Goal: Task Accomplishment & Management: Use online tool/utility

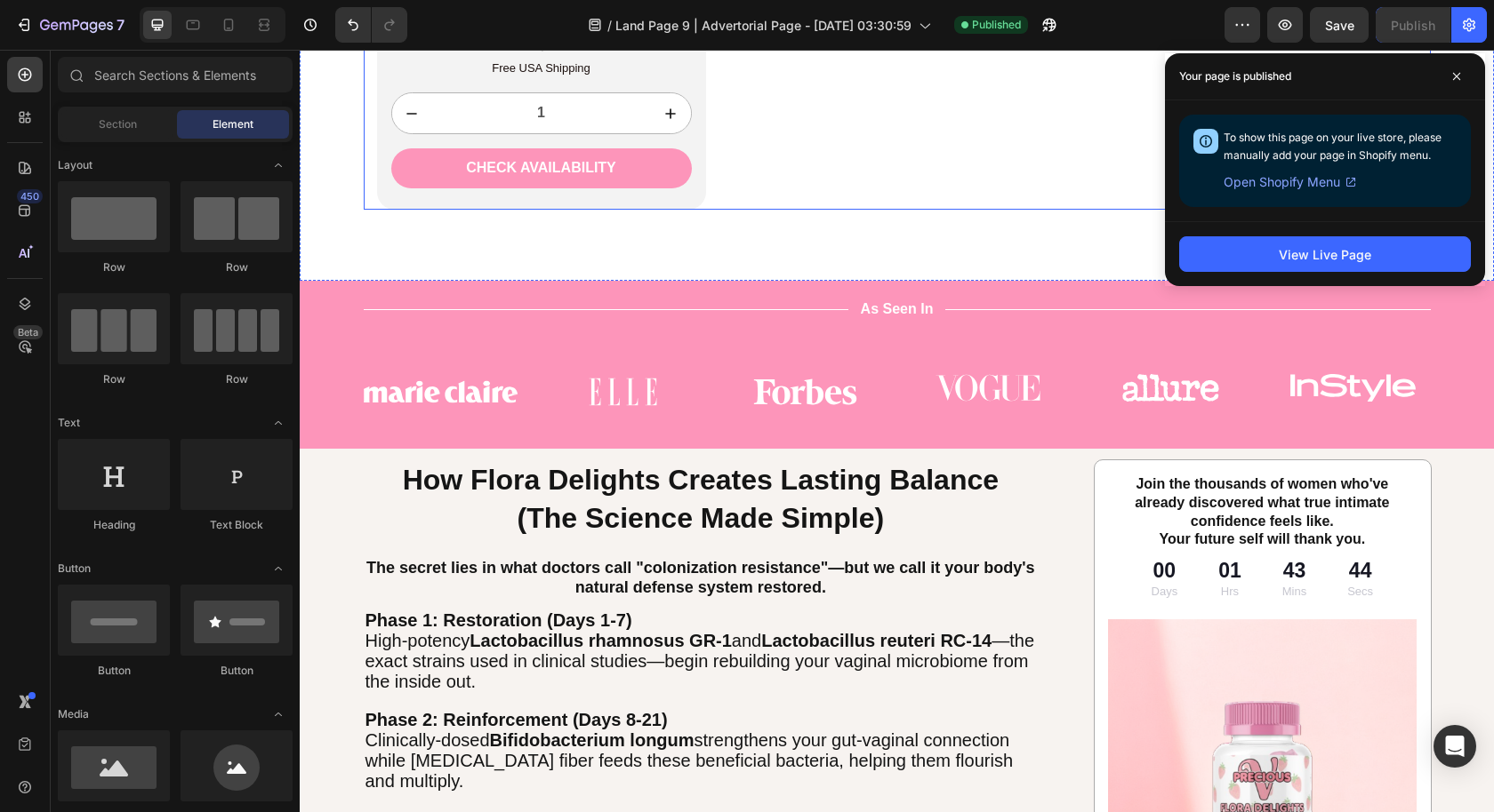
scroll to position [4302, 0]
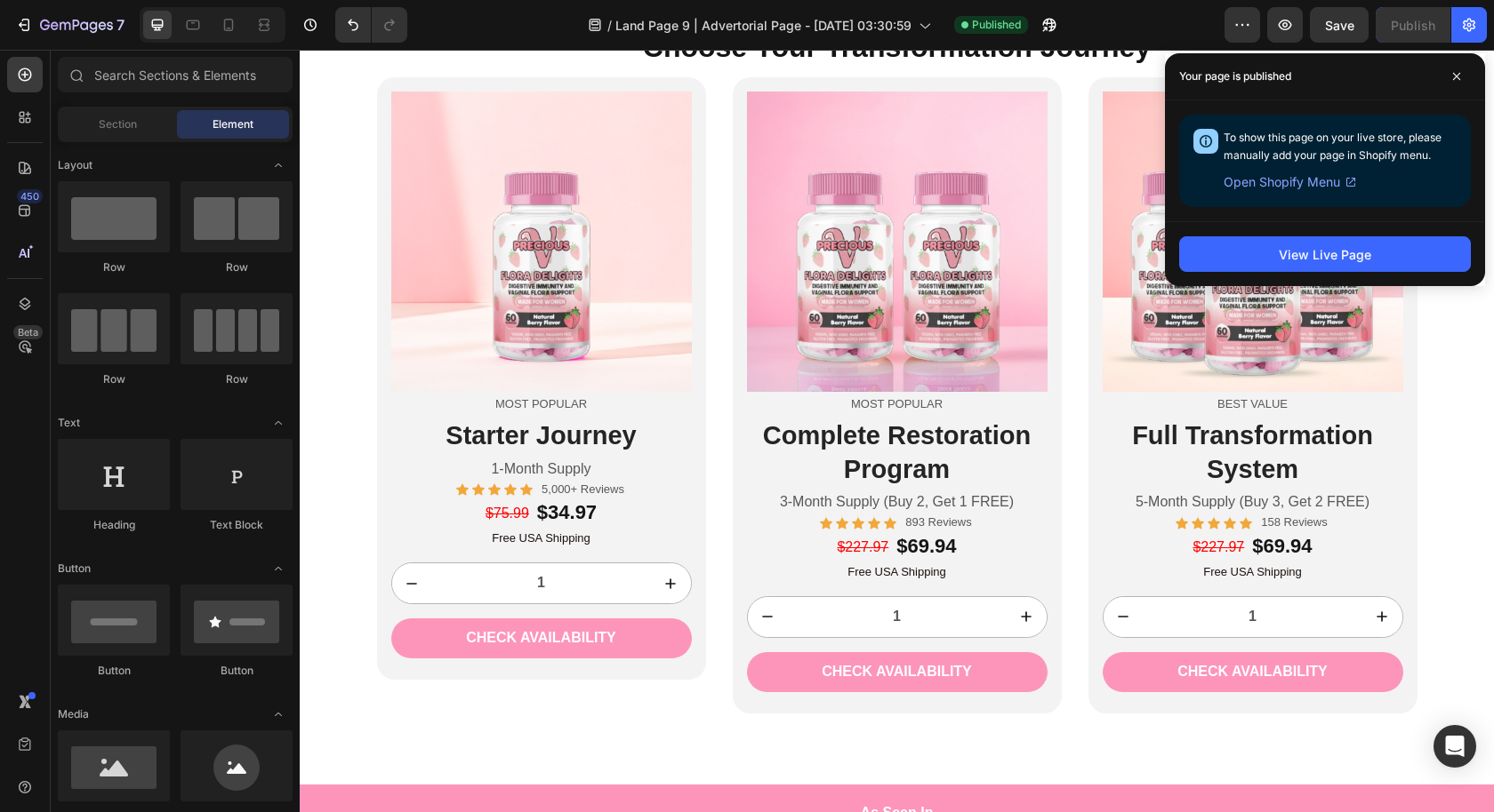
drag, startPoint x: 1457, startPoint y: 69, endPoint x: 1437, endPoint y: 89, distance: 28.3
click at [1457, 69] on span at bounding box center [1456, 76] width 29 height 29
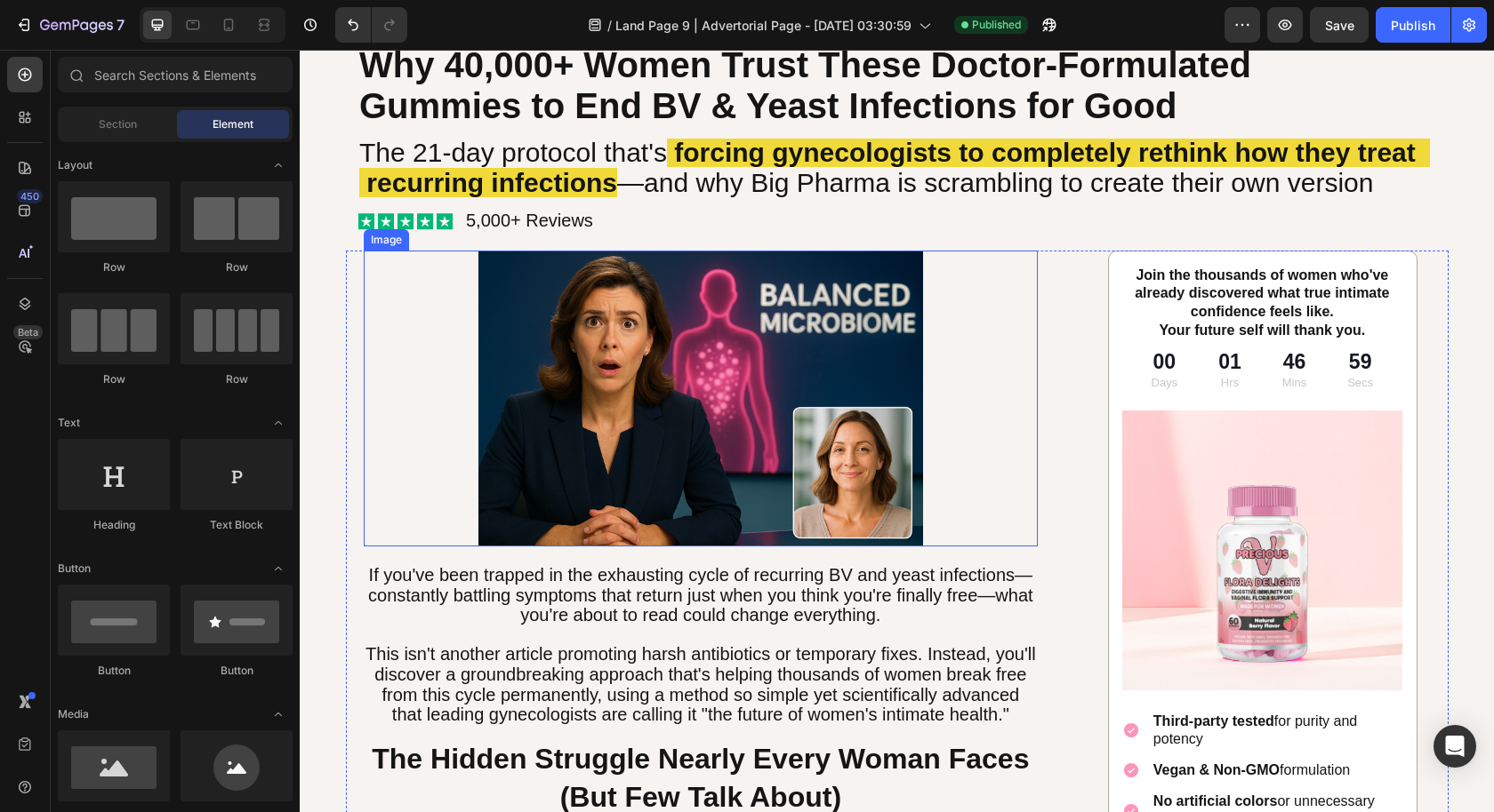
scroll to position [0, 0]
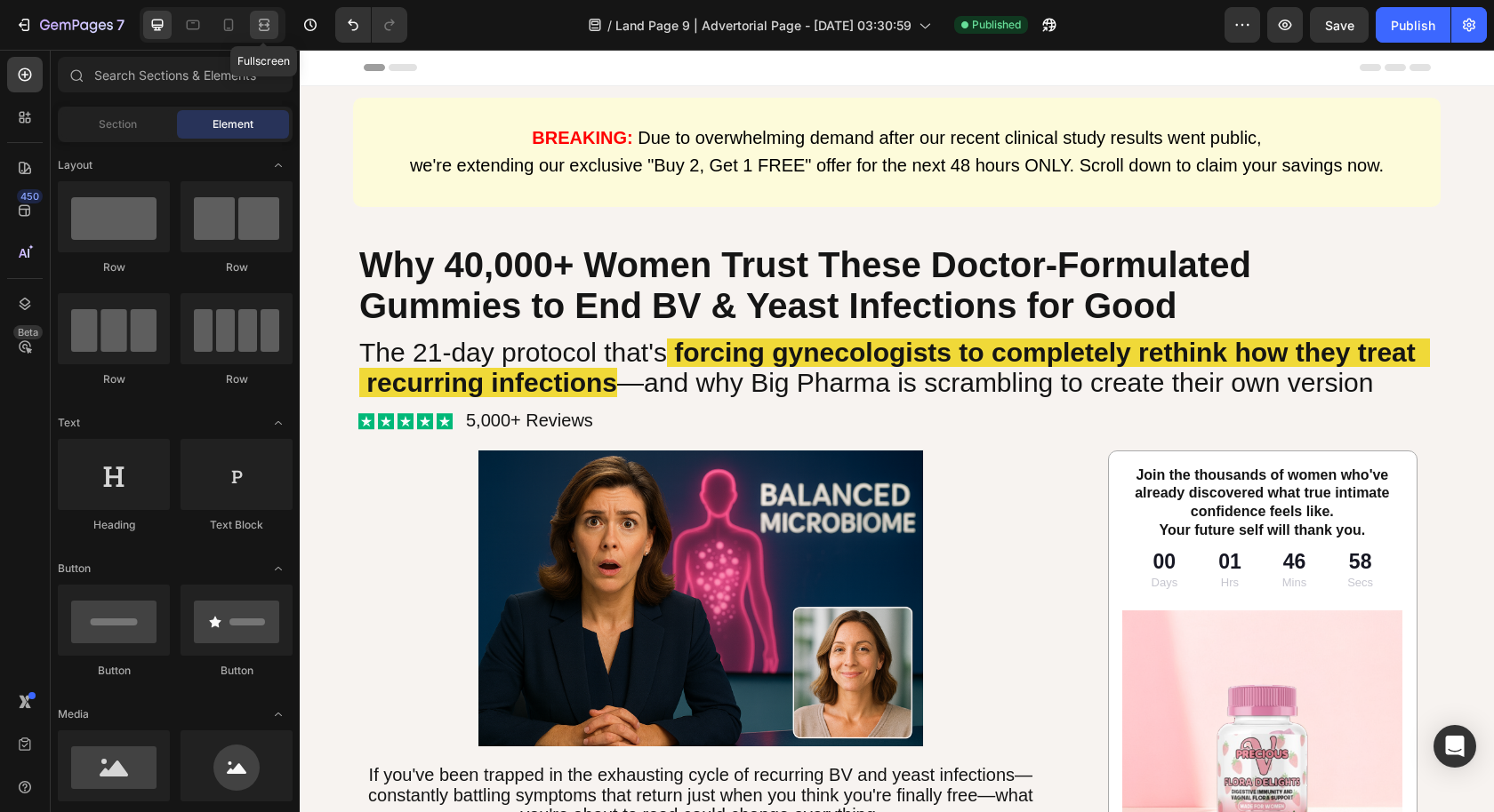
click at [255, 29] on icon at bounding box center [264, 24] width 18 height 18
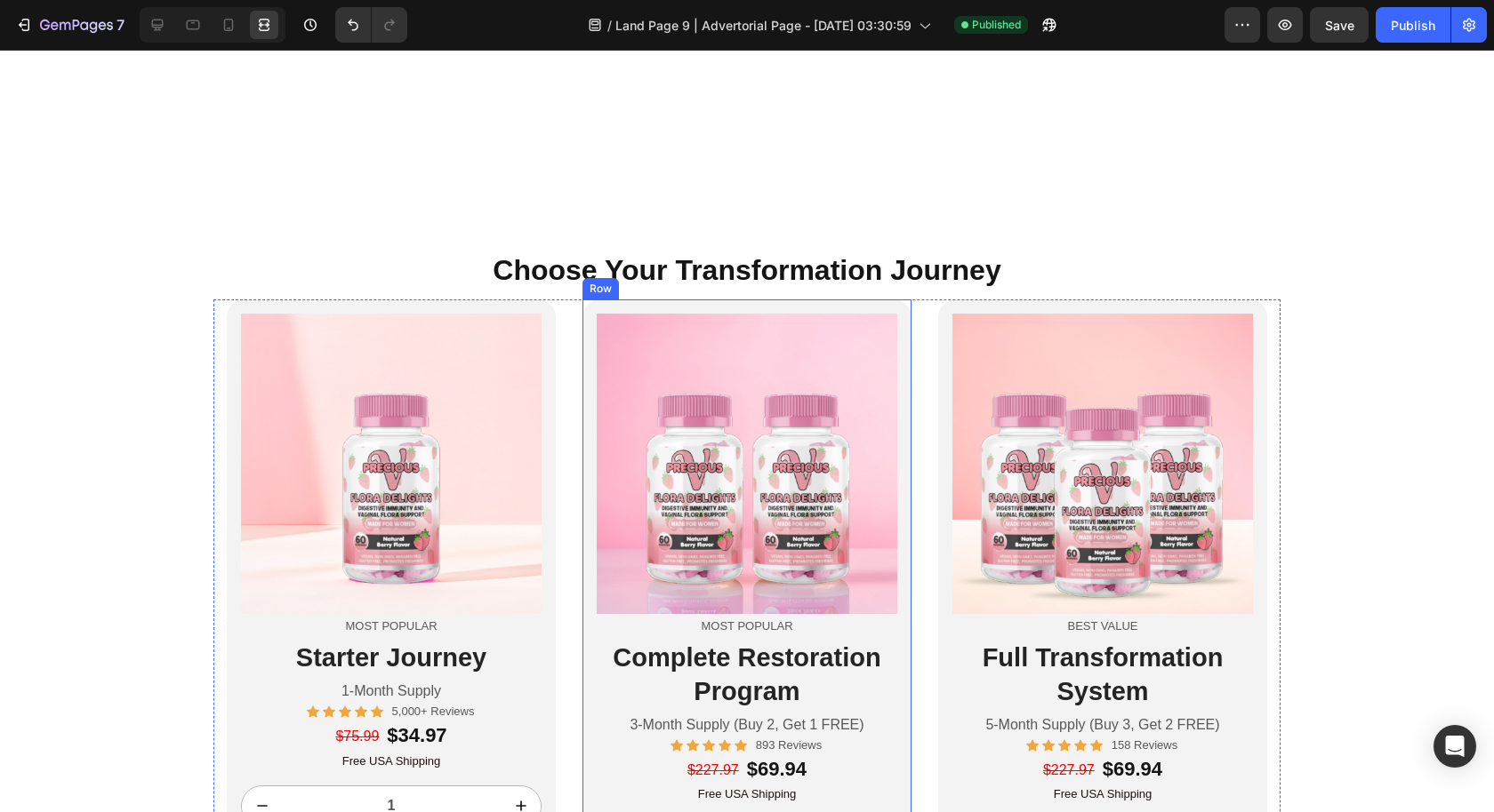
scroll to position [4849, 0]
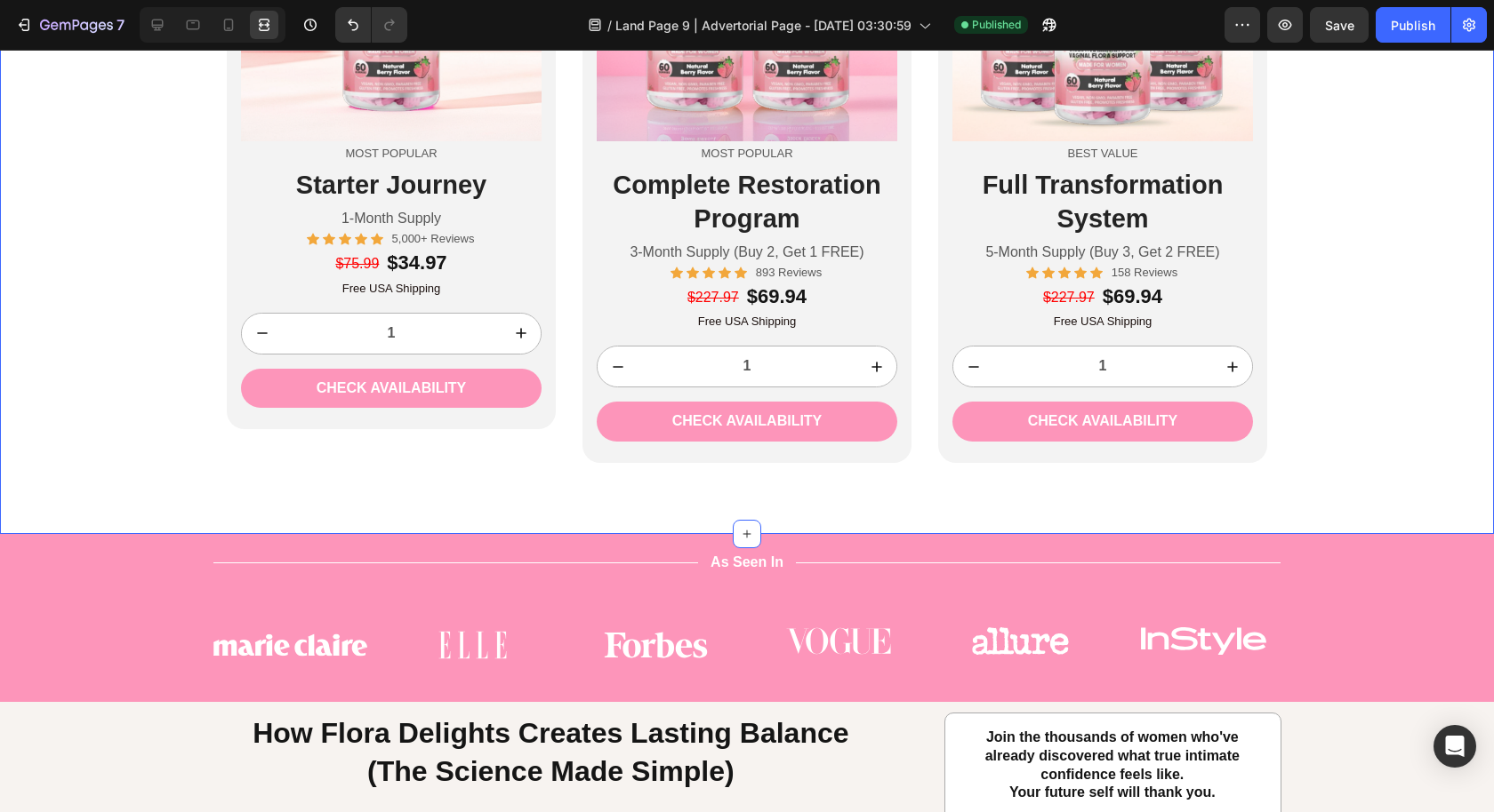
click at [1114, 496] on div "Choose Your Transformation Journey Heading Image Most Popular Text Block Starte…" at bounding box center [747, 155] width 1494 height 757
click at [163, 31] on icon at bounding box center [157, 24] width 18 height 18
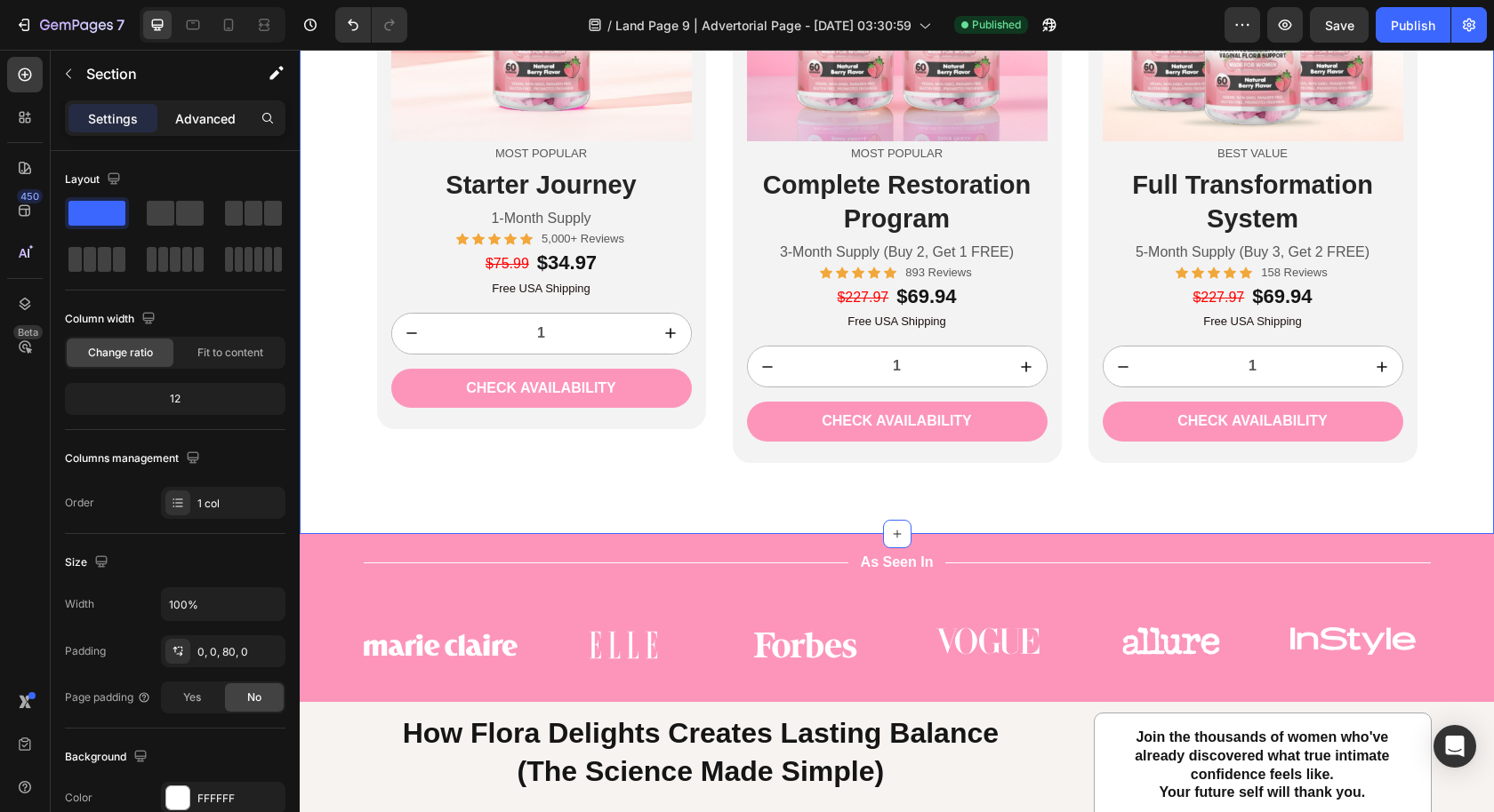
click at [206, 112] on p "Advanced" at bounding box center [206, 119] width 61 height 18
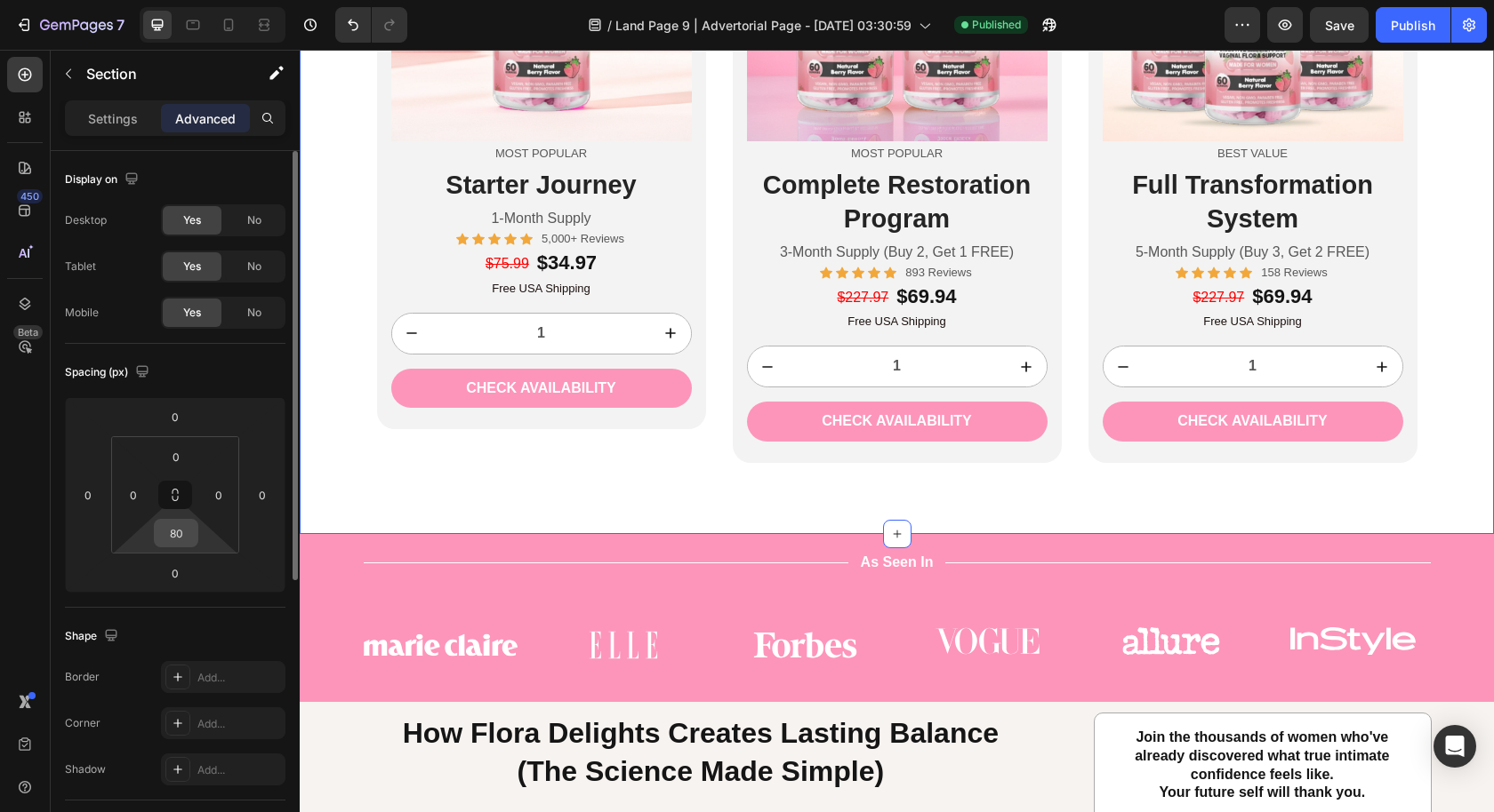
click at [172, 535] on input "80" at bounding box center [176, 533] width 36 height 27
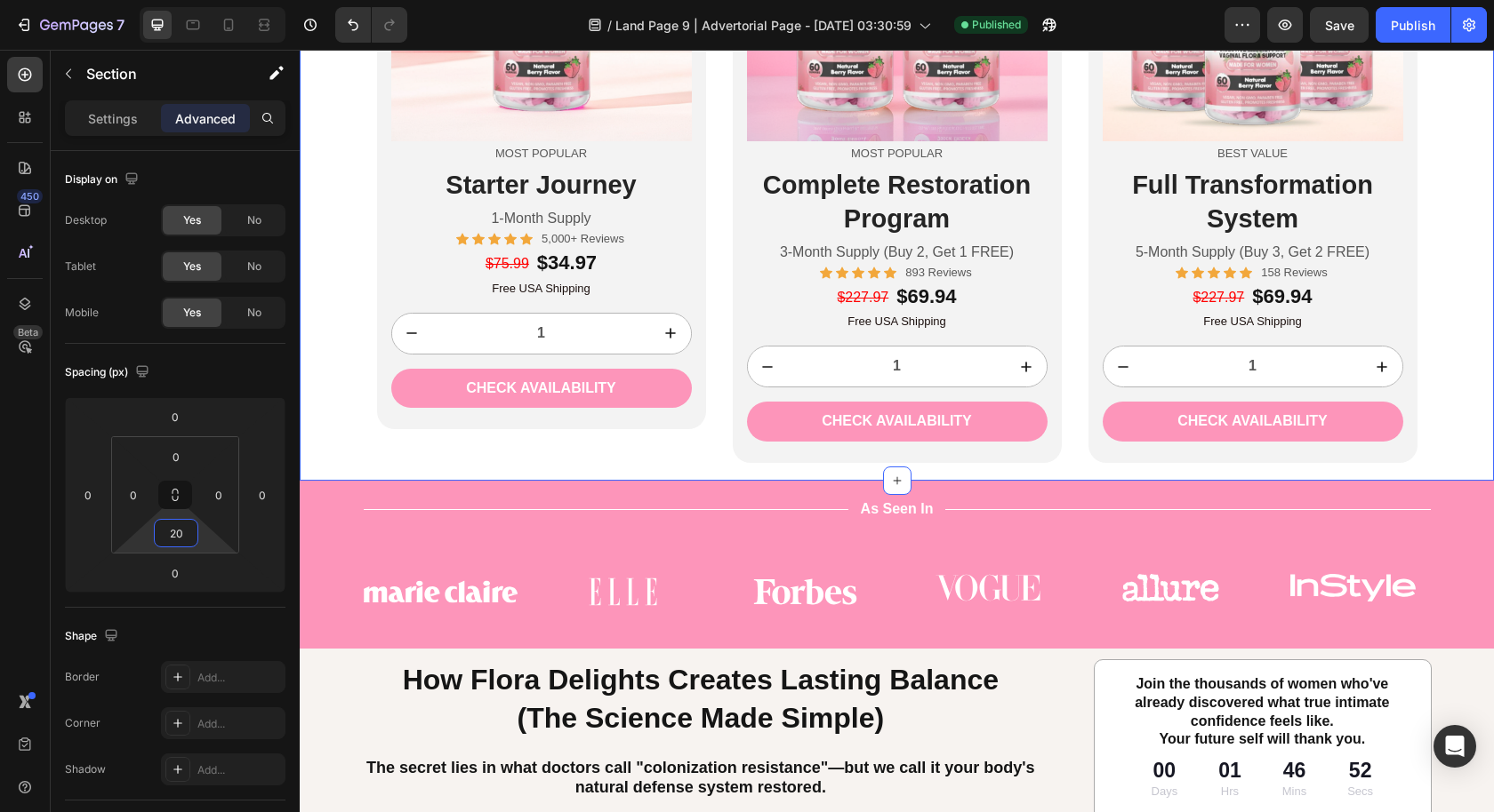
click at [495, 477] on div "Choose Your Transformation Journey Heading Image Most Popular Text Block Starte…" at bounding box center [896, 129] width 1194 height 704
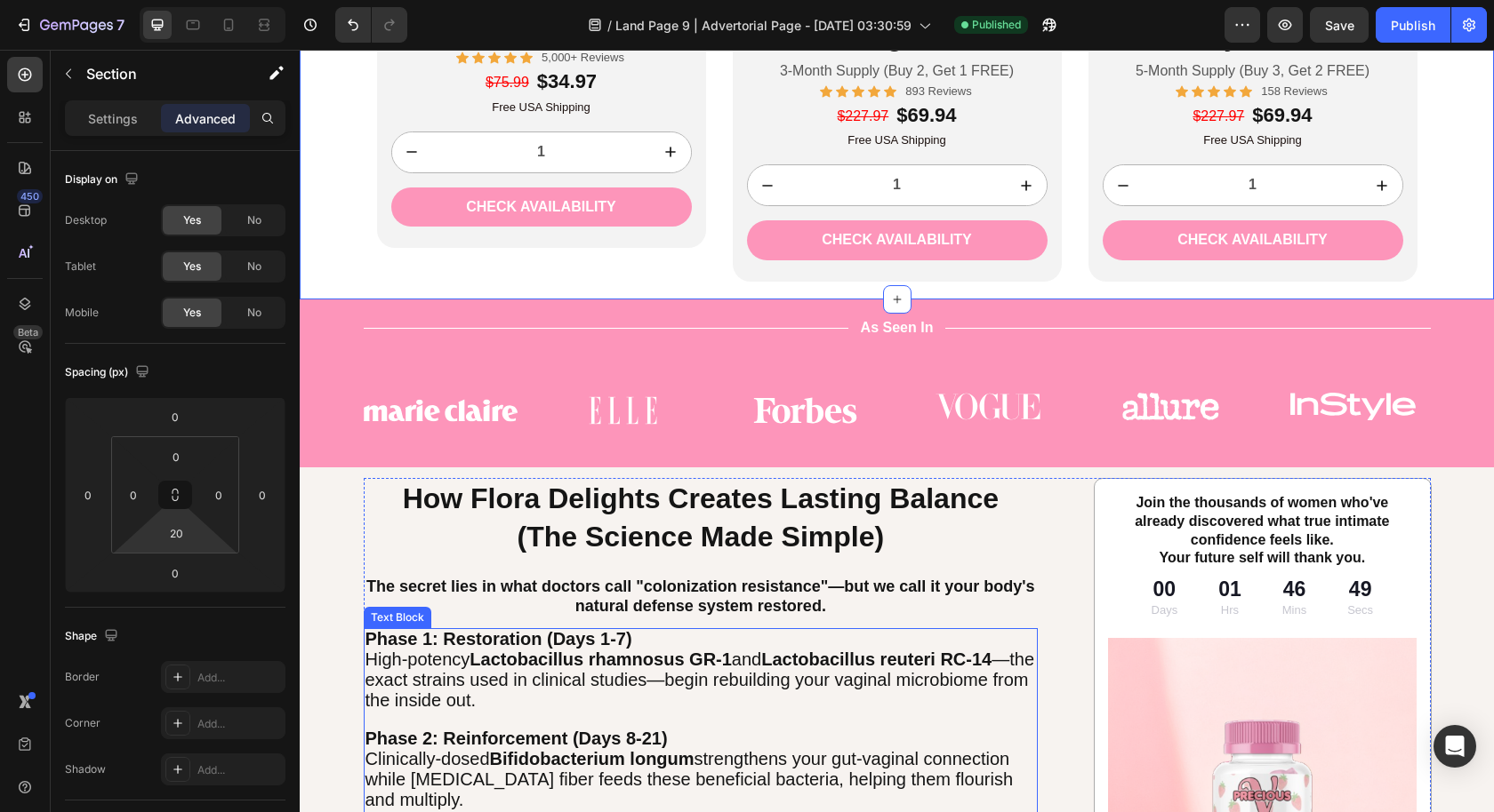
scroll to position [5026, 0]
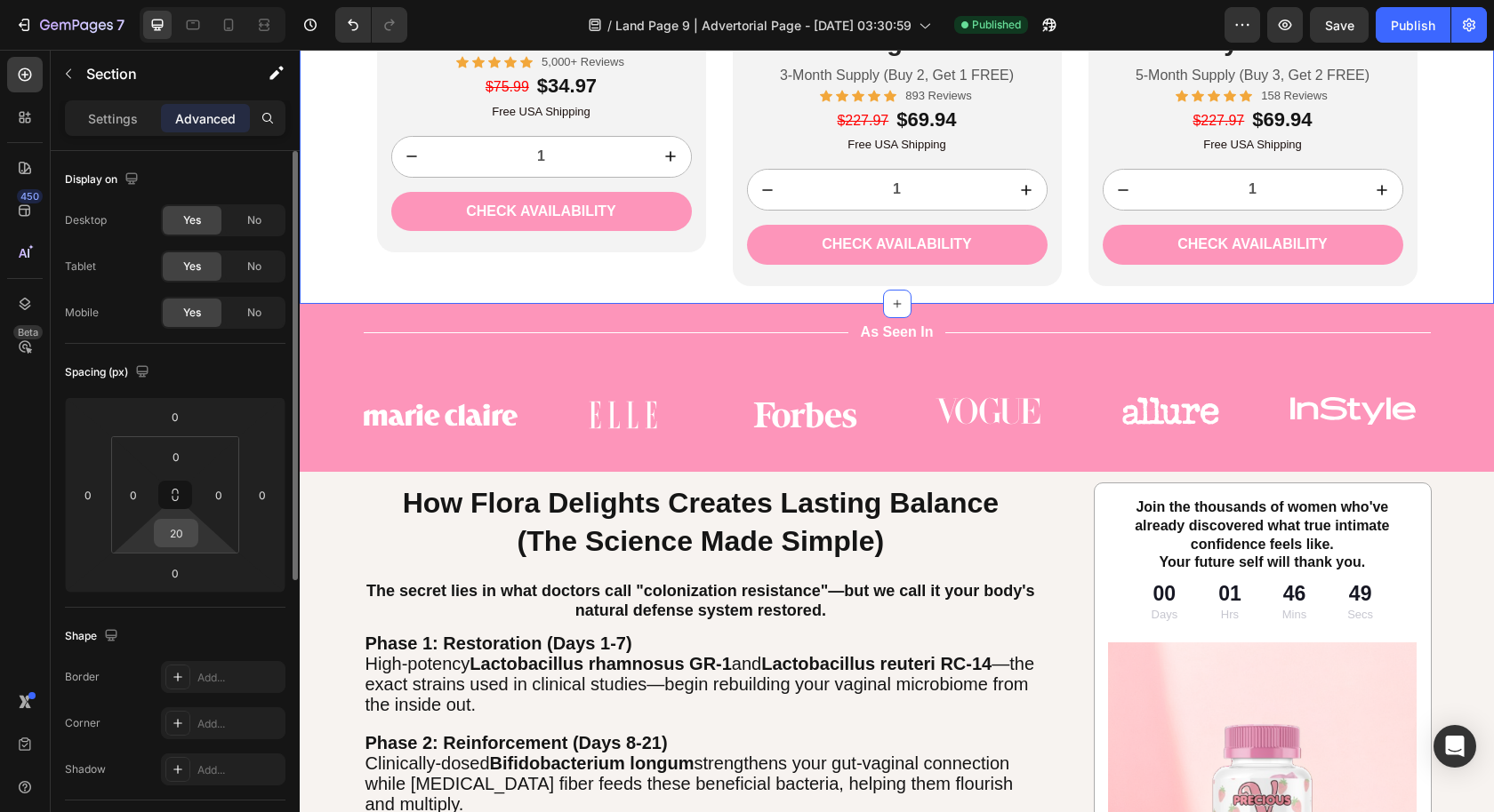
click at [172, 533] on input "20" at bounding box center [176, 533] width 36 height 27
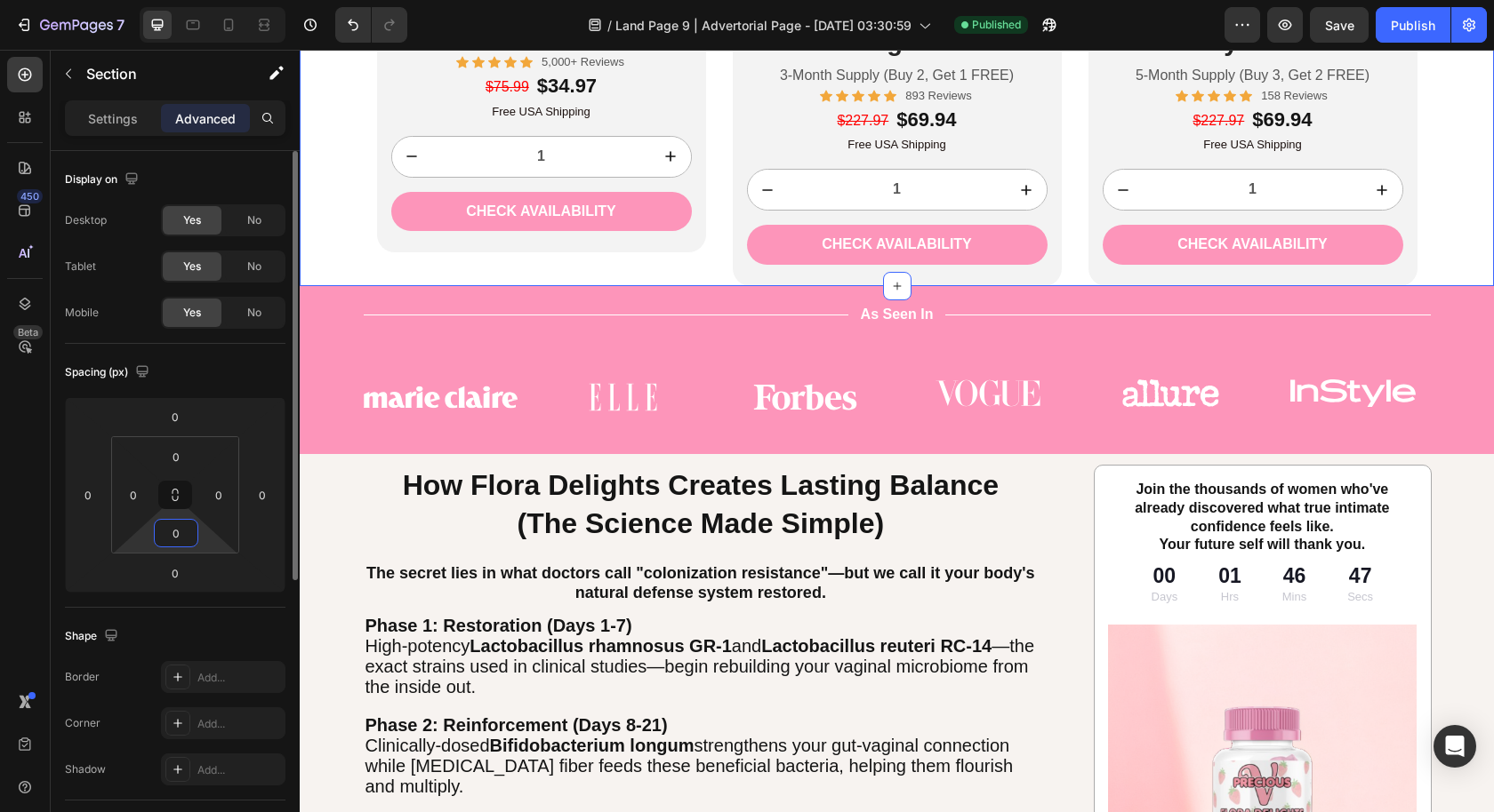
type input "30"
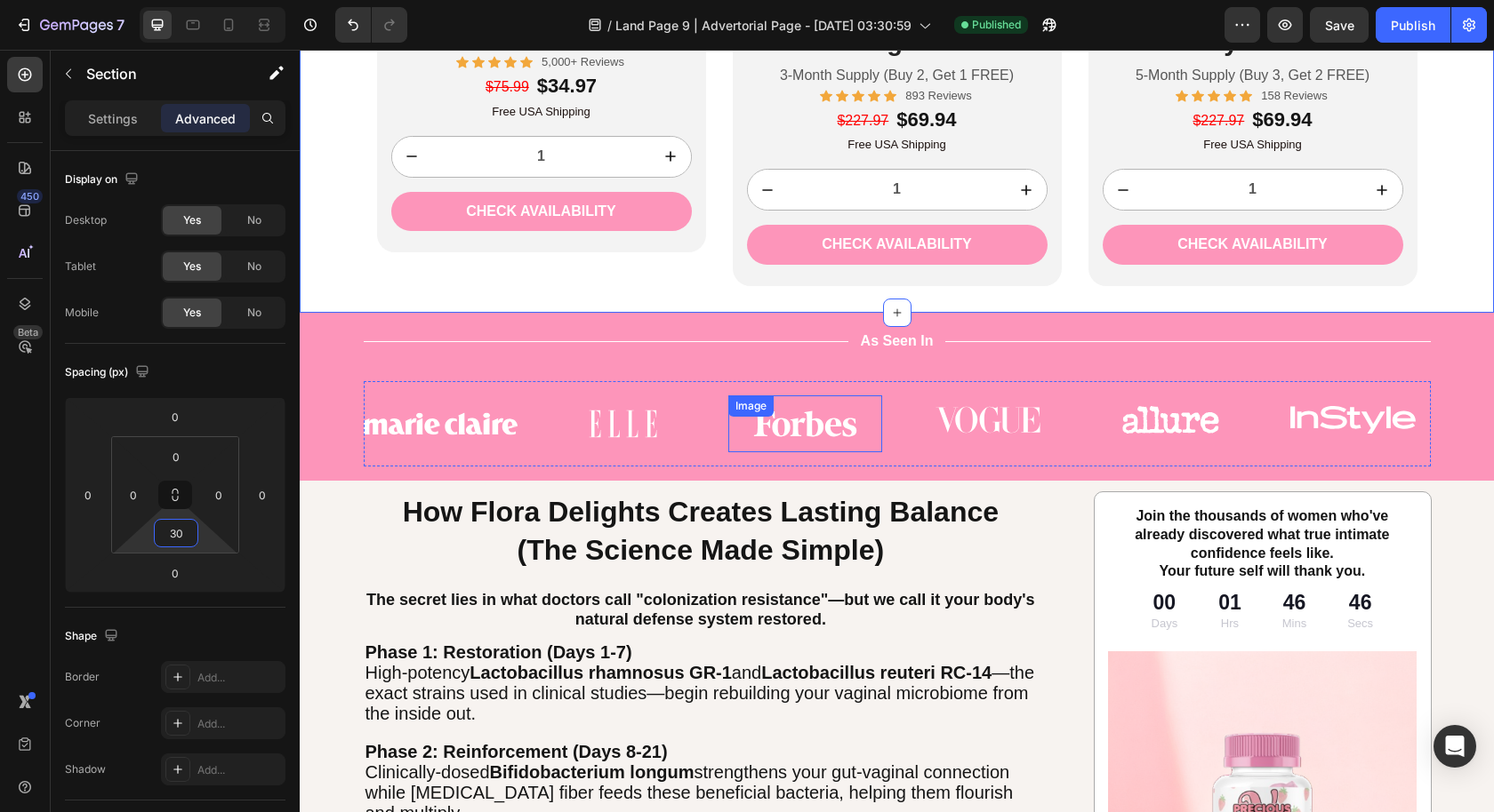
click at [757, 426] on div "Image" at bounding box center [805, 424] width 154 height 57
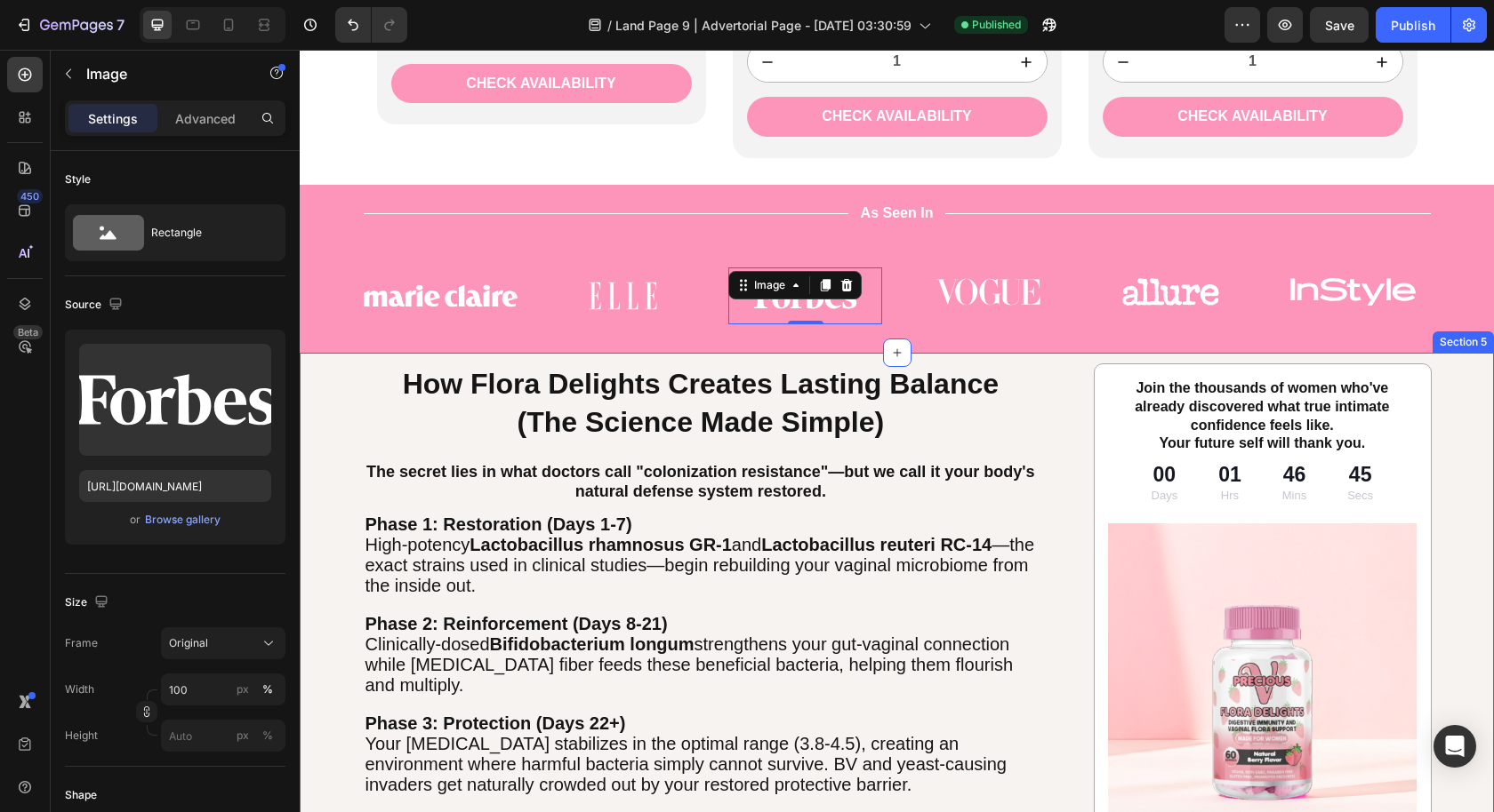
scroll to position [5172, 0]
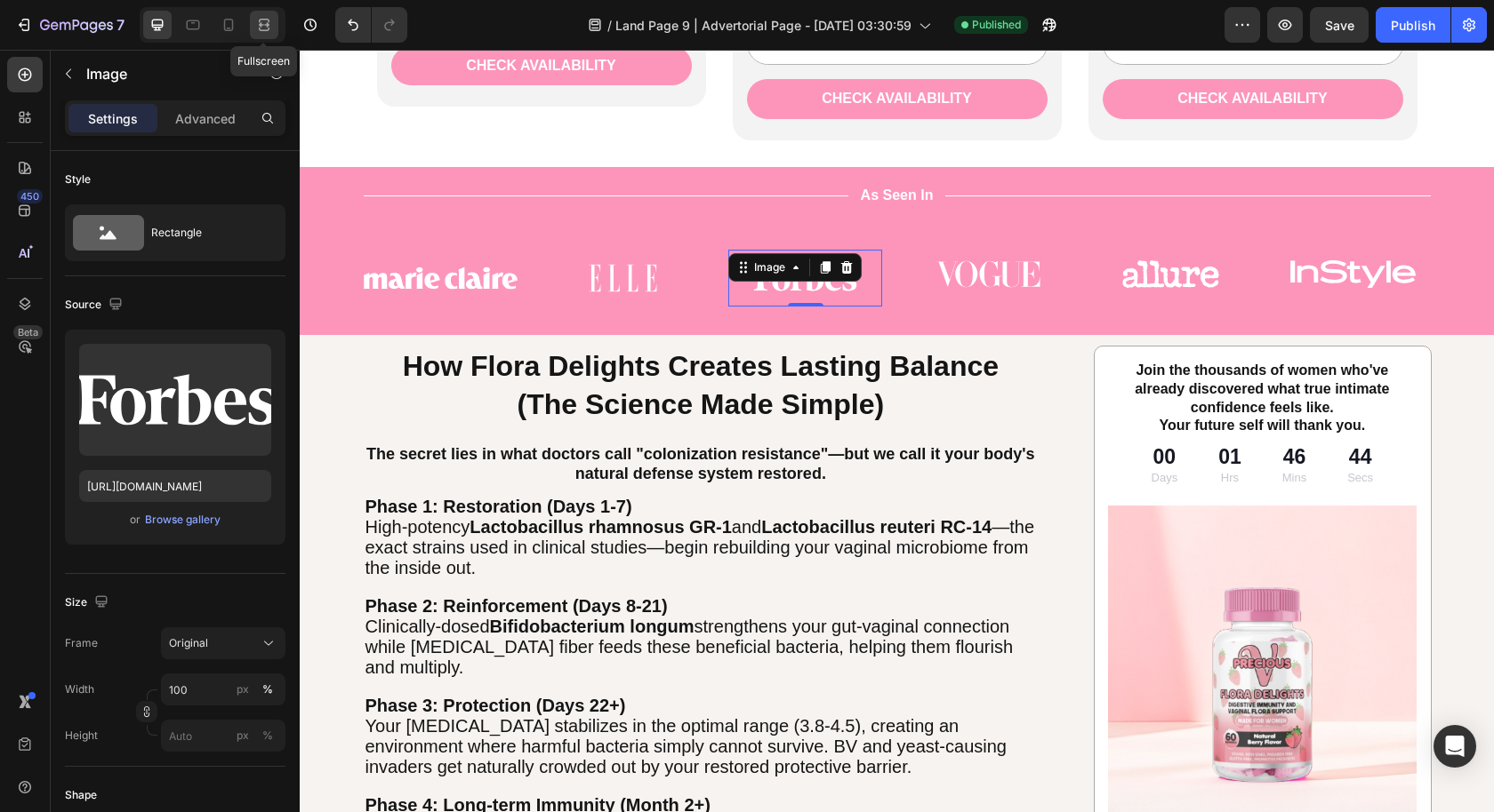
click at [261, 22] on icon at bounding box center [264, 24] width 18 height 18
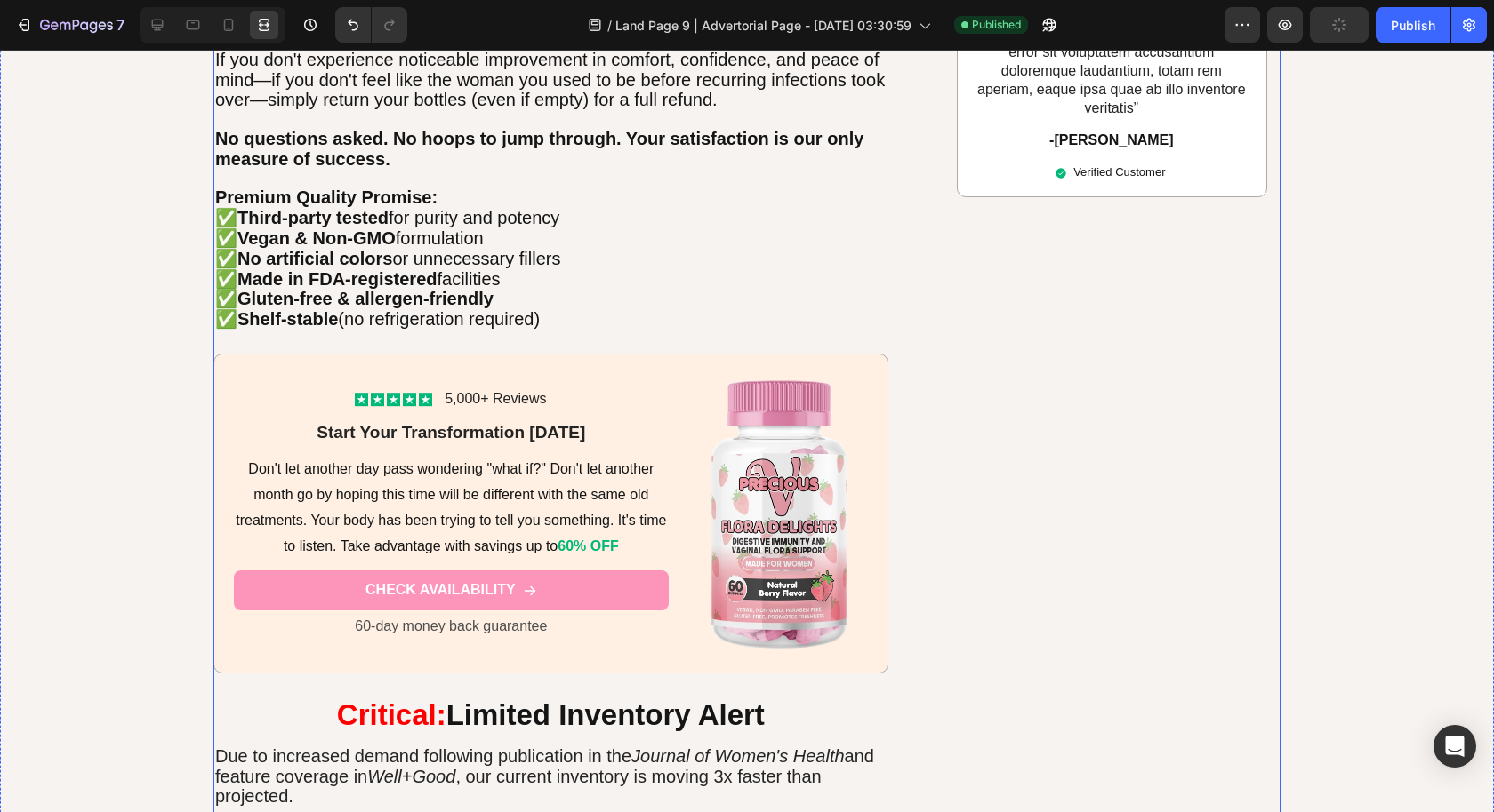
scroll to position [6750, 0]
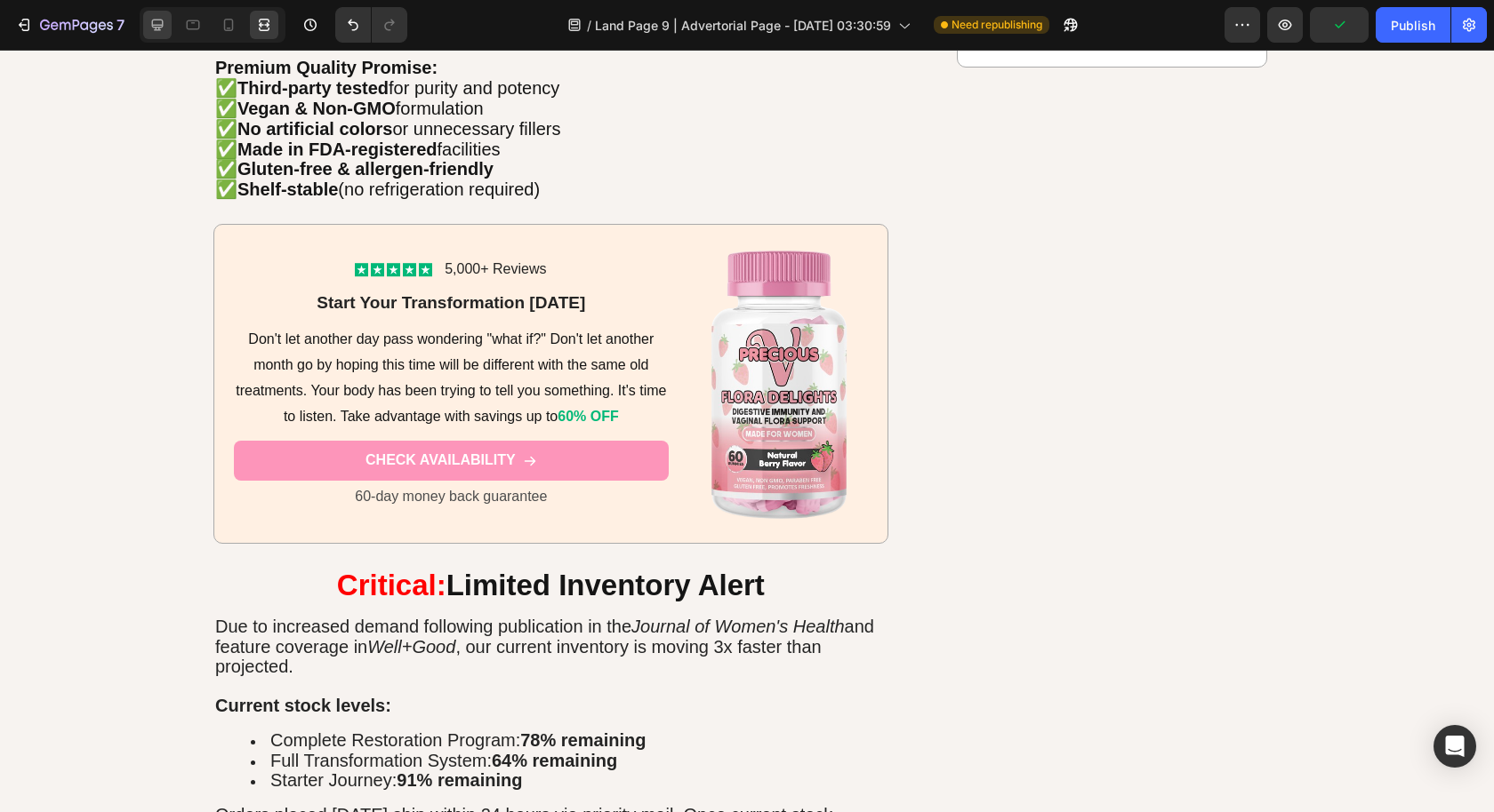
click at [154, 29] on icon at bounding box center [157, 24] width 18 height 18
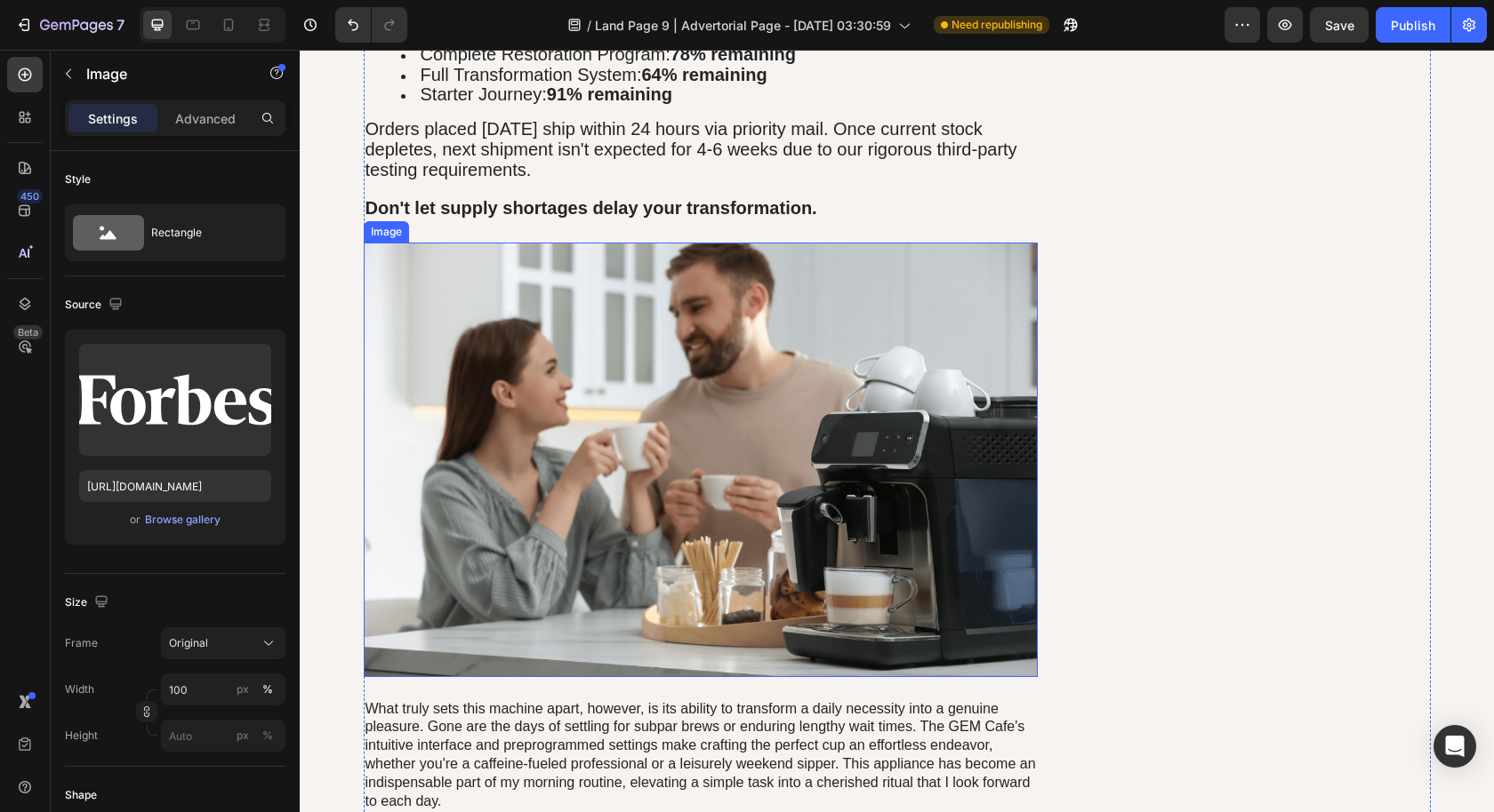
scroll to position [7048, 0]
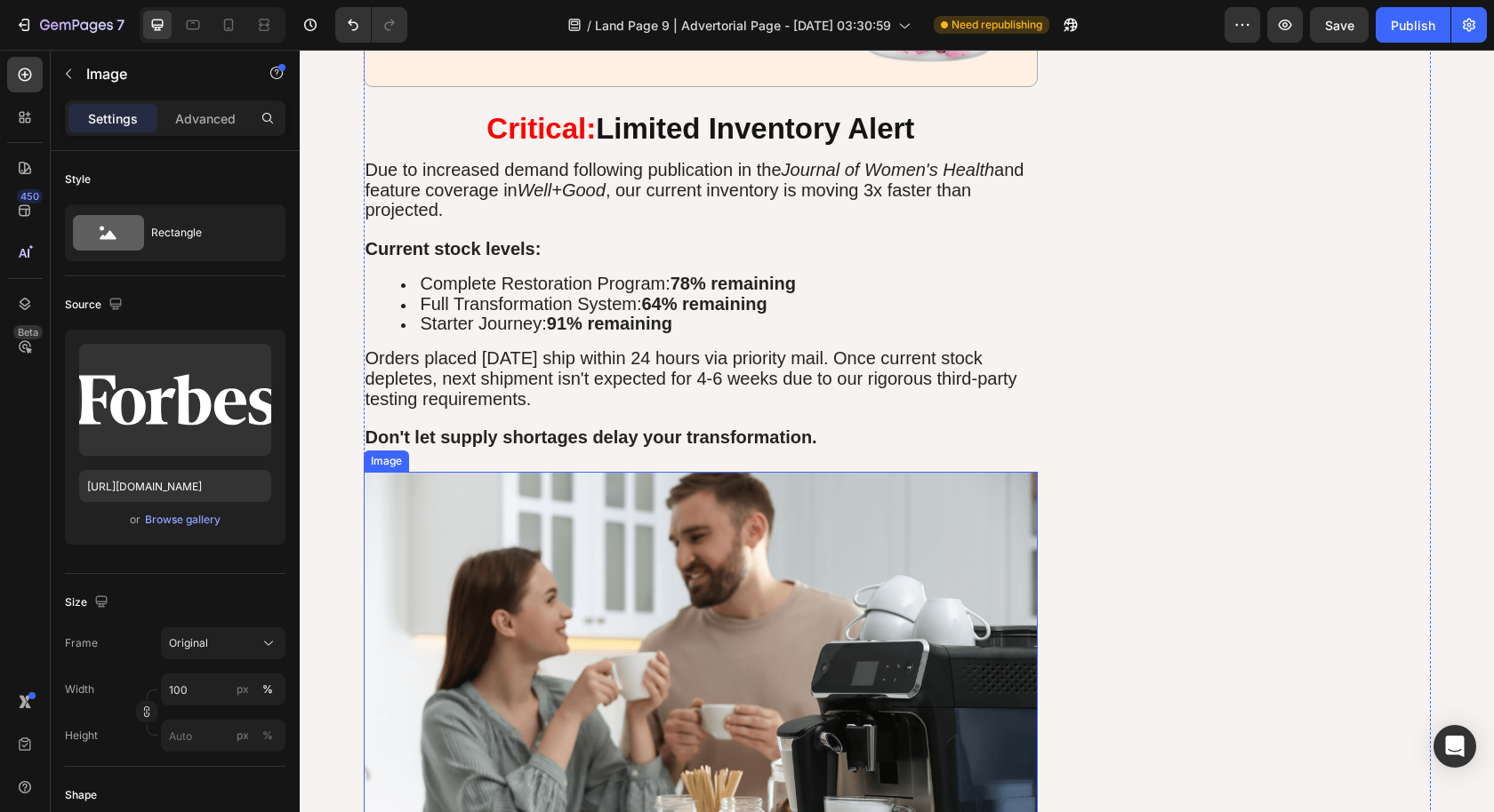
click at [627, 620] on img at bounding box center [701, 688] width 675 height 433
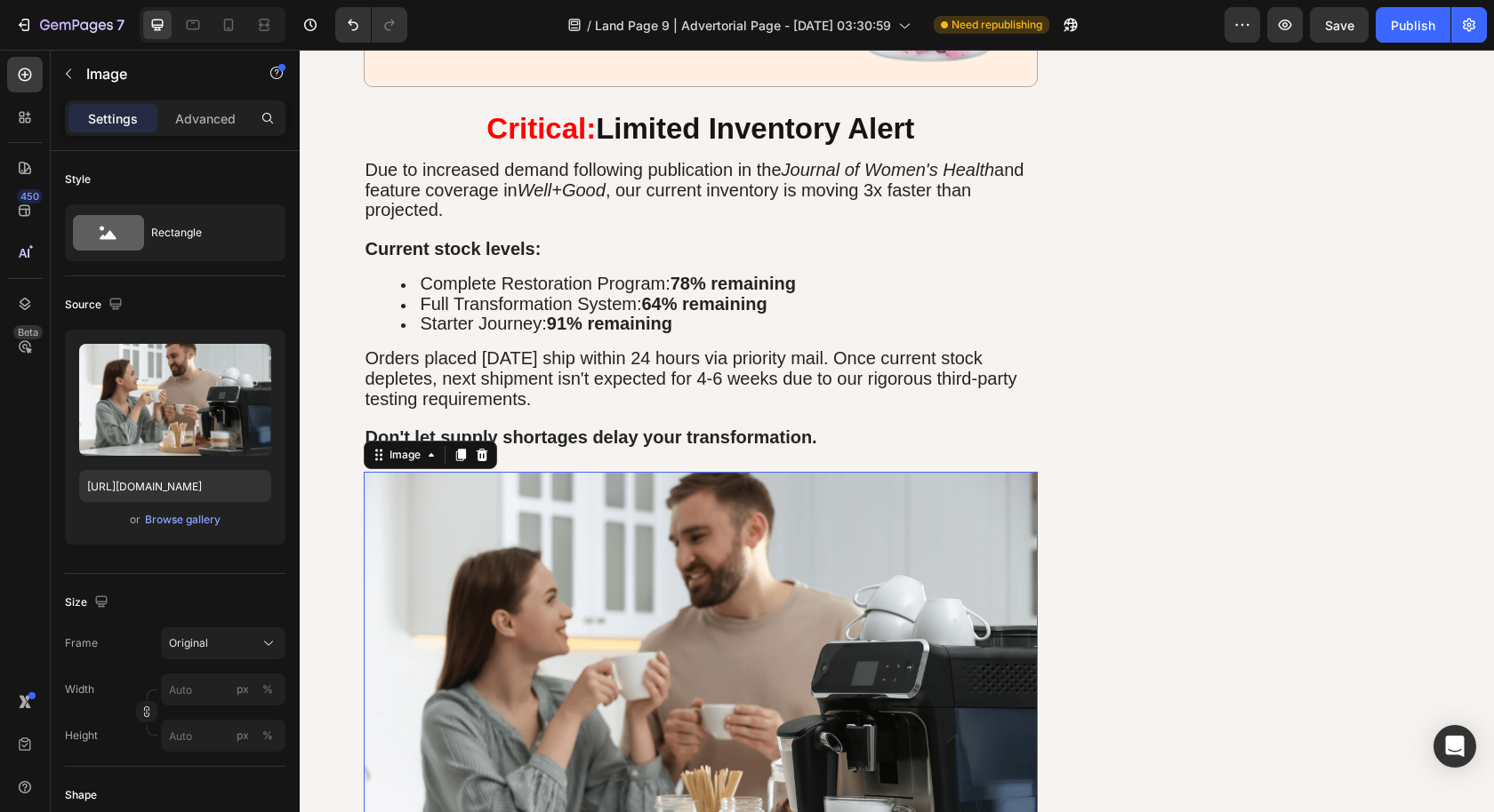
scroll to position [7208, 0]
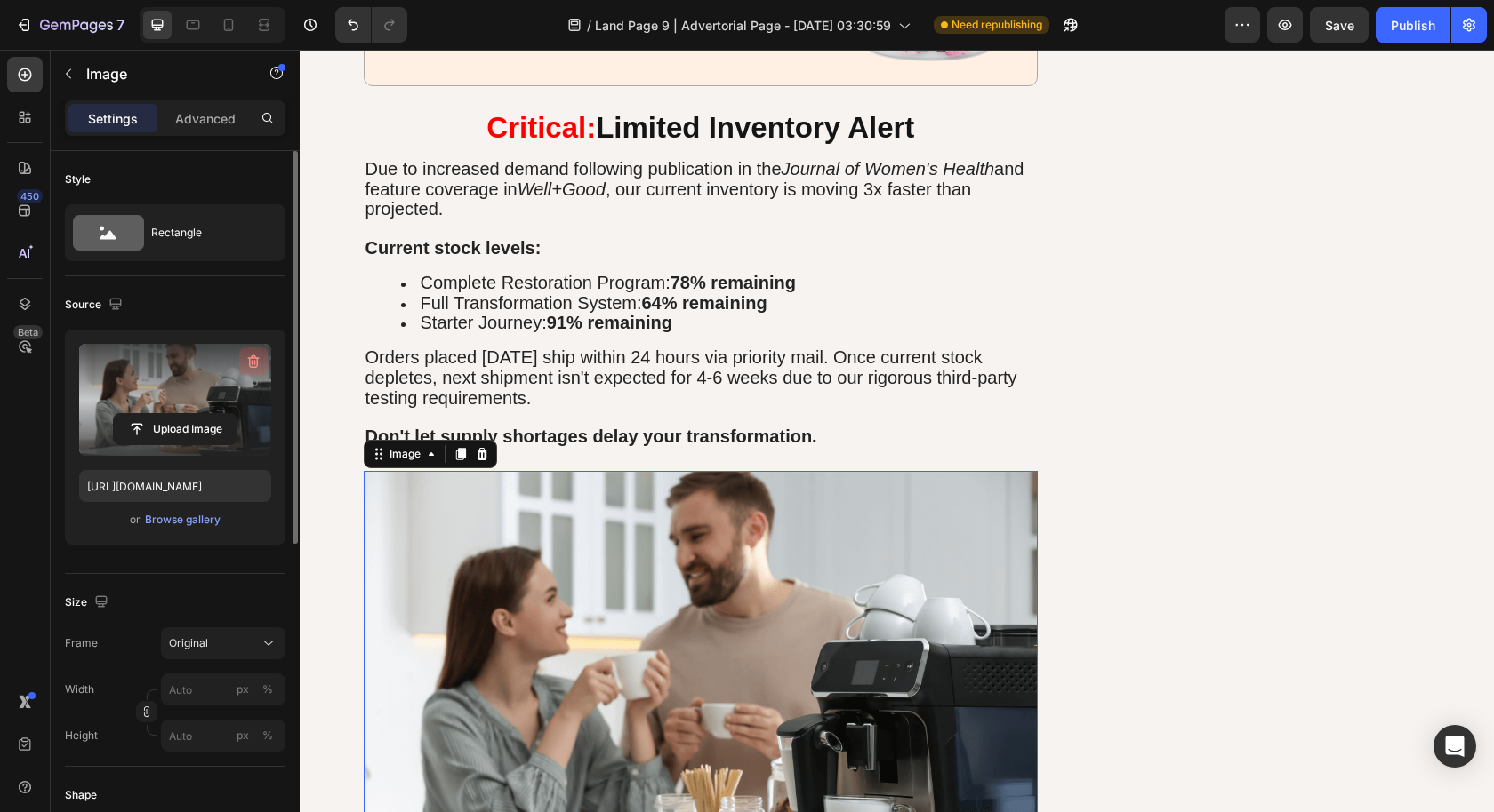
click at [252, 354] on icon "button" at bounding box center [253, 361] width 18 height 18
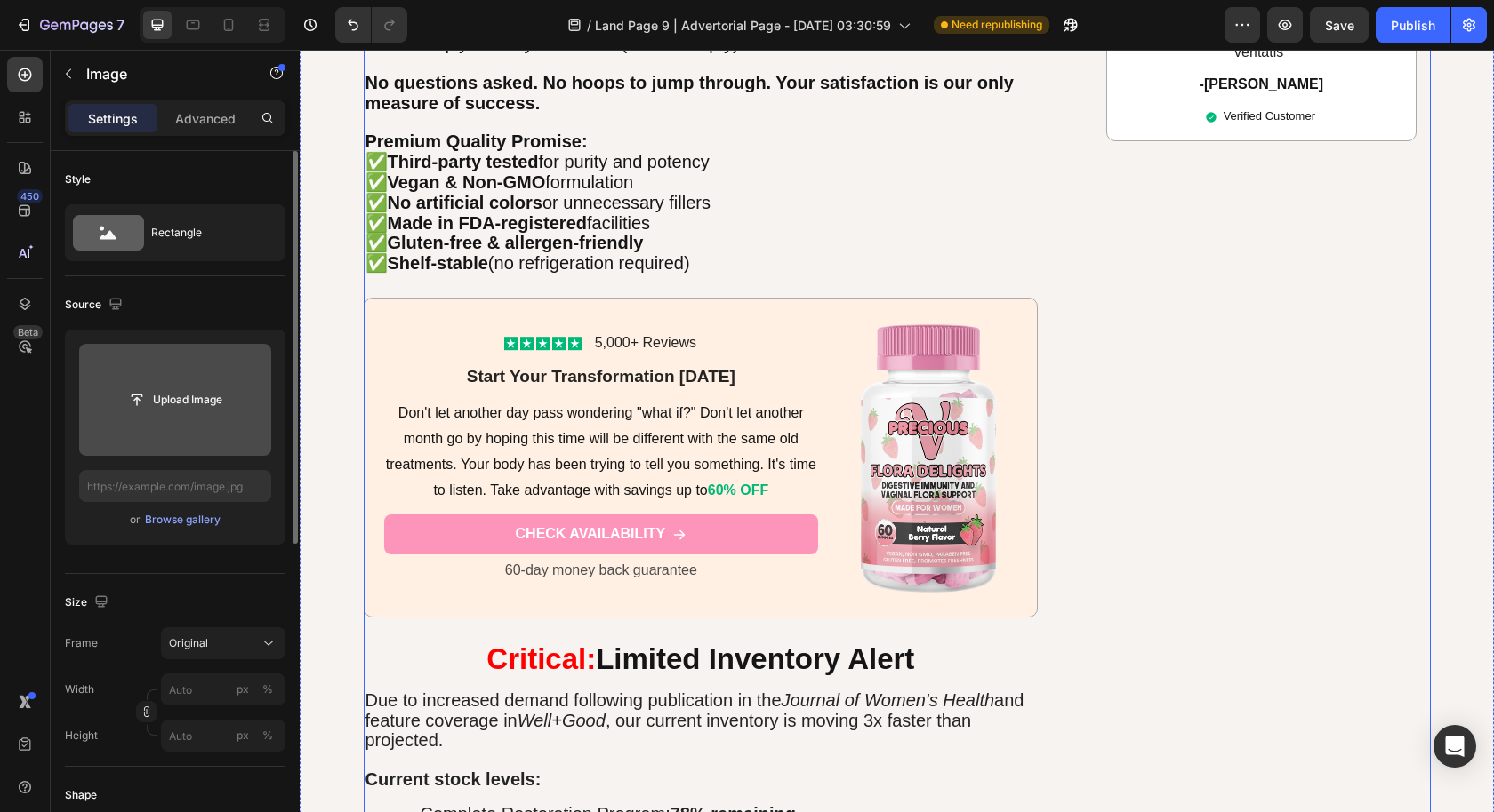
scroll to position [5984, 0]
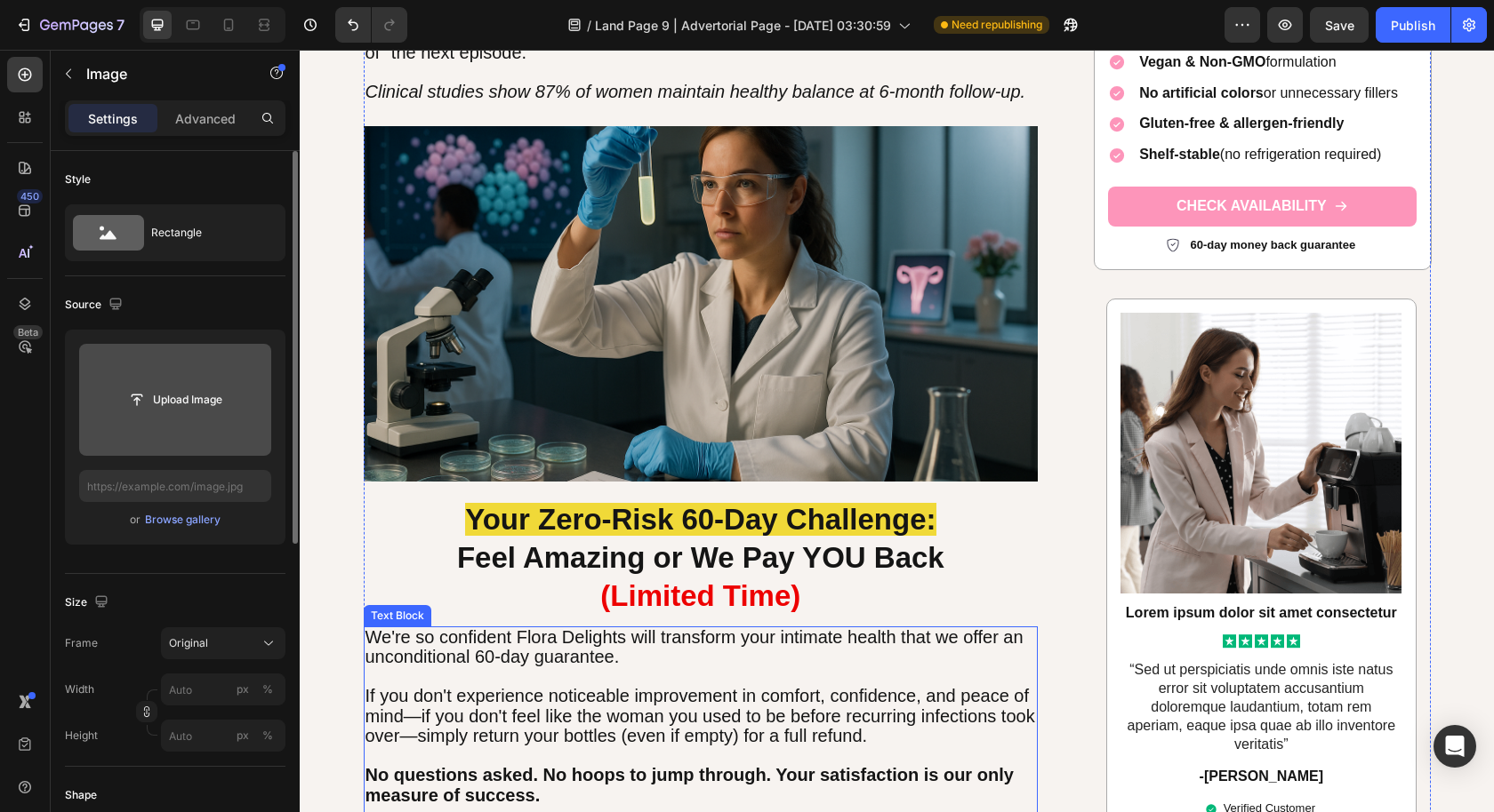
click at [848, 331] on img at bounding box center [701, 304] width 675 height 356
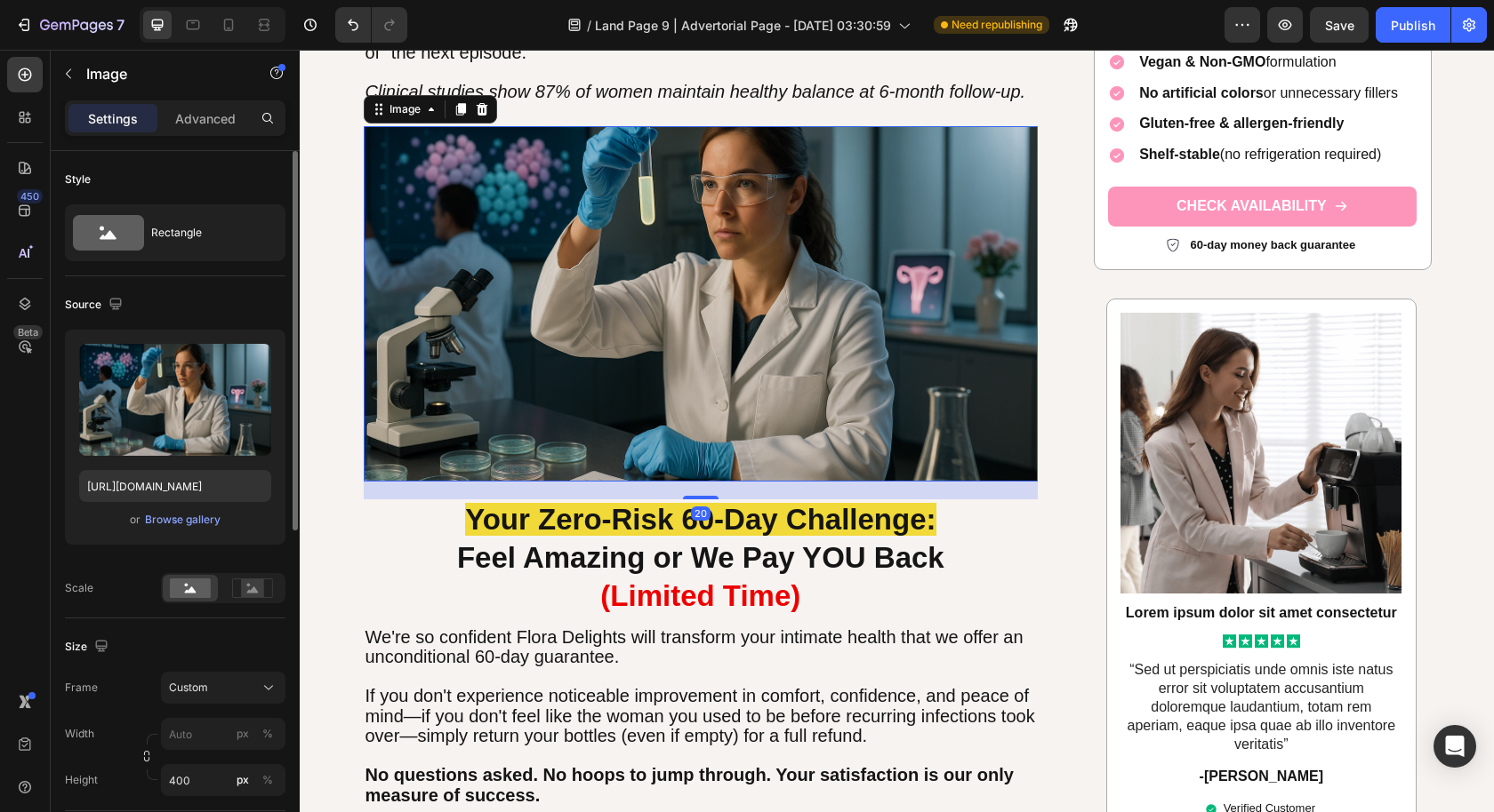
click at [456, 105] on icon at bounding box center [460, 109] width 10 height 12
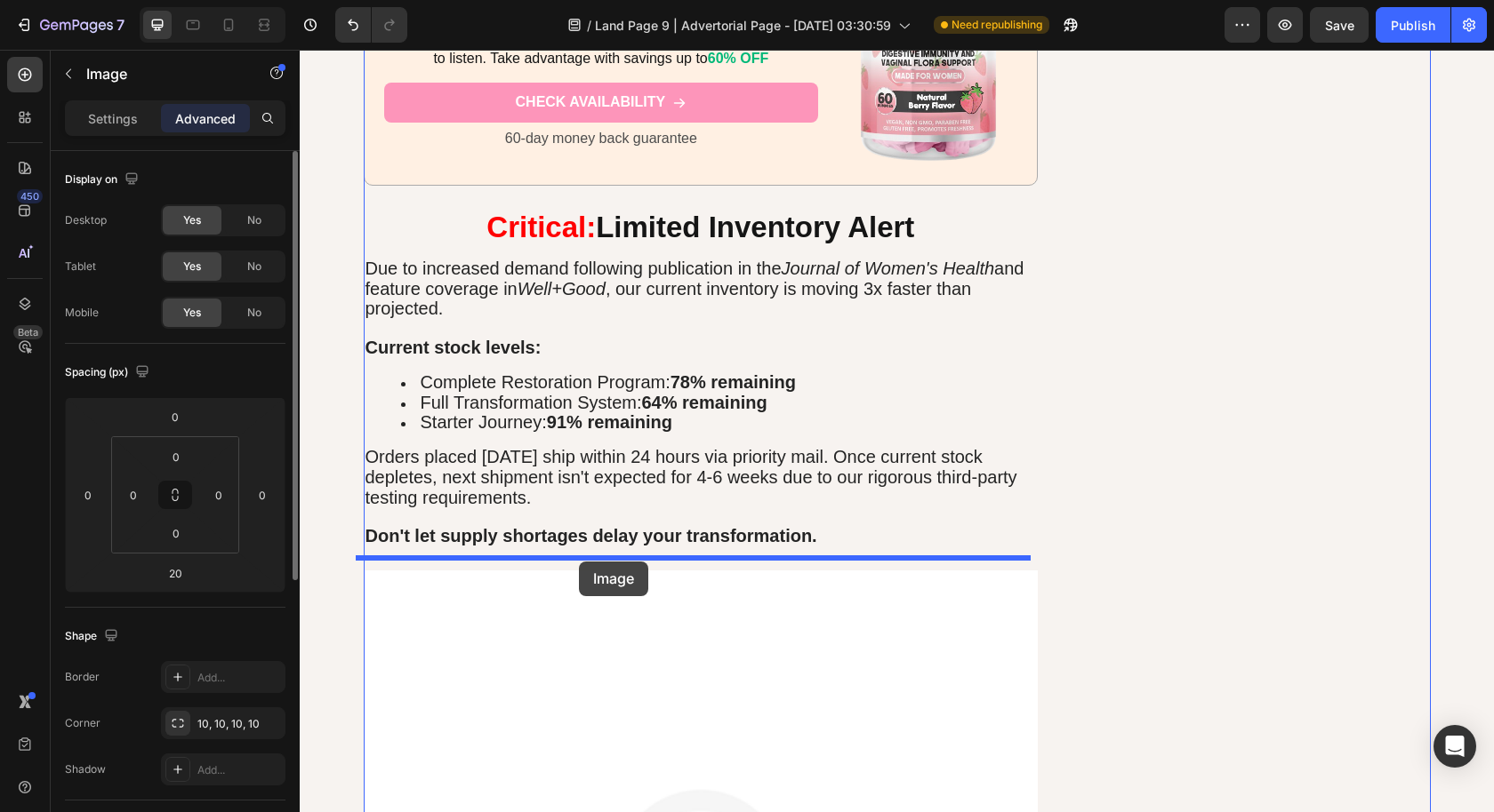
drag, startPoint x: 370, startPoint y: 483, endPoint x: 579, endPoint y: 561, distance: 223.1
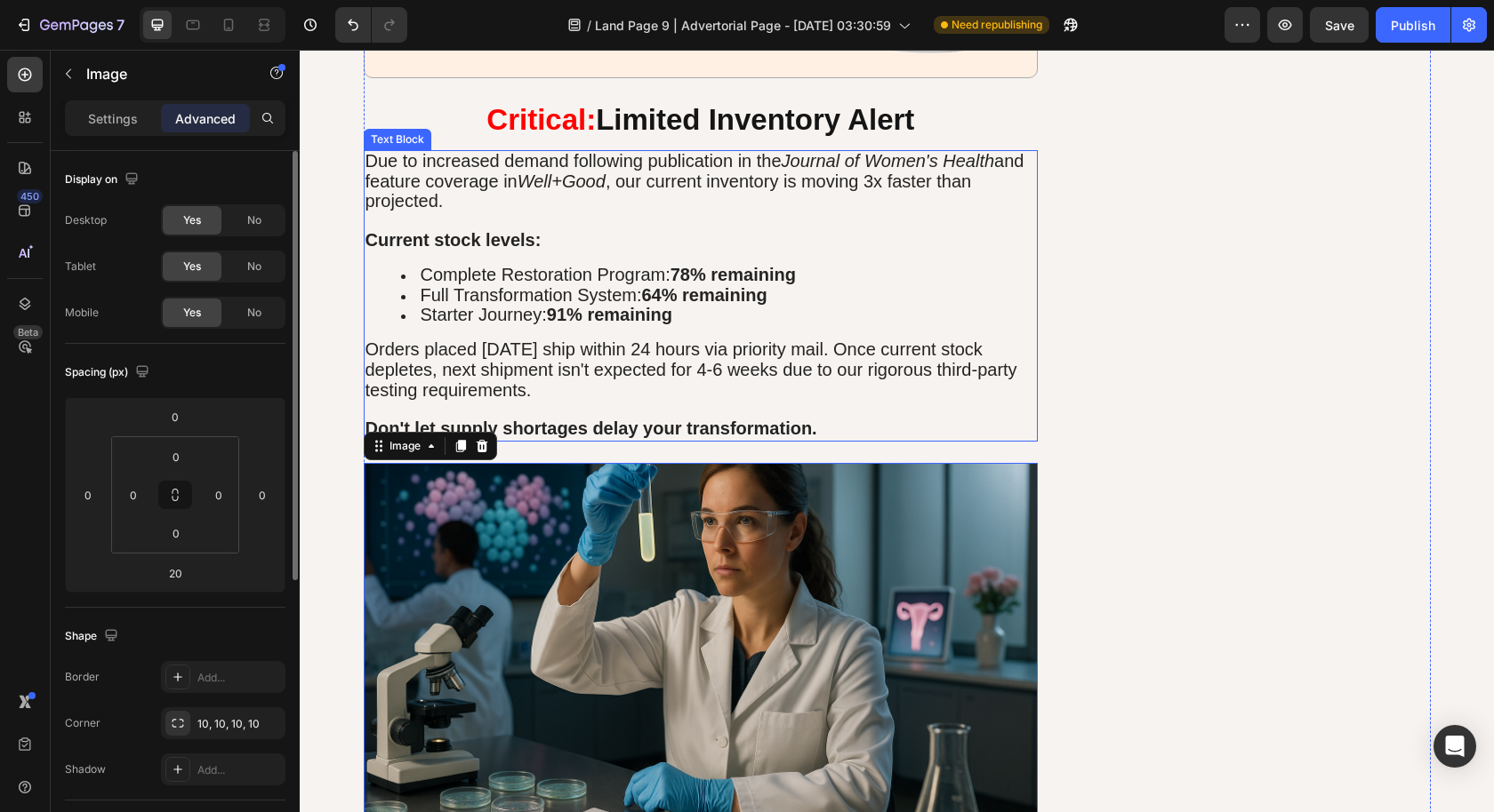
scroll to position [7305, 0]
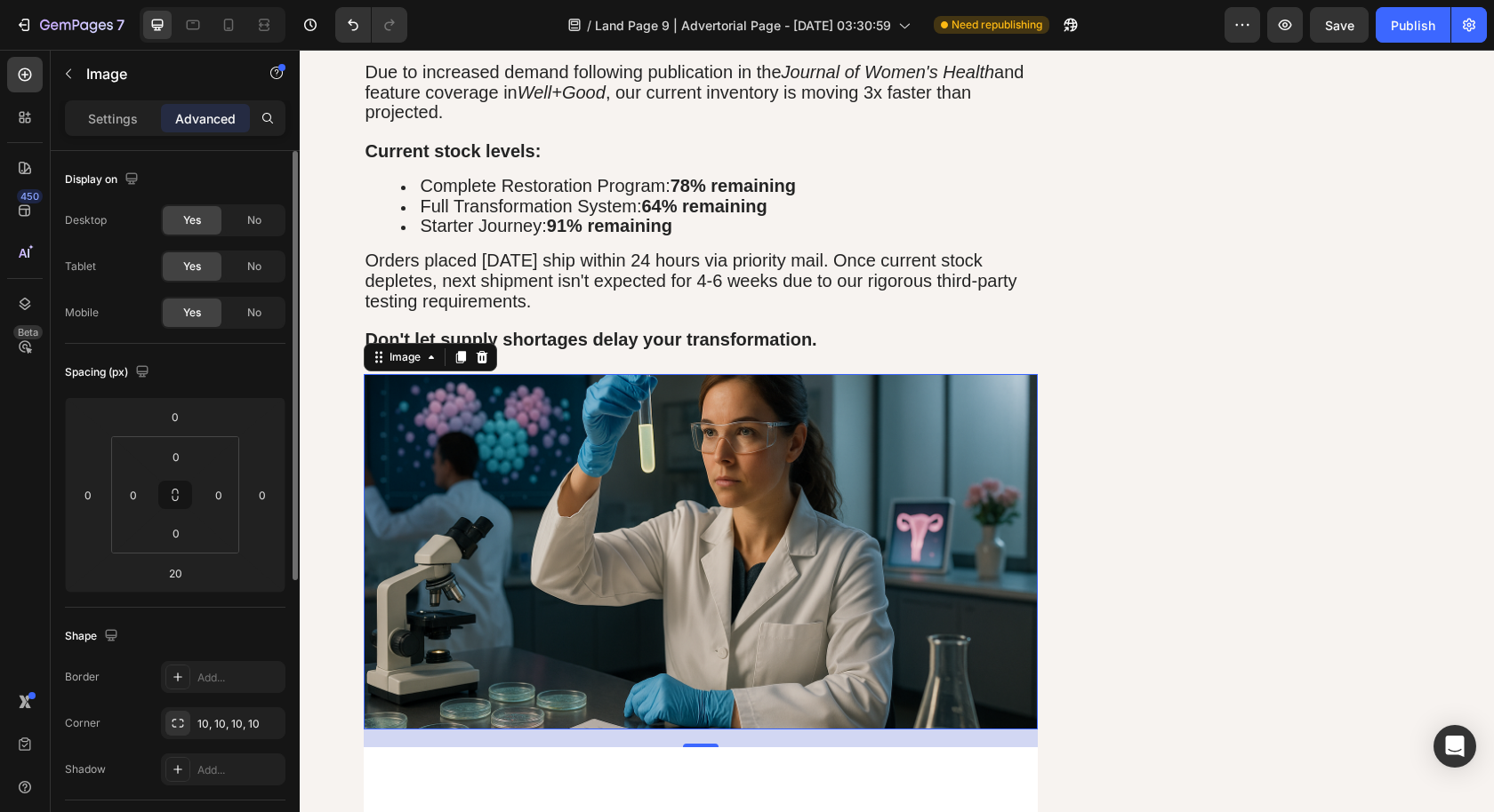
click at [789, 491] on img at bounding box center [701, 552] width 675 height 356
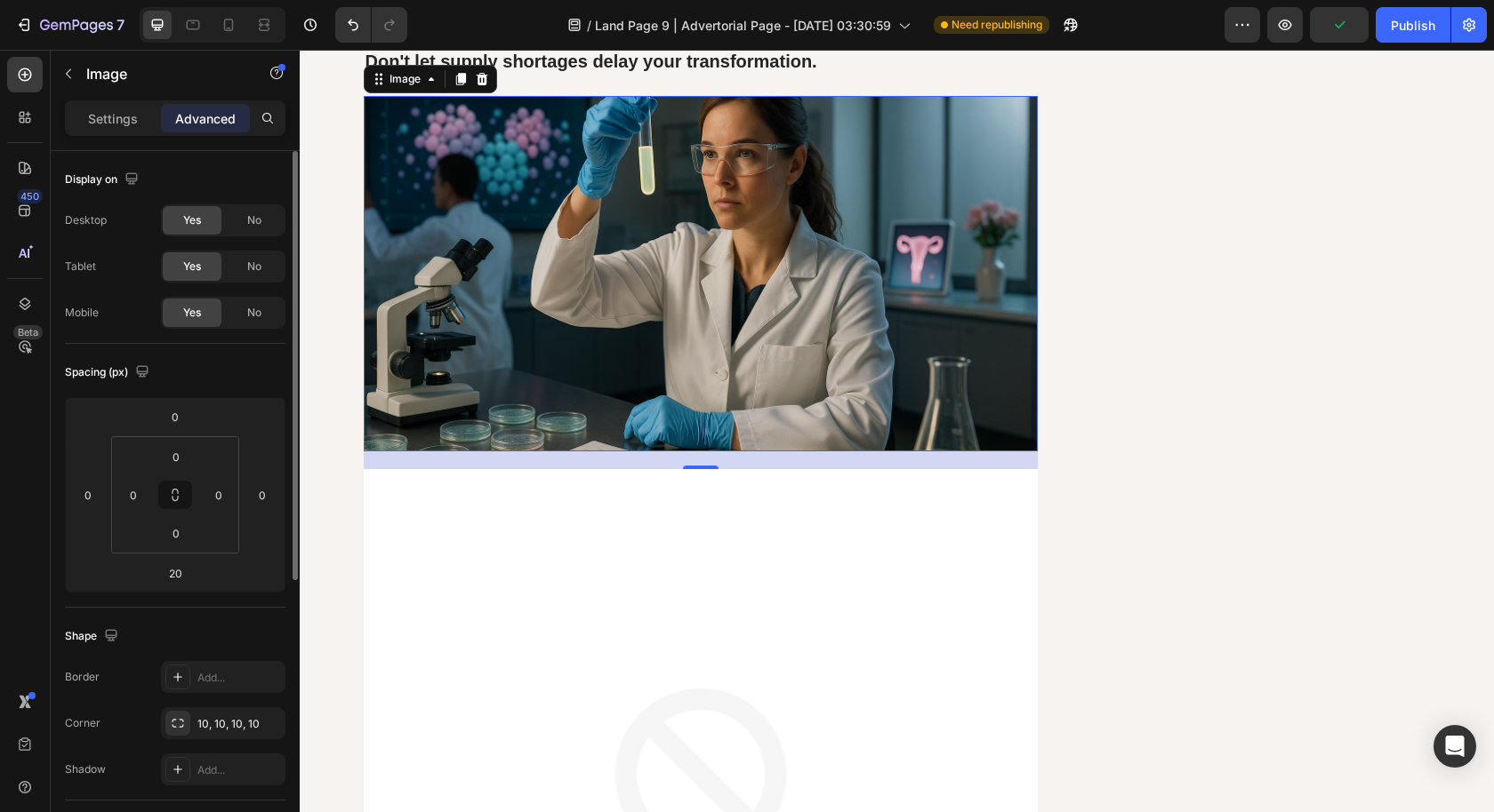
scroll to position [7979, 0]
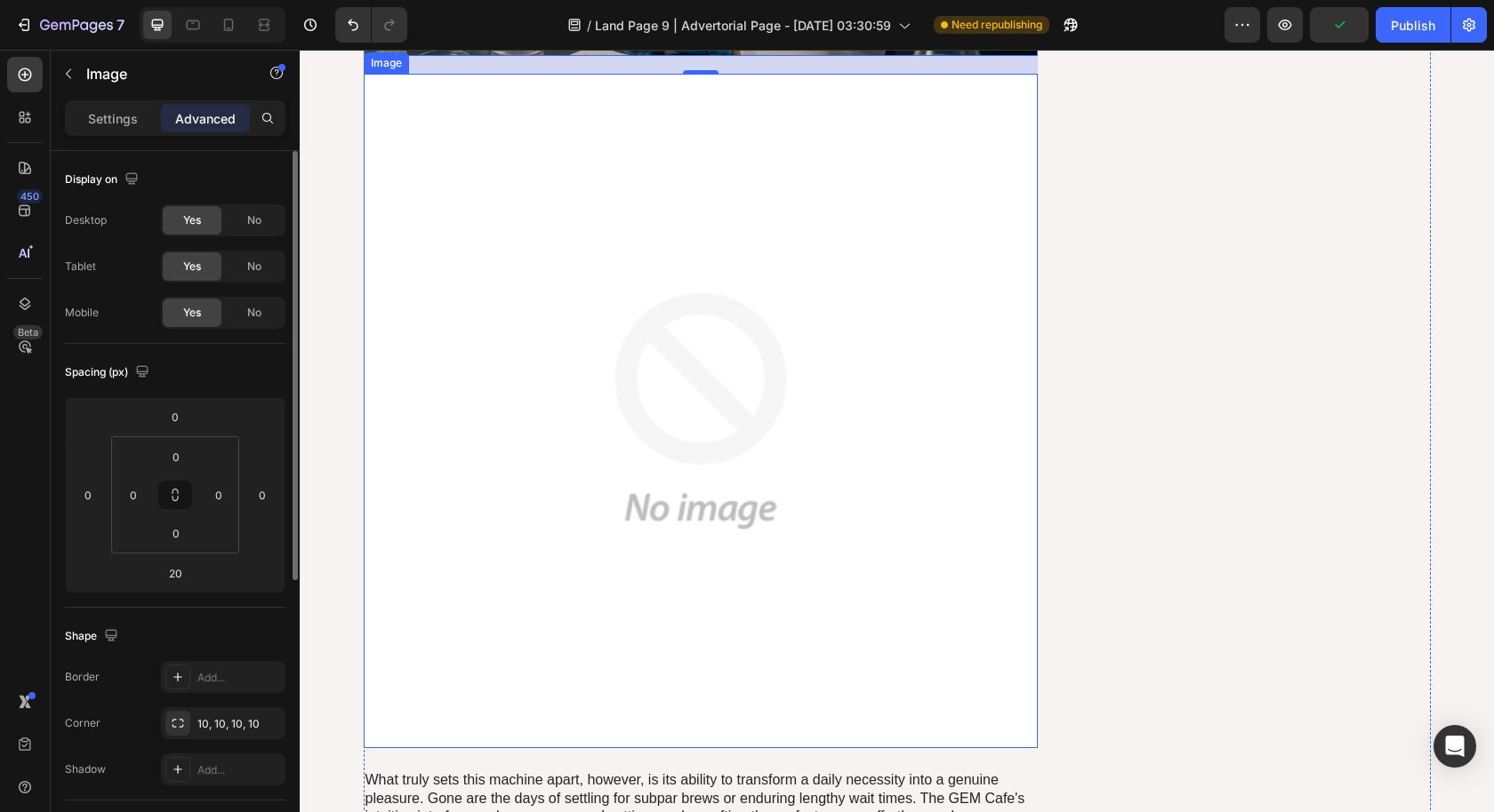
click at [761, 392] on img at bounding box center [701, 411] width 675 height 675
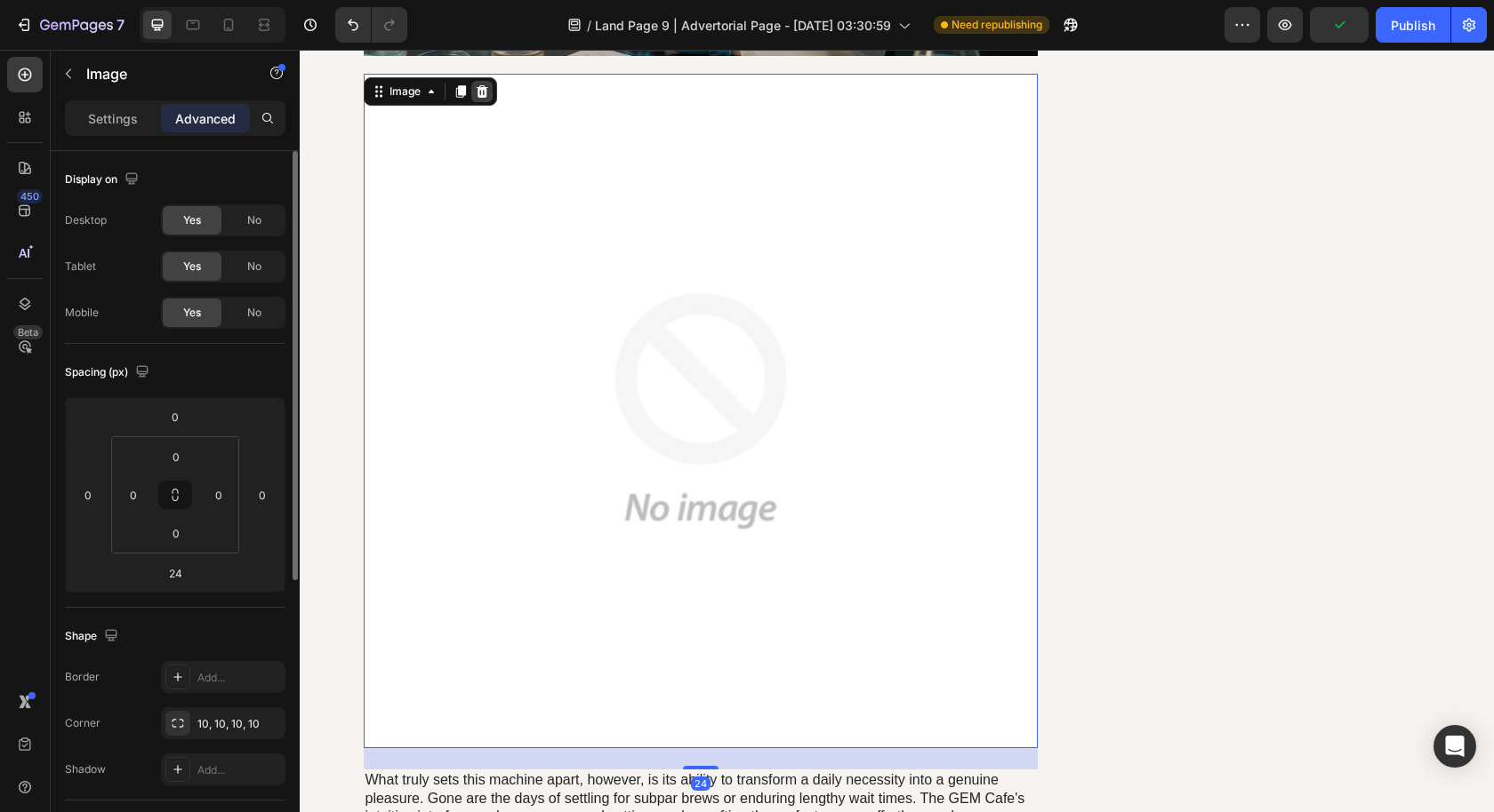
click at [476, 86] on icon at bounding box center [481, 91] width 12 height 12
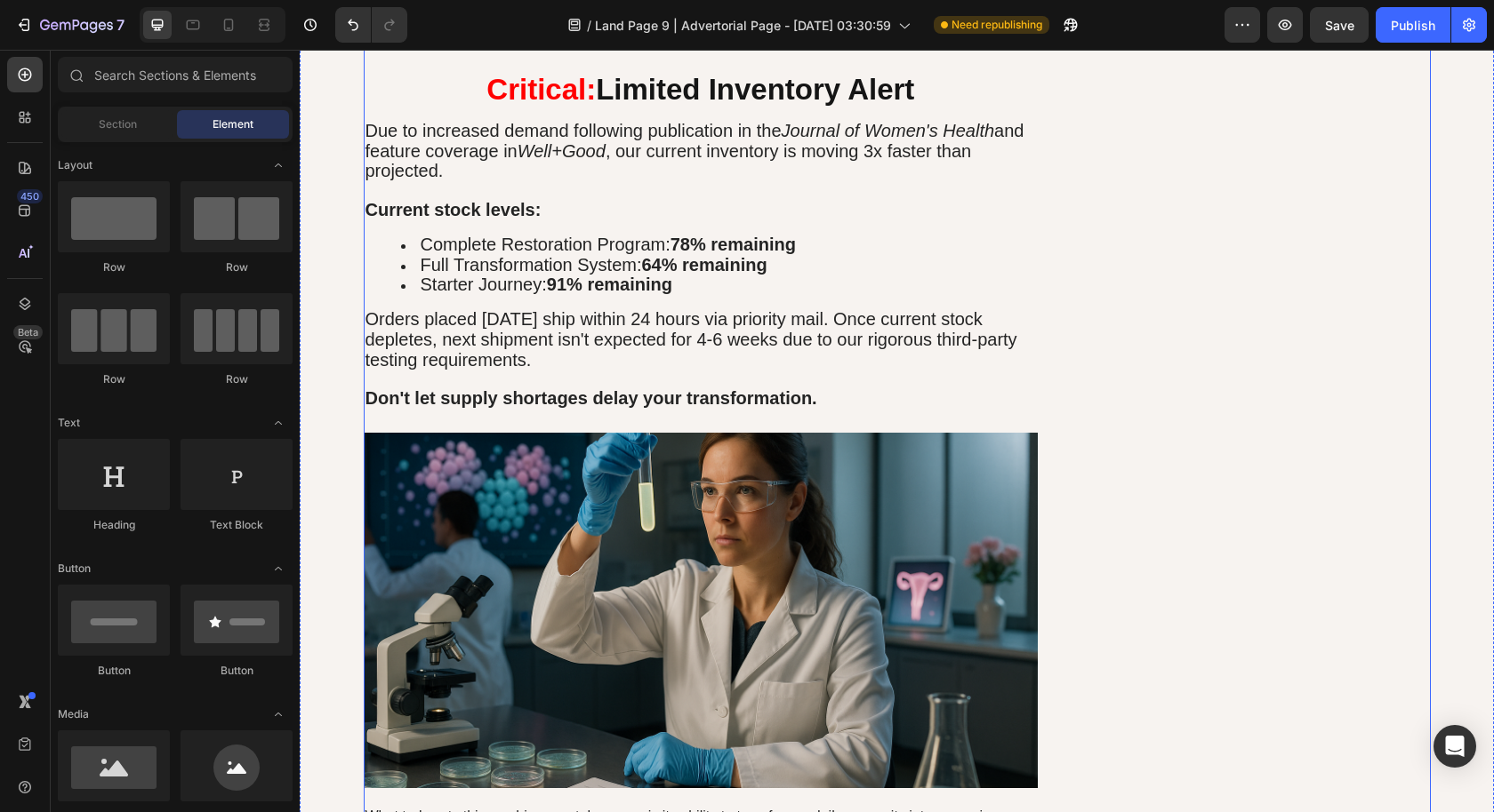
scroll to position [7255, 0]
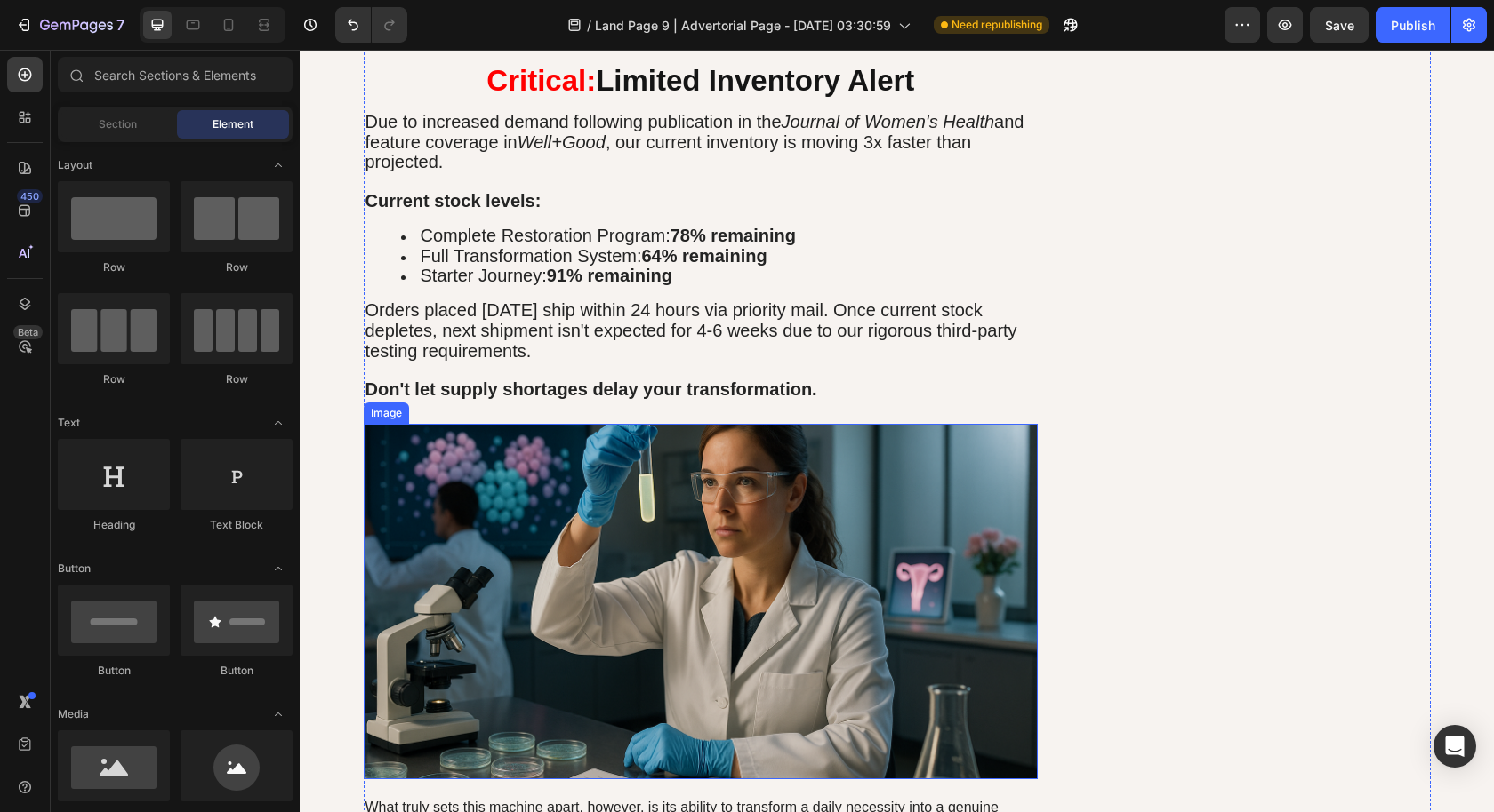
drag, startPoint x: 715, startPoint y: 533, endPoint x: 679, endPoint y: 535, distance: 36.1
click at [715, 534] on img at bounding box center [701, 602] width 675 height 356
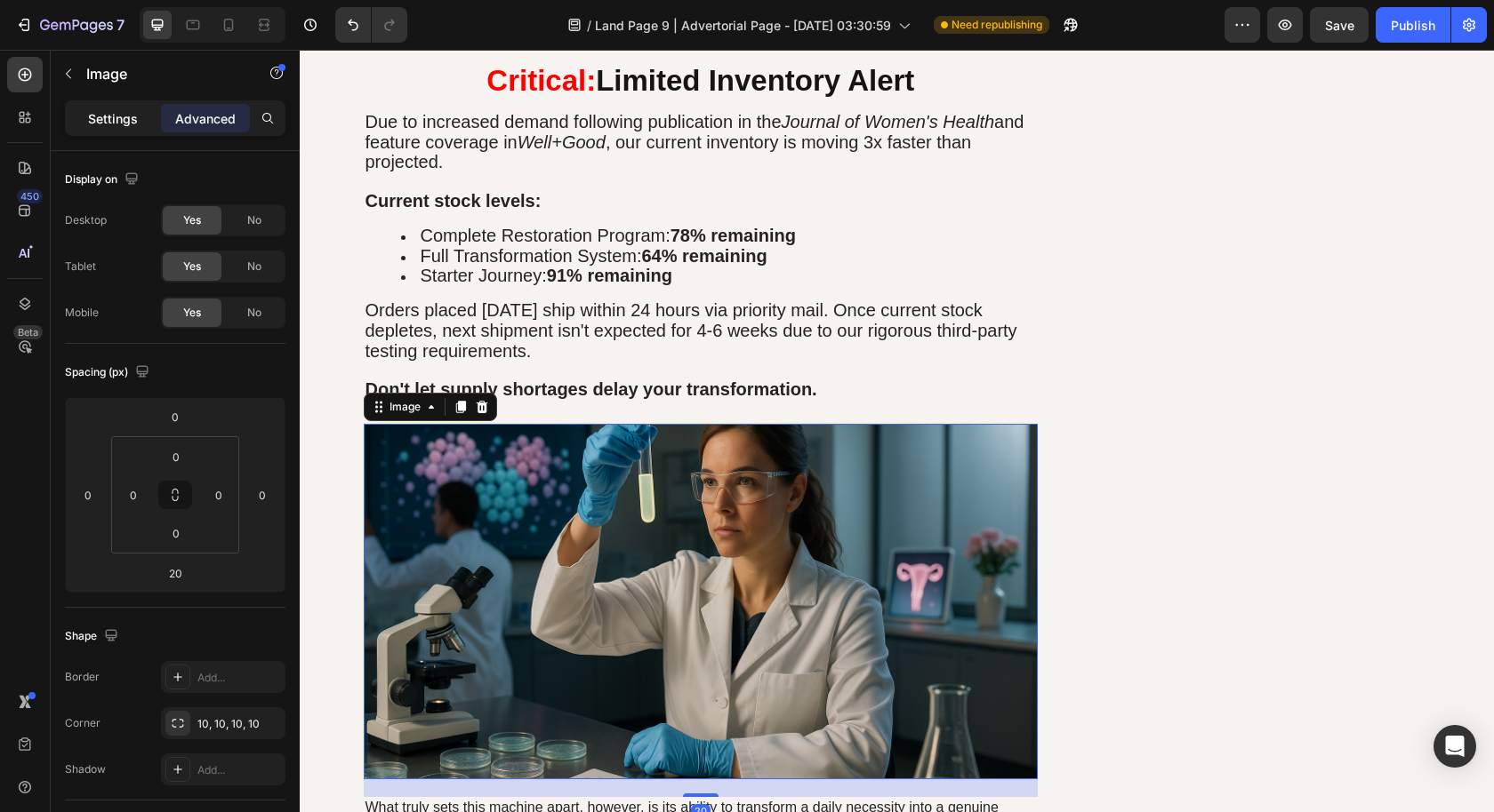
click at [139, 128] on div "Settings" at bounding box center [113, 118] width 89 height 29
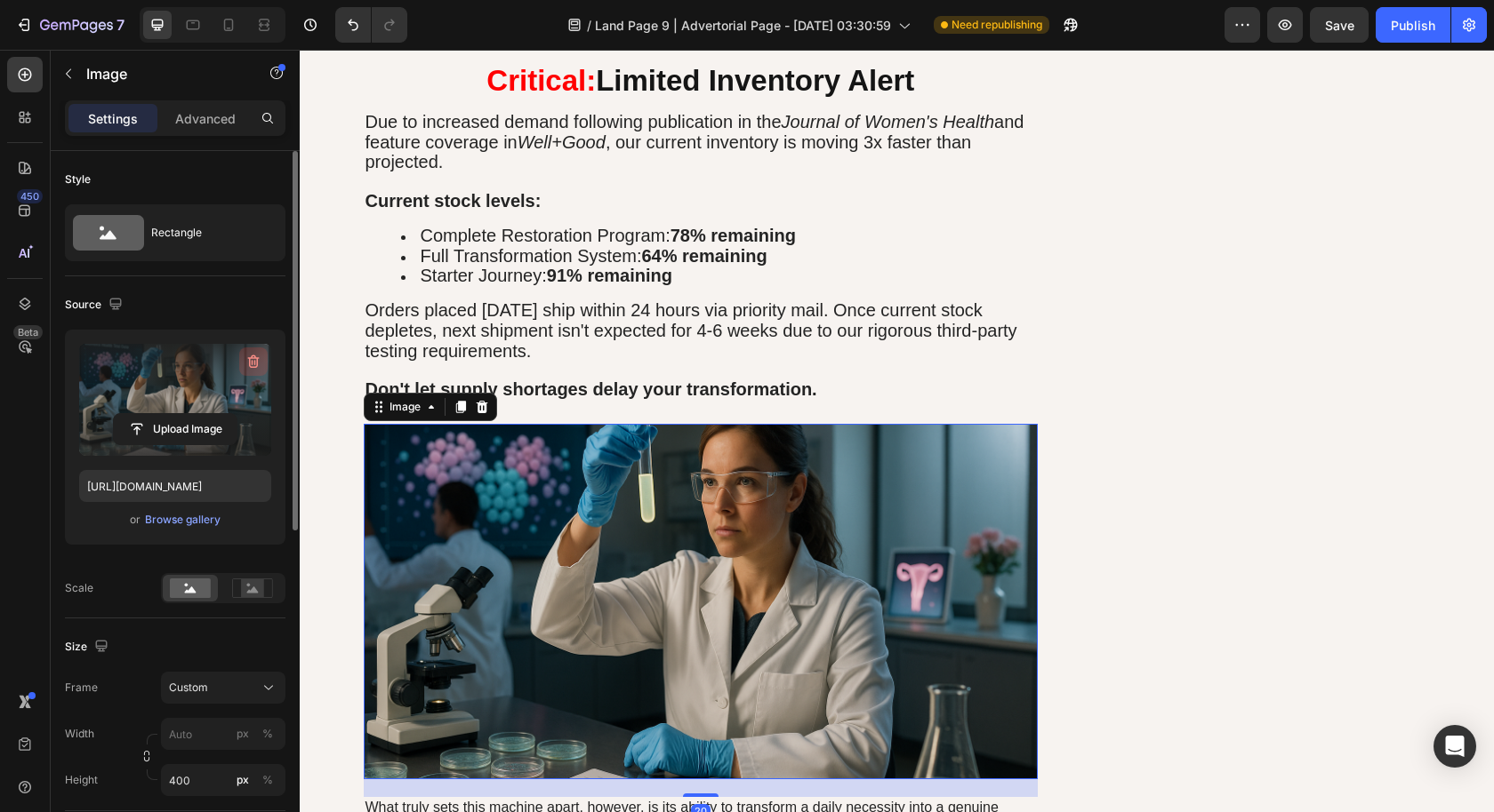
click at [256, 369] on button "button" at bounding box center [253, 361] width 29 height 29
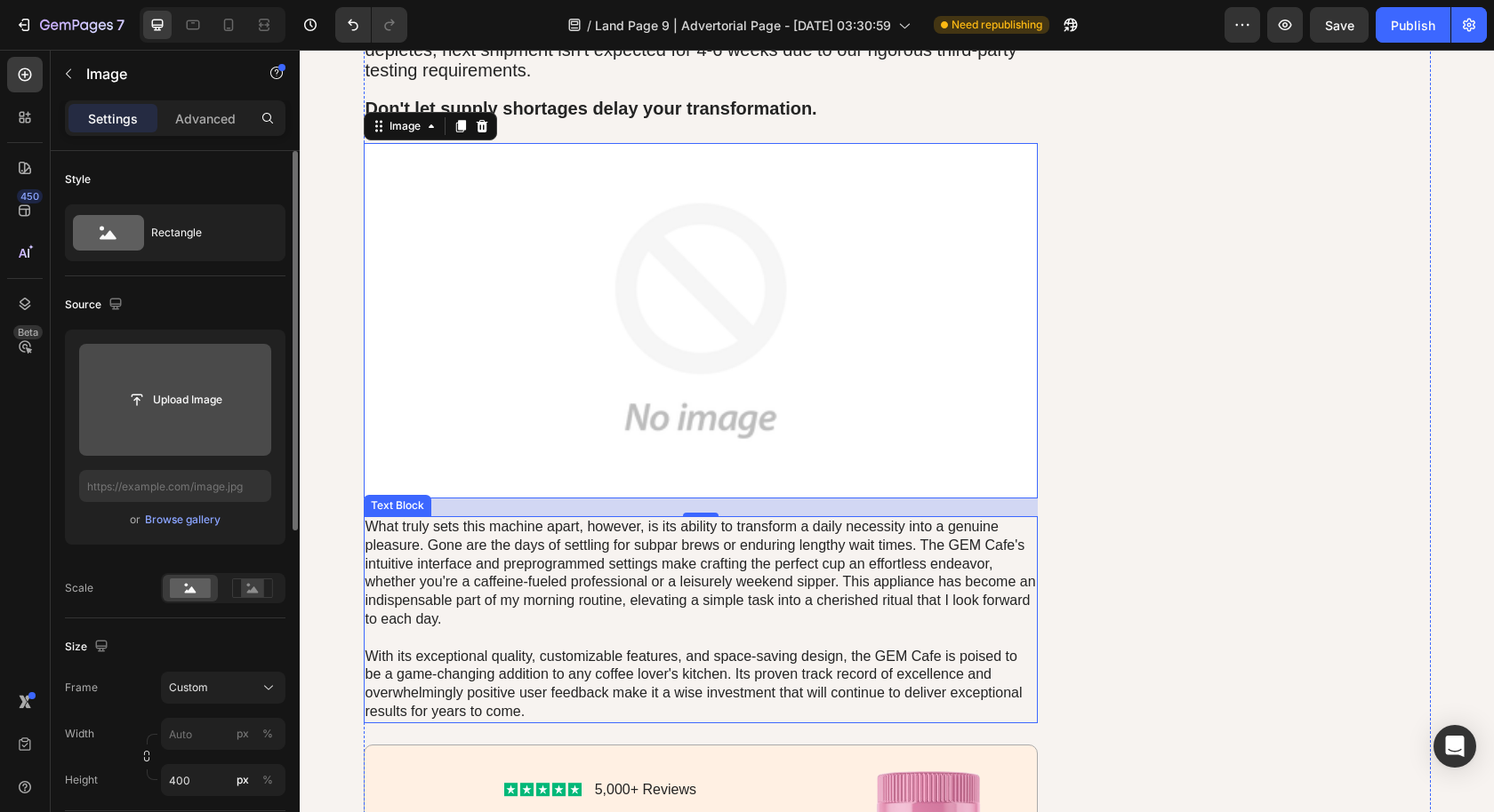
scroll to position [7663, 0]
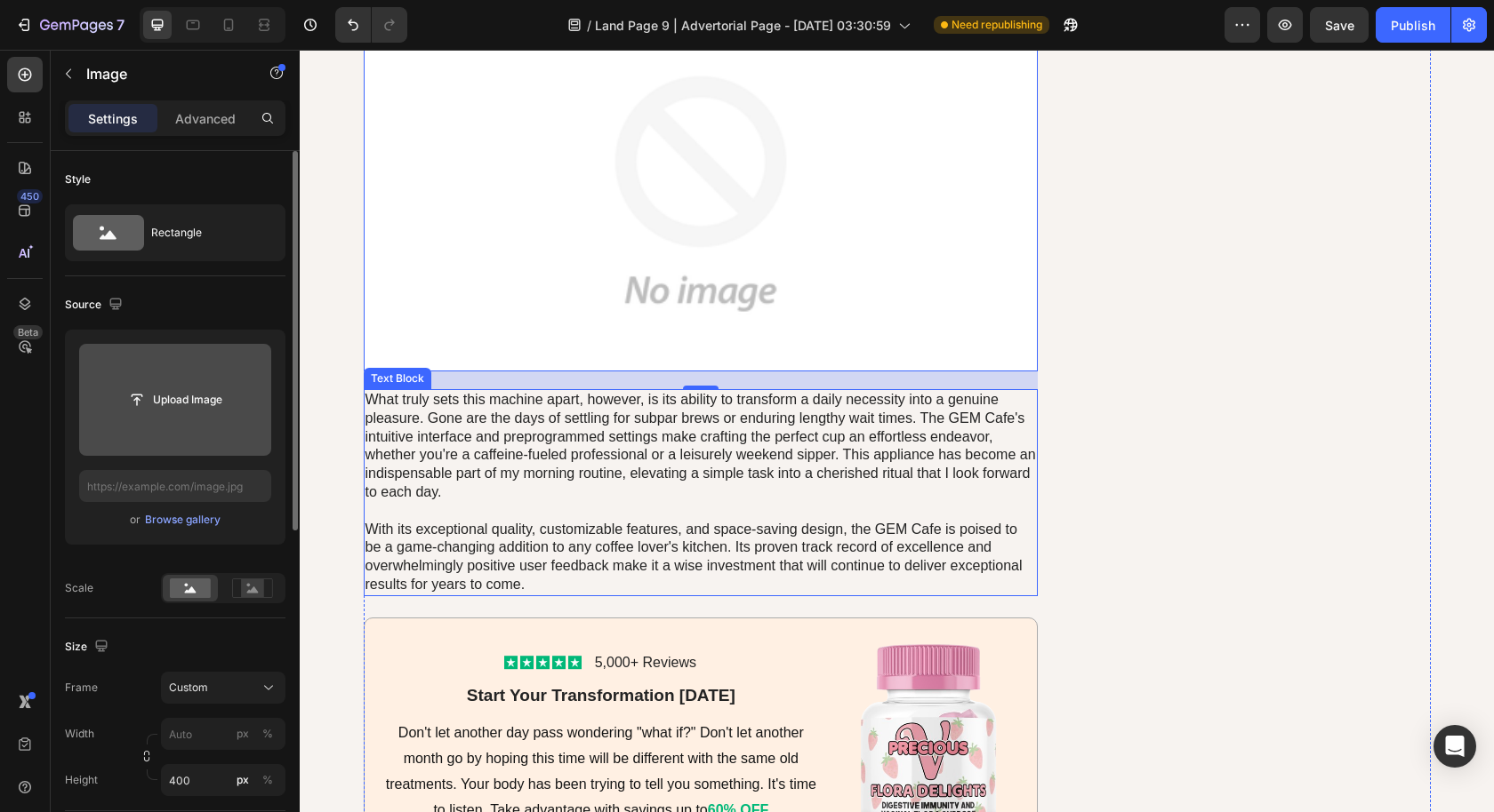
click at [515, 487] on p "What truly sets this machine apart, however, is its ability to transform a dail…" at bounding box center [701, 492] width 671 height 204
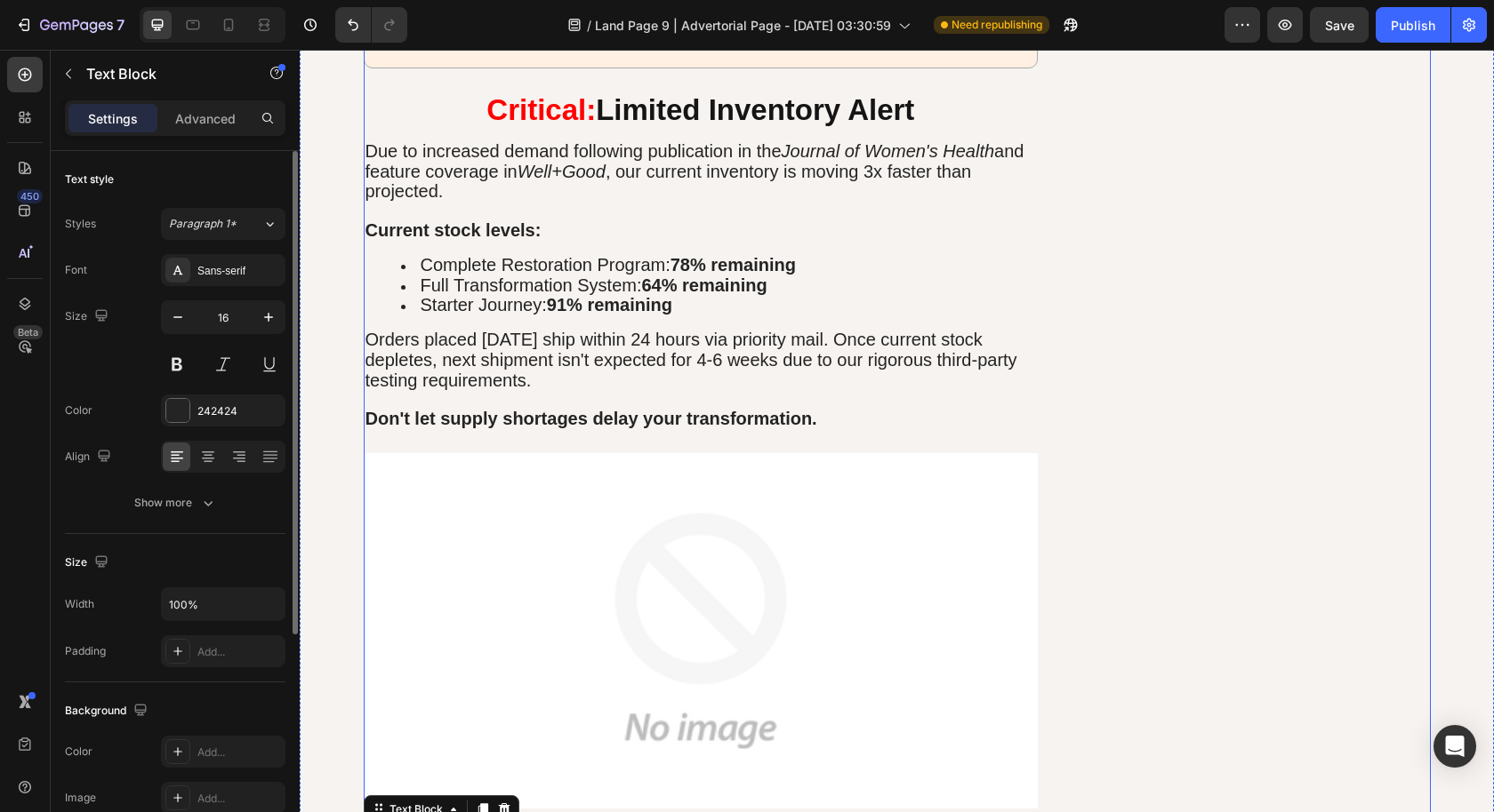
scroll to position [7221, 0]
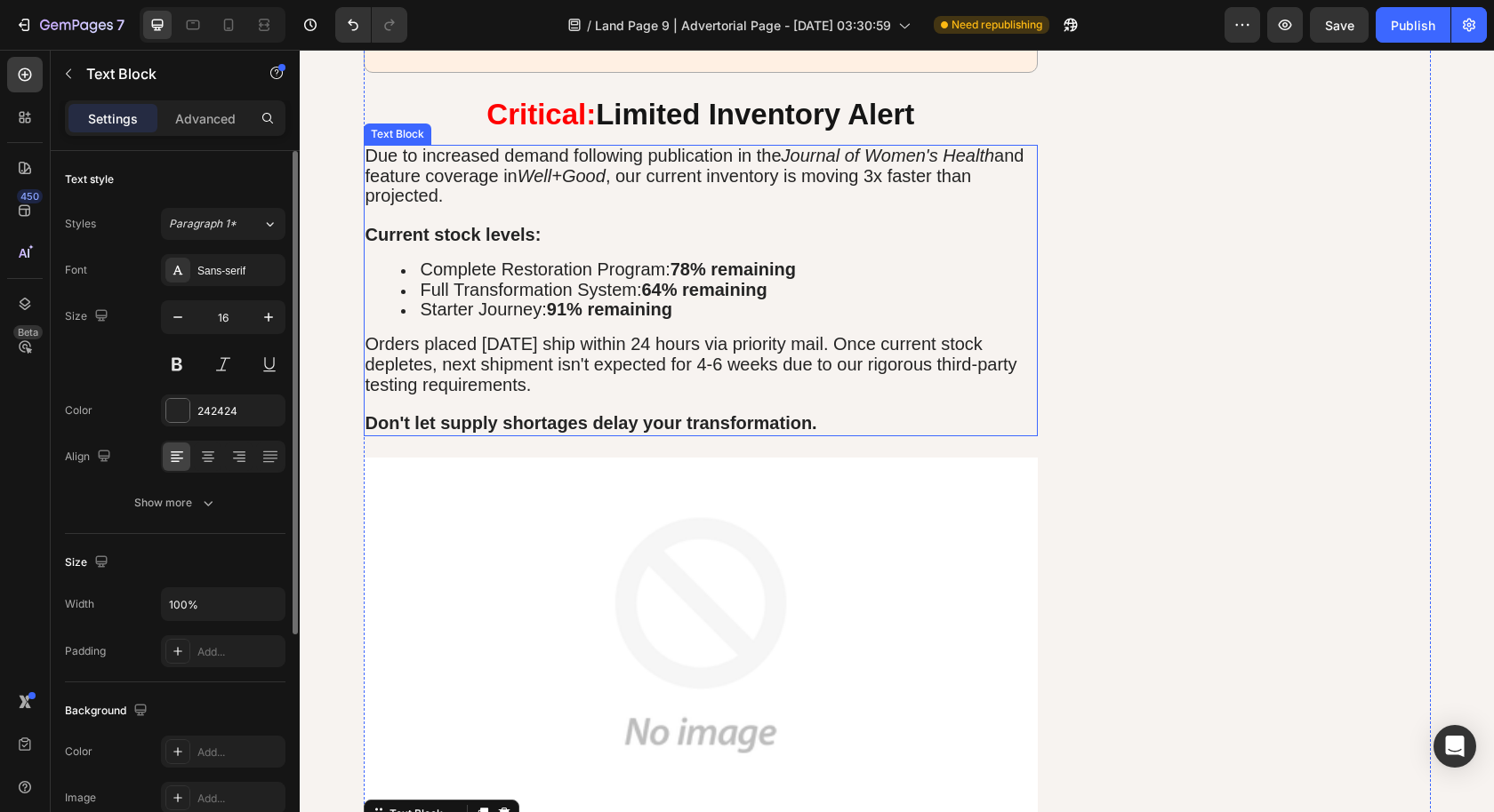
click at [701, 98] on strong "Limited Inventory Alert" at bounding box center [754, 114] width 318 height 33
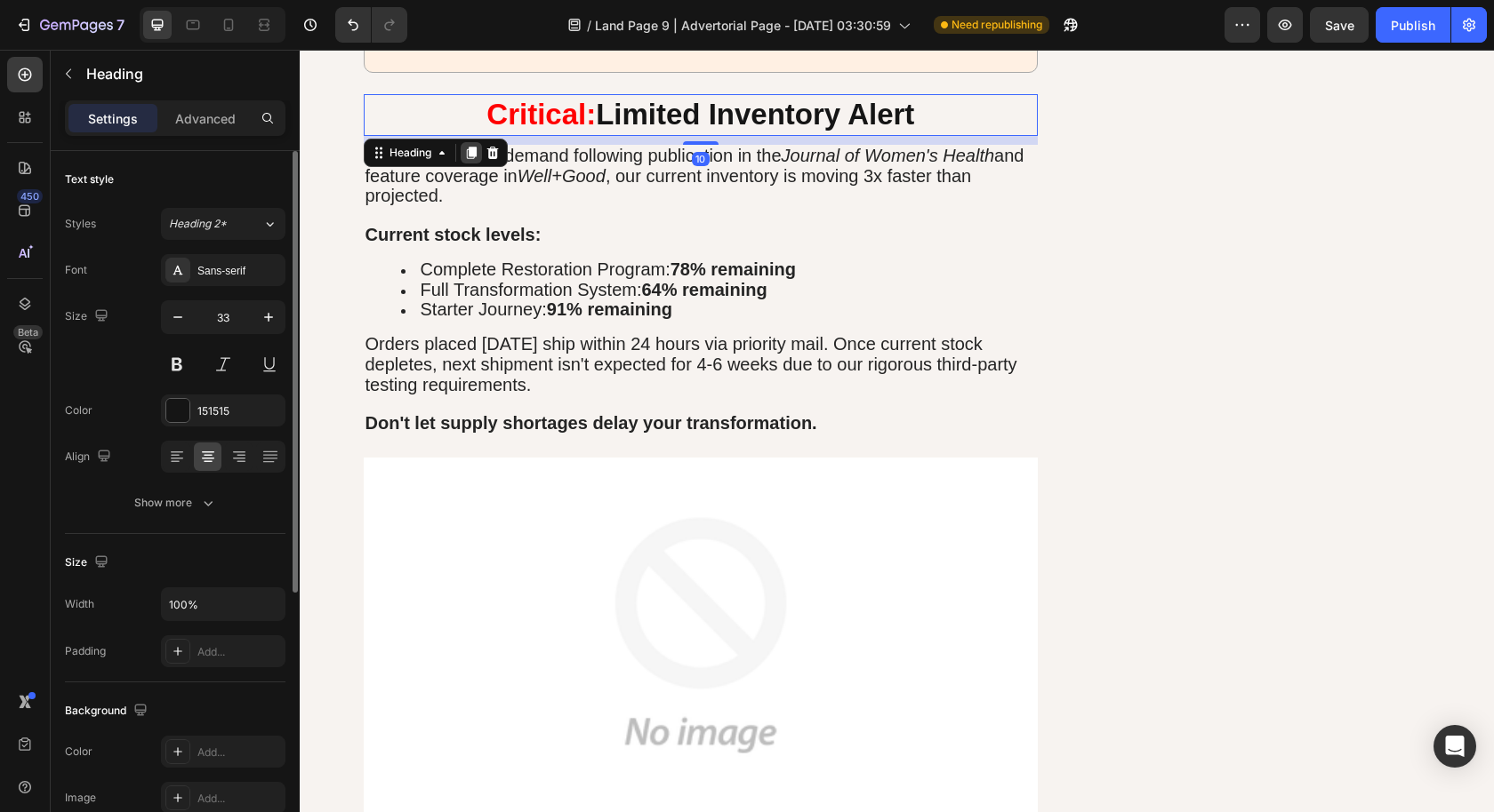
click at [464, 150] on div at bounding box center [470, 152] width 21 height 21
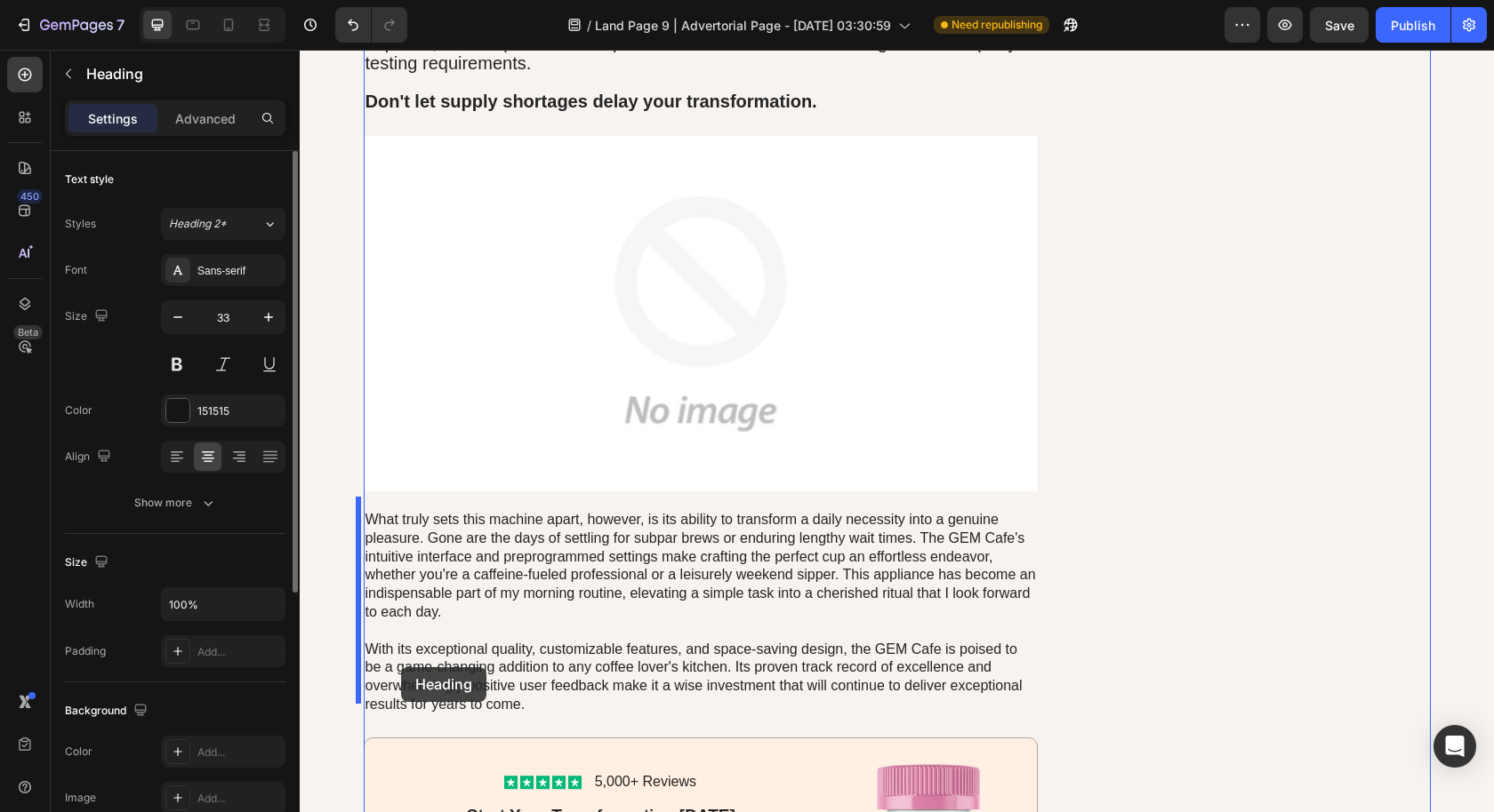
scroll to position [7638, 0]
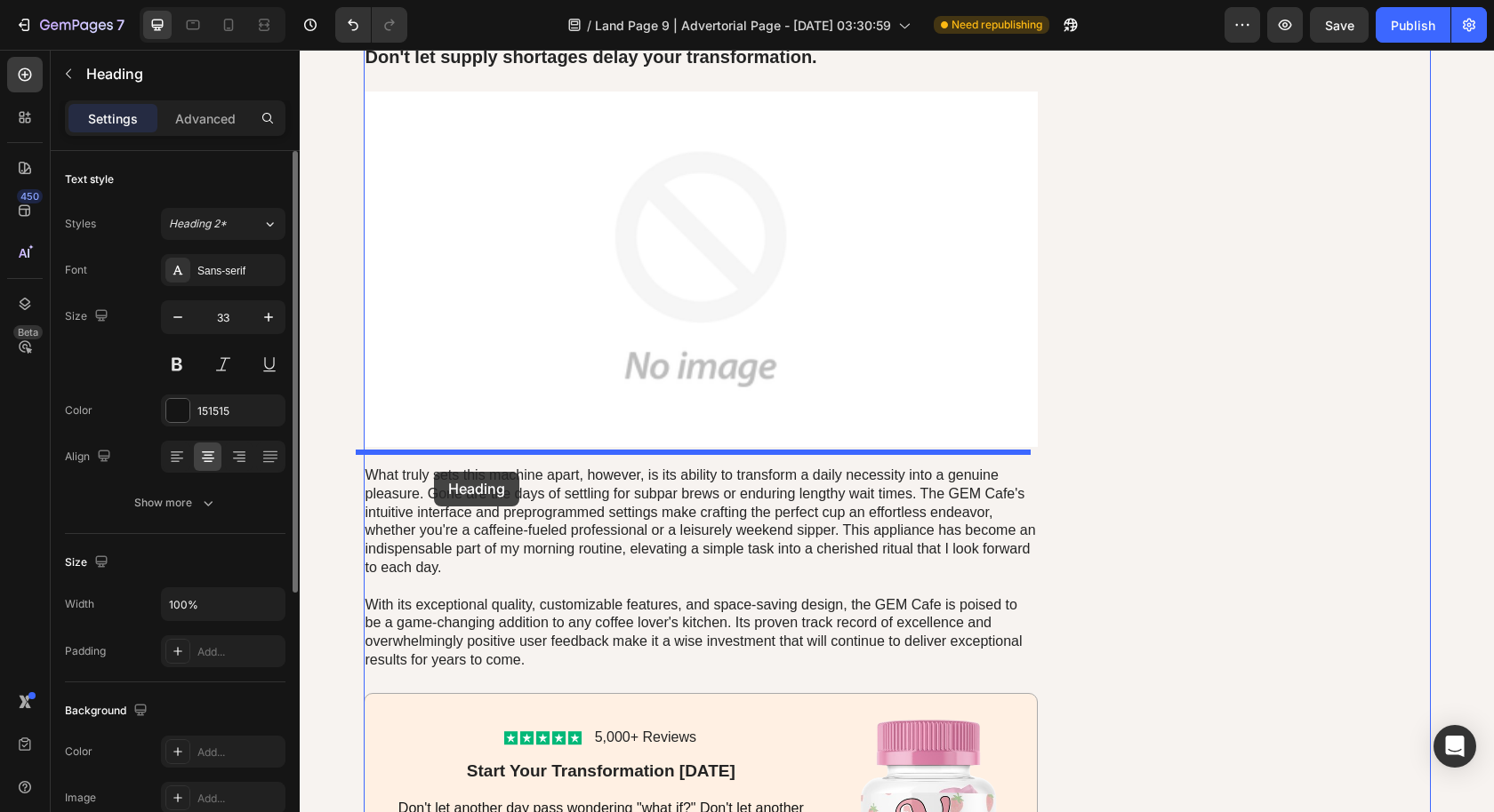
drag, startPoint x: 374, startPoint y: 124, endPoint x: 433, endPoint y: 472, distance: 353.0
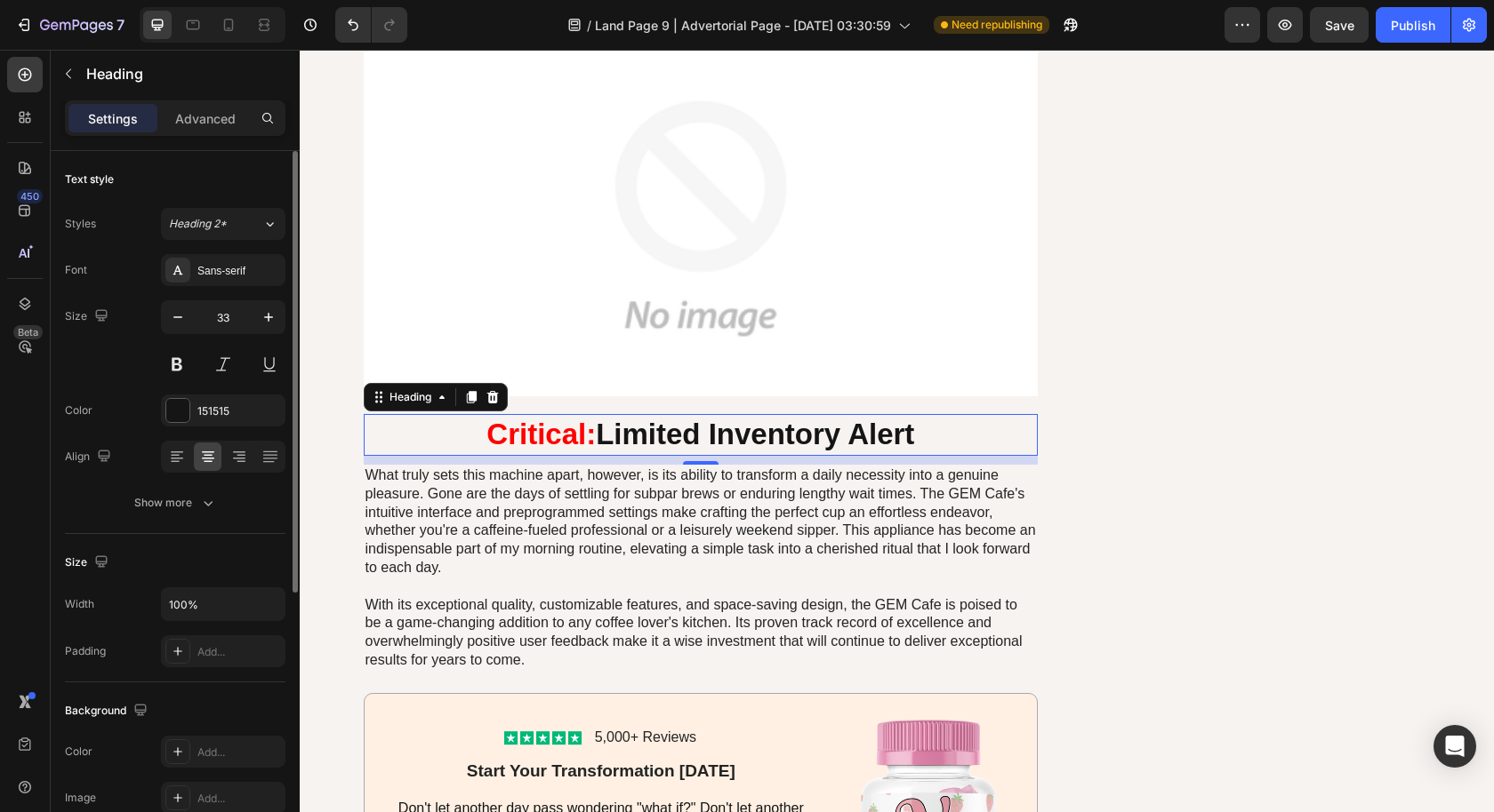
scroll to position [7587, 0]
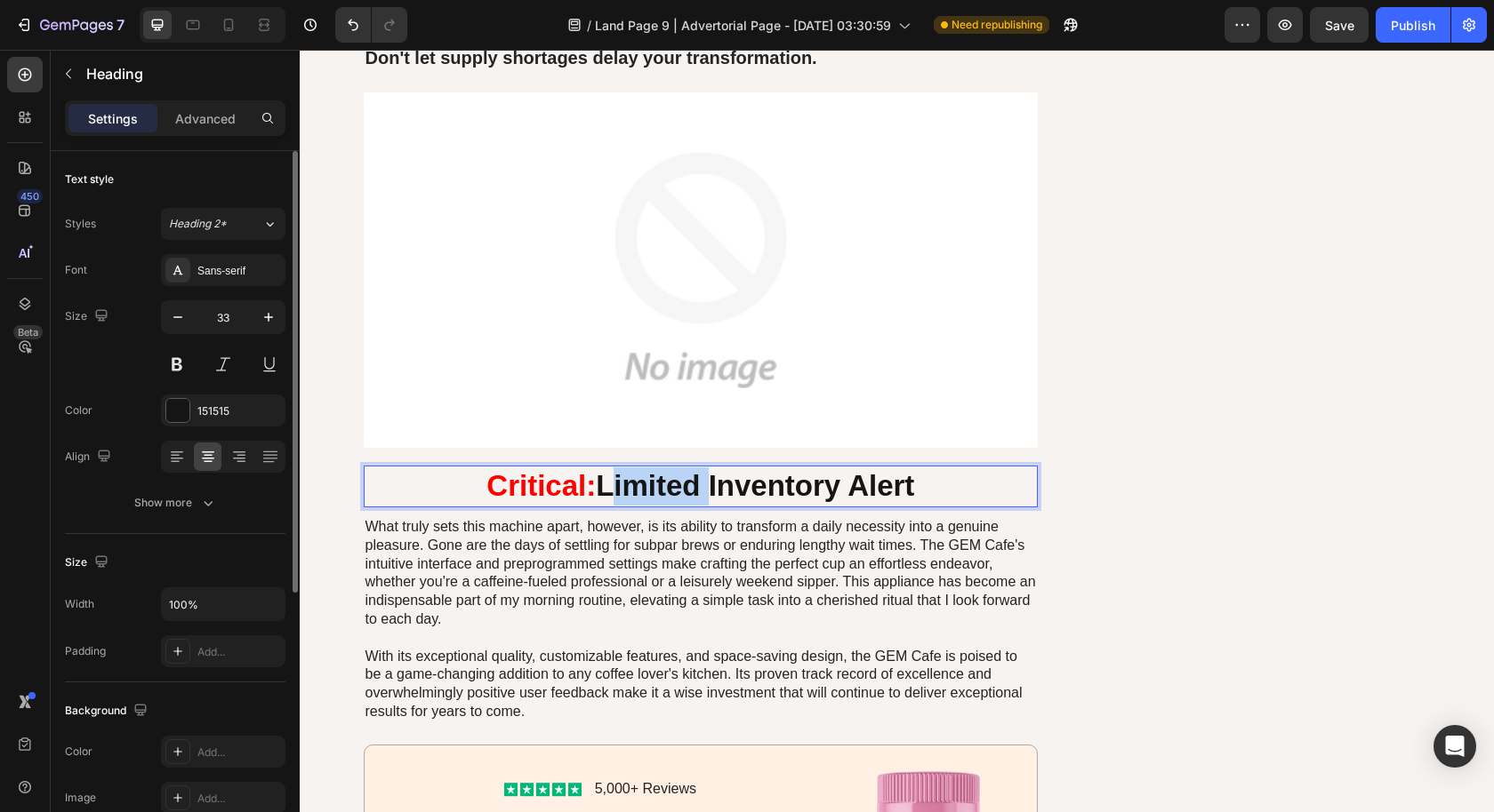
click at [616, 479] on strong "Limited Inventory Alert" at bounding box center [754, 486] width 318 height 33
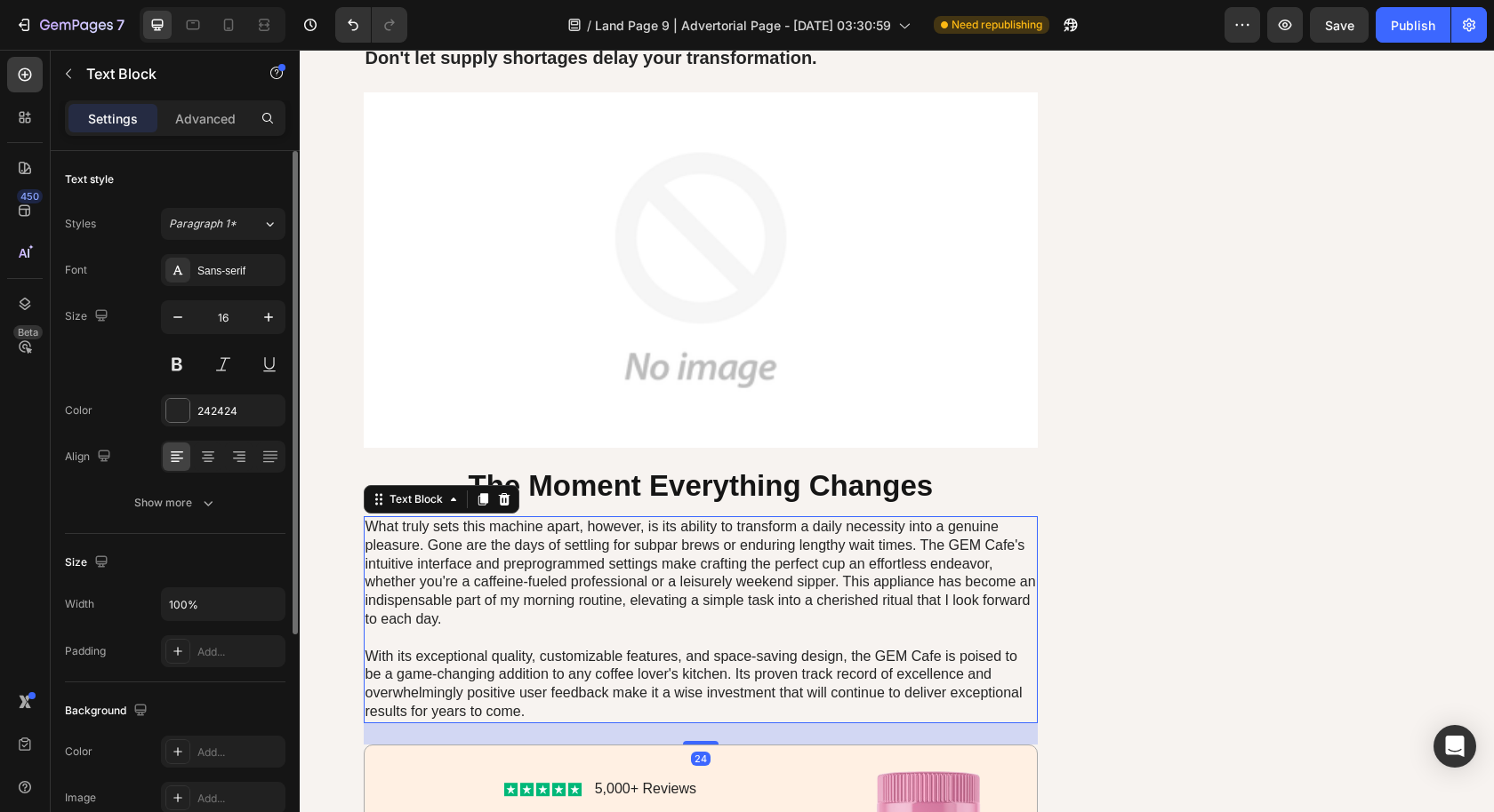
click at [772, 620] on p "What truly sets this machine apart, however, is its ability to transform a dail…" at bounding box center [701, 619] width 671 height 204
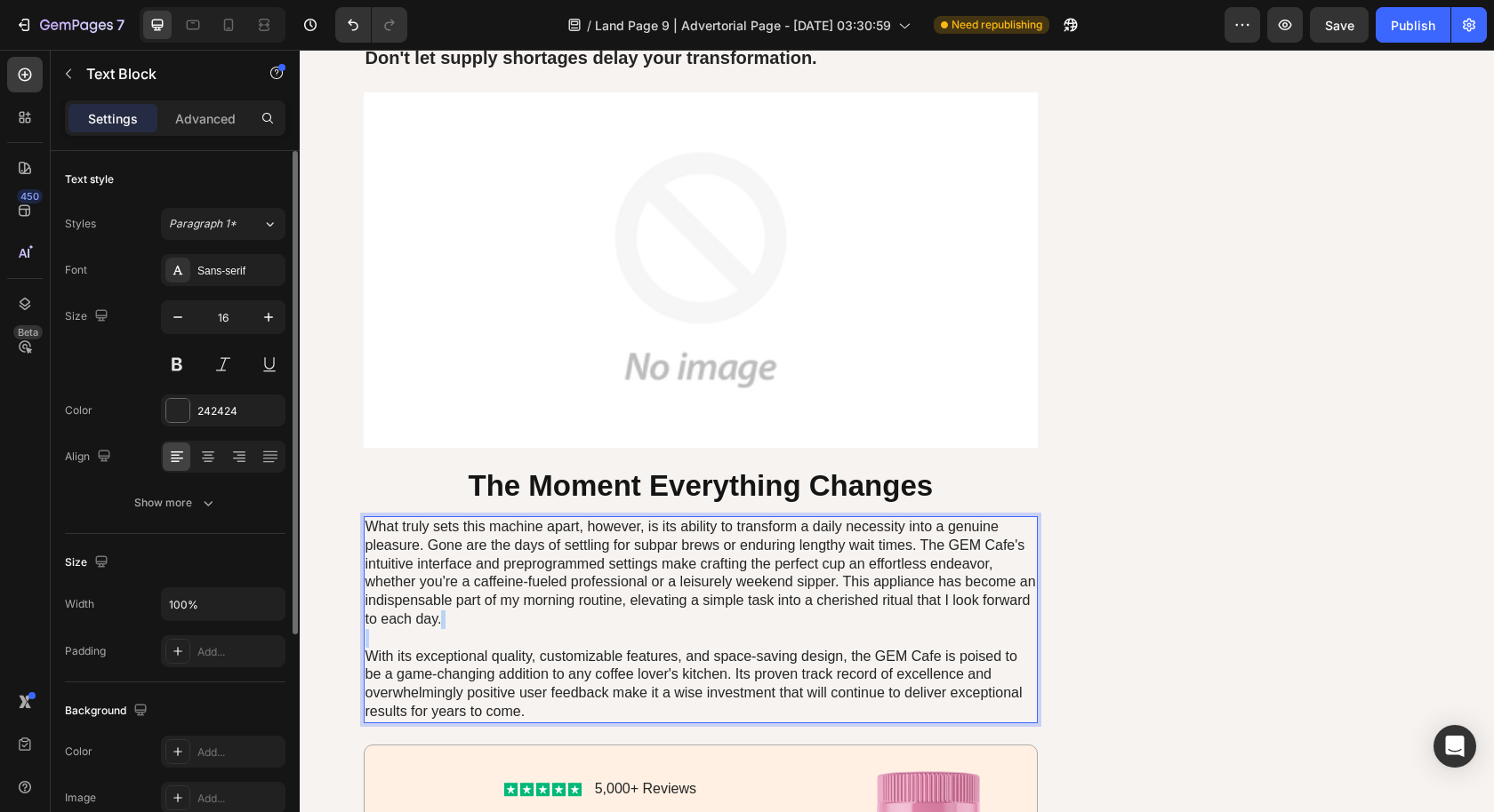
click at [772, 620] on p "What truly sets this machine apart, however, is its ability to transform a dail…" at bounding box center [701, 619] width 671 height 204
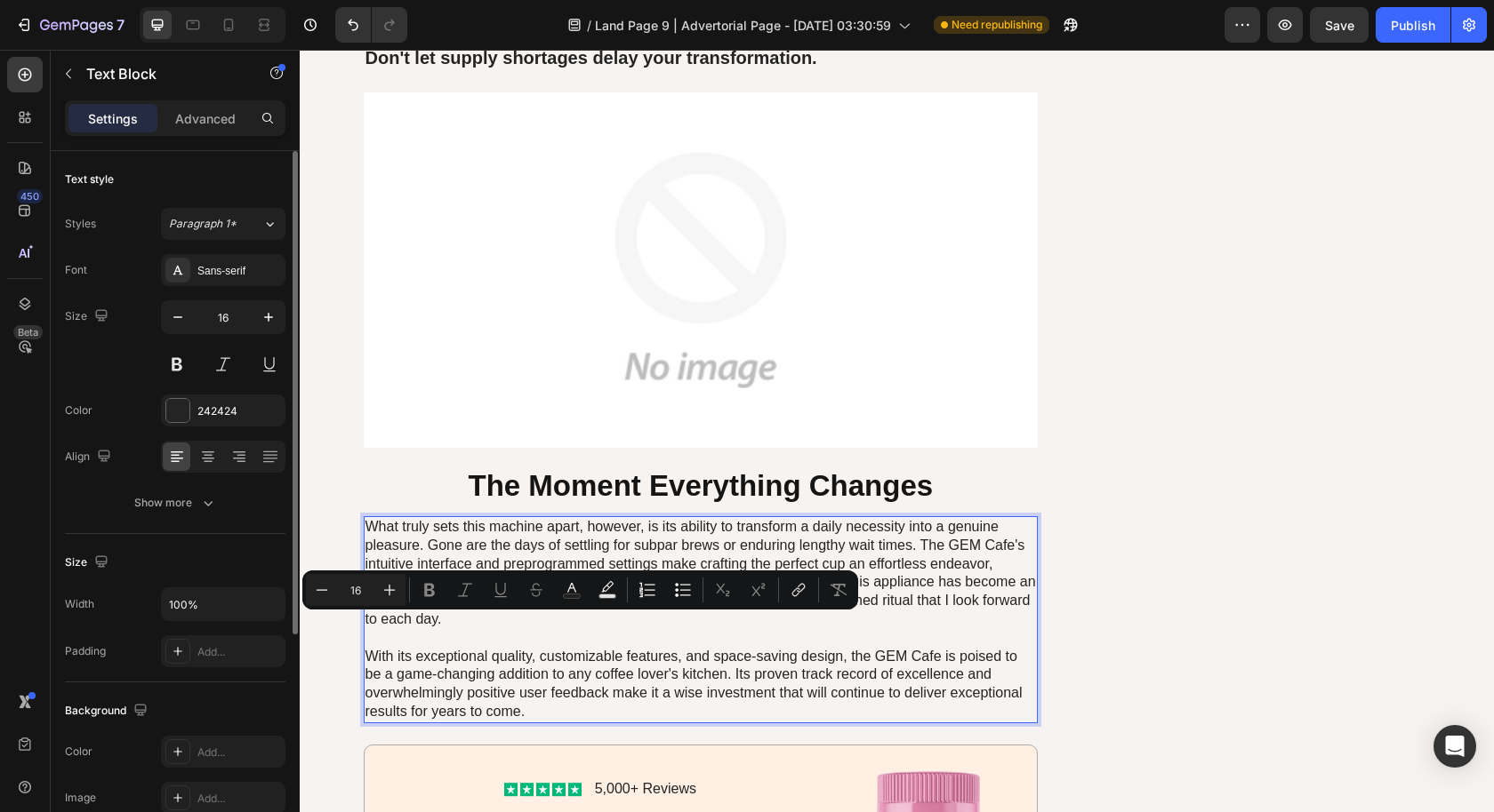
click at [647, 688] on p "What truly sets this machine apart, however, is its ability to transform a dail…" at bounding box center [701, 619] width 671 height 204
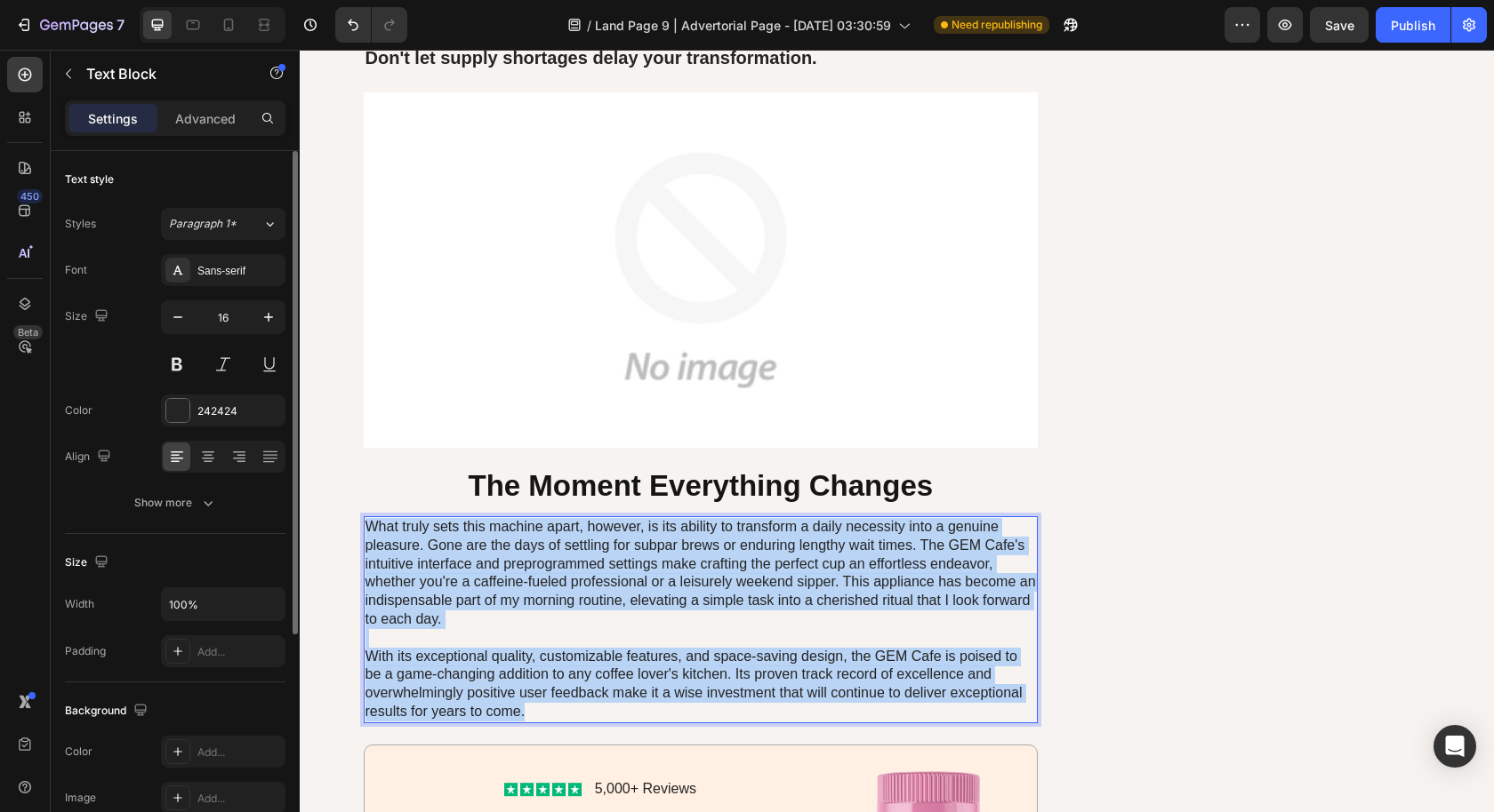
drag, startPoint x: 540, startPoint y: 697, endPoint x: 346, endPoint y: 497, distance: 278.6
click at [346, 497] on div "How Flora Delights Creates Lasting Balance (The Science Made Simple) Heading Th…" at bounding box center [896, 727] width 1158 height 5594
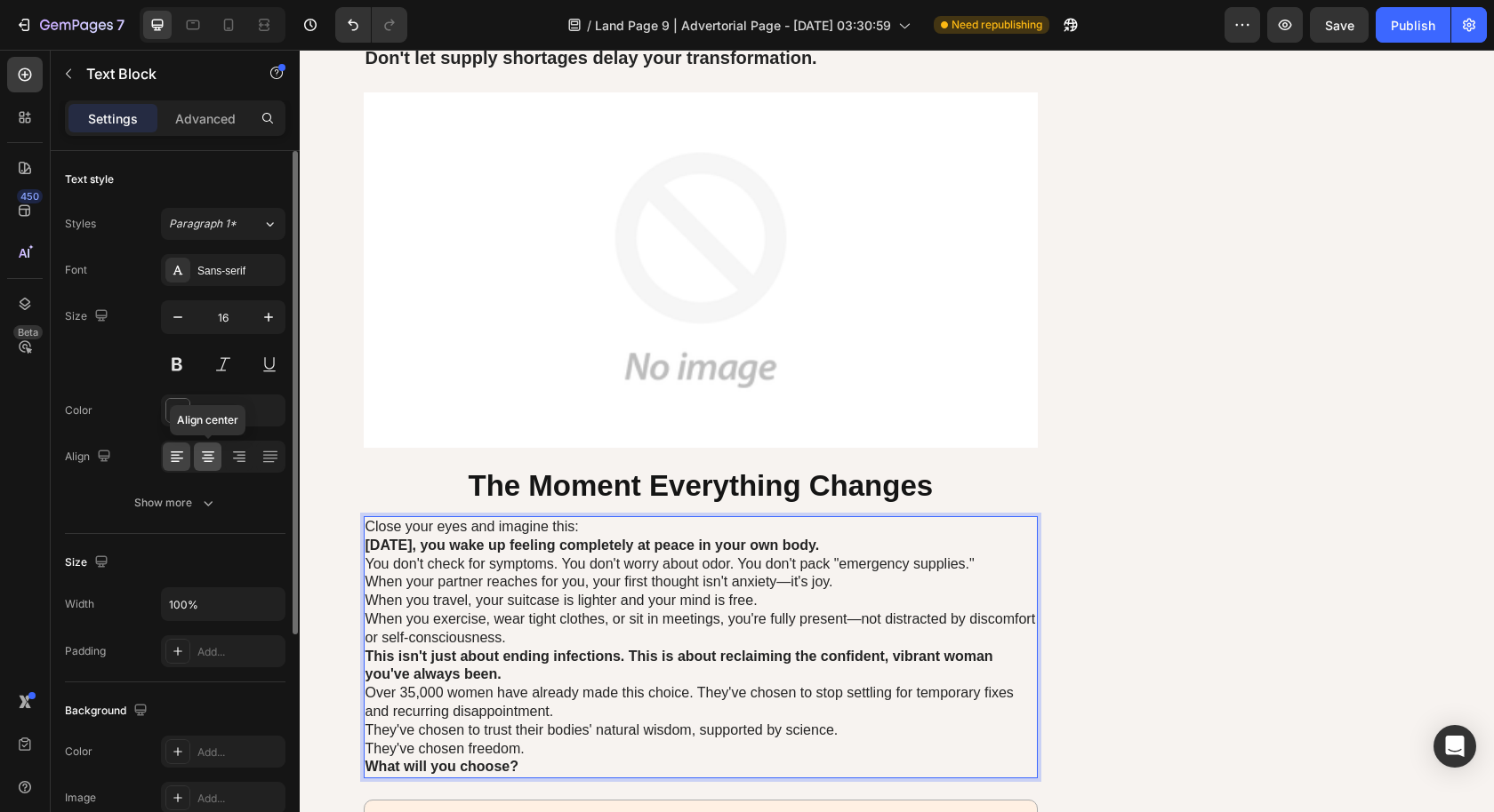
click at [207, 461] on icon at bounding box center [208, 462] width 9 height 2
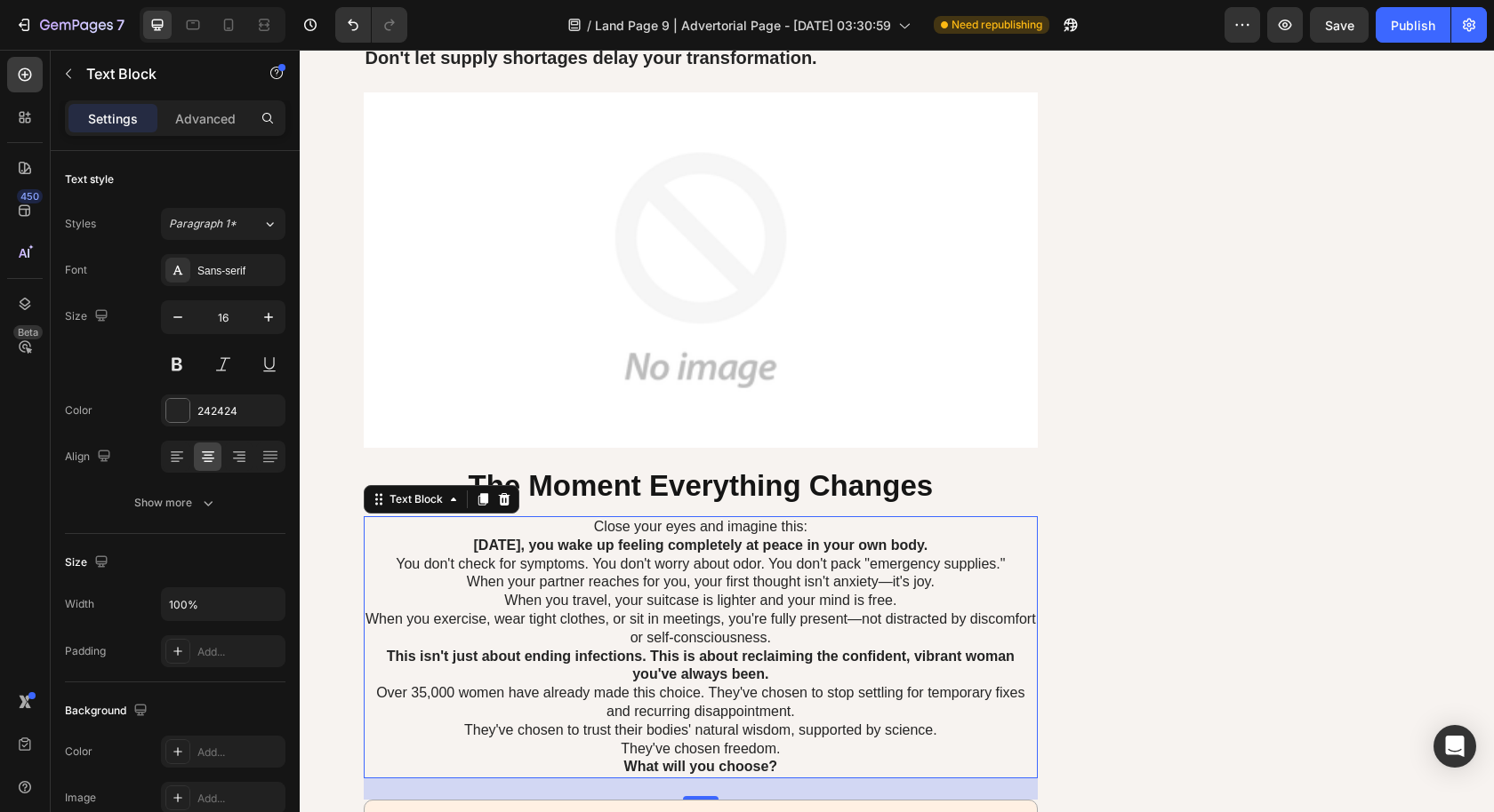
click at [860, 519] on p "Close your eyes and imagine this:" at bounding box center [701, 527] width 671 height 18
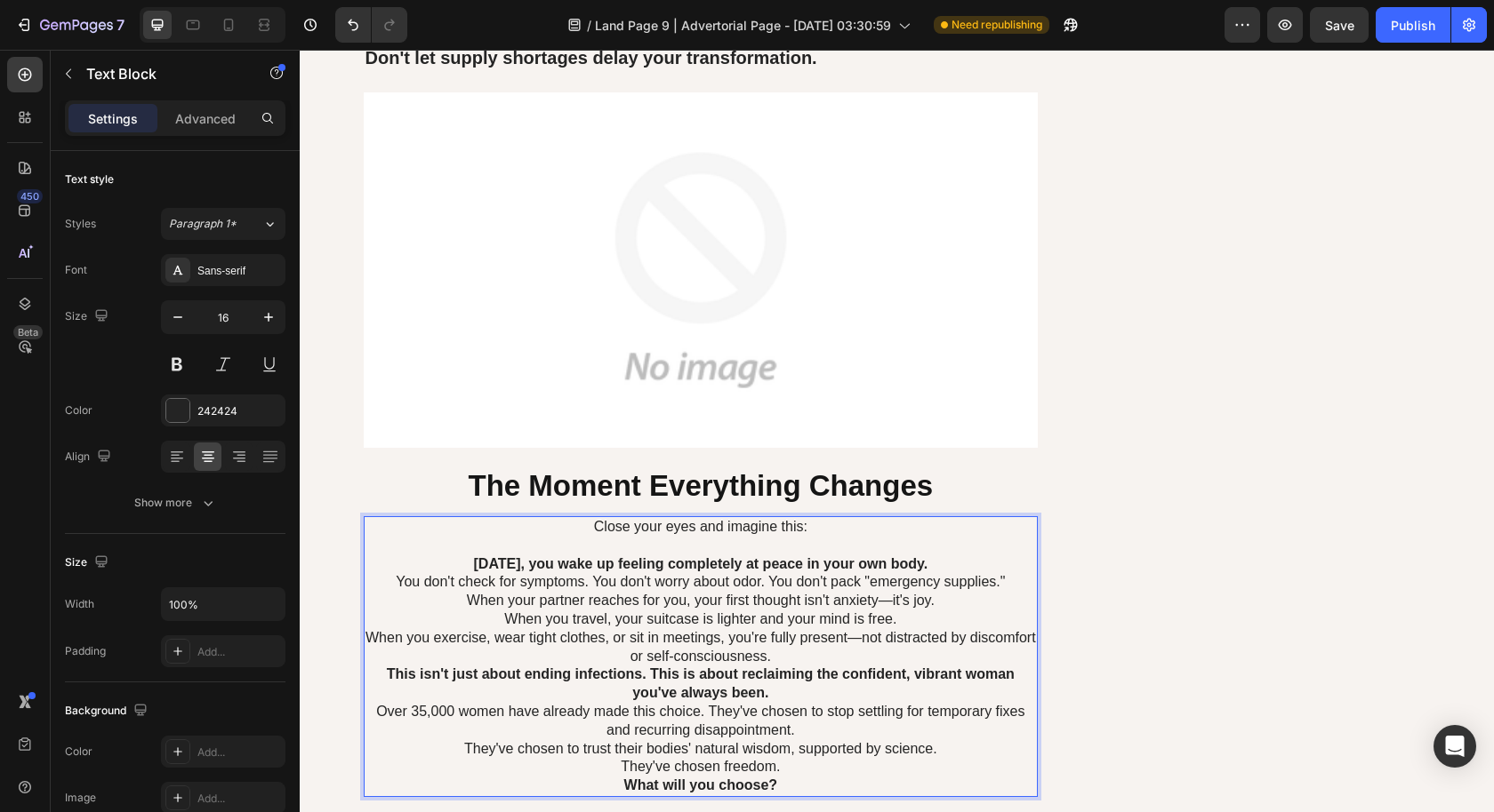
click at [991, 556] on p "[DATE], you wake up feeling completely at peace in your own body." at bounding box center [701, 565] width 671 height 18
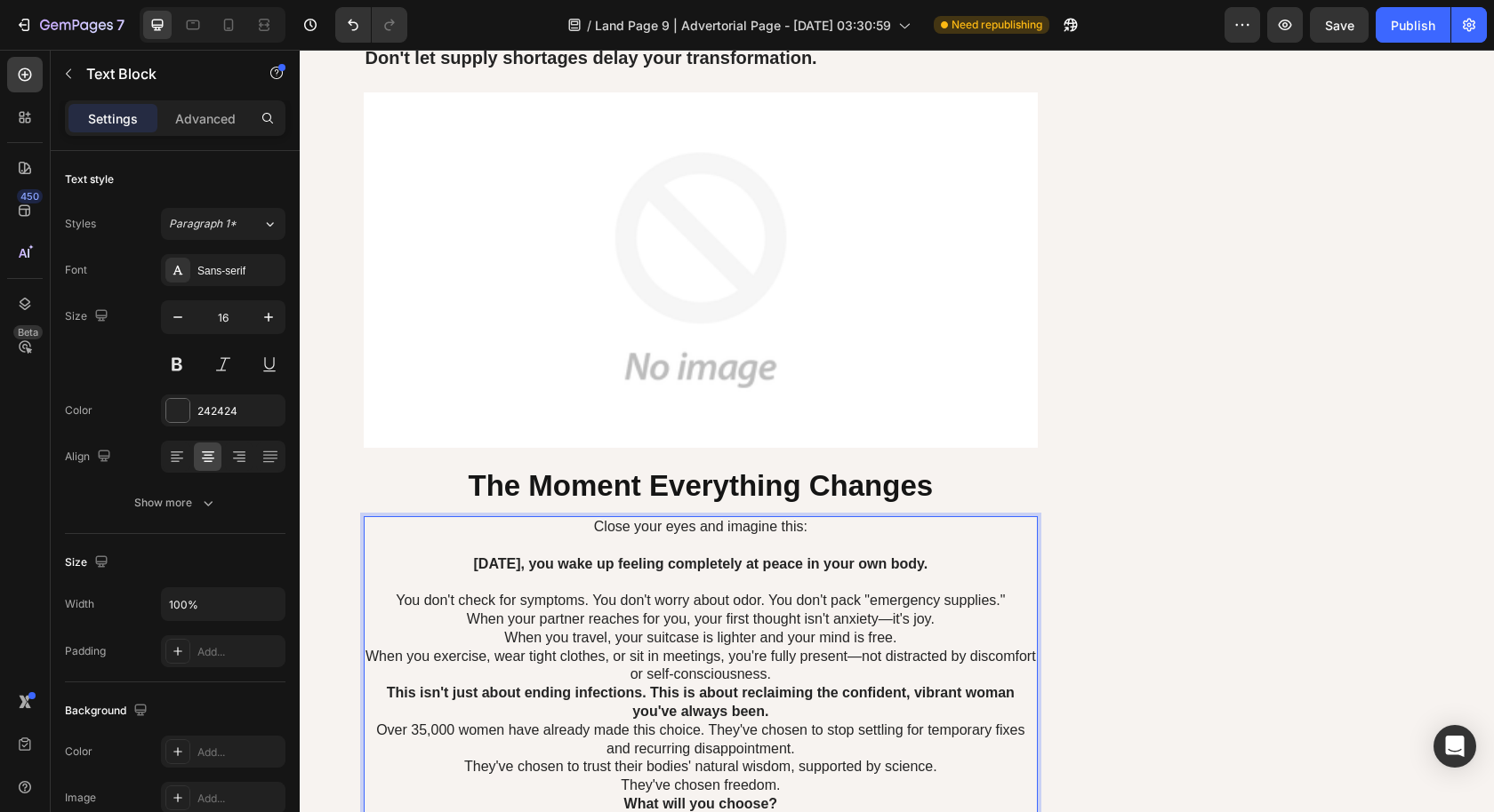
click at [966, 610] on p "When your partner reaches for you, your first thought isn't anxiety—it's joy." at bounding box center [701, 619] width 671 height 18
click at [851, 666] on p "When you exercise, wear tight clothes, or sit in meetings, you're fully present…" at bounding box center [701, 666] width 671 height 37
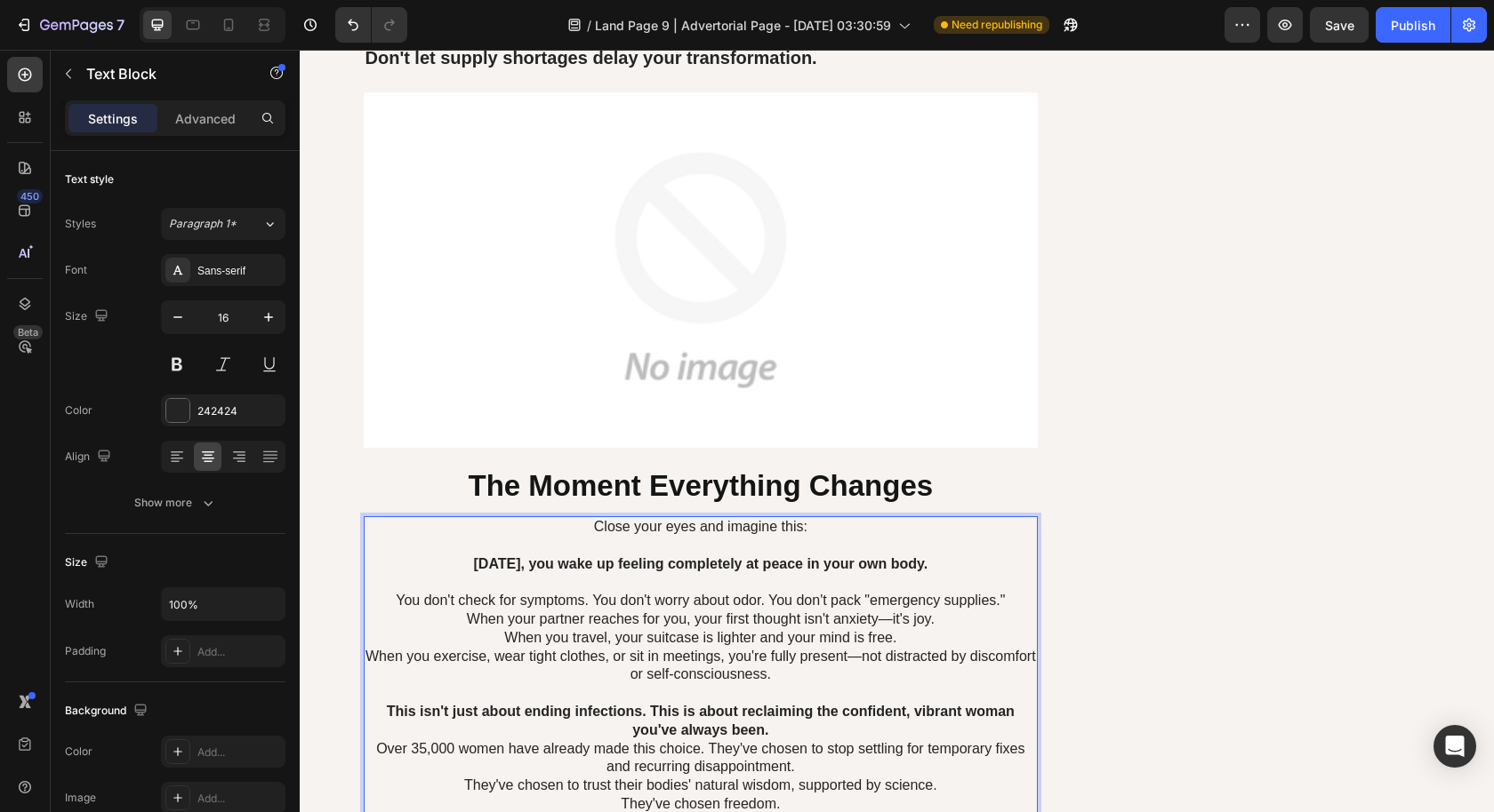
click at [841, 648] on p "When you exercise, wear tight clothes, or sit in meetings, you're fully present…" at bounding box center [701, 666] width 671 height 37
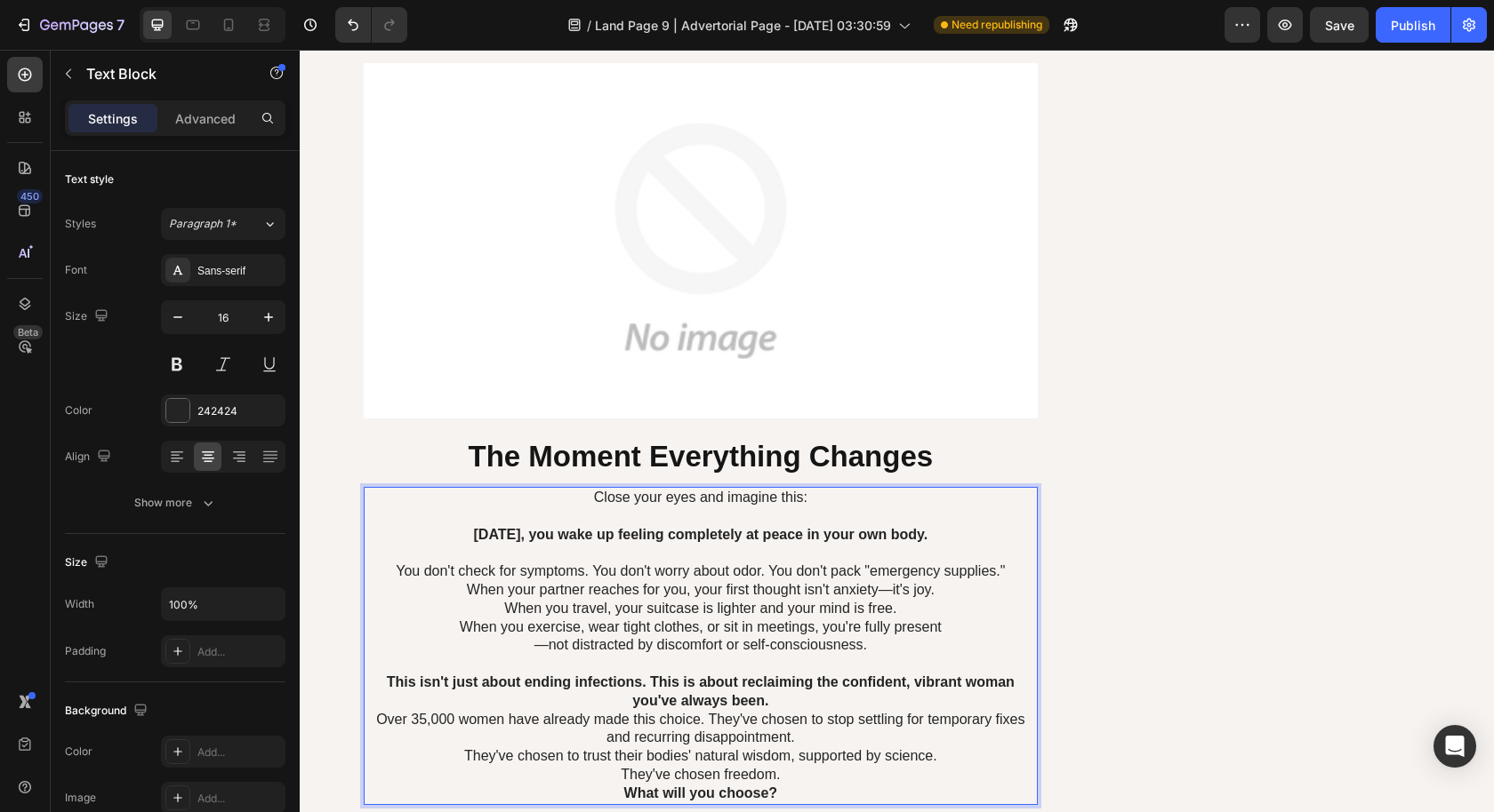
scroll to position [7622, 0]
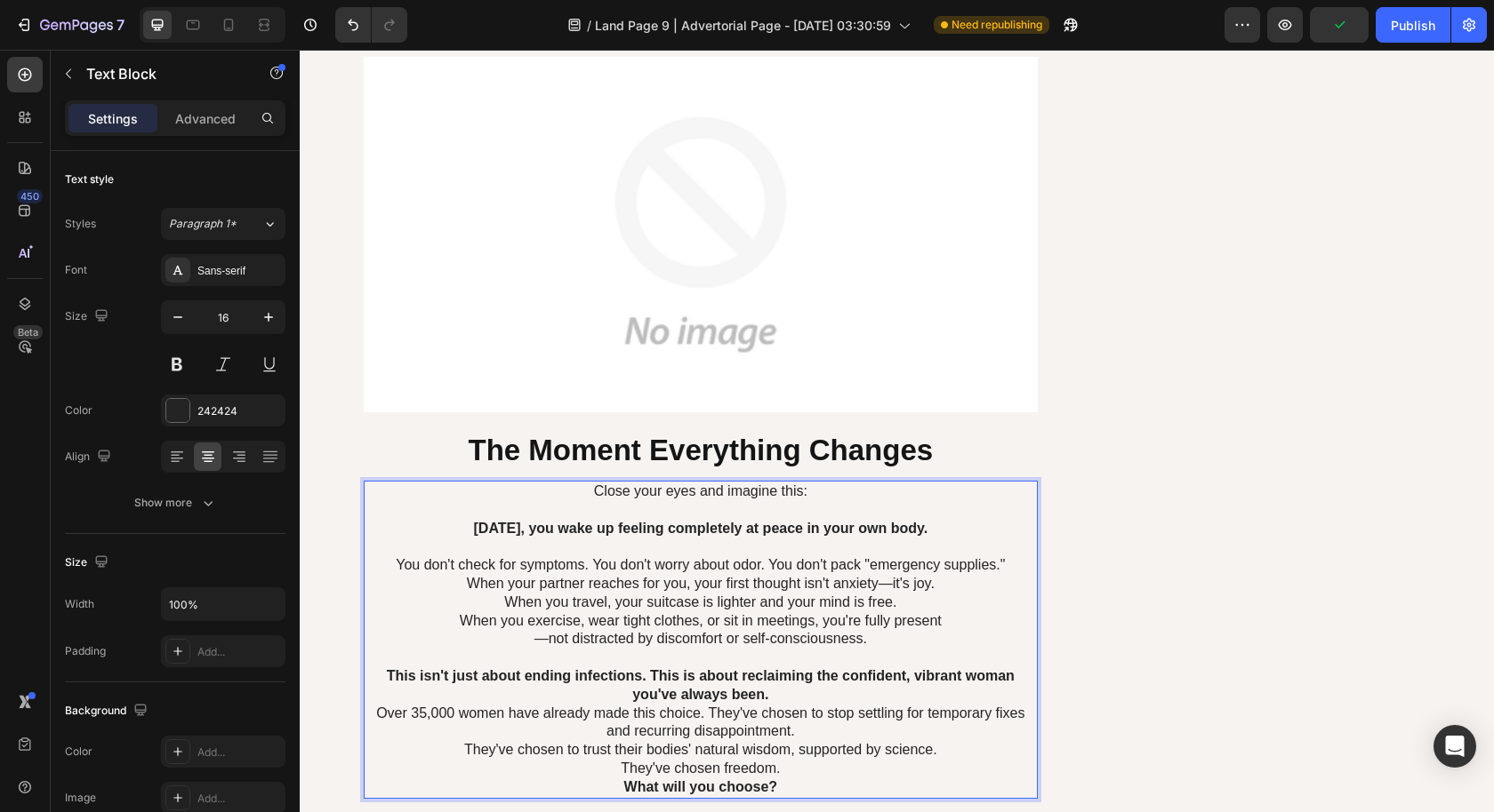
click at [831, 681] on p "This isn't just about ending infections. This is about reclaiming the confident…" at bounding box center [701, 686] width 671 height 37
click at [646, 668] on strong "This isn't just about ending infections. This is about reclaiming the confident…" at bounding box center [700, 685] width 628 height 34
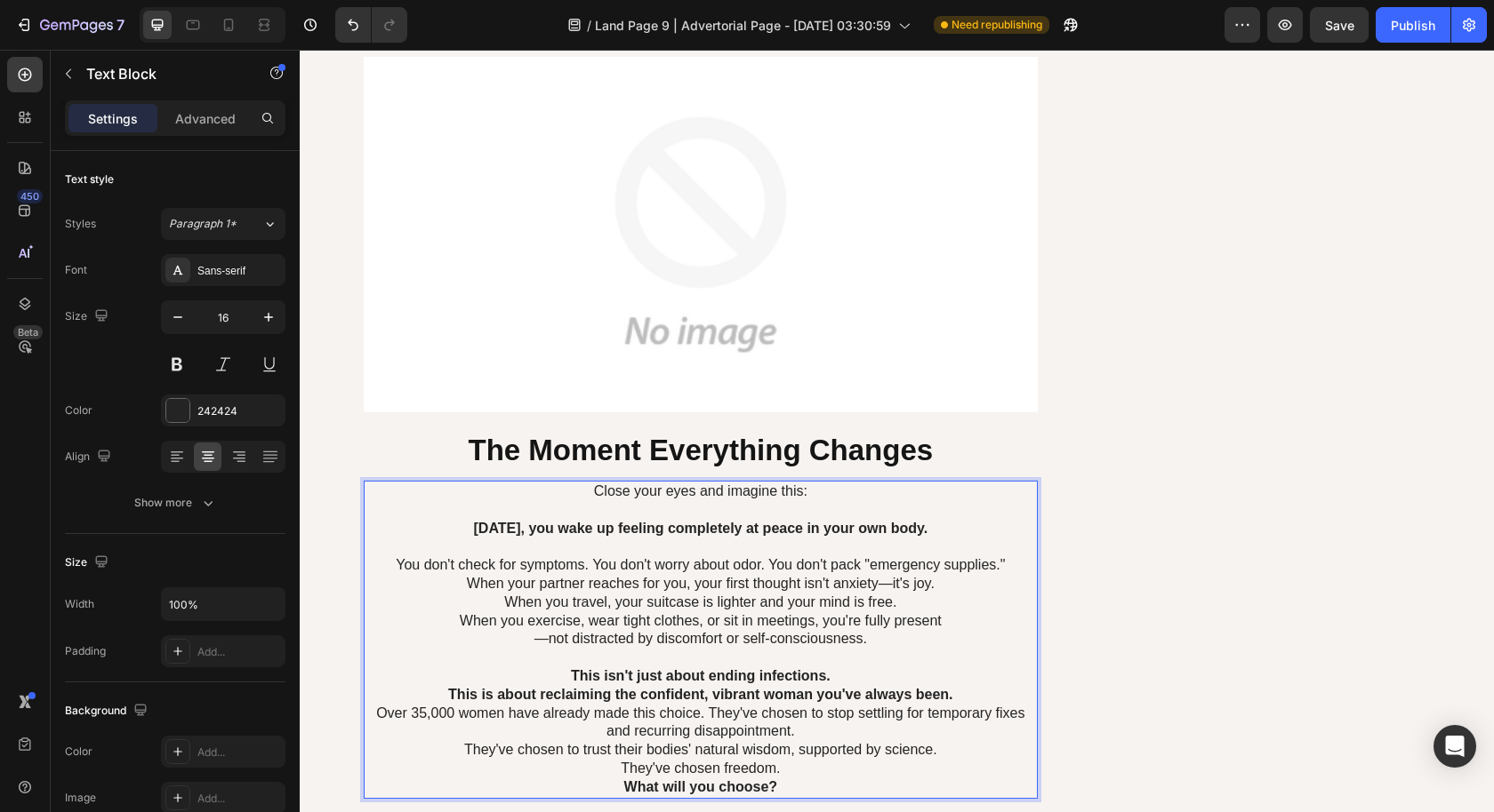
click at [978, 686] on p "This is about reclaiming the confident, vibrant woman you've always been." at bounding box center [701, 695] width 671 height 18
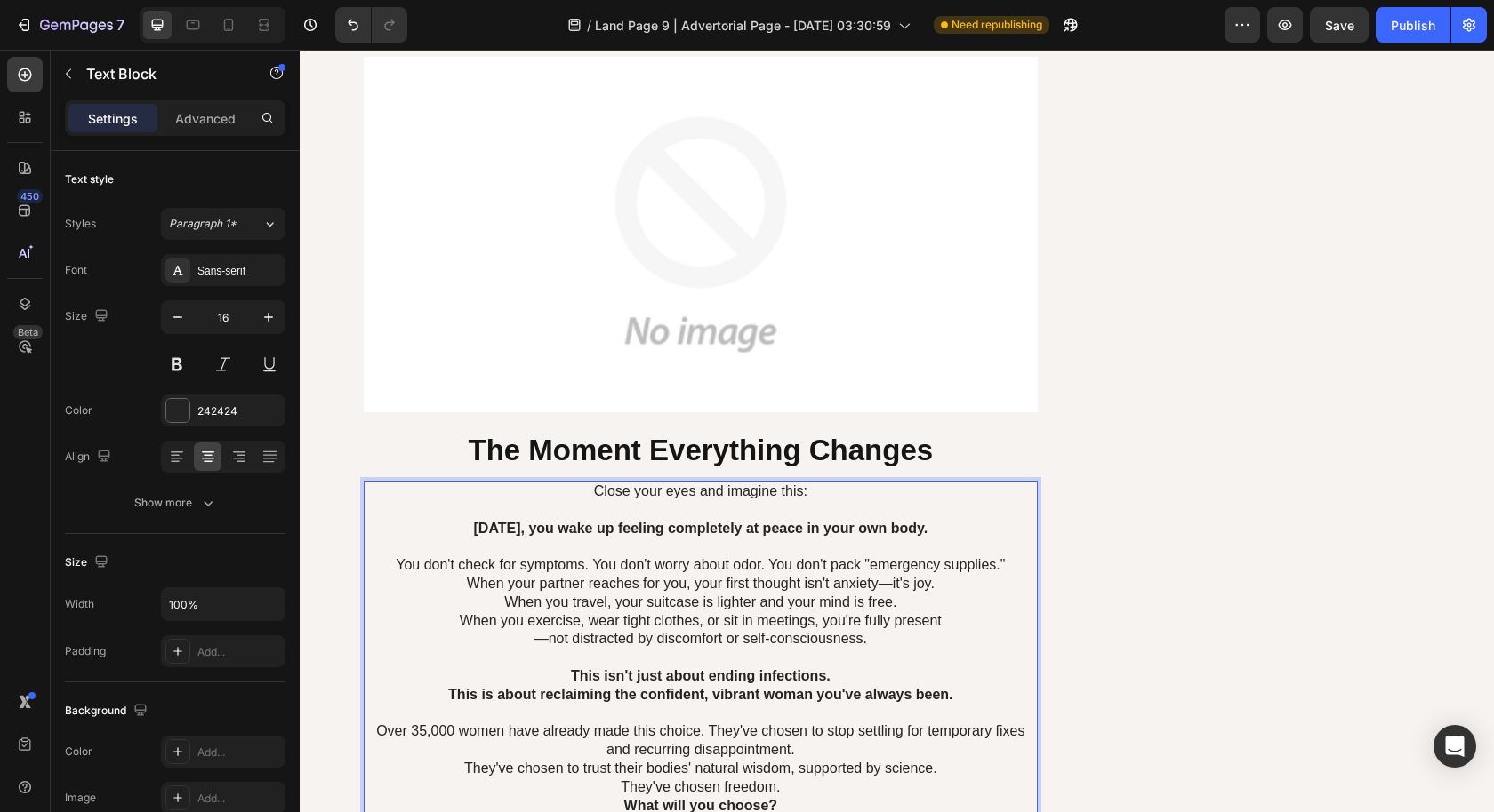
click at [416, 723] on p "Over 35,000 women have already made this choice. They've chosen to stop settlin…" at bounding box center [701, 741] width 671 height 37
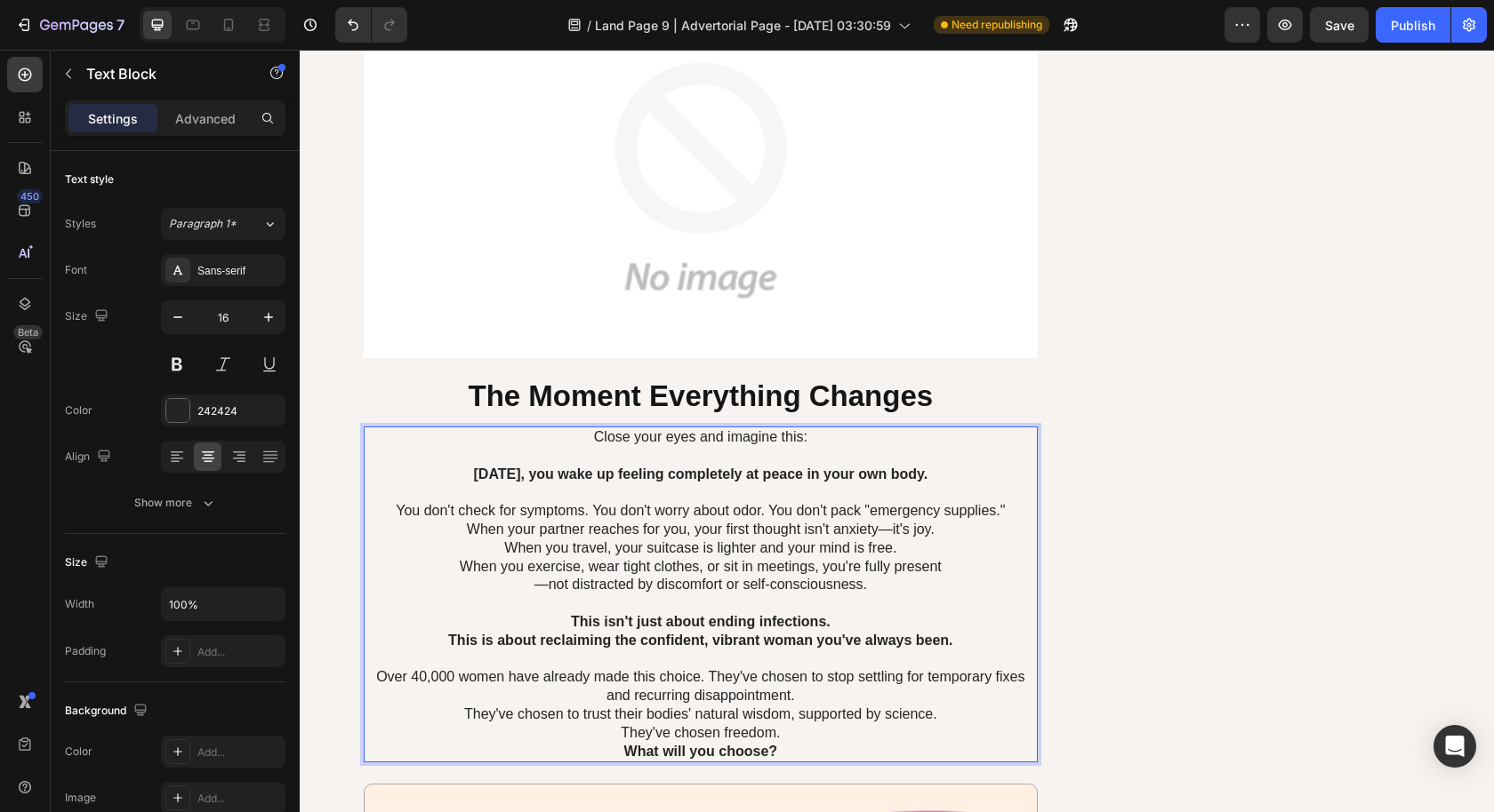
scroll to position [7715, 0]
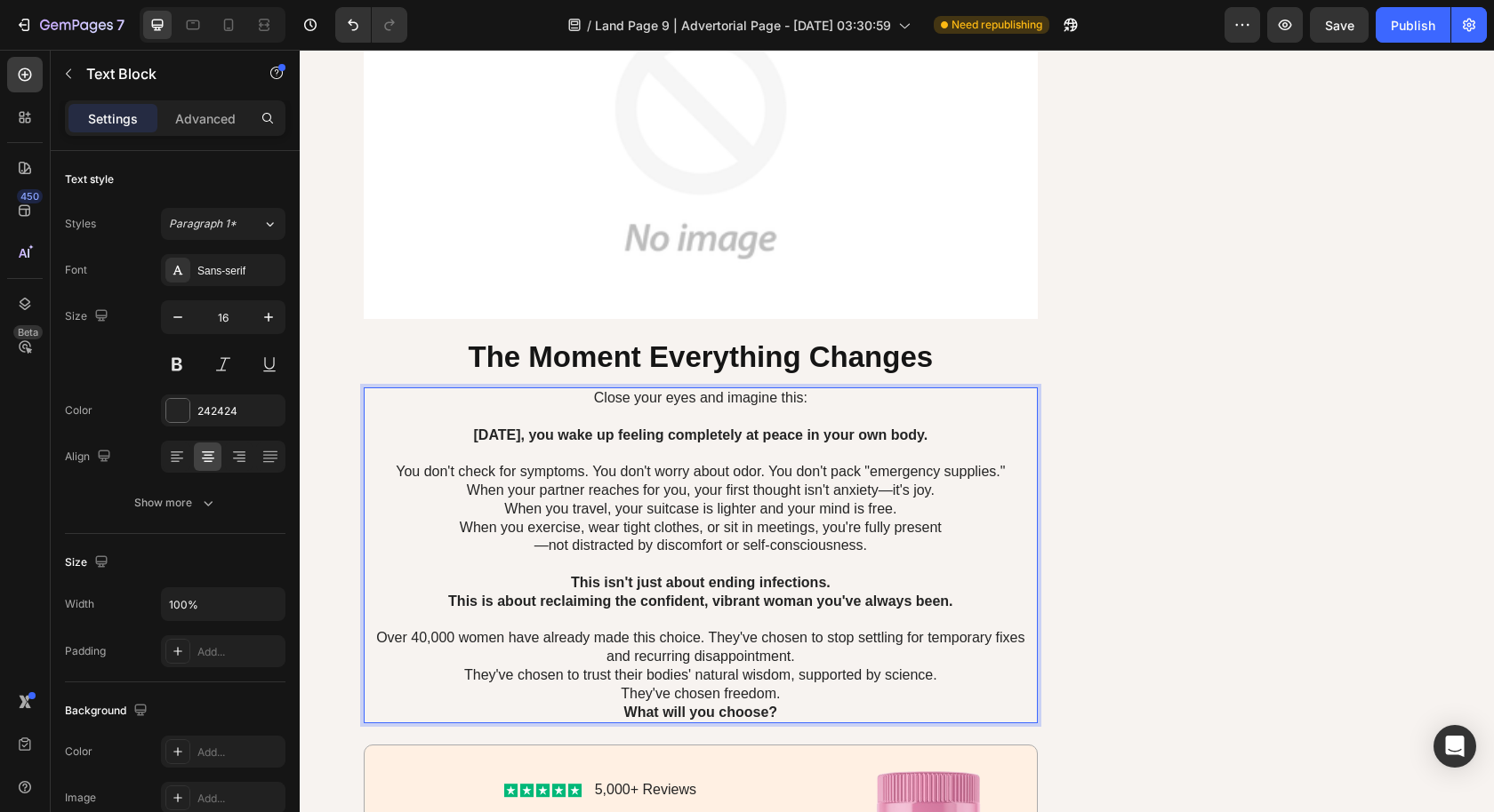
click at [808, 648] on p "Over 40,000 women have already made this choice. They've chosen to stop settlin…" at bounding box center [701, 648] width 671 height 37
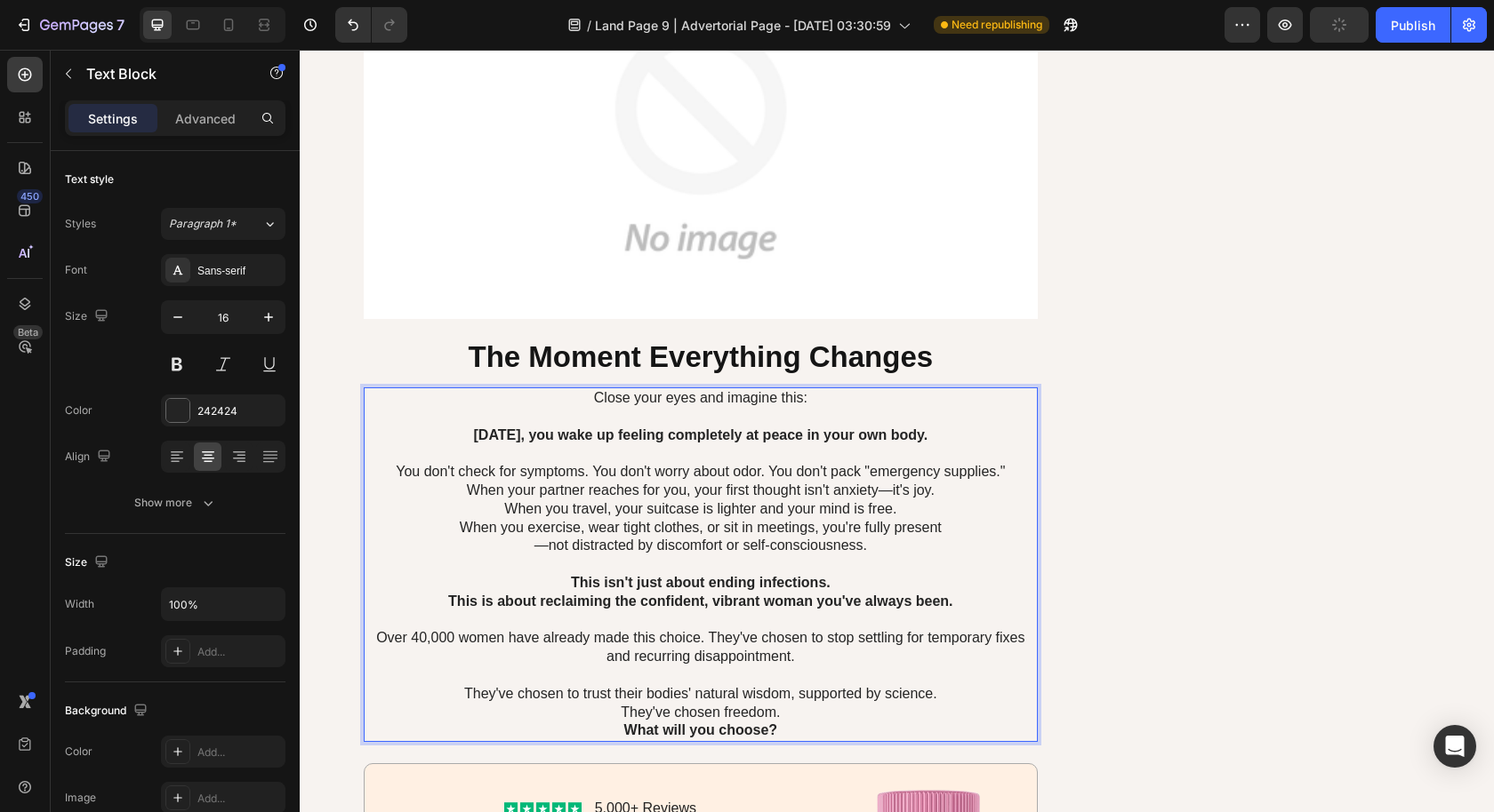
click at [952, 685] on p "They've chosen to trust their bodies' natural wisdom, supported by science." at bounding box center [701, 694] width 671 height 18
click at [789, 706] on p "They've chosen freedom." at bounding box center [701, 713] width 671 height 18
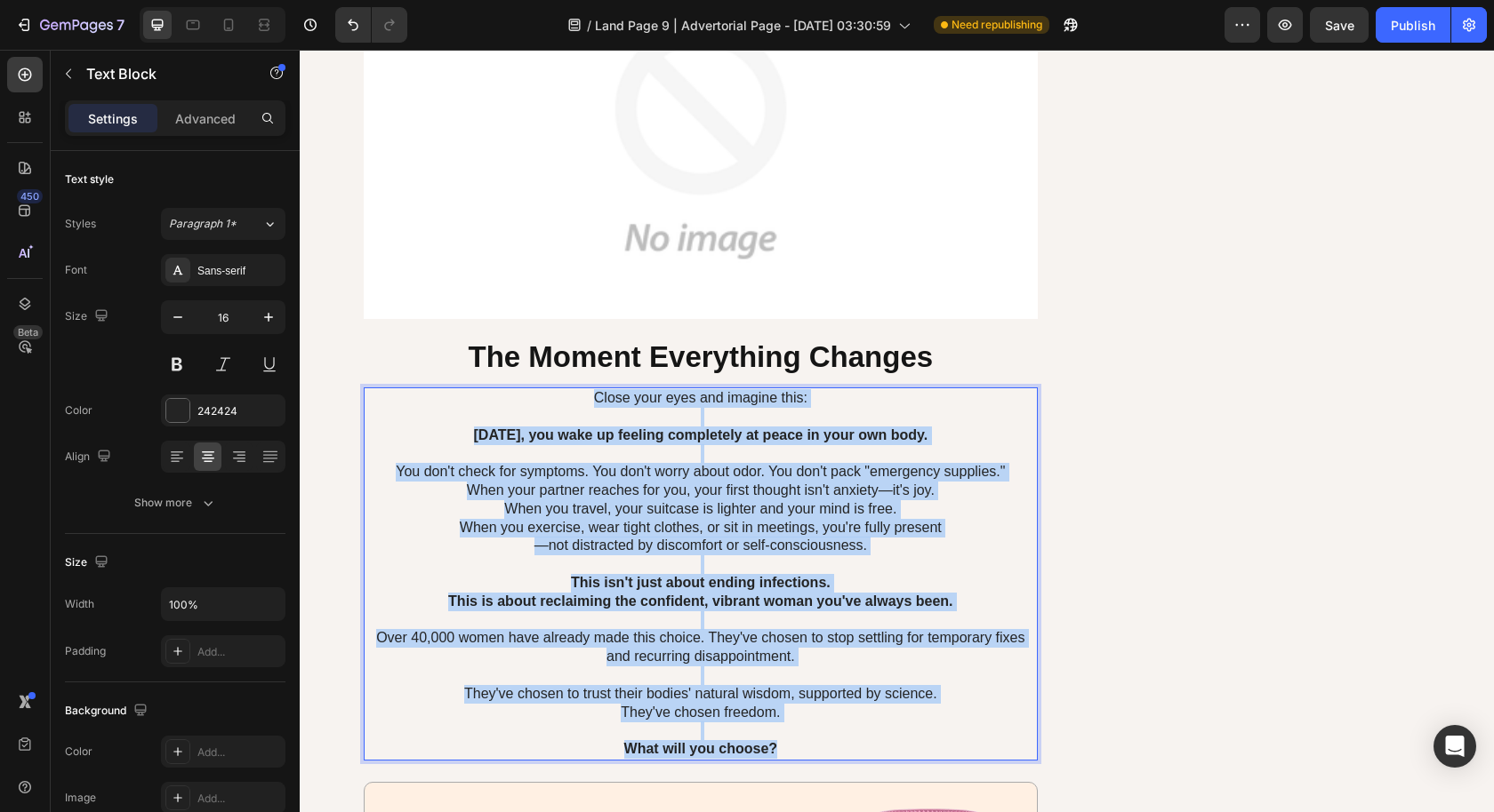
drag, startPoint x: 777, startPoint y: 733, endPoint x: 543, endPoint y: 385, distance: 419.4
click at [543, 387] on div "Close your eyes and imagine this: [DATE], you wake up feeling completely at pea…" at bounding box center [701, 573] width 675 height 373
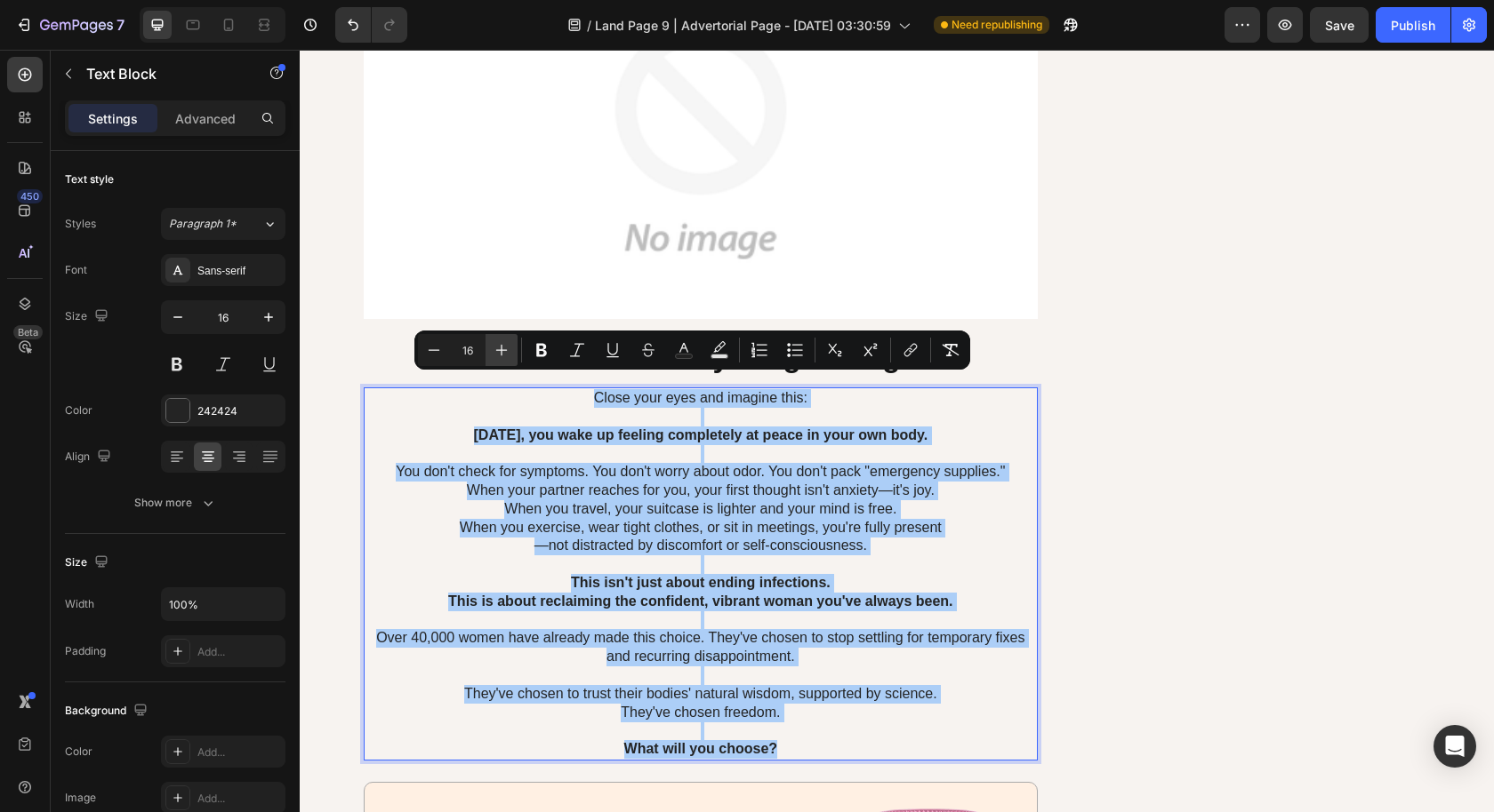
click at [506, 359] on icon "Editor contextual toolbar" at bounding box center [501, 349] width 18 height 18
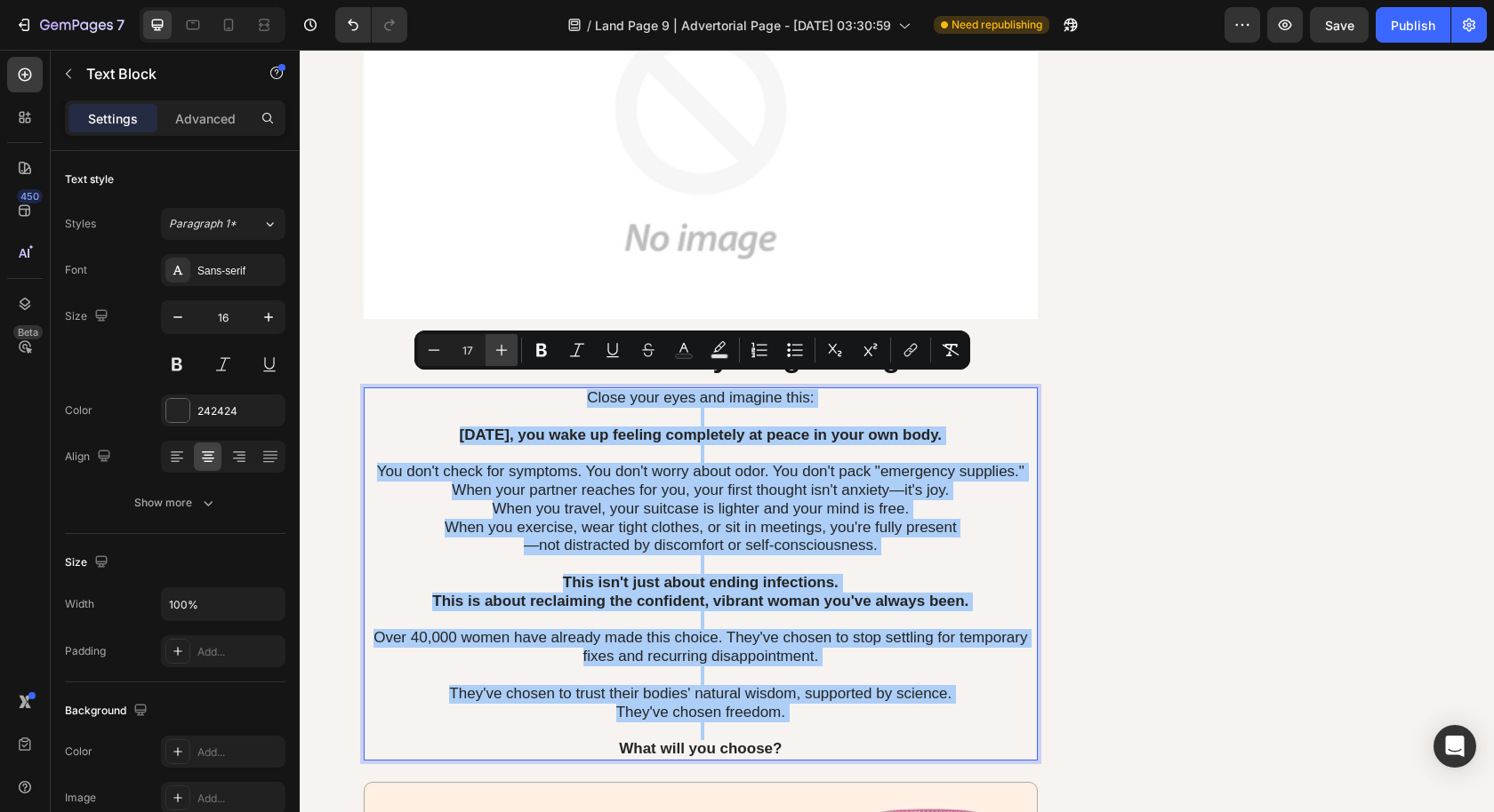
click at [506, 359] on icon "Editor contextual toolbar" at bounding box center [501, 349] width 18 height 18
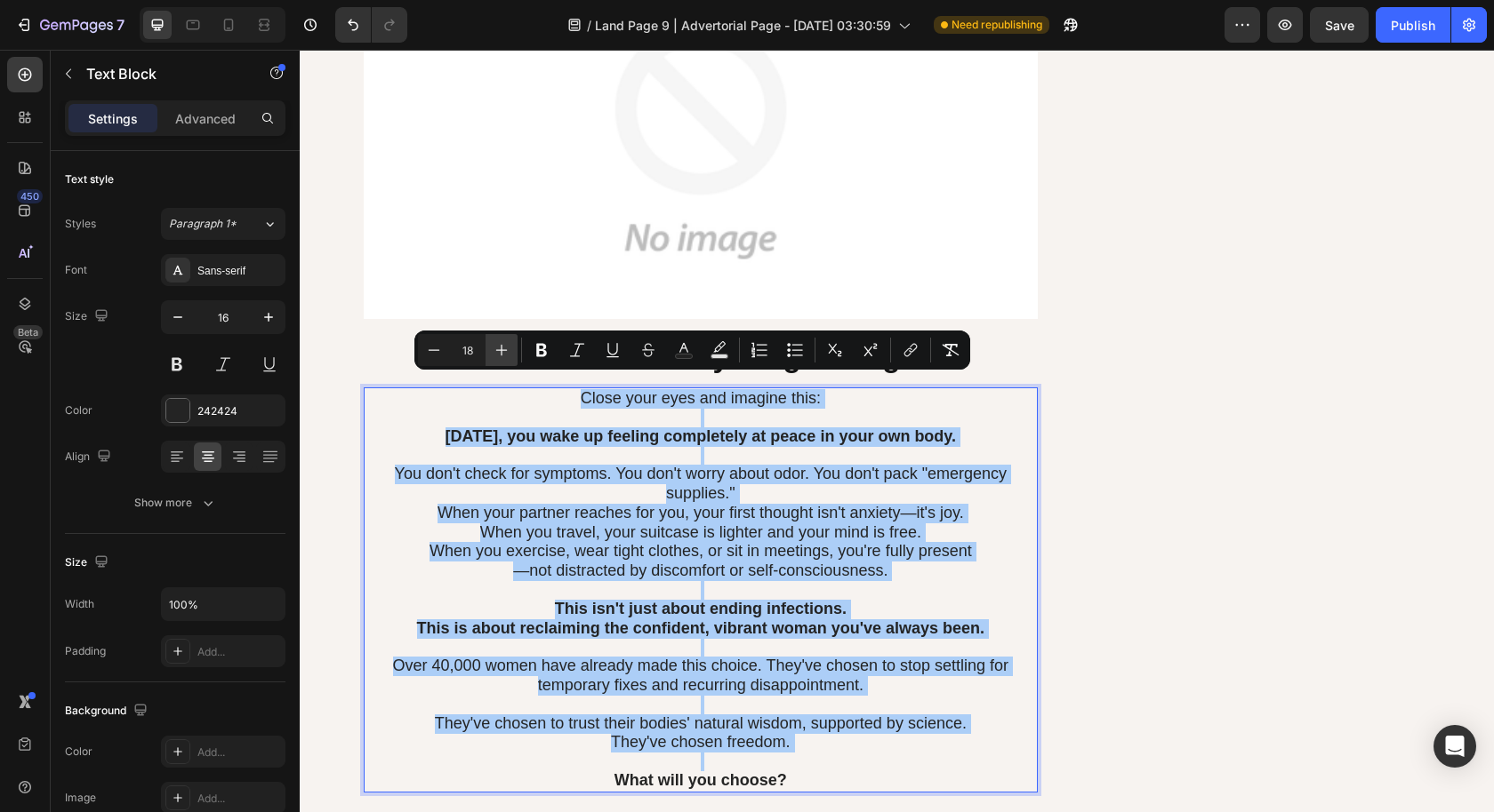
click at [506, 359] on icon "Editor contextual toolbar" at bounding box center [501, 349] width 18 height 18
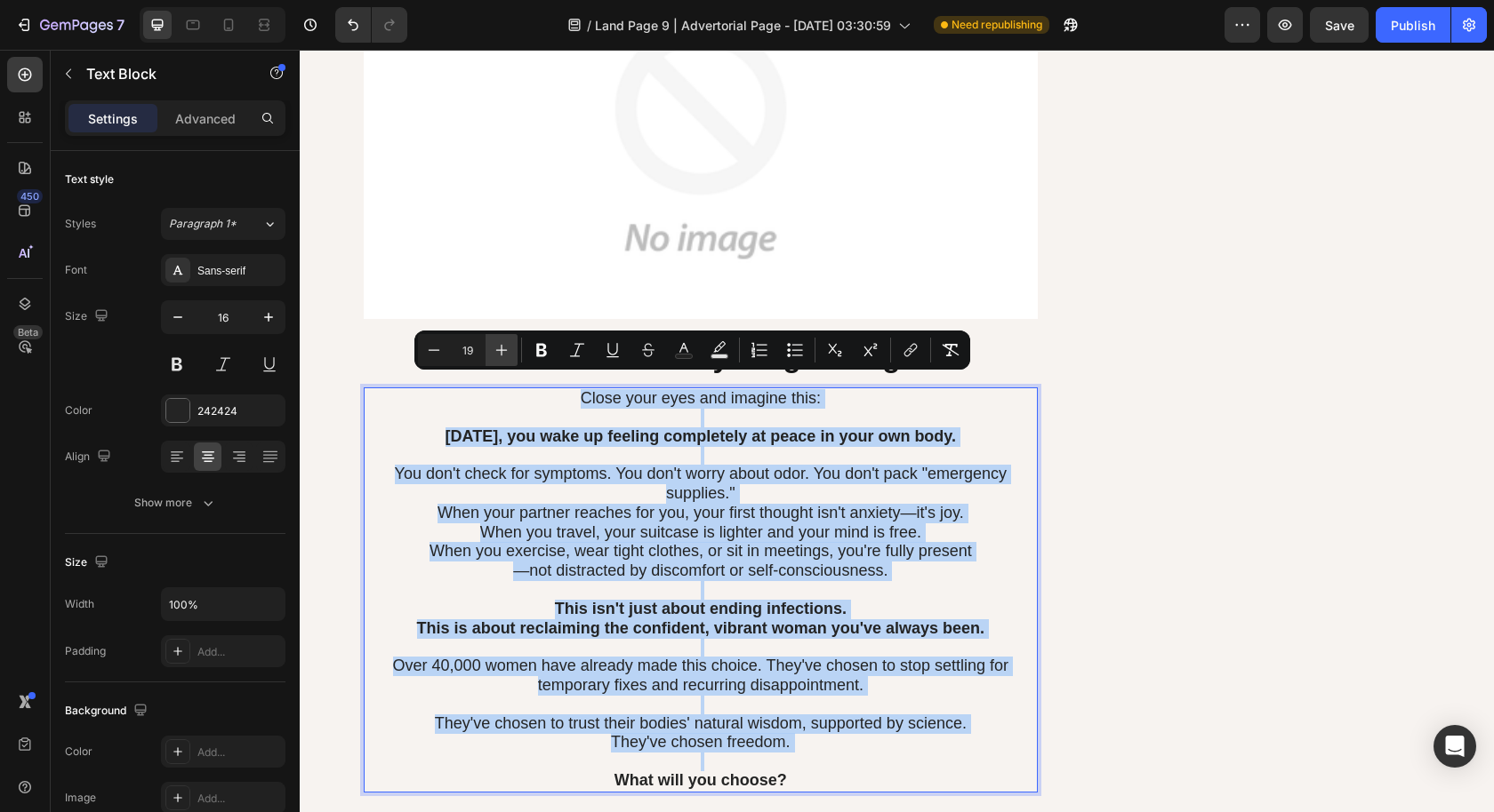
type input "20"
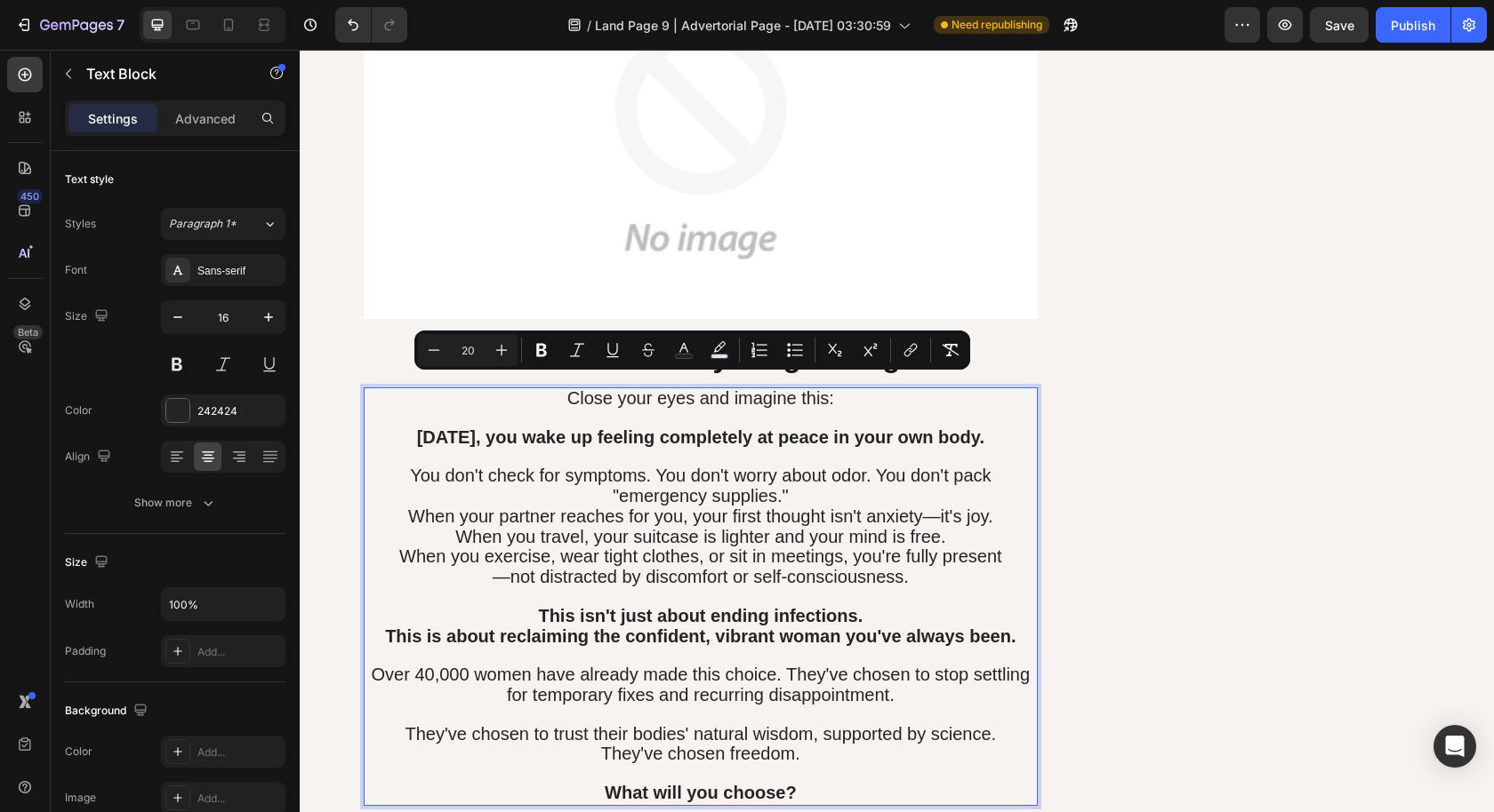
drag, startPoint x: 742, startPoint y: 581, endPoint x: 752, endPoint y: 589, distance: 12.8
click at [742, 582] on span "—not distracted by discomfort or self-consciousness." at bounding box center [700, 576] width 416 height 19
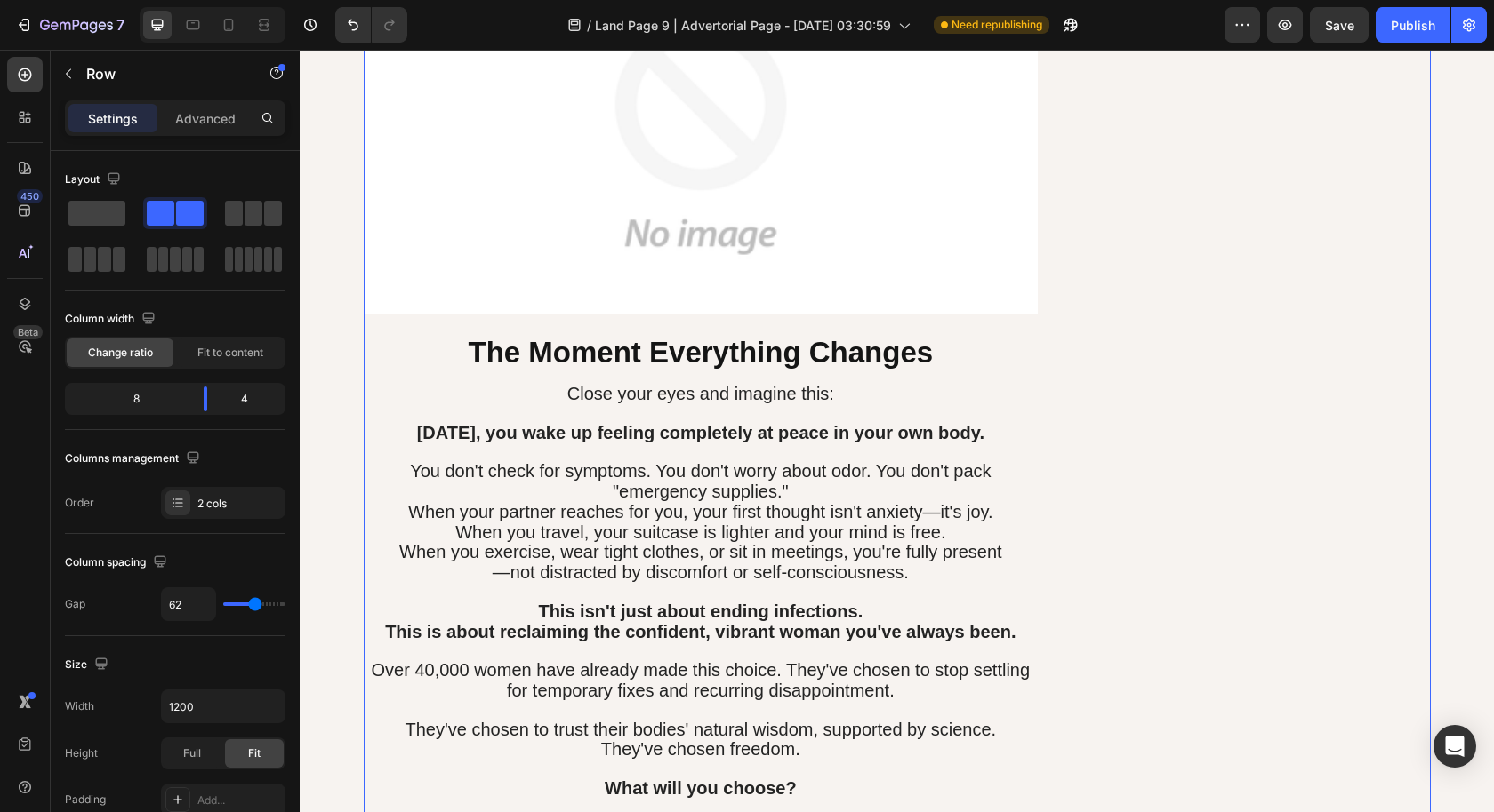
drag, startPoint x: 1038, startPoint y: 589, endPoint x: 1056, endPoint y: 596, distance: 19.3
click at [1038, 589] on div "How Flora Delights Creates Lasting Balance (The Science Made Simple) Heading Th…" at bounding box center [896, 700] width 1067 height 5806
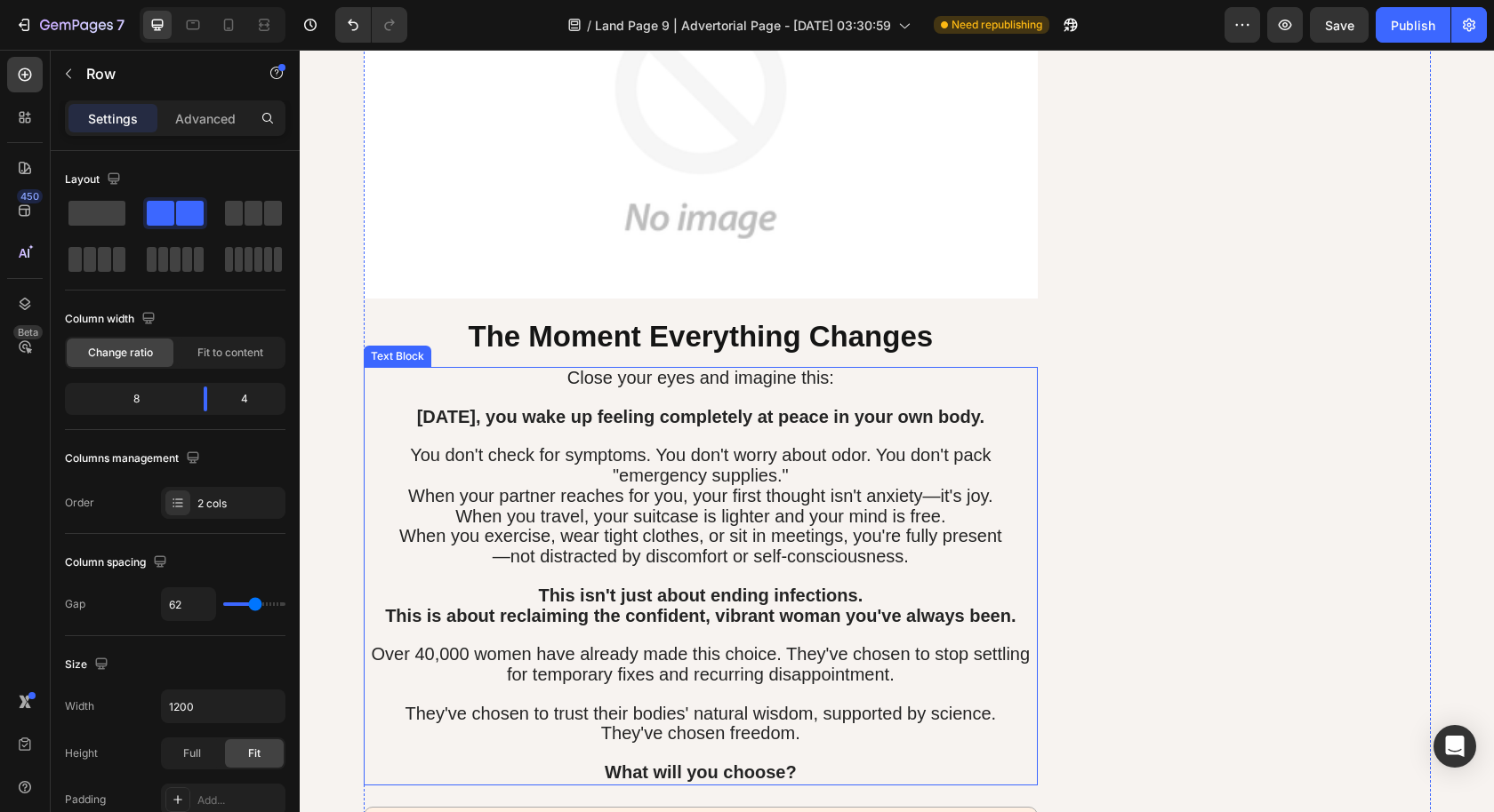
scroll to position [7749, 0]
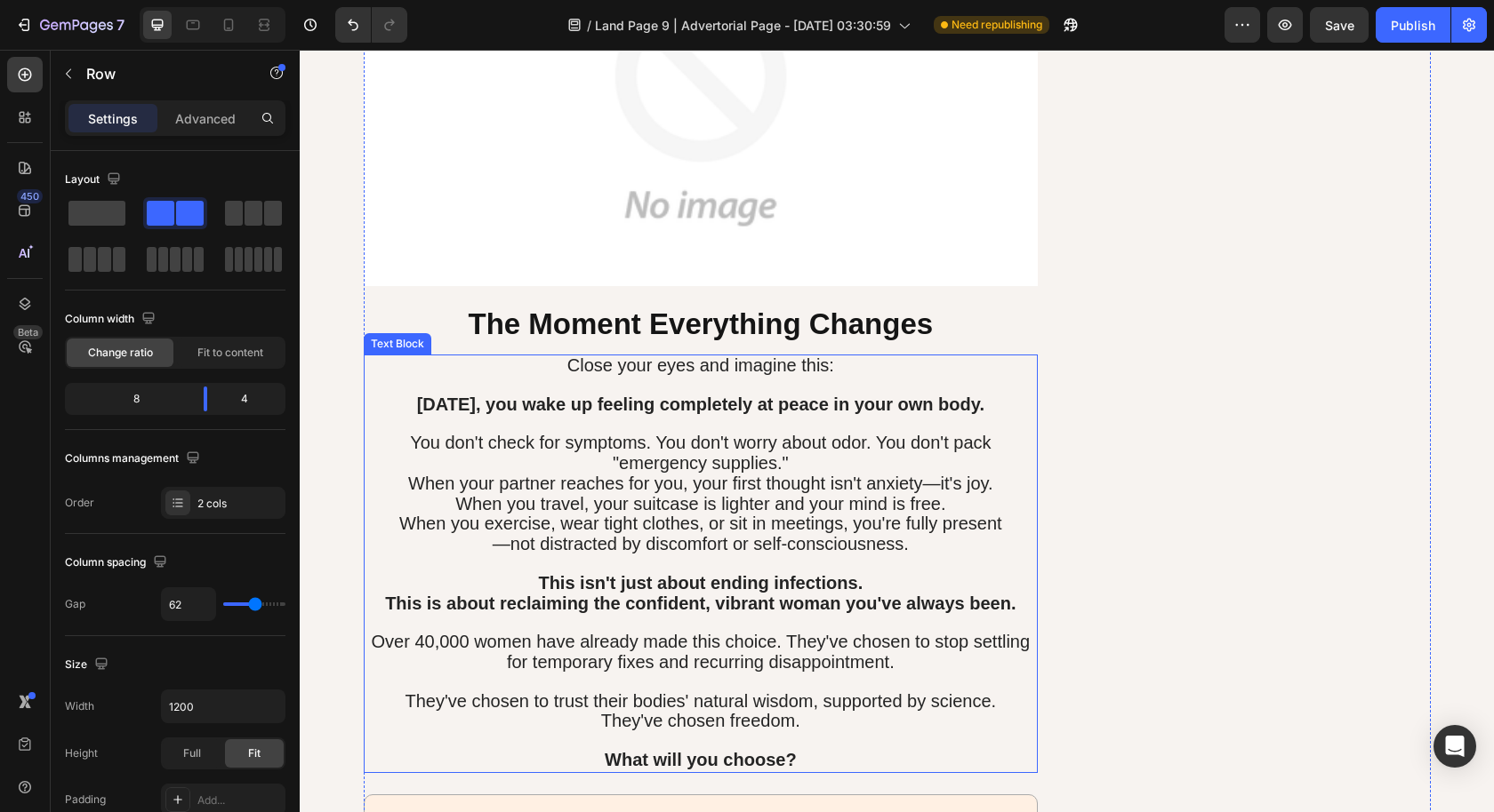
click at [707, 399] on strong "[DATE], you wake up feeling completely at peace in your own body." at bounding box center [700, 404] width 567 height 19
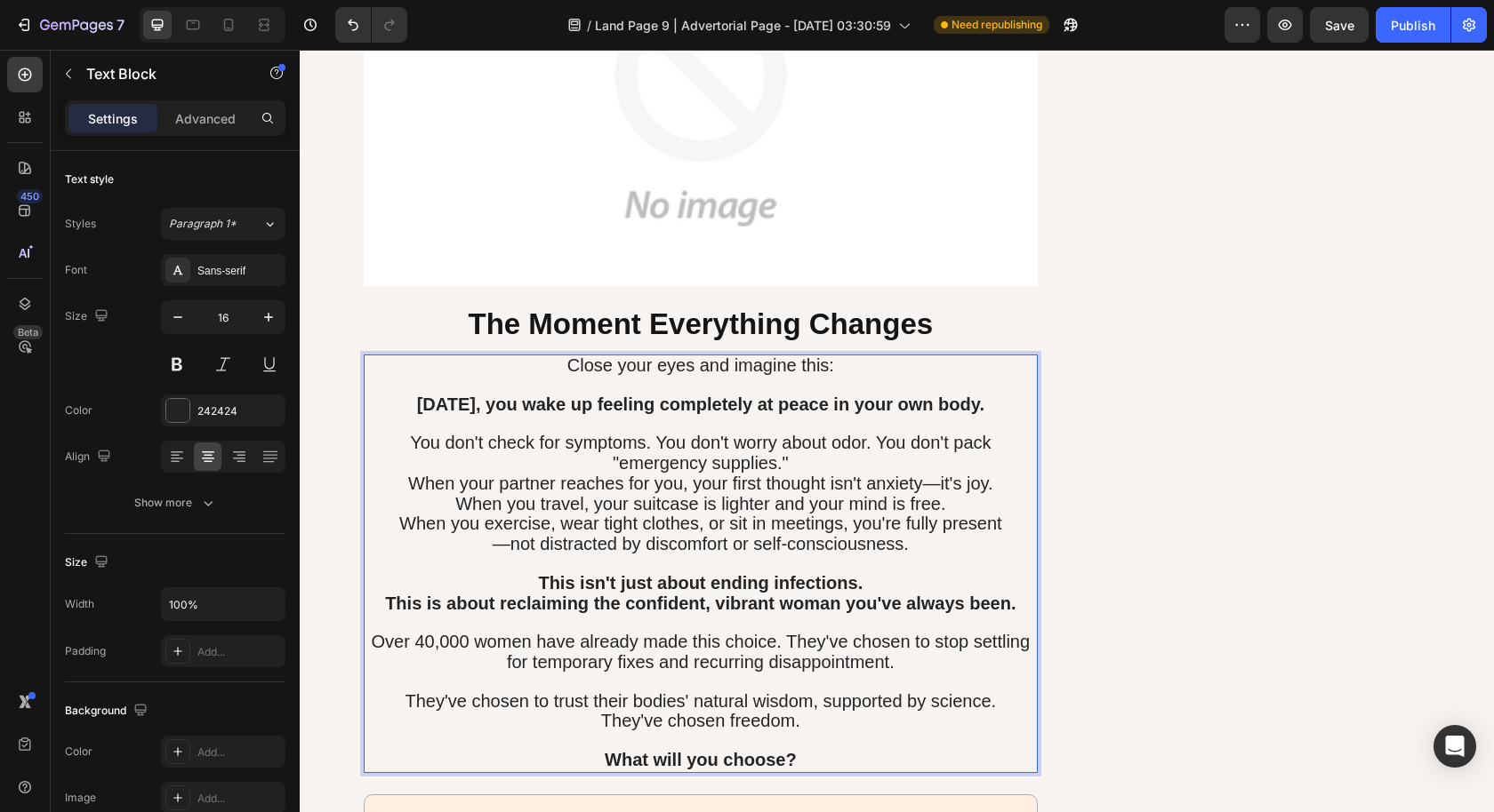
click at [903, 394] on strong "[DATE], you wake up feeling completely at peace in your own body." at bounding box center [700, 404] width 567 height 19
click at [752, 394] on strong "[DATE], you wake up feeling completely at peace in your own body." at bounding box center [700, 404] width 567 height 19
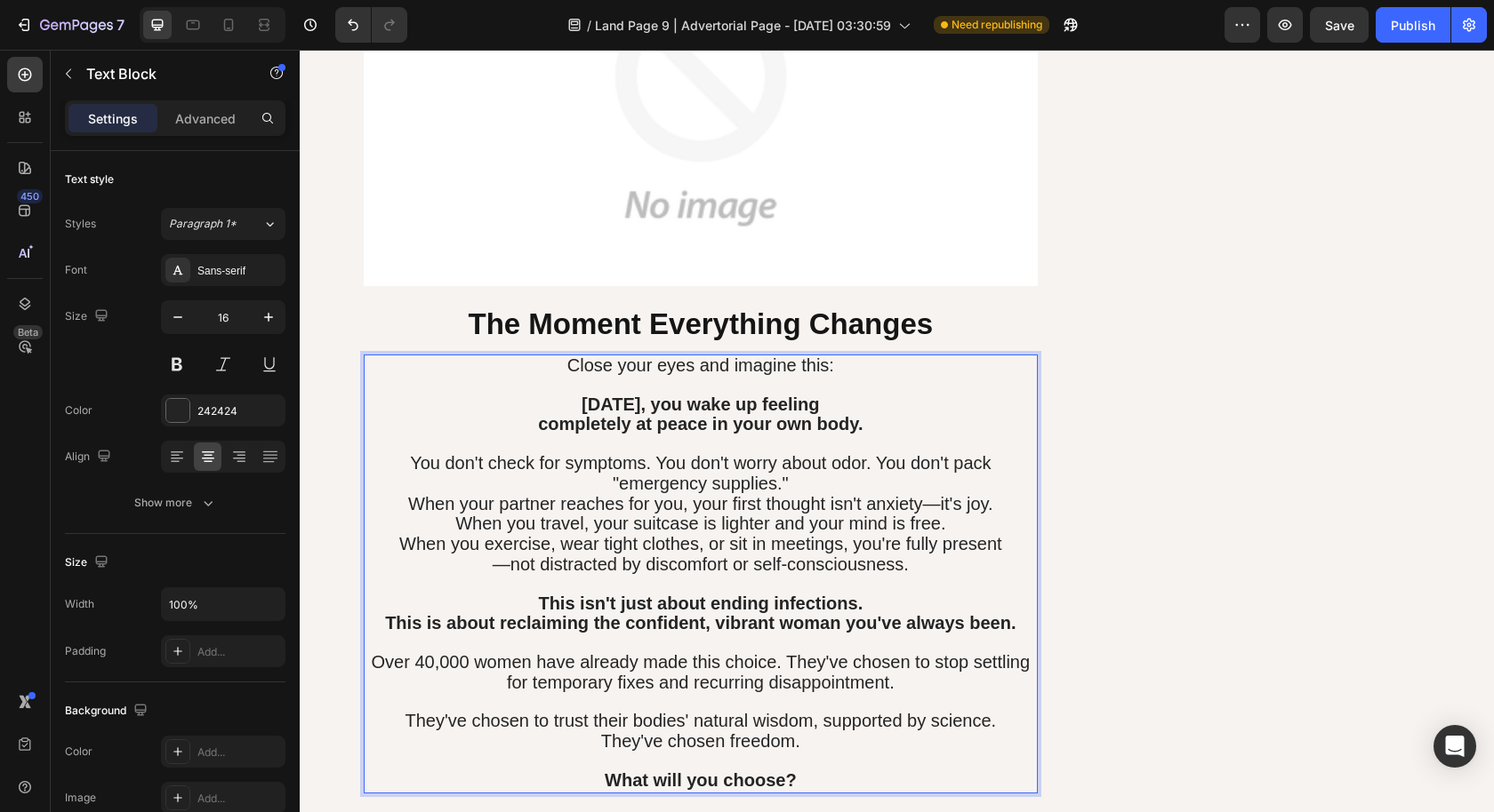
click at [860, 468] on p "You don't check for symptoms. You don't worry about odor. You don't pack "emerg…" at bounding box center [701, 475] width 671 height 41
click at [870, 453] on span "You don't check for symptoms. You don't worry about odor. You don't pack "emerg…" at bounding box center [700, 473] width 581 height 40
click at [860, 475] on p "You don't pack "emergency supplies."" at bounding box center [701, 485] width 671 height 20
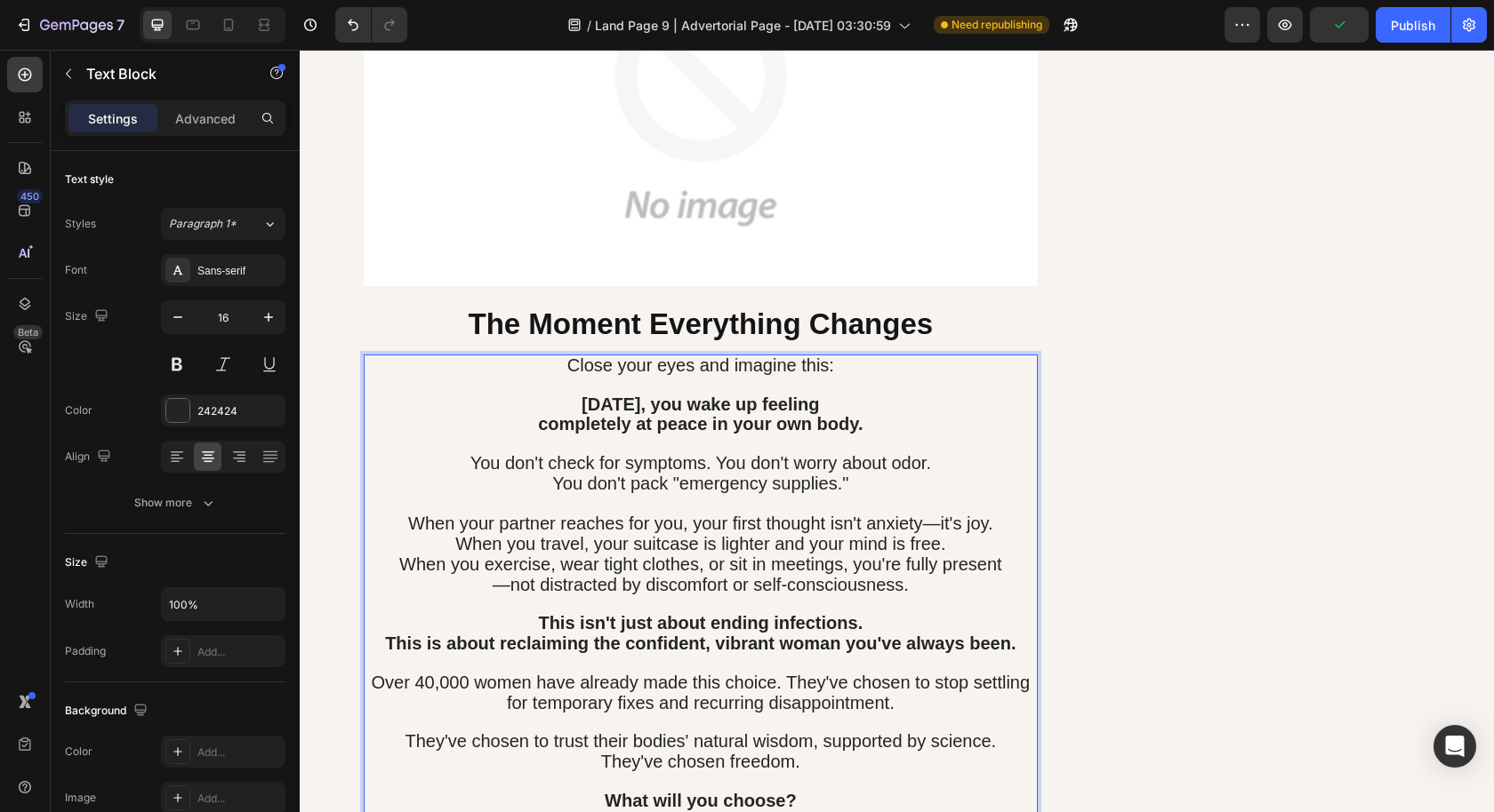
click at [993, 514] on p "When your partner reaches for you, your first thought isn't anxiety—it's joy." at bounding box center [701, 524] width 671 height 20
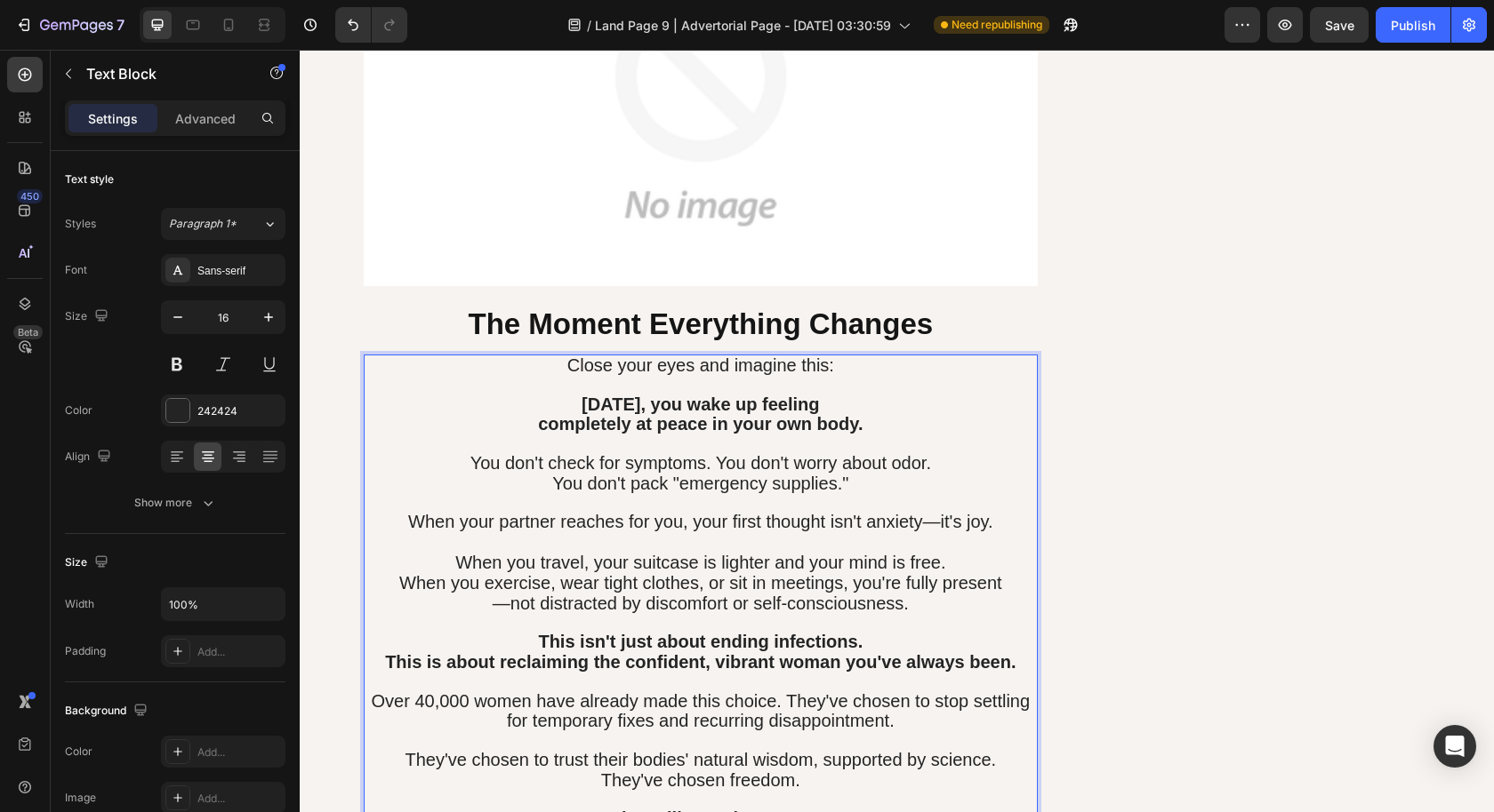
click at [961, 554] on p "When you travel, your suitcase is lighter and your mind is free." at bounding box center [701, 564] width 671 height 20
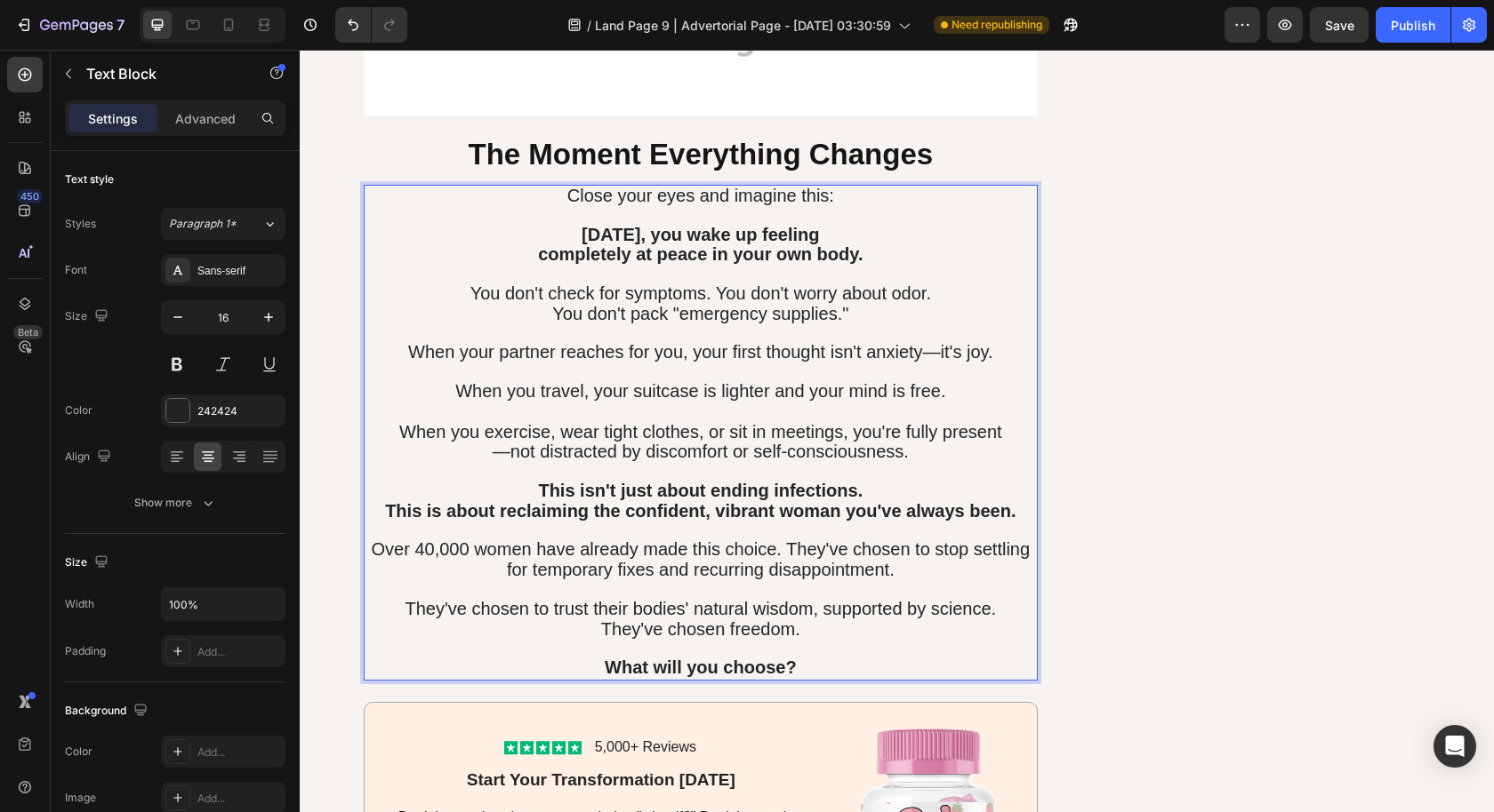
scroll to position [7941, 0]
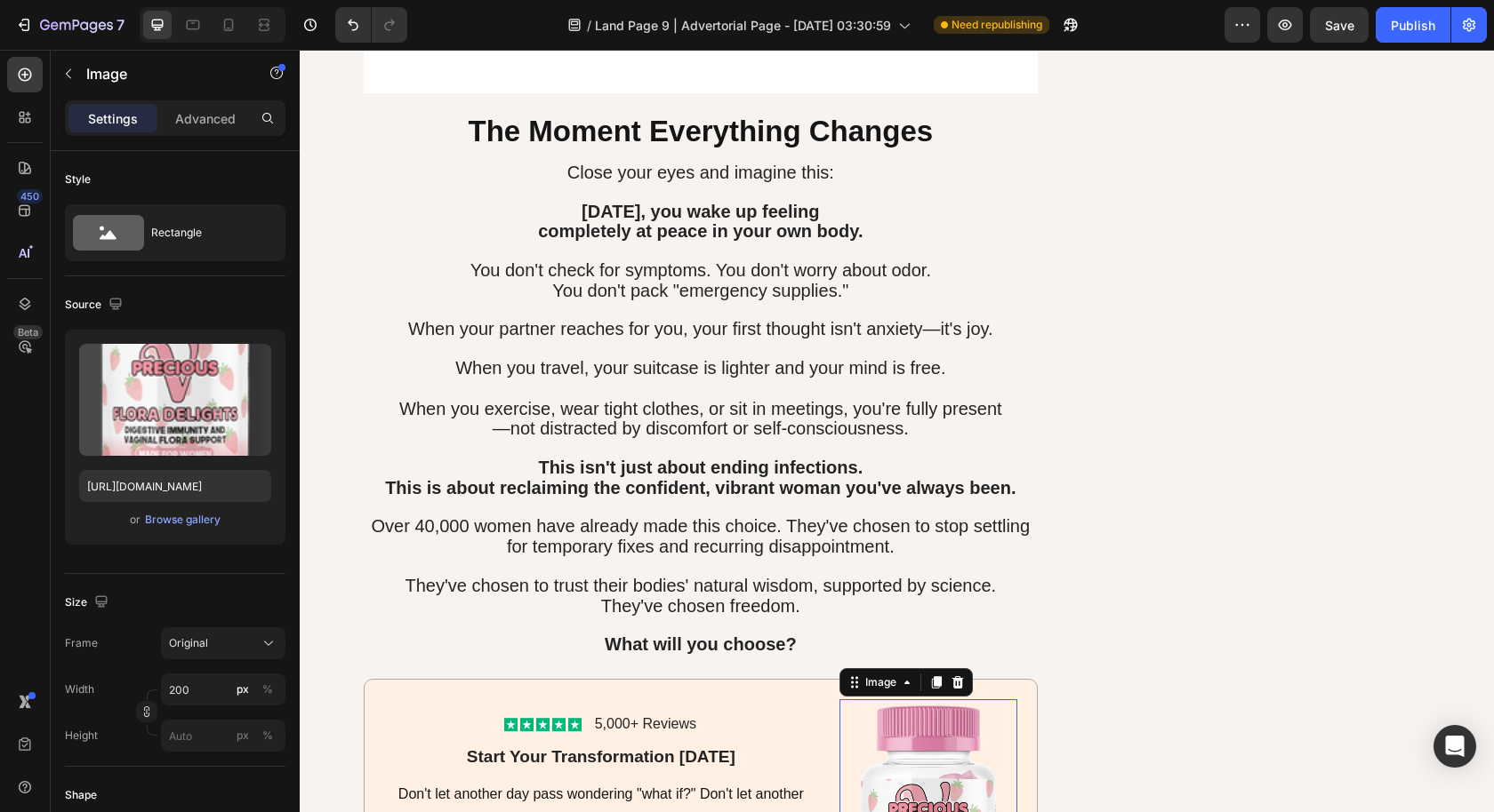
click at [1056, 493] on div "How Flora Delights Creates Lasting Balance (The Science Made Simple) Heading Th…" at bounding box center [896, 517] width 1067 height 5882
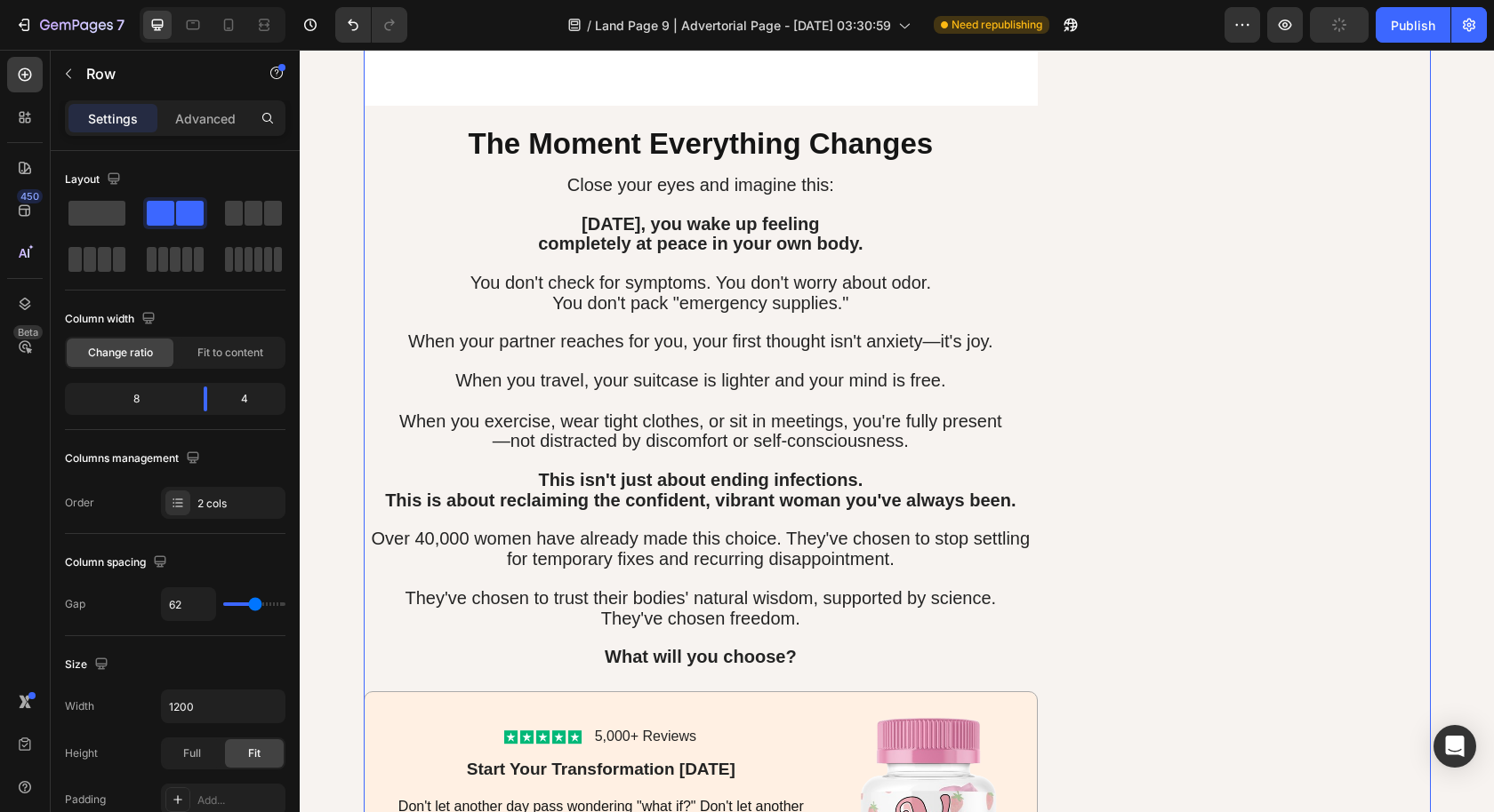
scroll to position [7915, 0]
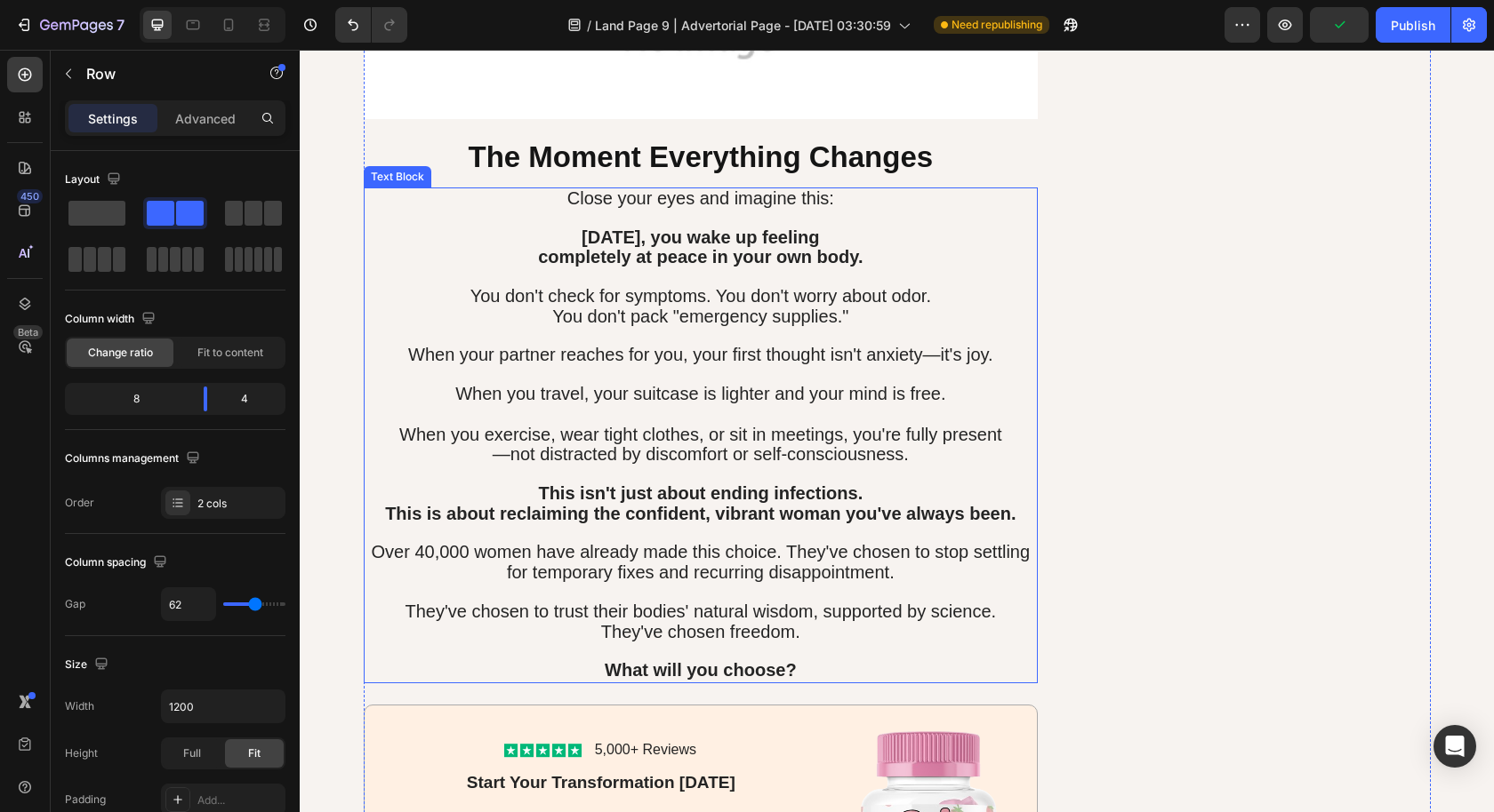
click at [660, 660] on strong "What will you choose?" at bounding box center [701, 669] width 192 height 19
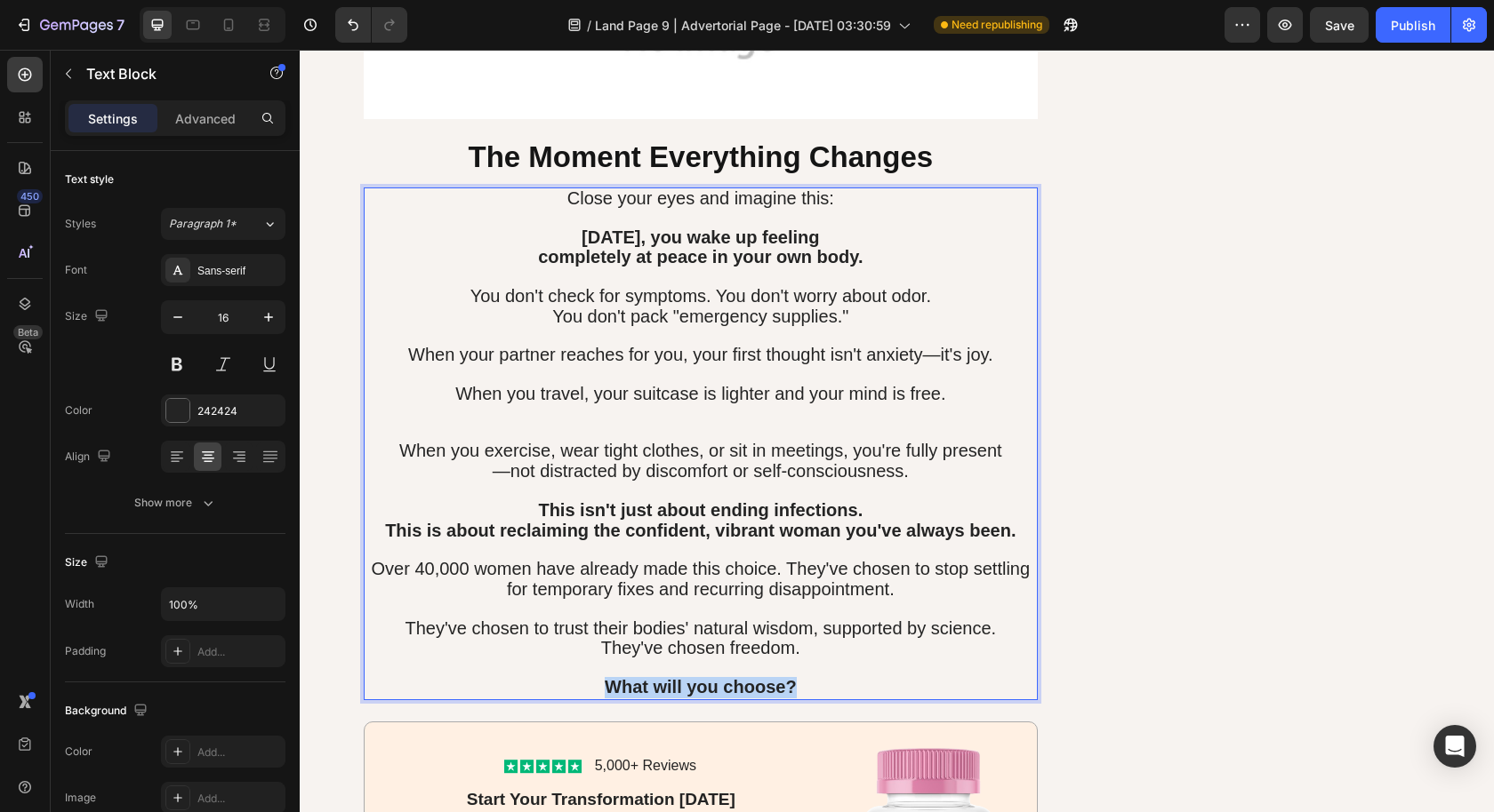
drag, startPoint x: 794, startPoint y: 671, endPoint x: 570, endPoint y: 670, distance: 224.0
click at [573, 678] on p "What will you choose?" at bounding box center [701, 688] width 671 height 20
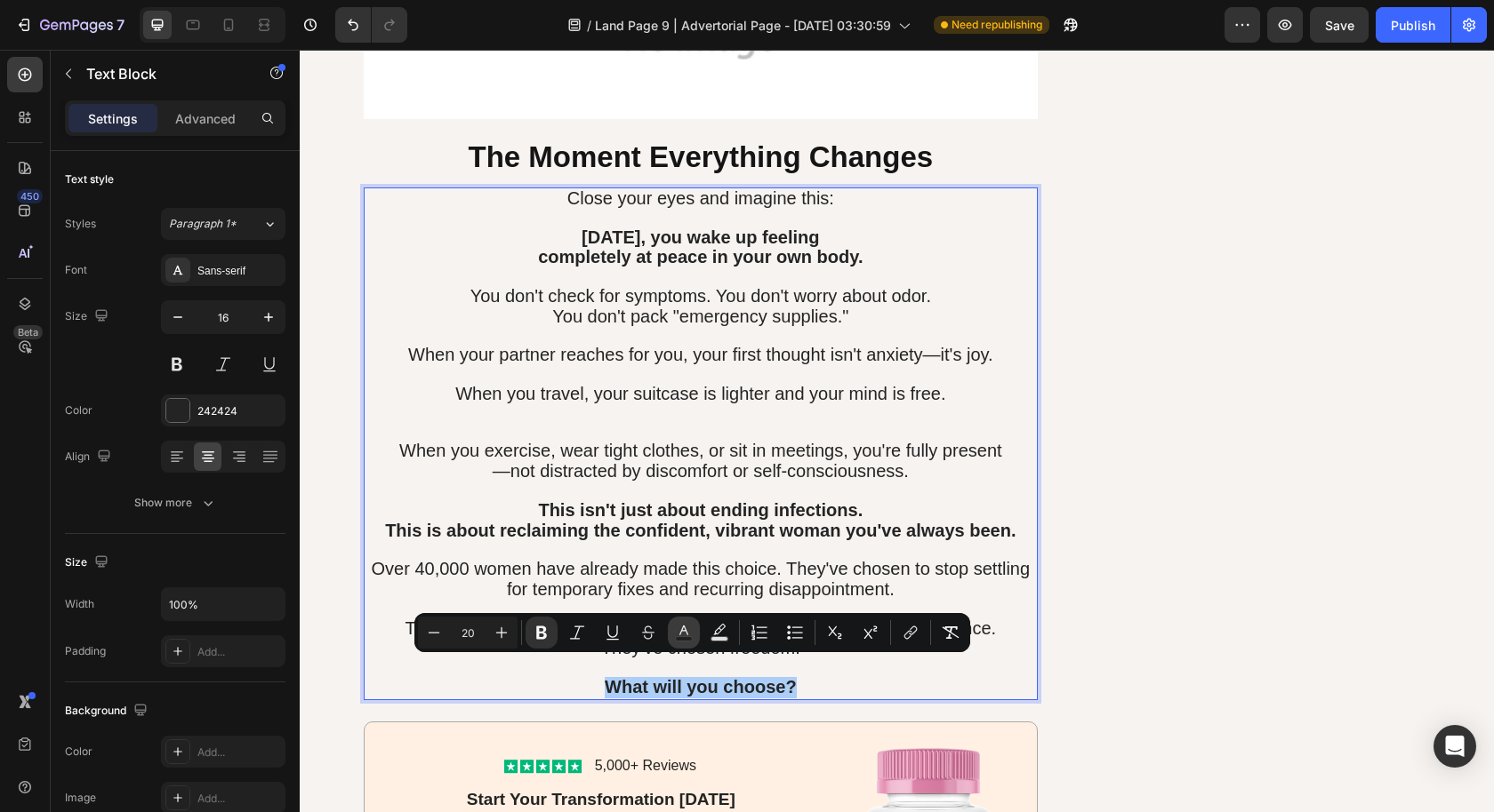
click at [683, 626] on icon "Editor contextual toolbar" at bounding box center [683, 632] width 18 height 18
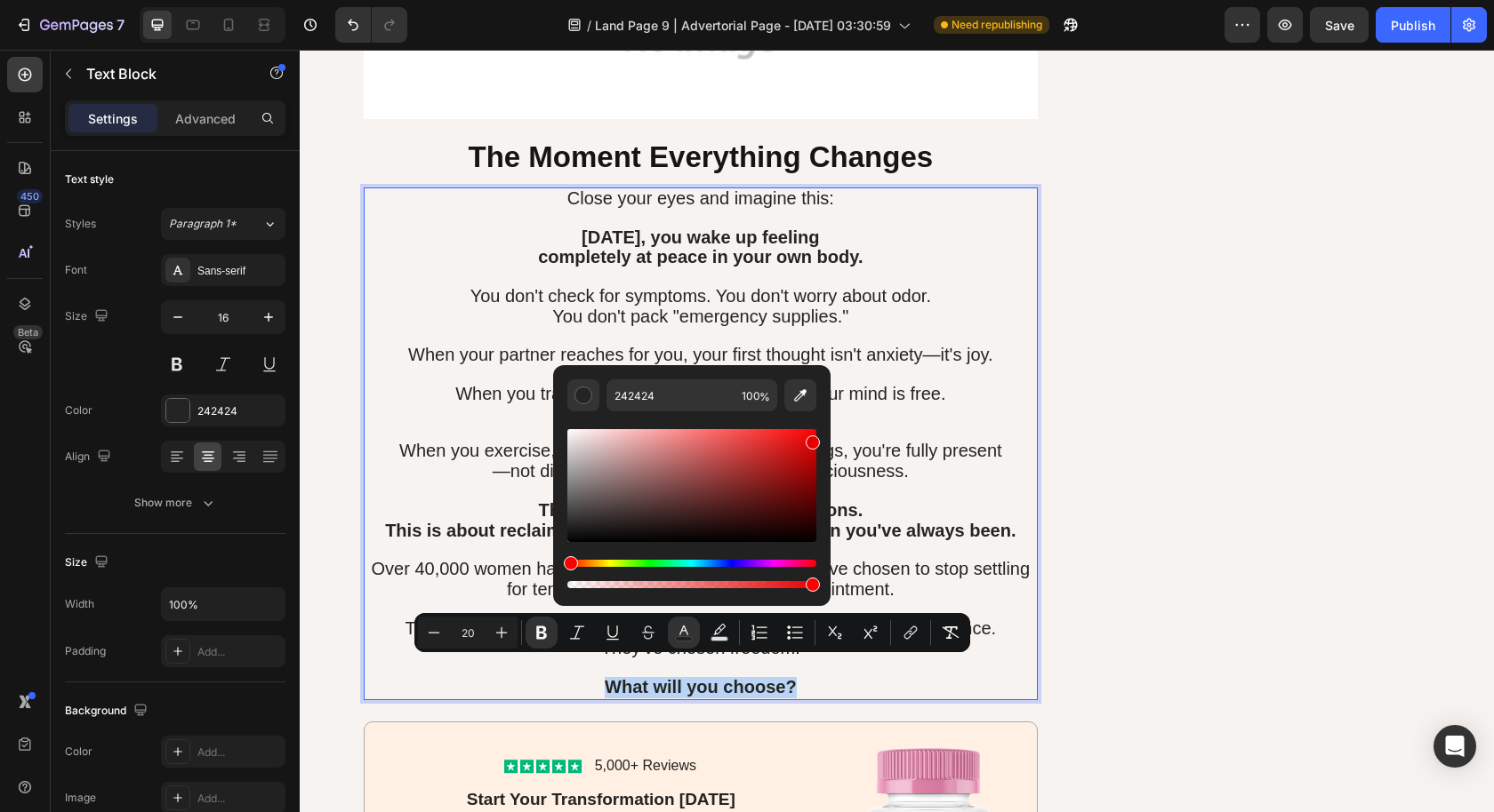
drag, startPoint x: 872, startPoint y: 583, endPoint x: 931, endPoint y: 391, distance: 200.9
type input "F70000"
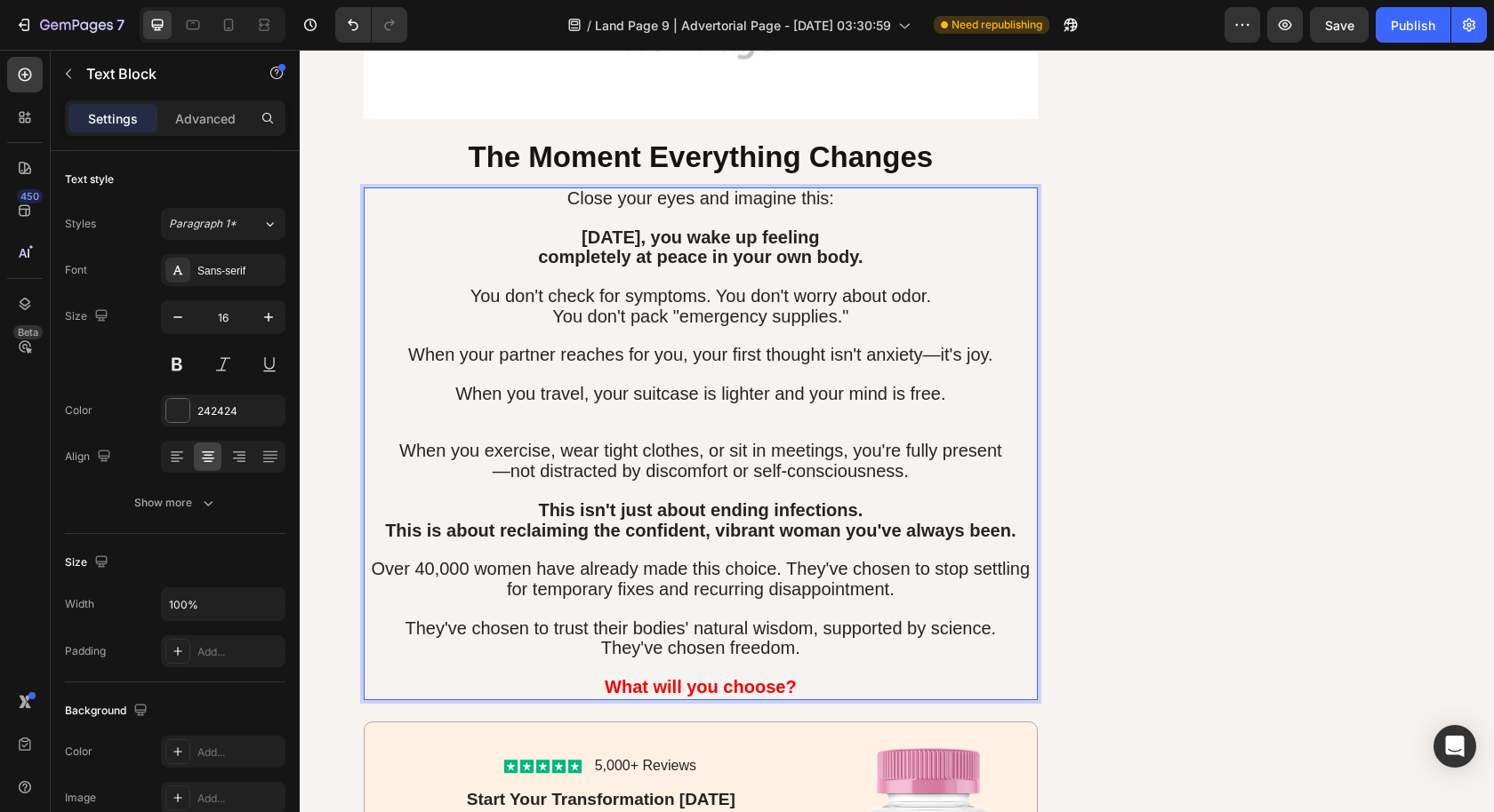
click at [954, 406] on p "Rich Text Editor. Editing area: main" at bounding box center [701, 424] width 671 height 37
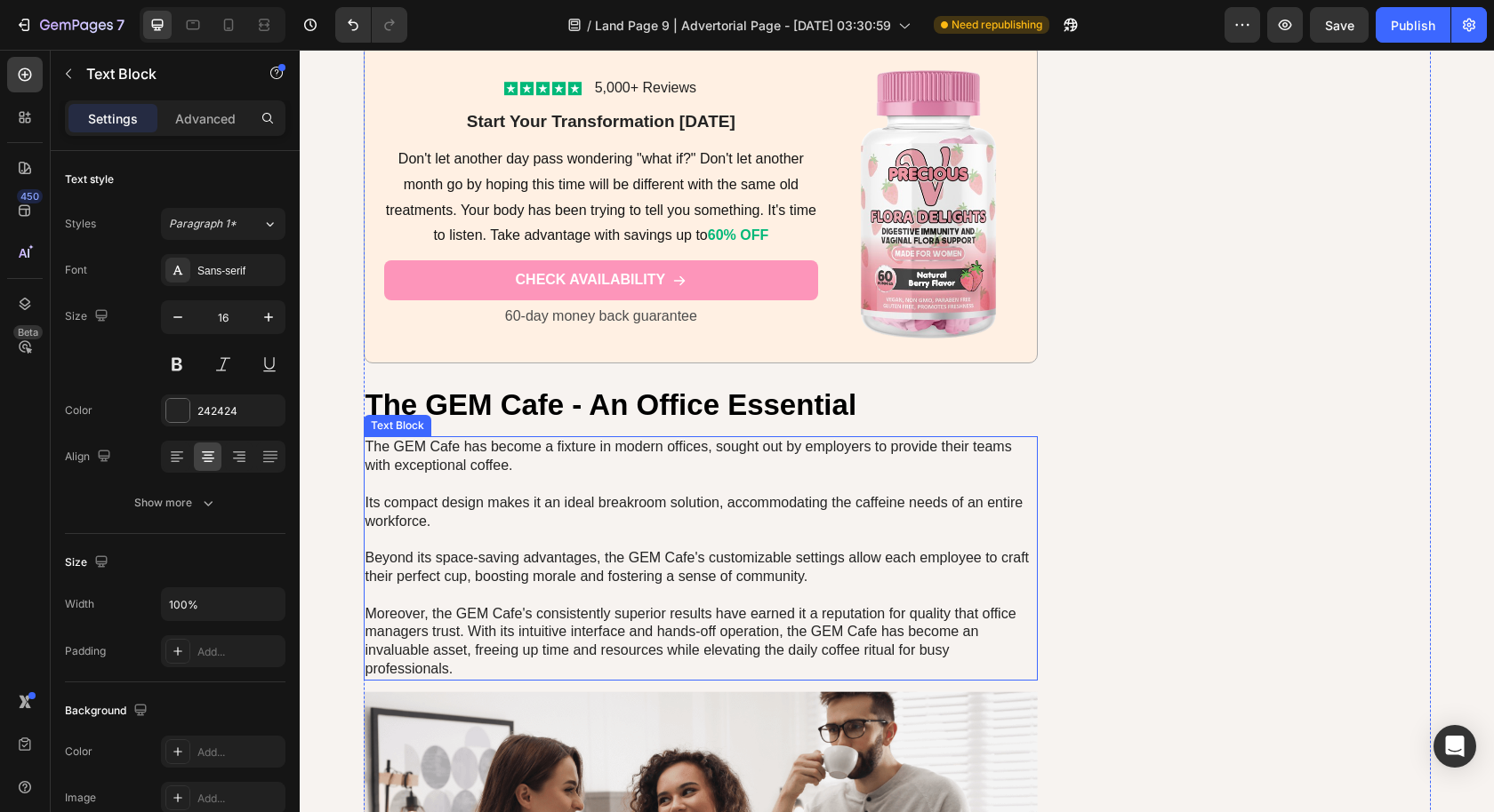
scroll to position [8573, 0]
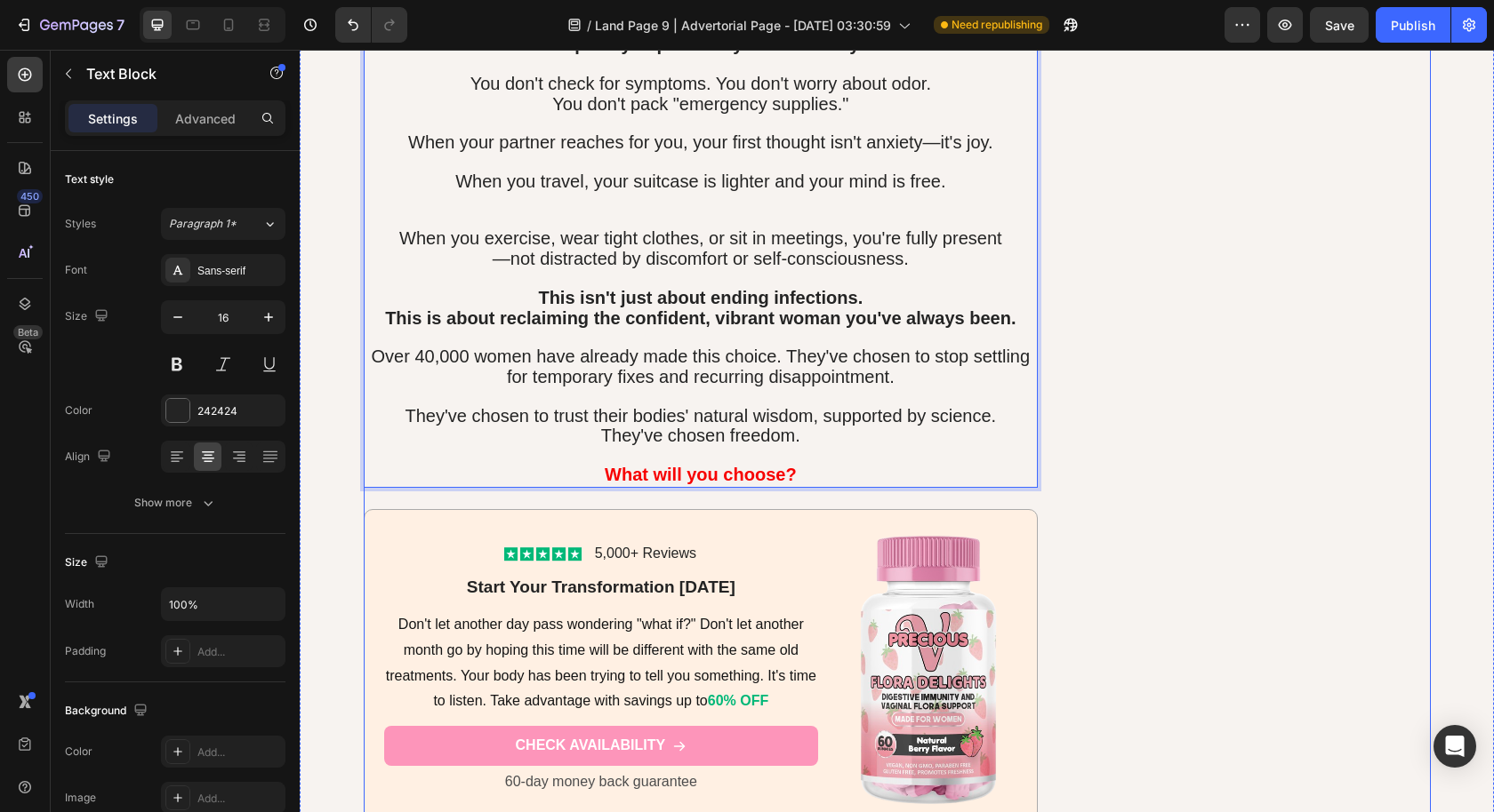
click at [1299, 378] on div "Join the thousands of women who've already discovered what true intimate confid…" at bounding box center [1261, 338] width 337 height 5900
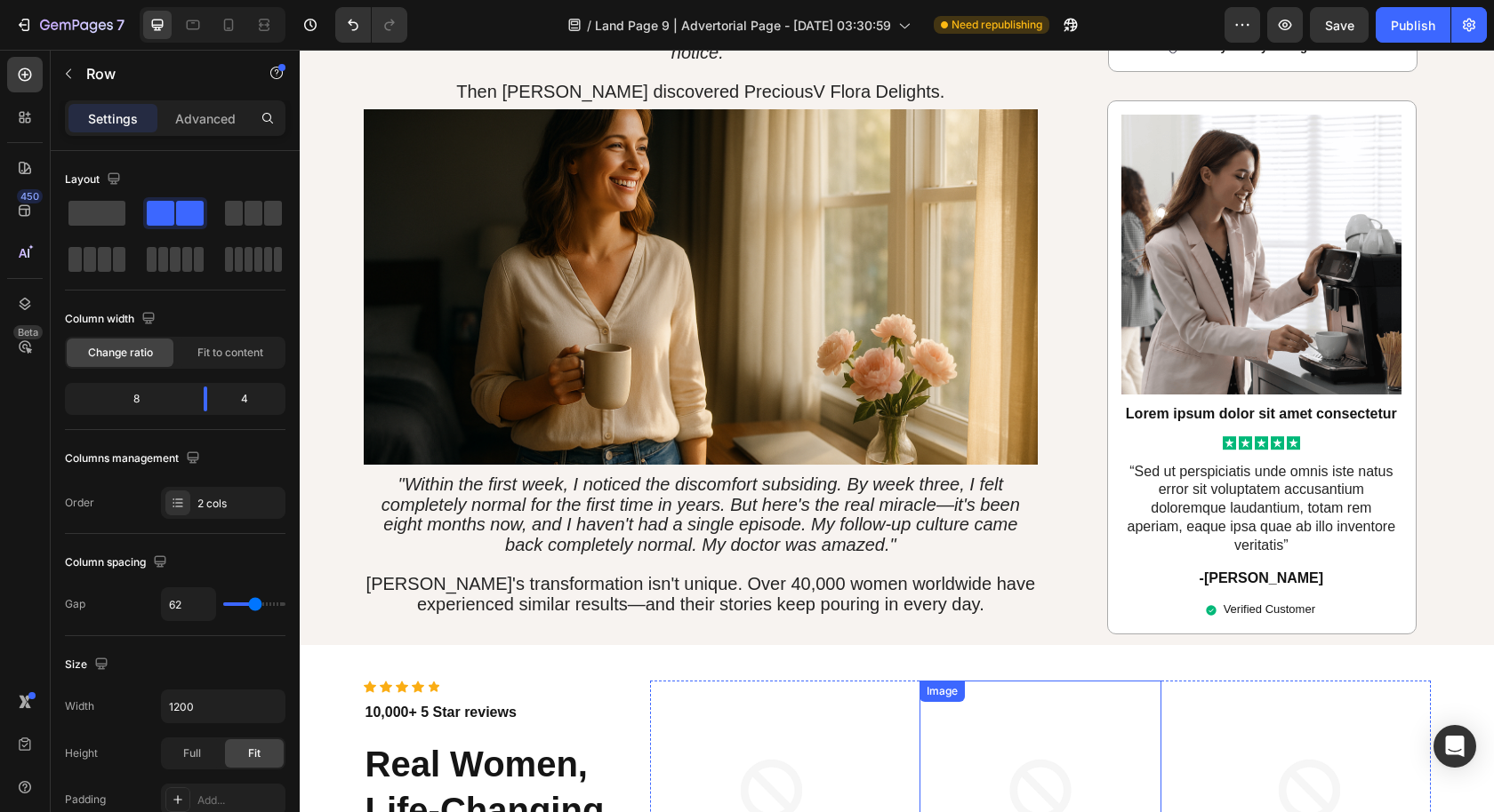
scroll to position [3157, 0]
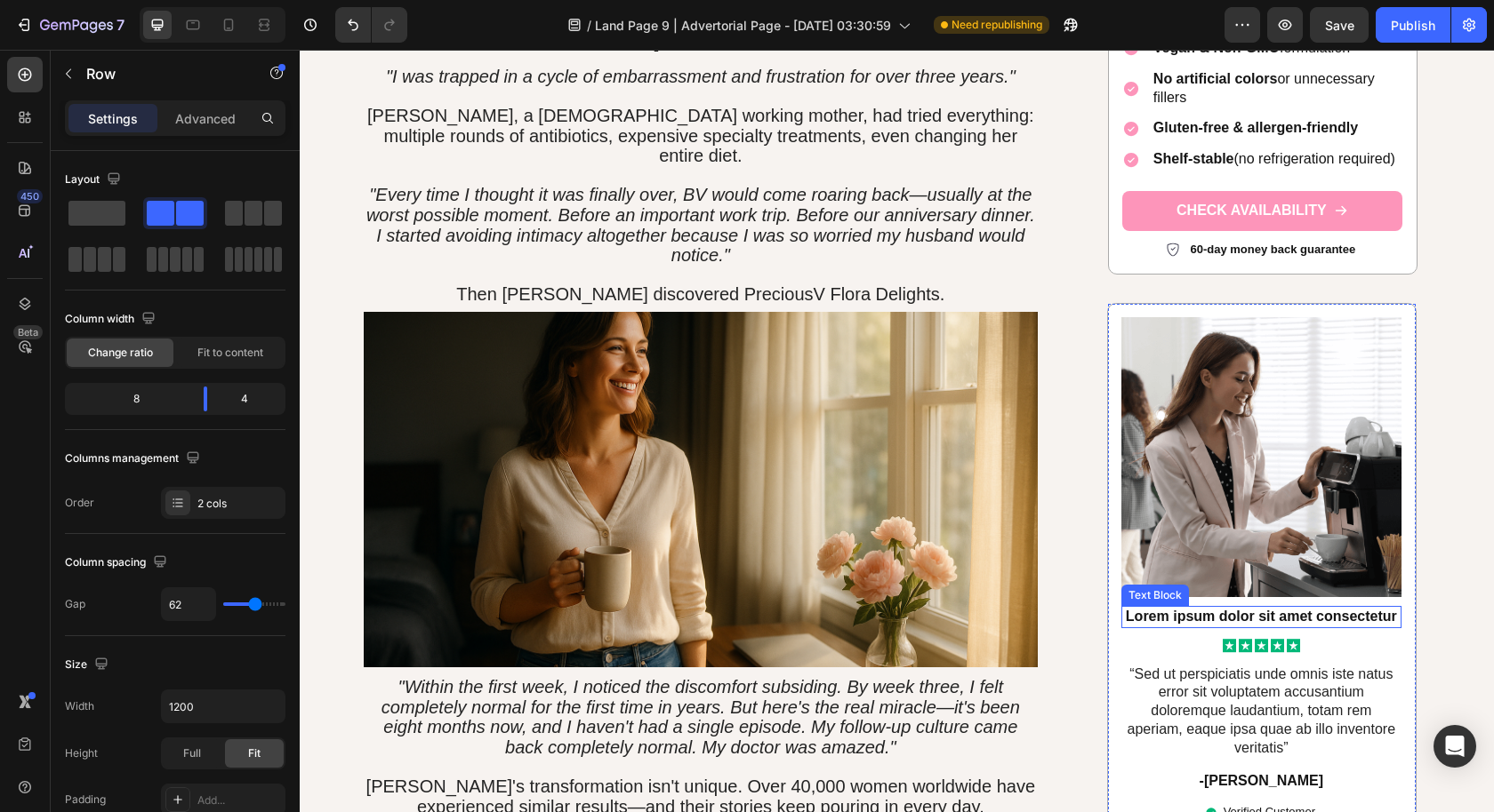
click at [1284, 607] on p "Lorem ipsum dolor sit amet consectetur" at bounding box center [1262, 617] width 277 height 18
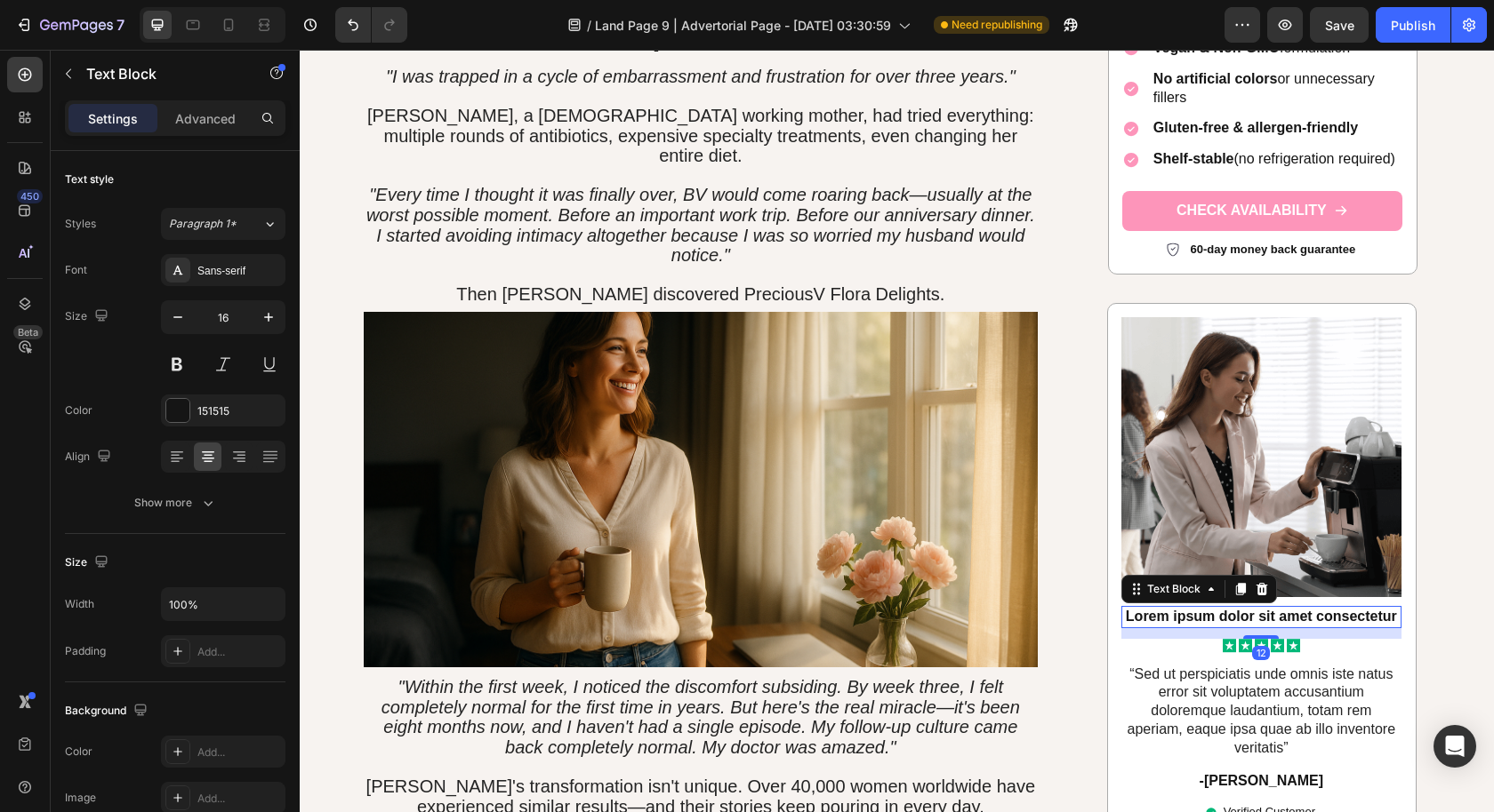
click at [1284, 607] on p "Lorem ipsum dolor sit amet consectetur" at bounding box center [1262, 617] width 277 height 18
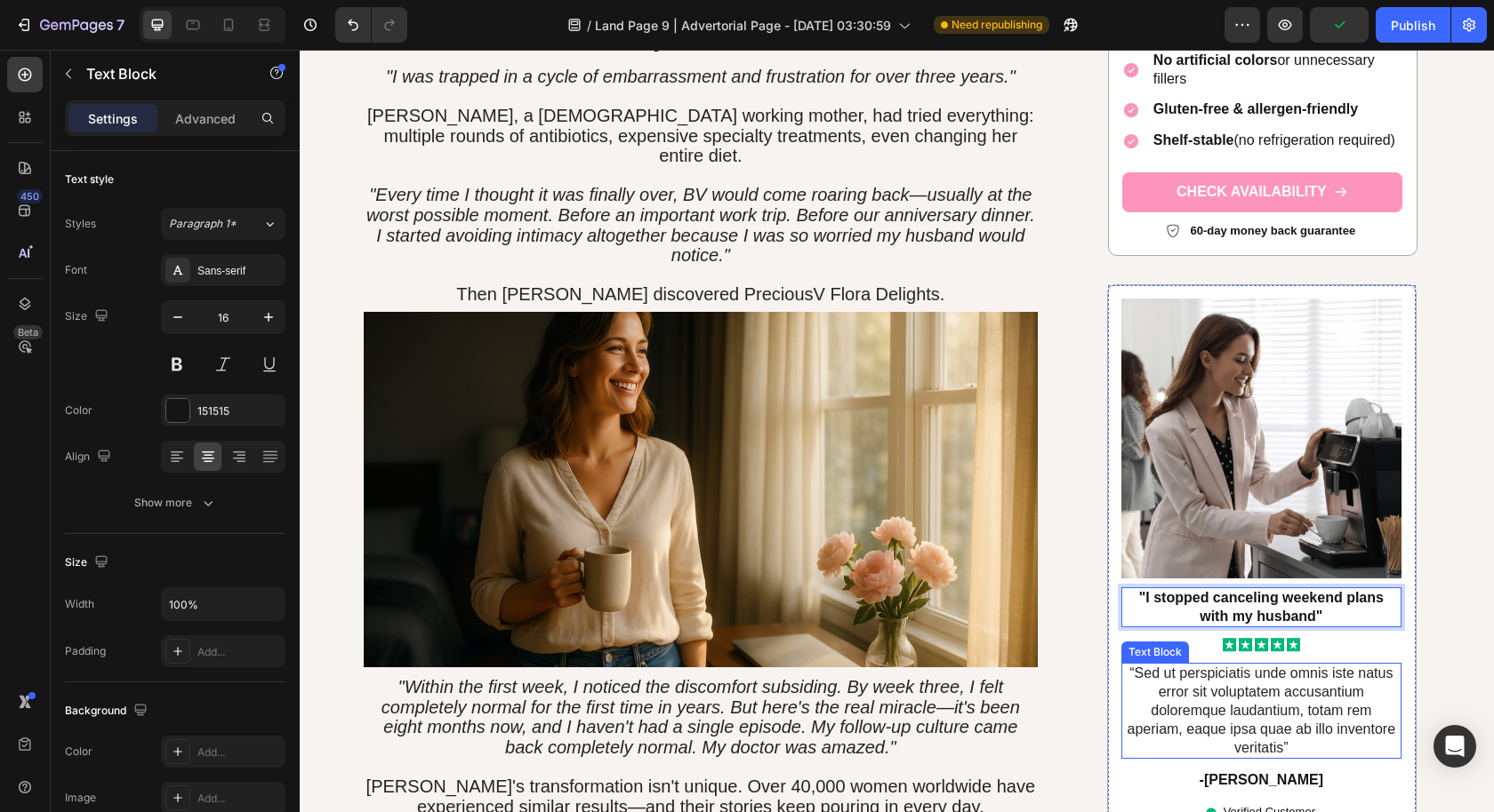
drag, startPoint x: 1305, startPoint y: 617, endPoint x: 1308, endPoint y: 603, distance: 14.3
click at [1305, 665] on p "“Sed ut perspiciatis unde omnis iste natus error sit voluptatem accusantium dol…" at bounding box center [1262, 712] width 277 height 92
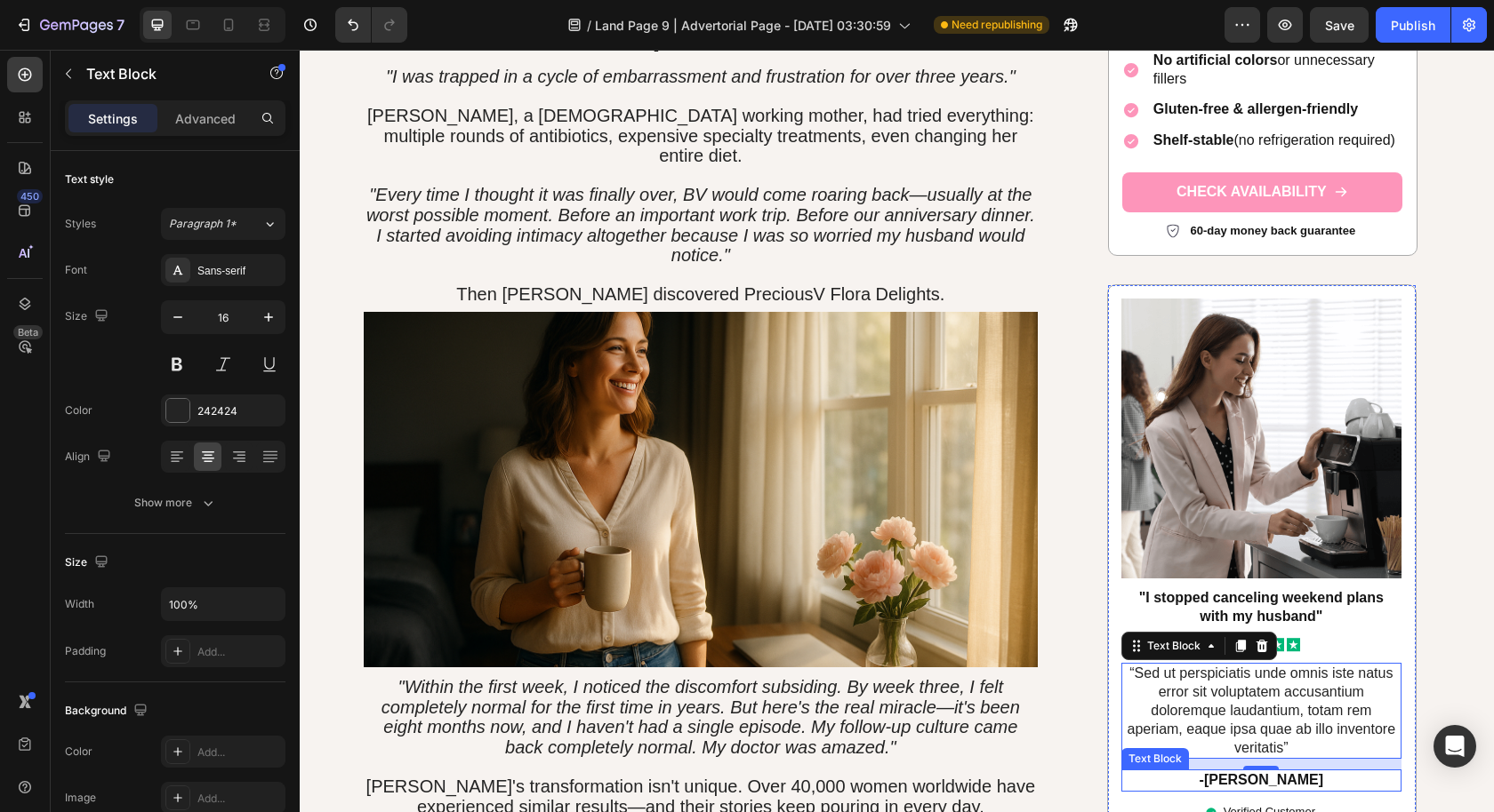
click at [1241, 772] on p "-[PERSON_NAME]" at bounding box center [1262, 782] width 277 height 18
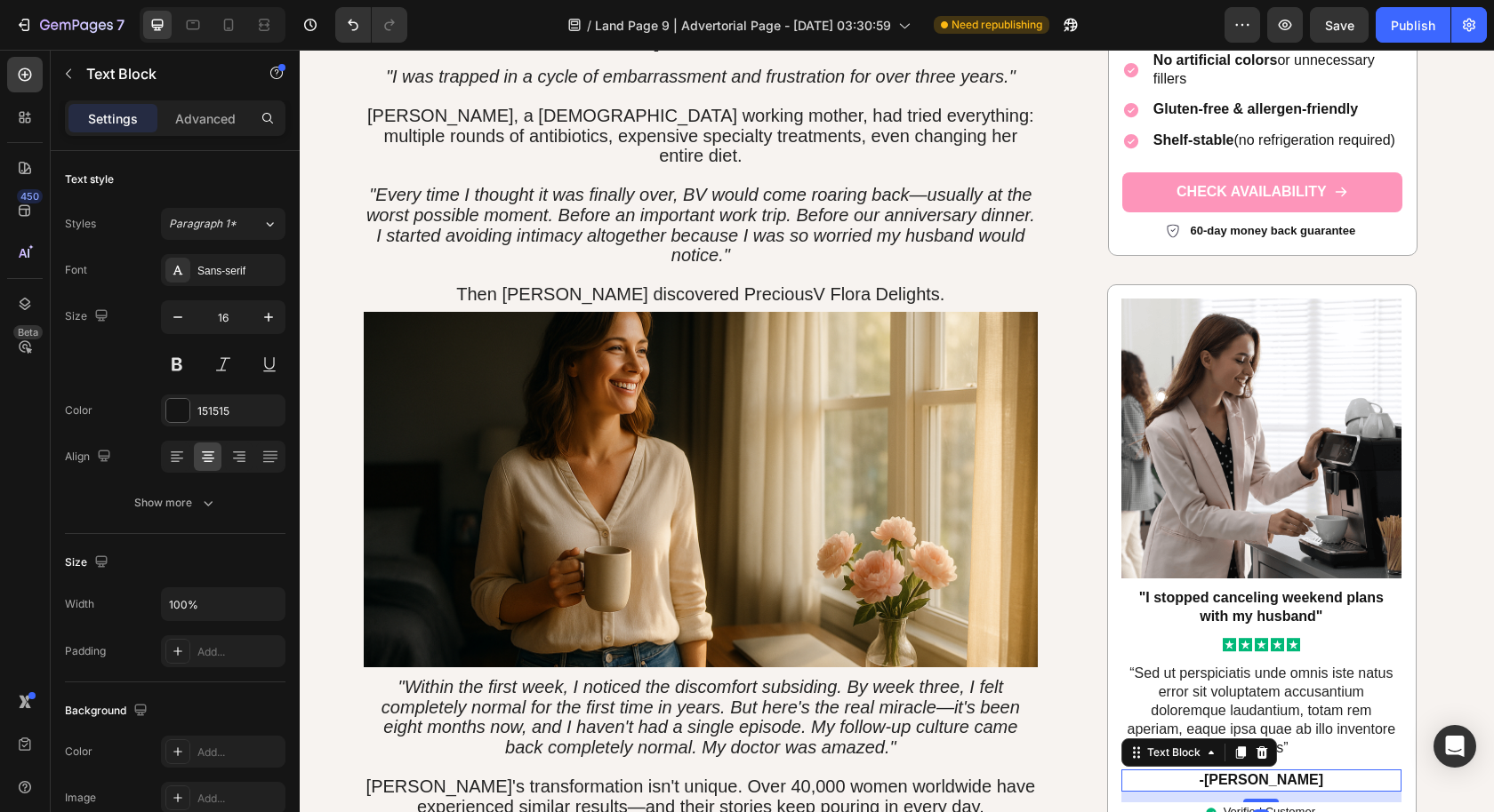
click at [1247, 772] on p "-[PERSON_NAME]" at bounding box center [1262, 782] width 277 height 18
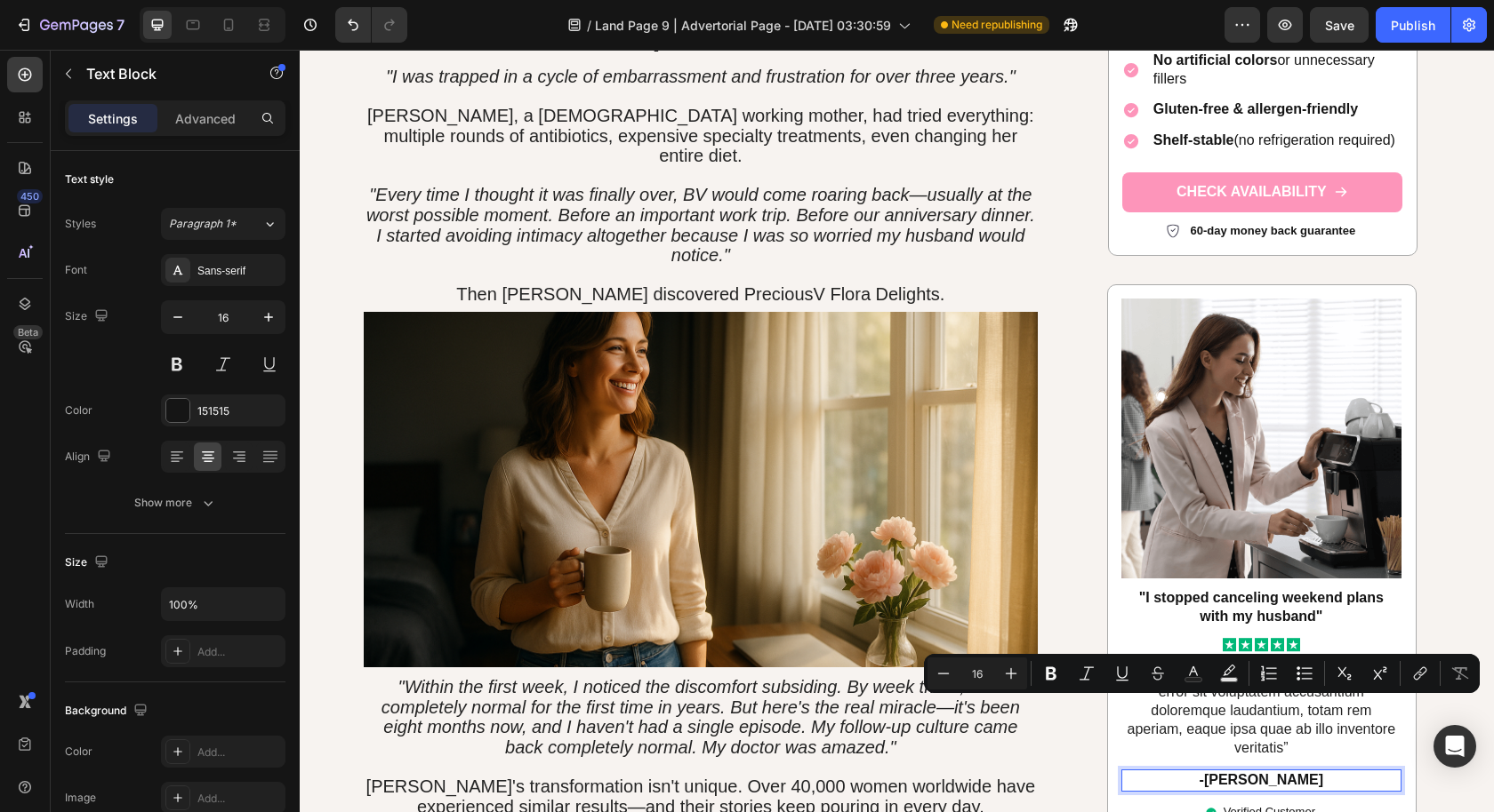
click at [1247, 772] on p "-[PERSON_NAME]" at bounding box center [1262, 782] width 277 height 18
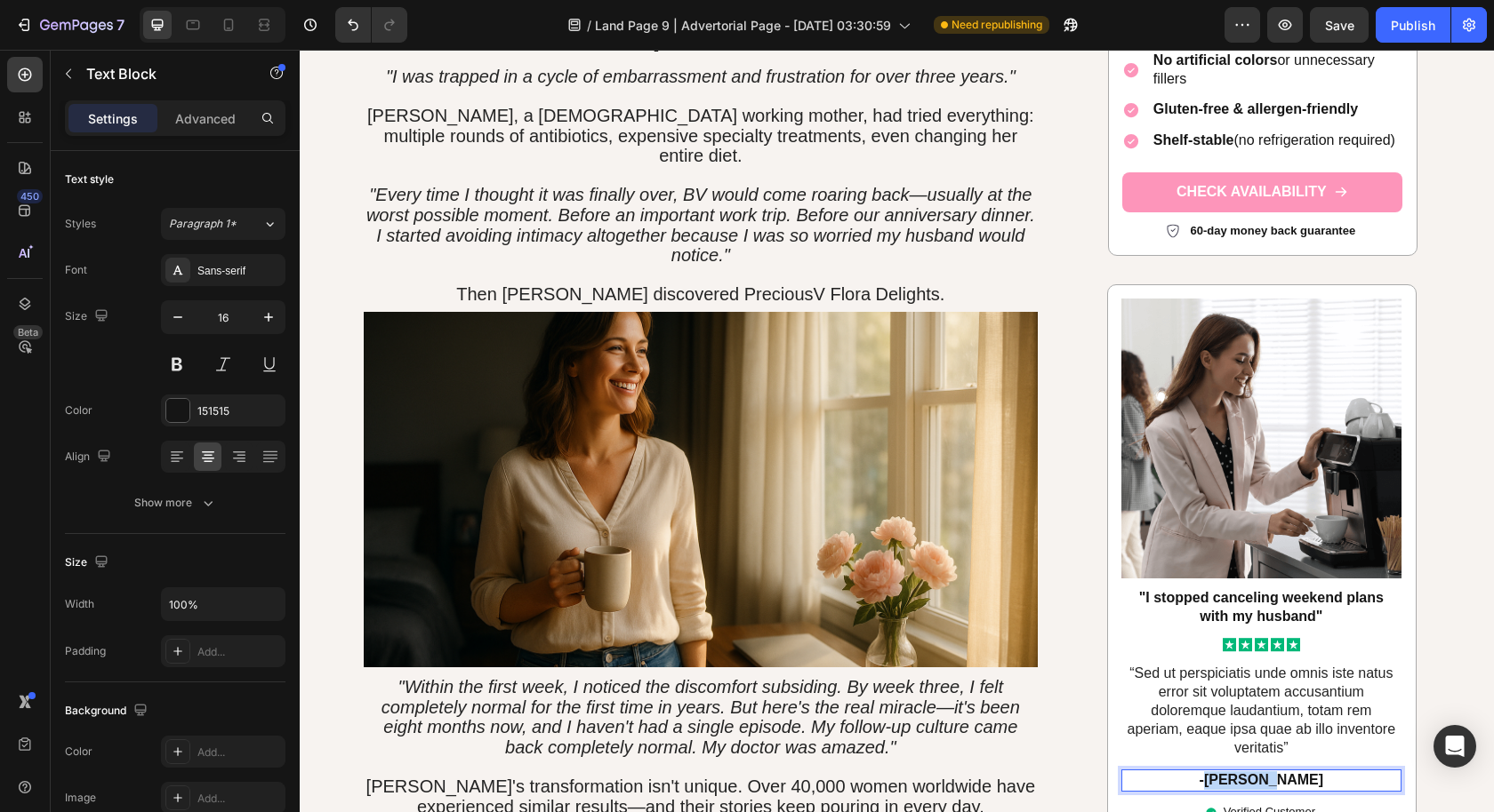
drag, startPoint x: 1233, startPoint y: 710, endPoint x: 1341, endPoint y: 723, distance: 108.8
click at [1341, 723] on div "Image "I stopped canceling weekend plans with my husband" Text Block Icon Icon …" at bounding box center [1262, 560] width 280 height 524
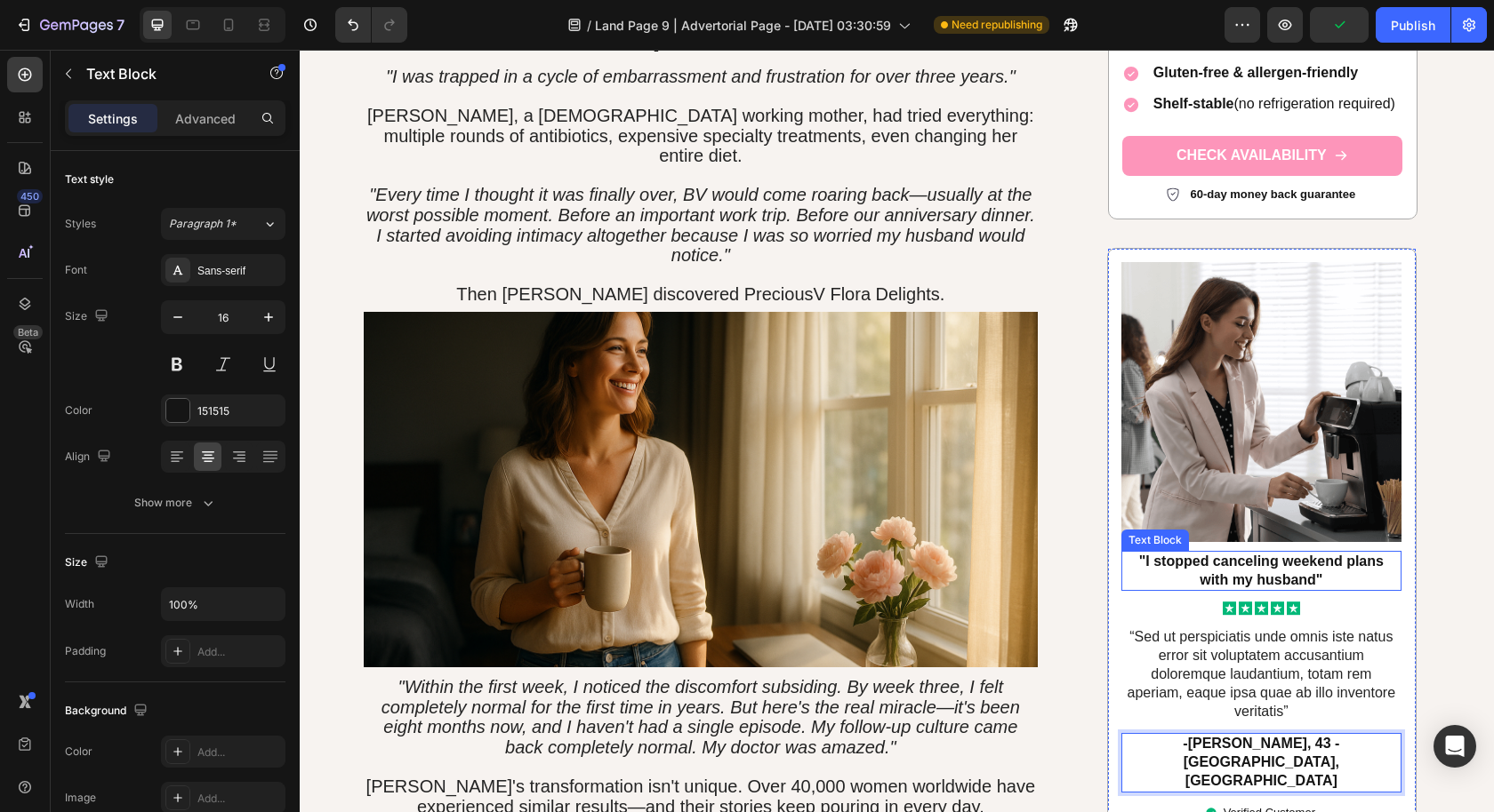
click at [1311, 552] on p ""I stopped canceling weekend plans with my husband"" at bounding box center [1262, 571] width 277 height 37
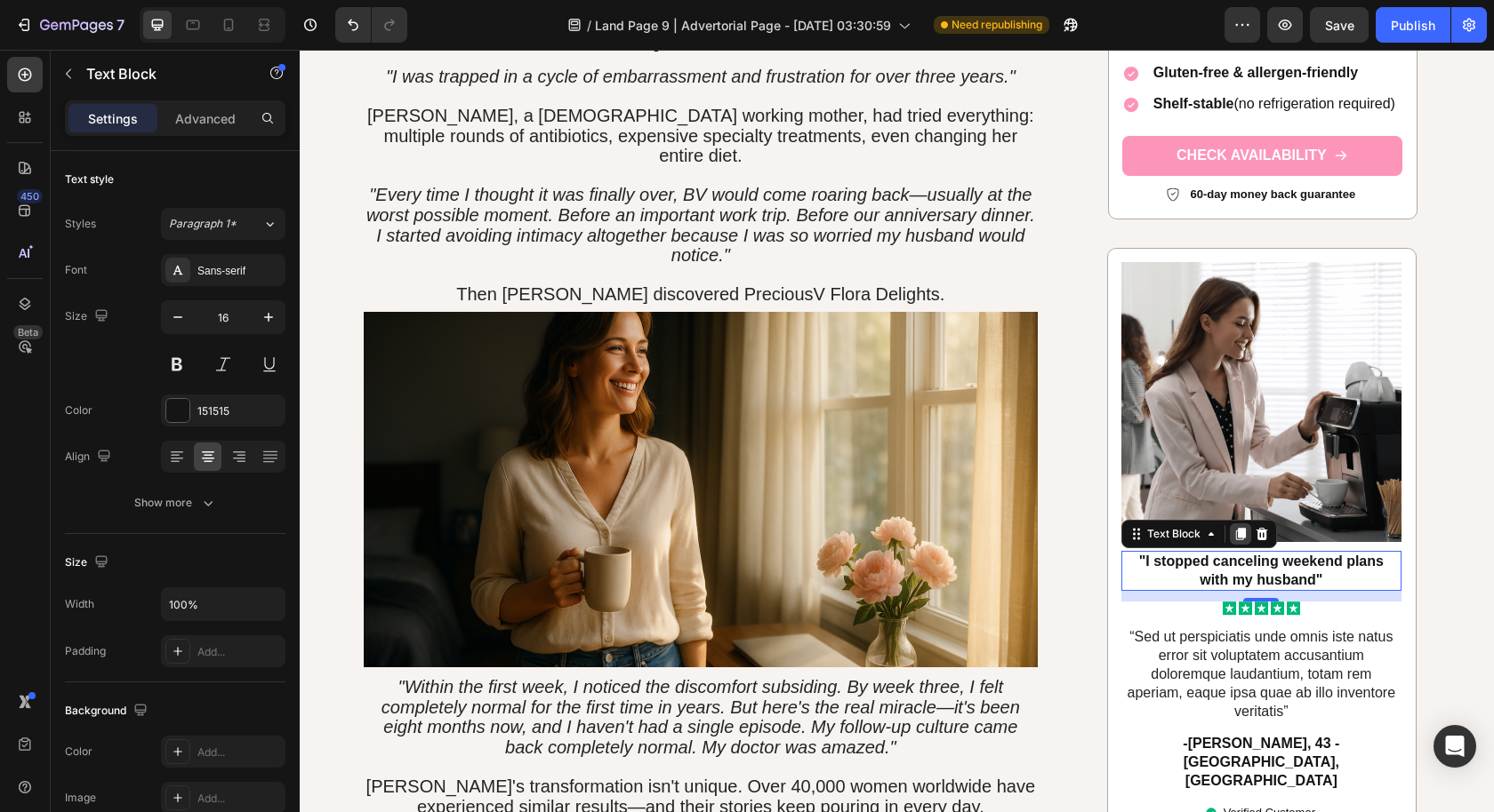
click at [1236, 528] on icon at bounding box center [1240, 534] width 10 height 12
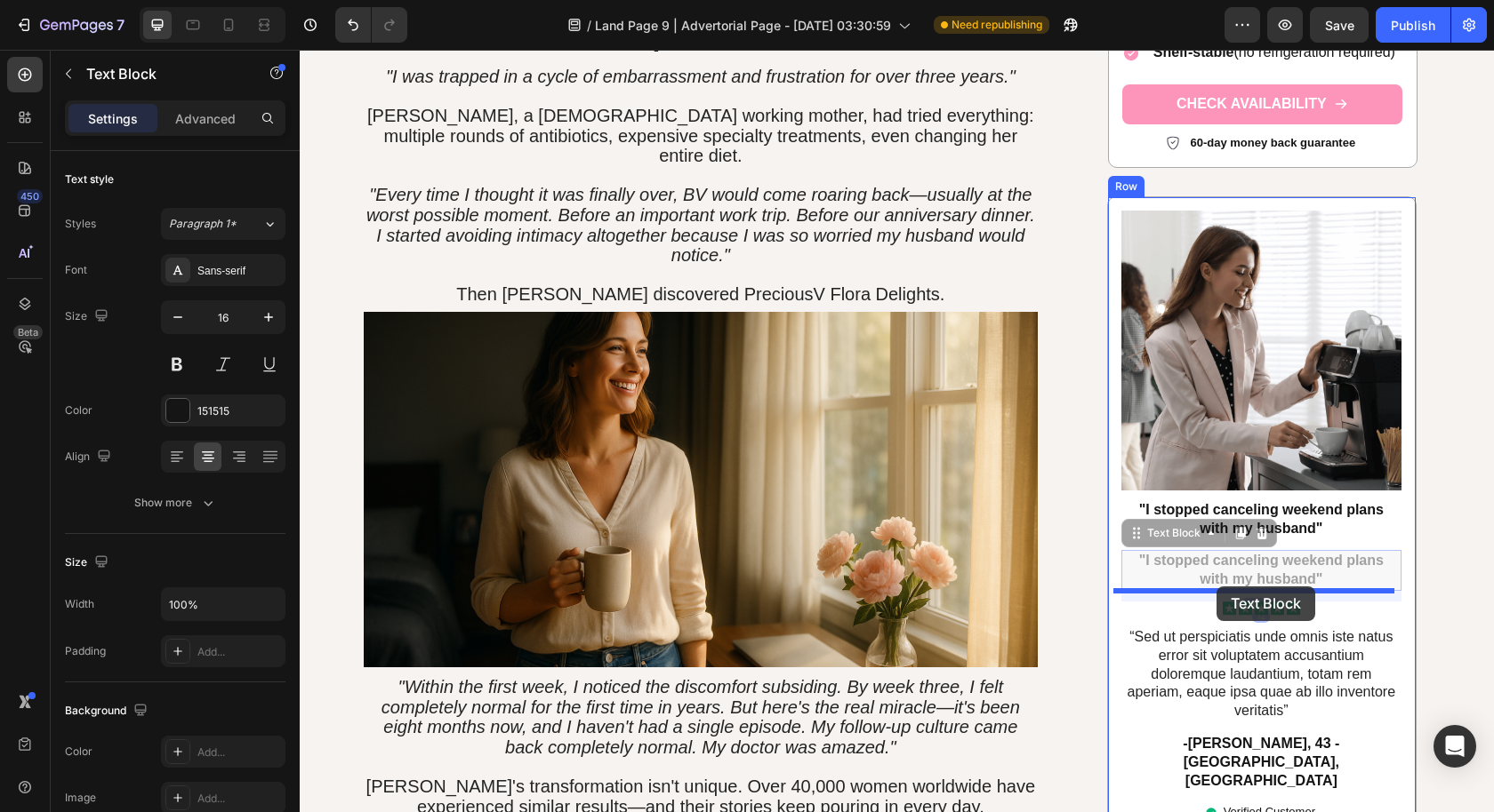
drag, startPoint x: 1127, startPoint y: 503, endPoint x: 1216, endPoint y: 586, distance: 121.7
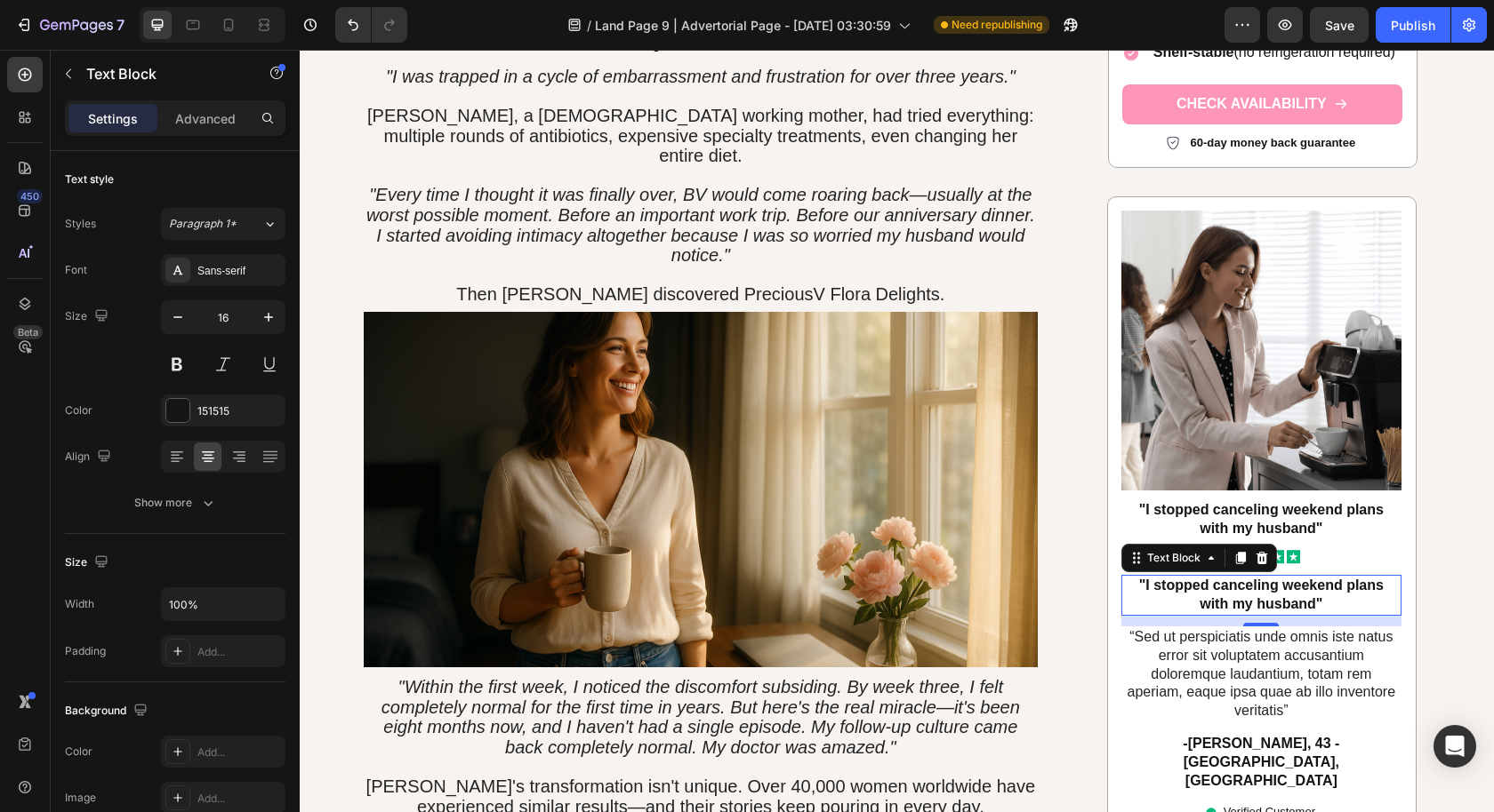
click at [1219, 577] on p ""I stopped canceling weekend plans with my husband"" at bounding box center [1262, 595] width 277 height 37
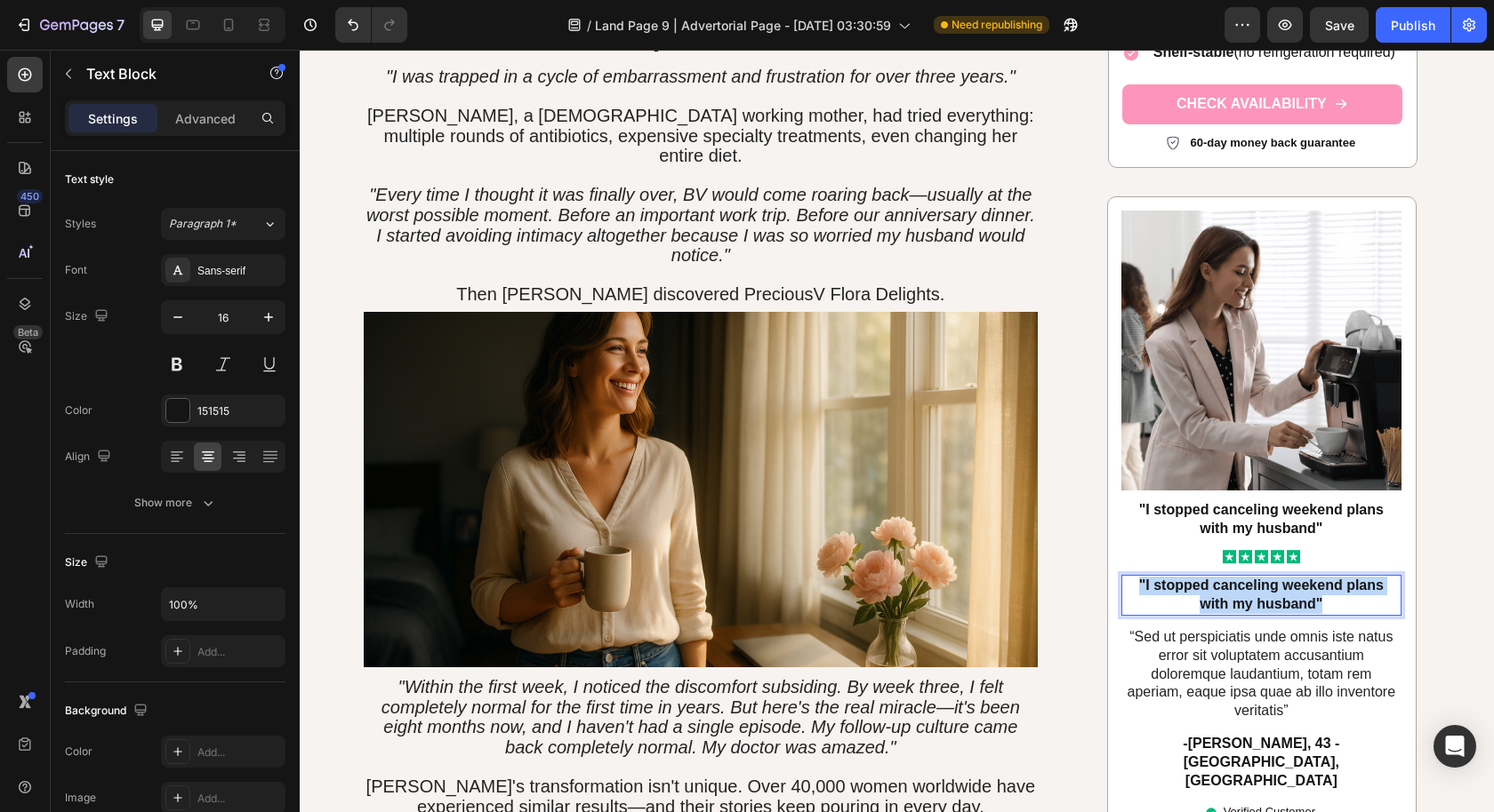
click at [1219, 577] on p ""I stopped canceling weekend plans with my husband"" at bounding box center [1262, 595] width 277 height 37
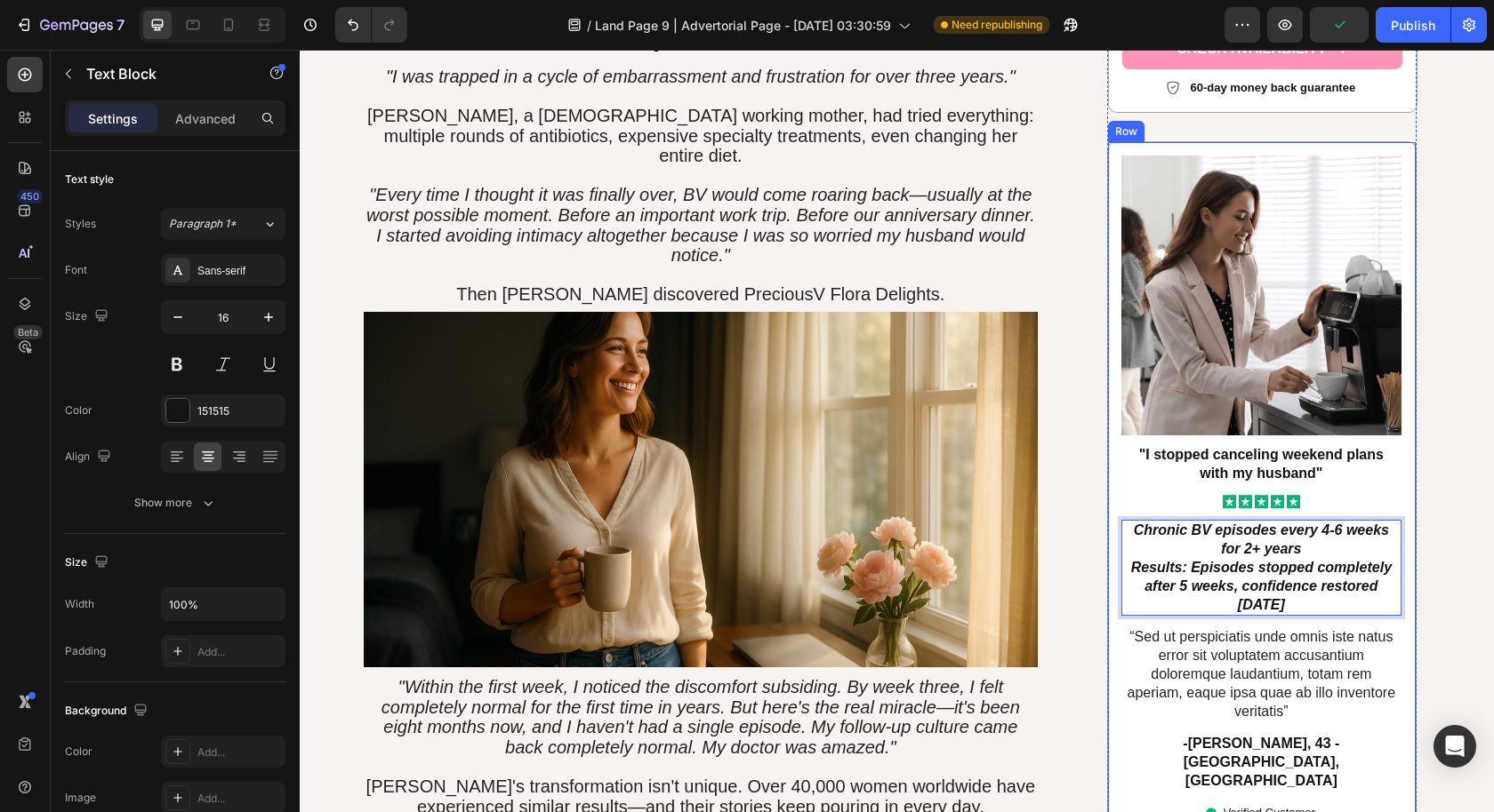
drag, startPoint x: 1292, startPoint y: 567, endPoint x: 1107, endPoint y: 500, distance: 196.8
click at [1107, 500] on div "Image "I stopped canceling weekend plans with my husband" Text Block Icon Icon …" at bounding box center [1262, 488] width 310 height 697
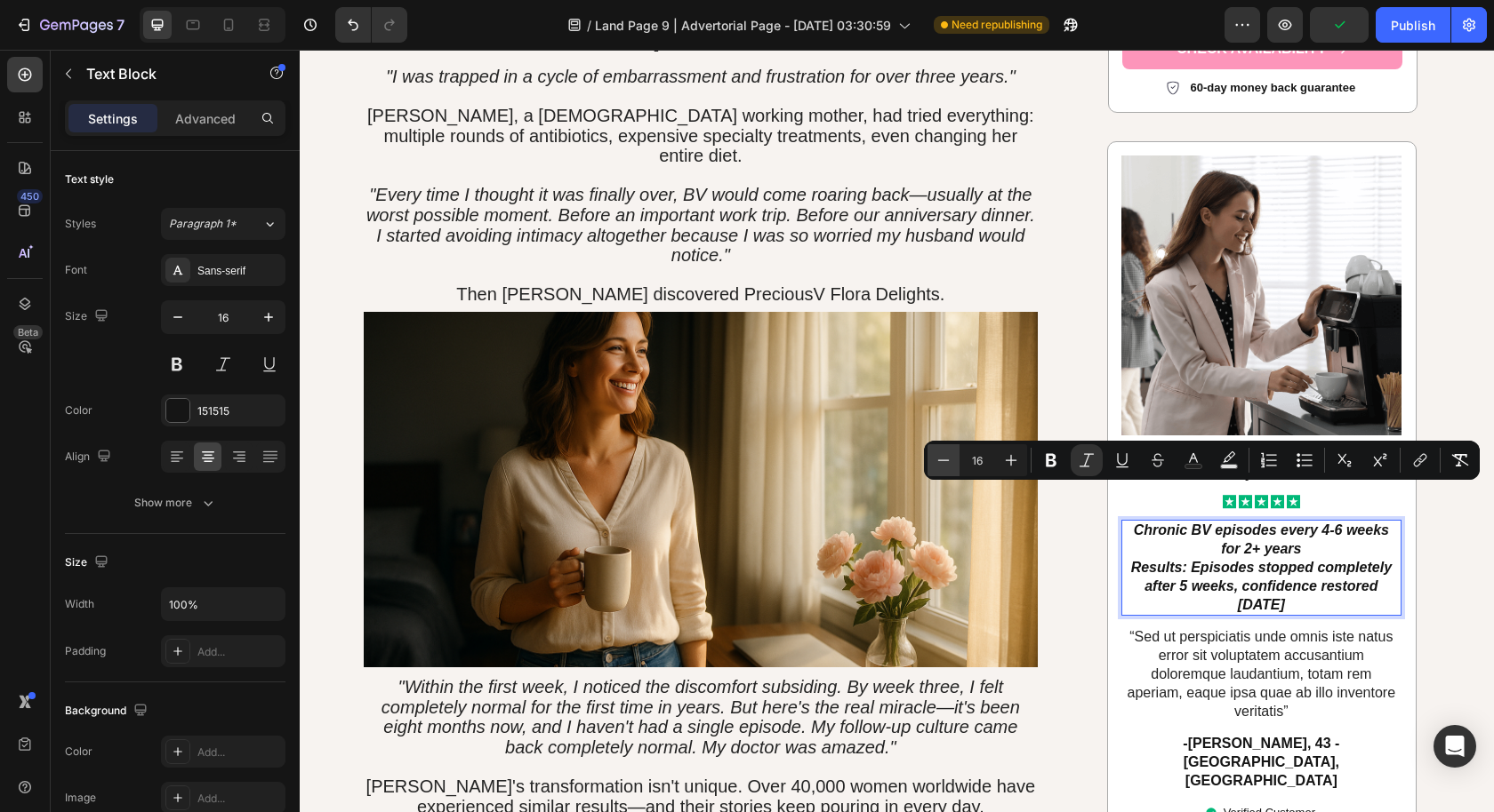
click at [945, 465] on icon "Editor contextual toolbar" at bounding box center [943, 460] width 18 height 18
click at [945, 464] on icon "Editor contextual toolbar" at bounding box center [943, 460] width 18 height 18
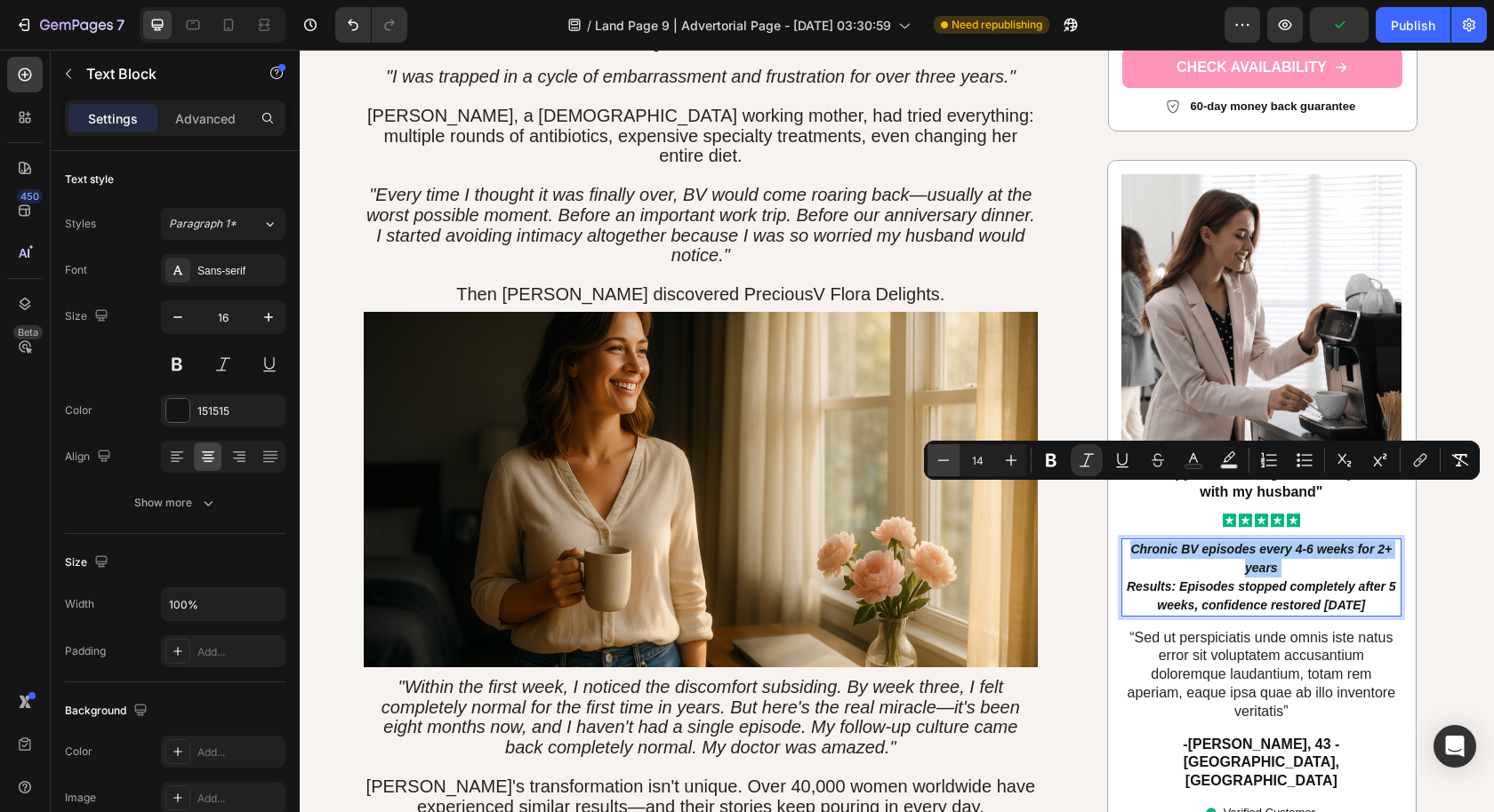
click at [945, 464] on icon "Editor contextual toolbar" at bounding box center [943, 460] width 18 height 18
type input "13"
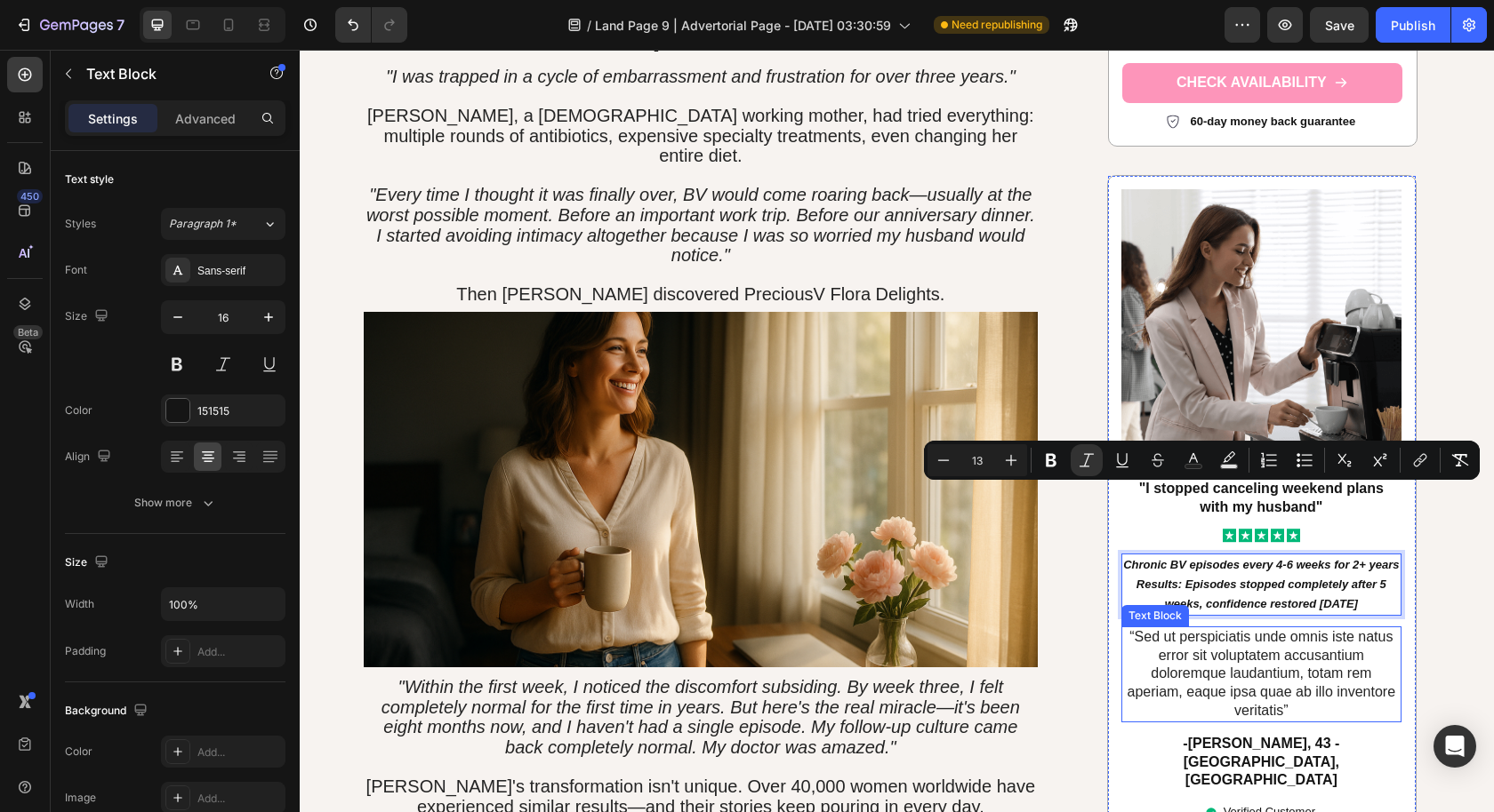
click at [1221, 647] on p "“Sed ut perspiciatis unde omnis iste natus error sit voluptatem accusantium dol…" at bounding box center [1262, 675] width 277 height 92
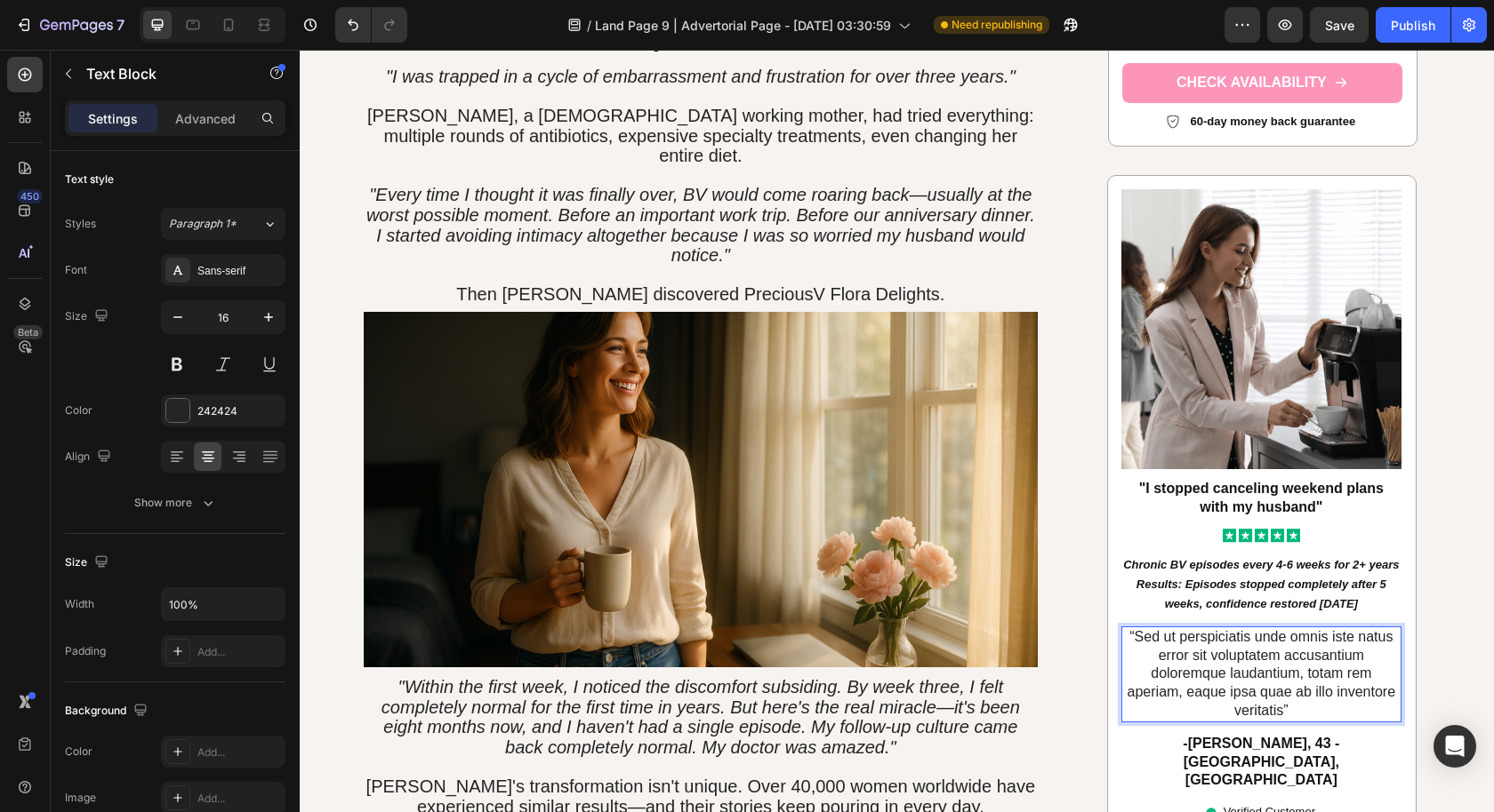
click at [1354, 656] on p "“Sed ut perspiciatis unde omnis iste natus error sit voluptatem accusantium dol…" at bounding box center [1262, 675] width 277 height 92
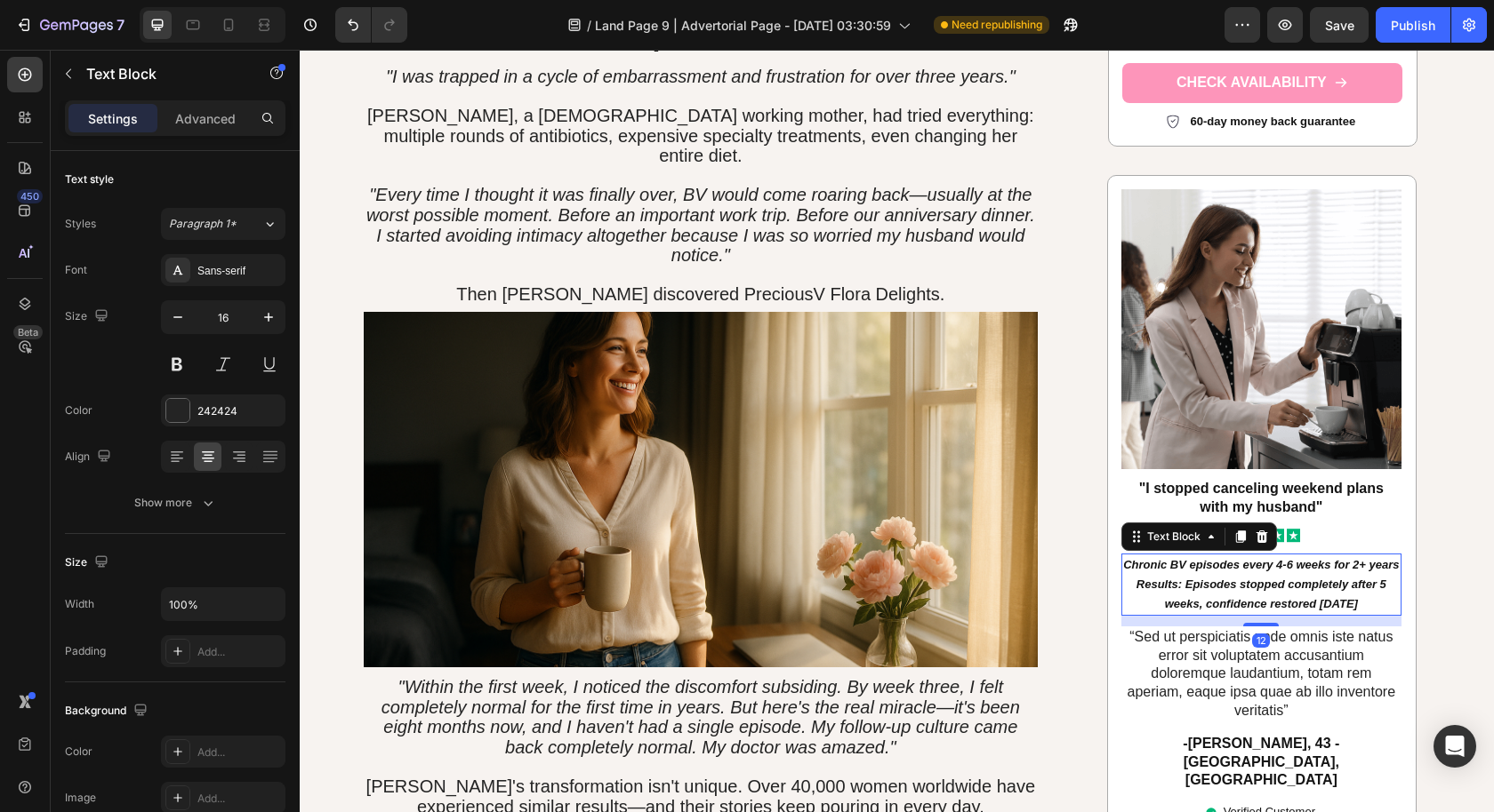
click at [1326, 578] on icon "Results: Episodes stopped completely after 5 weeks, confidence restored [DATE]" at bounding box center [1261, 594] width 250 height 33
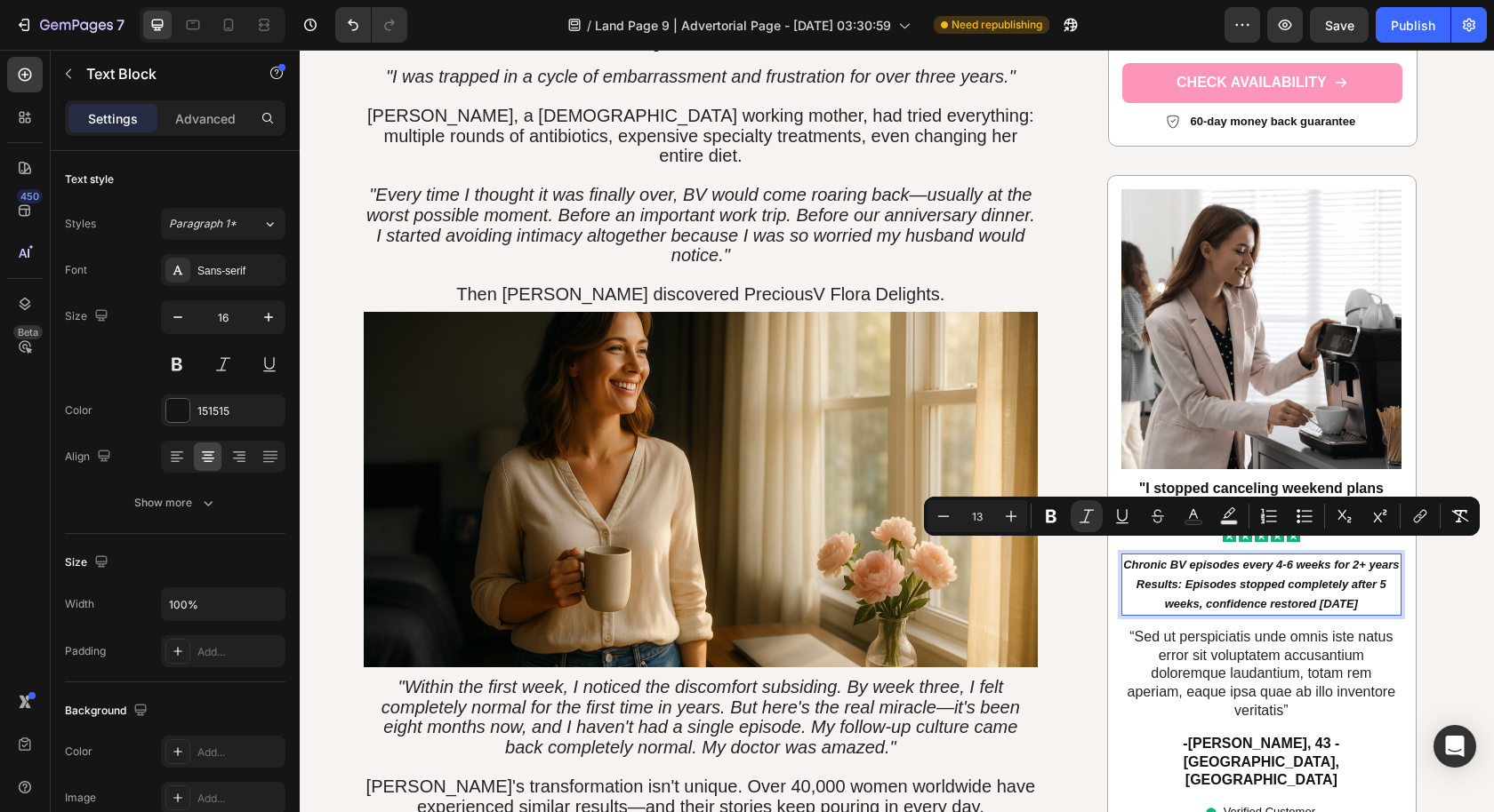
click at [1358, 560] on p "Chronic BV episodes every 4-6 weeks for 2+ years Results: Episodes stopped comp…" at bounding box center [1262, 585] width 277 height 58
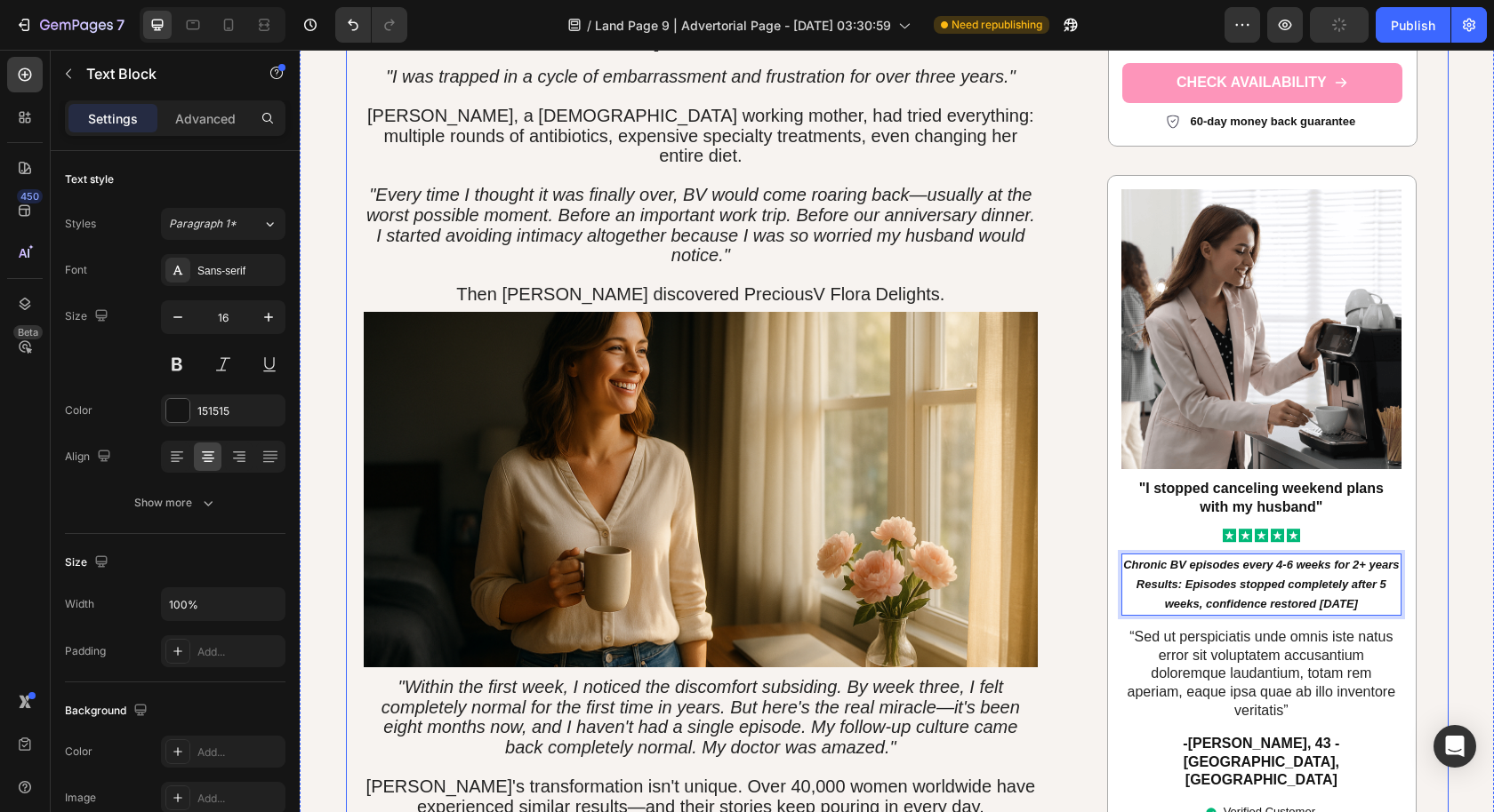
drag, startPoint x: 1370, startPoint y: 570, endPoint x: 1097, endPoint y: 514, distance: 278.7
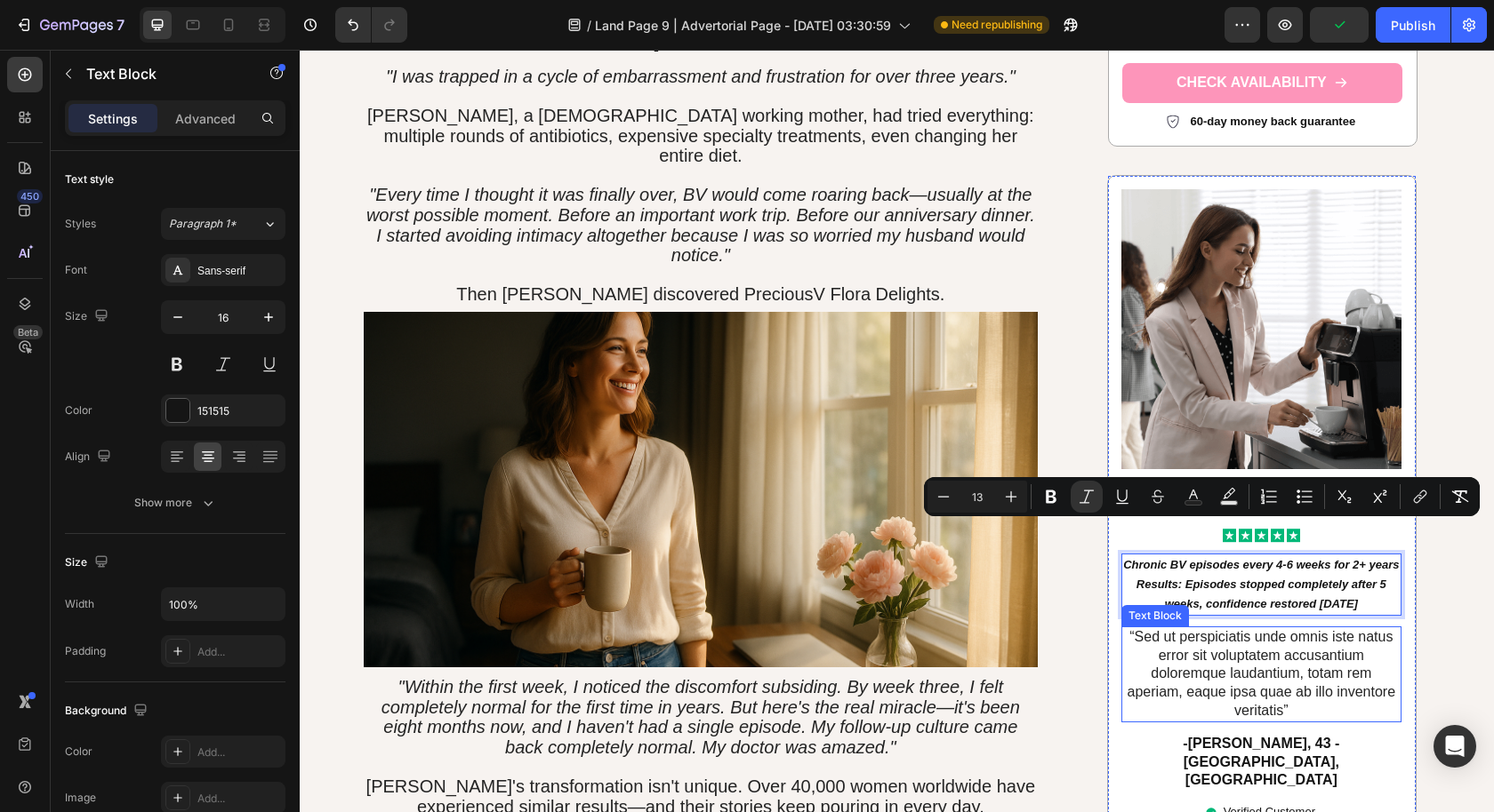
click at [1283, 653] on p "“Sed ut perspiciatis unde omnis iste natus error sit voluptatem accusantium dol…" at bounding box center [1262, 675] width 277 height 92
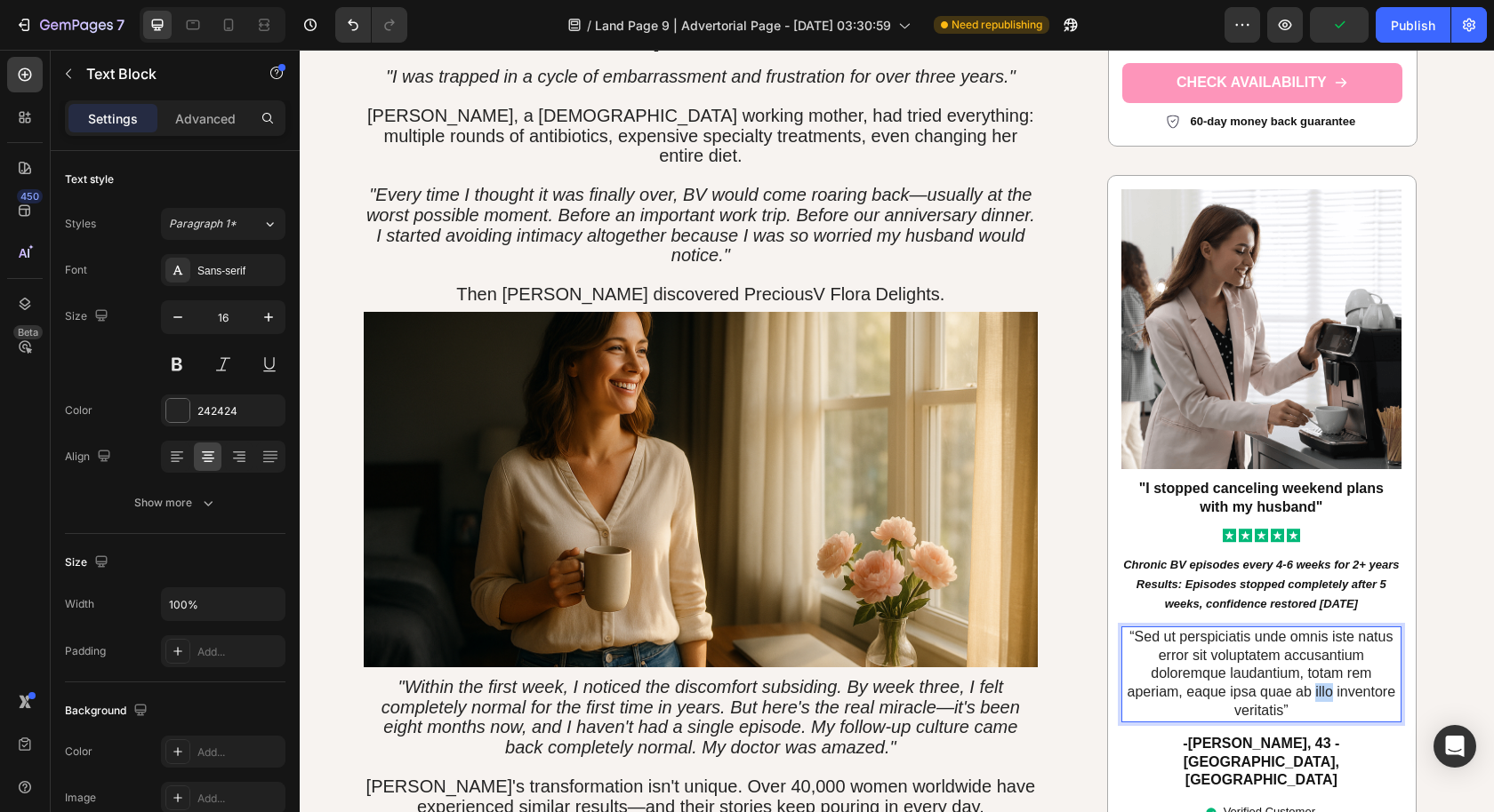
click at [1306, 664] on p "“Sed ut perspiciatis unde omnis iste natus error sit voluptatem accusantium dol…" at bounding box center [1262, 675] width 277 height 92
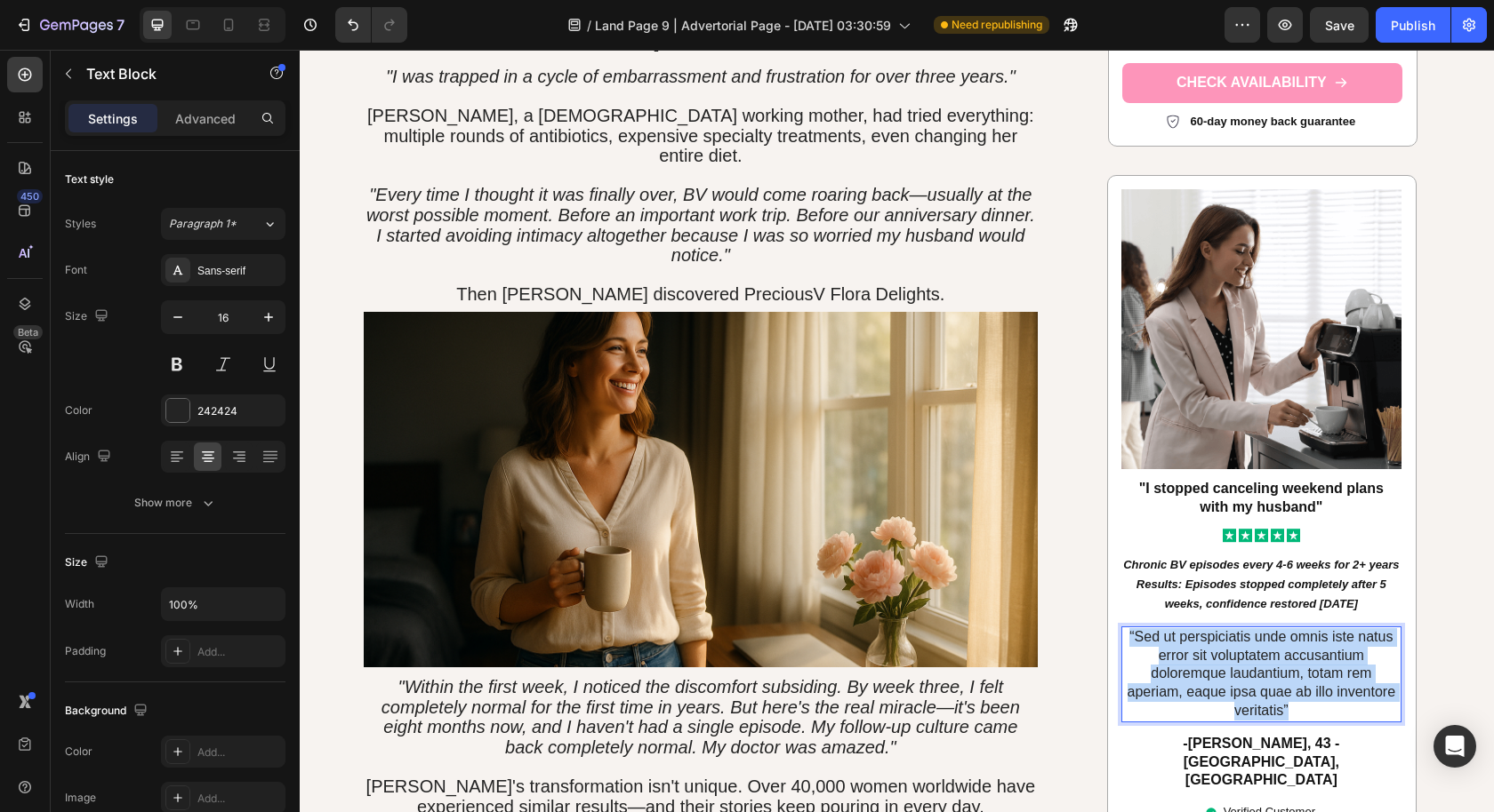
click at [1306, 664] on p "“Sed ut perspiciatis unde omnis iste natus error sit voluptatem accusantium dol…" at bounding box center [1262, 675] width 277 height 92
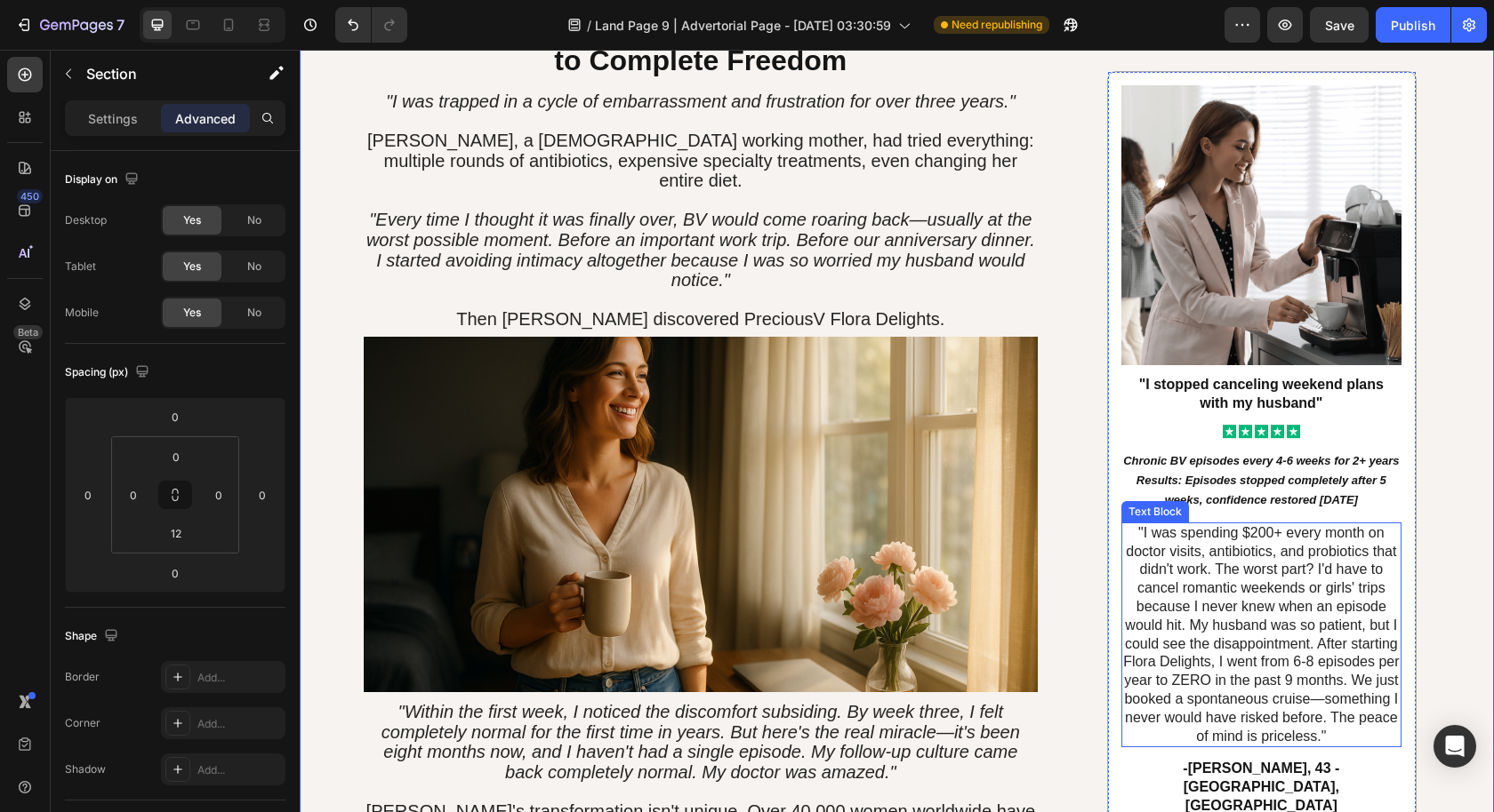
scroll to position [3004, 0]
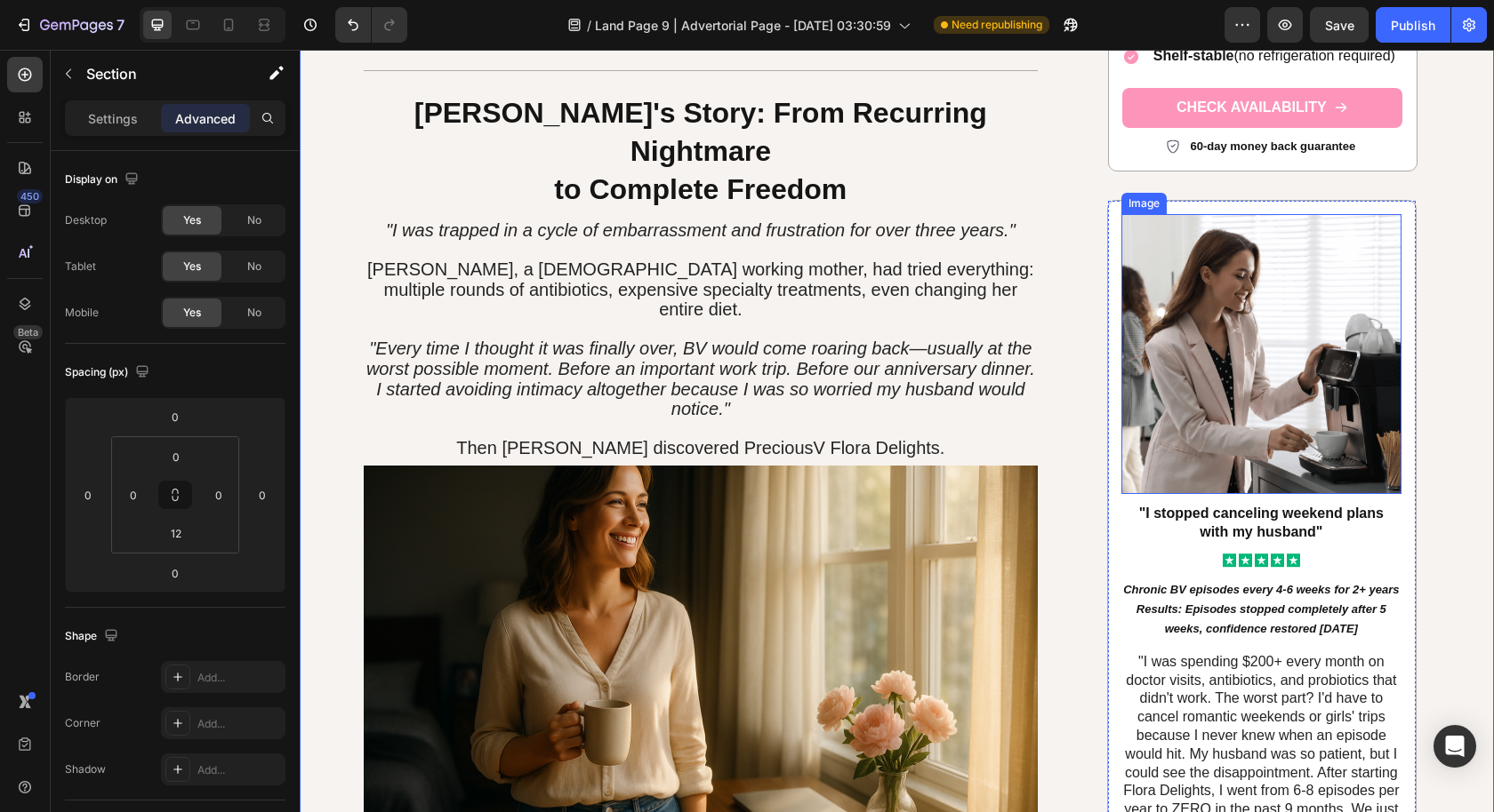
click at [1289, 328] on img at bounding box center [1262, 354] width 280 height 280
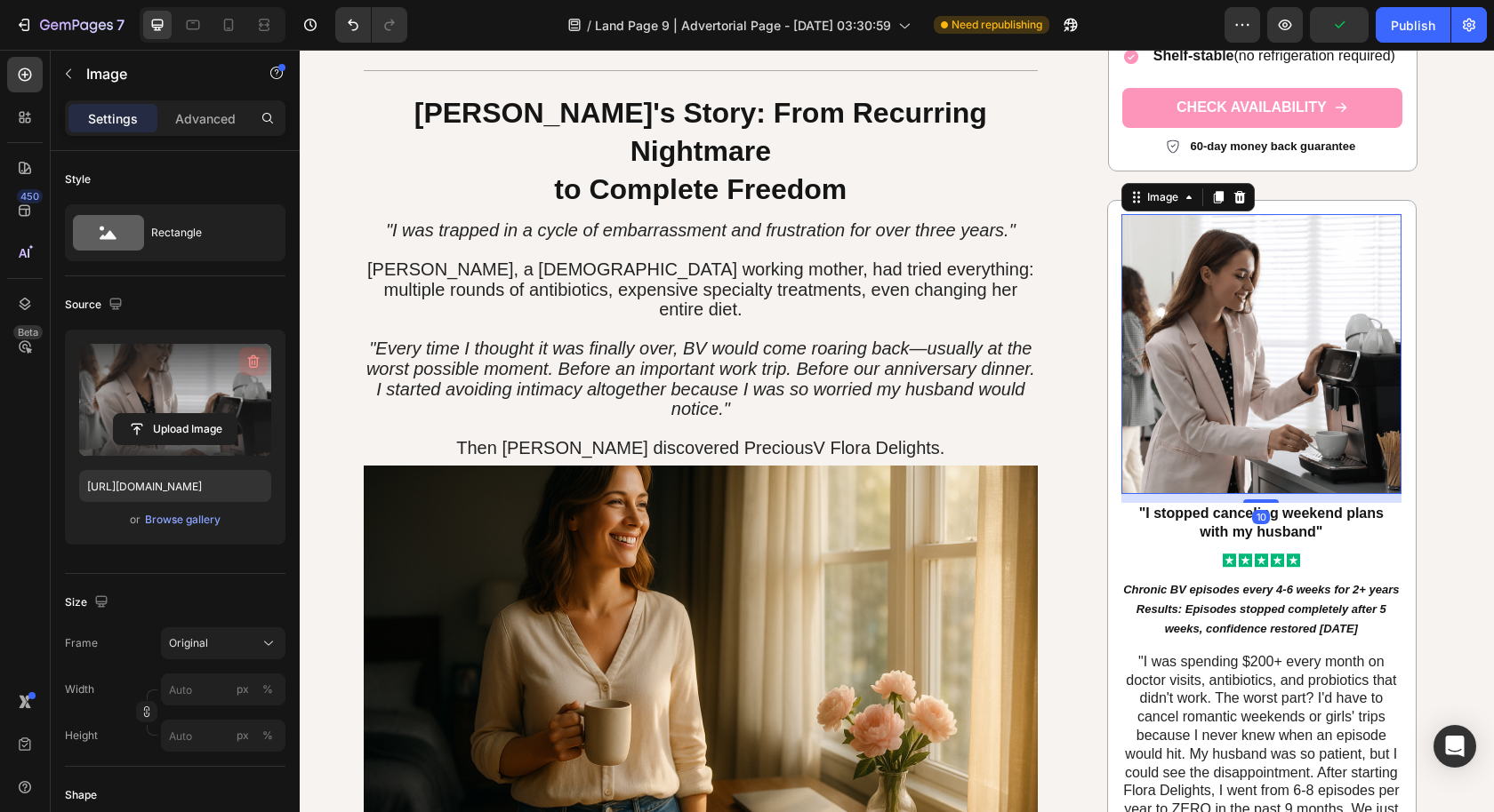
click at [252, 360] on icon "button" at bounding box center [253, 362] width 2 height 6
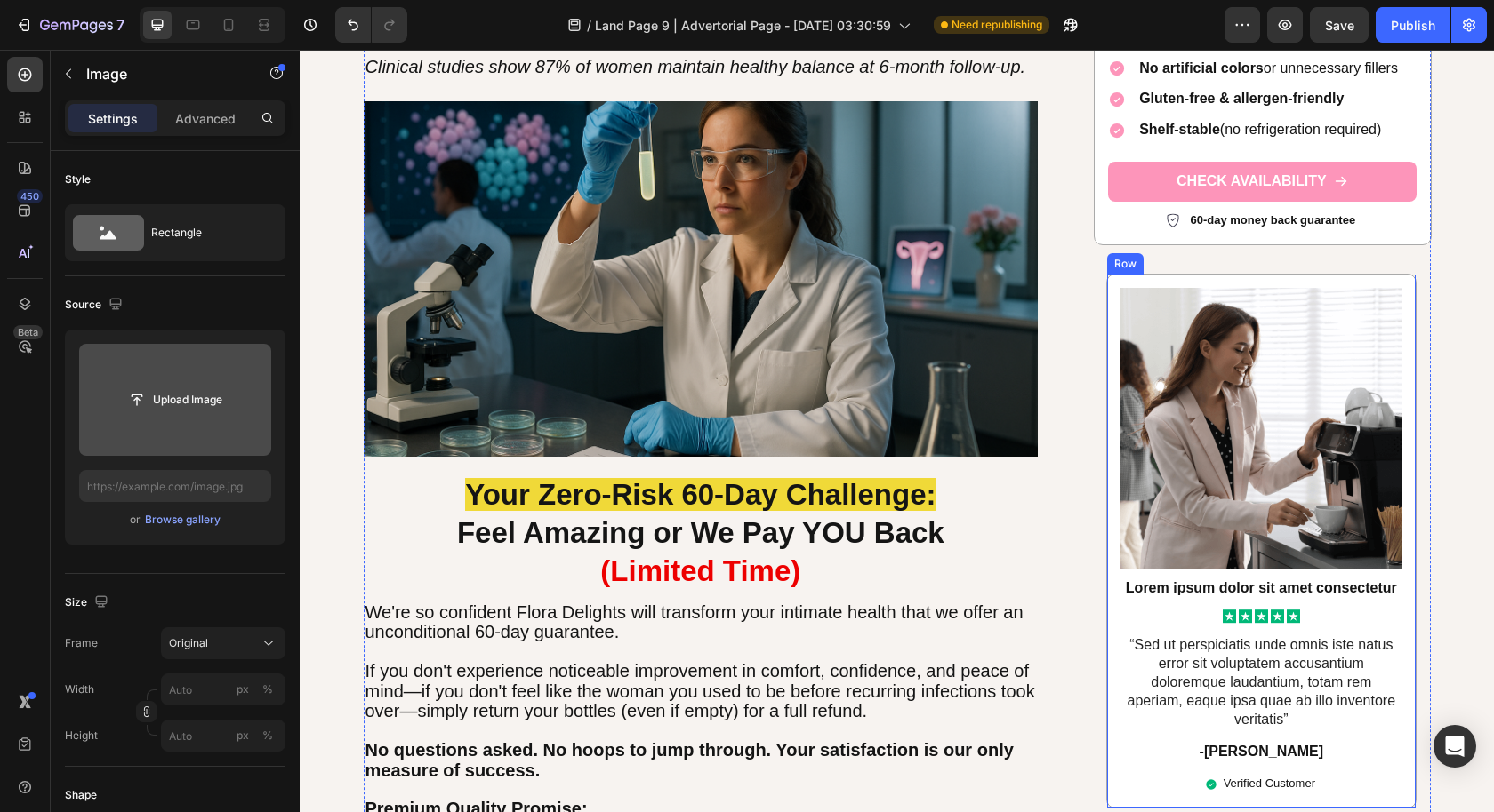
scroll to position [6013, 0]
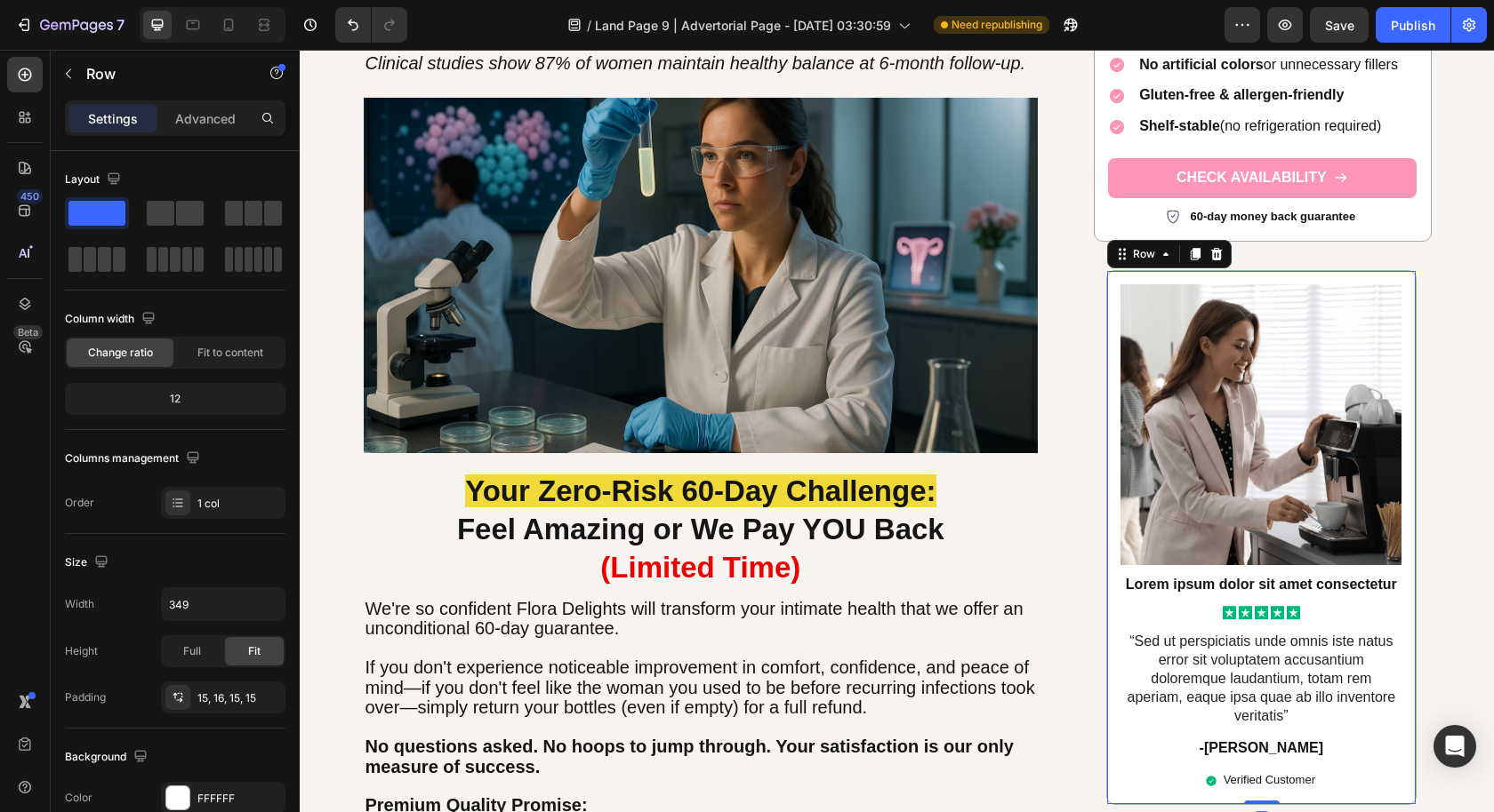
click at [1392, 764] on div "Image Lorem ipsum dolor sit amet consectetur Text Block Icon Icon Icon Icon Ico…" at bounding box center [1261, 538] width 281 height 507
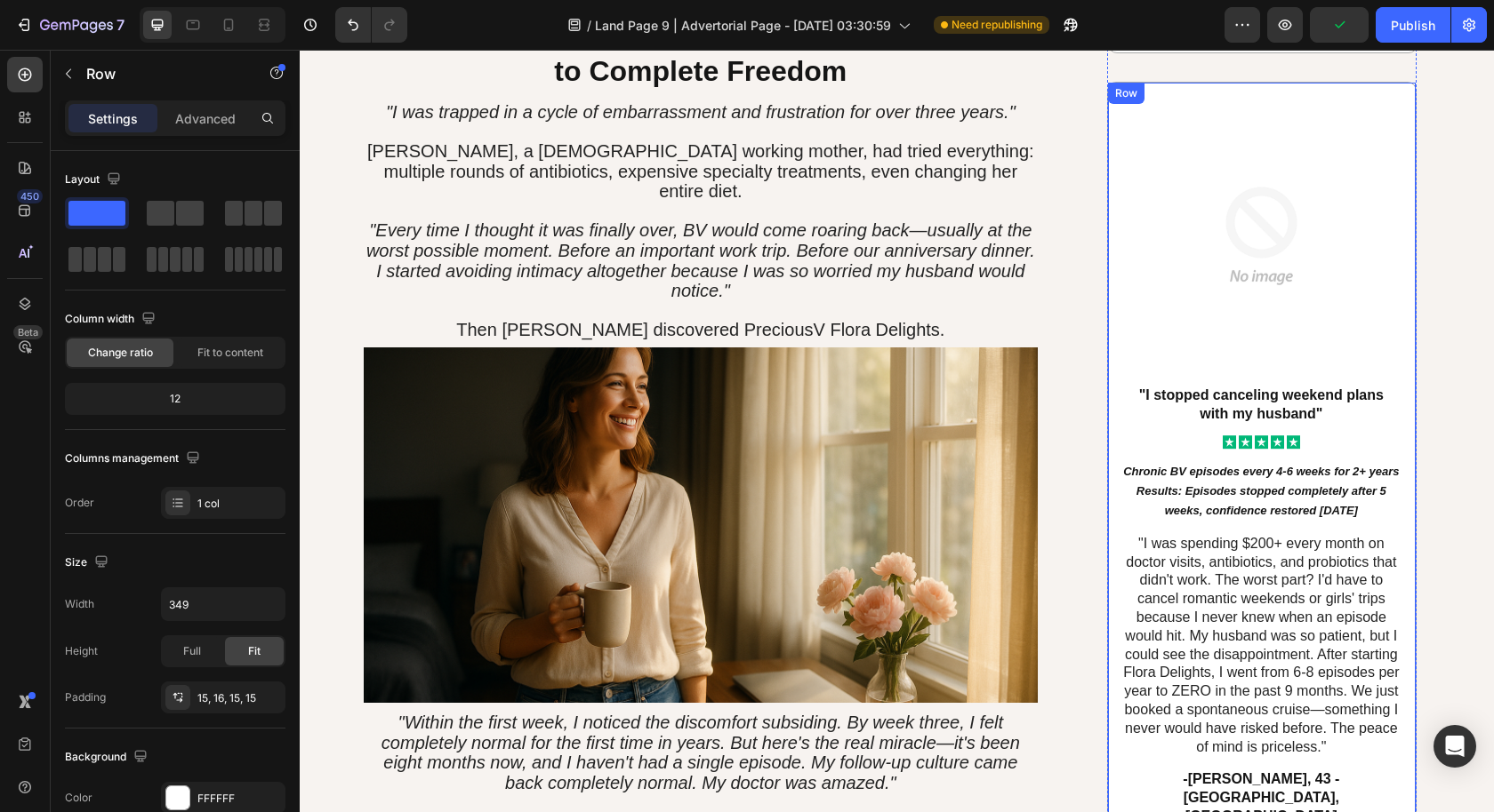
scroll to position [2712, 0]
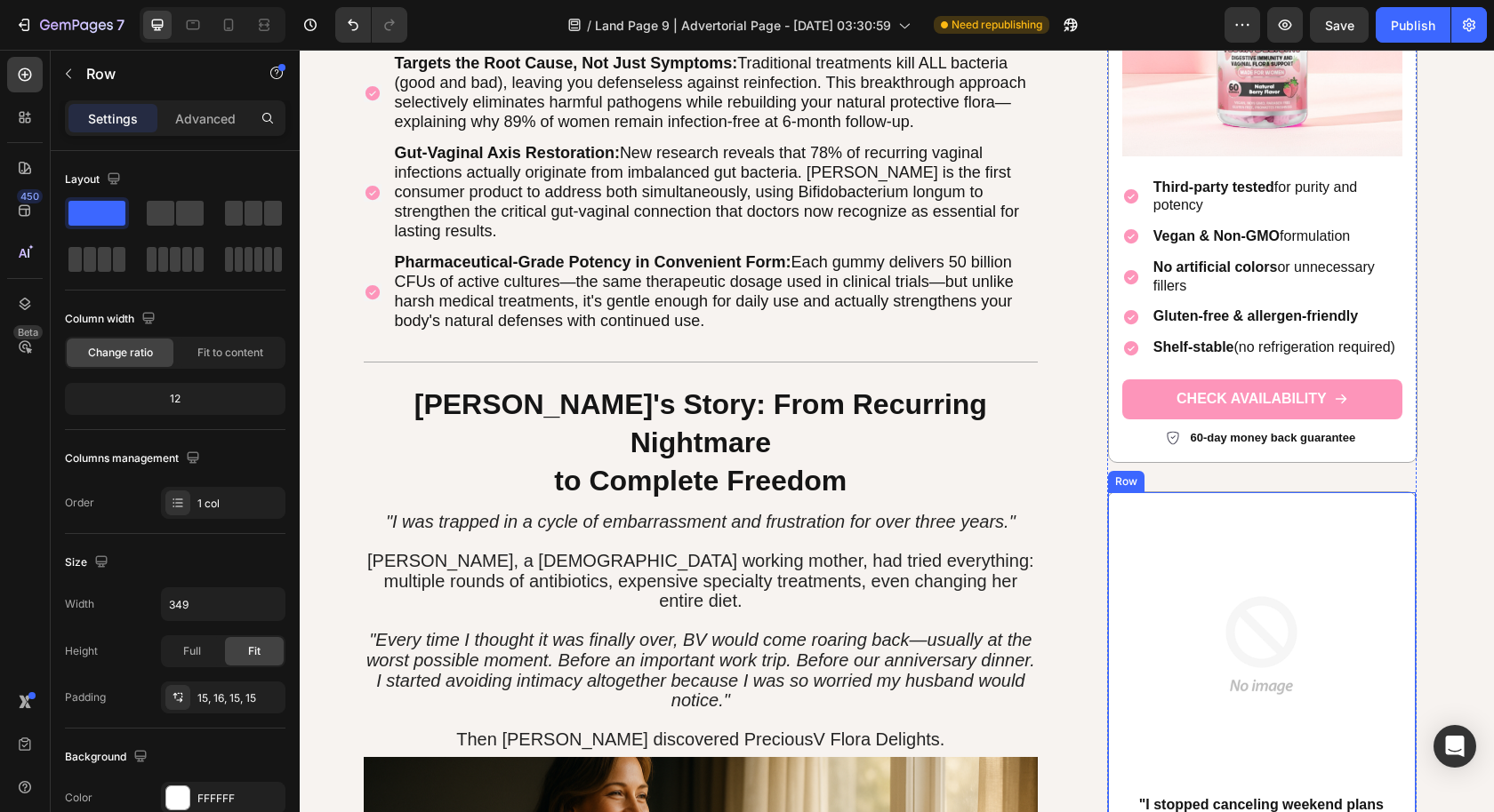
click at [1192, 469] on icon at bounding box center [1196, 475] width 10 height 12
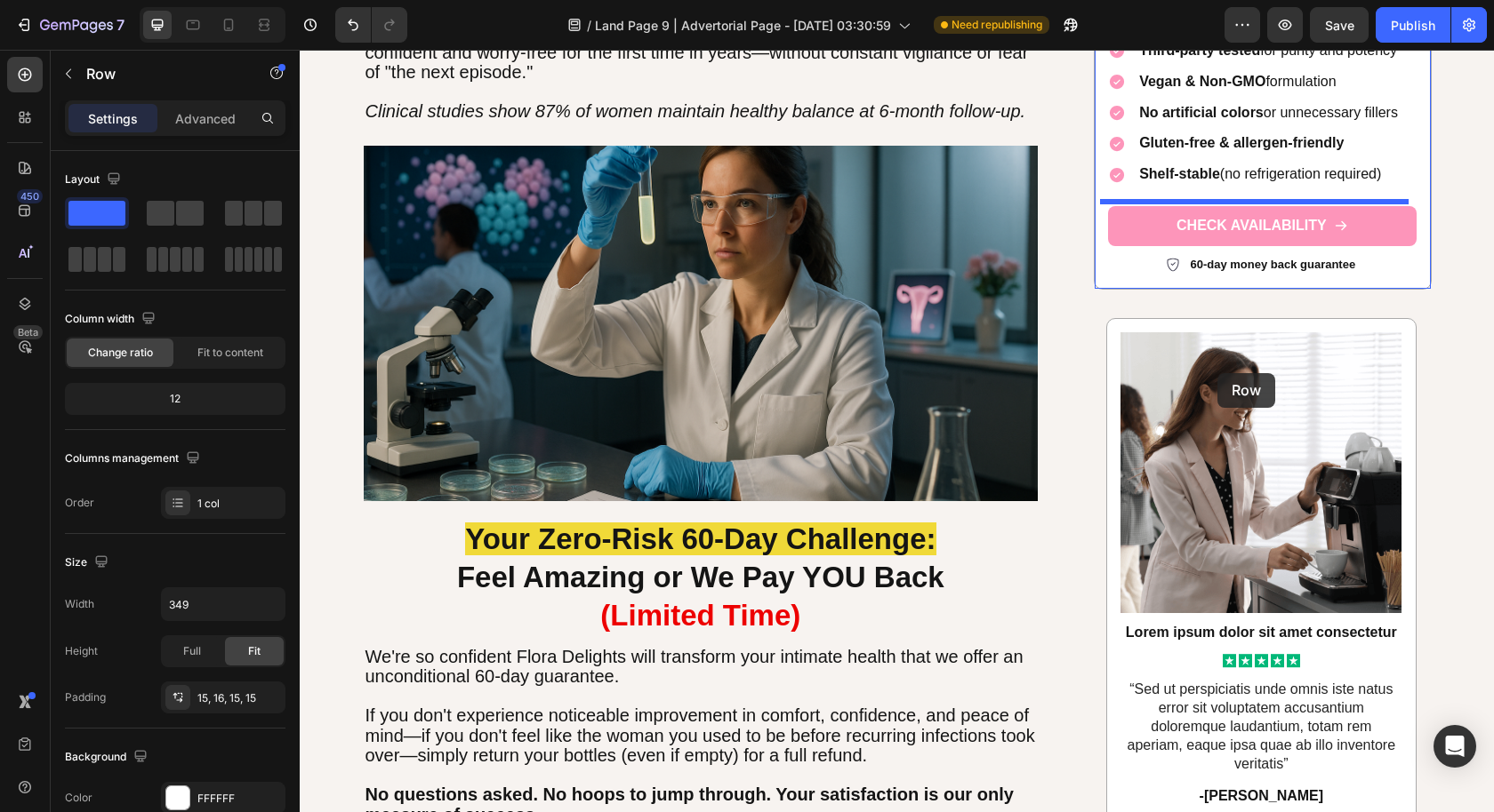
scroll to position [5889, 0]
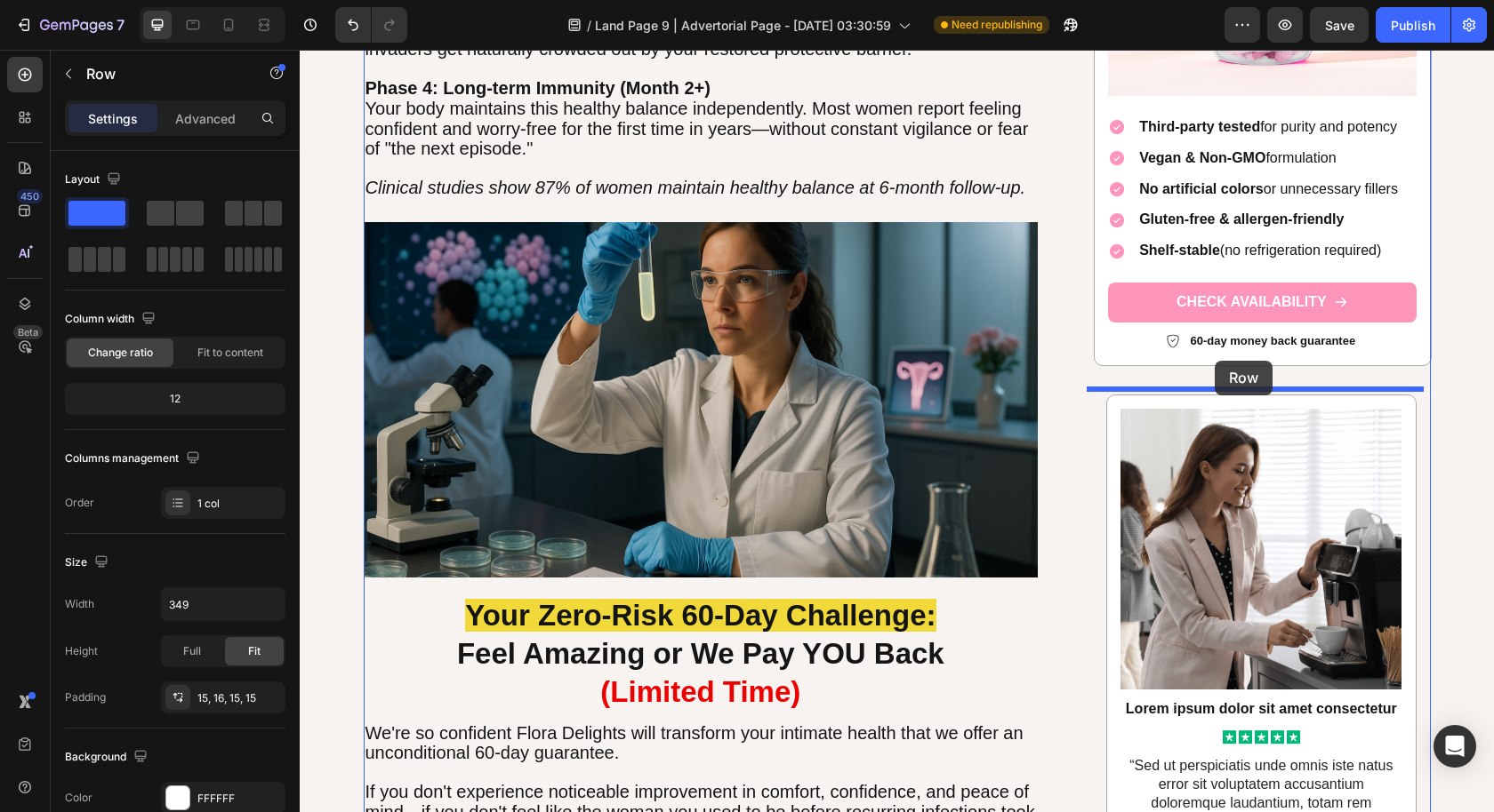
drag, startPoint x: 1113, startPoint y: 101, endPoint x: 1215, endPoint y: 360, distance: 278.4
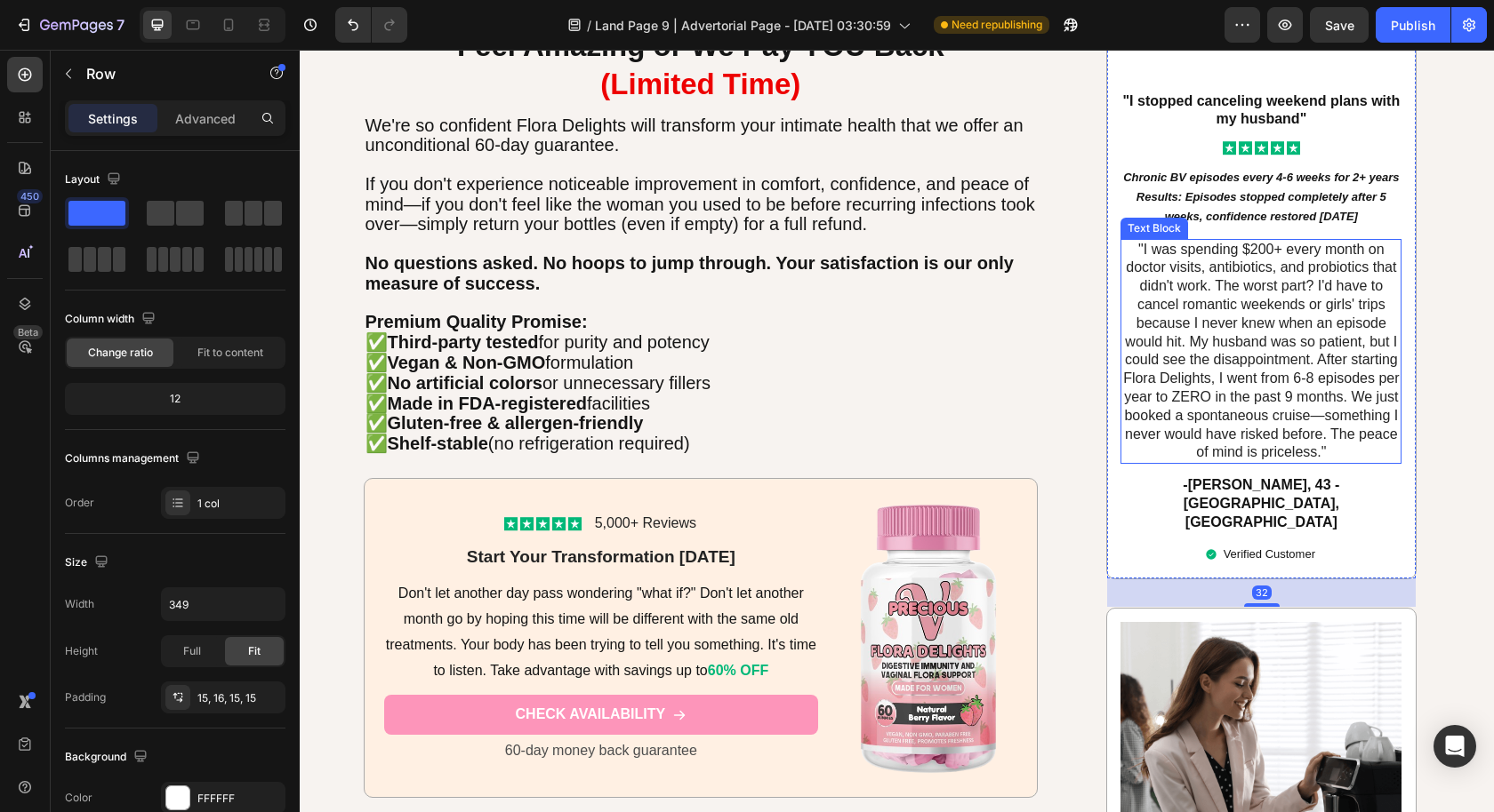
scroll to position [6503, 0]
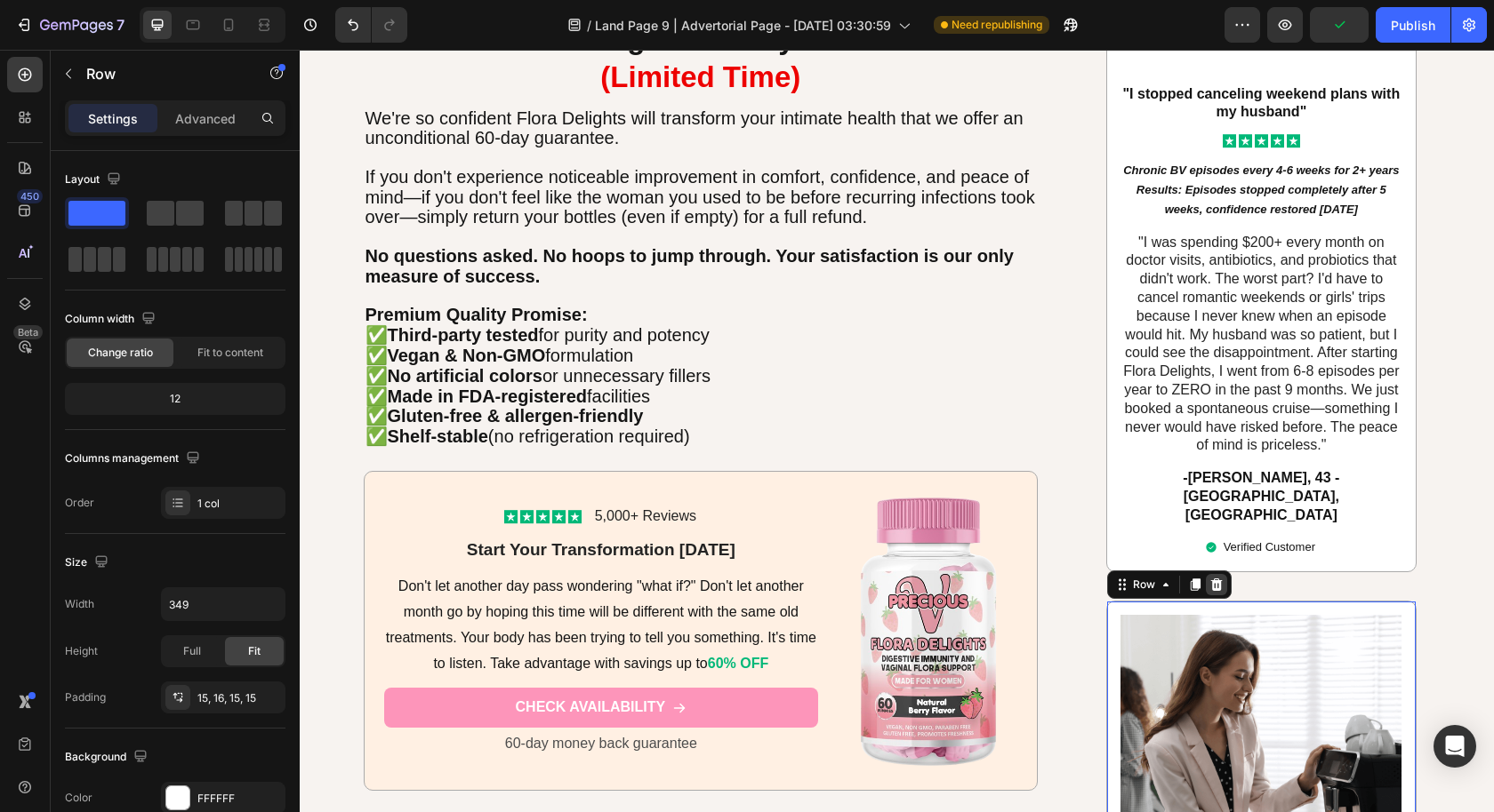
click at [1215, 578] on icon at bounding box center [1215, 584] width 14 height 14
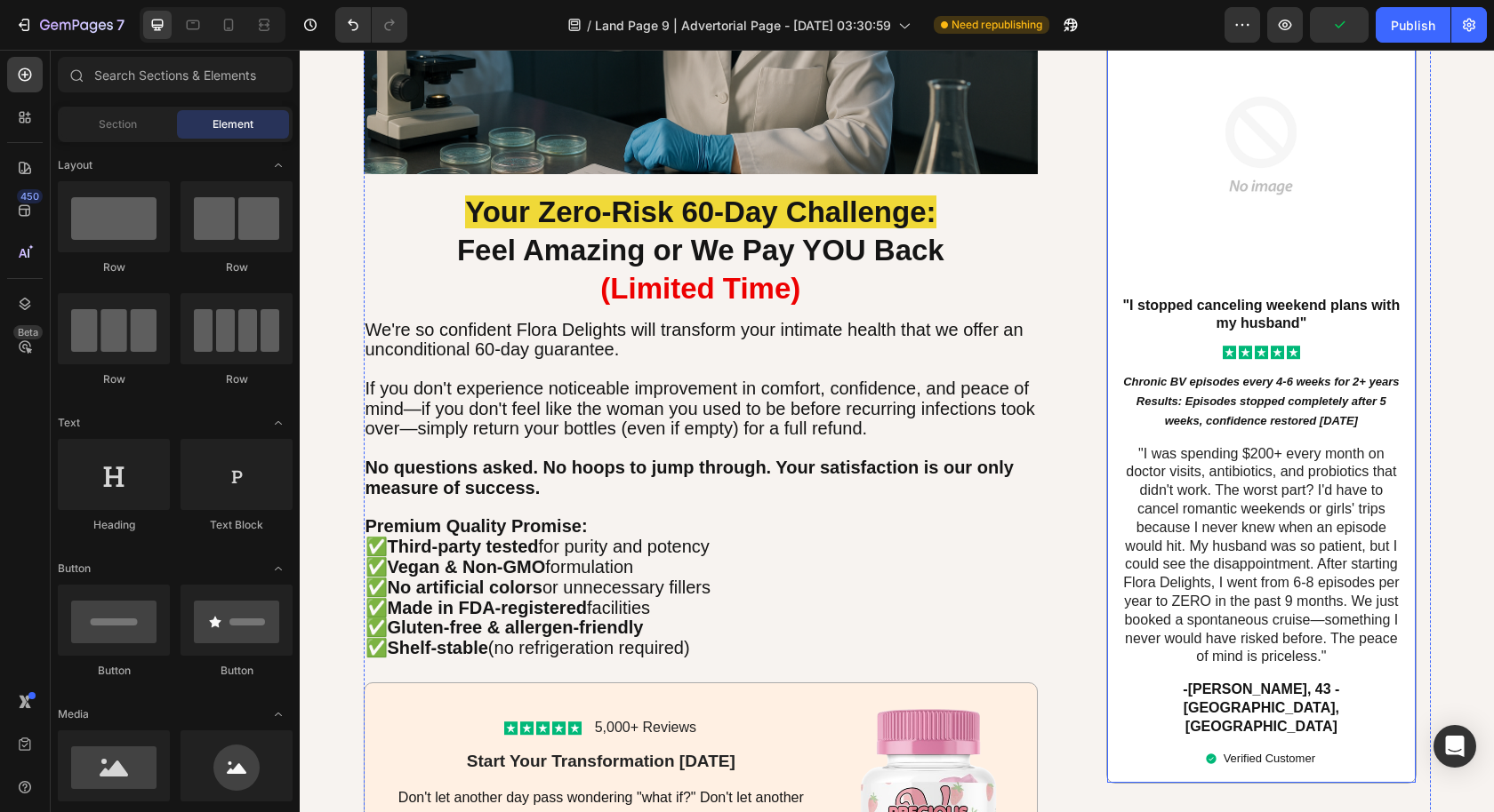
scroll to position [6079, 0]
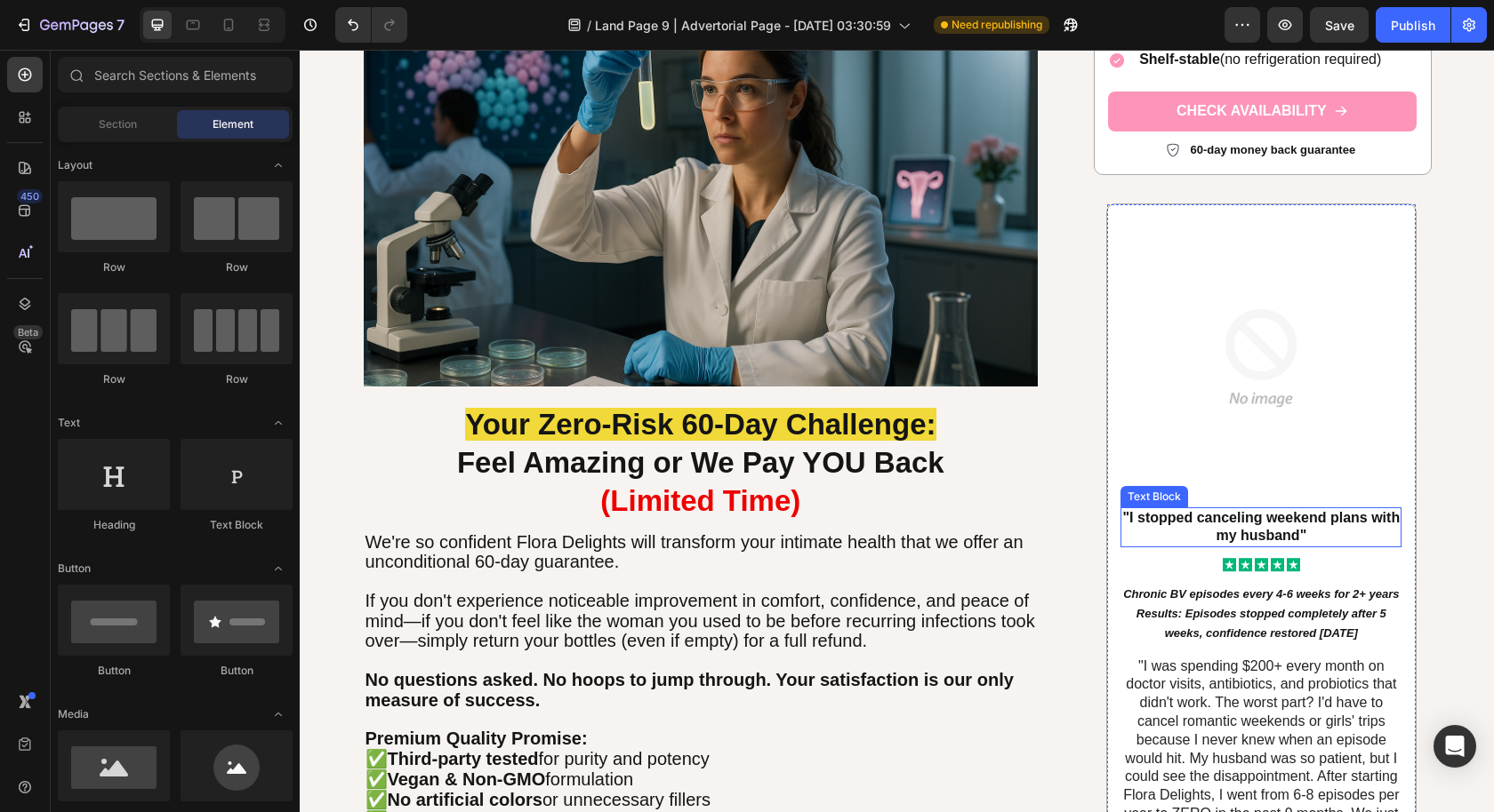
click at [1279, 523] on p ""I stopped canceling weekend plans with my husband"" at bounding box center [1261, 527] width 278 height 37
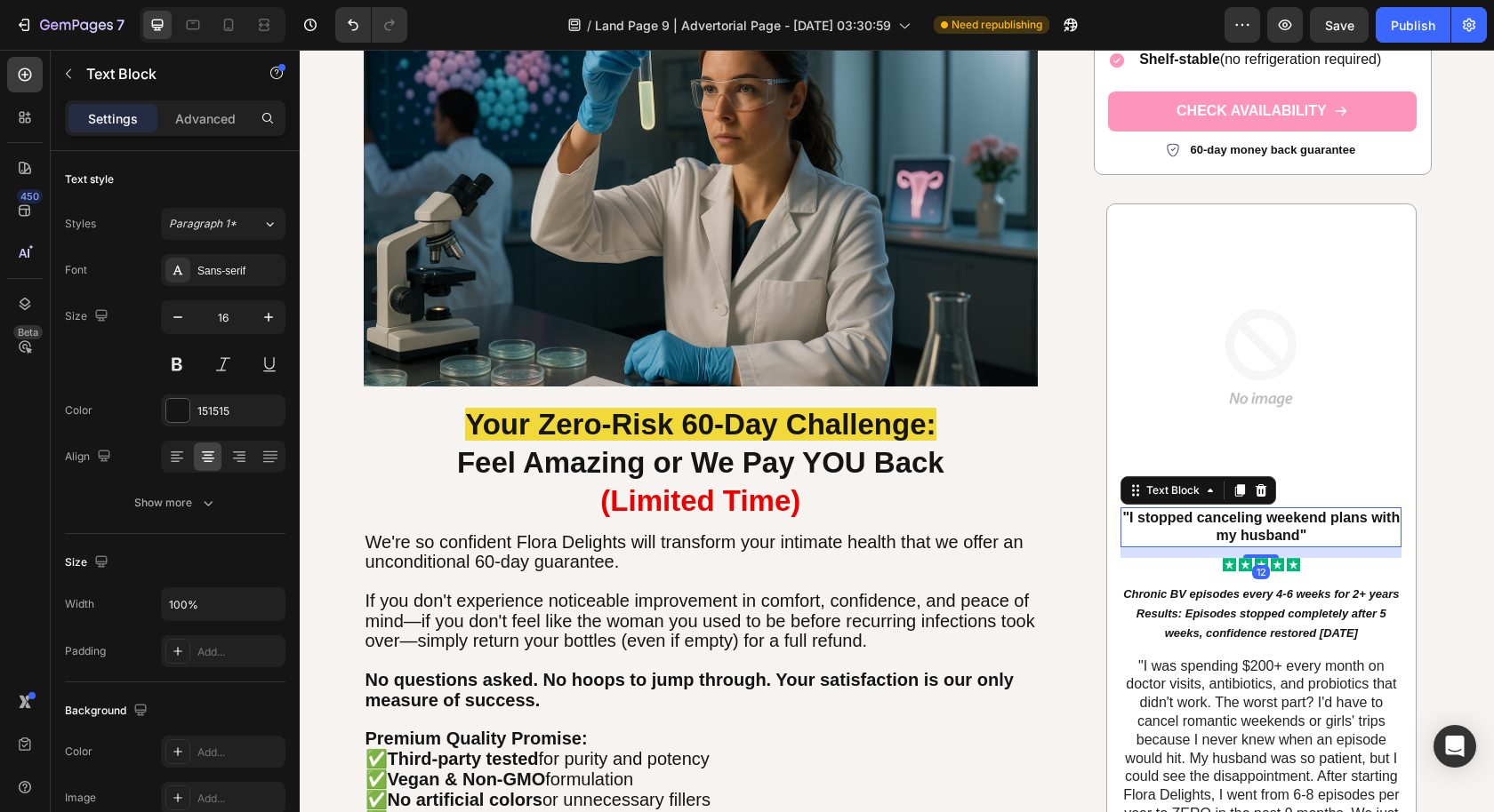
click at [1279, 523] on p ""I stopped canceling weekend plans with my husband"" at bounding box center [1261, 527] width 278 height 37
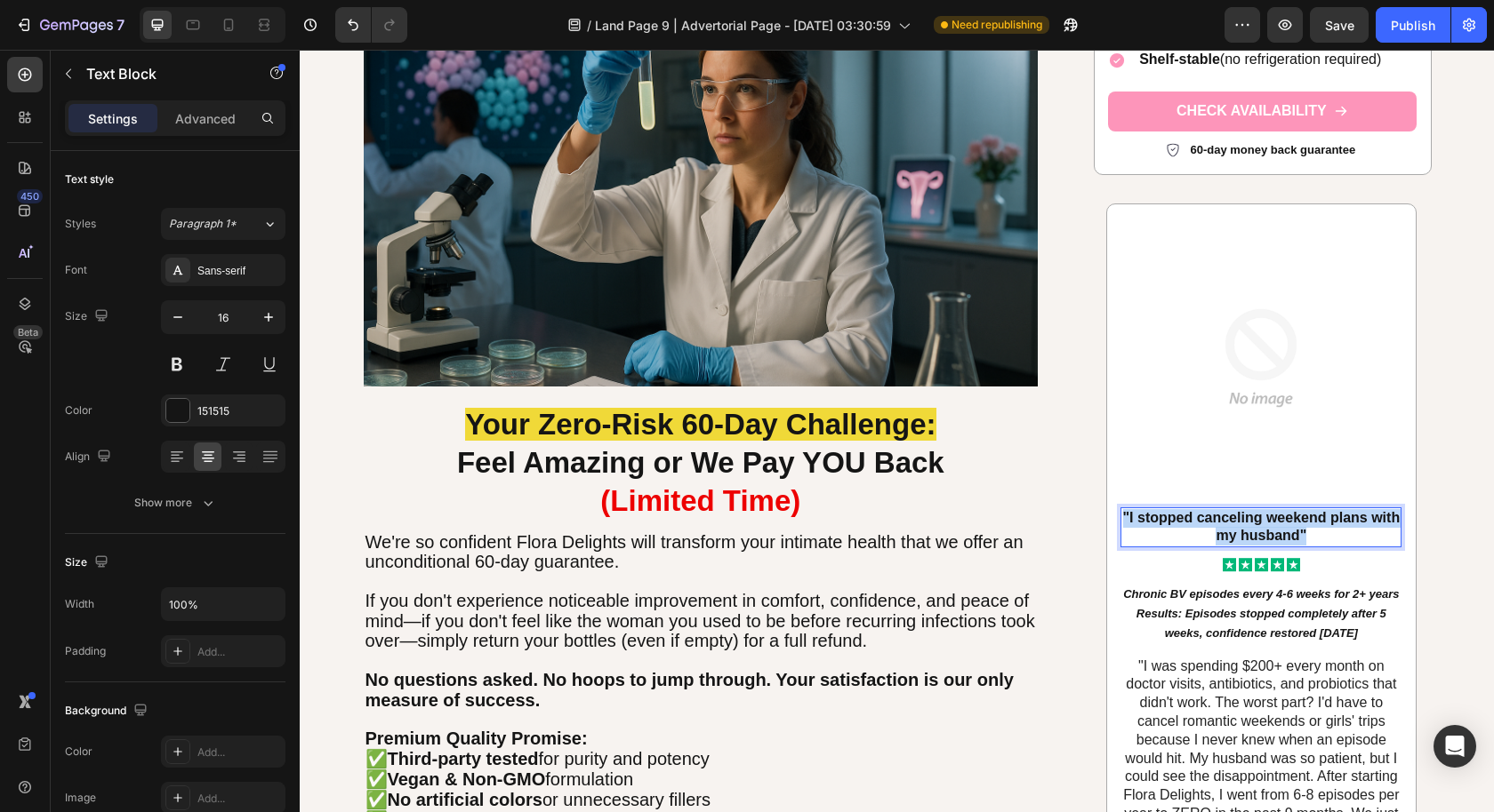
click at [1279, 523] on p ""I stopped canceling weekend plans with my husband"" at bounding box center [1261, 527] width 278 height 37
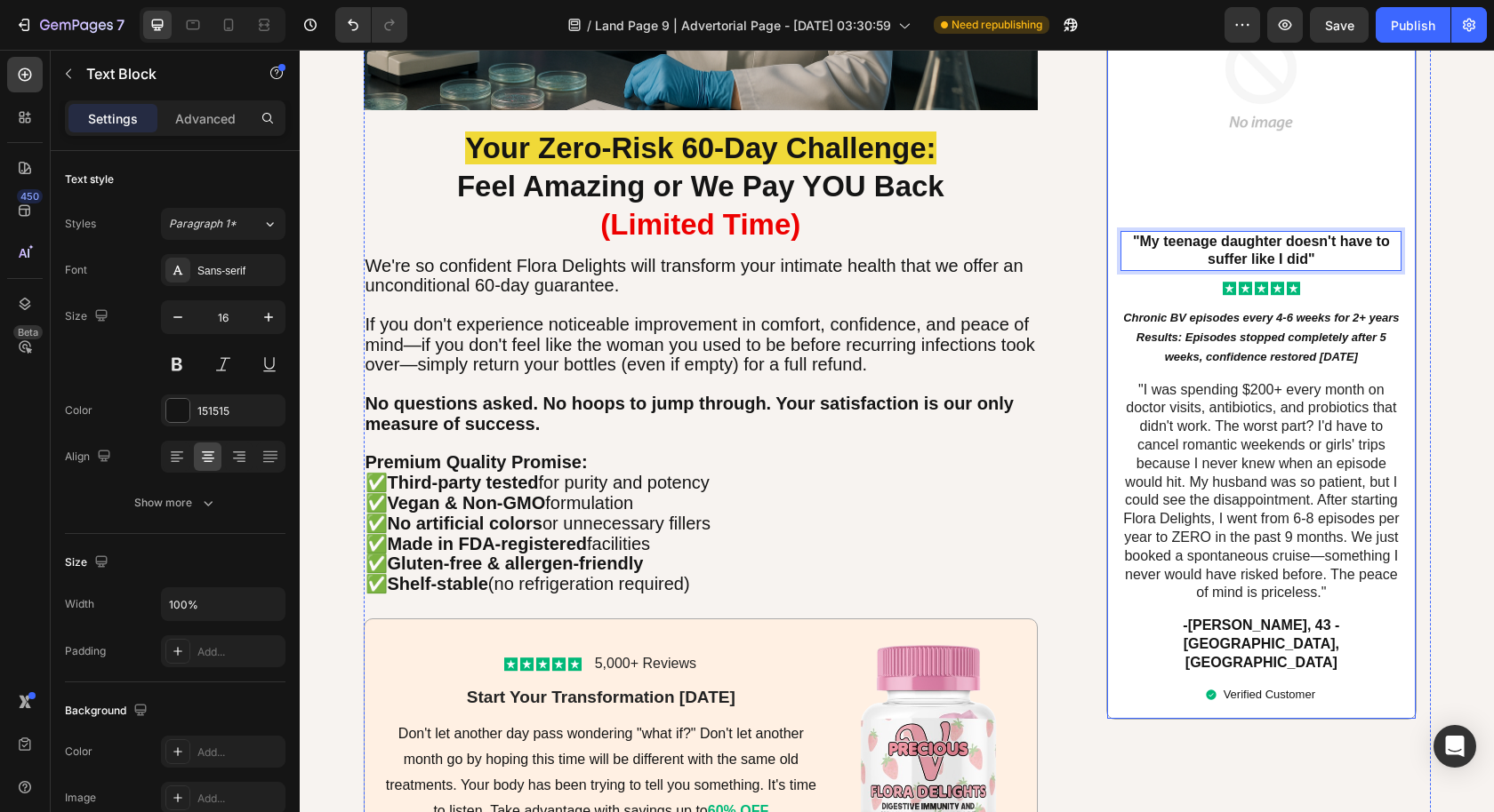
scroll to position [6356, 0]
click at [1254, 618] on p "-[PERSON_NAME], 43 - [GEOGRAPHIC_DATA], [GEOGRAPHIC_DATA]" at bounding box center [1261, 644] width 278 height 55
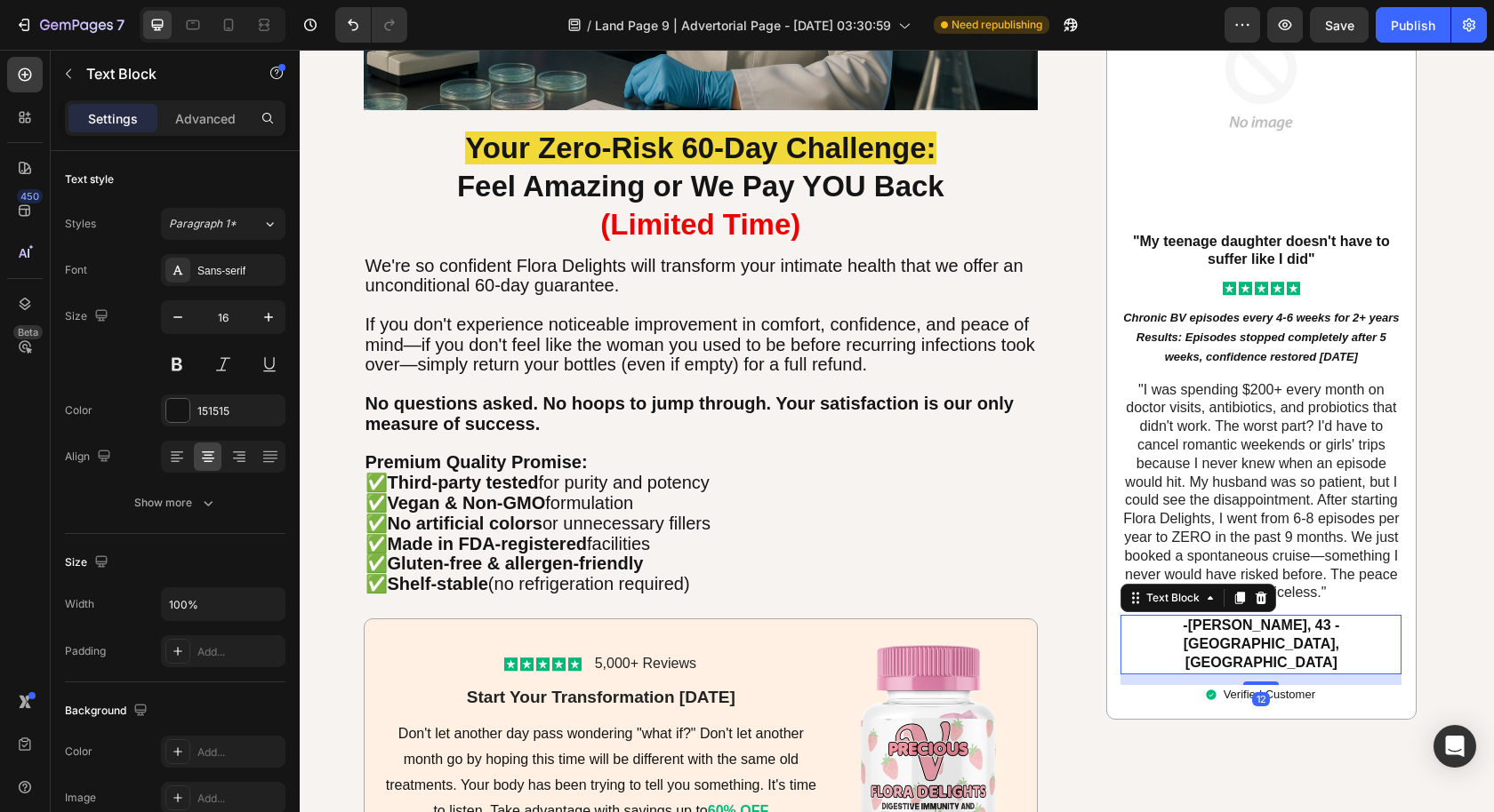
click at [1210, 618] on p "-[PERSON_NAME], 43 - [GEOGRAPHIC_DATA], [GEOGRAPHIC_DATA]" at bounding box center [1261, 644] width 278 height 55
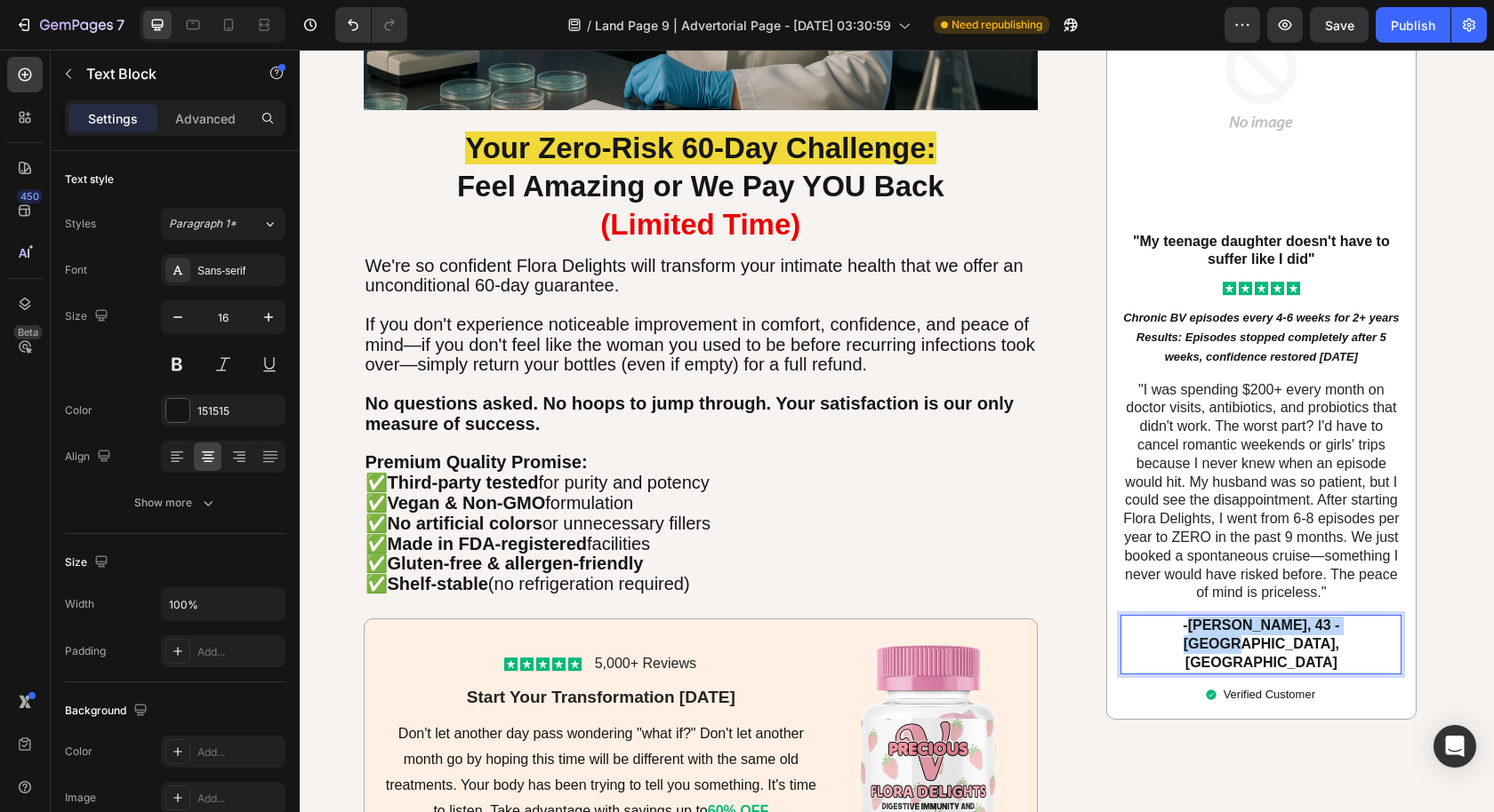
drag, startPoint x: 1173, startPoint y: 619, endPoint x: 1370, endPoint y: 621, distance: 197.0
click at [1370, 621] on p "-[PERSON_NAME], 43 - [GEOGRAPHIC_DATA], [GEOGRAPHIC_DATA]" at bounding box center [1261, 644] width 278 height 55
click at [1251, 335] on icon "Results: Episodes stopped completely after 5 weeks, confidence restored [DATE]" at bounding box center [1261, 347] width 250 height 33
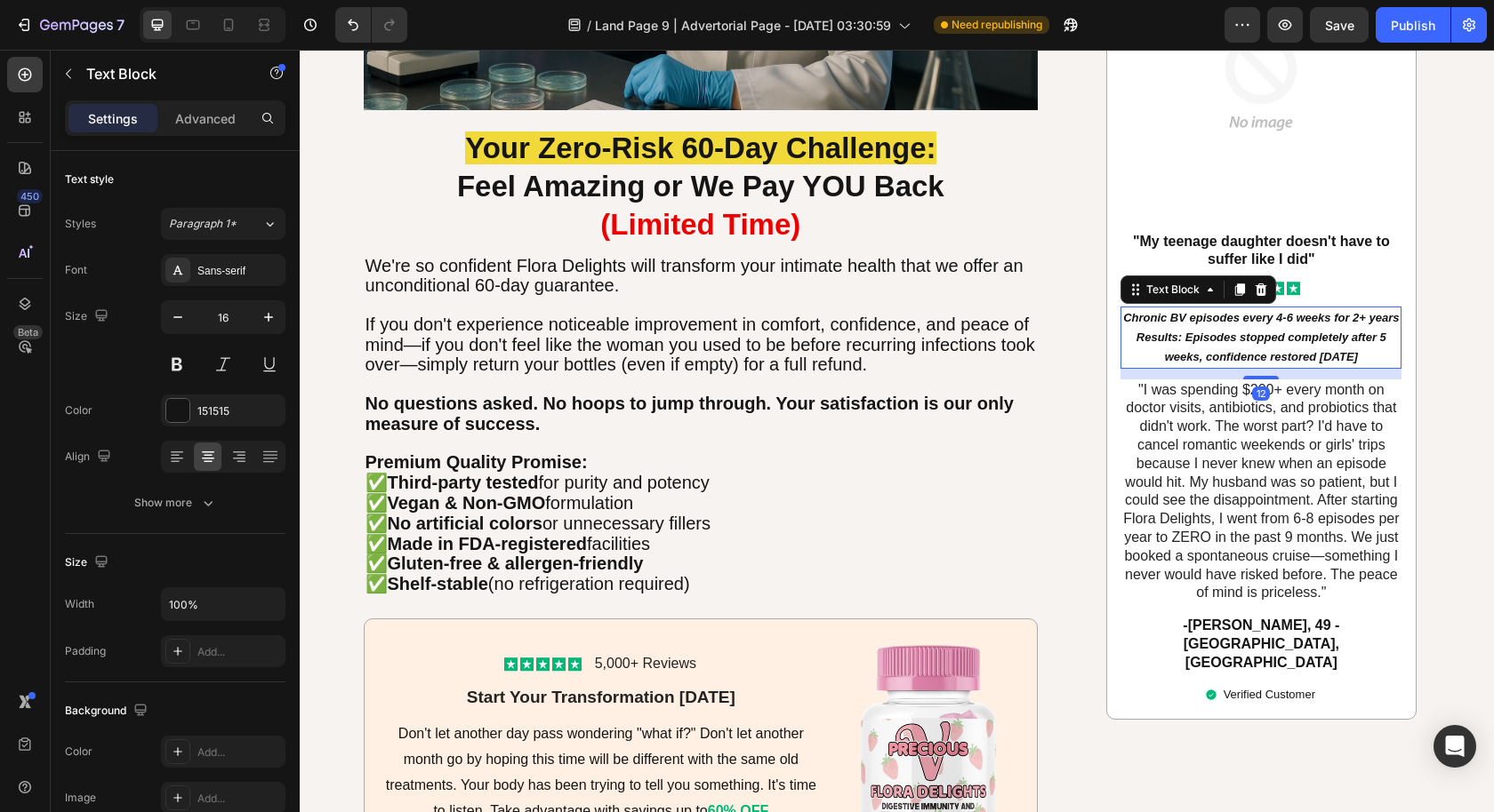
click at [1251, 335] on icon "Results: Episodes stopped completely after 5 weeks, confidence restored [DATE]" at bounding box center [1261, 347] width 250 height 33
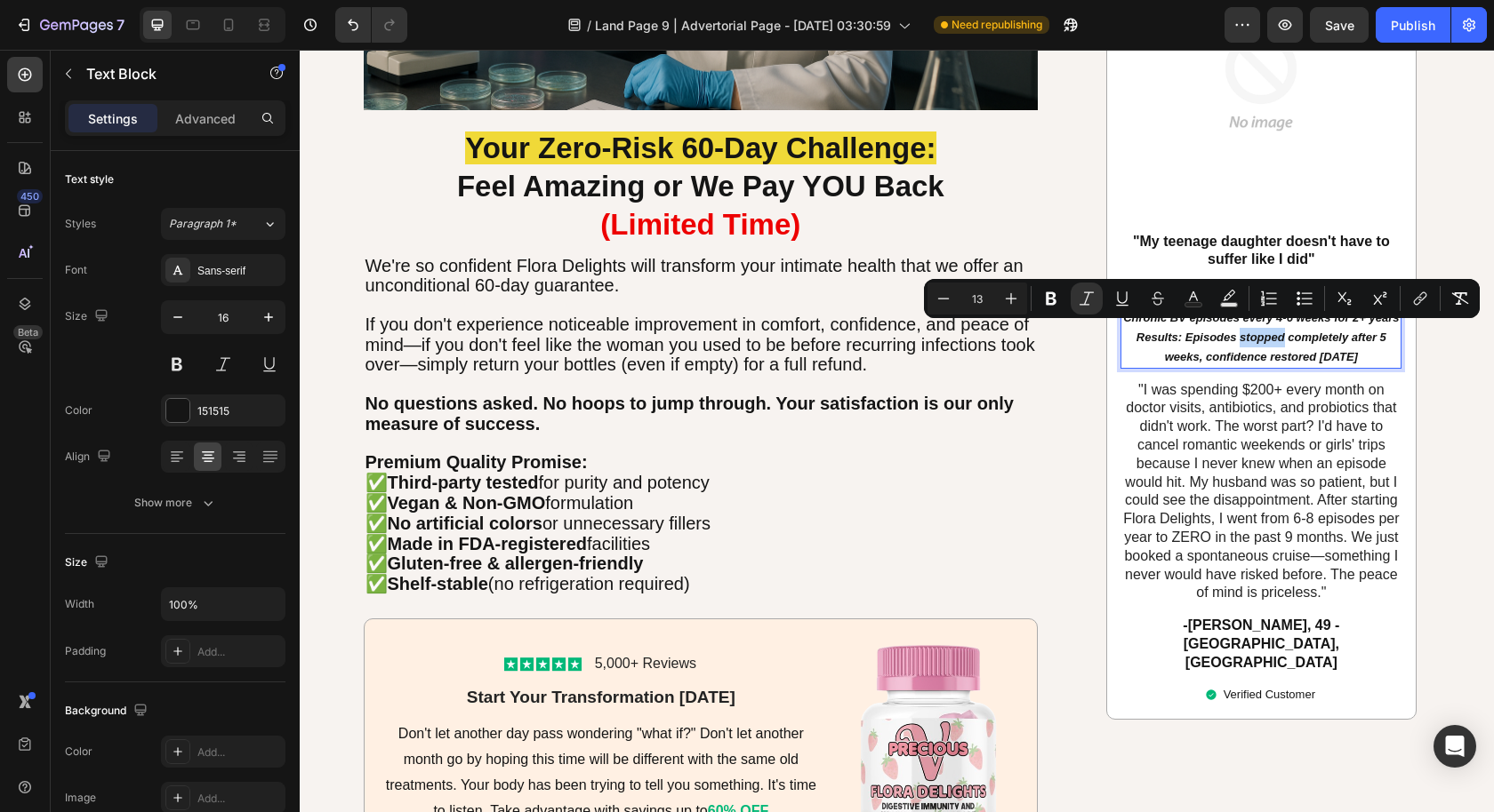
drag, startPoint x: 1310, startPoint y: 336, endPoint x: 1364, endPoint y: 337, distance: 54.0
click at [1310, 336] on icon "Results: Episodes stopped completely after 5 weeks, confidence restored [DATE]" at bounding box center [1261, 347] width 250 height 33
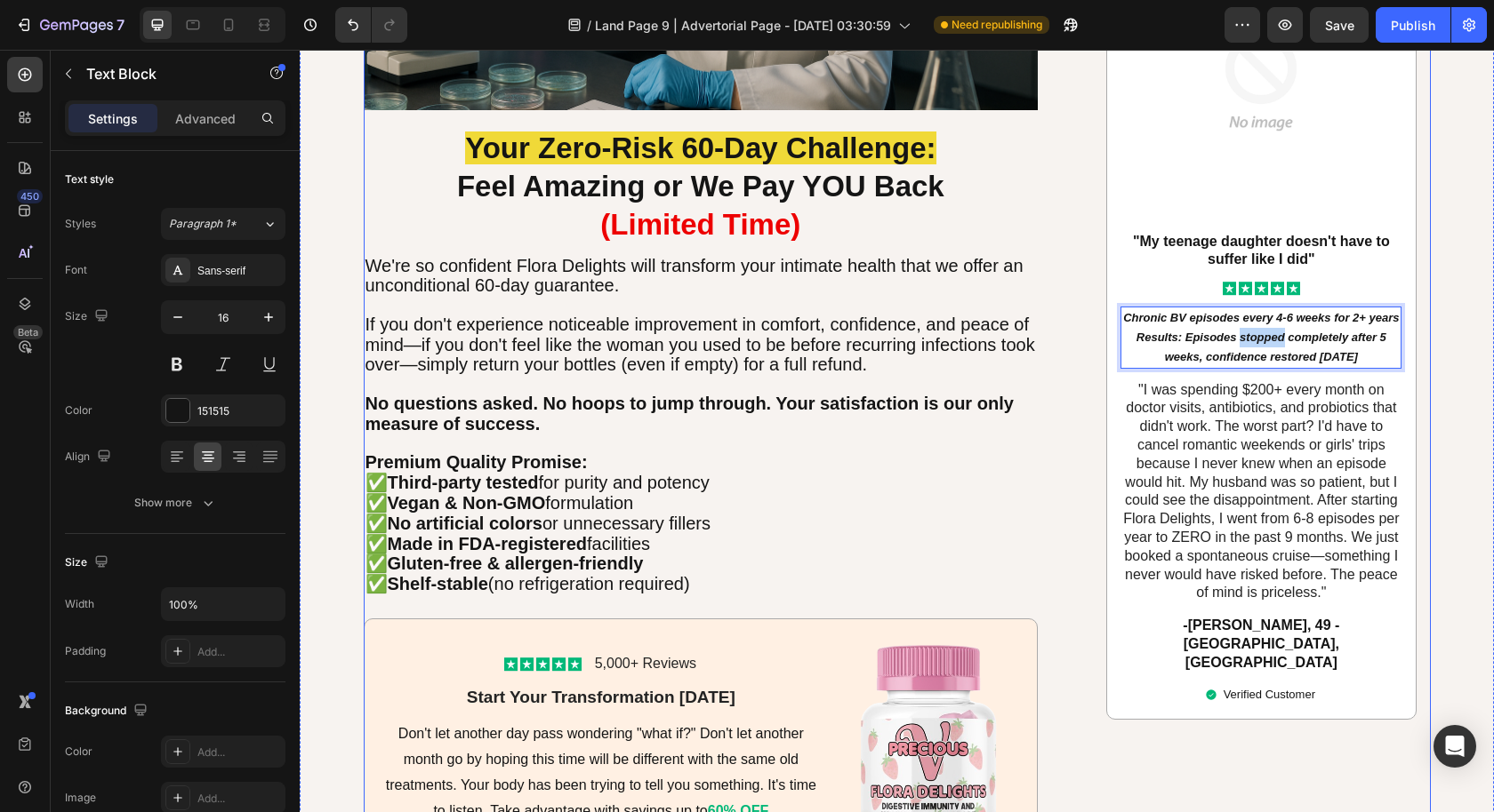
drag, startPoint x: 1368, startPoint y: 349, endPoint x: 1088, endPoint y: 301, distance: 284.1
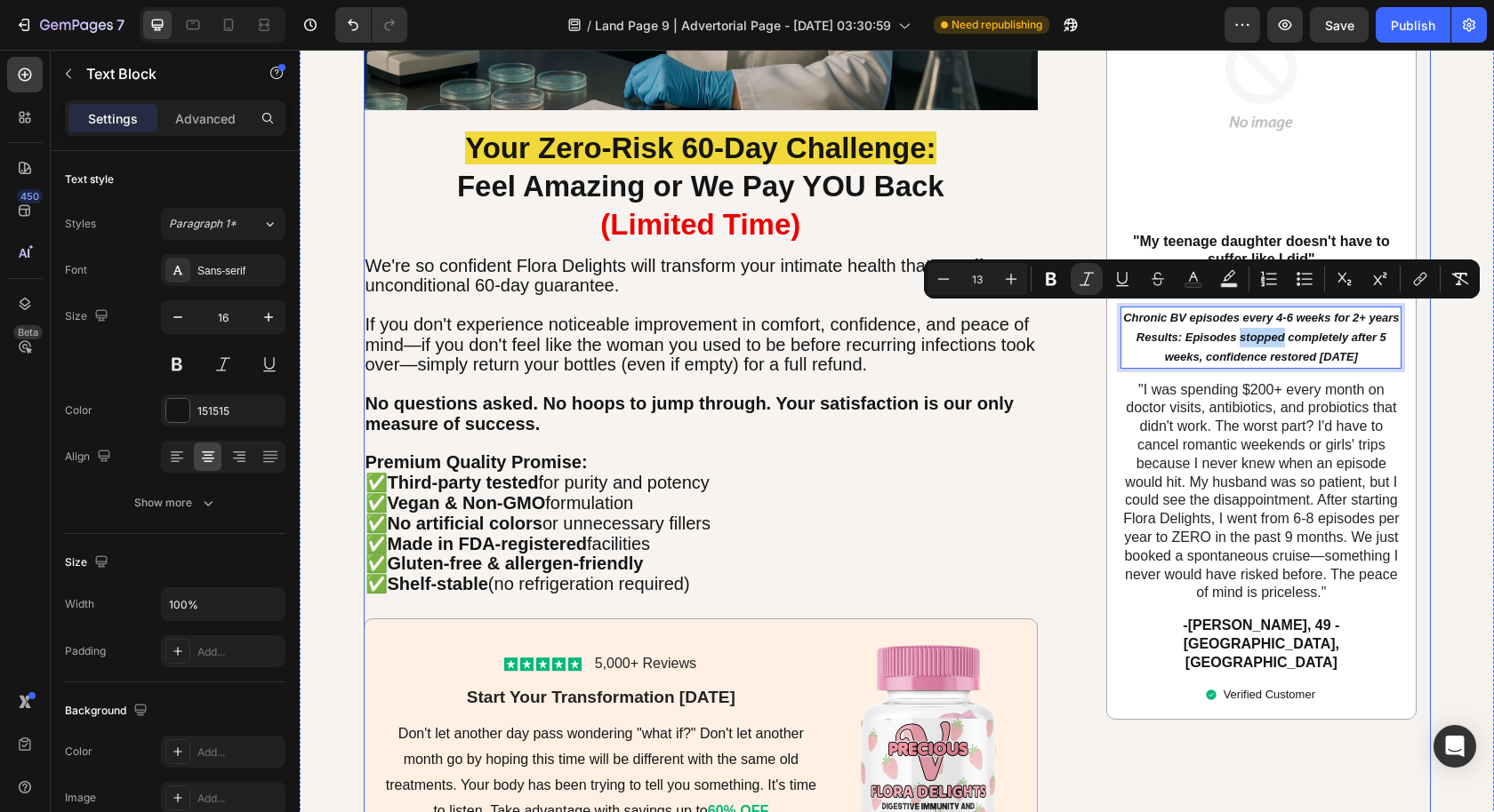
type input "16"
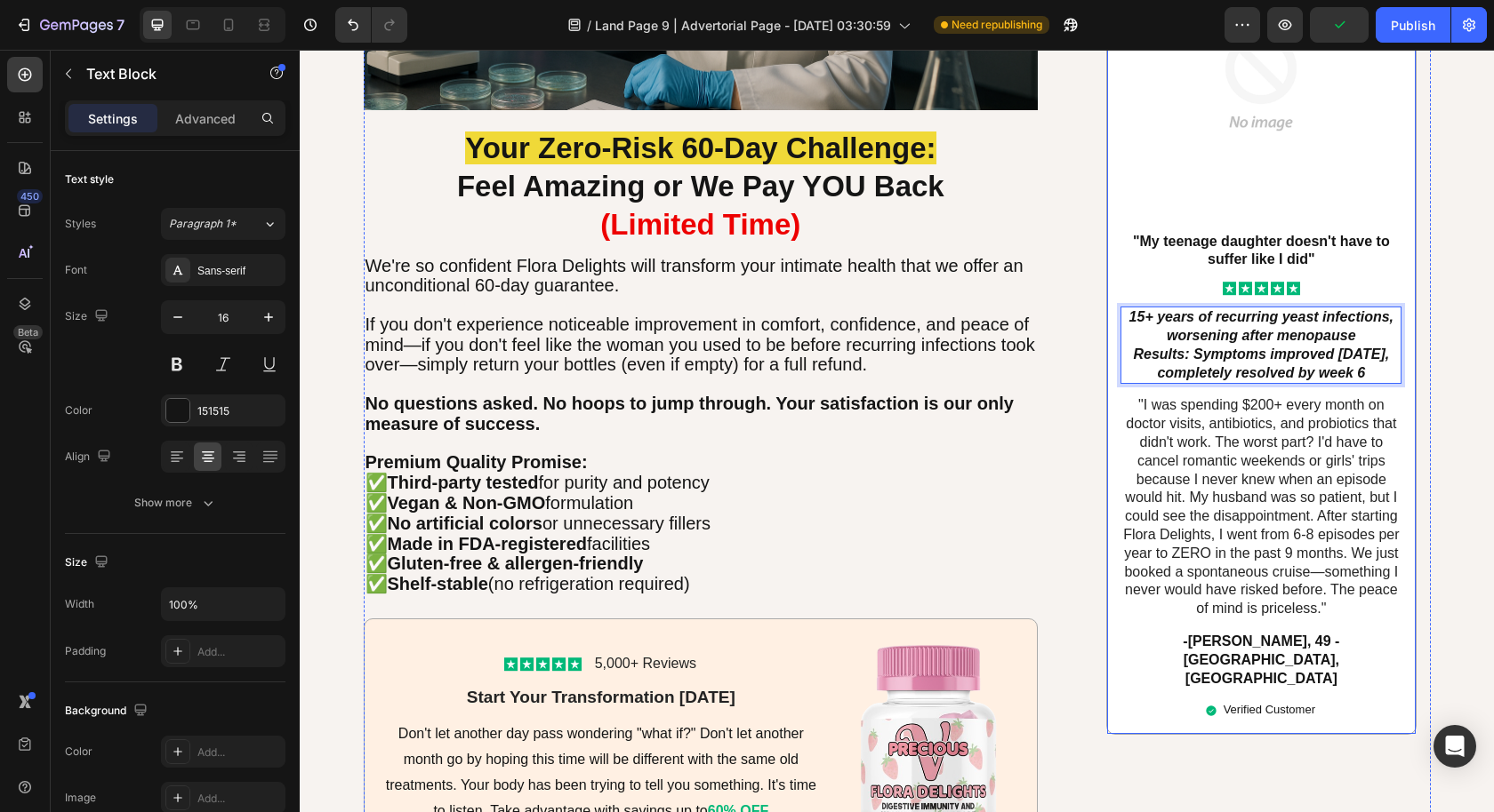
click at [1204, 361] on icon "Results: Symptoms improved [DATE], completely resolved by week 6" at bounding box center [1261, 363] width 256 height 34
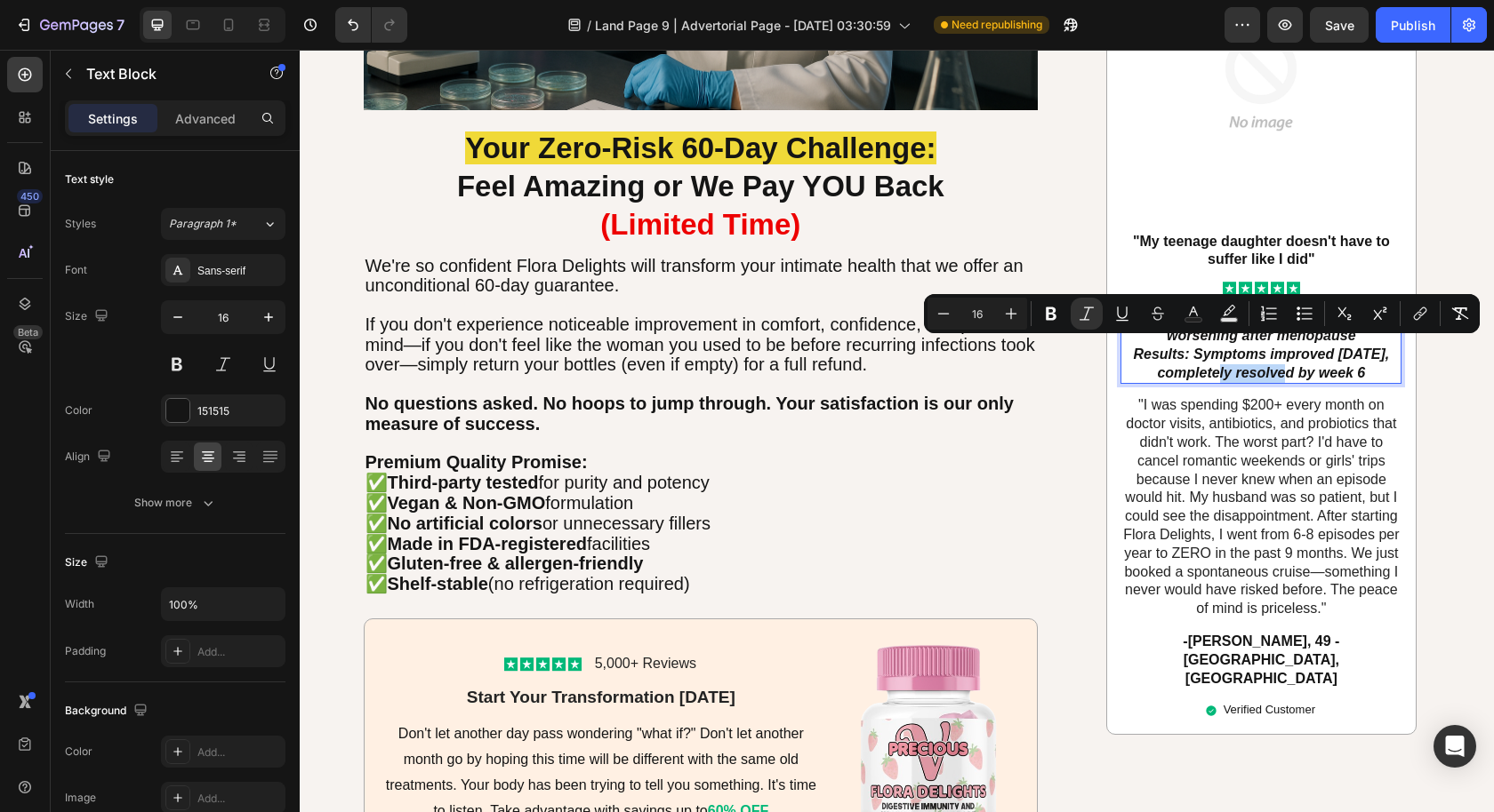
click at [1204, 361] on icon "Results: Symptoms improved [DATE], completely resolved by week 6" at bounding box center [1261, 363] width 256 height 34
type input "13"
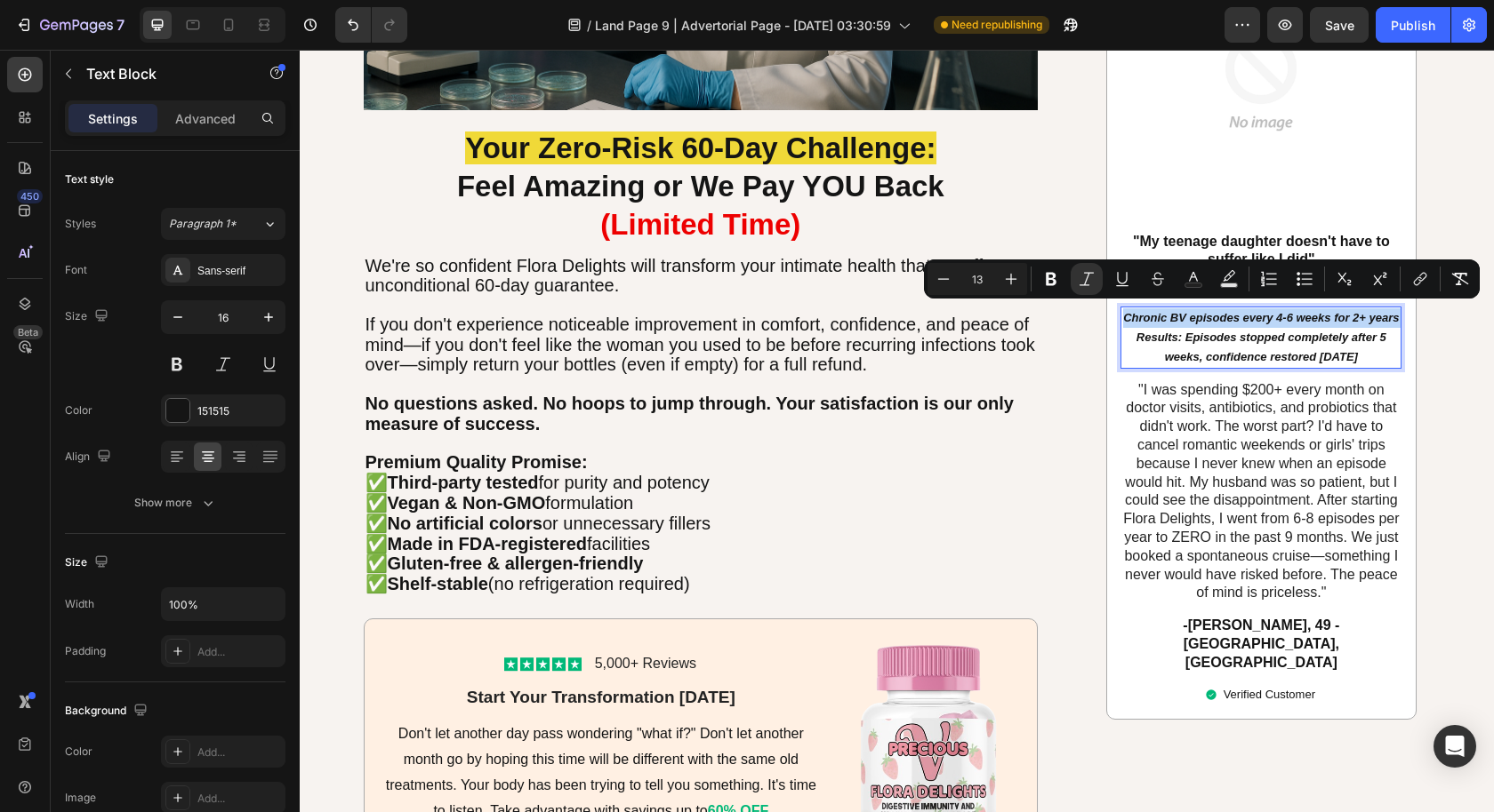
type input "16"
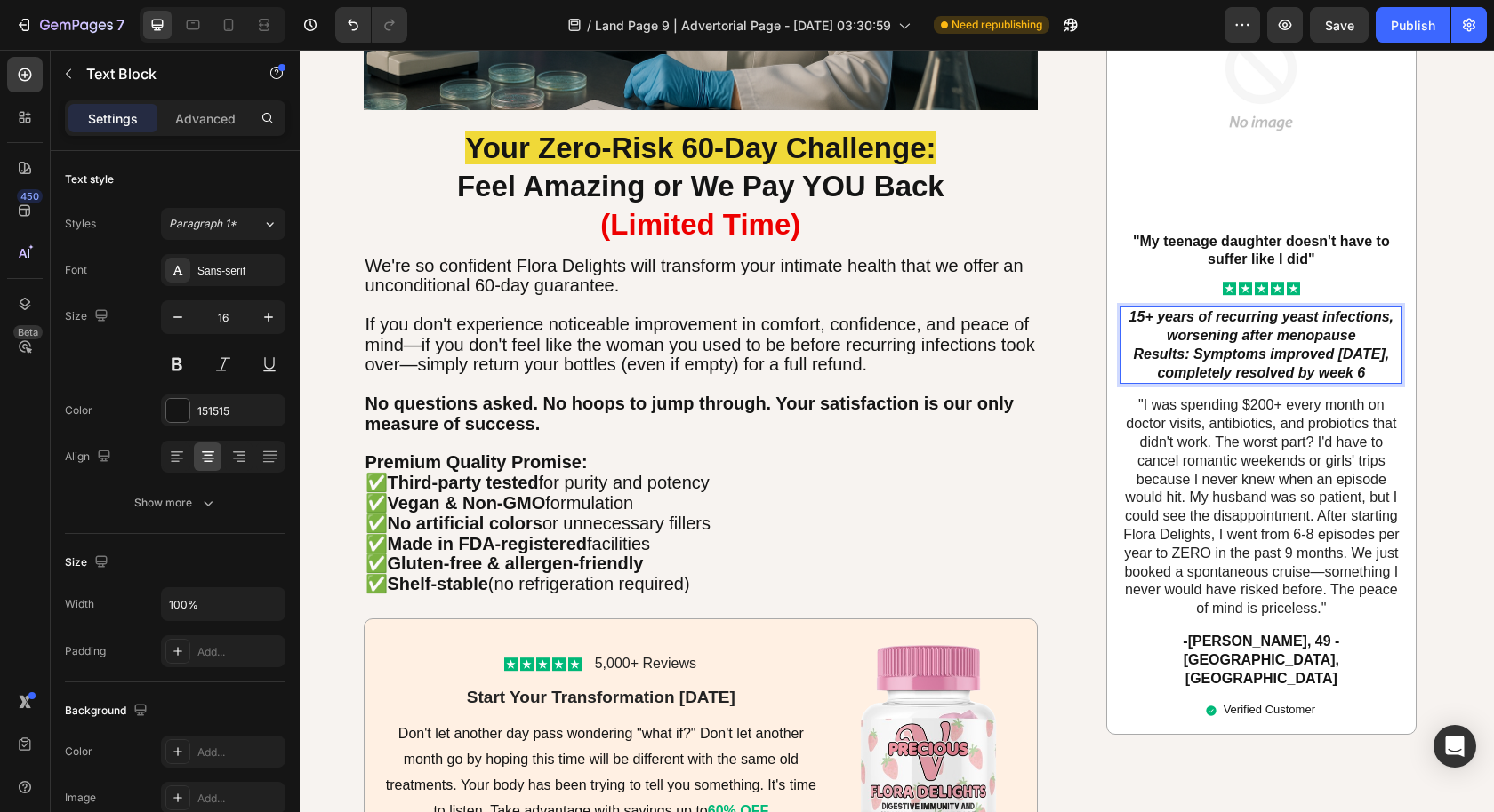
click at [1312, 347] on icon "Results: Symptoms improved [DATE], completely resolved by week 6" at bounding box center [1261, 363] width 256 height 34
drag, startPoint x: 1381, startPoint y: 372, endPoint x: 1113, endPoint y: 312, distance: 274.6
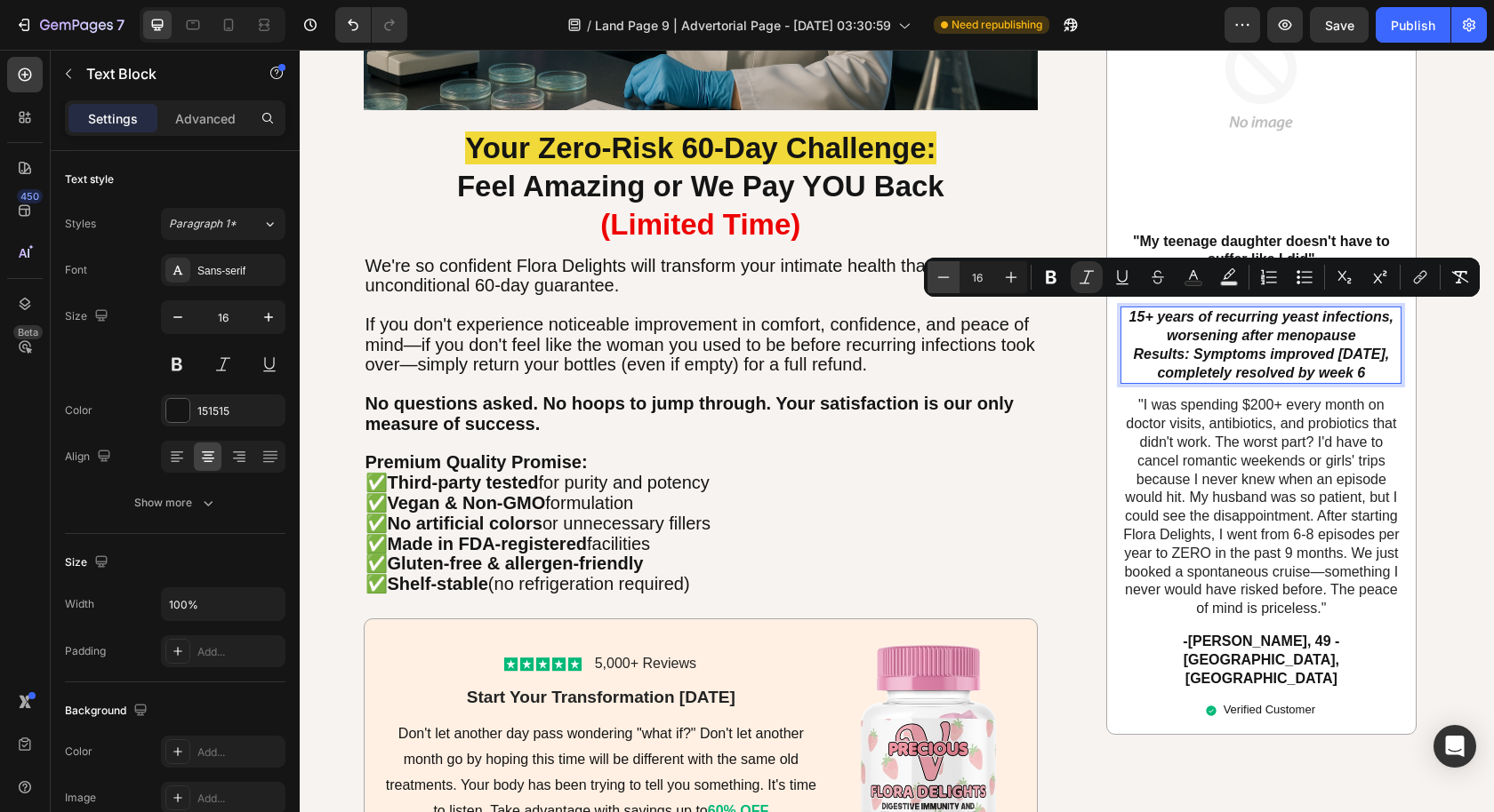
click at [946, 278] on icon "Editor contextual toolbar" at bounding box center [943, 277] width 18 height 18
type input "13"
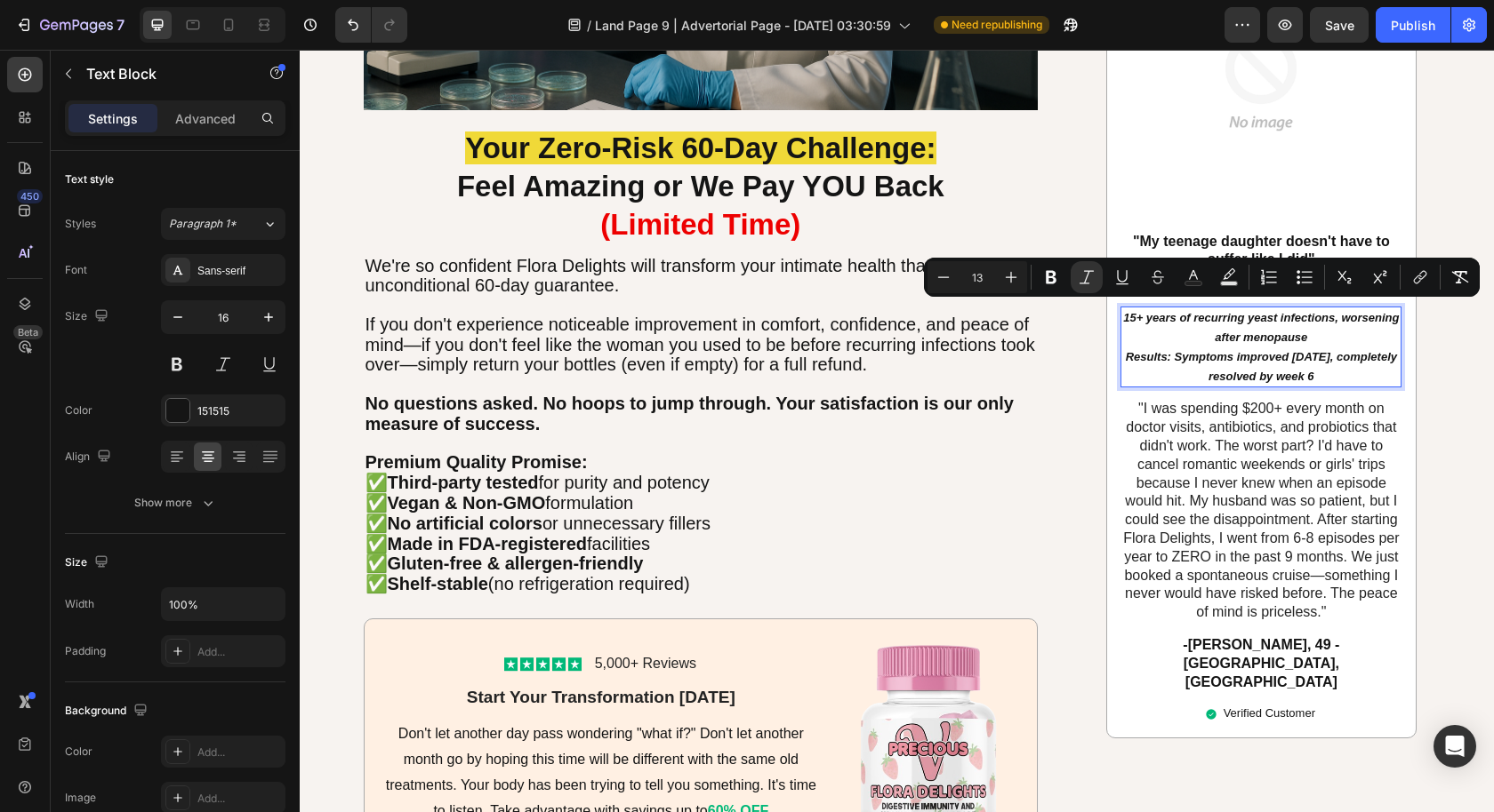
click at [1291, 338] on p "15+ years of recurring yeast infections, worsening after menopause Results: Sym…" at bounding box center [1261, 347] width 278 height 77
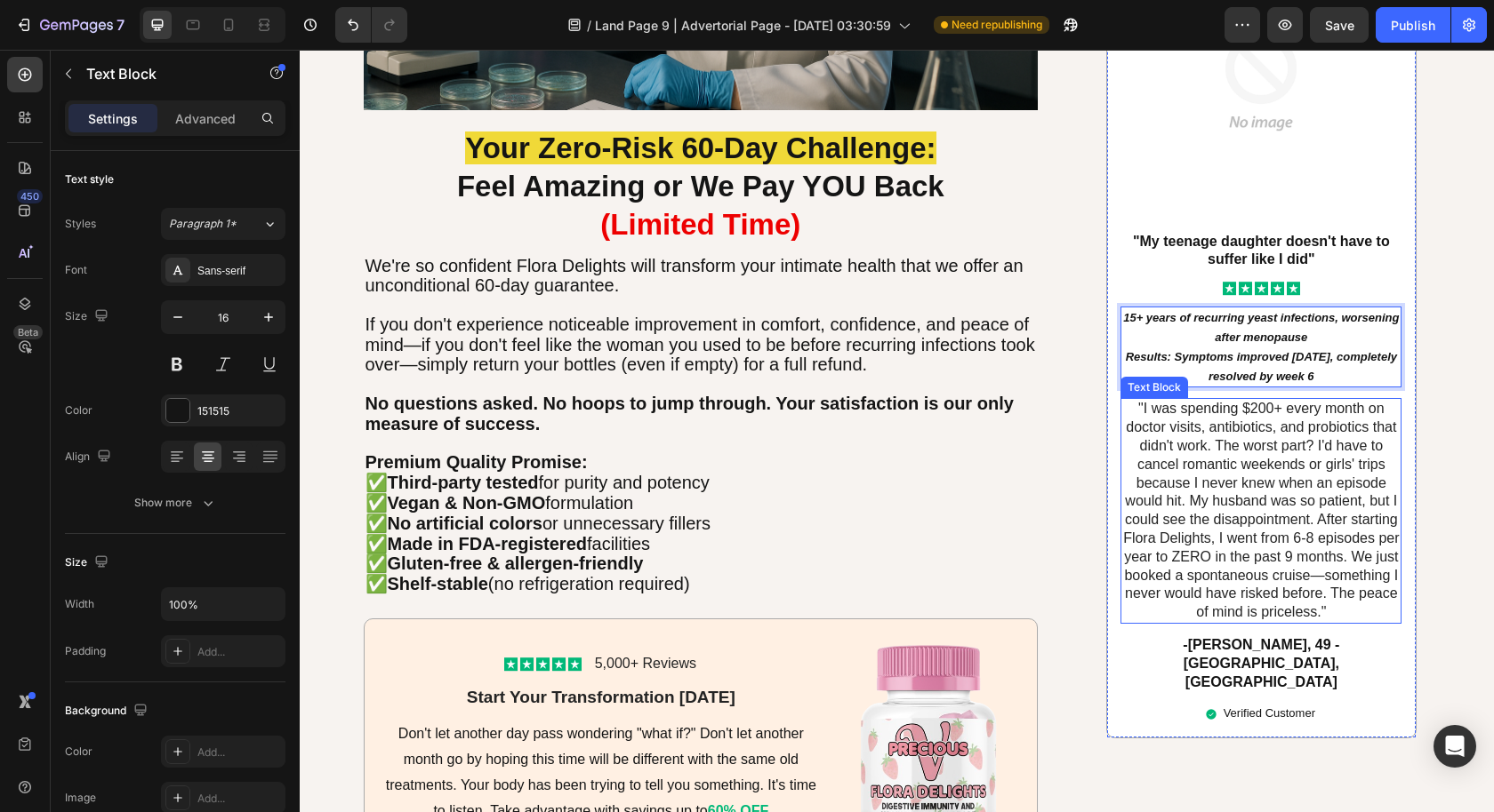
click at [1296, 425] on p ""I was spending $200+ every month on doctor visits, antibiotics, and probiotics…" at bounding box center [1261, 511] width 278 height 222
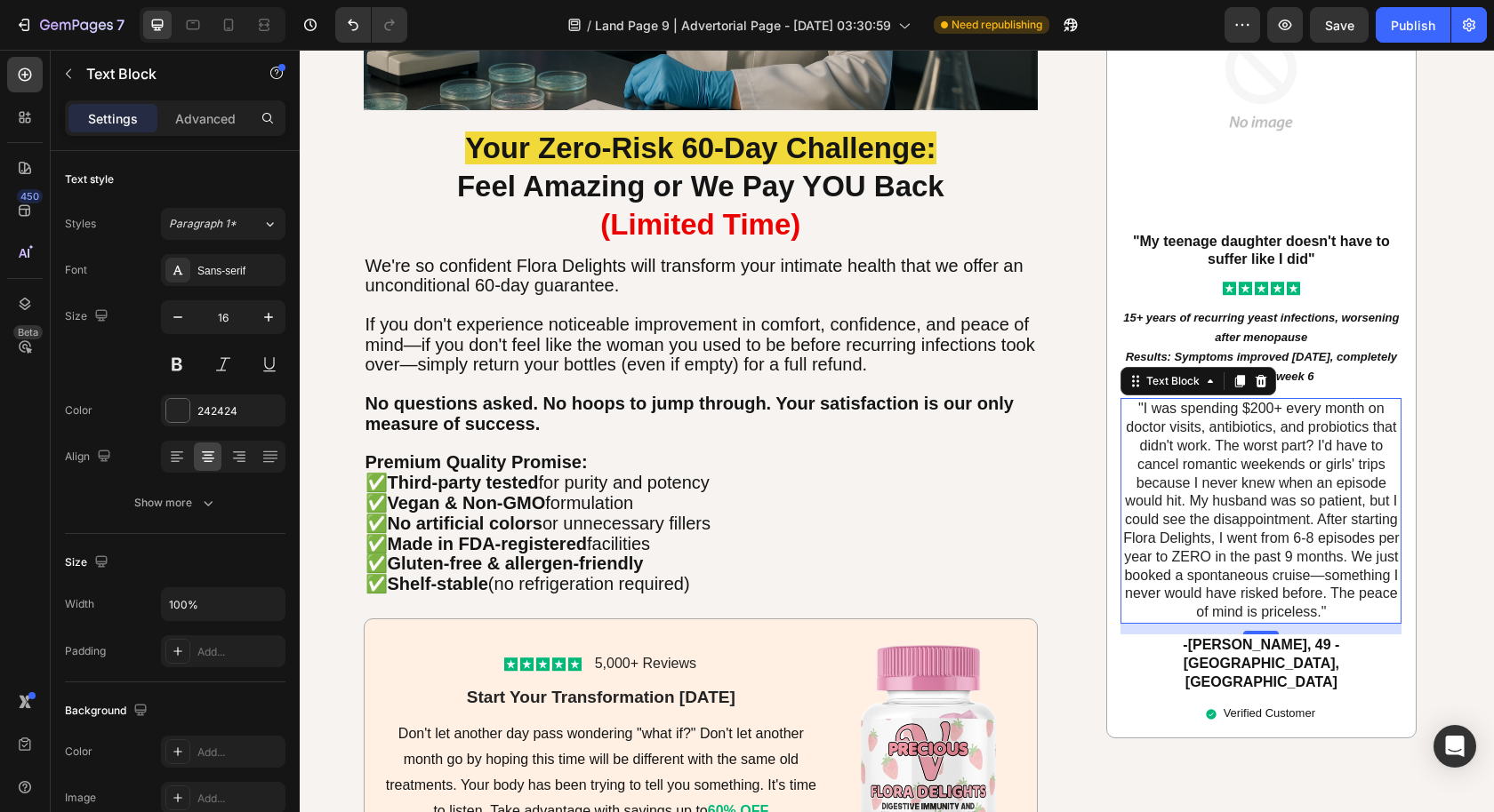
click at [1336, 592] on p ""I was spending $200+ every month on doctor visits, antibiotics, and probiotics…" at bounding box center [1261, 511] width 278 height 222
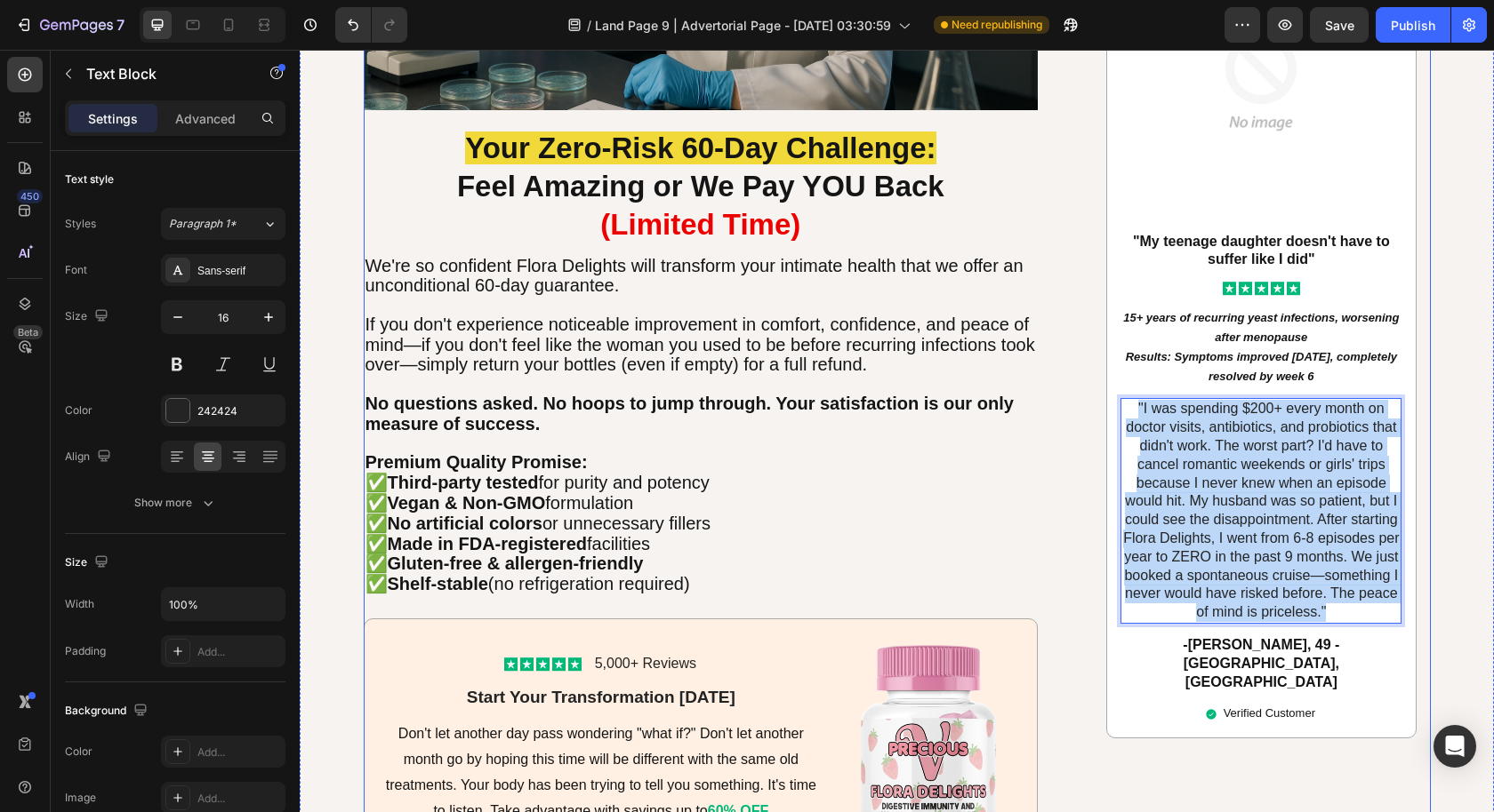
drag, startPoint x: 1330, startPoint y: 602, endPoint x: 1069, endPoint y: 391, distance: 335.6
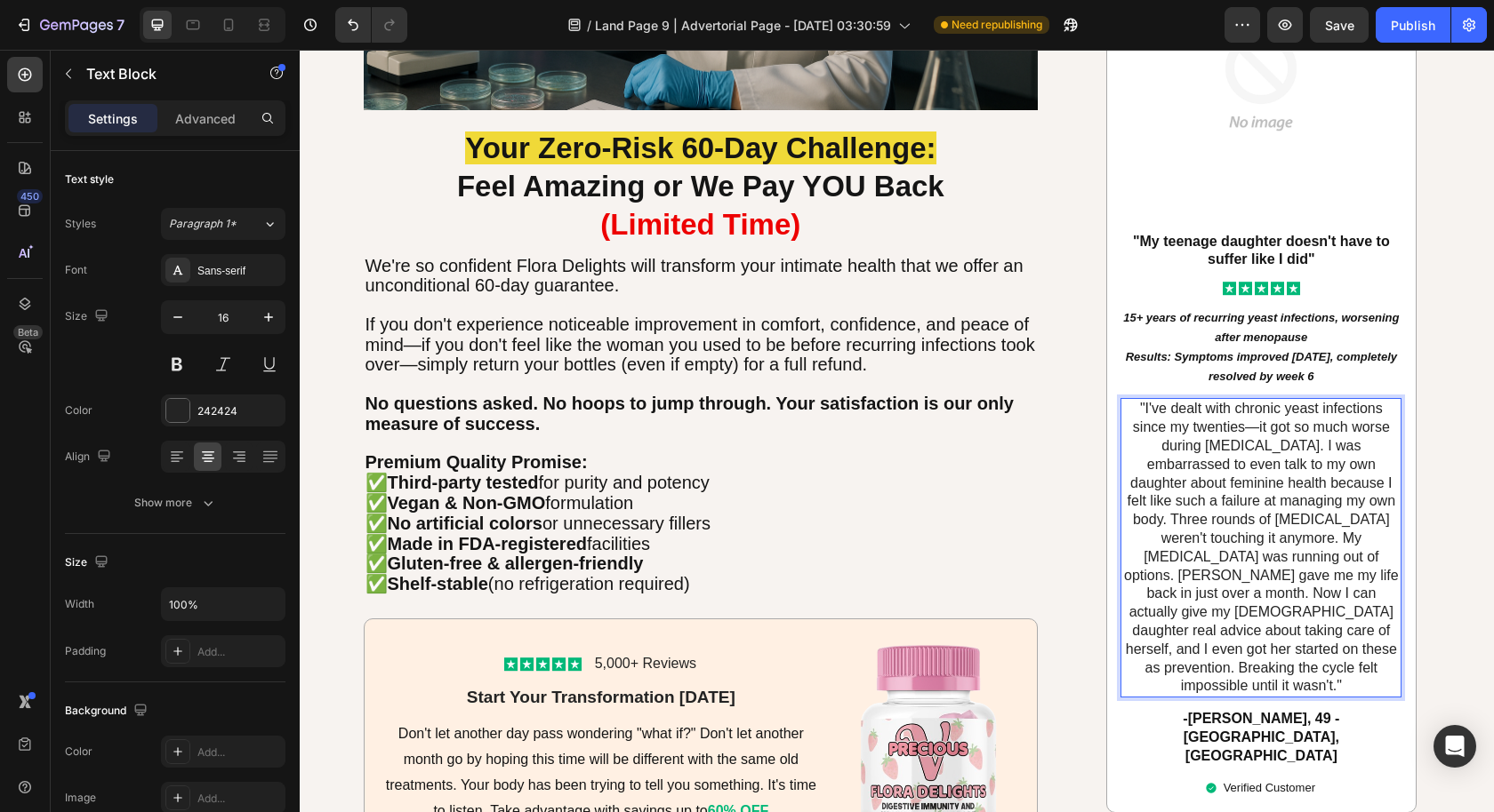
click at [1349, 645] on p ""I've dealt with chronic yeast infections since my twenties—it got so much wors…" at bounding box center [1261, 547] width 278 height 296
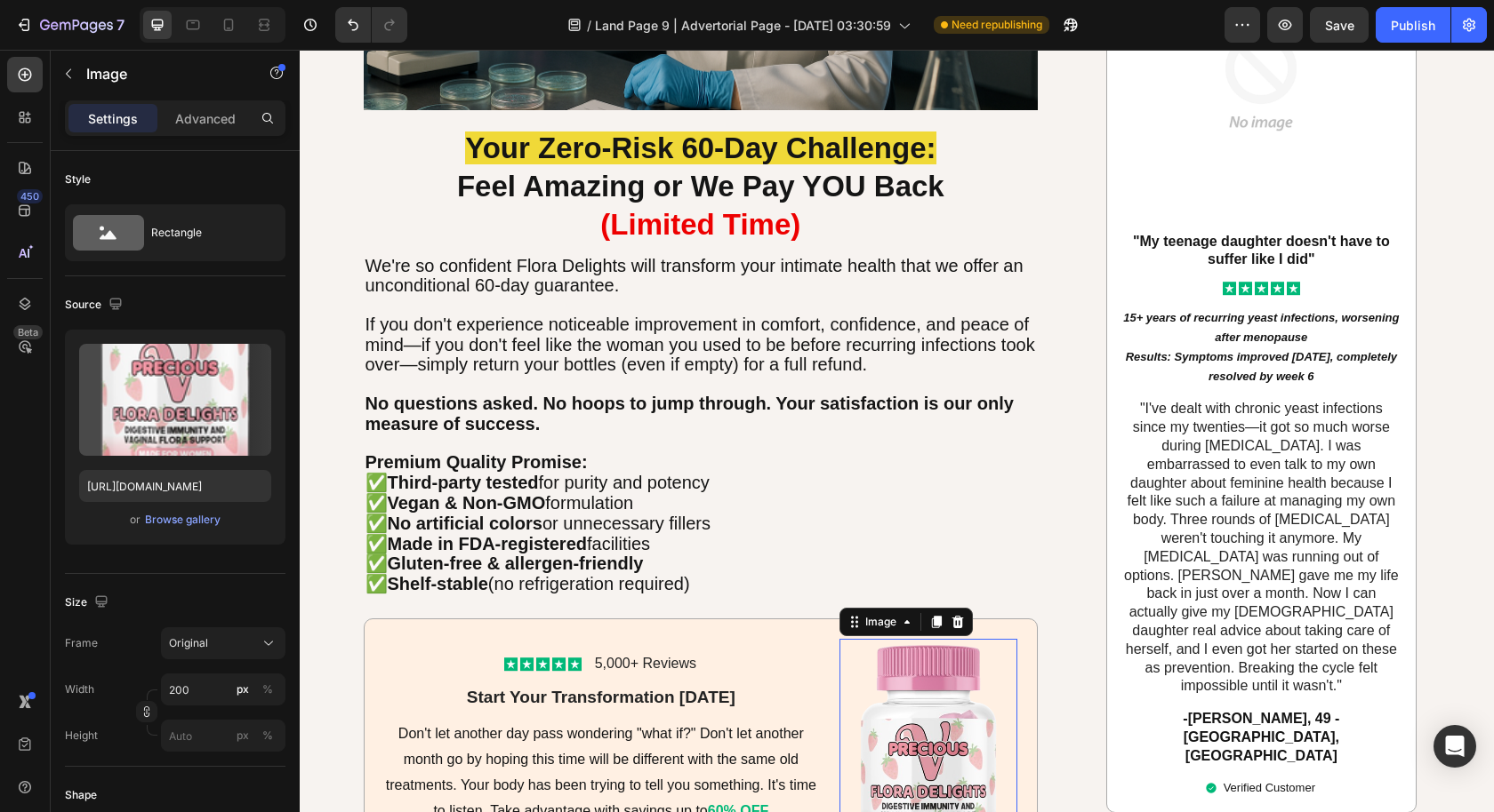
click at [974, 708] on img at bounding box center [928, 778] width 178 height 279
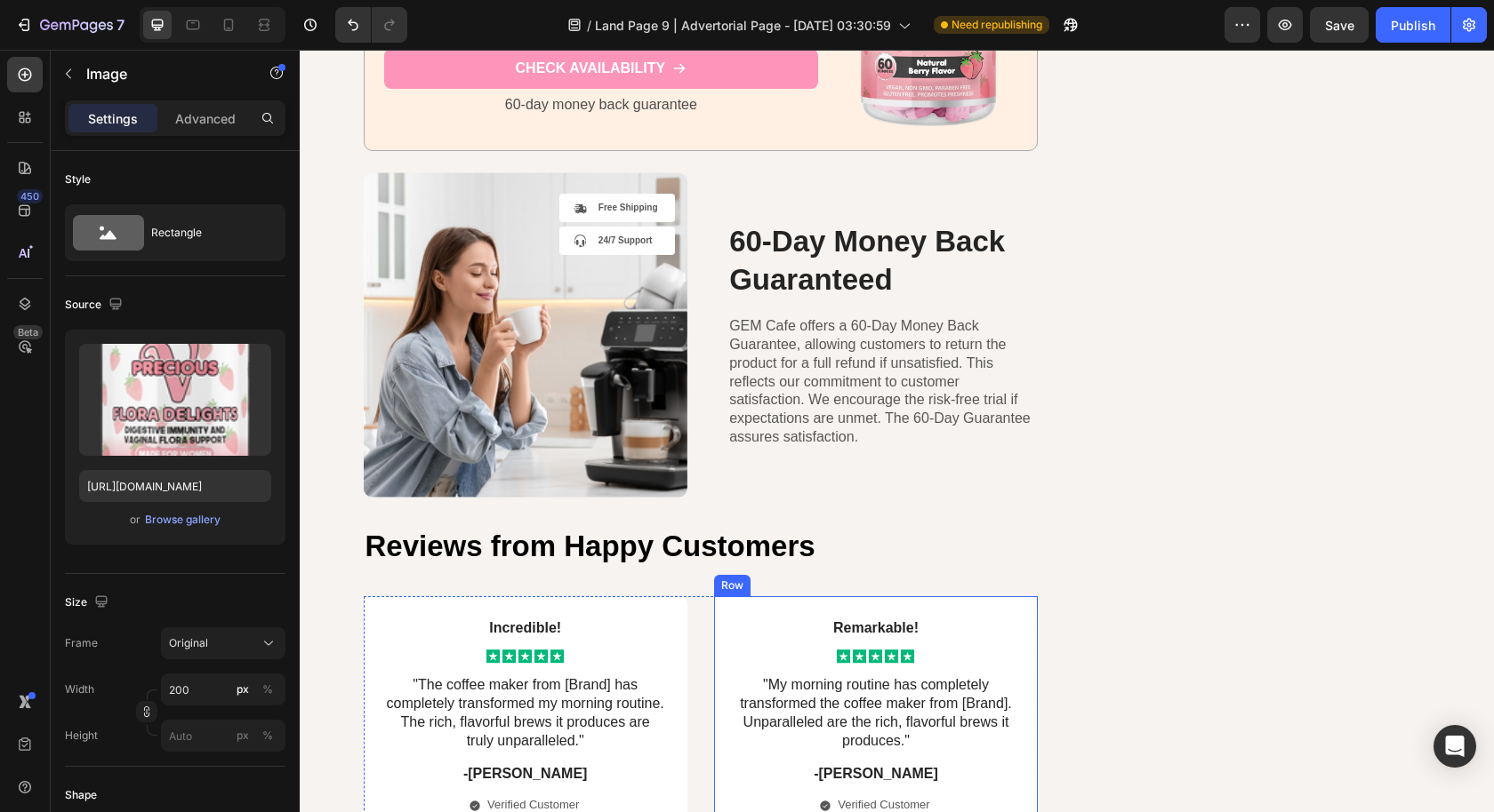
scroll to position [10131, 0]
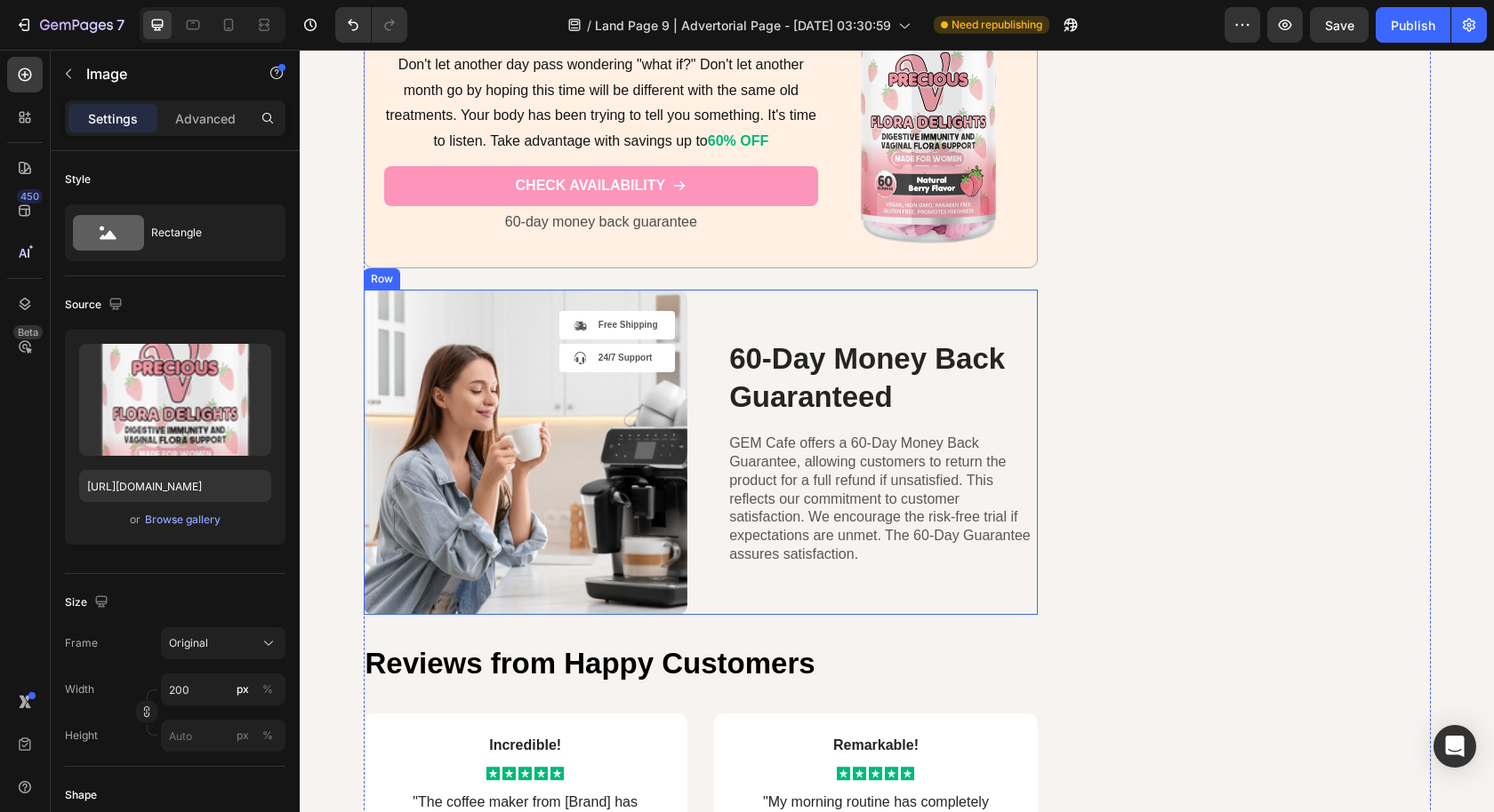
click at [598, 400] on div "Background Image" at bounding box center [525, 452] width 324 height 324
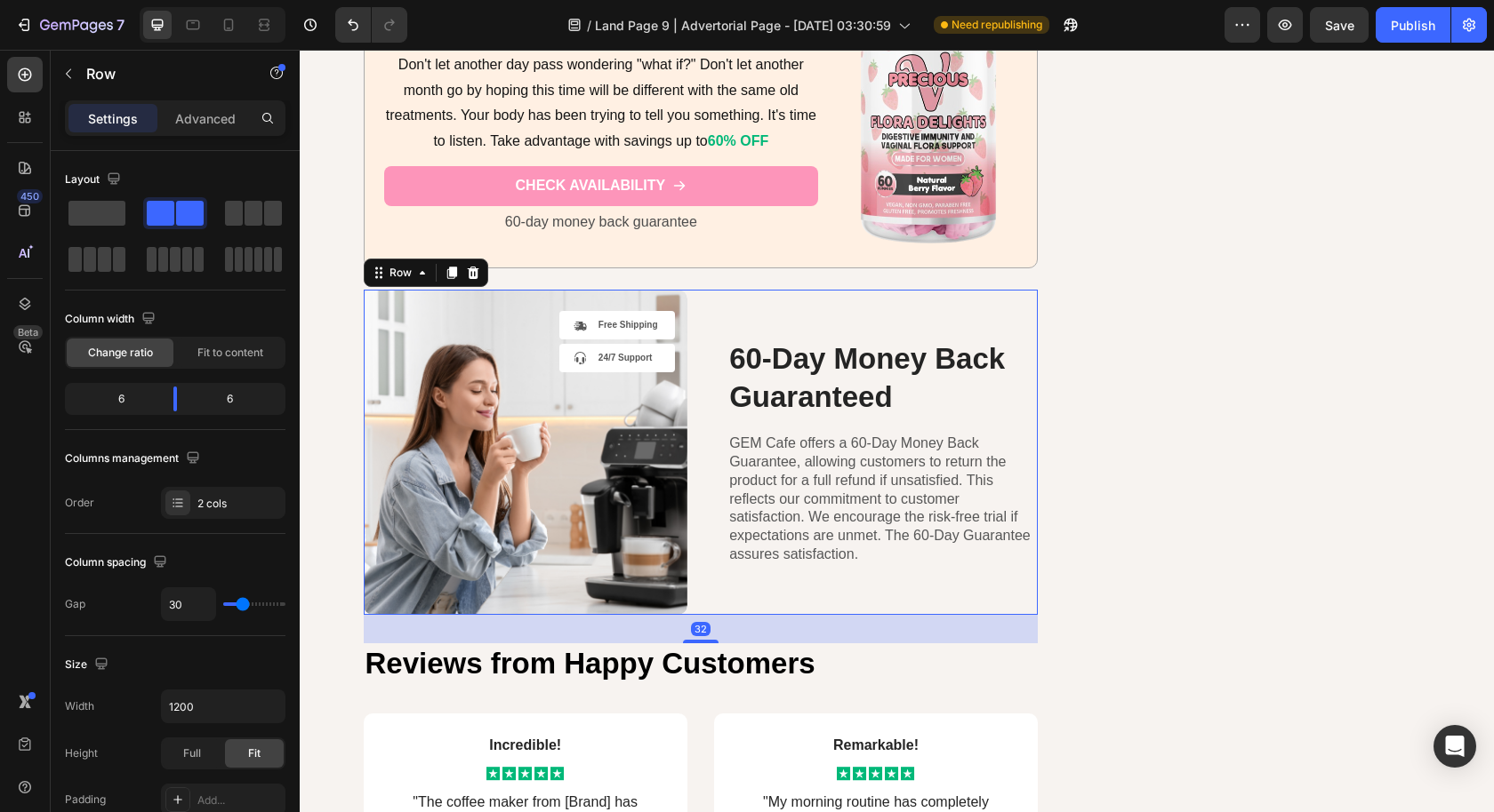
click at [990, 304] on div "60-Day Money Back Guaranteed Heading GEM Cafe offers a 60-Day Money Back Guaran…" at bounding box center [875, 452] width 324 height 324
click at [881, 292] on div "60-Day Money Back Guaranteed Heading GEM Cafe offers a 60-Day Money Back Guaran…" at bounding box center [875, 452] width 324 height 324
click at [468, 265] on icon at bounding box center [472, 272] width 14 height 14
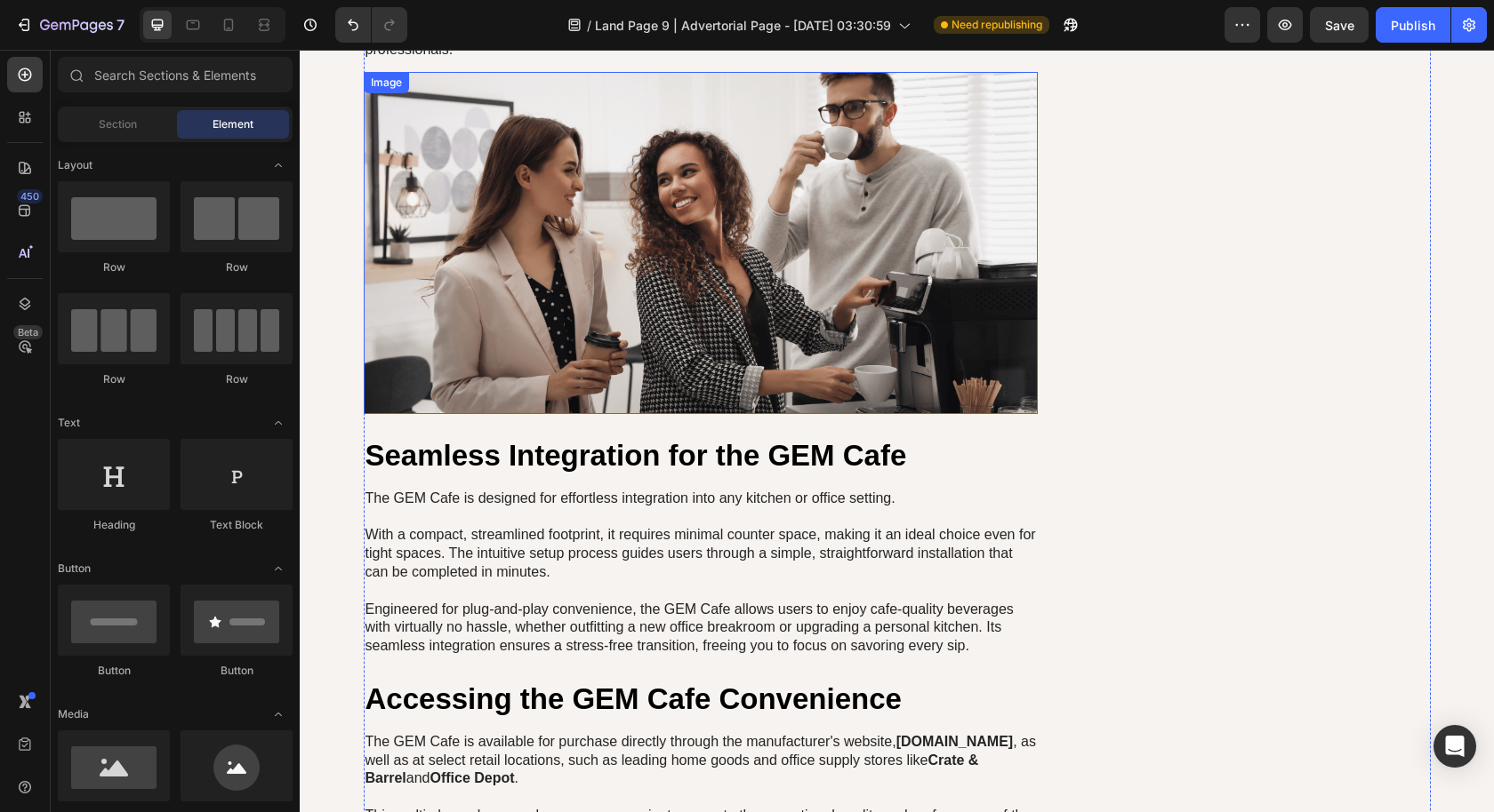
scroll to position [9020, 0]
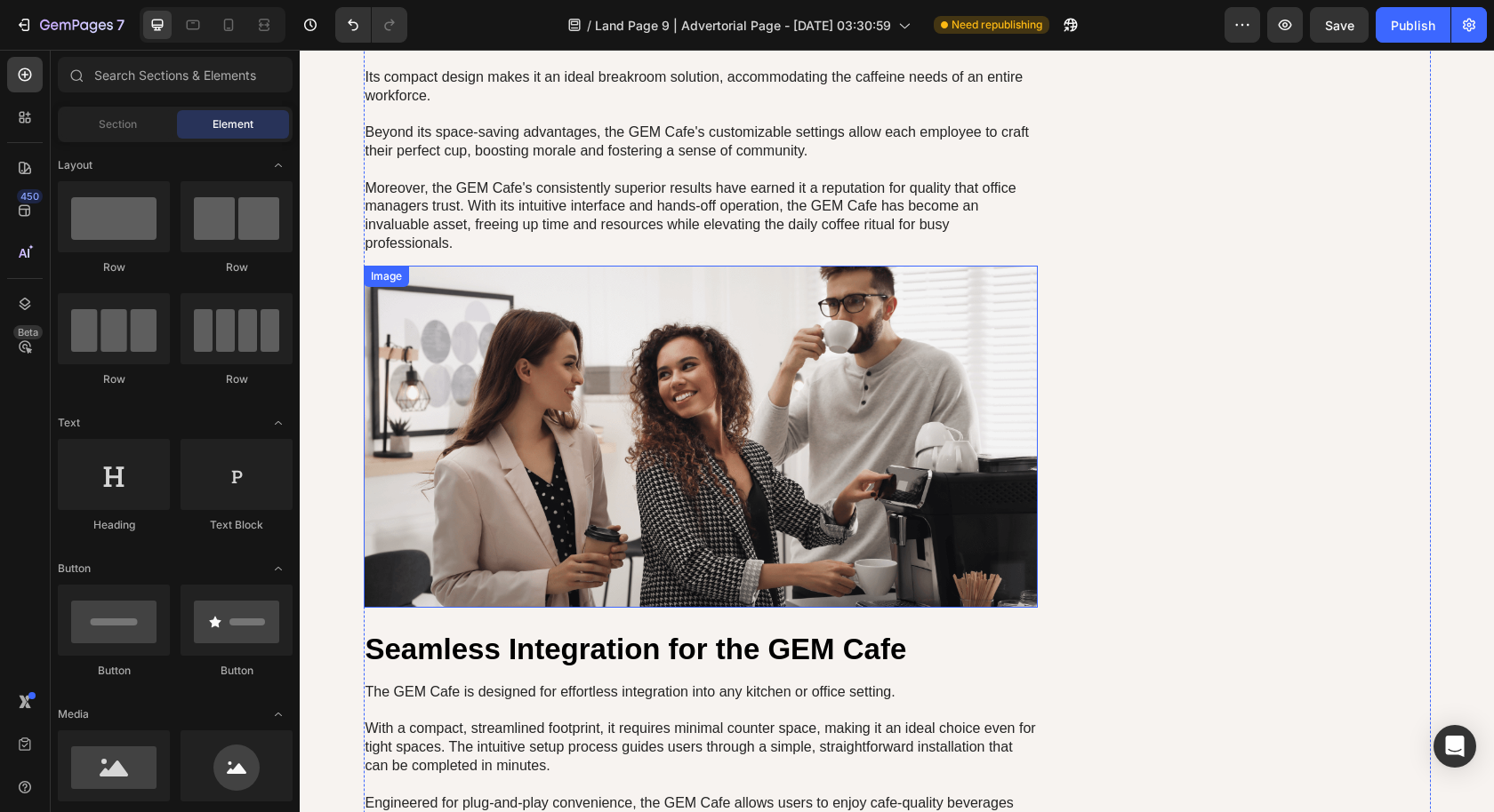
click at [982, 357] on img at bounding box center [701, 436] width 675 height 342
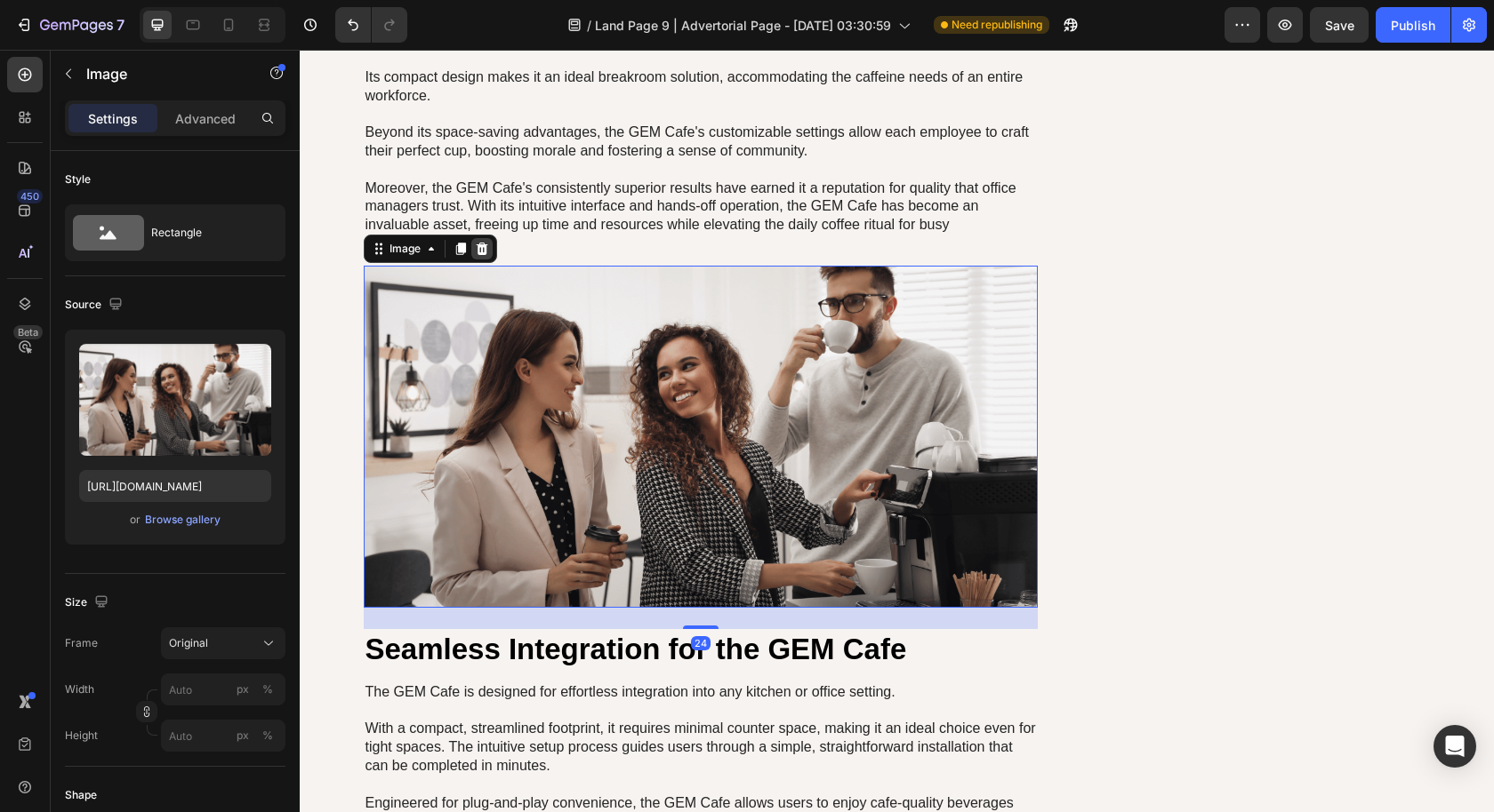
click at [481, 238] on div at bounding box center [481, 248] width 21 height 21
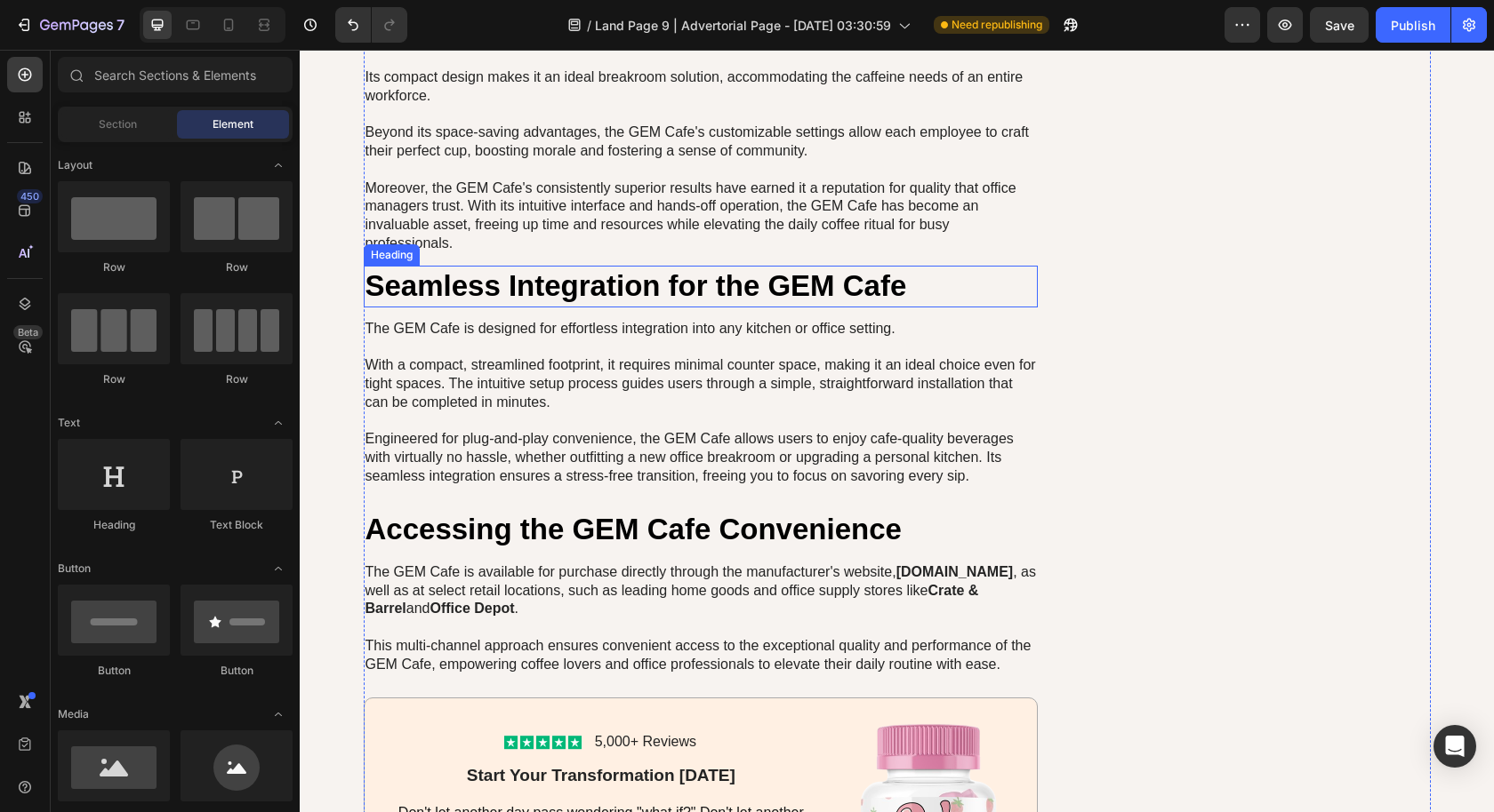
scroll to position [8844, 0]
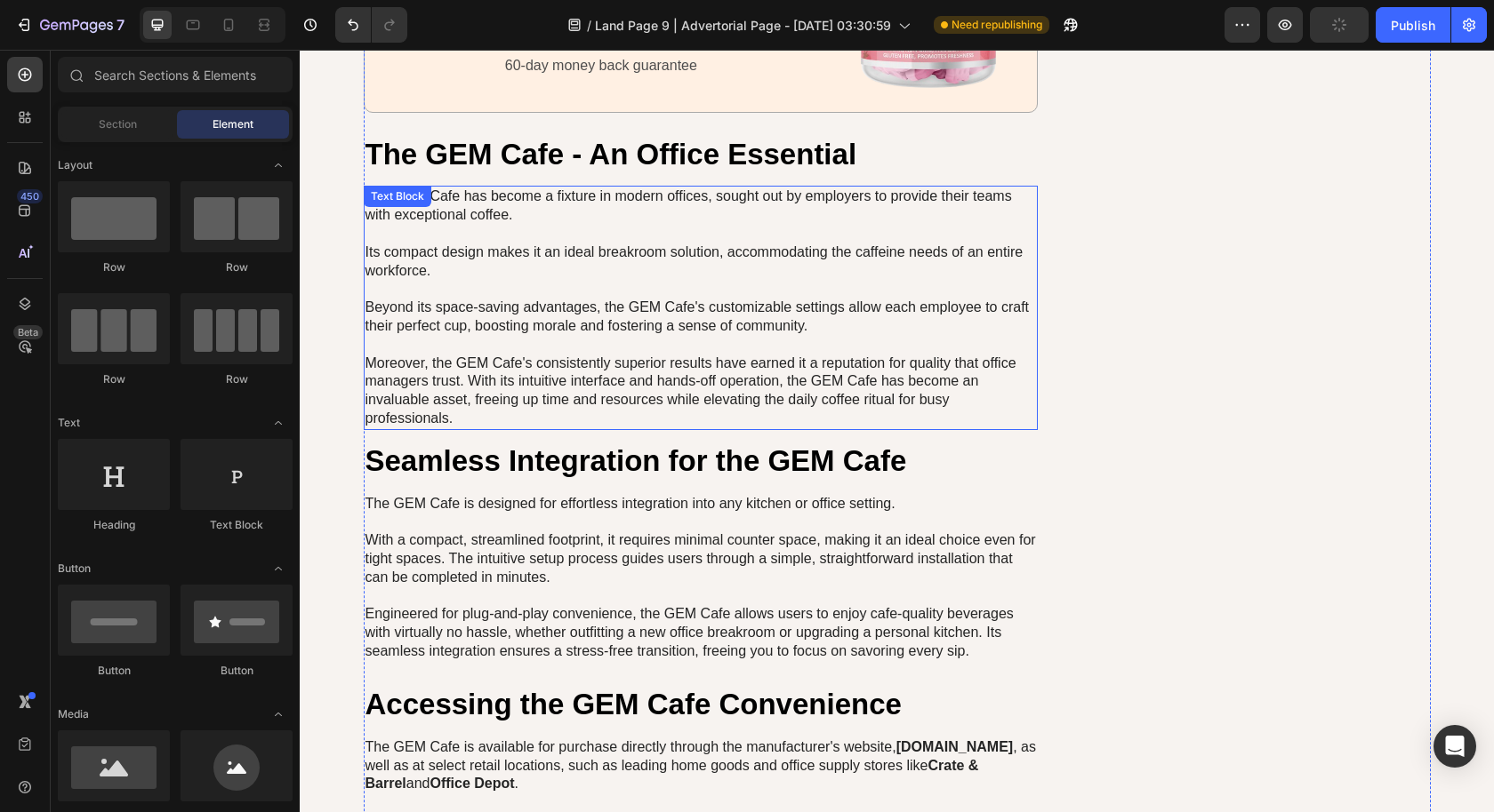
click at [784, 329] on p "The GEM Cafe has become a fixture in modern offices, sought out by employers to…" at bounding box center [701, 307] width 671 height 240
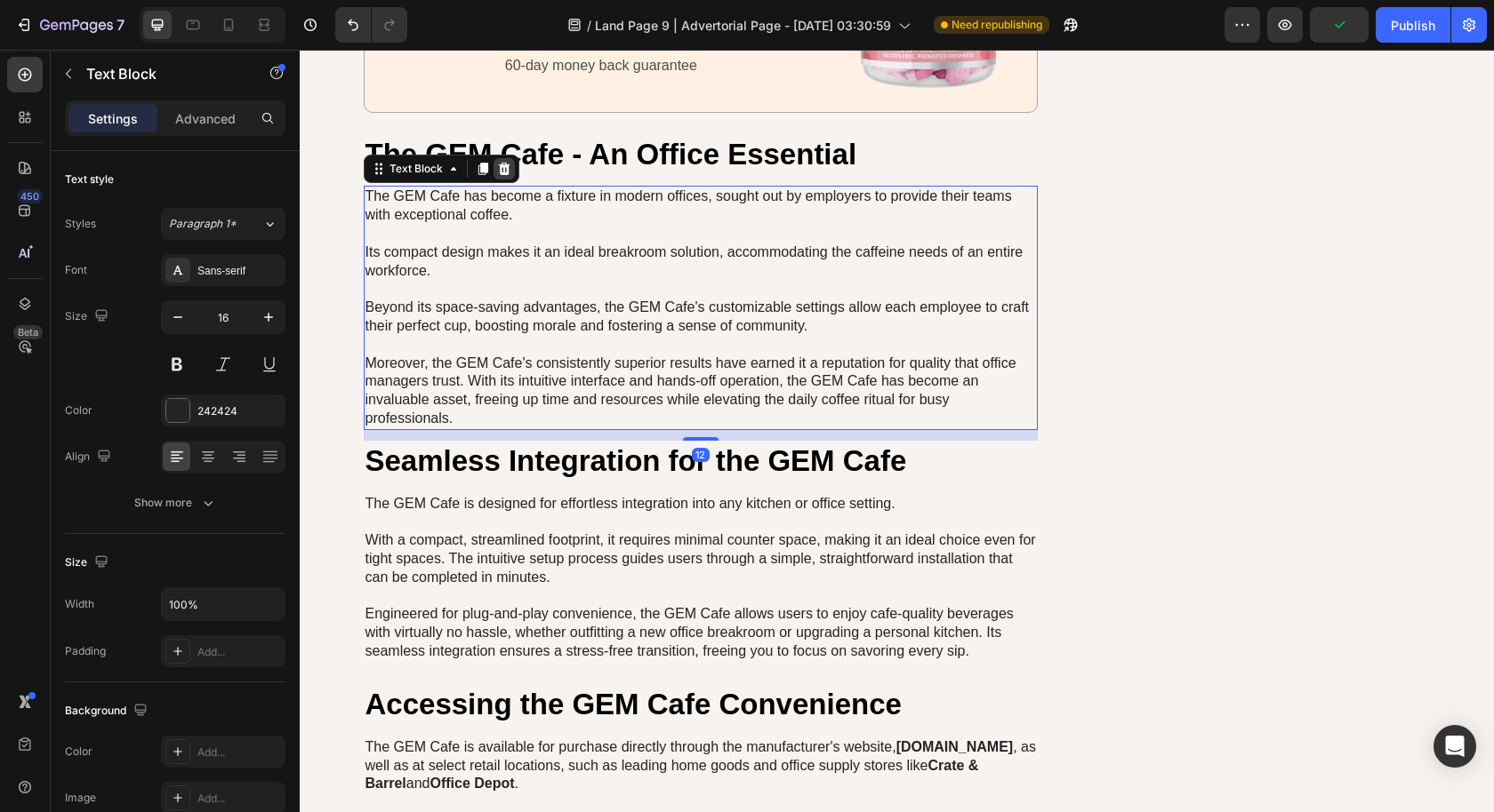
click at [498, 162] on icon at bounding box center [504, 168] width 12 height 12
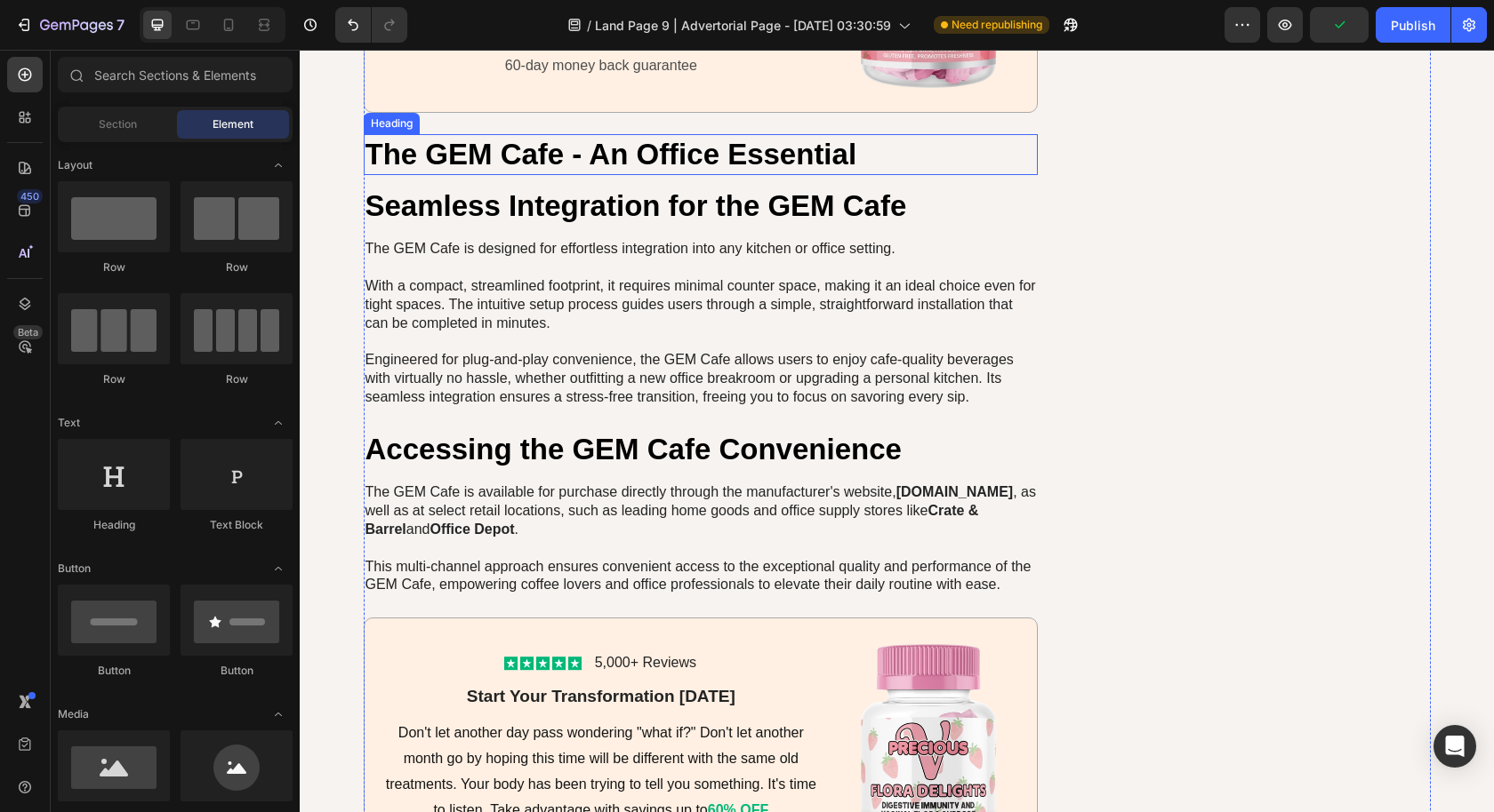
click at [554, 146] on h2 "The GEM Cafe - An Office Essential" at bounding box center [701, 155] width 675 height 41
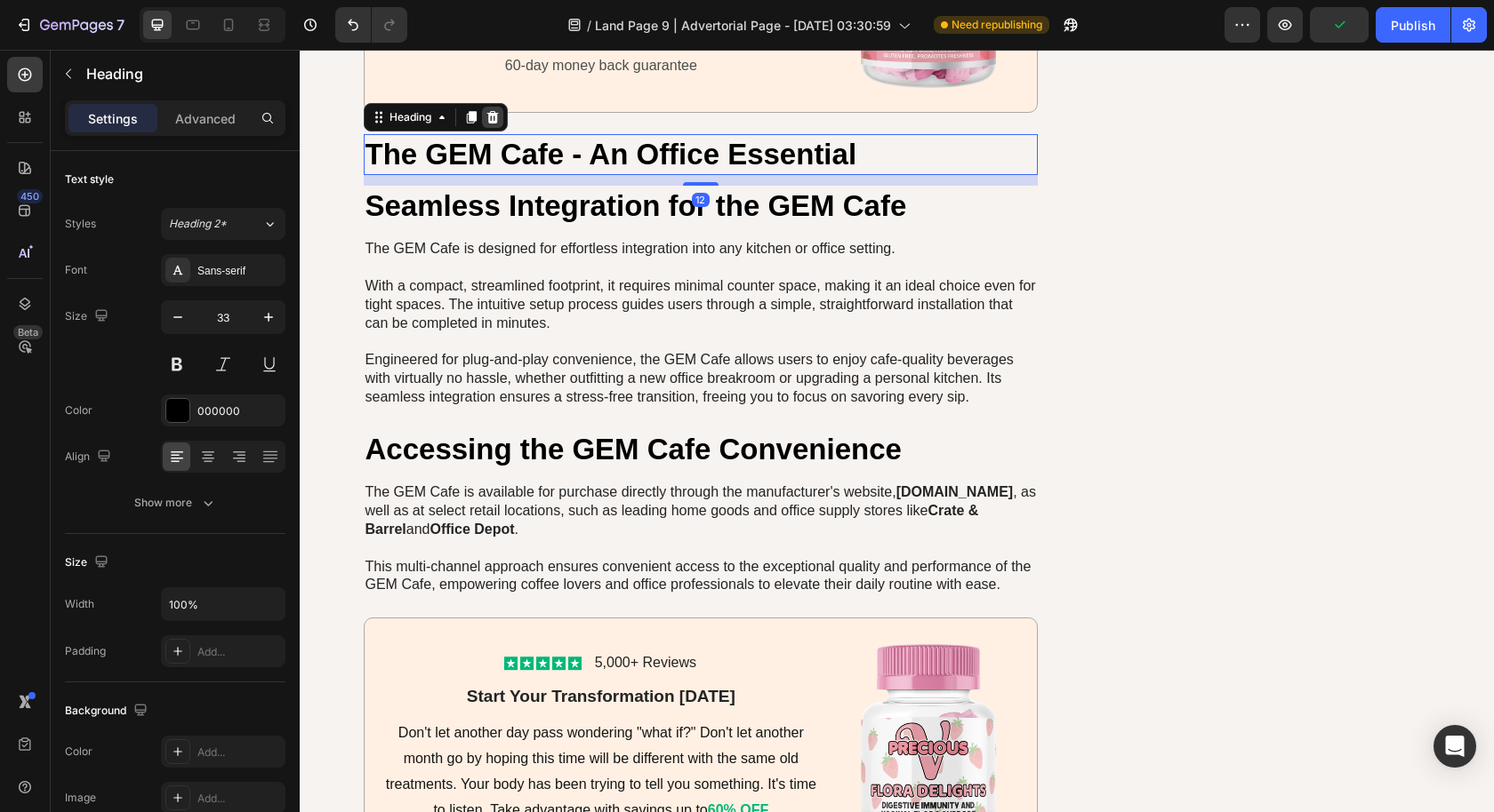
click at [486, 111] on icon at bounding box center [492, 116] width 12 height 12
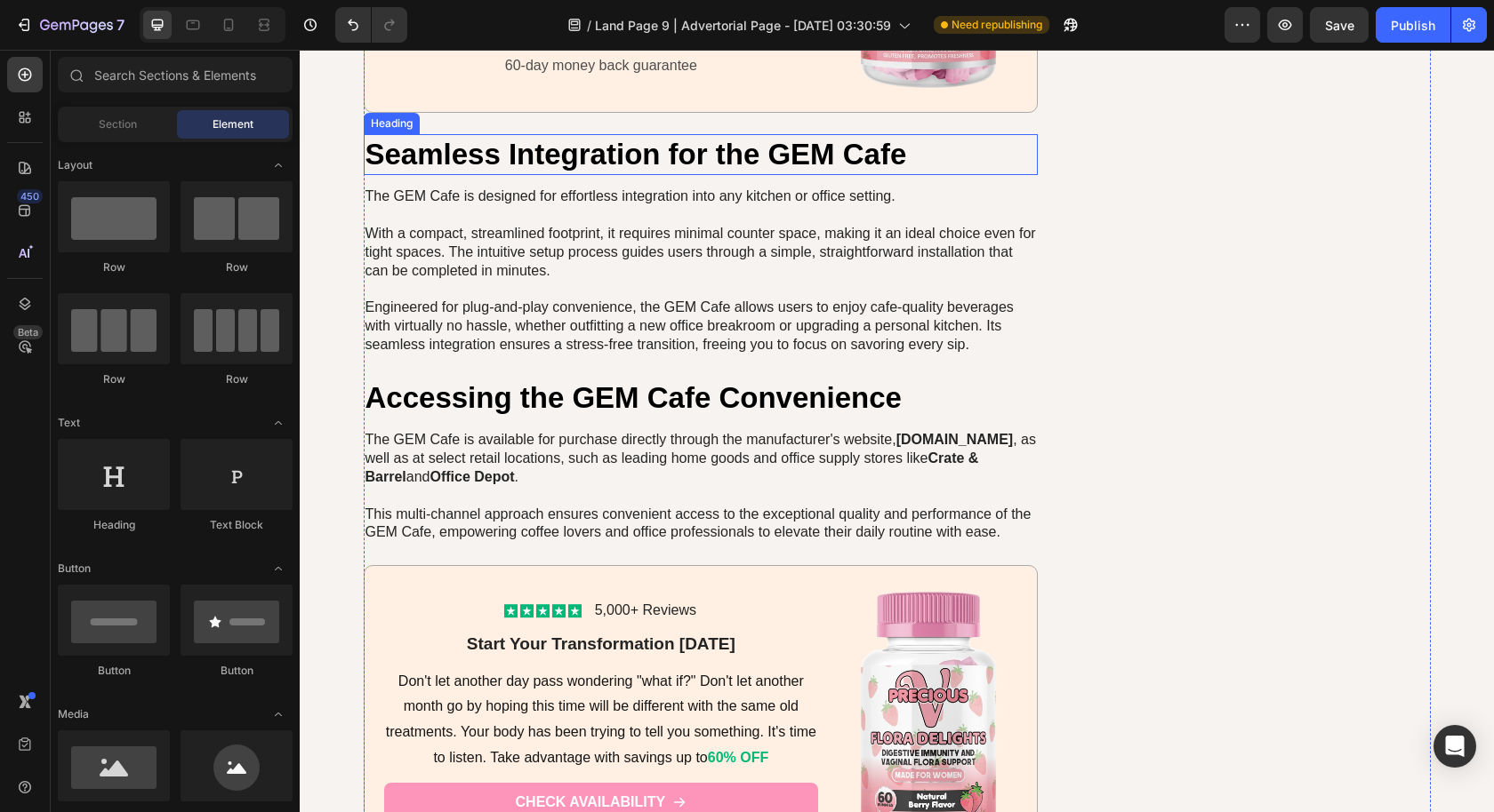
click at [505, 136] on h2 "Seamless Integration for the GEM Cafe" at bounding box center [701, 155] width 675 height 41
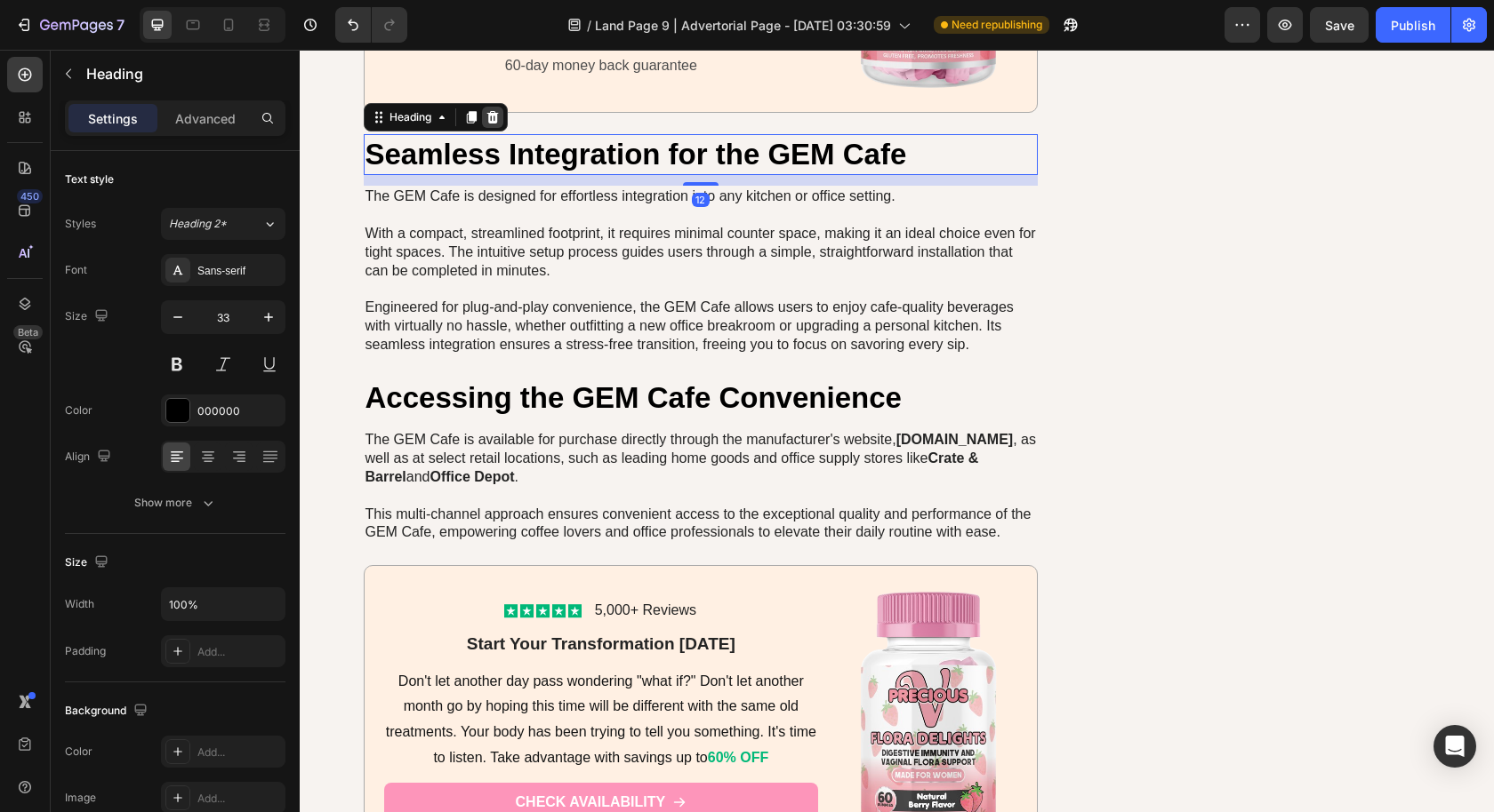
click at [484, 107] on div at bounding box center [492, 117] width 21 height 21
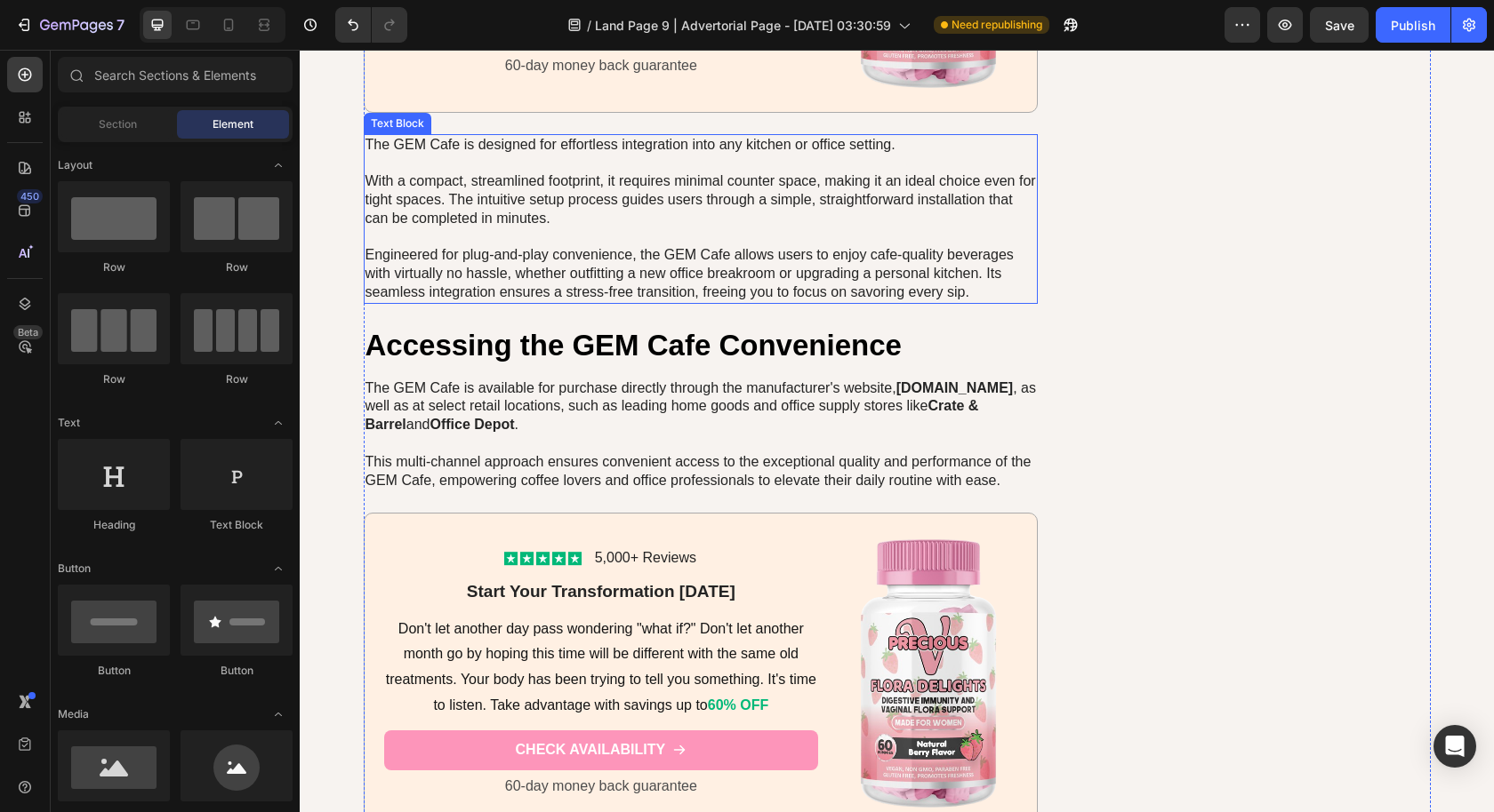
click at [506, 165] on p "The GEM Cafe is designed for effortless integration into any kitchen or office …" at bounding box center [701, 219] width 671 height 166
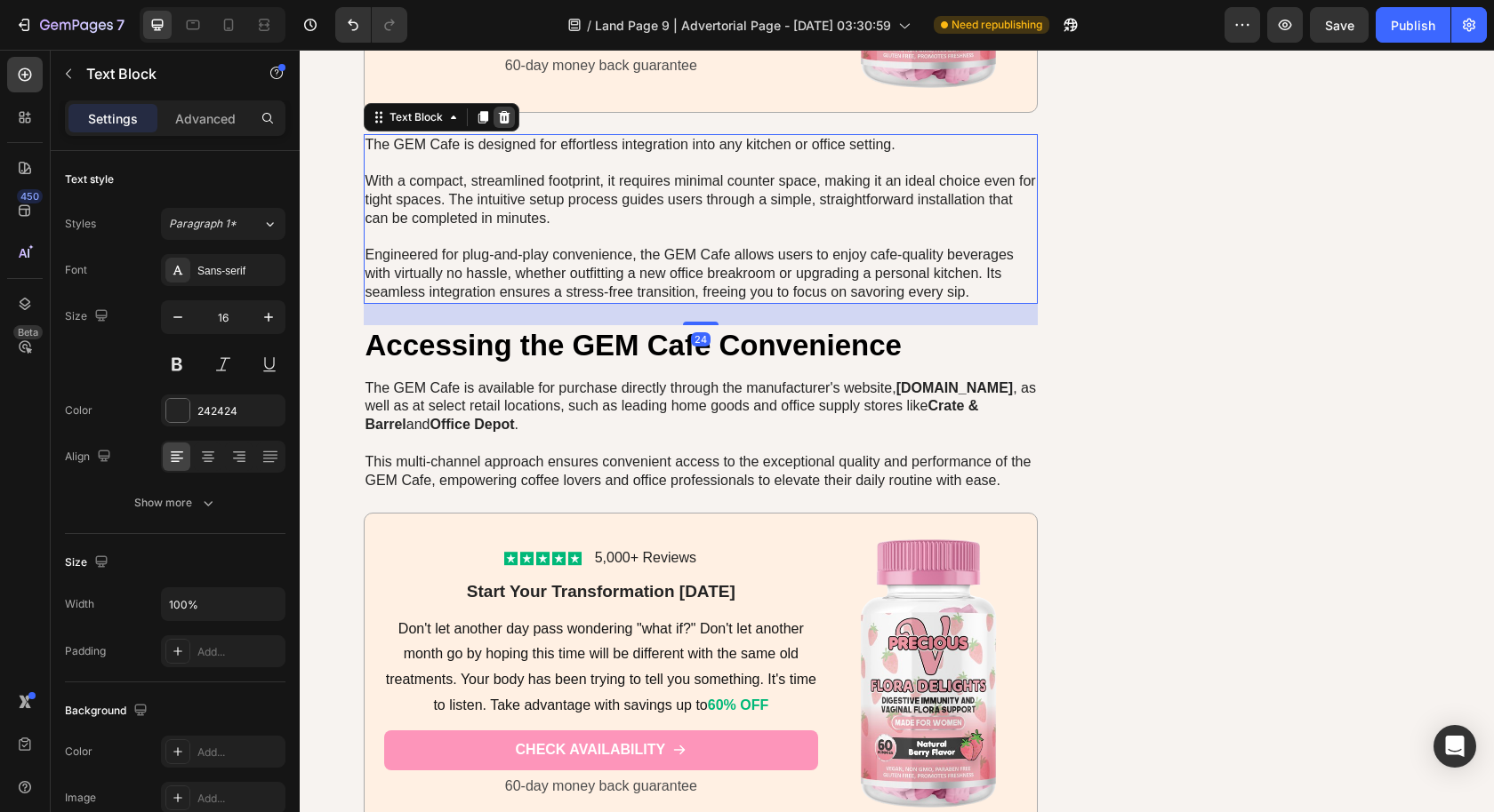
click at [498, 111] on icon at bounding box center [504, 116] width 12 height 12
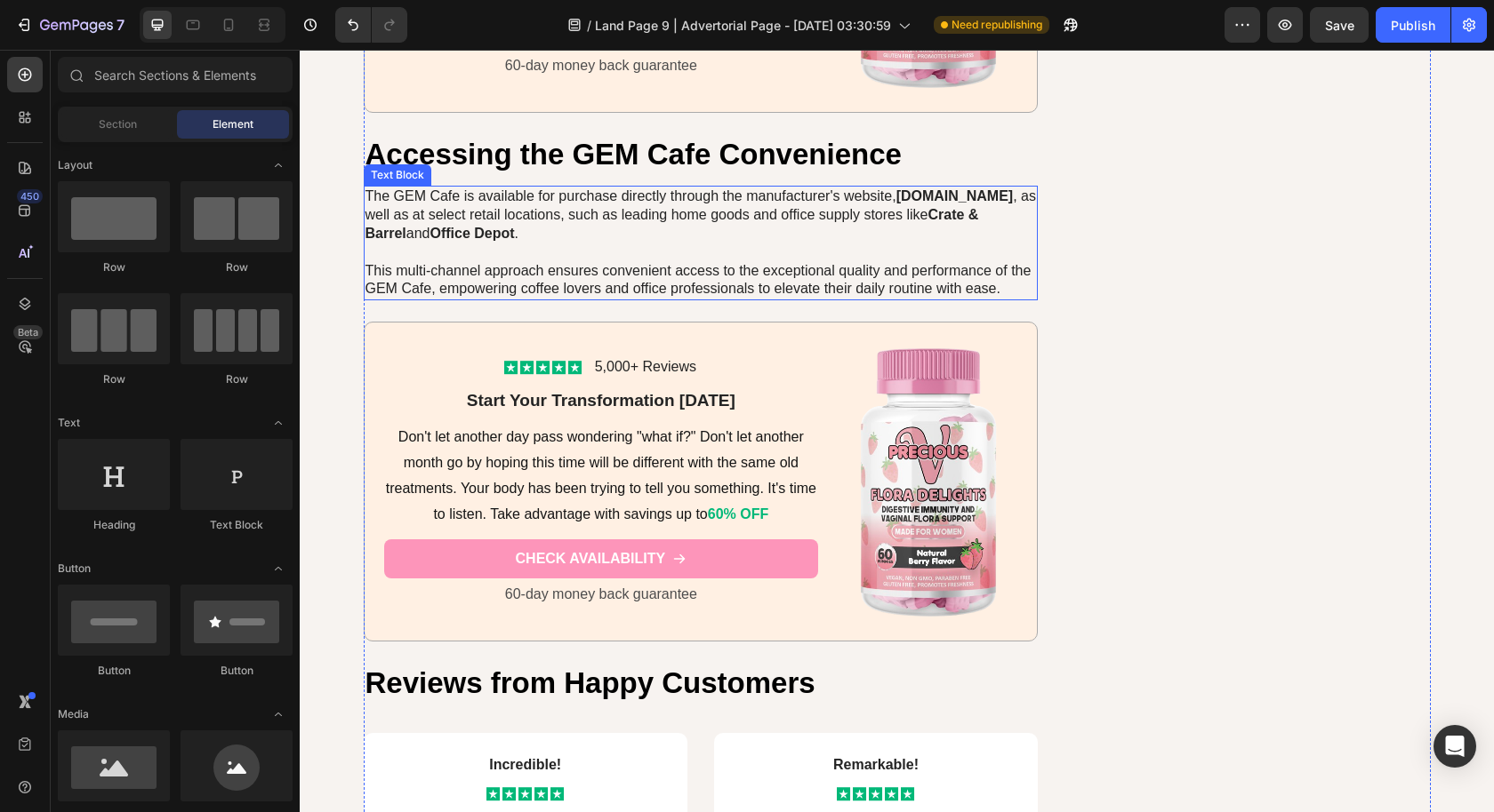
click at [508, 187] on p "The GEM Cafe is available for purchase directly through the manufacturer's webs…" at bounding box center [701, 242] width 671 height 112
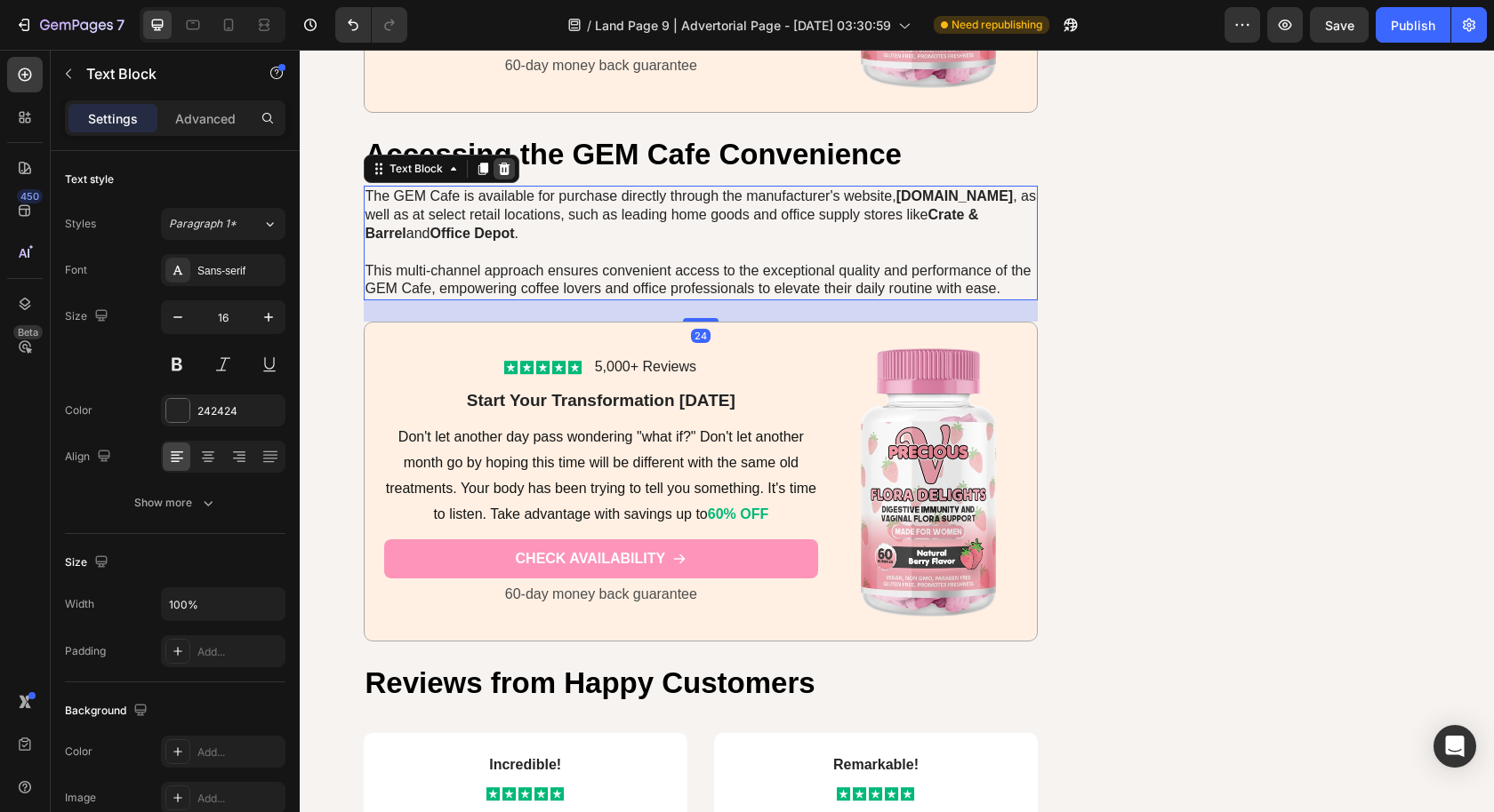
click at [497, 161] on icon at bounding box center [504, 168] width 14 height 14
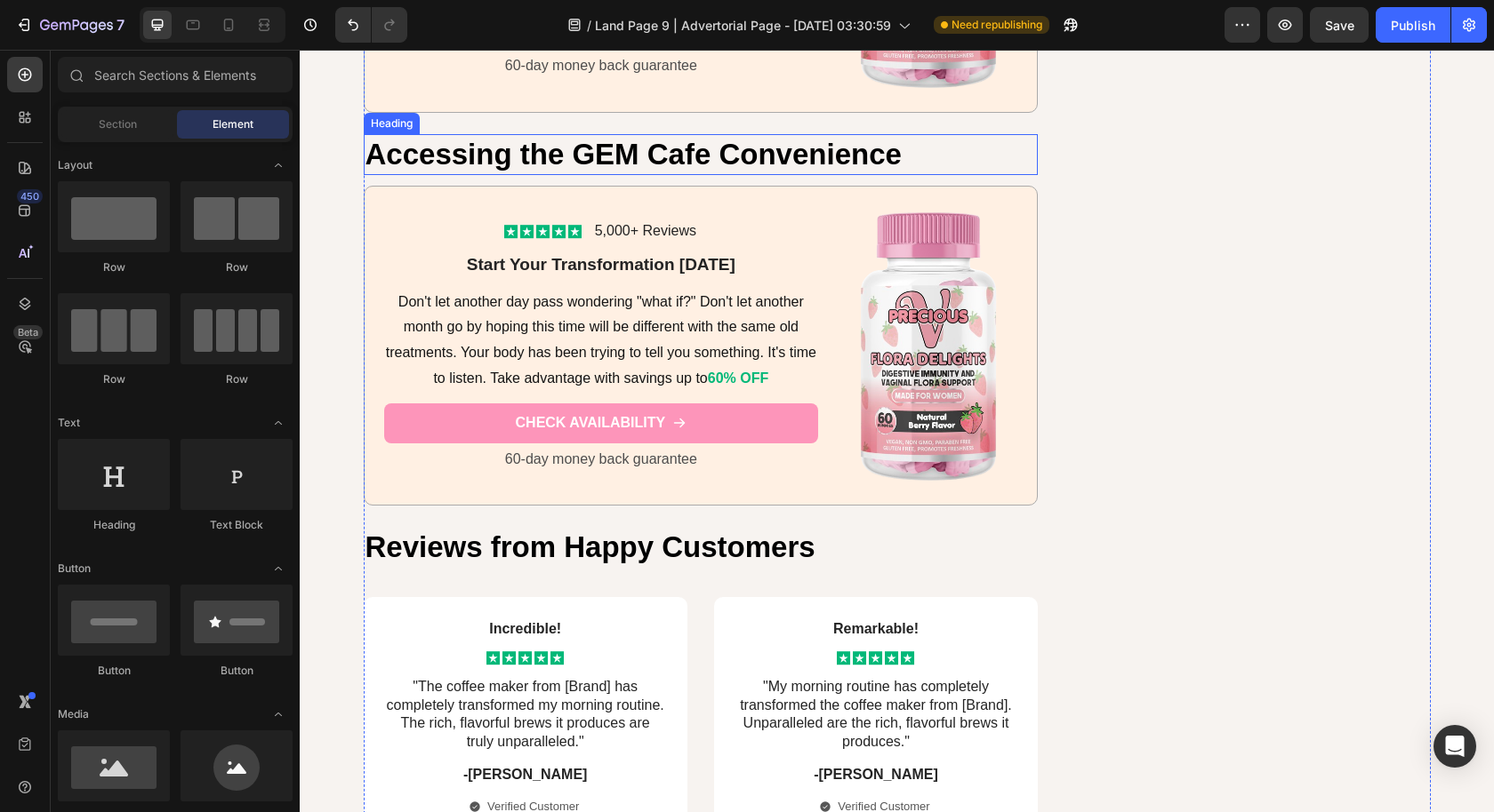
click at [508, 144] on h2 "Accessing the GEM Cafe Convenience" at bounding box center [701, 155] width 675 height 41
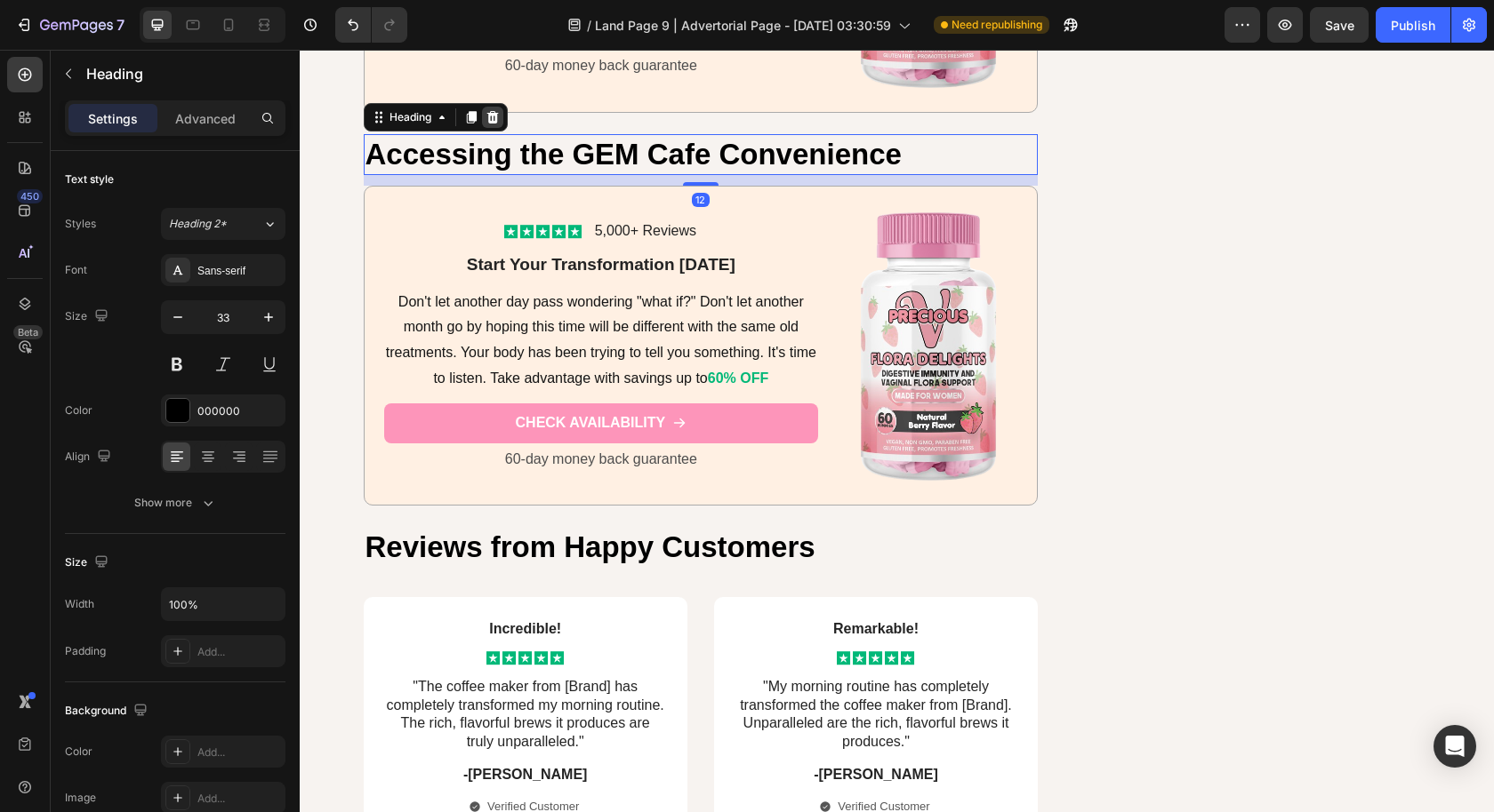
click at [492, 107] on div at bounding box center [492, 117] width 21 height 21
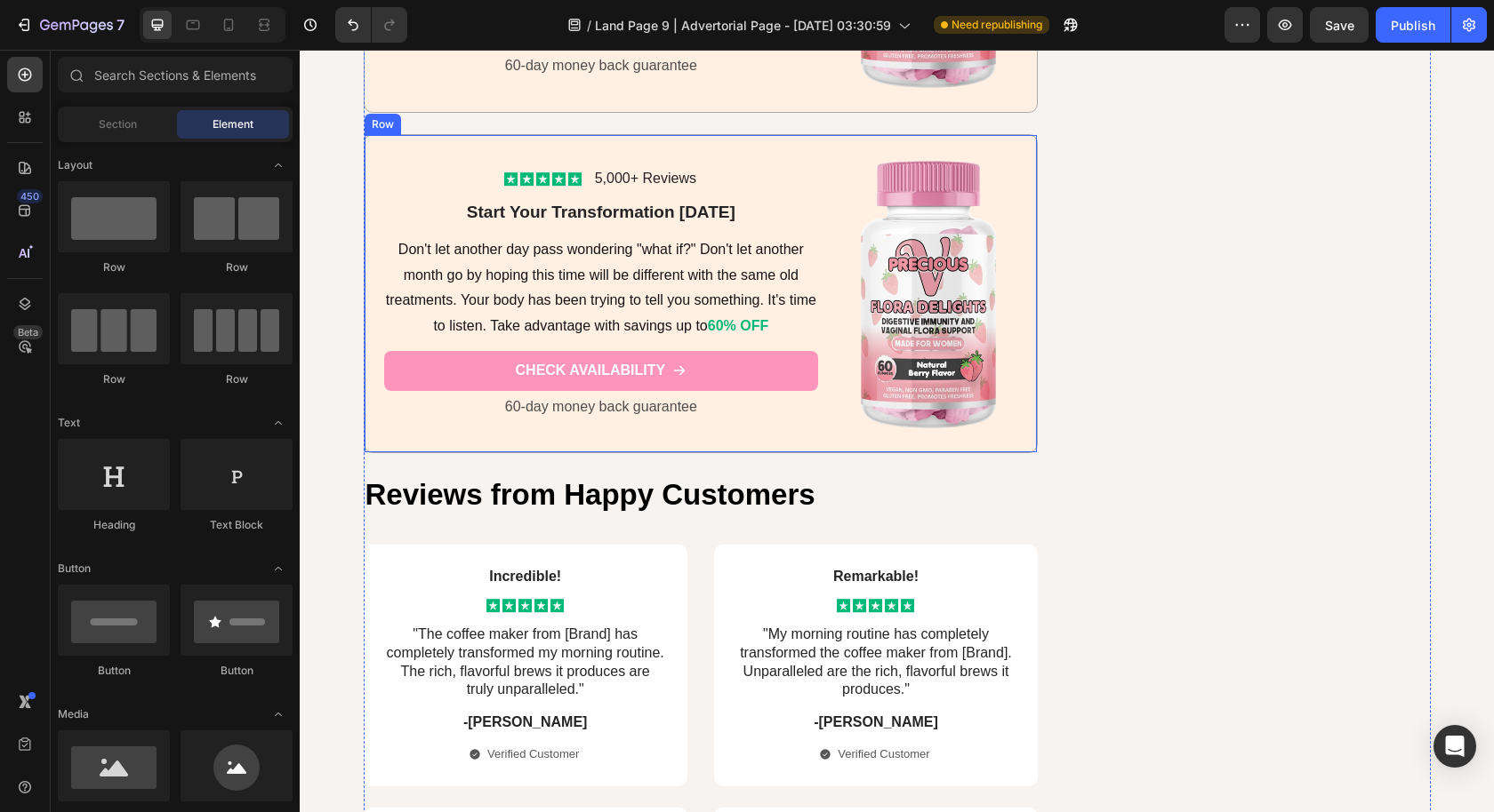
click at [421, 155] on div "Icon Icon Icon Icon Icon Icon List 5,000+ Reviews Text Block Row Start Your Tra…" at bounding box center [600, 294] width 434 height 279
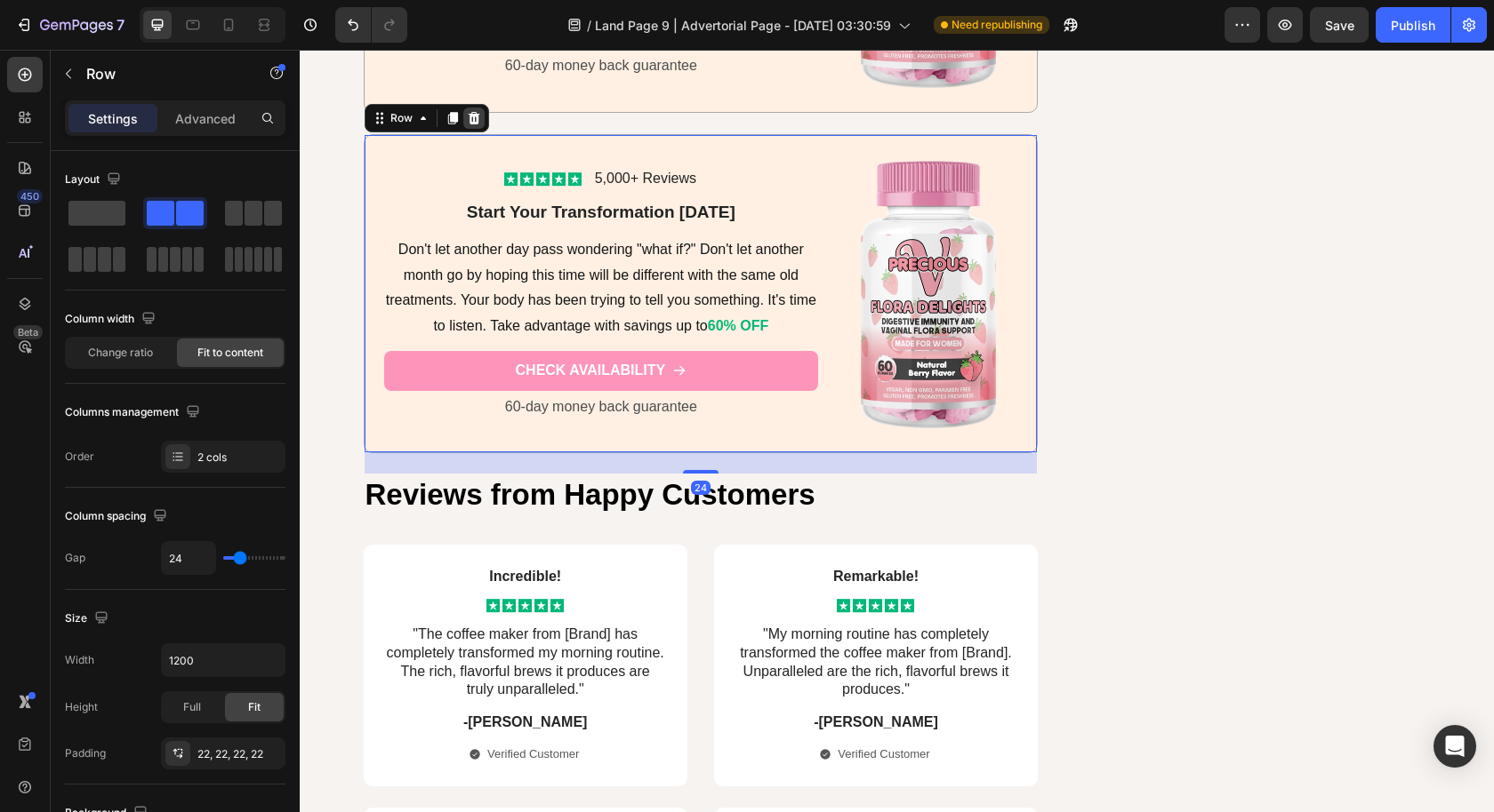
click at [468, 112] on icon at bounding box center [473, 117] width 12 height 12
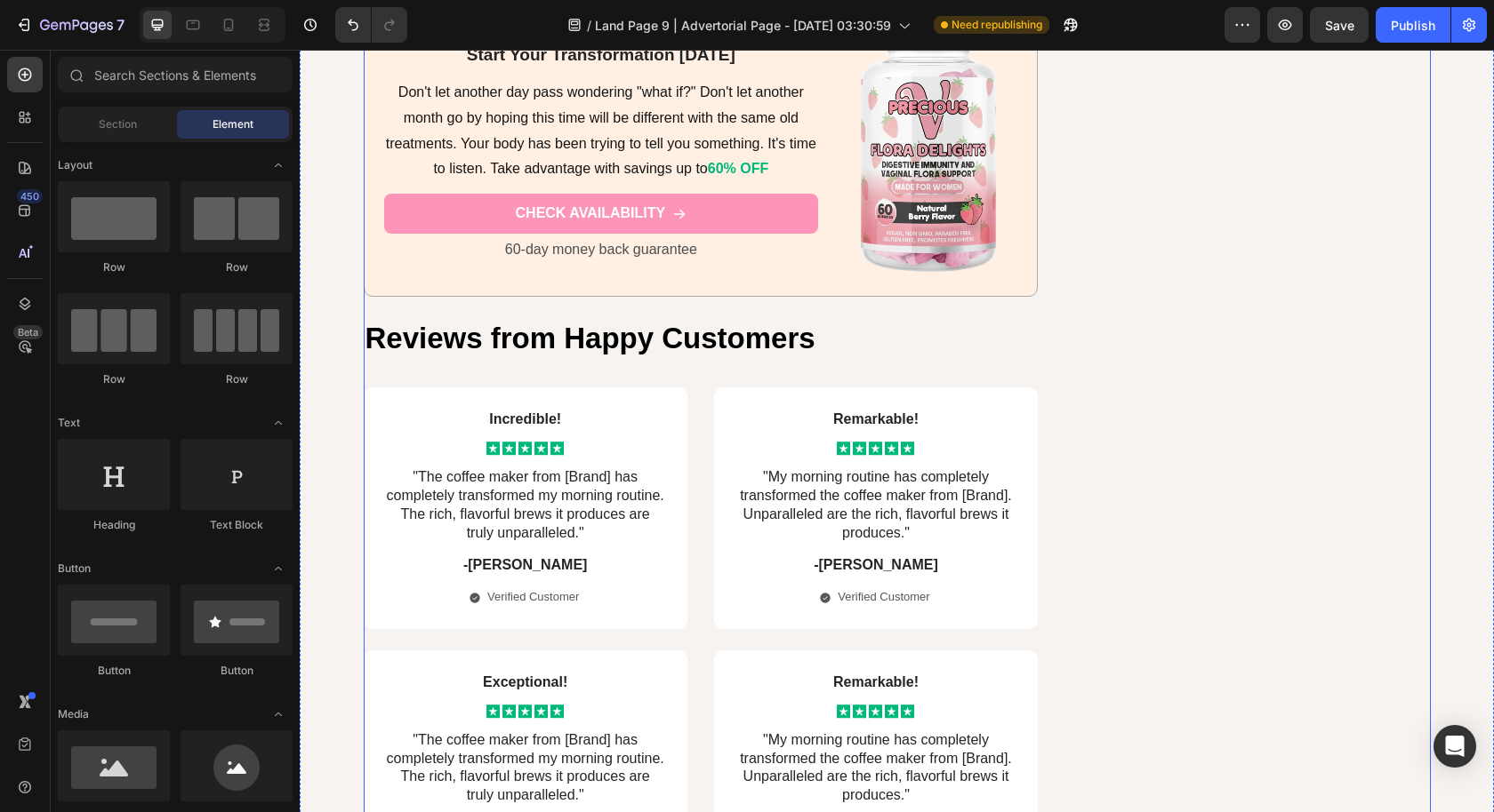
scroll to position [8760, 0]
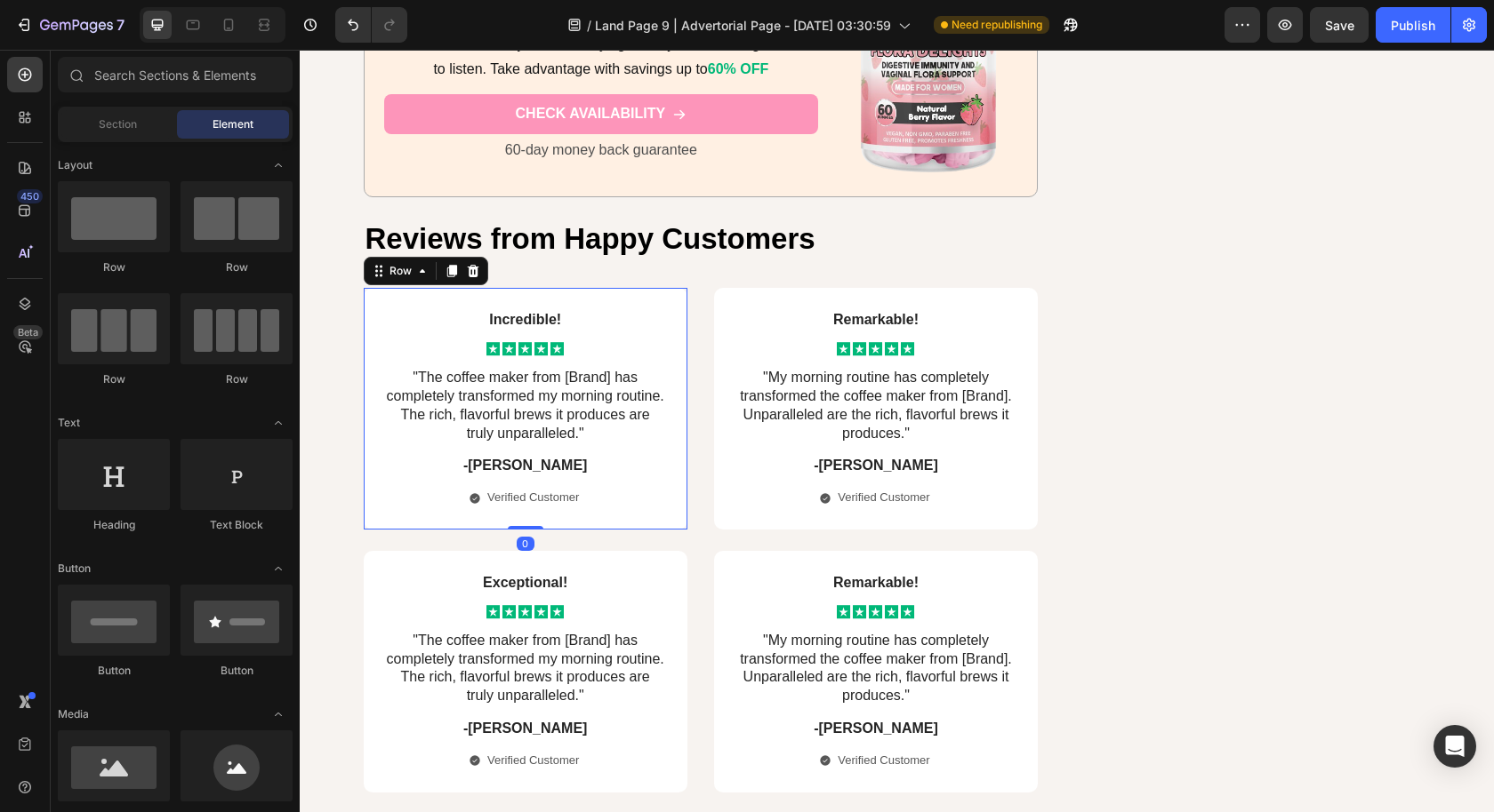
click at [369, 454] on div "Incredible! Text Block Icon Icon Icon Icon Icon Icon List "The coffee maker fro…" at bounding box center [525, 408] width 324 height 241
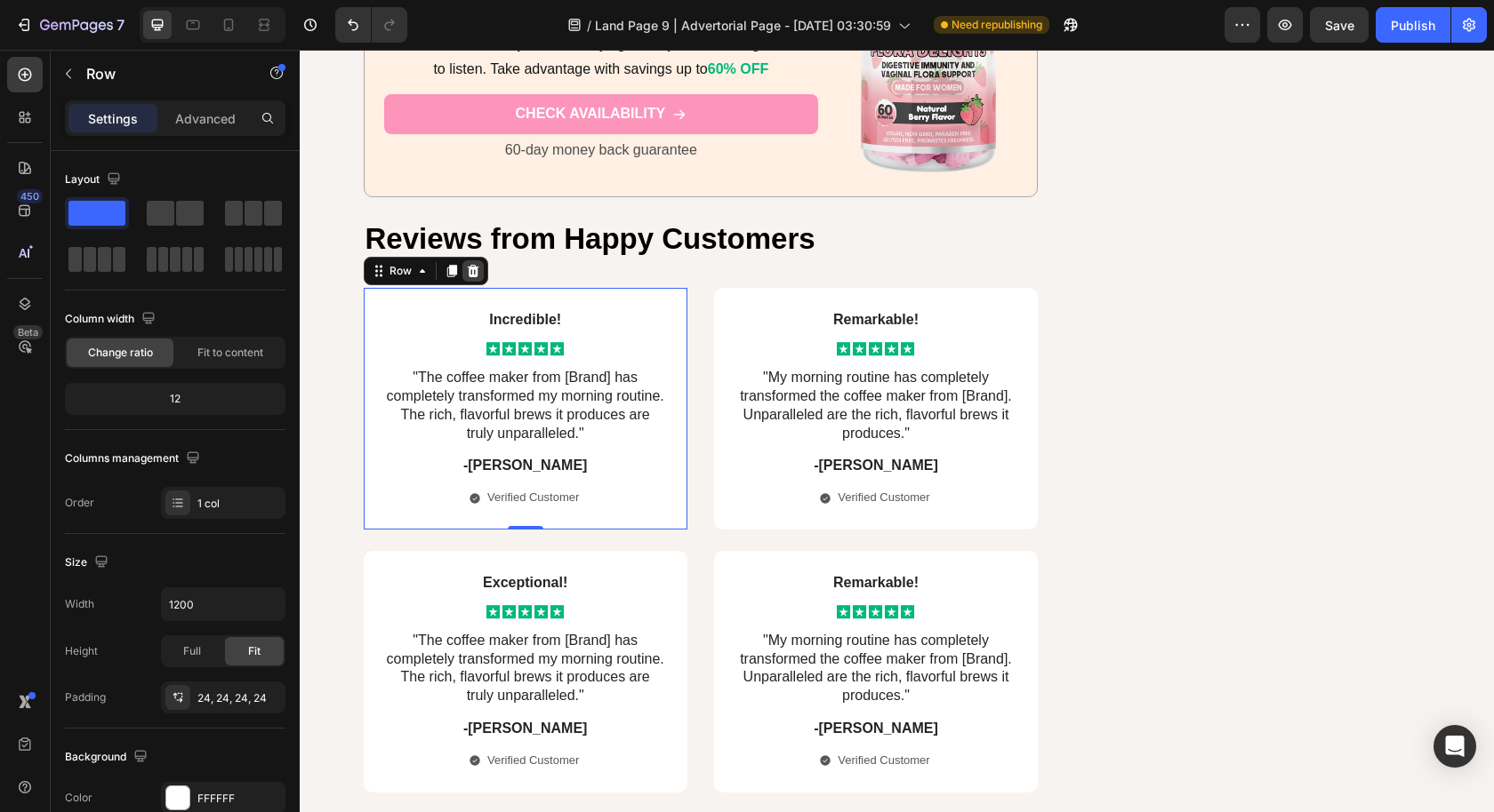
click at [467, 265] on icon at bounding box center [472, 270] width 12 height 12
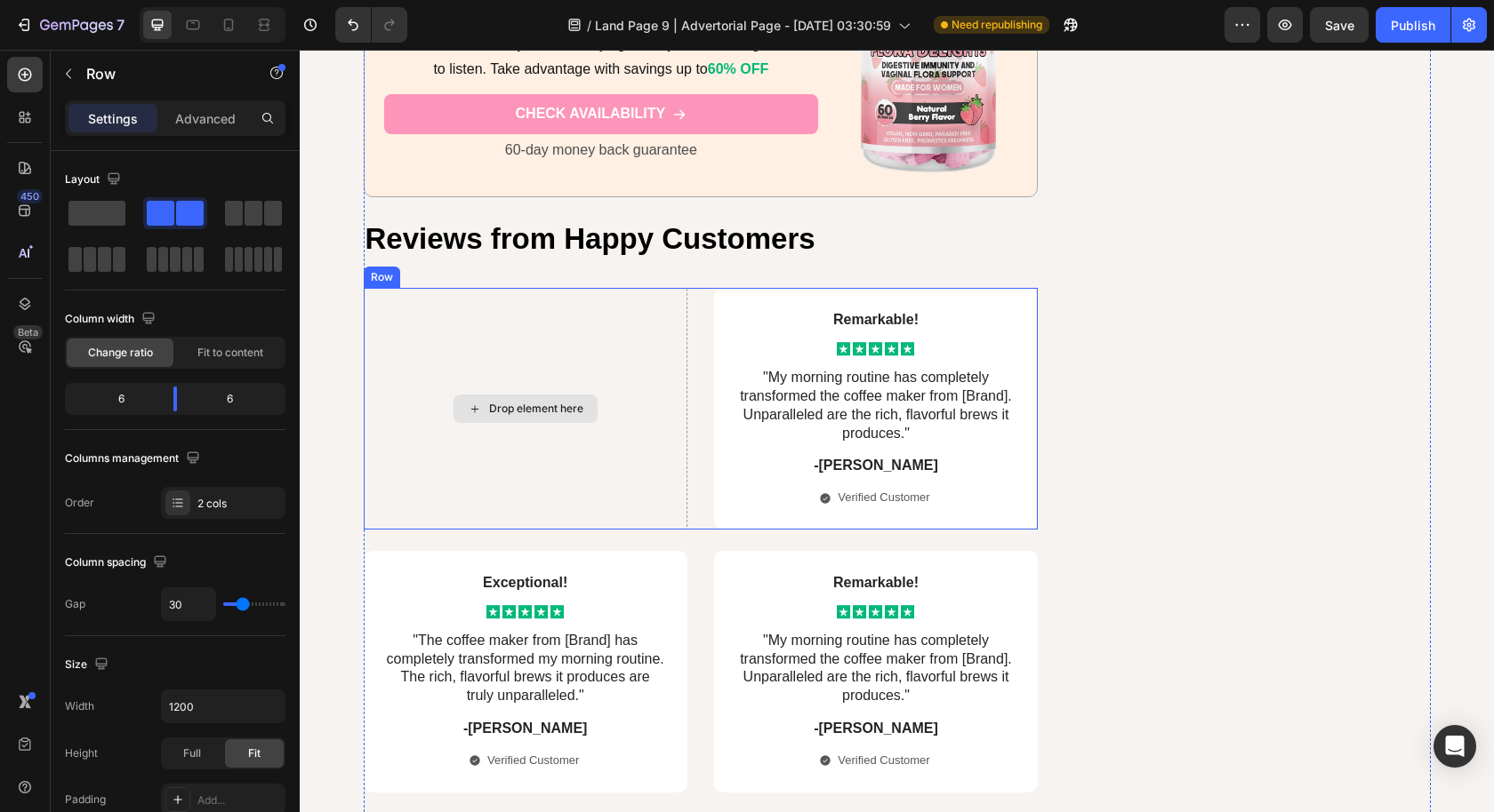
click at [624, 377] on div "Drop element here" at bounding box center [525, 408] width 324 height 241
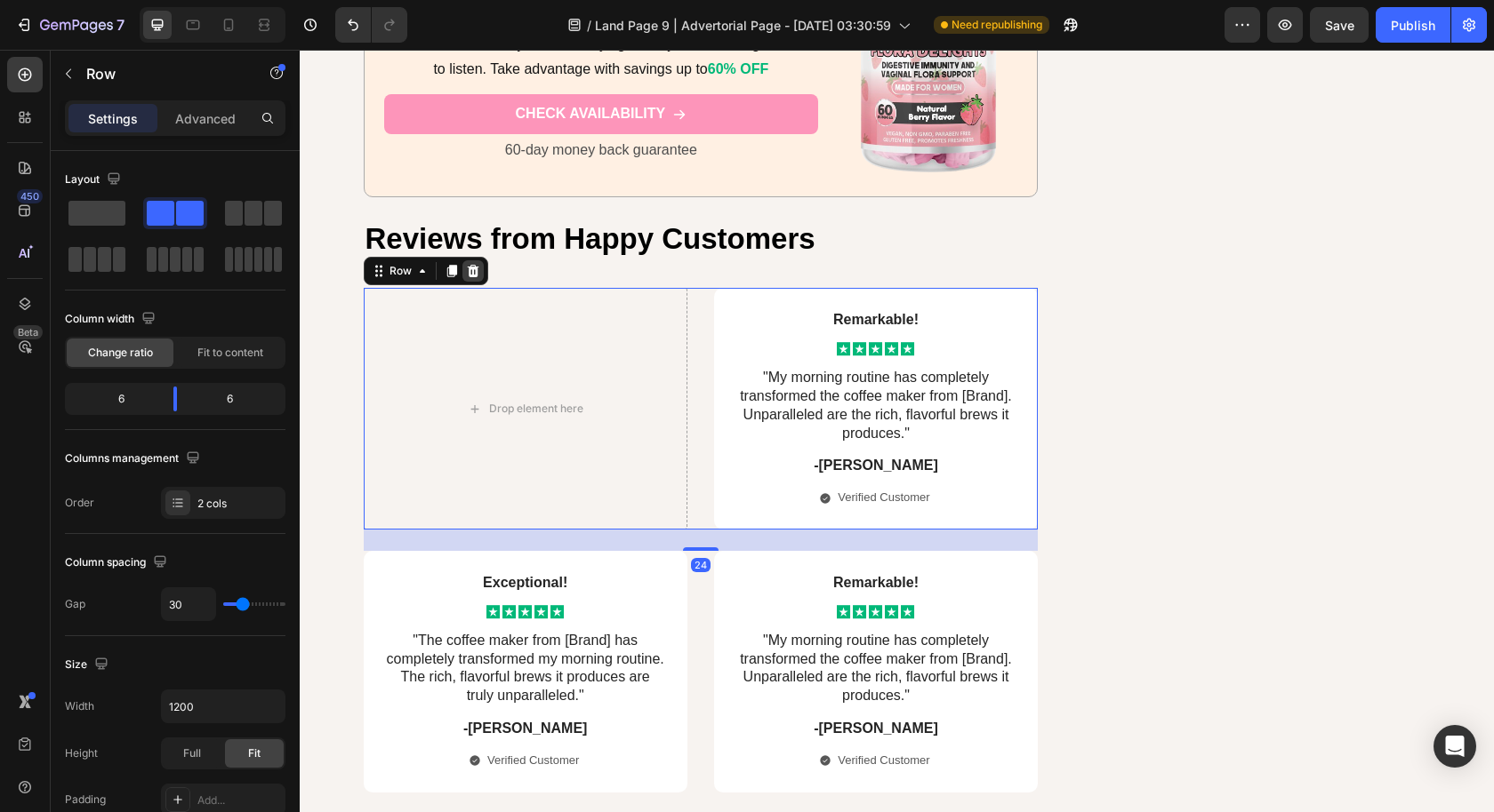
click at [466, 264] on icon at bounding box center [472, 270] width 14 height 14
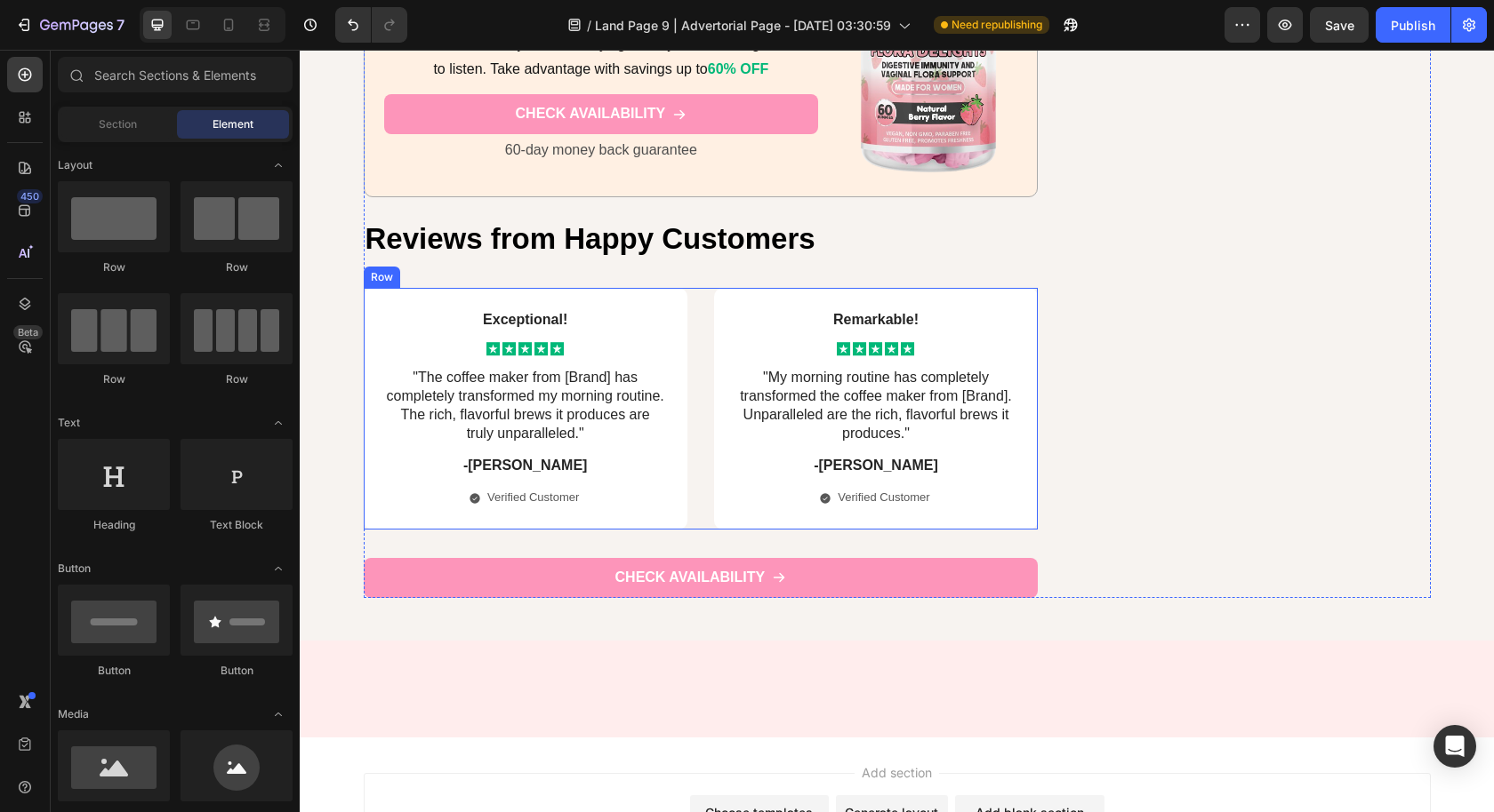
click at [683, 418] on div "Exceptional! Text Block Icon Icon Icon Icon Icon Icon List "The coffee maker fr…" at bounding box center [701, 408] width 675 height 241
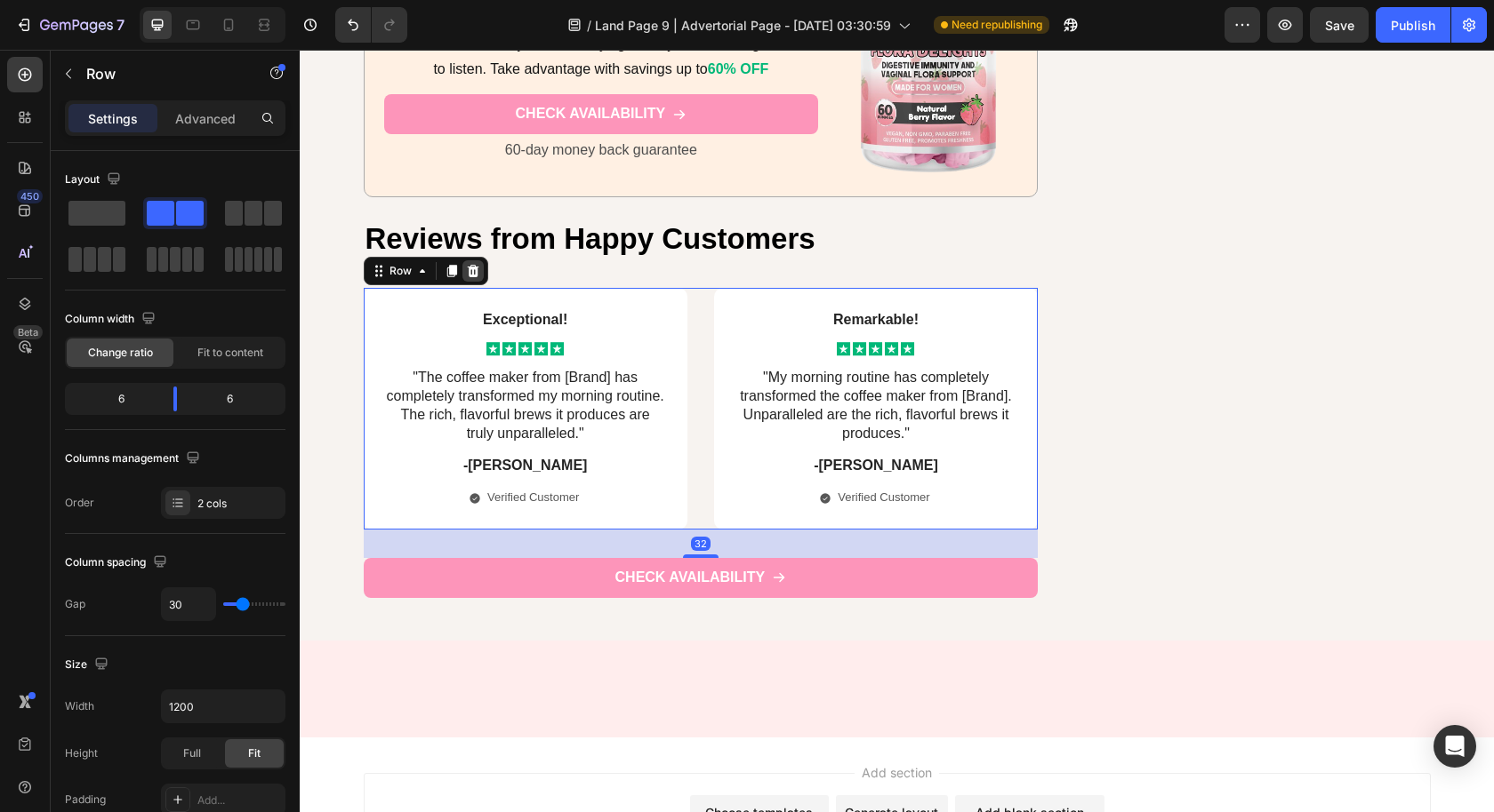
click at [467, 265] on icon at bounding box center [472, 270] width 12 height 12
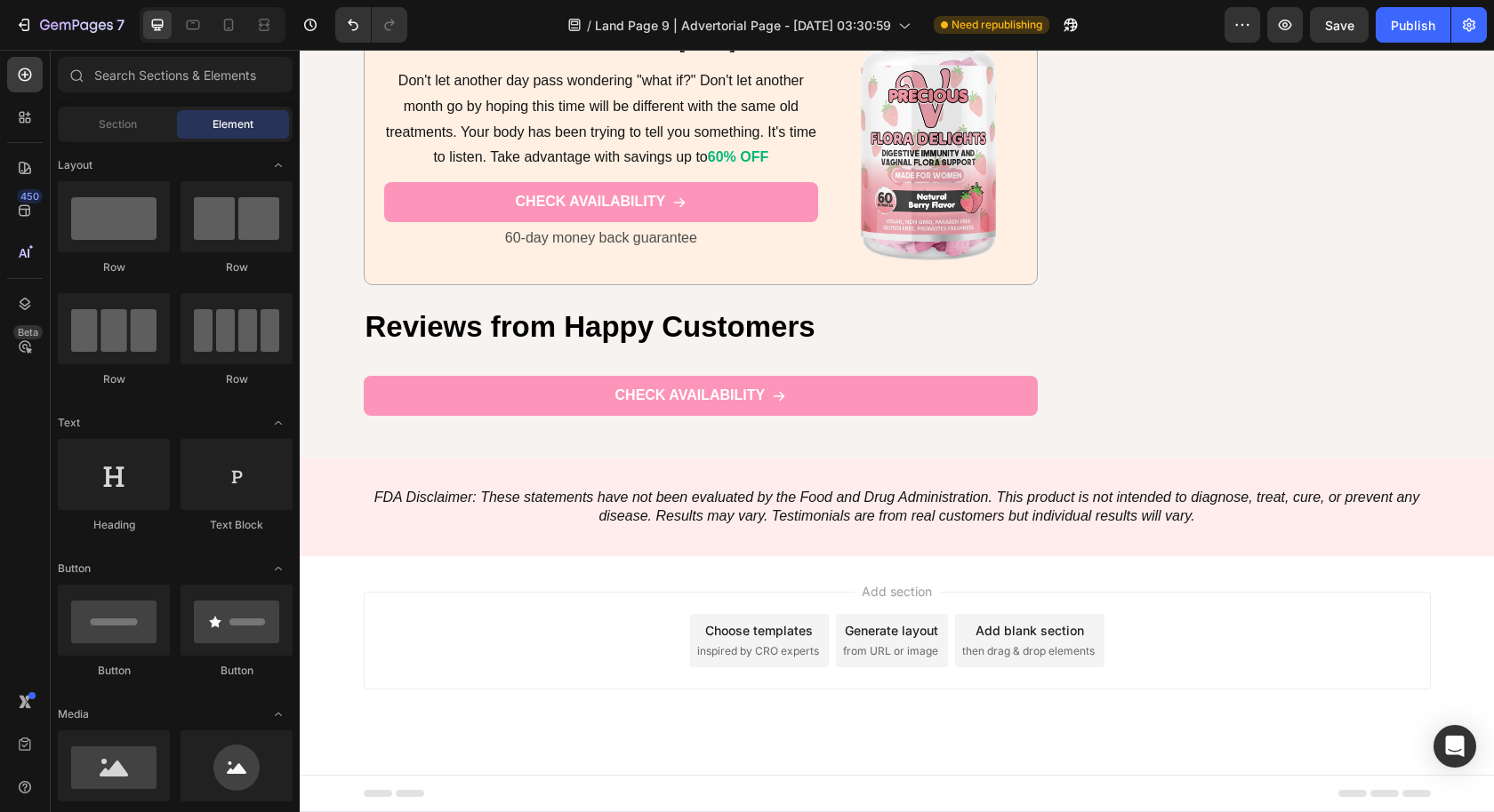
scroll to position [8652, 0]
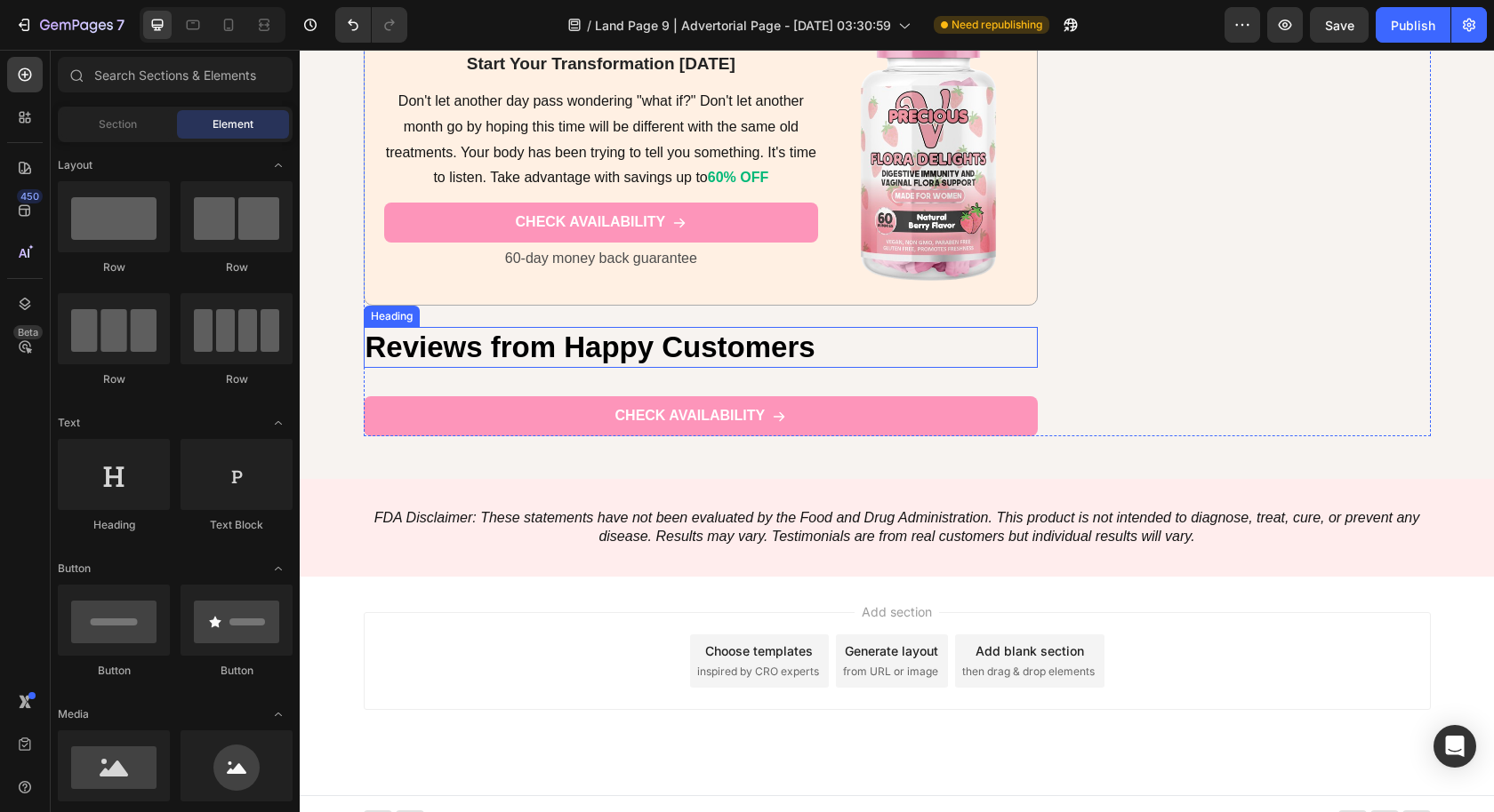
click at [846, 333] on h2 "Reviews from Happy Customers" at bounding box center [701, 347] width 675 height 41
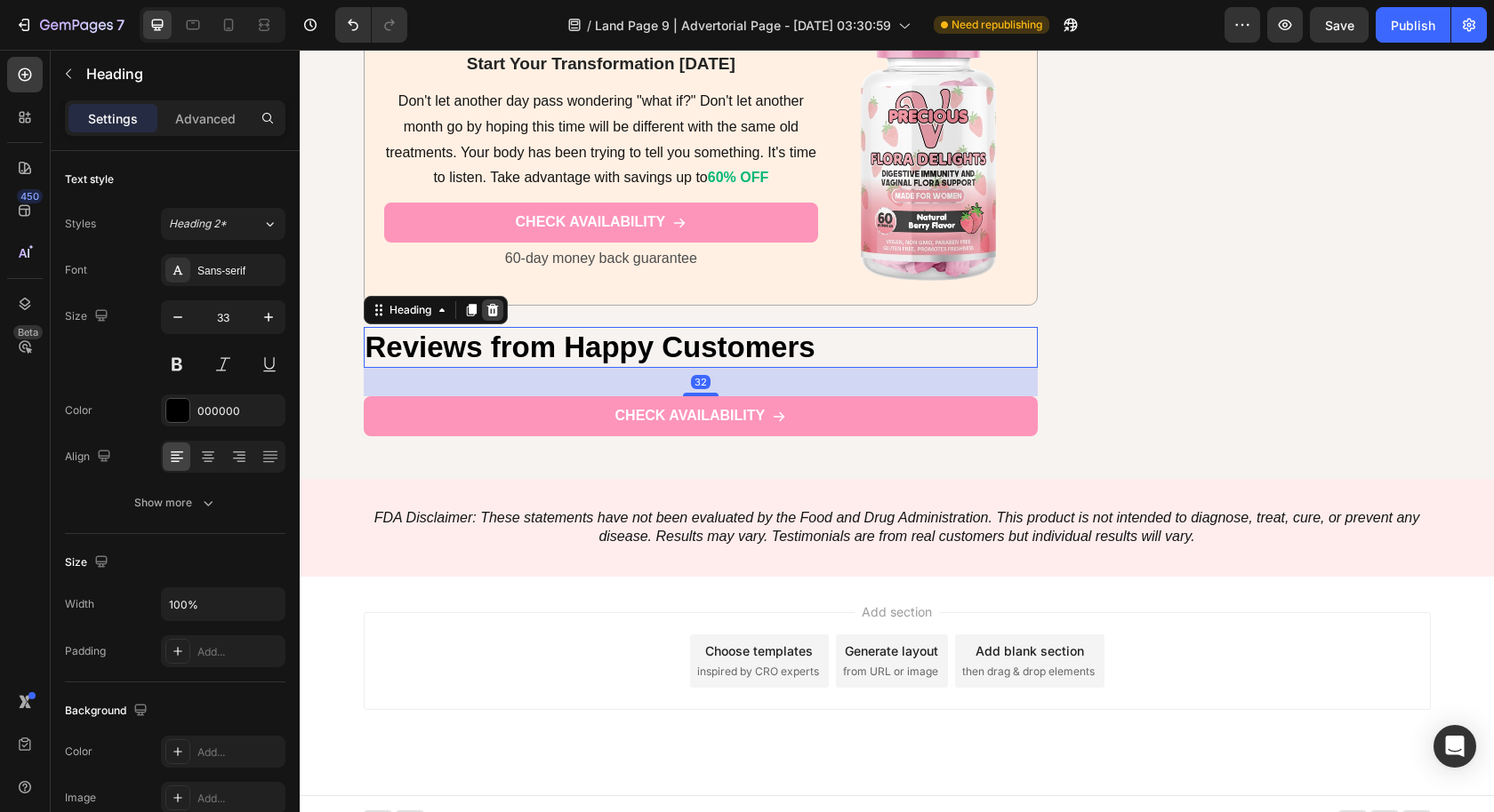
click at [487, 303] on icon at bounding box center [492, 309] width 12 height 12
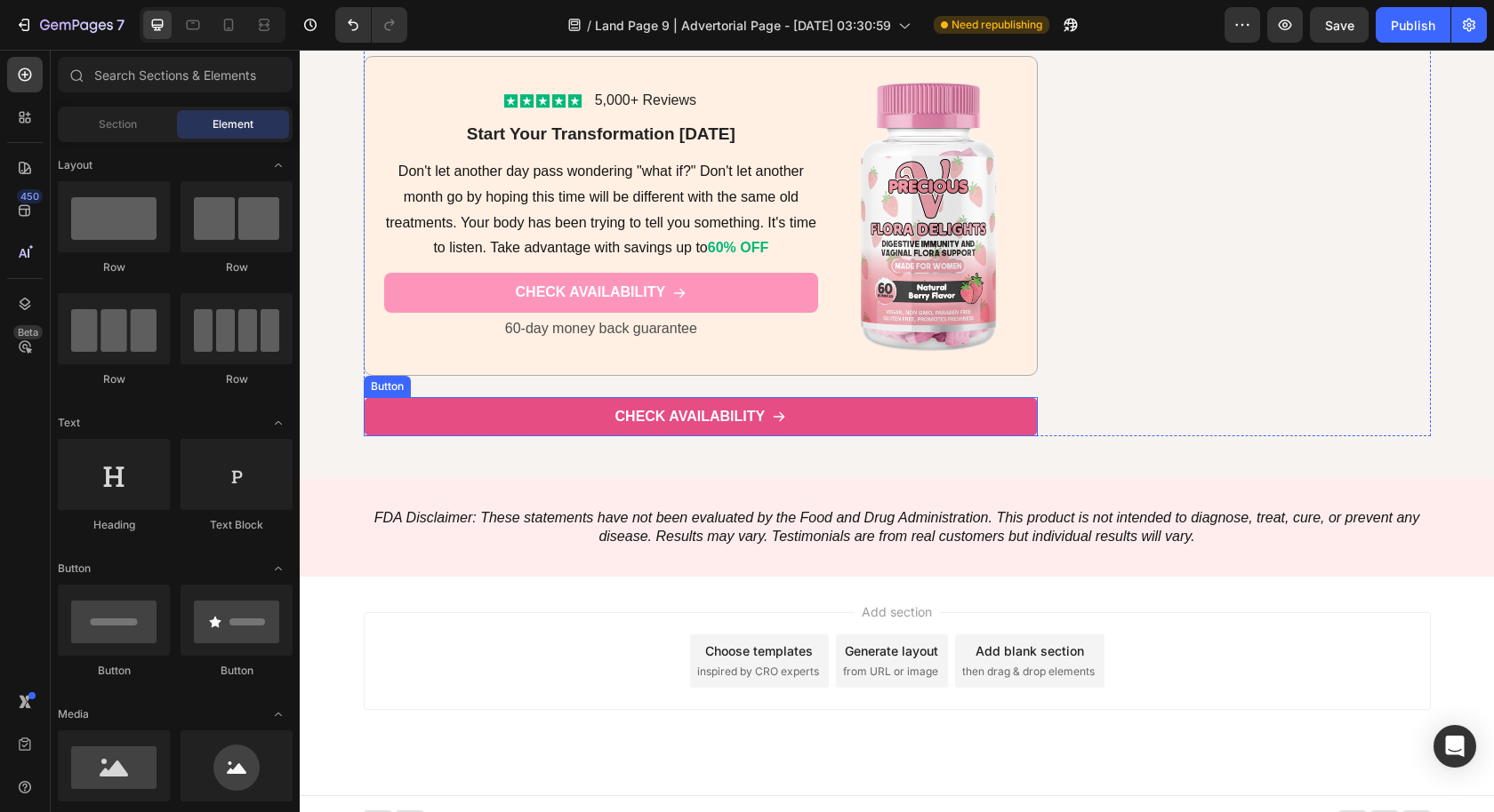
click at [929, 397] on link "CHECK AVAILABILITY" at bounding box center [701, 417] width 675 height 40
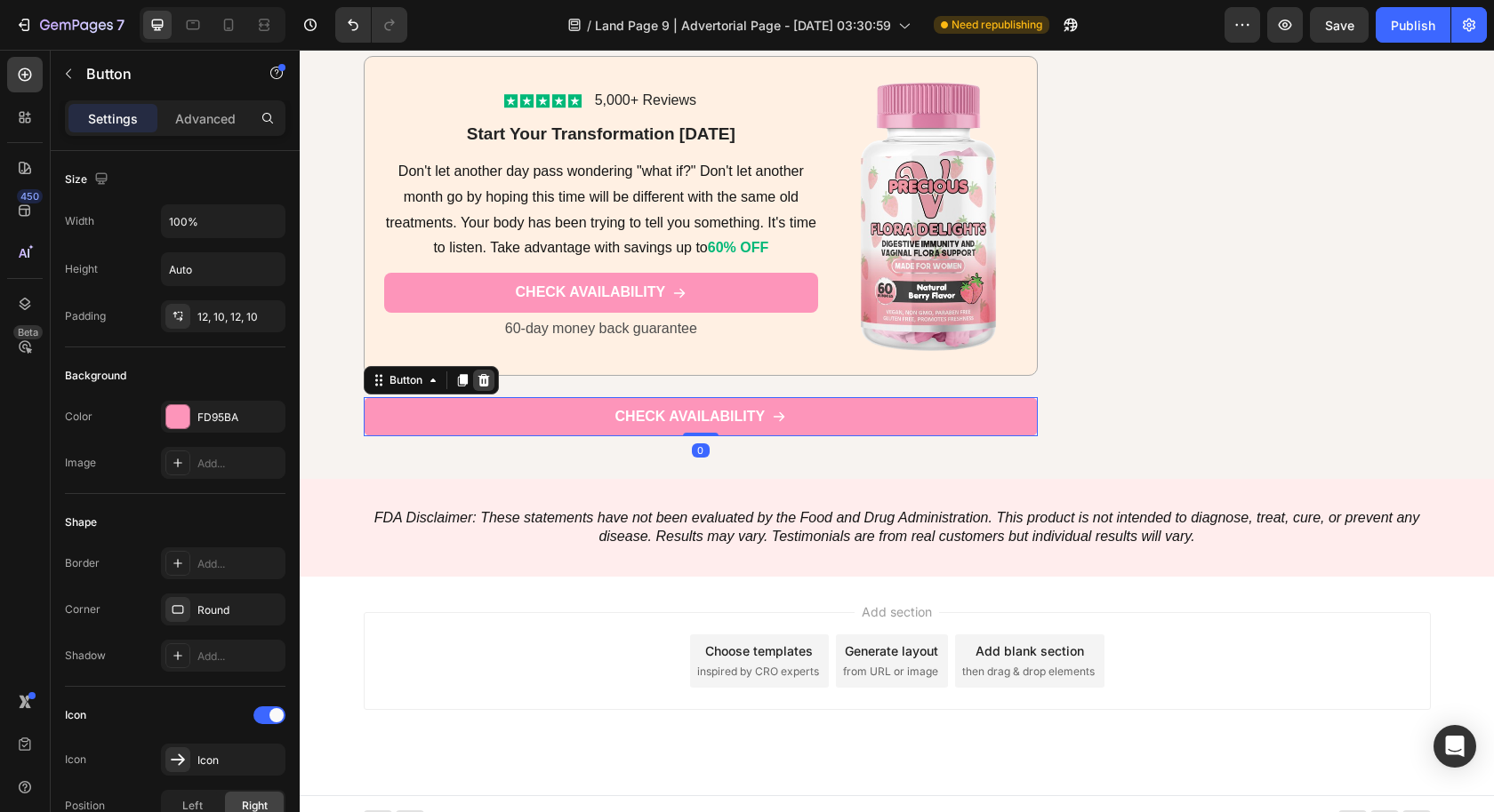
click at [478, 373] on icon at bounding box center [483, 379] width 12 height 12
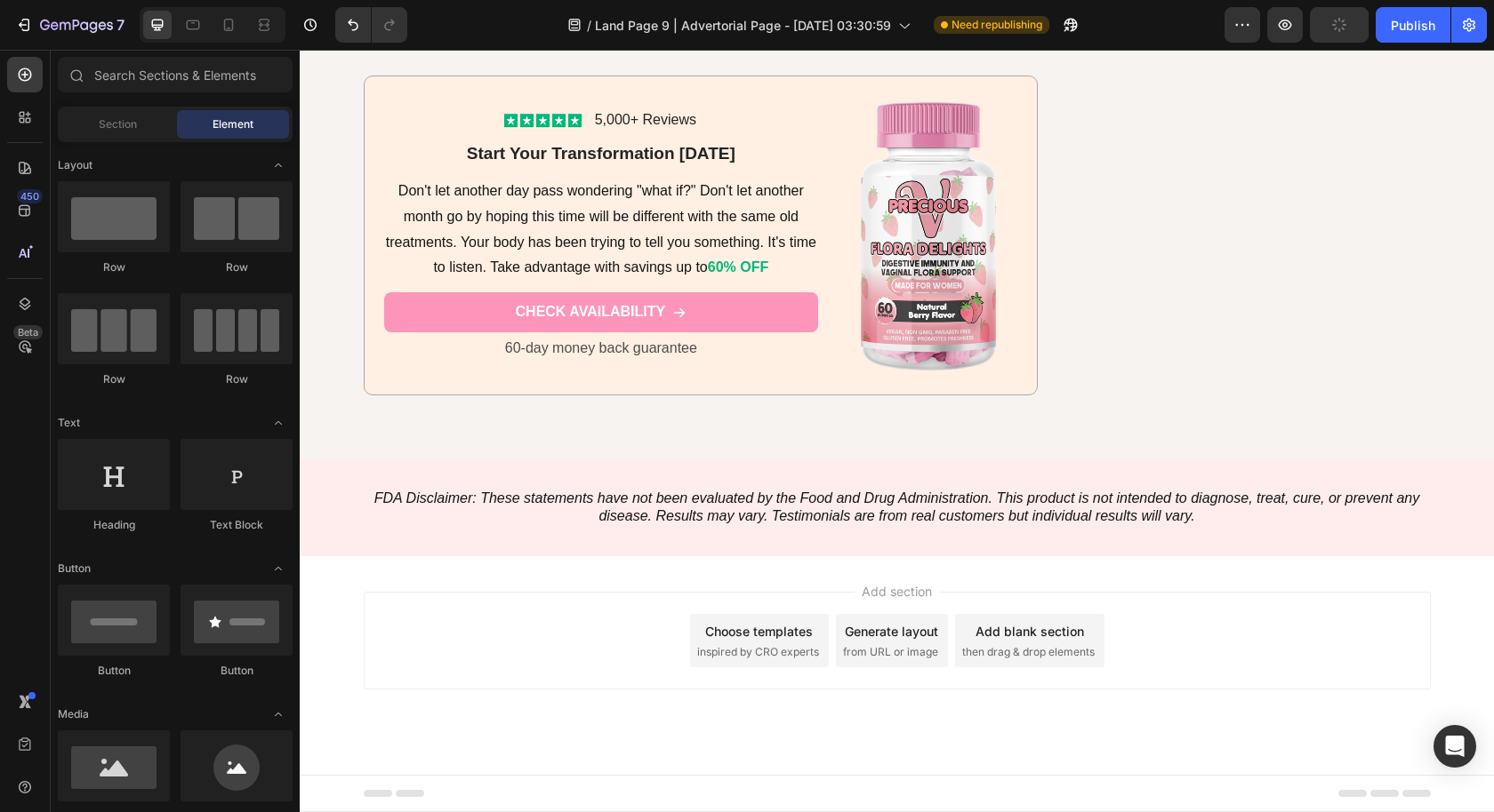
scroll to position [8541, 0]
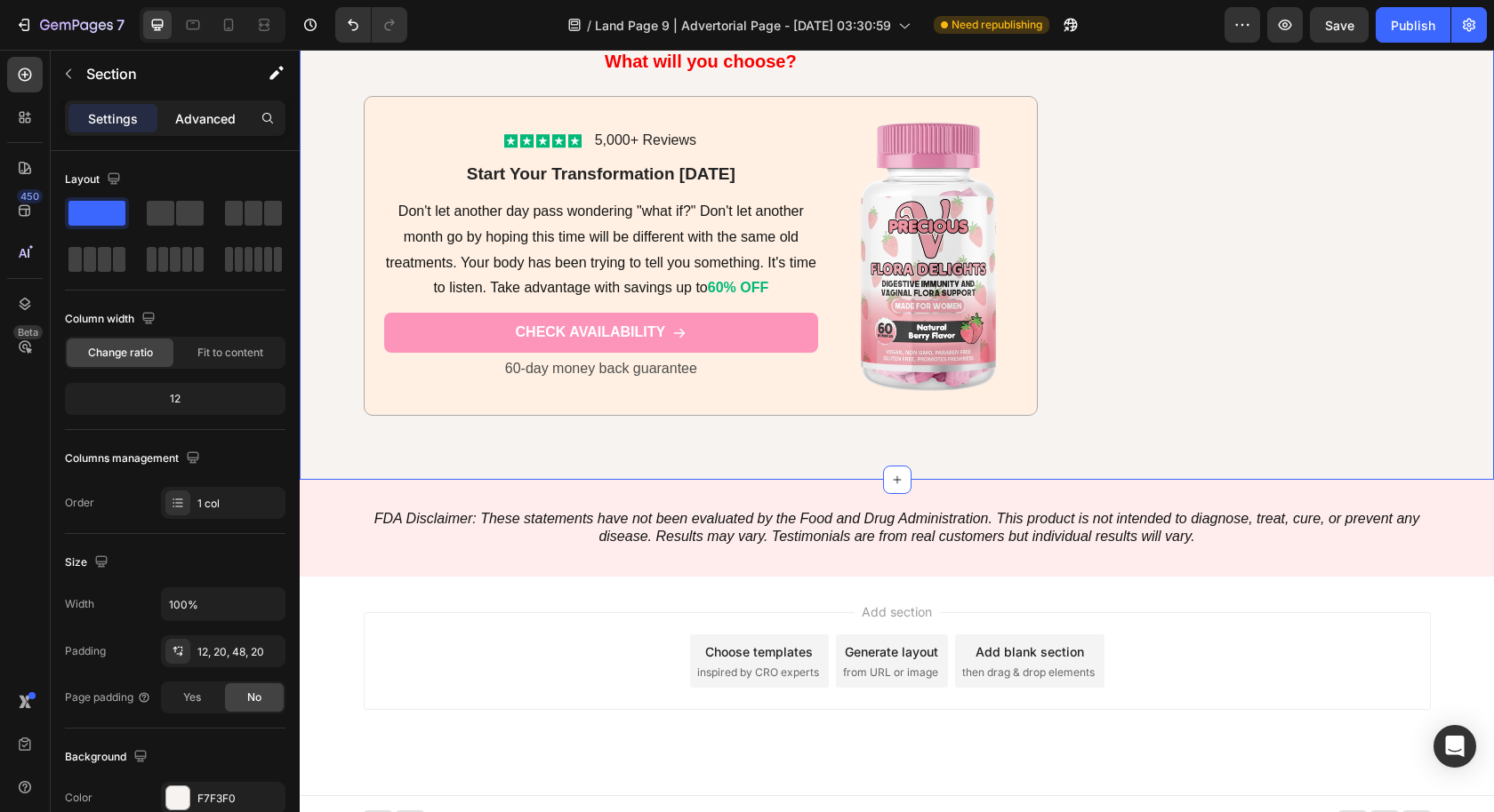
click at [237, 118] on div "Advanced" at bounding box center [206, 118] width 89 height 29
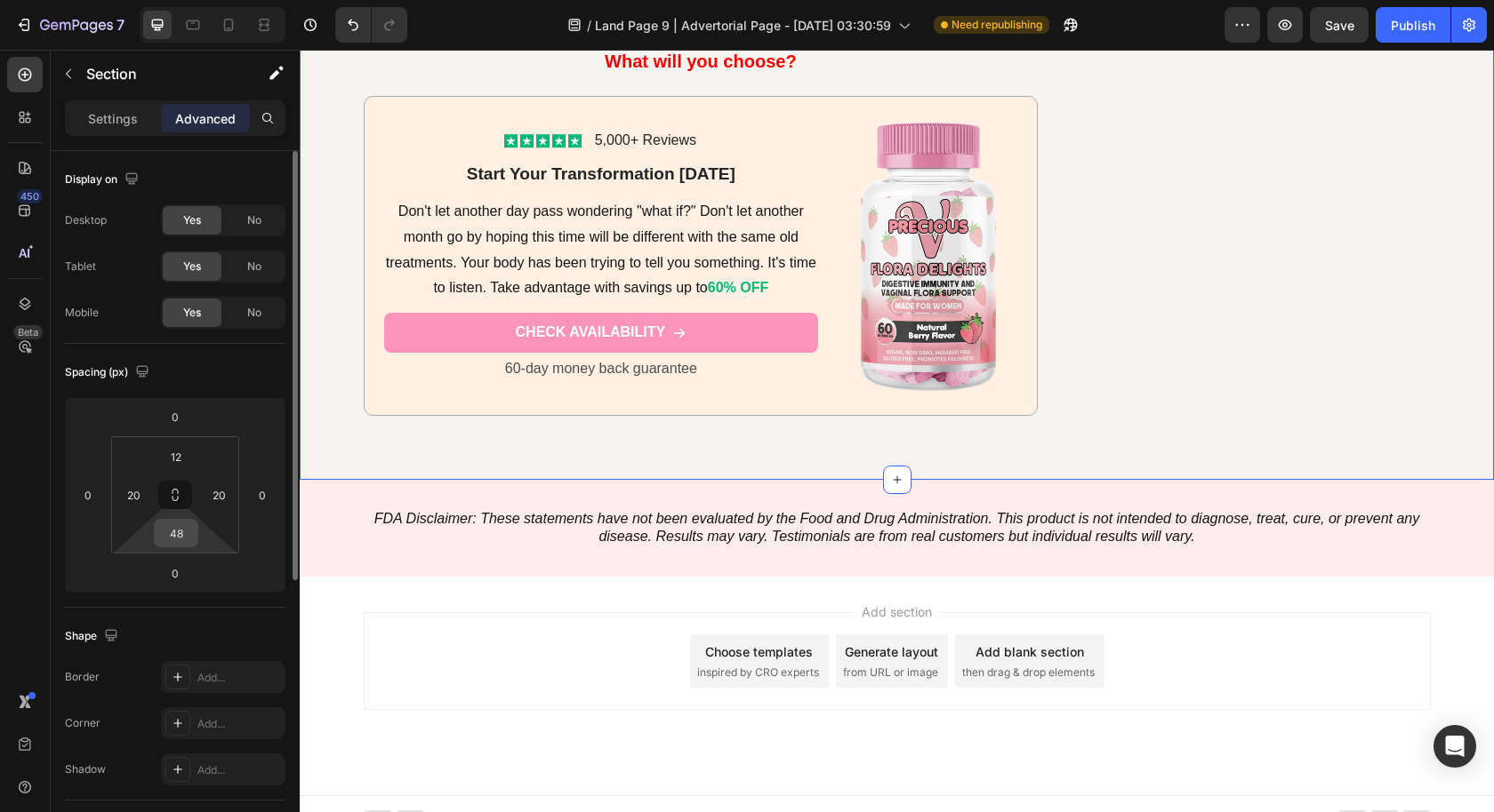
click at [179, 535] on input "48" at bounding box center [176, 533] width 36 height 27
type input "20"
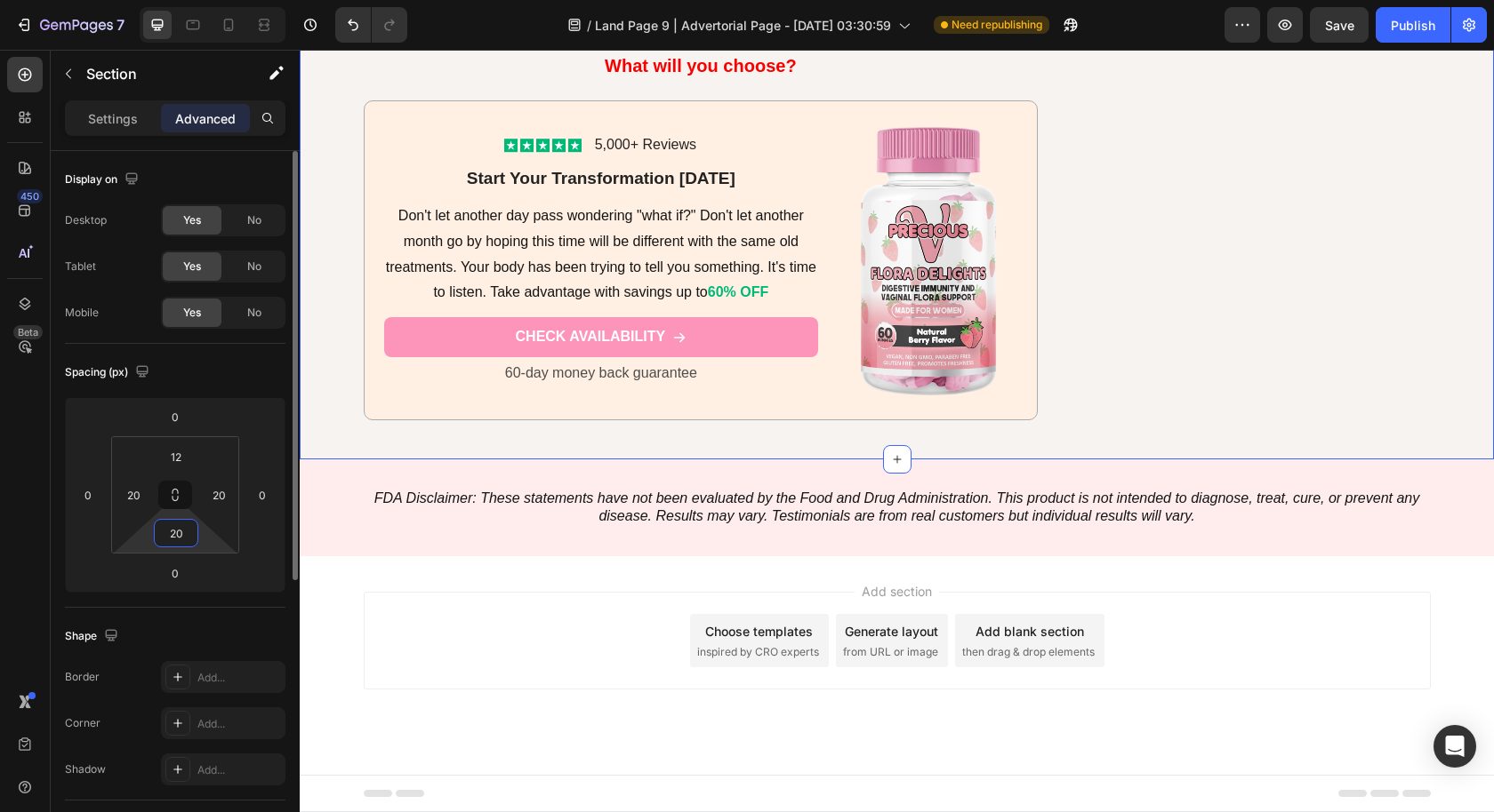
scroll to position [8501, 0]
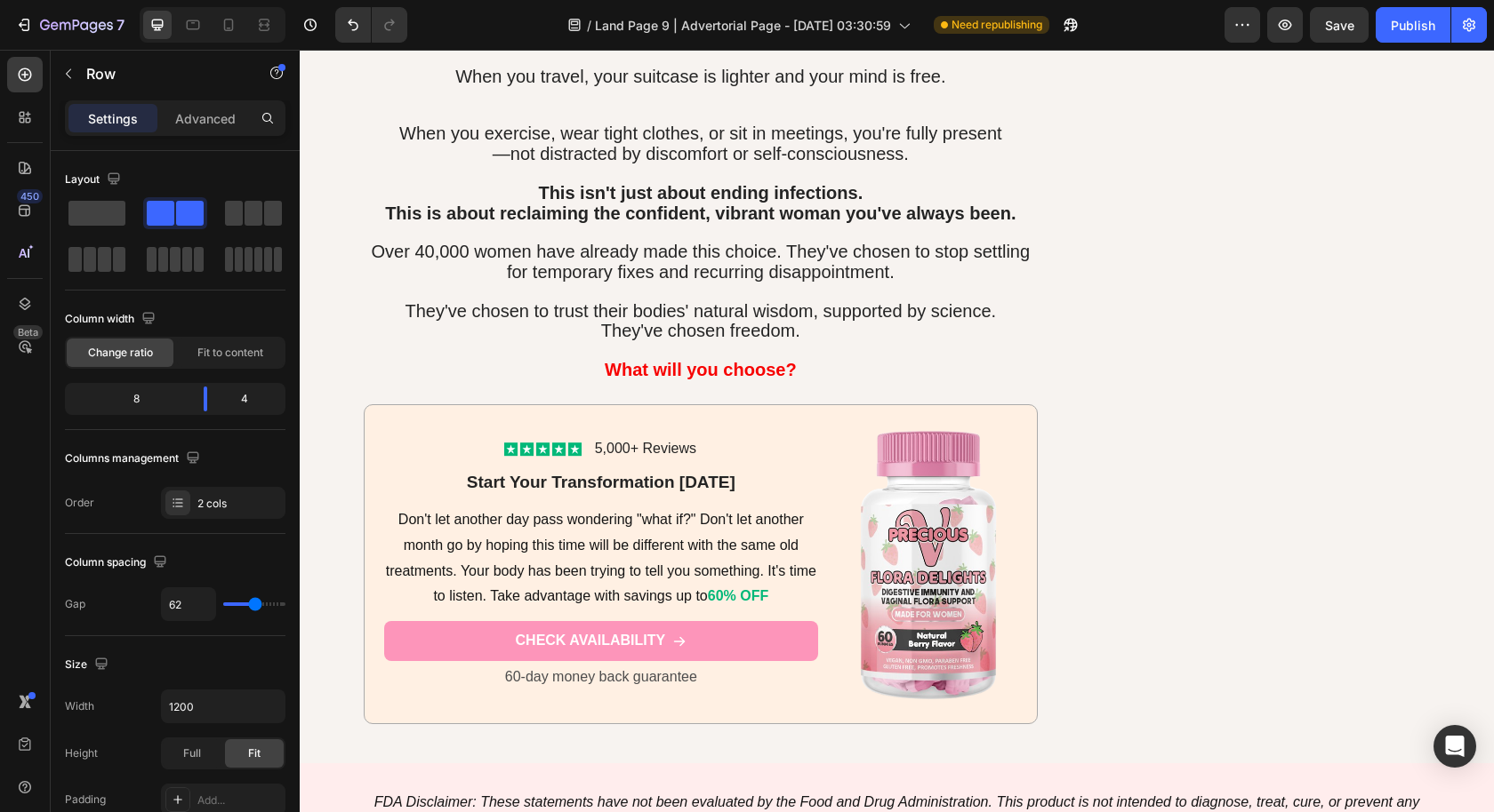
scroll to position [8220, 0]
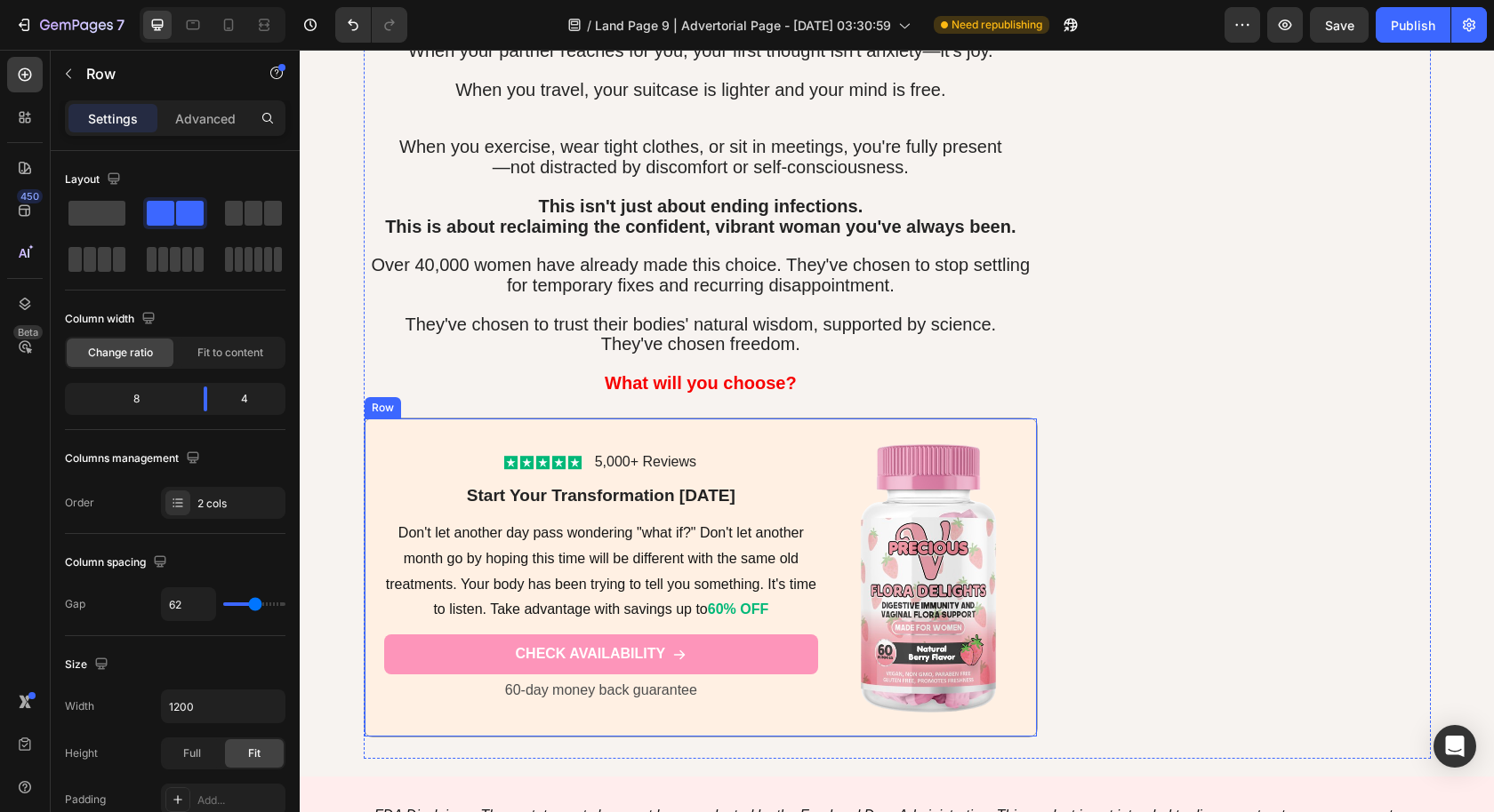
click at [1020, 424] on div "Icon Icon Icon Icon Icon Icon List 5,000+ Reviews Text Block Row Start Your Tra…" at bounding box center [701, 577] width 675 height 320
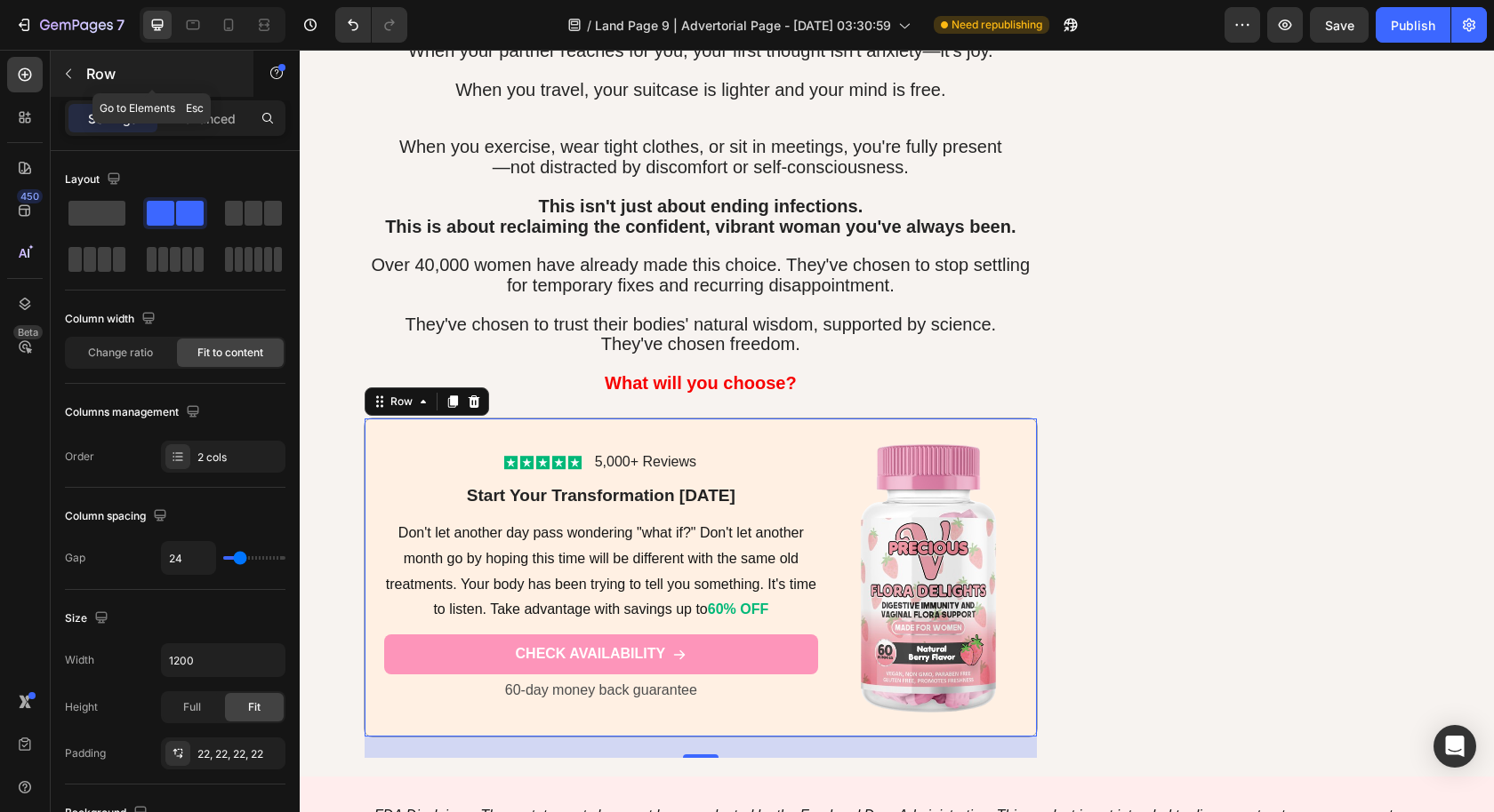
click at [68, 80] on button "button" at bounding box center [68, 74] width 29 height 29
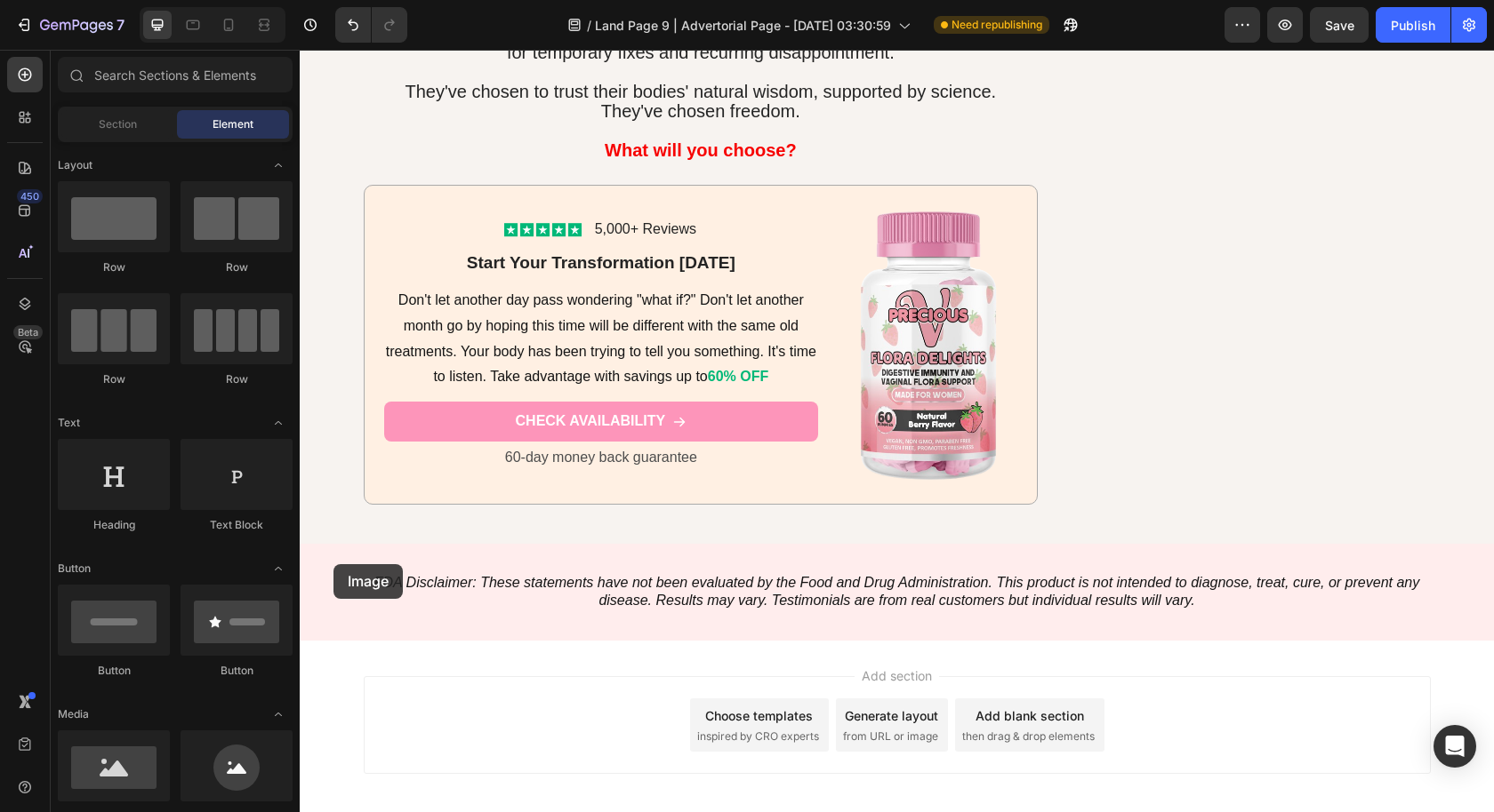
scroll to position [8516, 0]
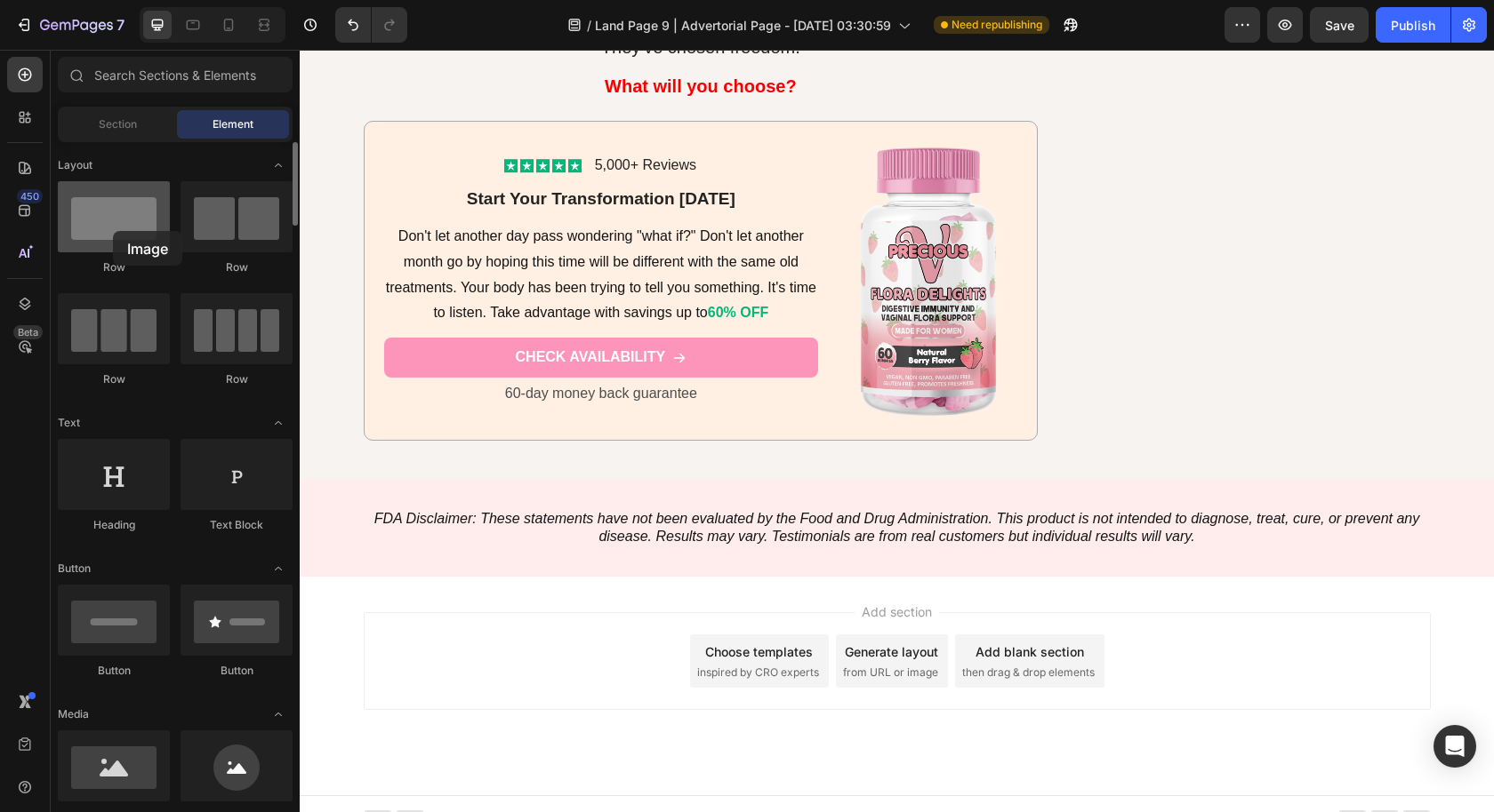
drag, startPoint x: 136, startPoint y: 777, endPoint x: 113, endPoint y: 231, distance: 546.5
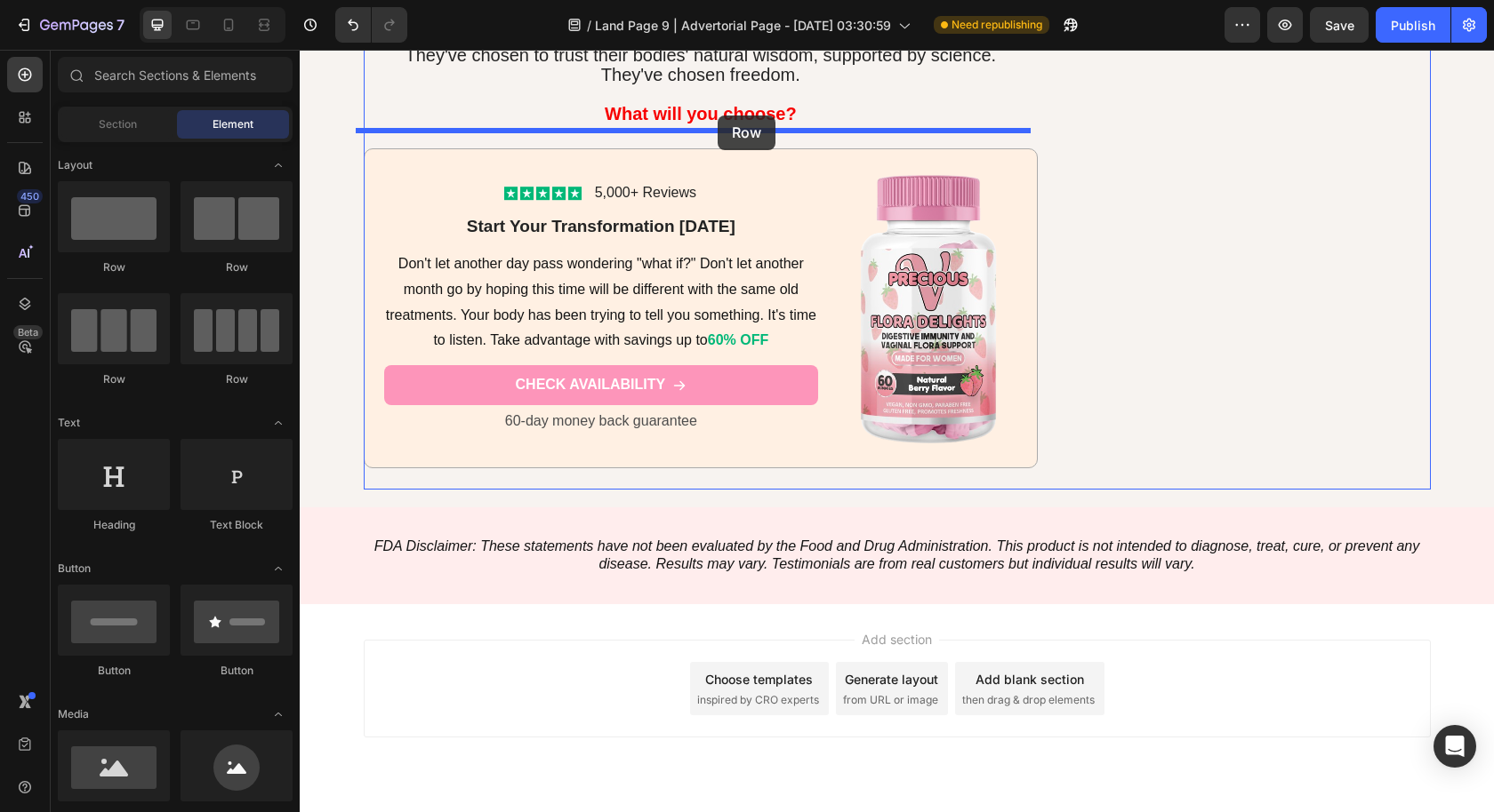
drag, startPoint x: 536, startPoint y: 278, endPoint x: 717, endPoint y: 115, distance: 243.6
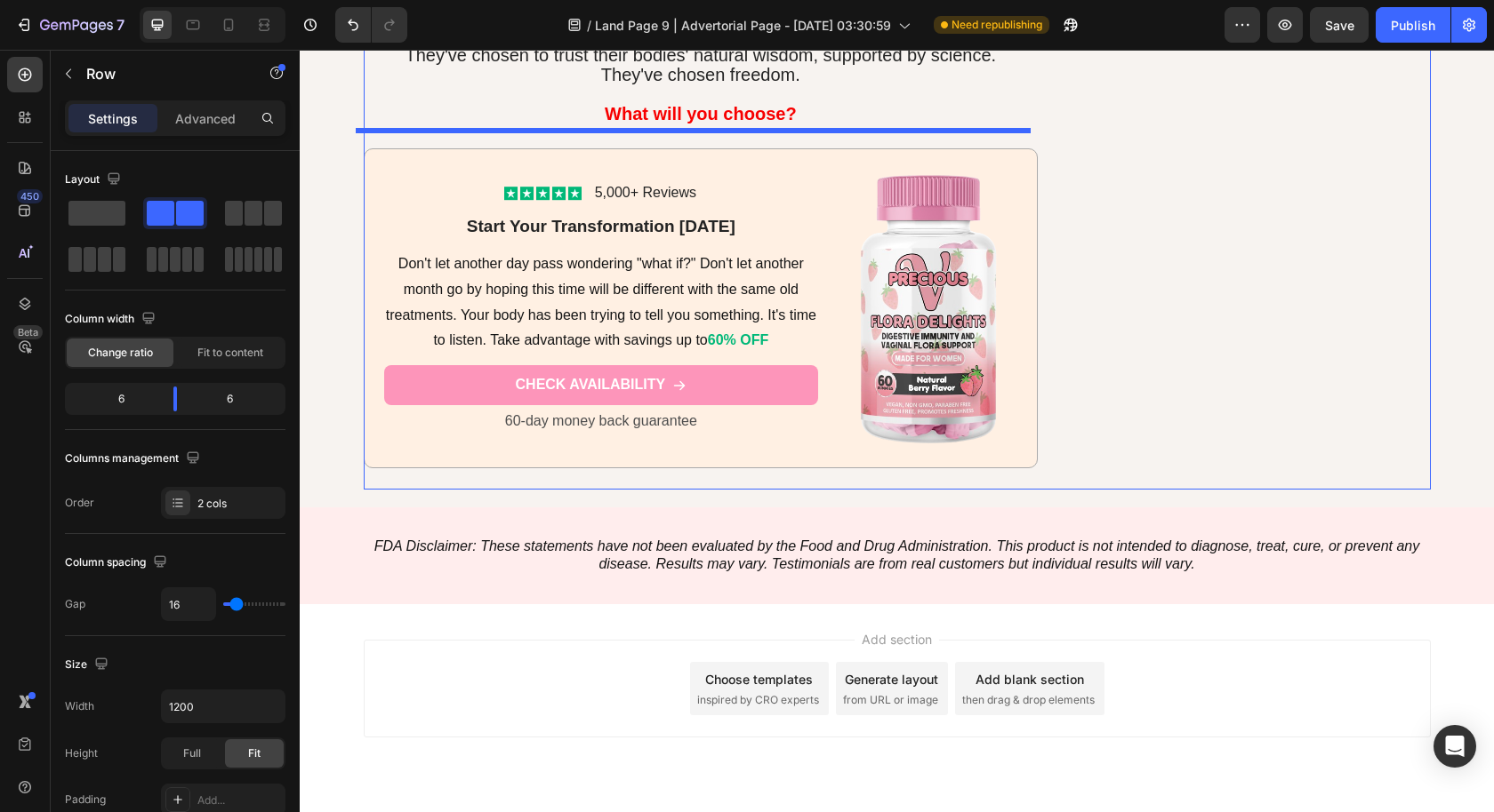
scroll to position [8484, 0]
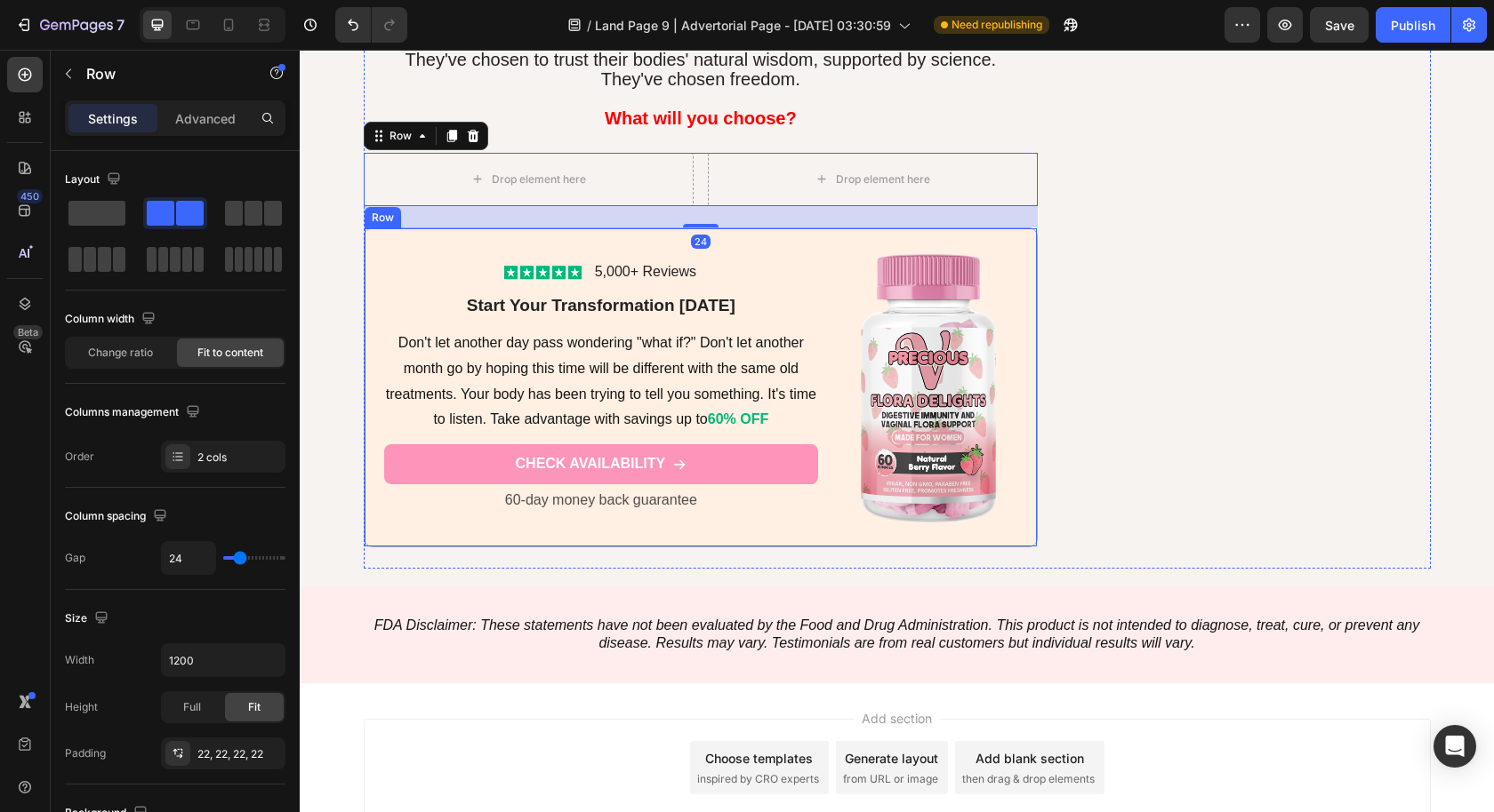
click at [817, 255] on div "Icon Icon Icon Icon Icon Icon List 5,000+ Reviews Text Block Row Start Your Tra…" at bounding box center [701, 387] width 675 height 320
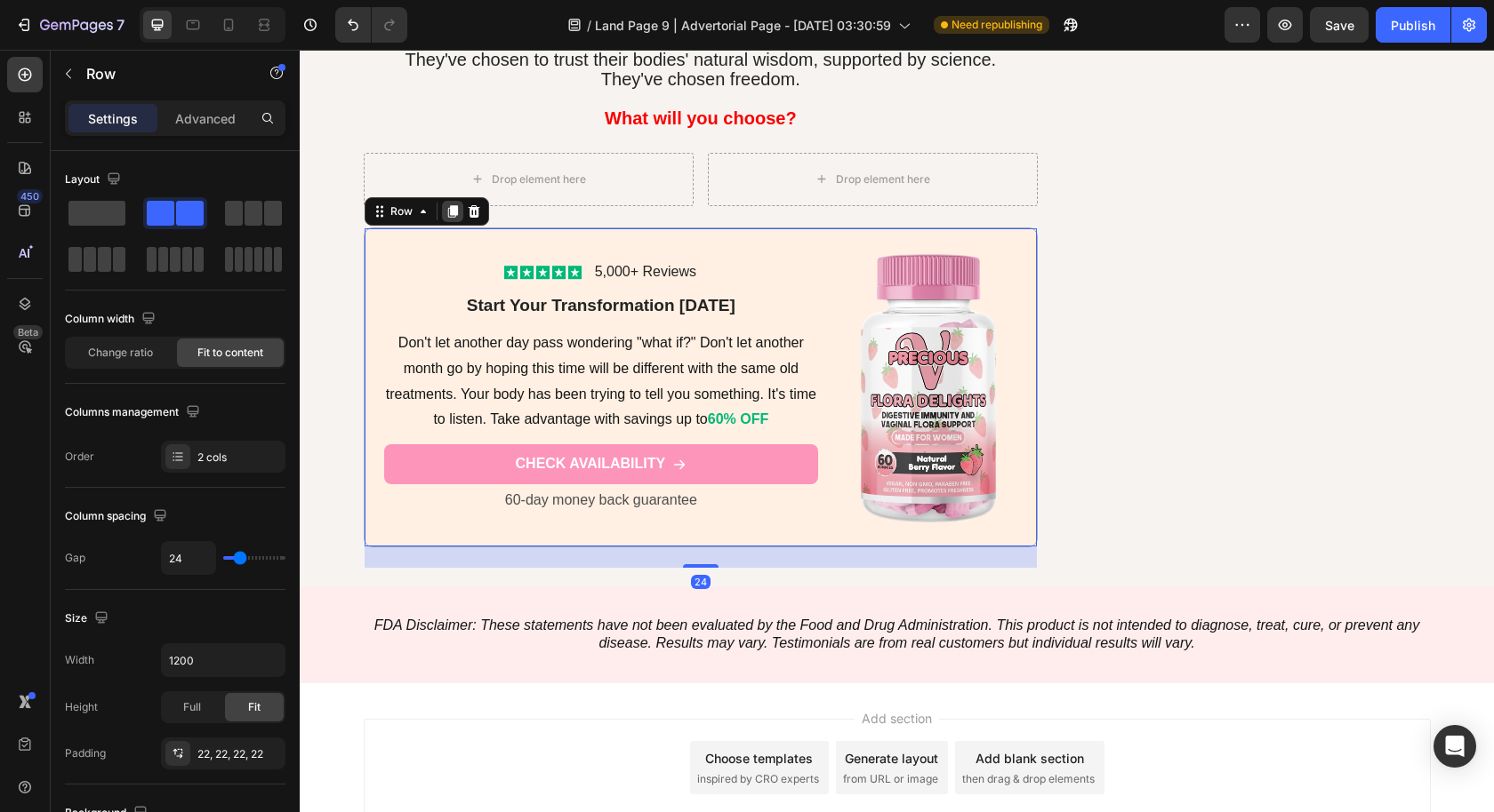
click at [447, 206] on icon at bounding box center [452, 211] width 10 height 12
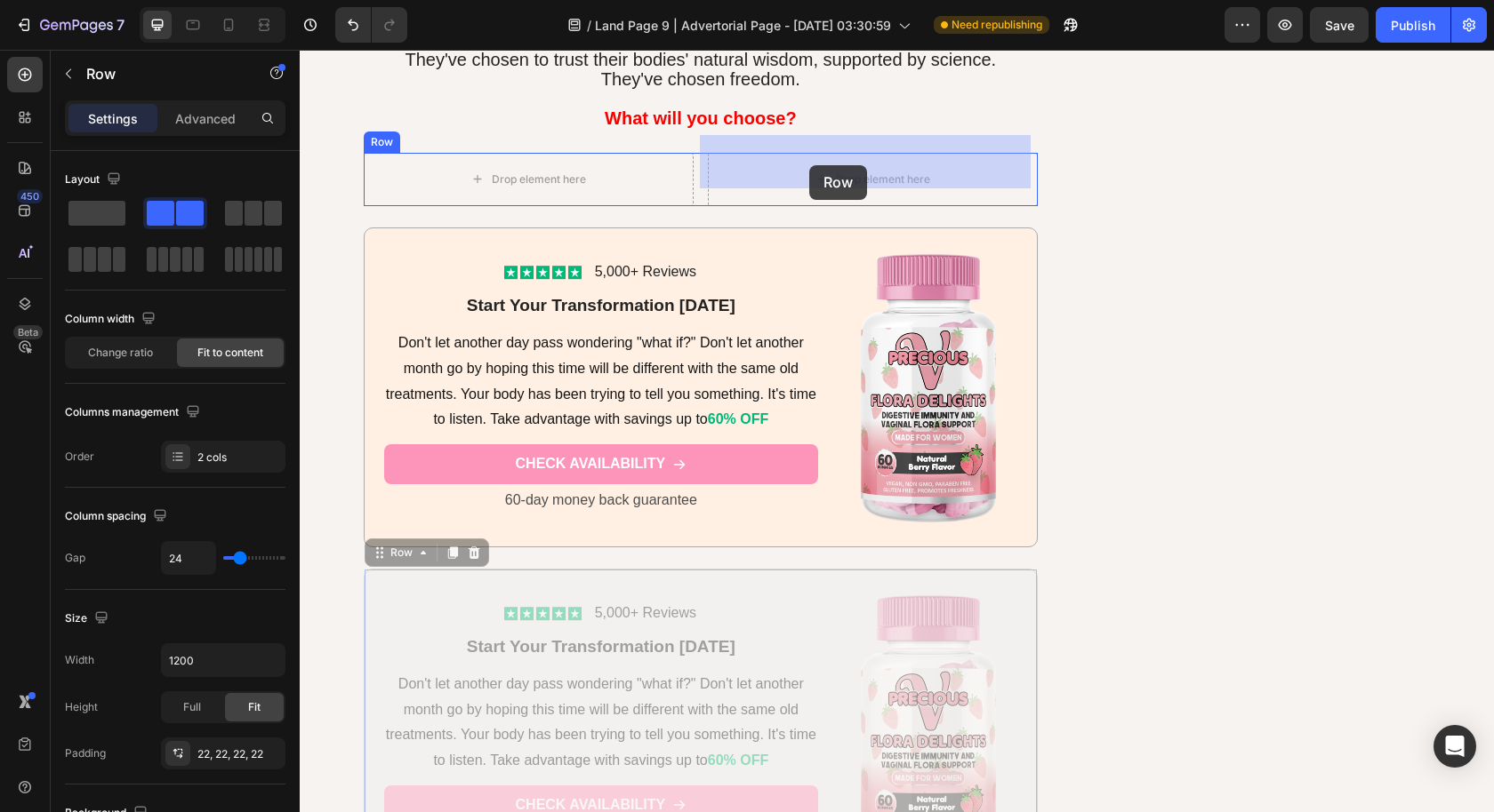
drag, startPoint x: 372, startPoint y: 532, endPoint x: 809, endPoint y: 165, distance: 570.7
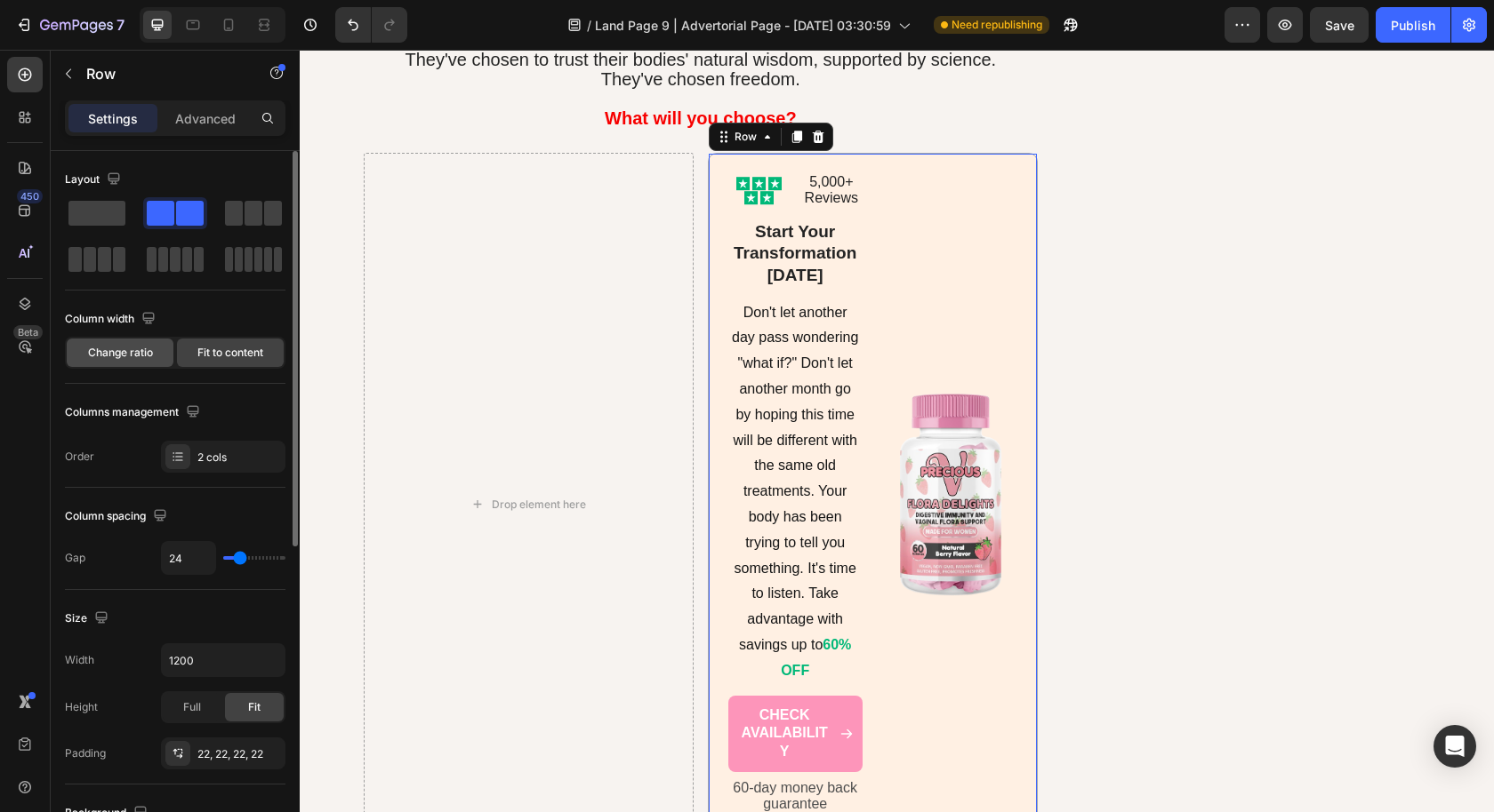
click at [121, 345] on span "Change ratio" at bounding box center [120, 352] width 65 height 16
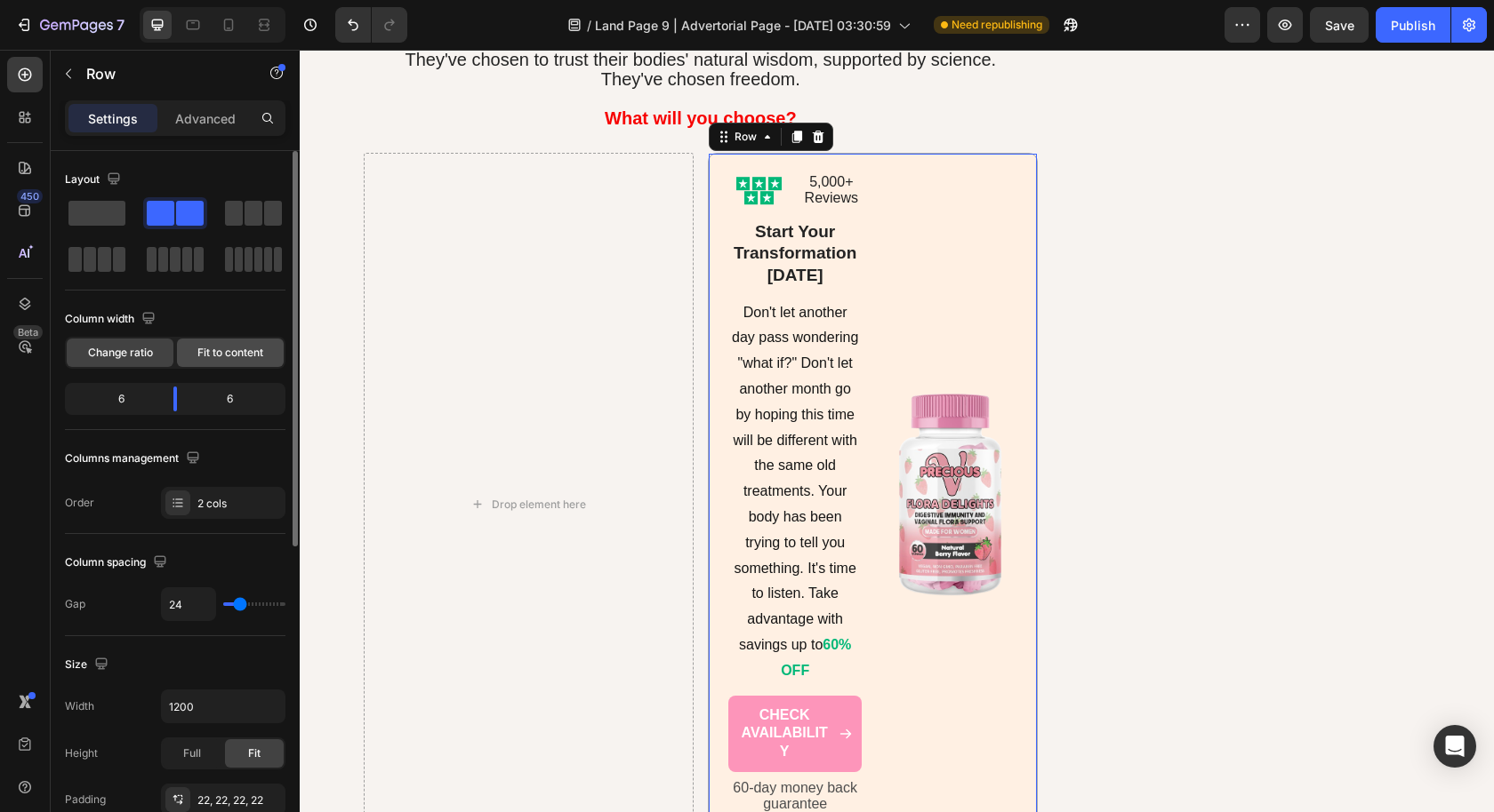
click at [210, 347] on span "Fit to content" at bounding box center [230, 352] width 65 height 16
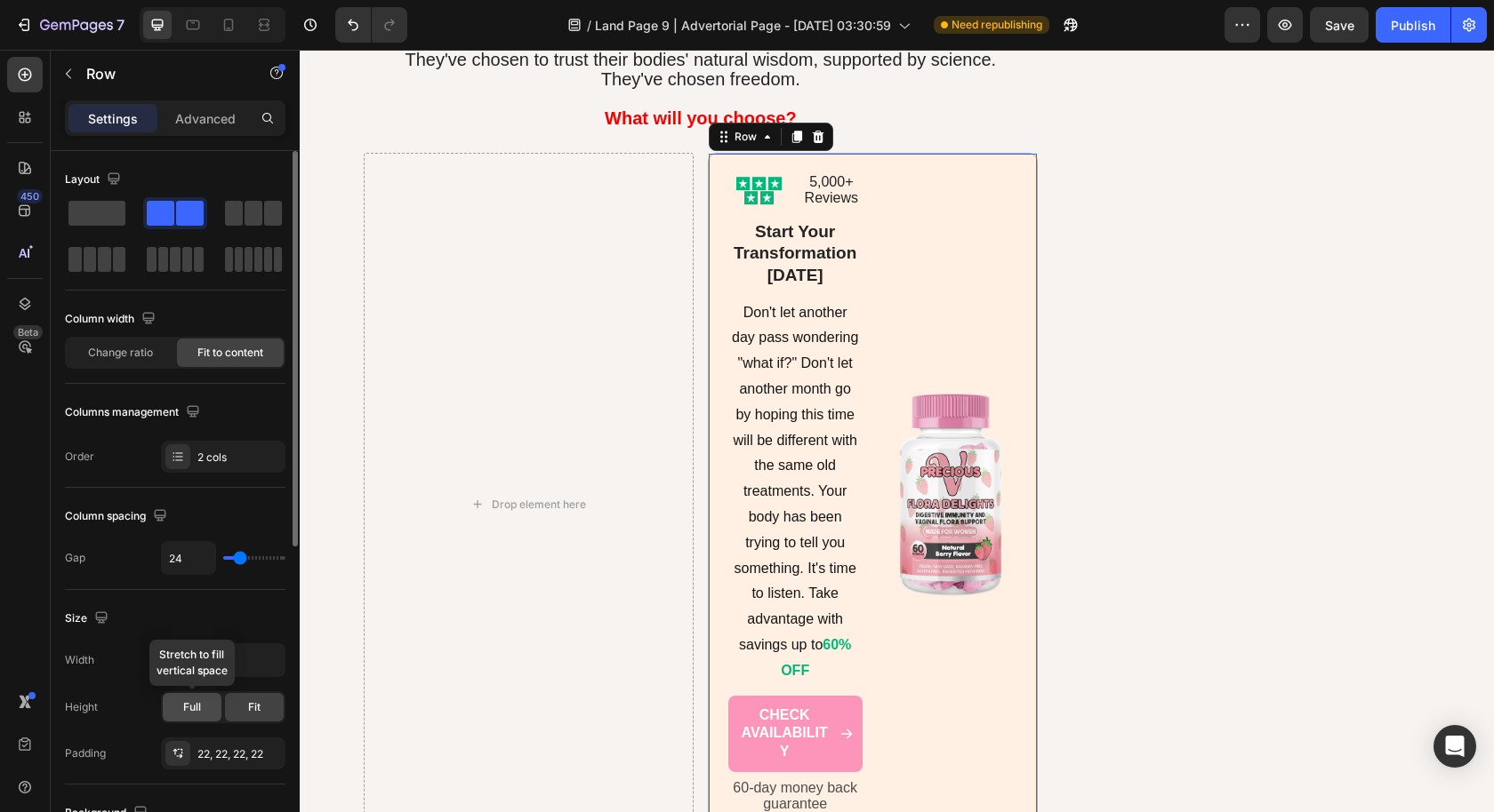
click at [196, 711] on div "Full" at bounding box center [192, 707] width 59 height 29
click at [249, 711] on div "Fit" at bounding box center [255, 707] width 59 height 29
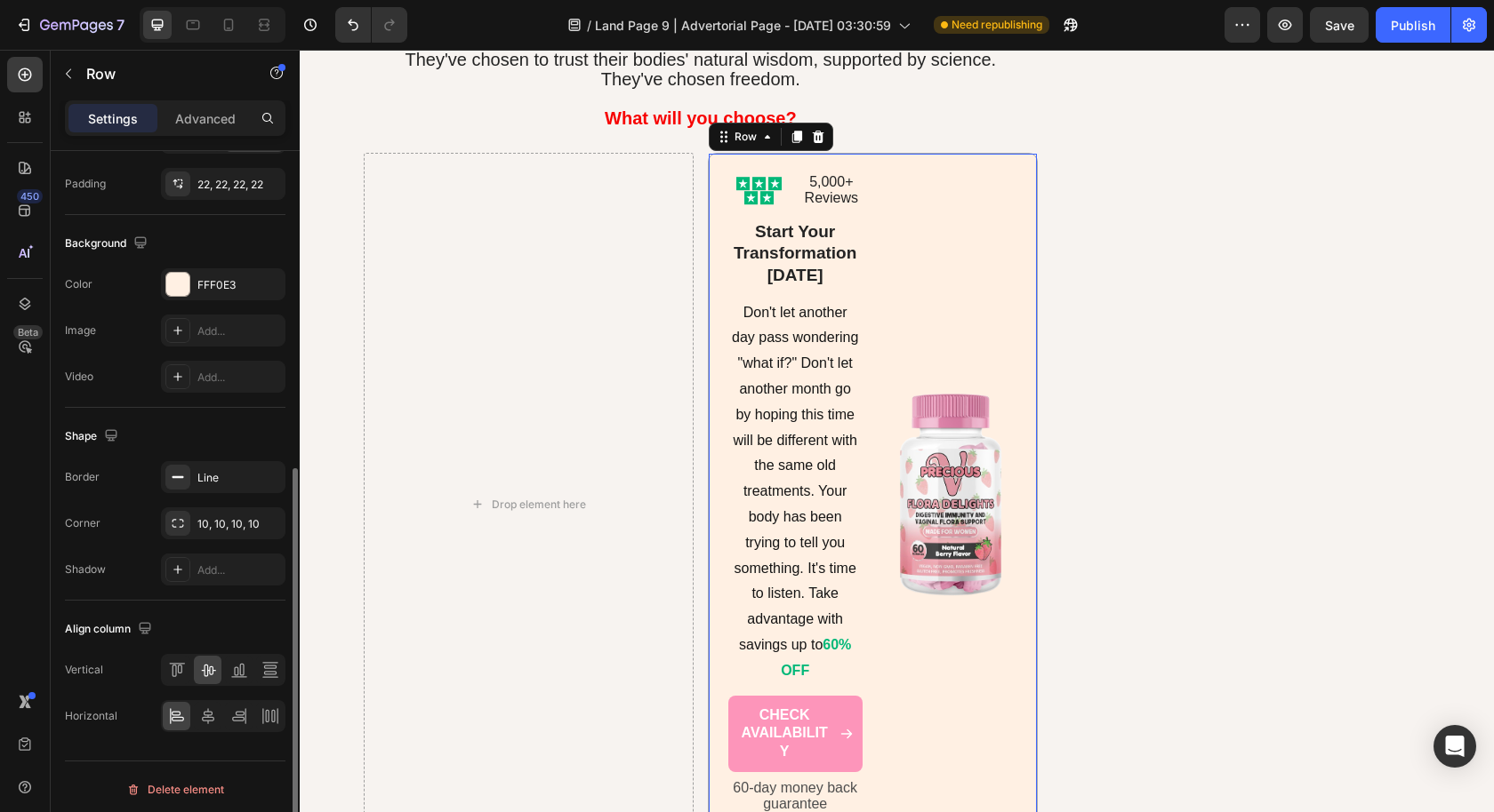
scroll to position [0, 0]
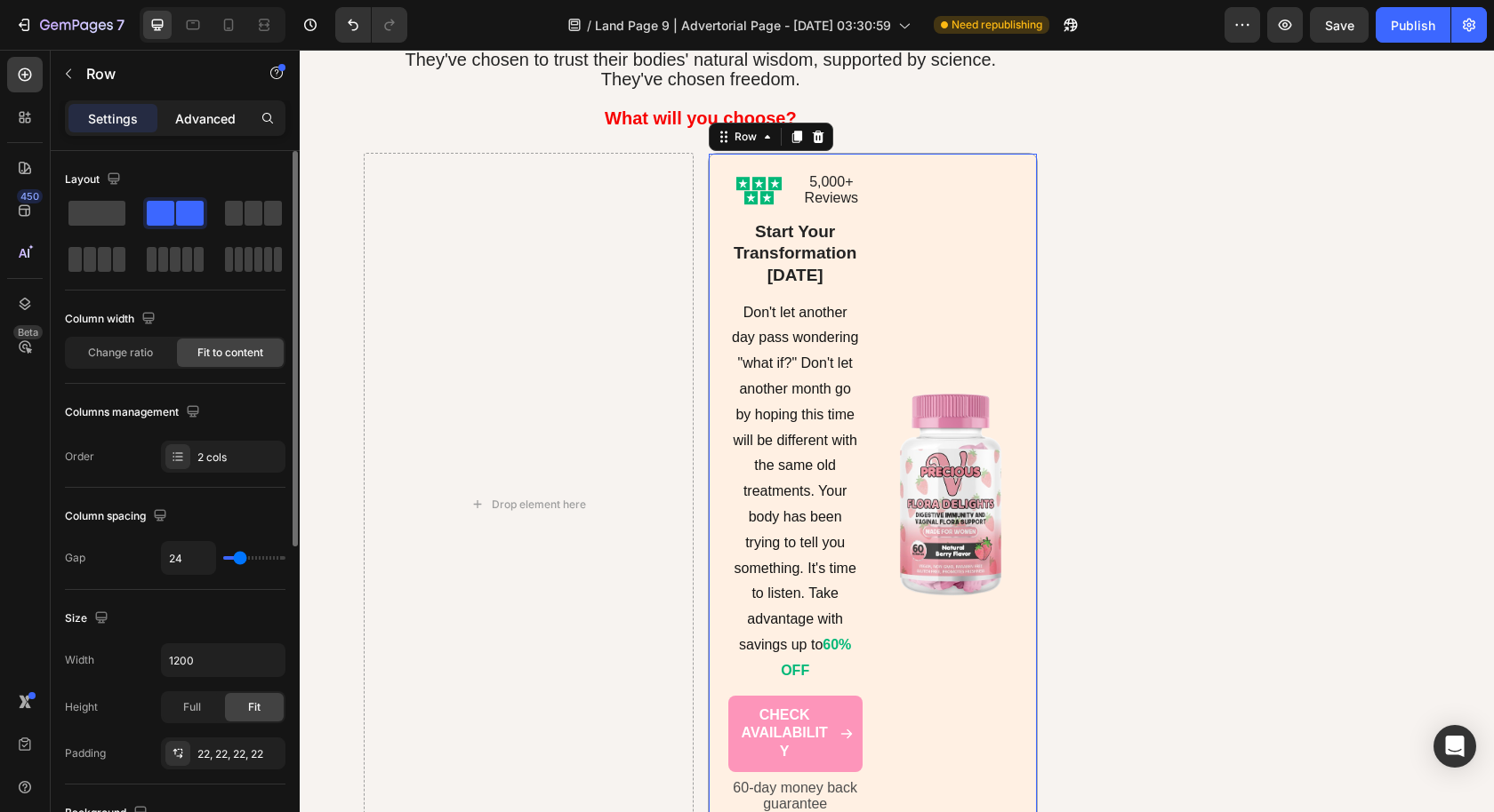
click at [198, 119] on p "Advanced" at bounding box center [206, 119] width 61 height 18
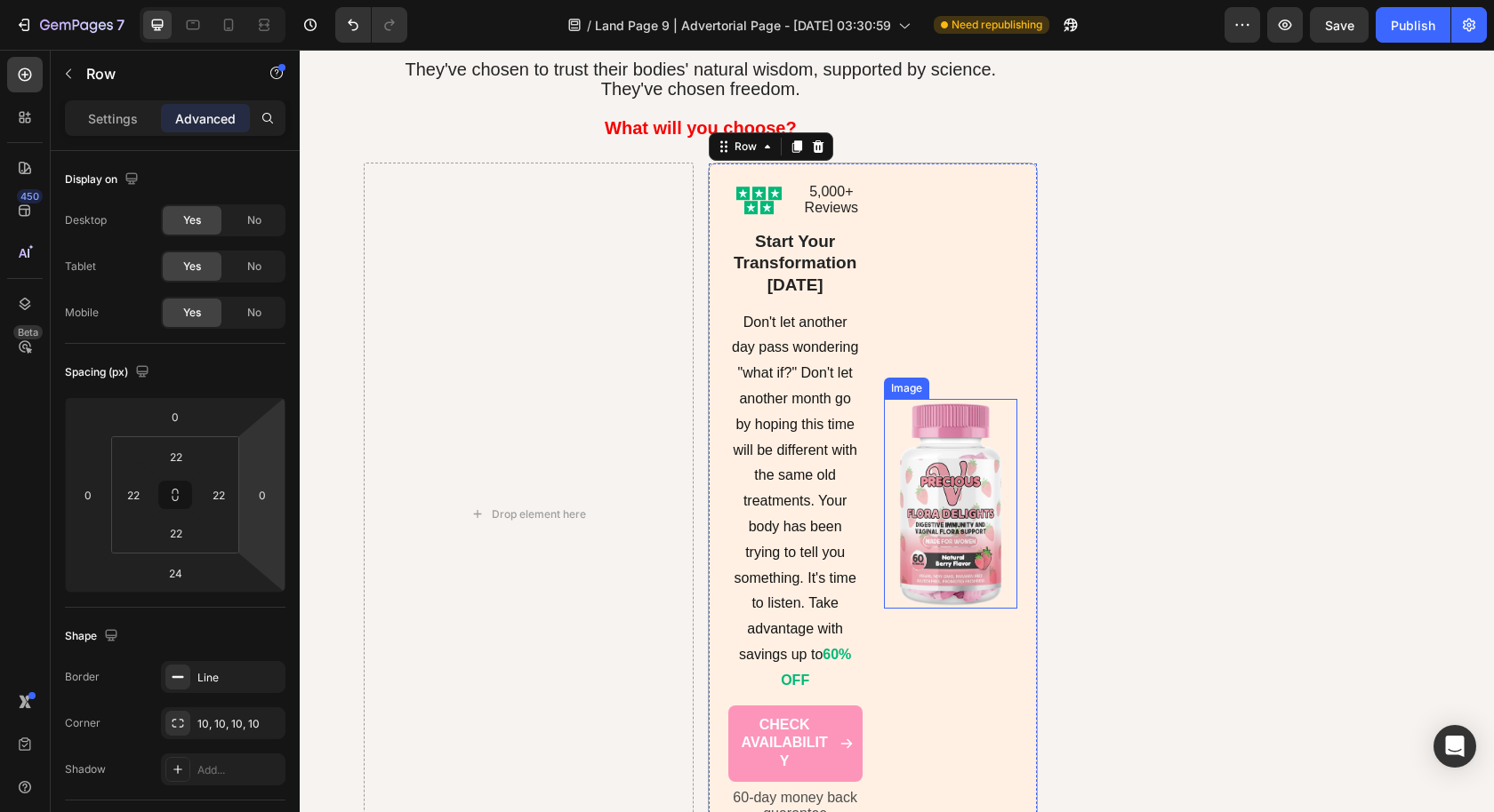
scroll to position [8208, 0]
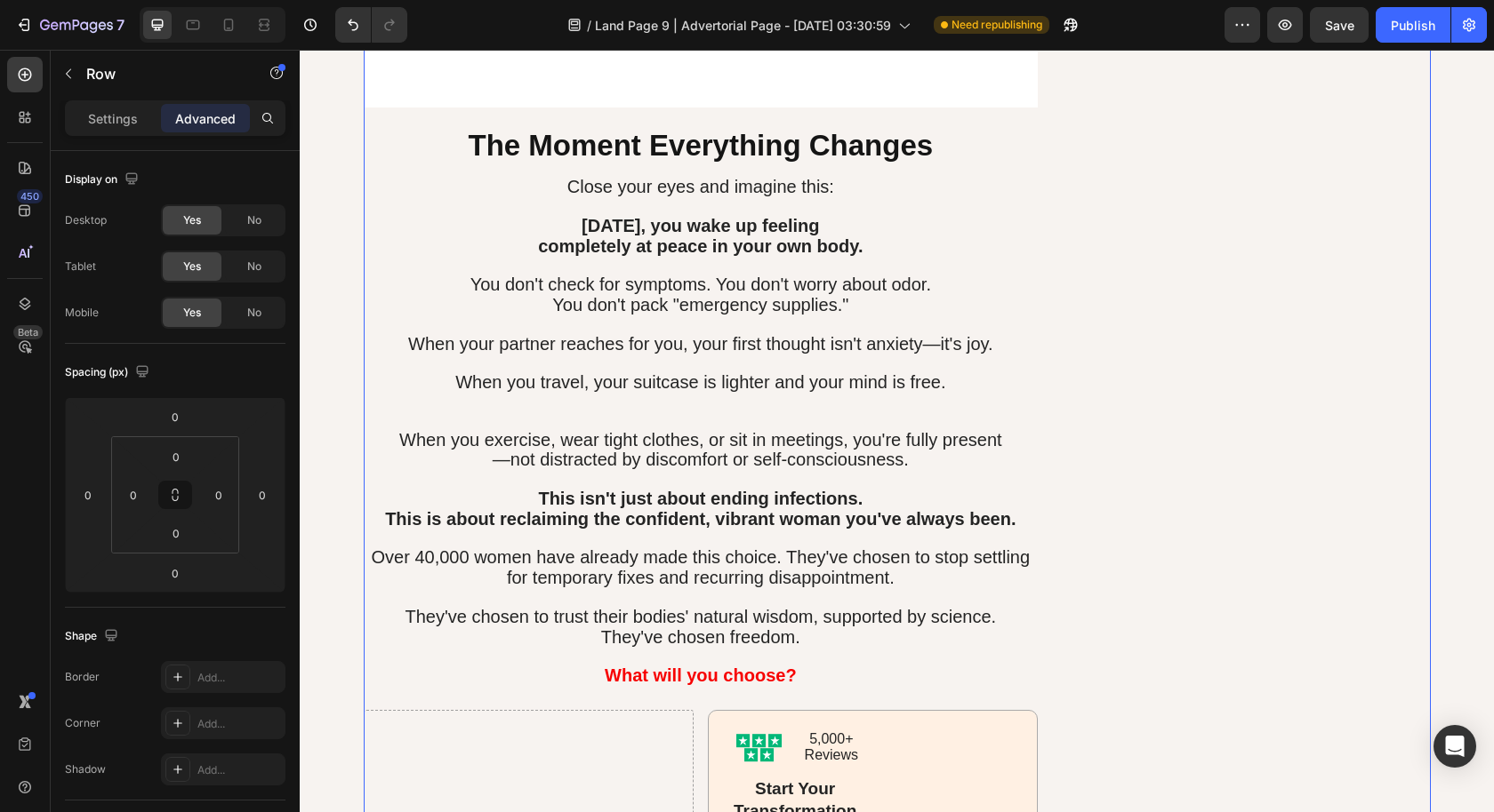
scroll to position [8323, 0]
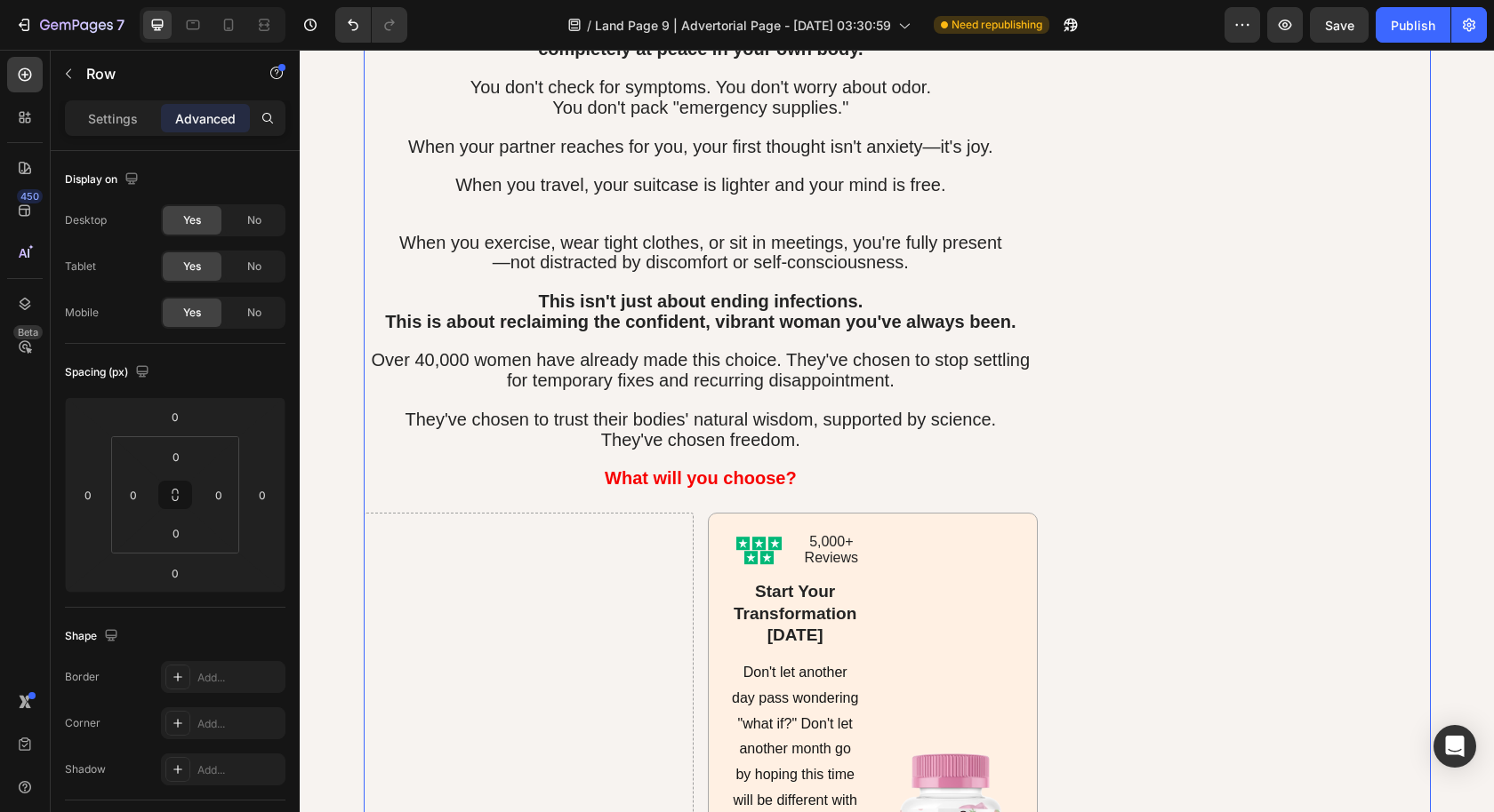
scroll to position [8267, 0]
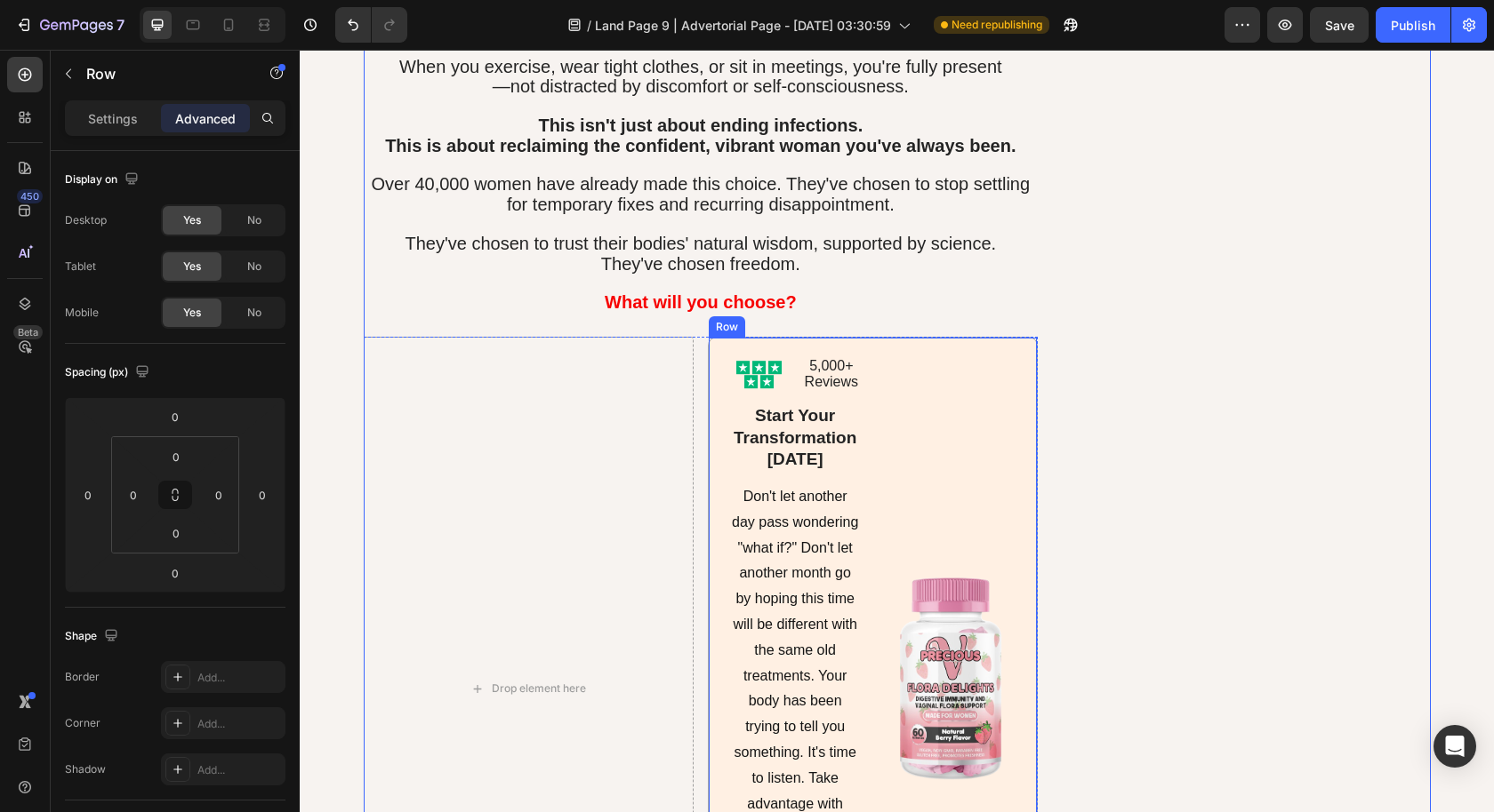
click at [990, 406] on div "Image" at bounding box center [951, 678] width 135 height 641
click at [690, 363] on div "Drop element here Icon Icon Icon Icon Icon Icon List 5,000+ Reviews Text Block …" at bounding box center [701, 688] width 675 height 704
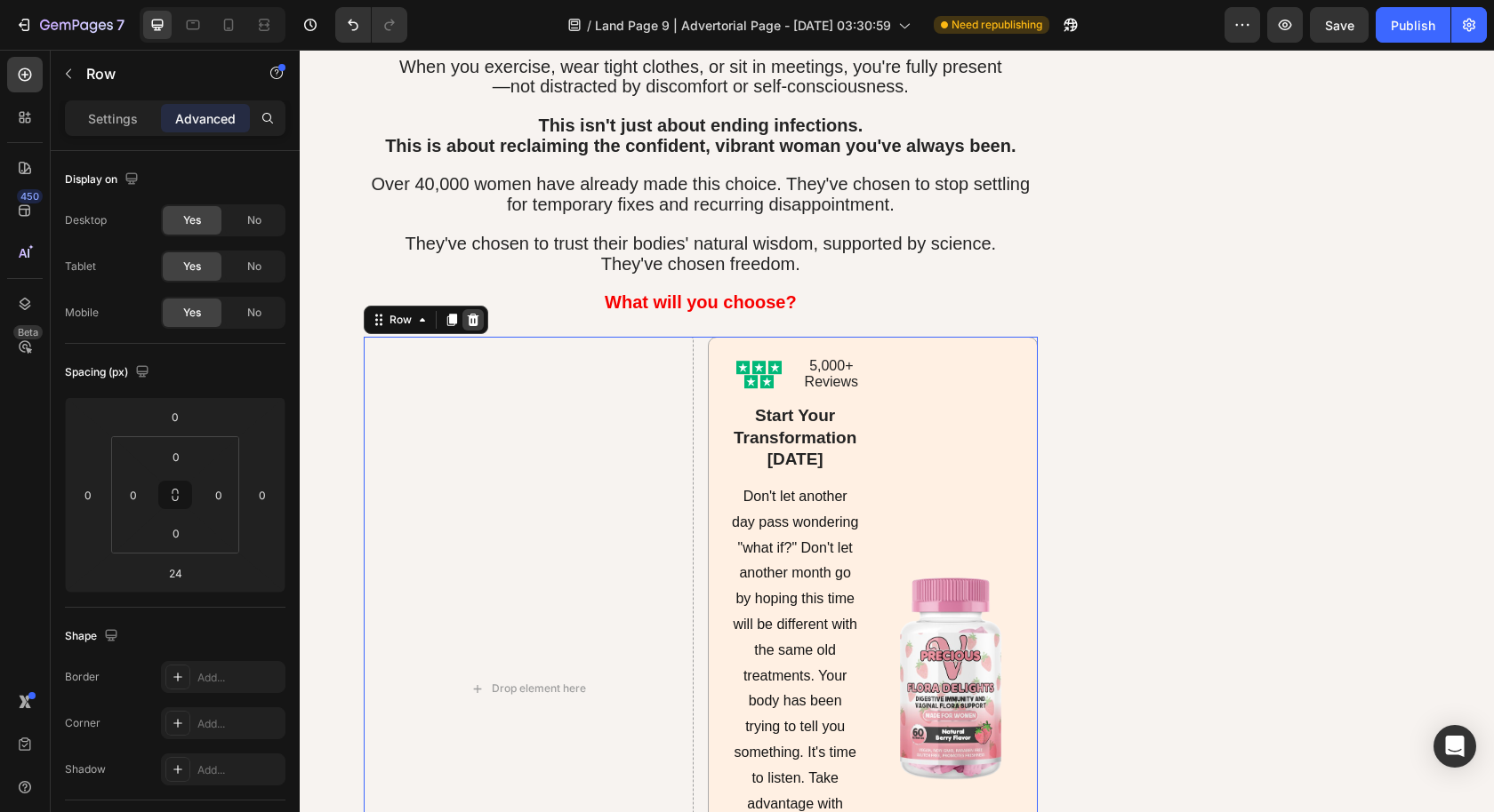
click at [466, 312] on icon at bounding box center [472, 319] width 14 height 14
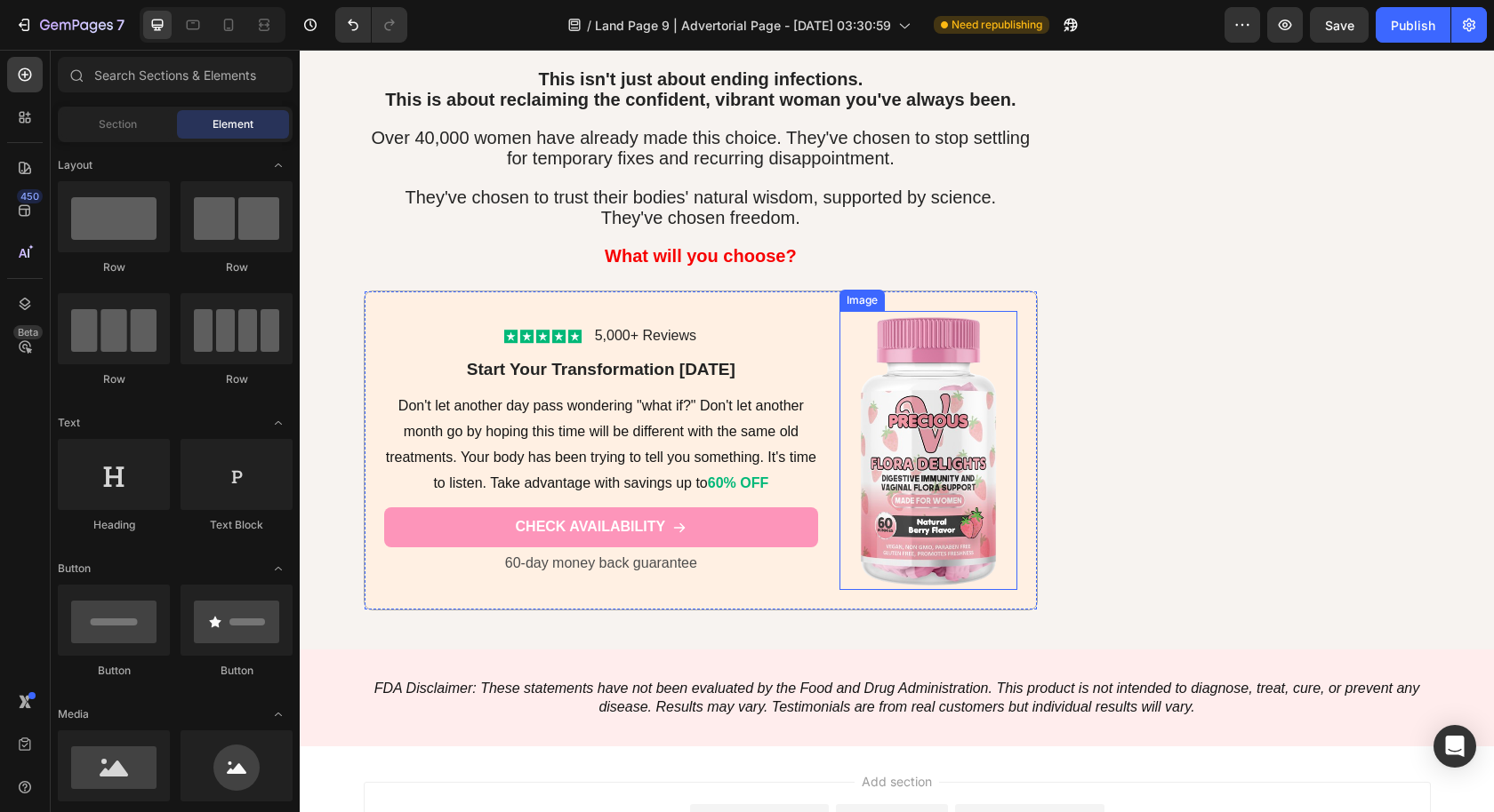
scroll to position [8483, 0]
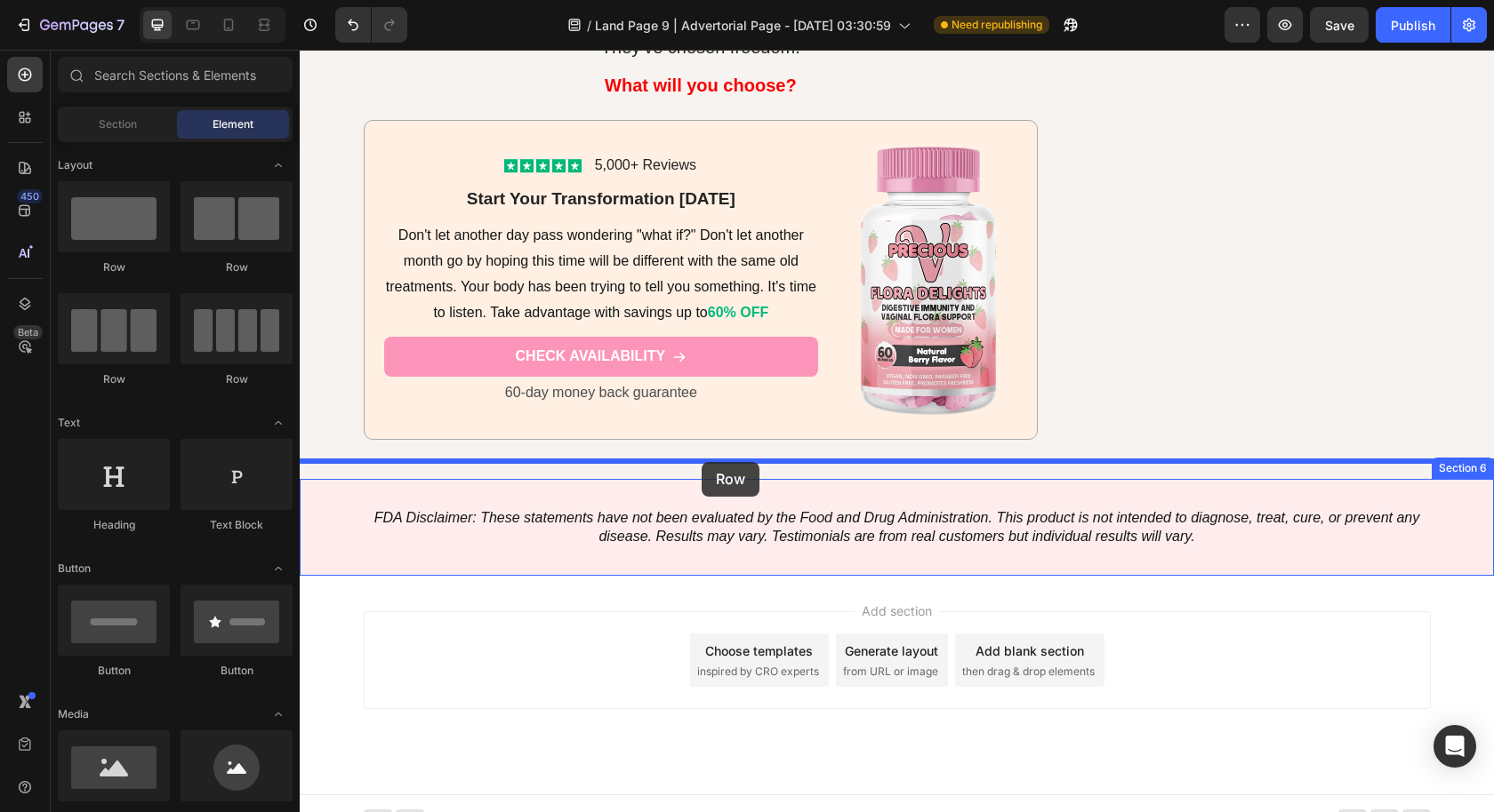
drag, startPoint x: 528, startPoint y: 264, endPoint x: 703, endPoint y: 462, distance: 264.3
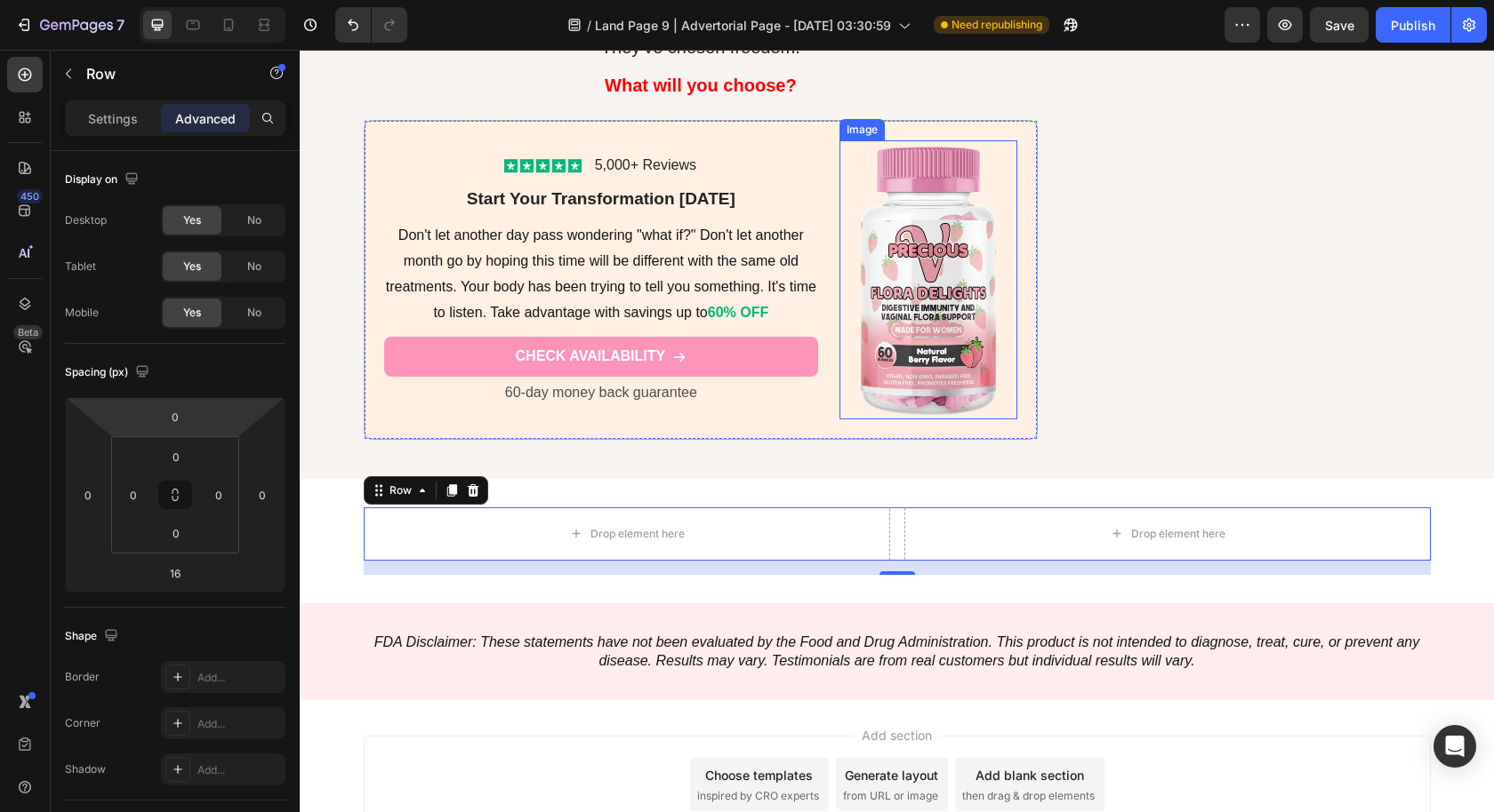
click at [997, 159] on img at bounding box center [928, 279] width 178 height 279
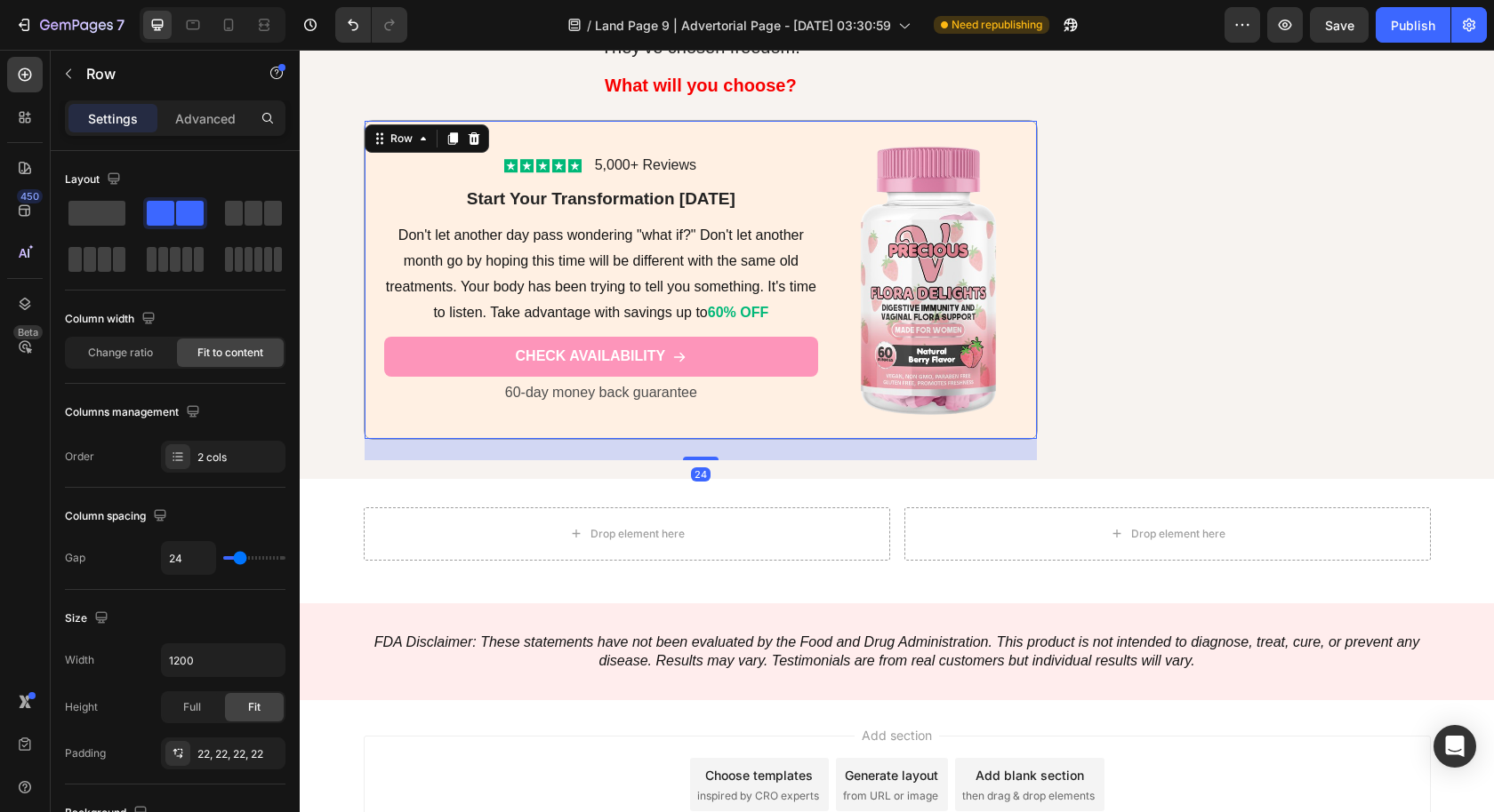
click at [1016, 150] on div "Icon Icon Icon Icon Icon Icon List 5,000+ Reviews Text Block Row Start Your Tra…" at bounding box center [701, 279] width 675 height 320
click at [447, 133] on icon at bounding box center [452, 138] width 10 height 12
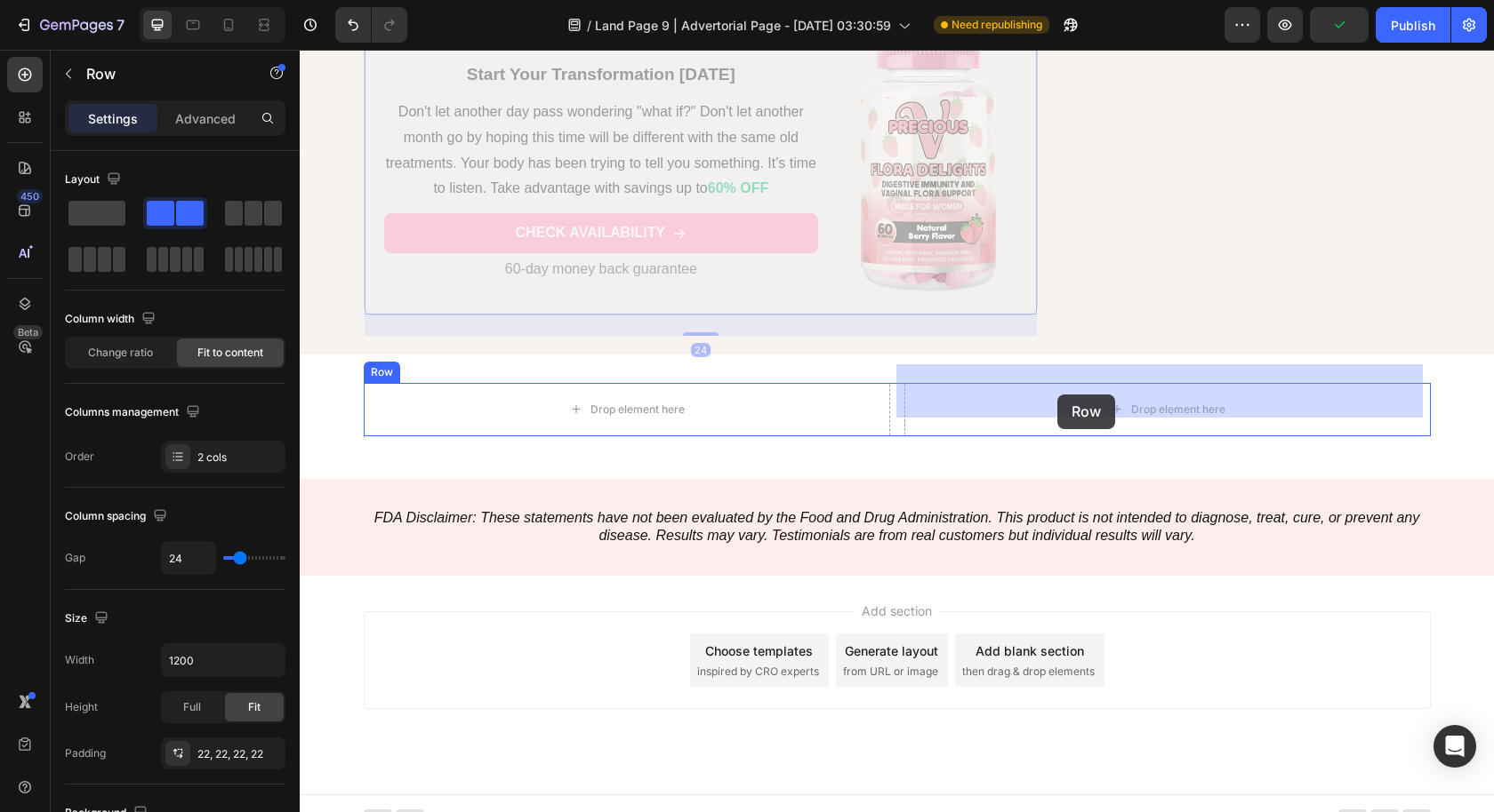
drag, startPoint x: 372, startPoint y: 431, endPoint x: 1026, endPoint y: 396, distance: 654.9
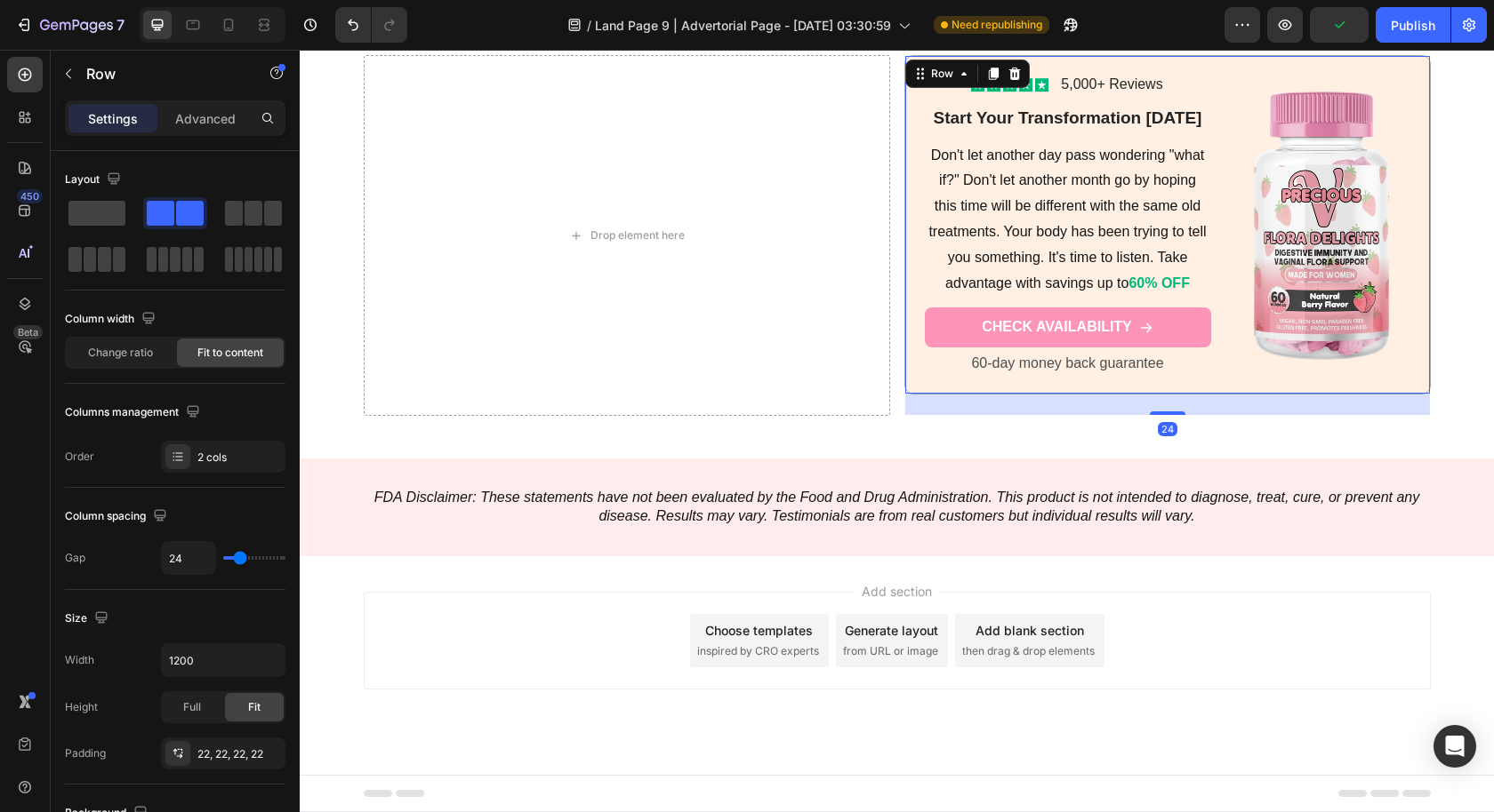
scroll to position [8914, 0]
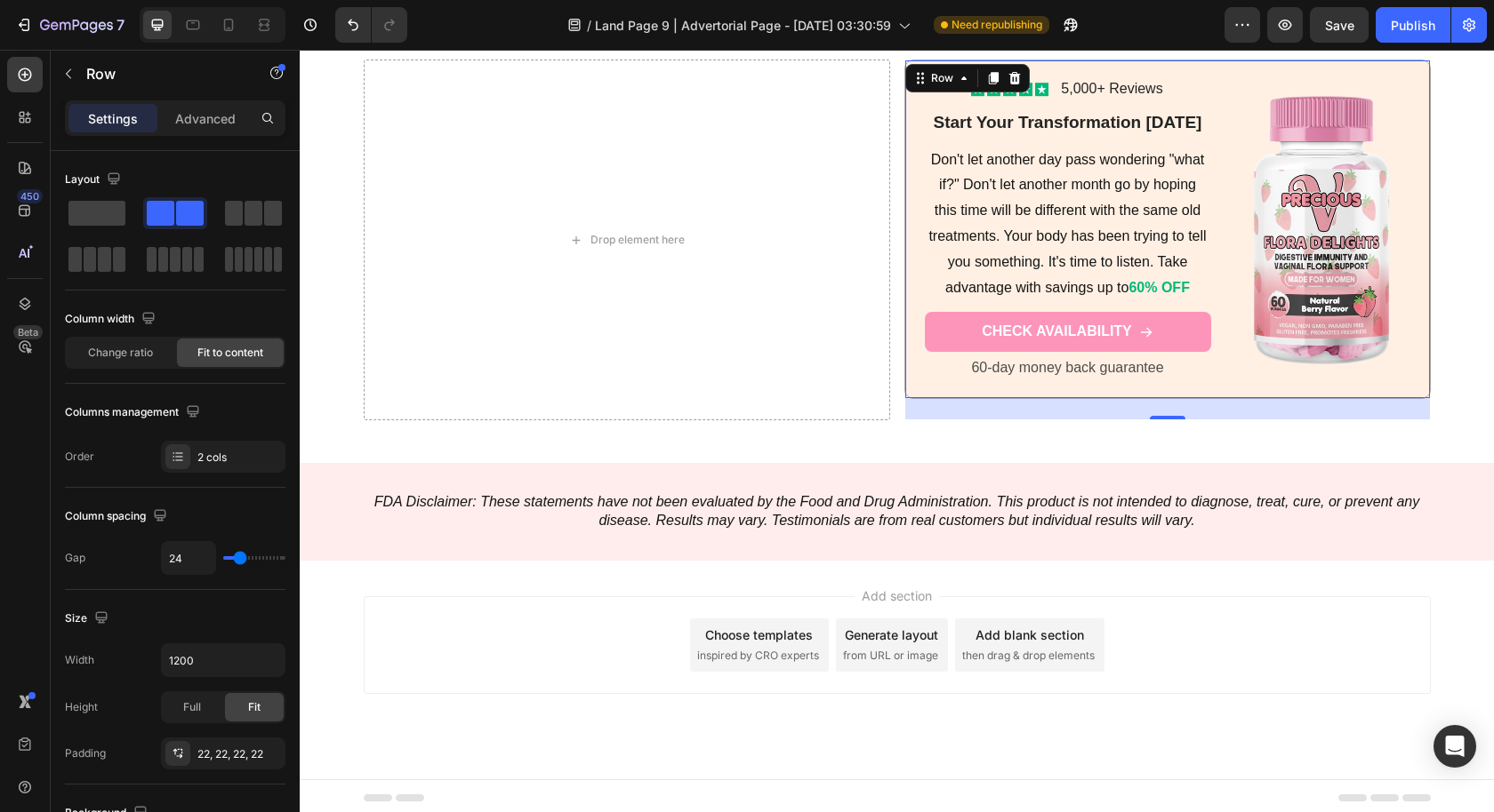
click at [219, 102] on div "Settings Advanced" at bounding box center [174, 118] width 220 height 36
click at [69, 67] on icon "button" at bounding box center [68, 73] width 14 height 14
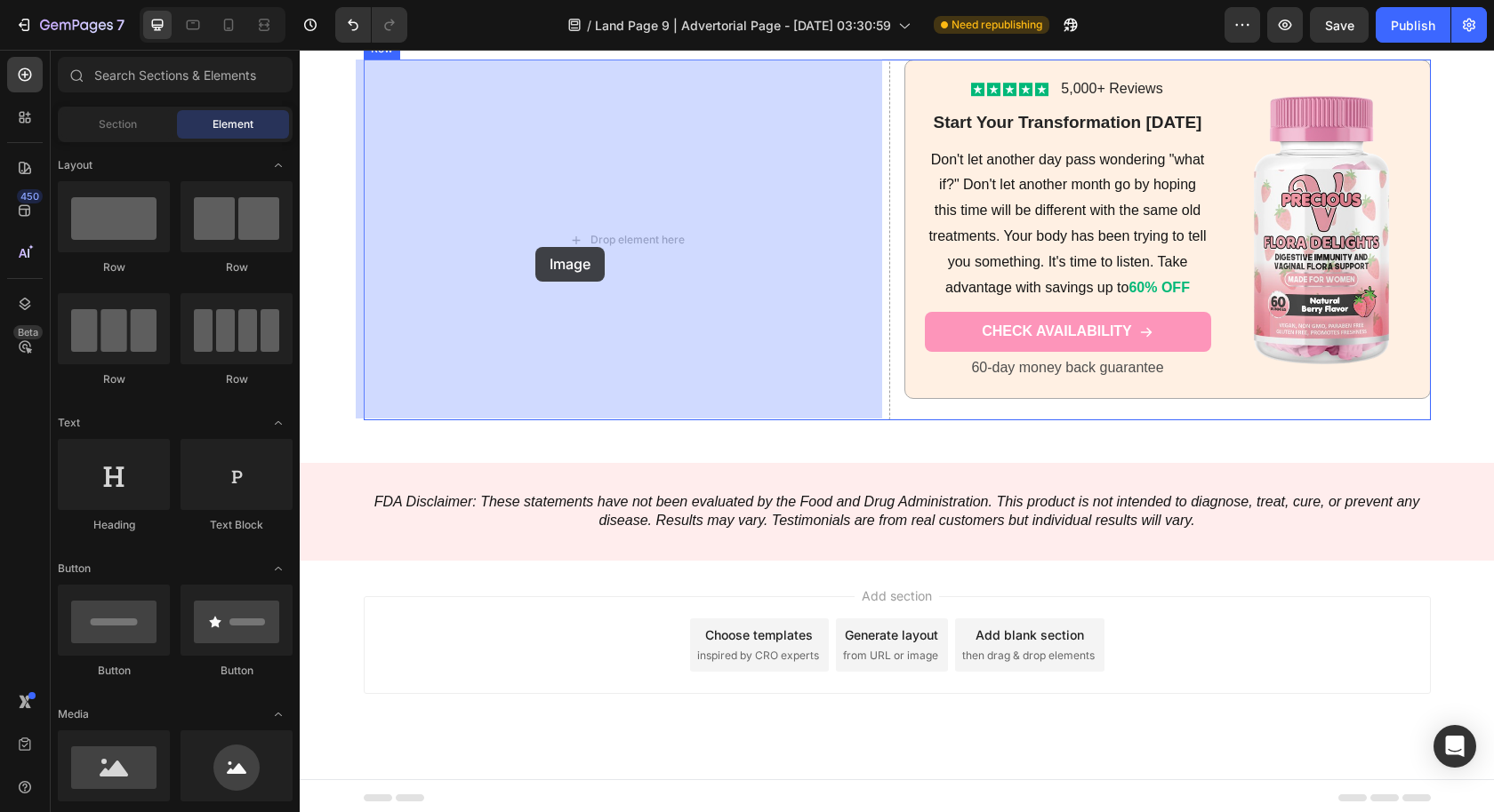
drag, startPoint x: 427, startPoint y: 811, endPoint x: 535, endPoint y: 247, distance: 574.2
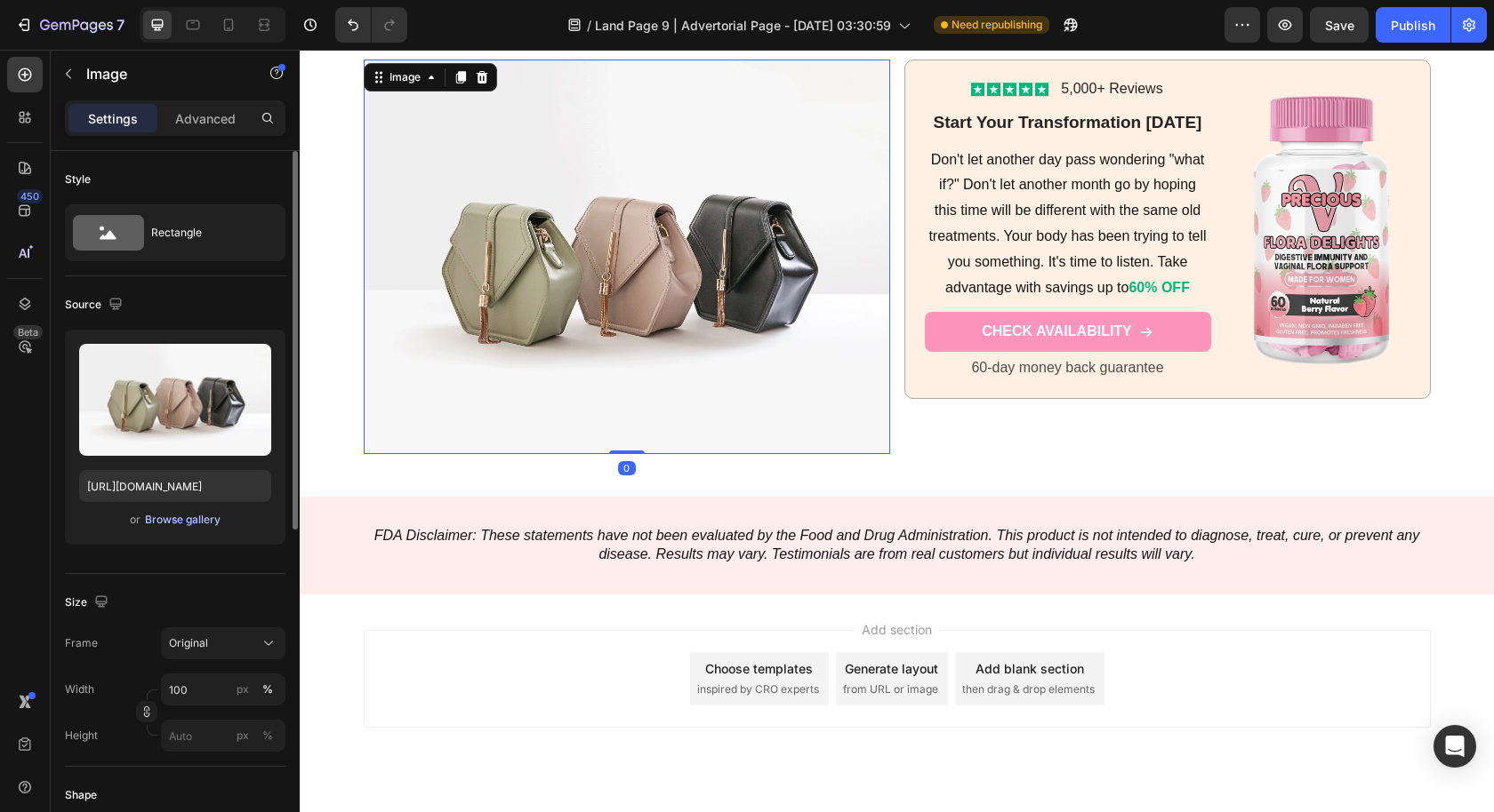
click at [189, 522] on div "Browse gallery" at bounding box center [183, 519] width 76 height 16
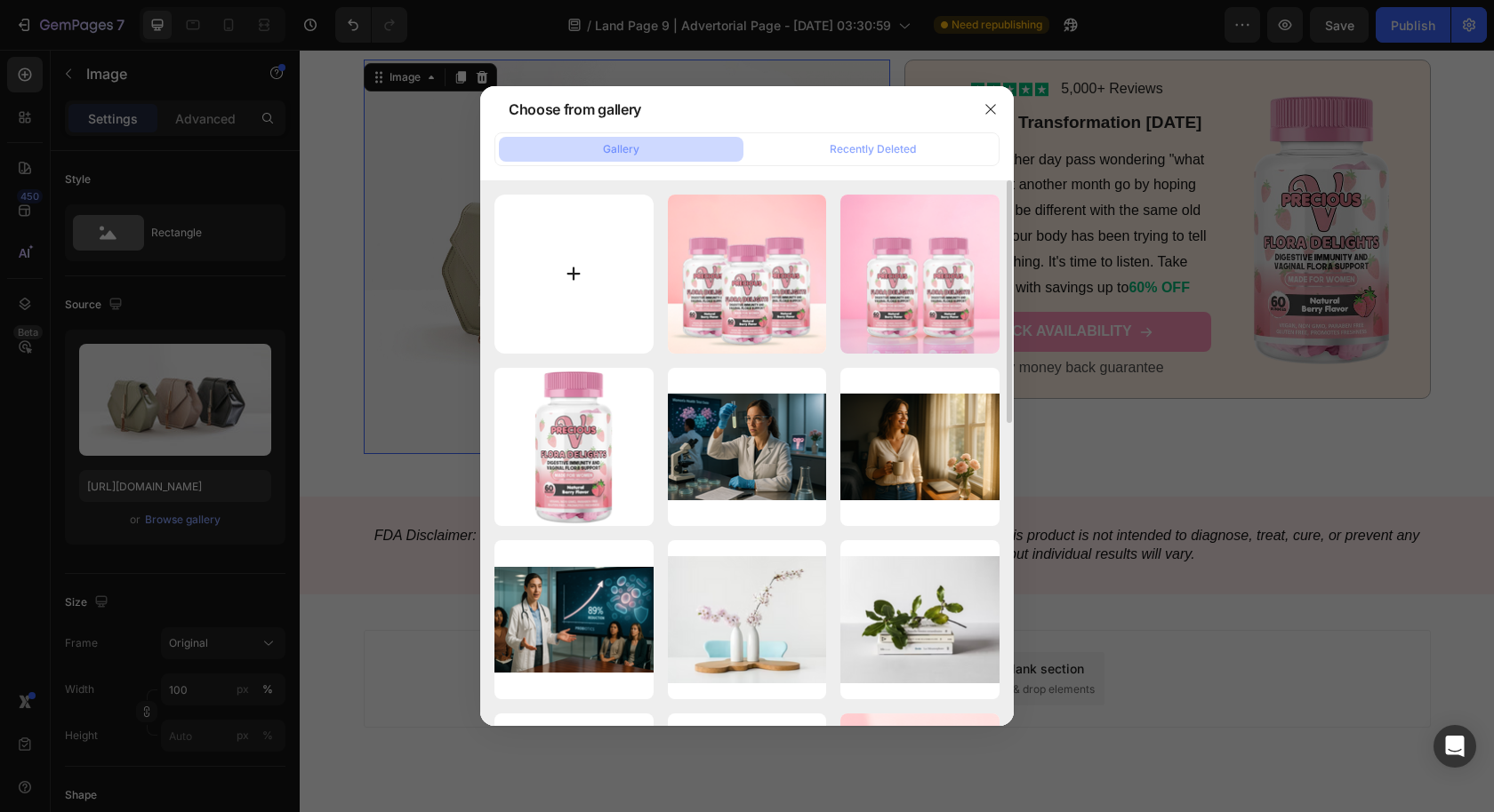
click at [549, 242] on input "file" at bounding box center [574, 274] width 160 height 159
type input "C:\fakepath\LP 2 - 10.png"
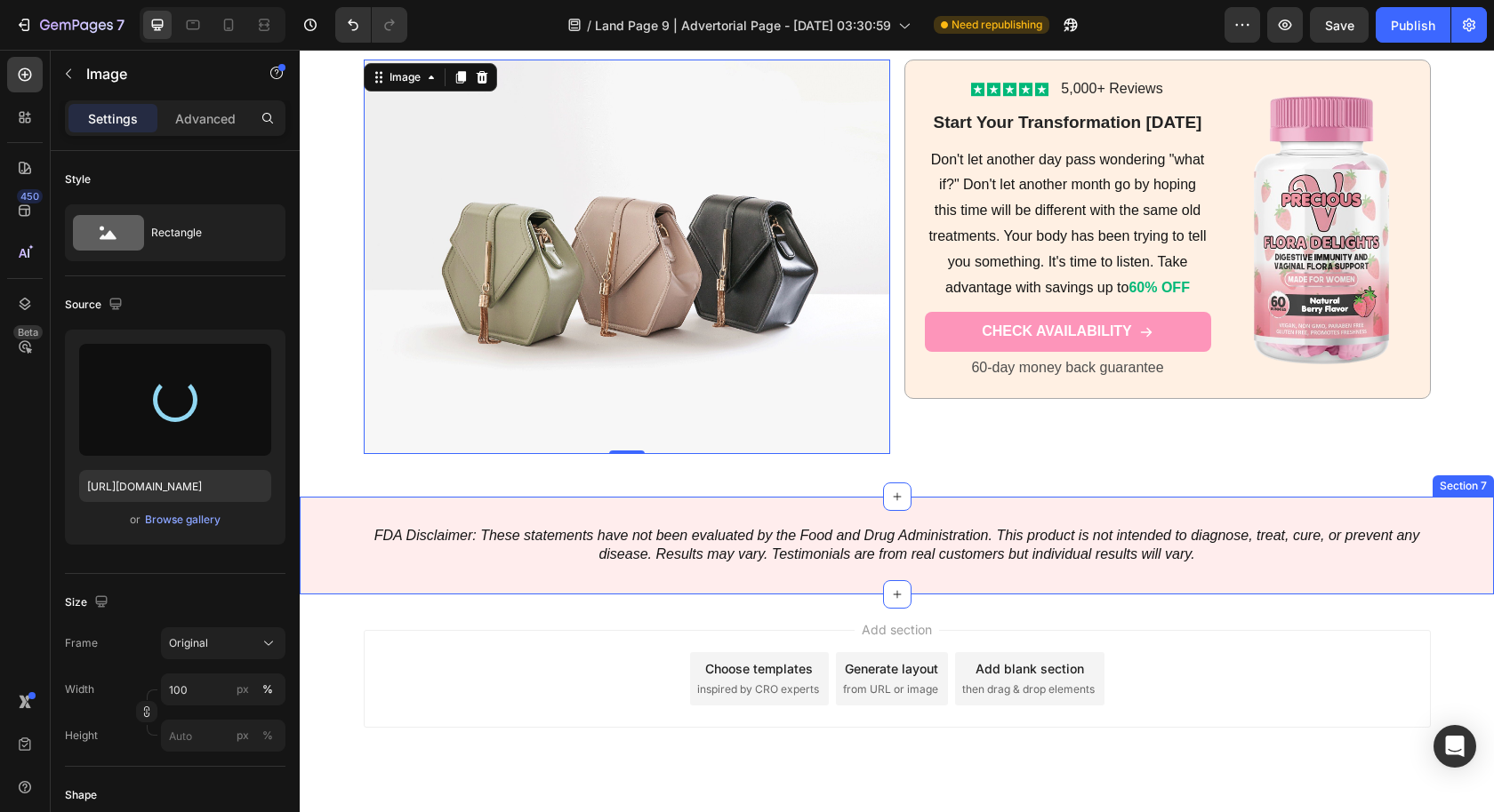
type input "https://cdn.shopify.com/s/files/1/0631/2706/0617/files/gempages_578689042187551…"
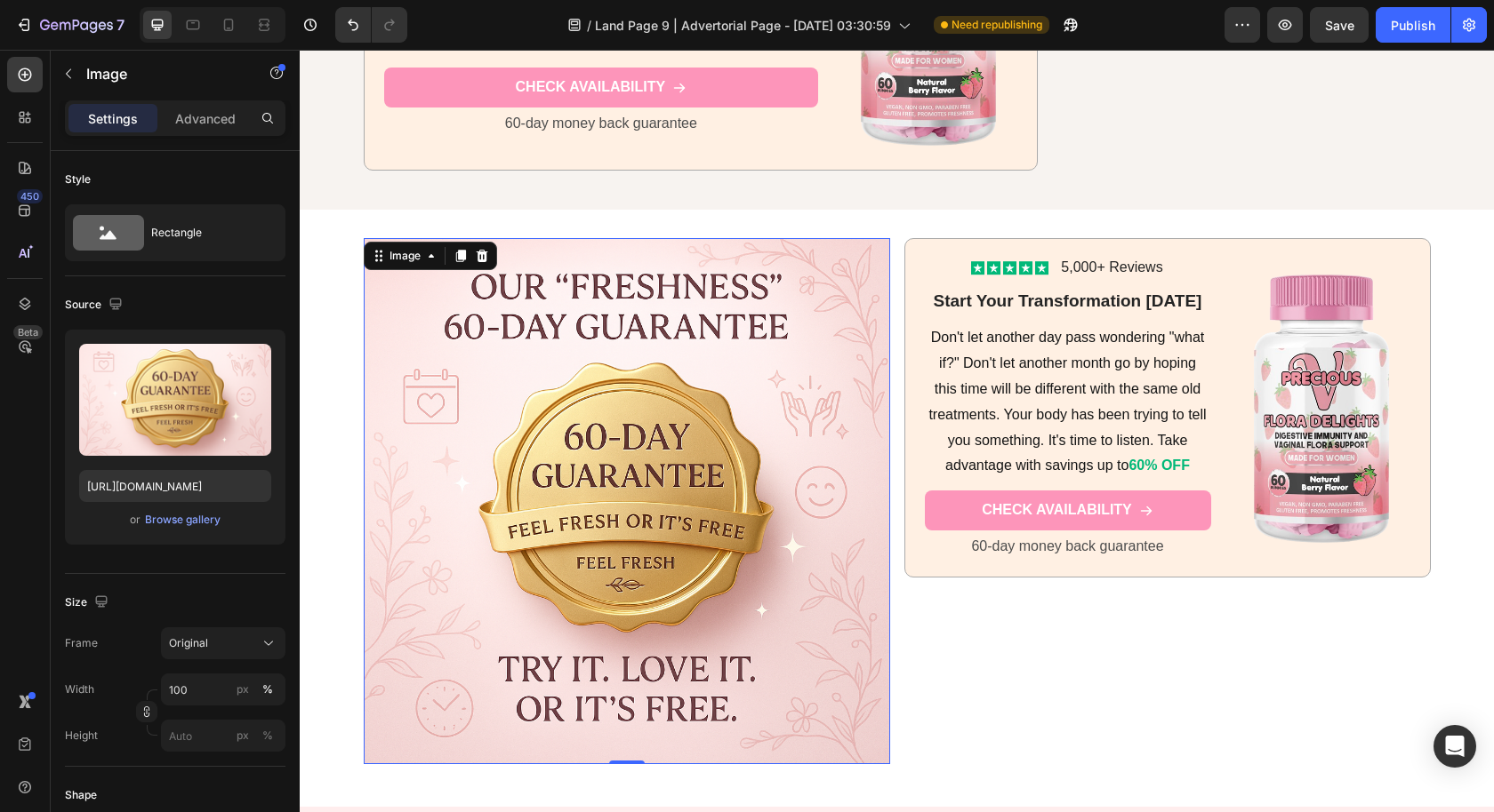
scroll to position [8729, 0]
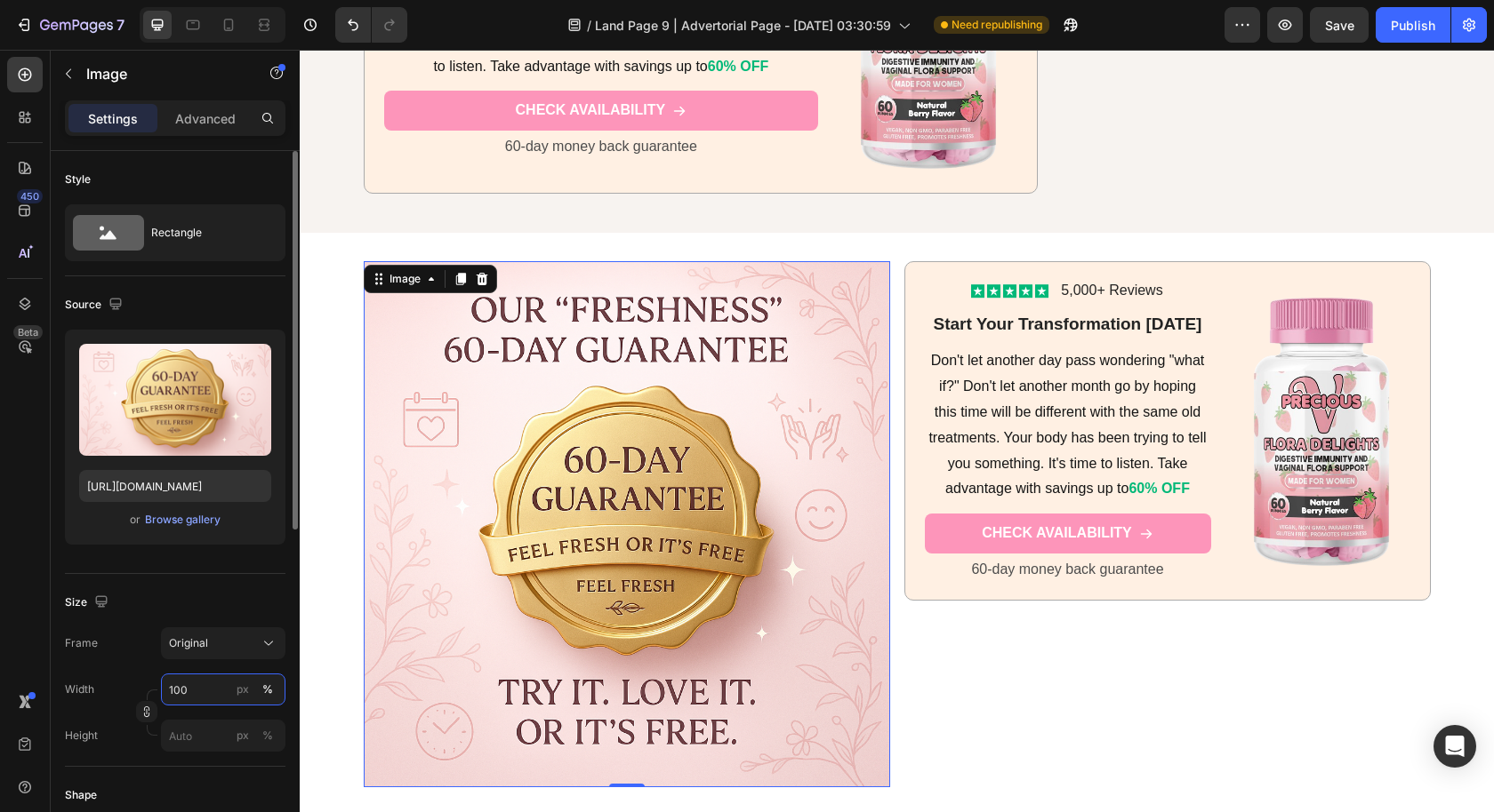
click at [202, 696] on input "100" at bounding box center [223, 689] width 125 height 32
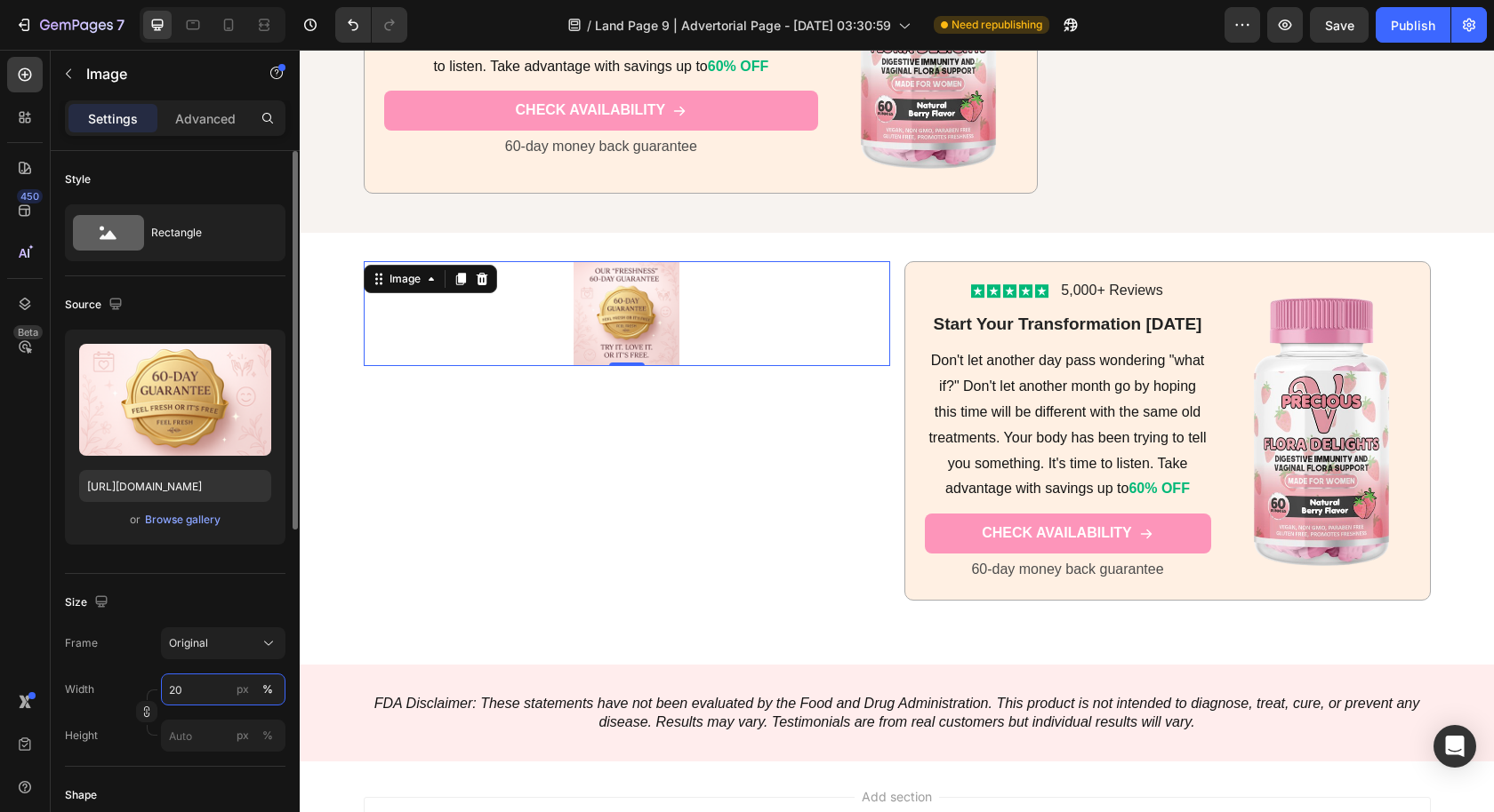
type input "2"
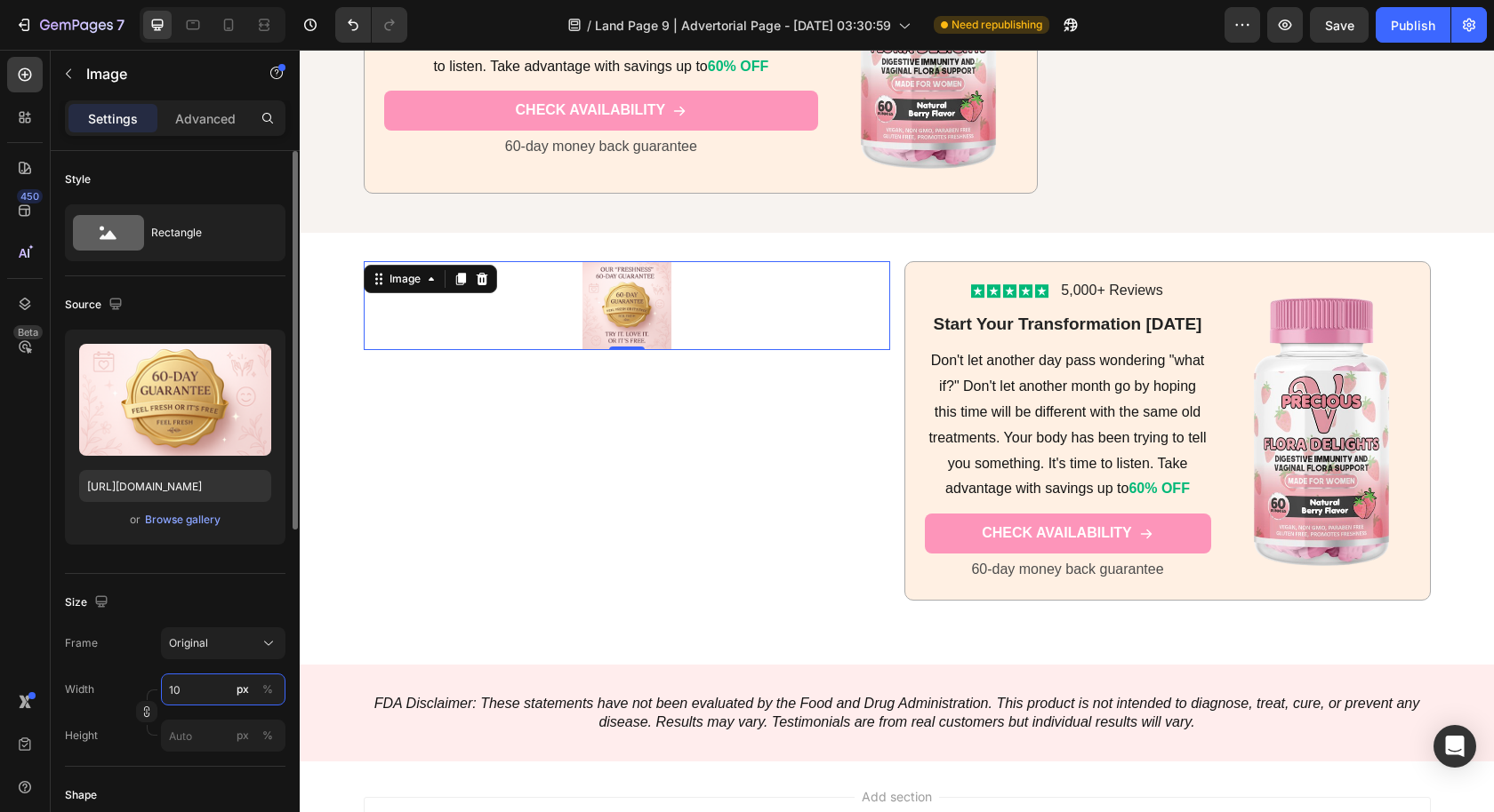
type input "1"
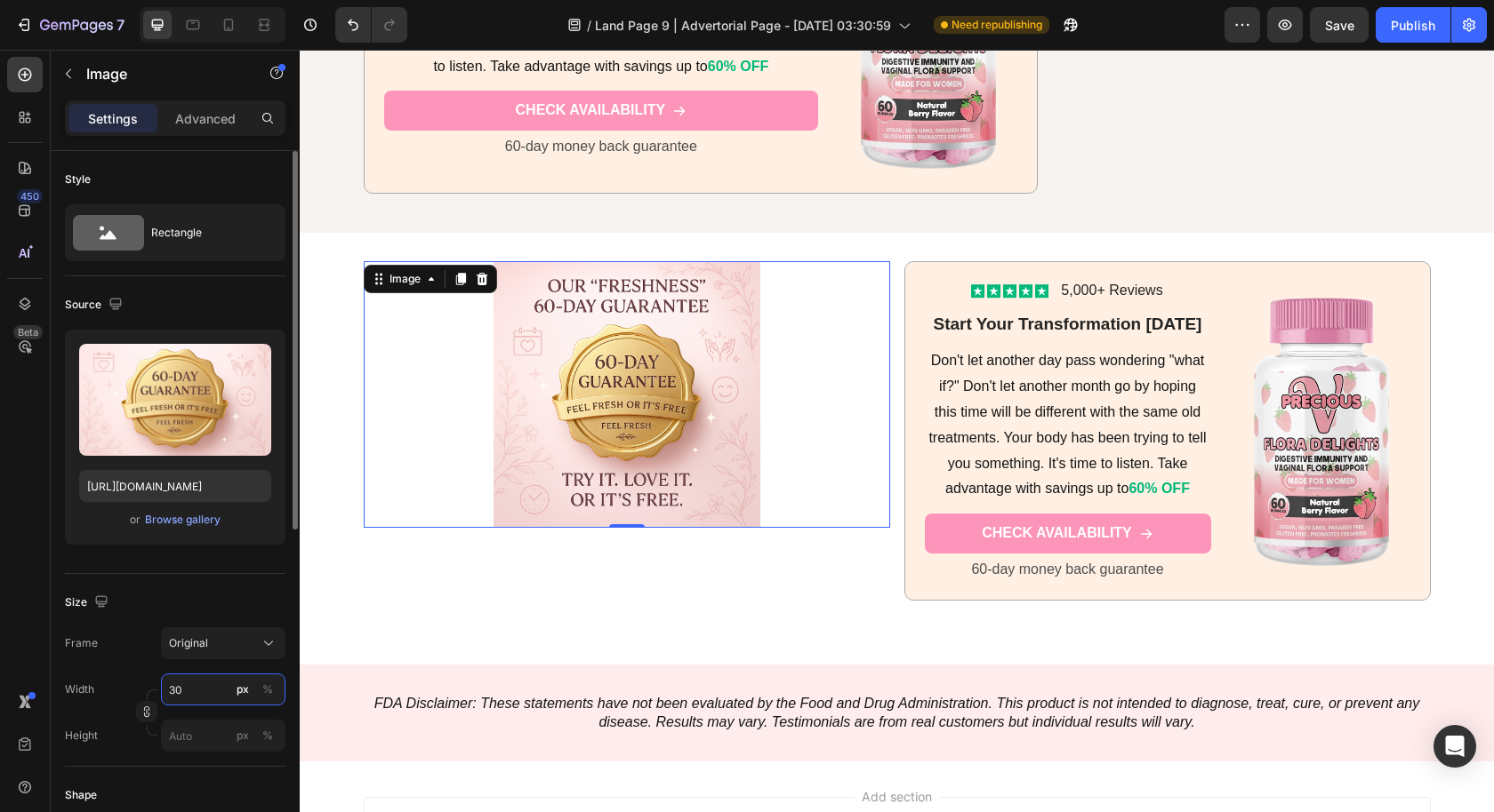
type input "3"
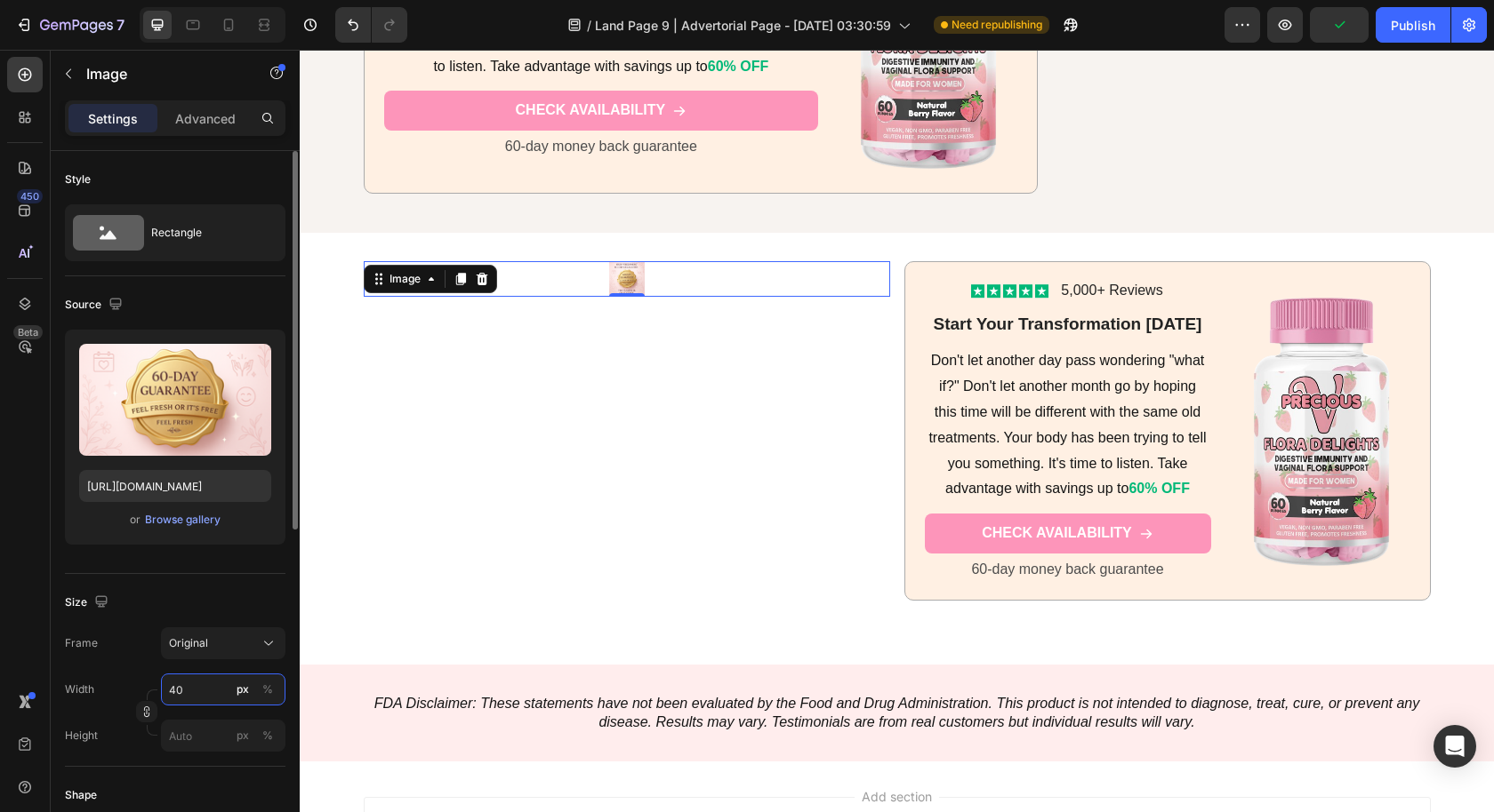
type input "4"
type input "3"
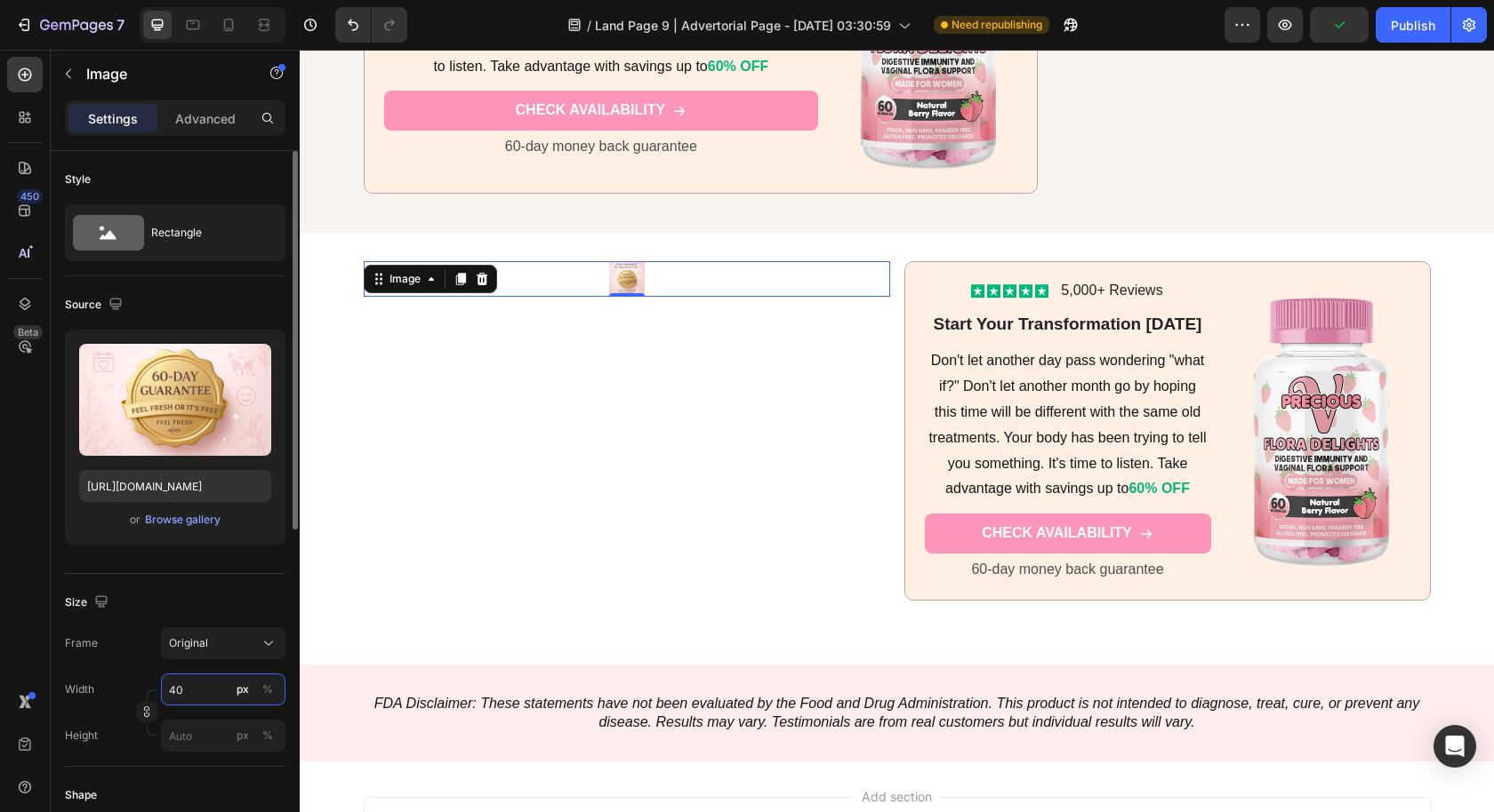
type input "4"
type input "380"
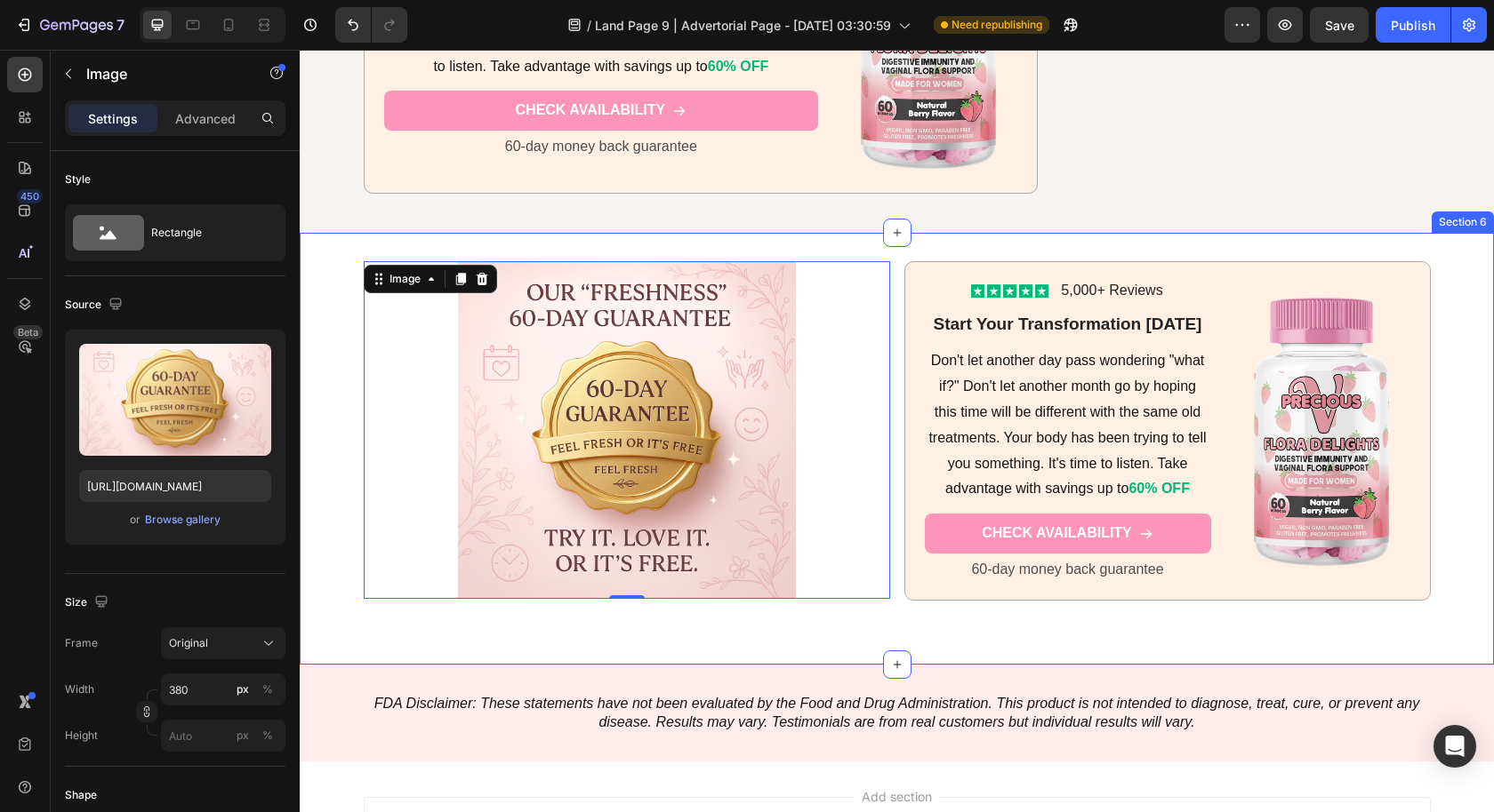
click at [1263, 624] on div "Image 0 Icon Icon Icon Icon Icon Icon List 5,000+ Reviews Text Block Row Start …" at bounding box center [896, 449] width 1194 height 432
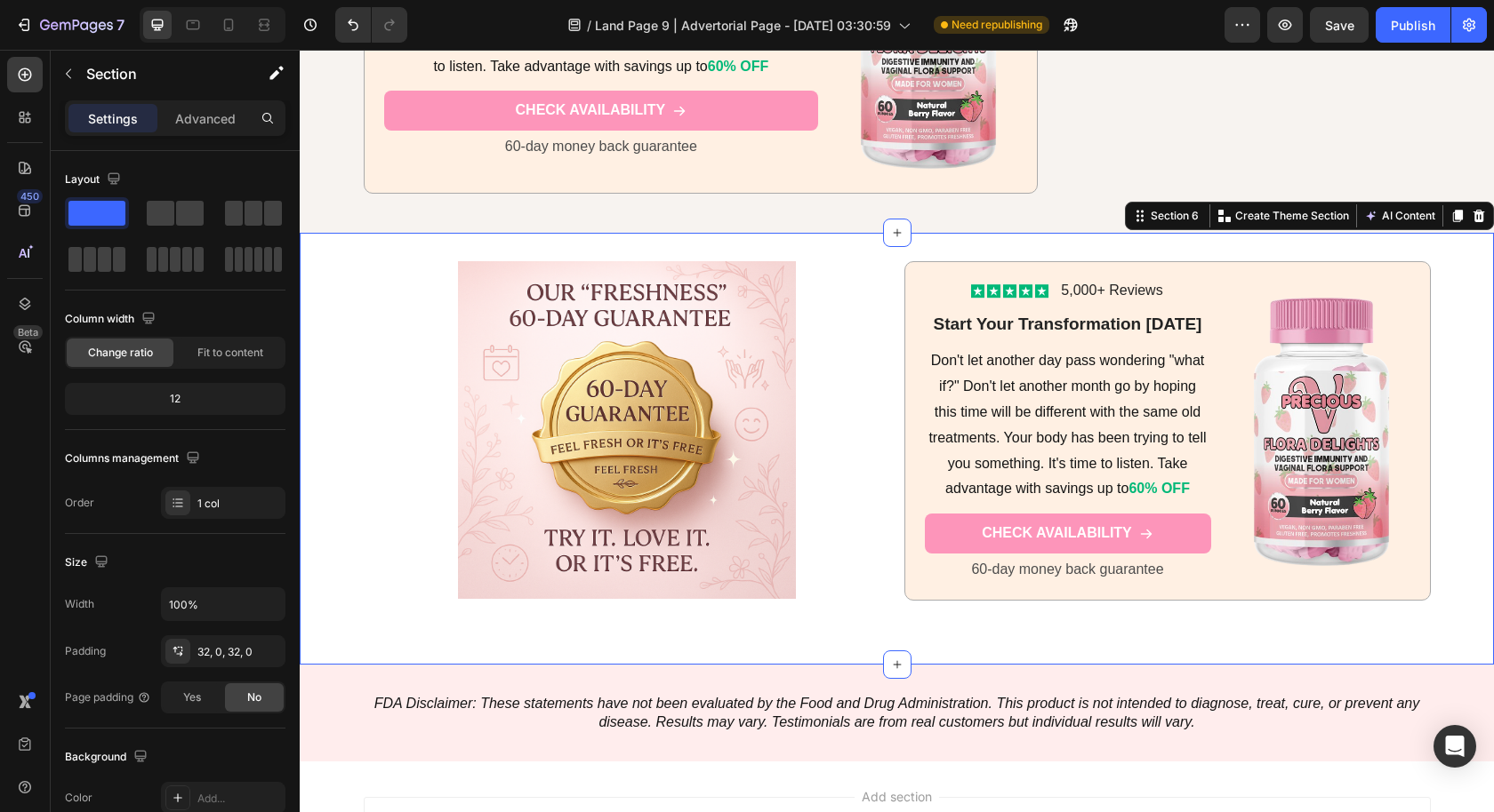
click at [585, 625] on div "Image Icon Icon Icon Icon Icon Icon List 5,000+ Reviews Text Block Row Start Yo…" at bounding box center [896, 449] width 1194 height 432
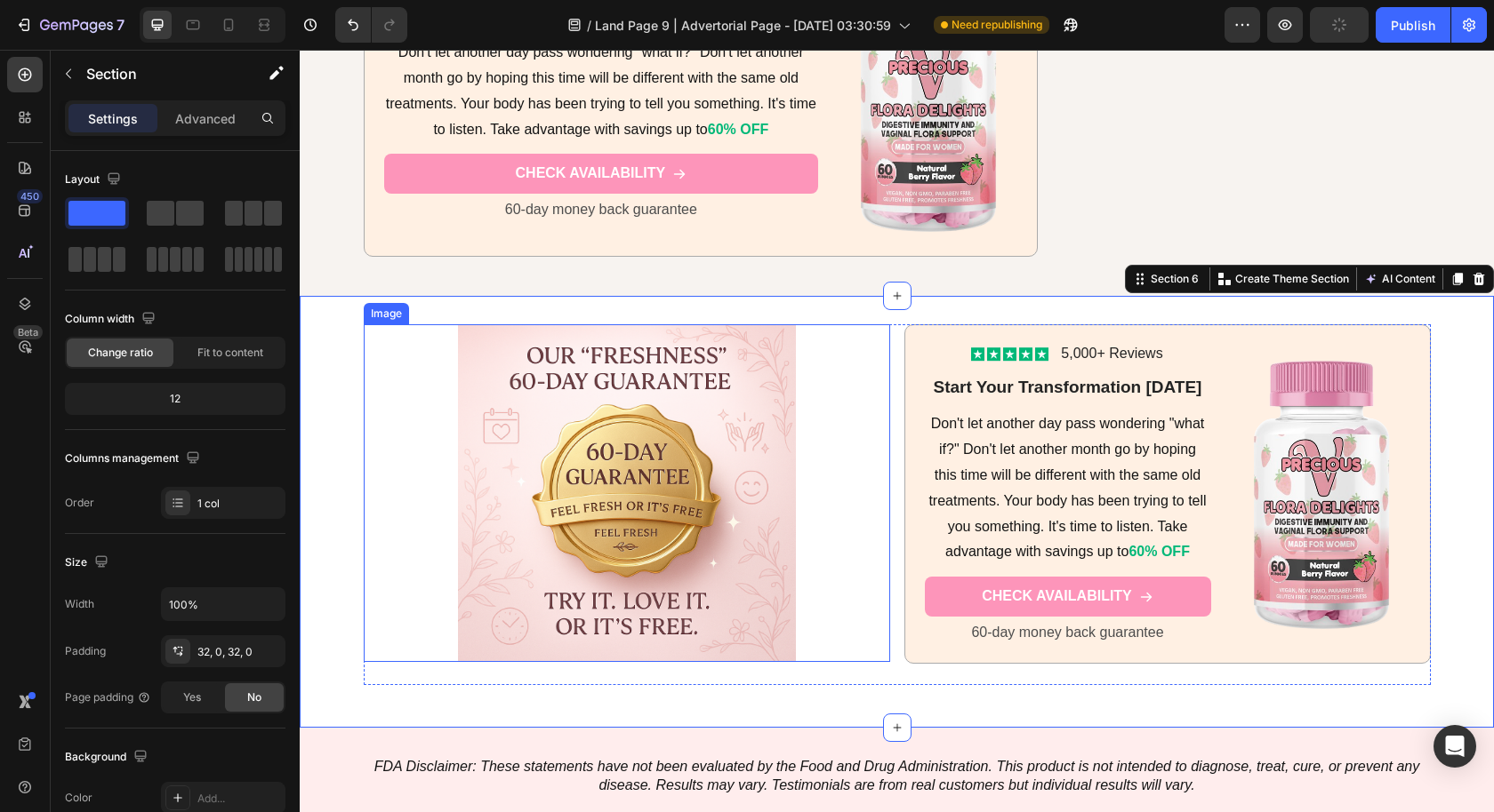
scroll to position [8557, 0]
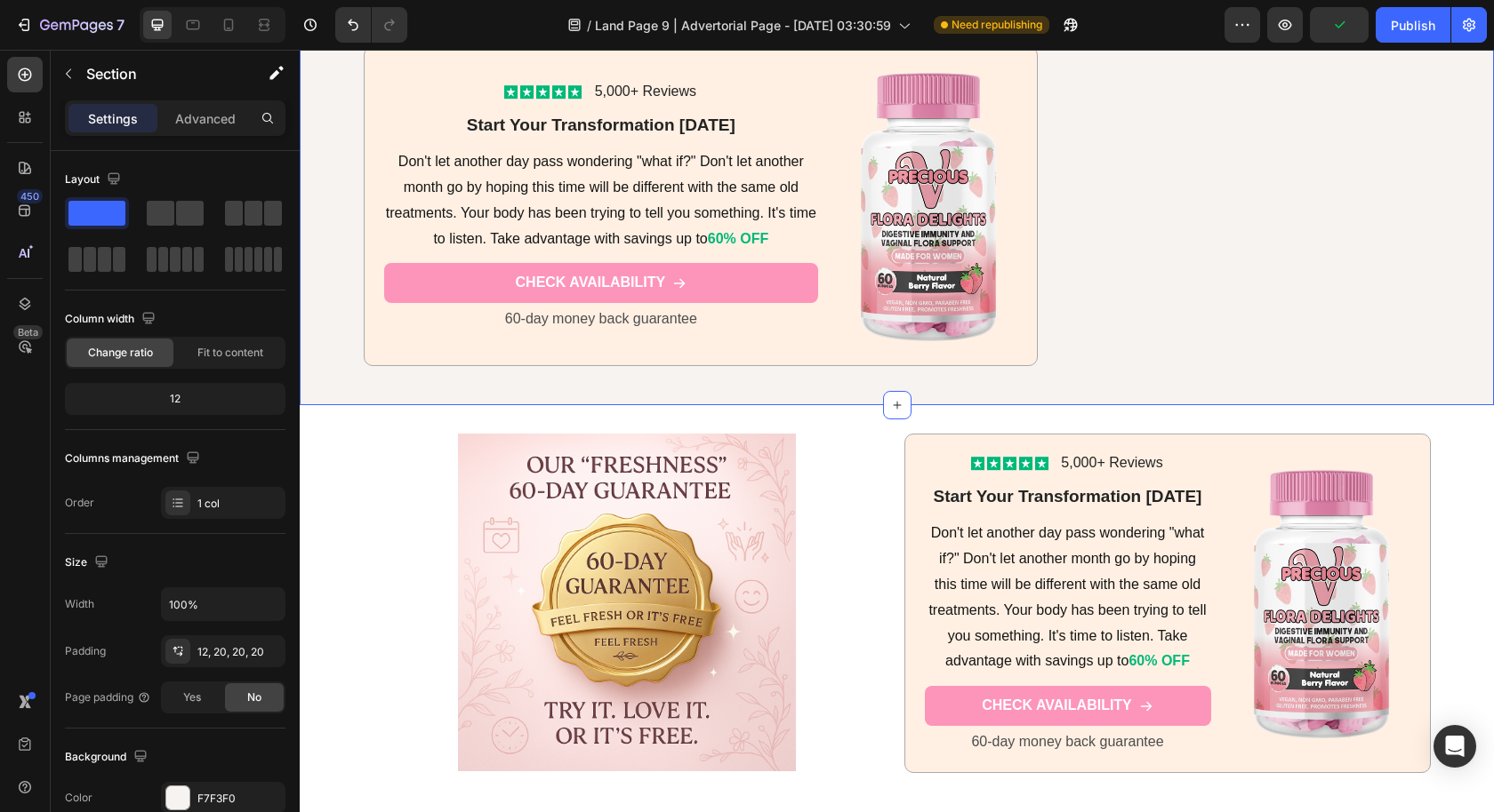
click at [207, 797] on div "F7F3F0" at bounding box center [223, 798] width 52 height 16
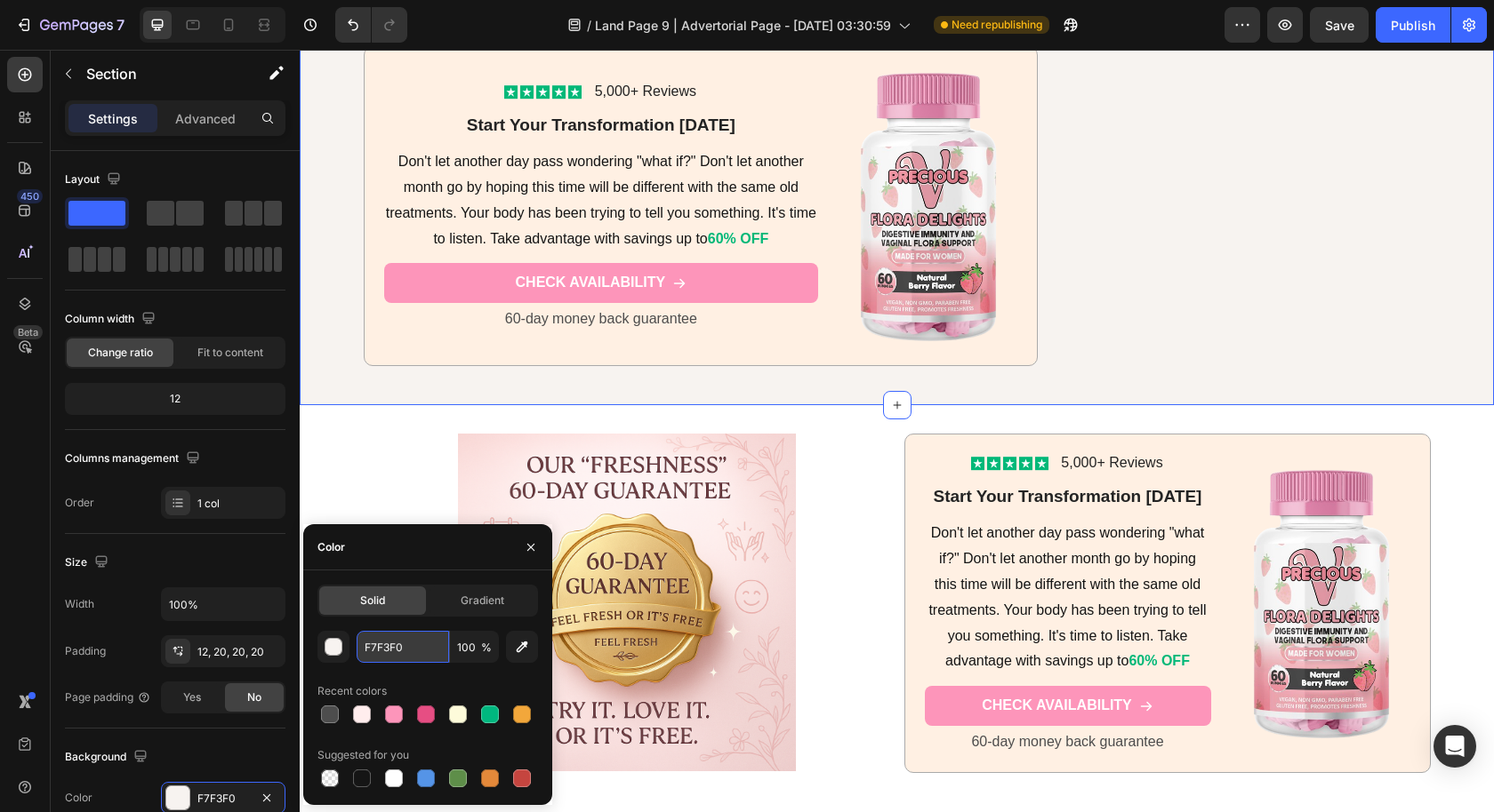
click at [404, 647] on input "F7F3F0" at bounding box center [403, 647] width 92 height 32
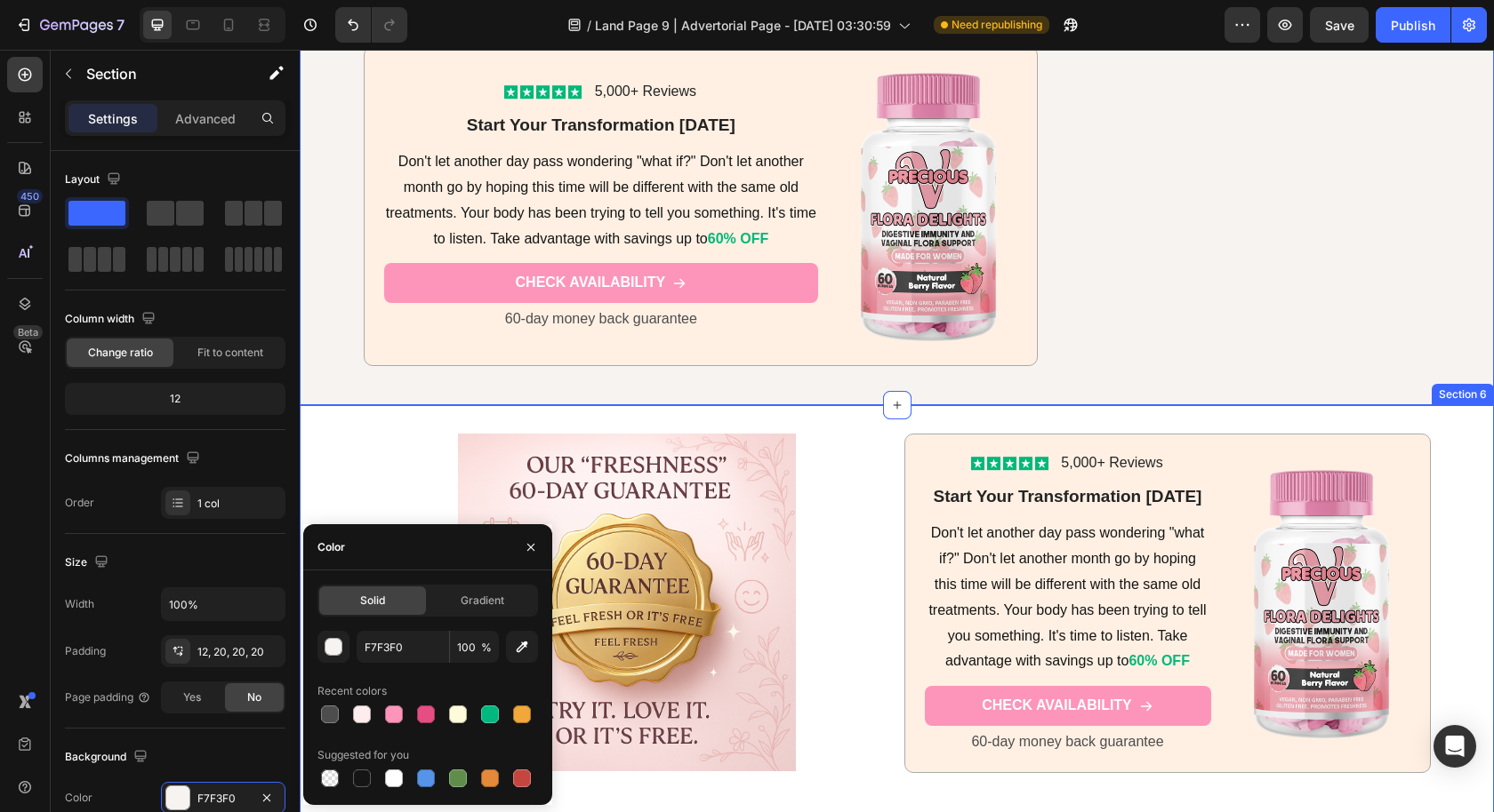
click at [681, 788] on div "Image Icon Icon Icon Icon Icon Icon List 5,000+ Reviews Text Block Row Start Yo…" at bounding box center [896, 621] width 1194 height 432
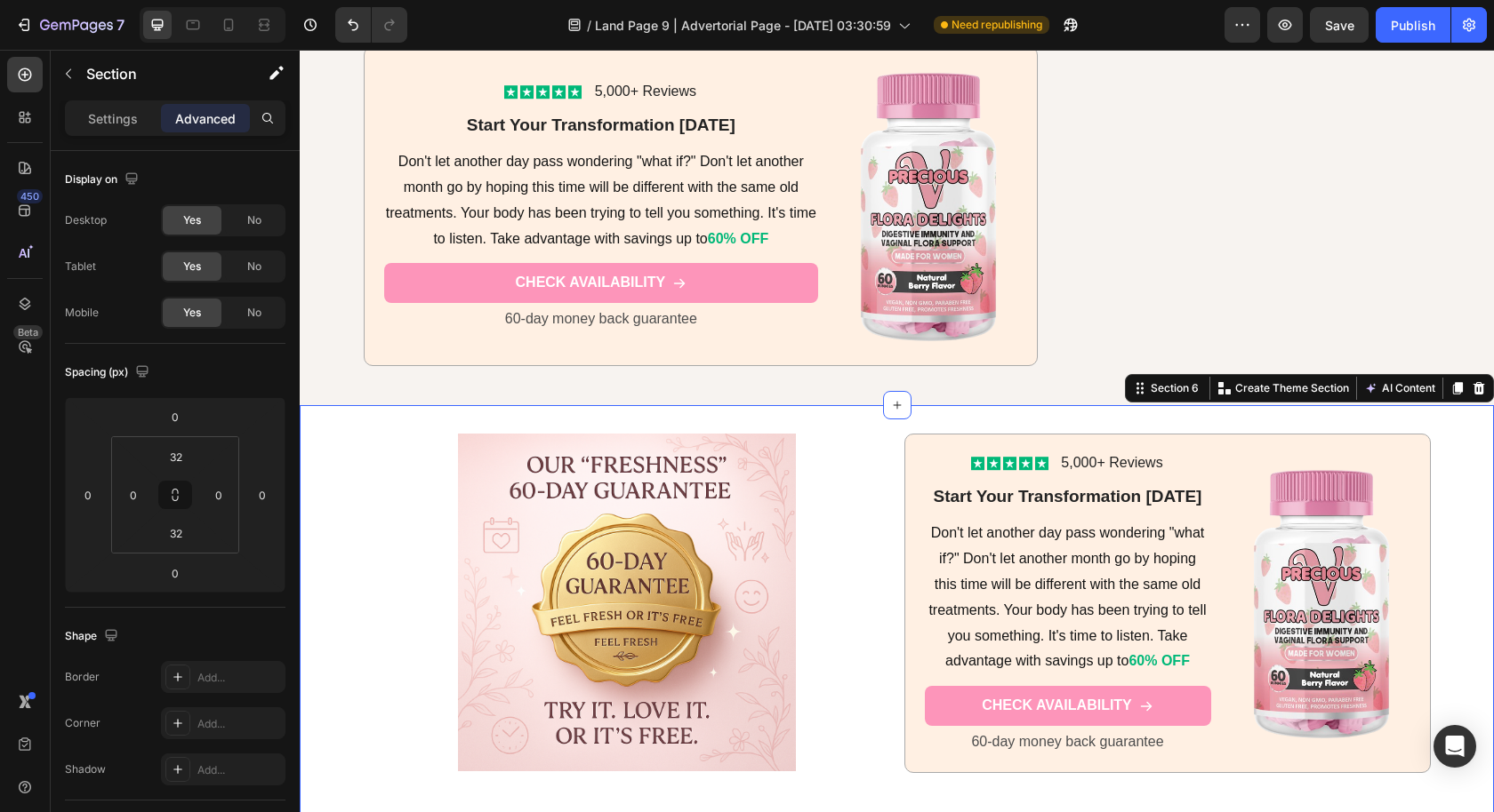
click at [335, 625] on div "Image Icon Icon Icon Icon Icon Icon List 5,000+ Reviews Text Block Row Start Yo…" at bounding box center [896, 620] width 1194 height 375
click at [127, 115] on p "Settings" at bounding box center [113, 119] width 50 height 18
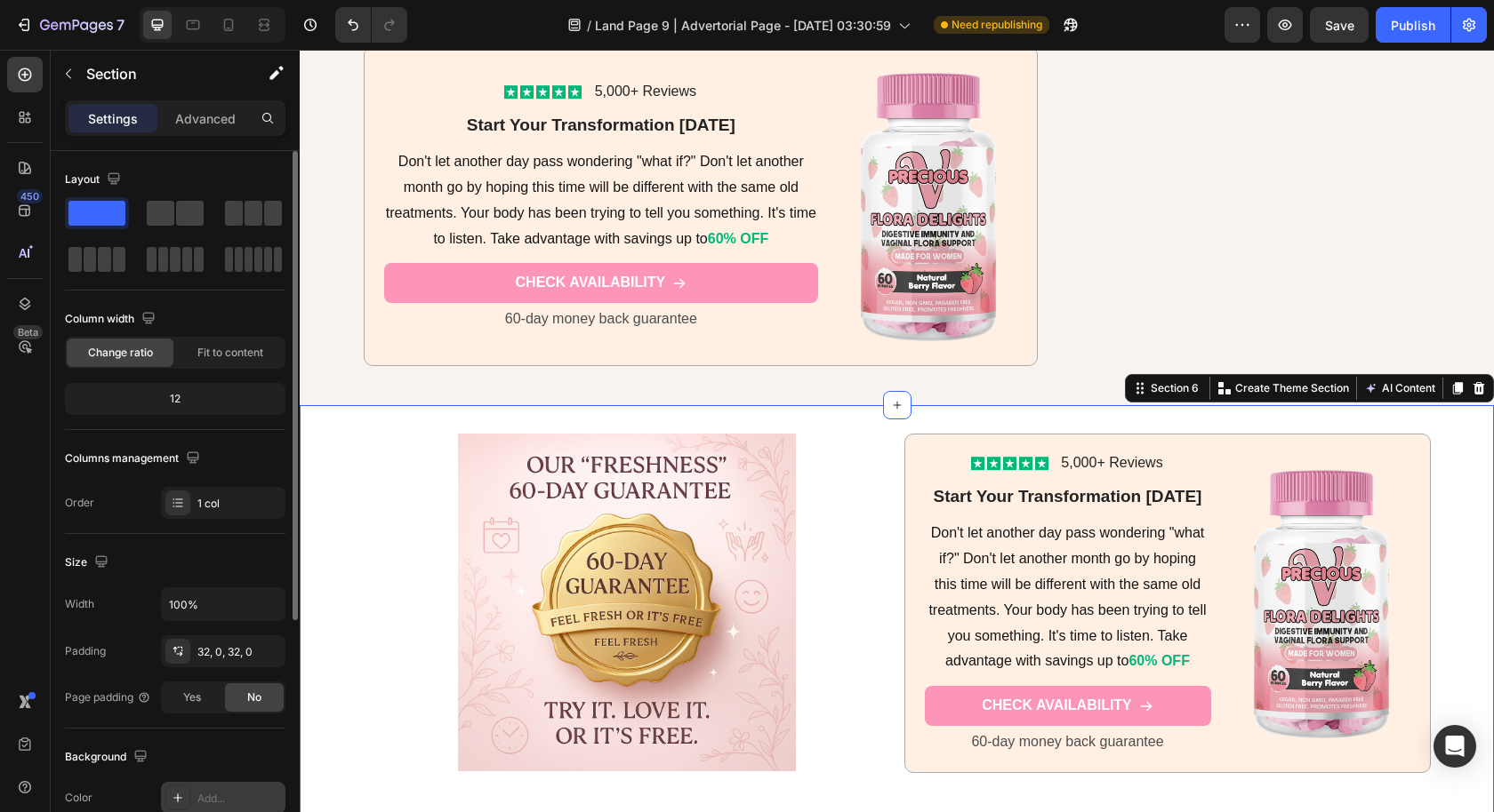
click at [217, 794] on div "Add..." at bounding box center [239, 798] width 84 height 16
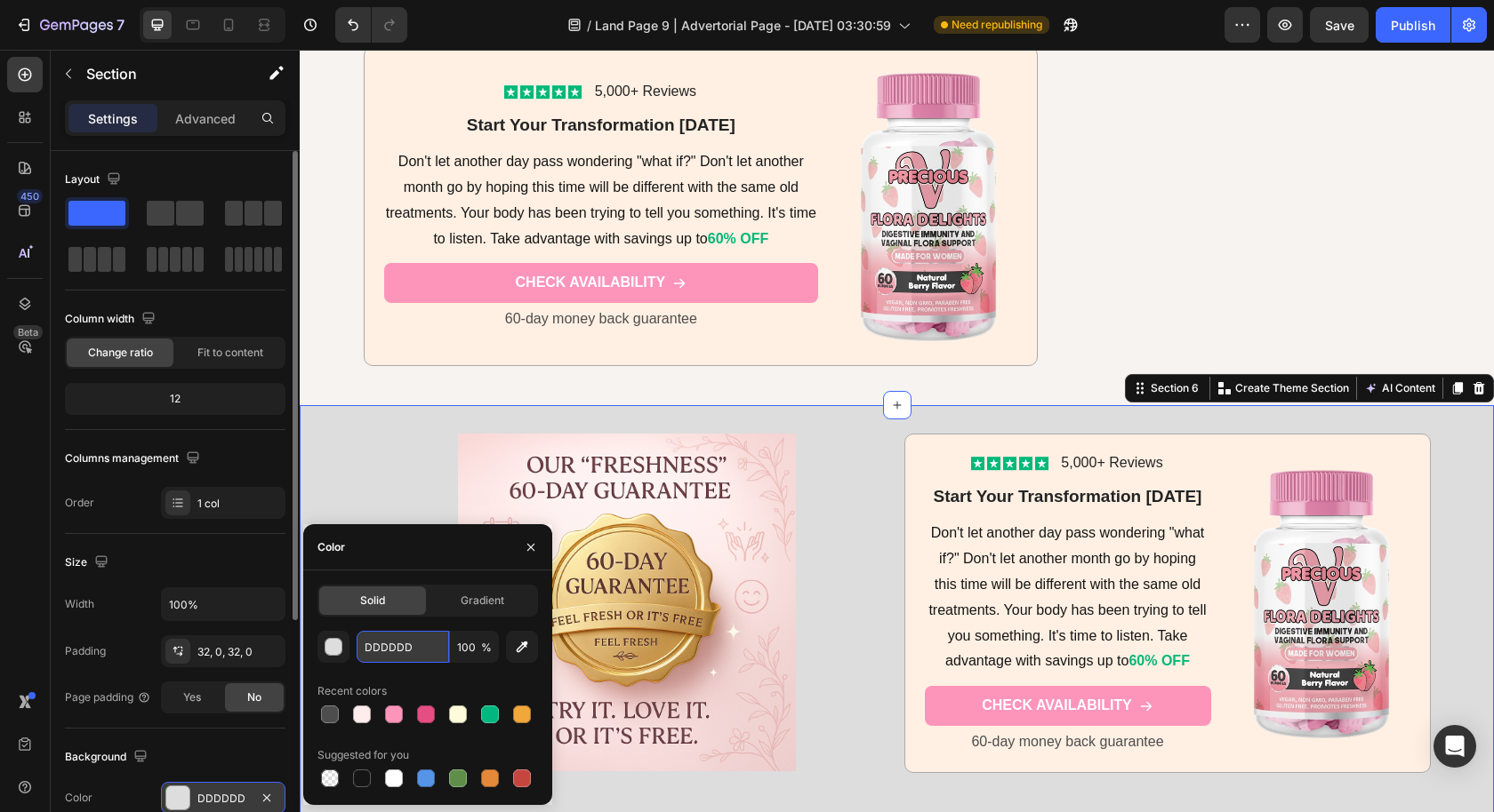
click at [408, 653] on input "DDDDDD" at bounding box center [403, 647] width 92 height 32
paste input "F7F3F0"
type input "F7F3F0"
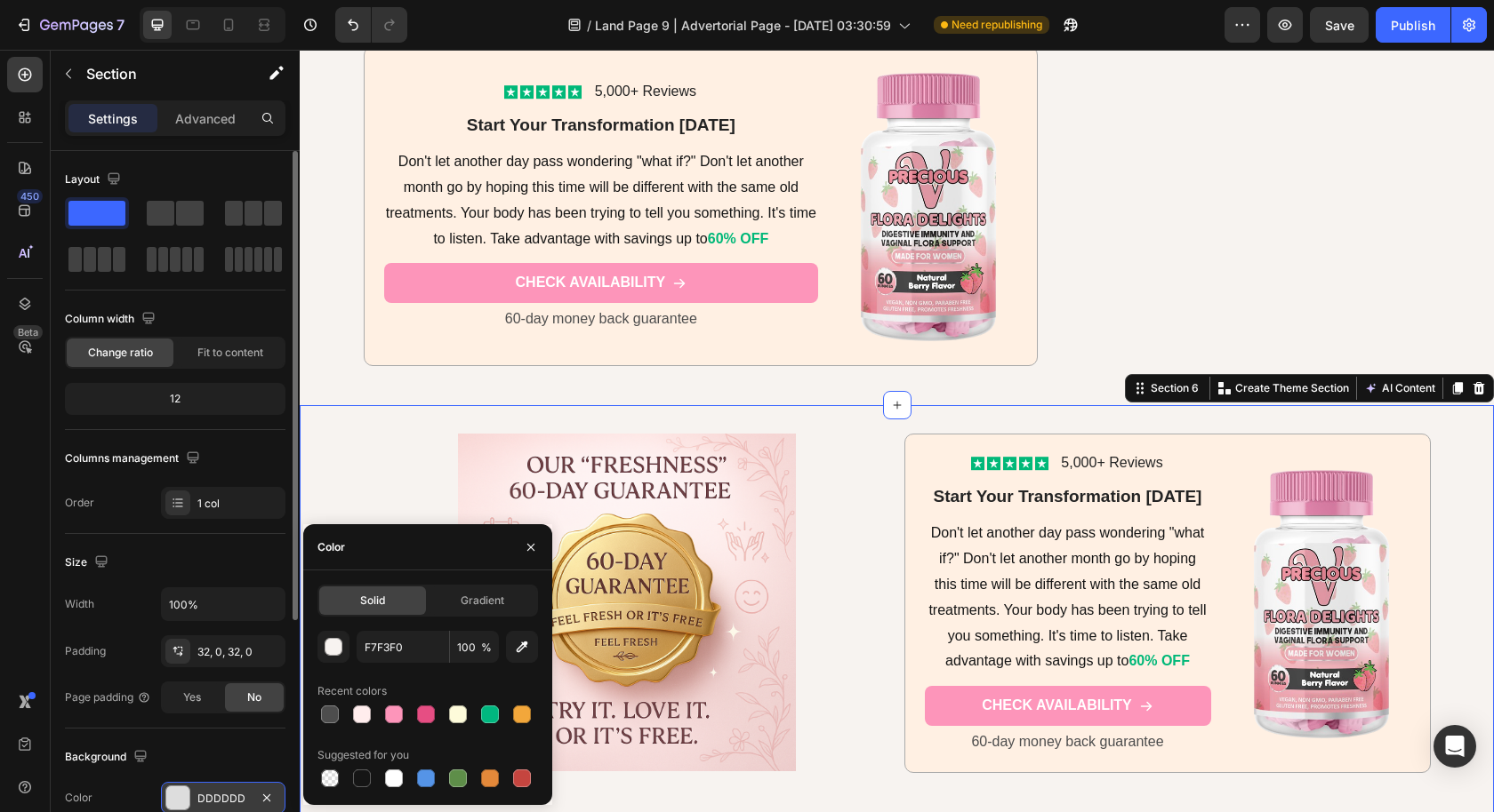
click at [338, 433] on div "Image Icon Icon Icon Icon Icon Icon List 5,000+ Reviews Text Block Row Start Yo…" at bounding box center [896, 620] width 1194 height 375
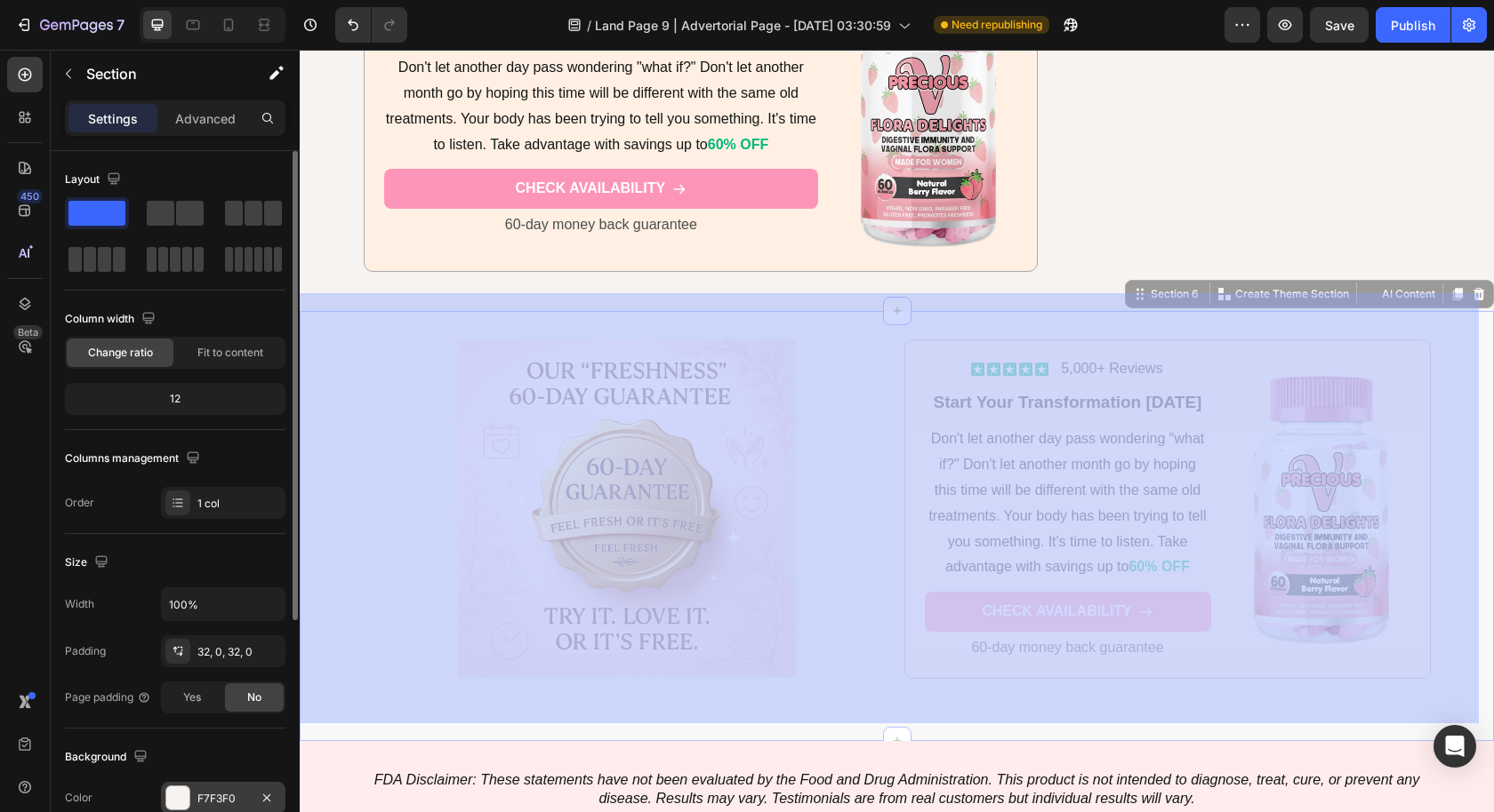
scroll to position [8914, 0]
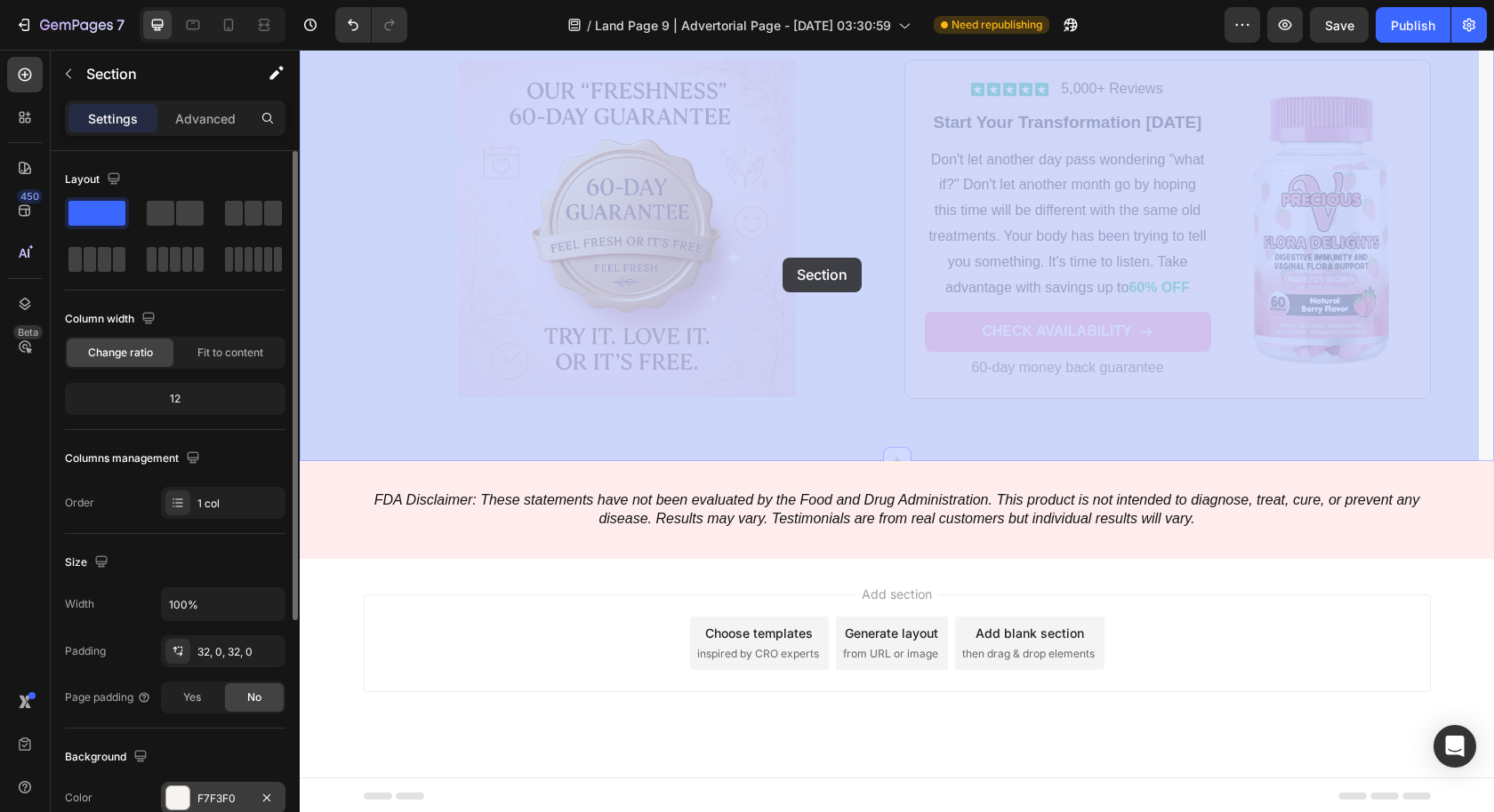
drag, startPoint x: 1131, startPoint y: 371, endPoint x: 780, endPoint y: 267, distance: 366.1
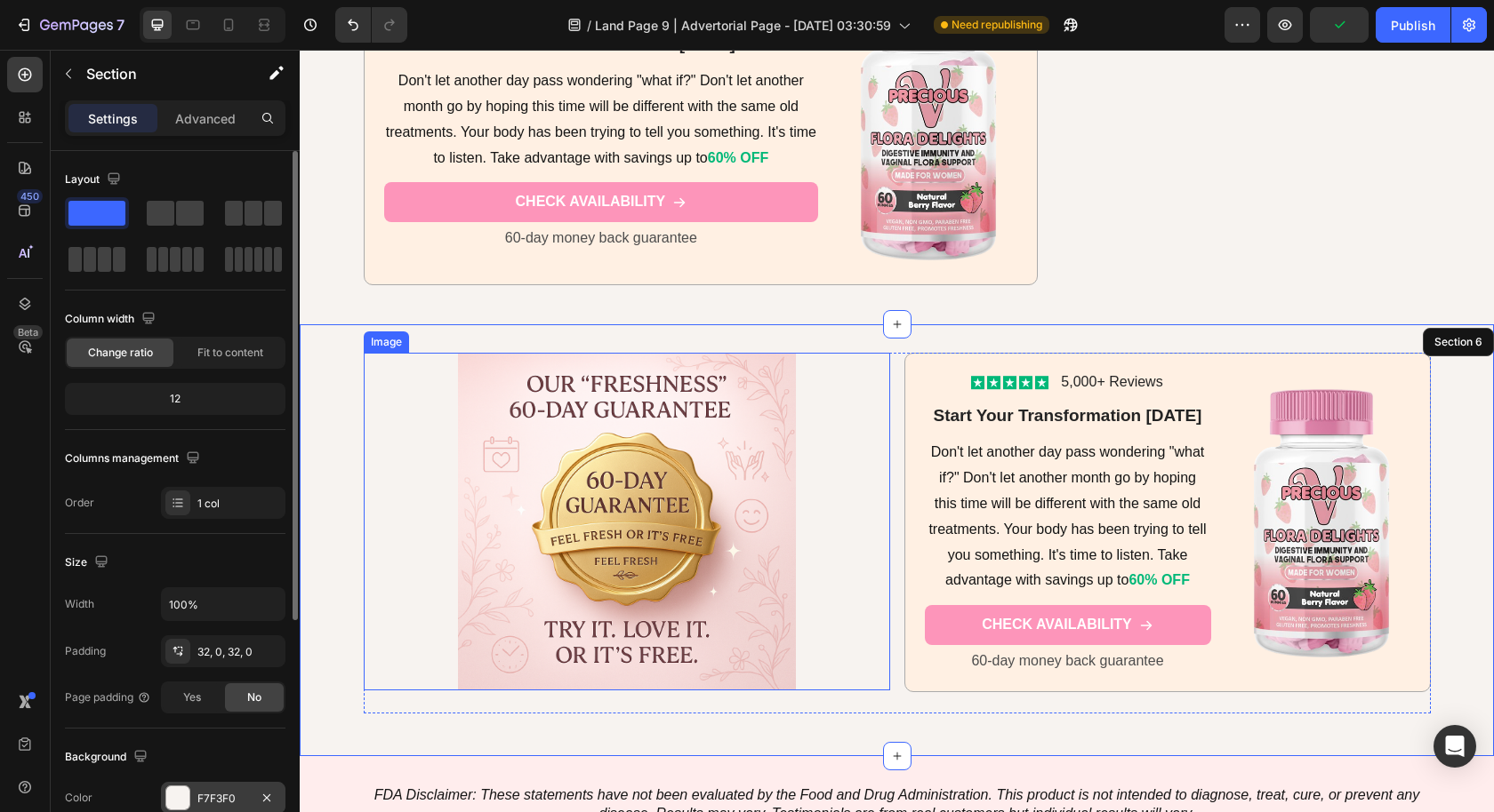
scroll to position [8355, 0]
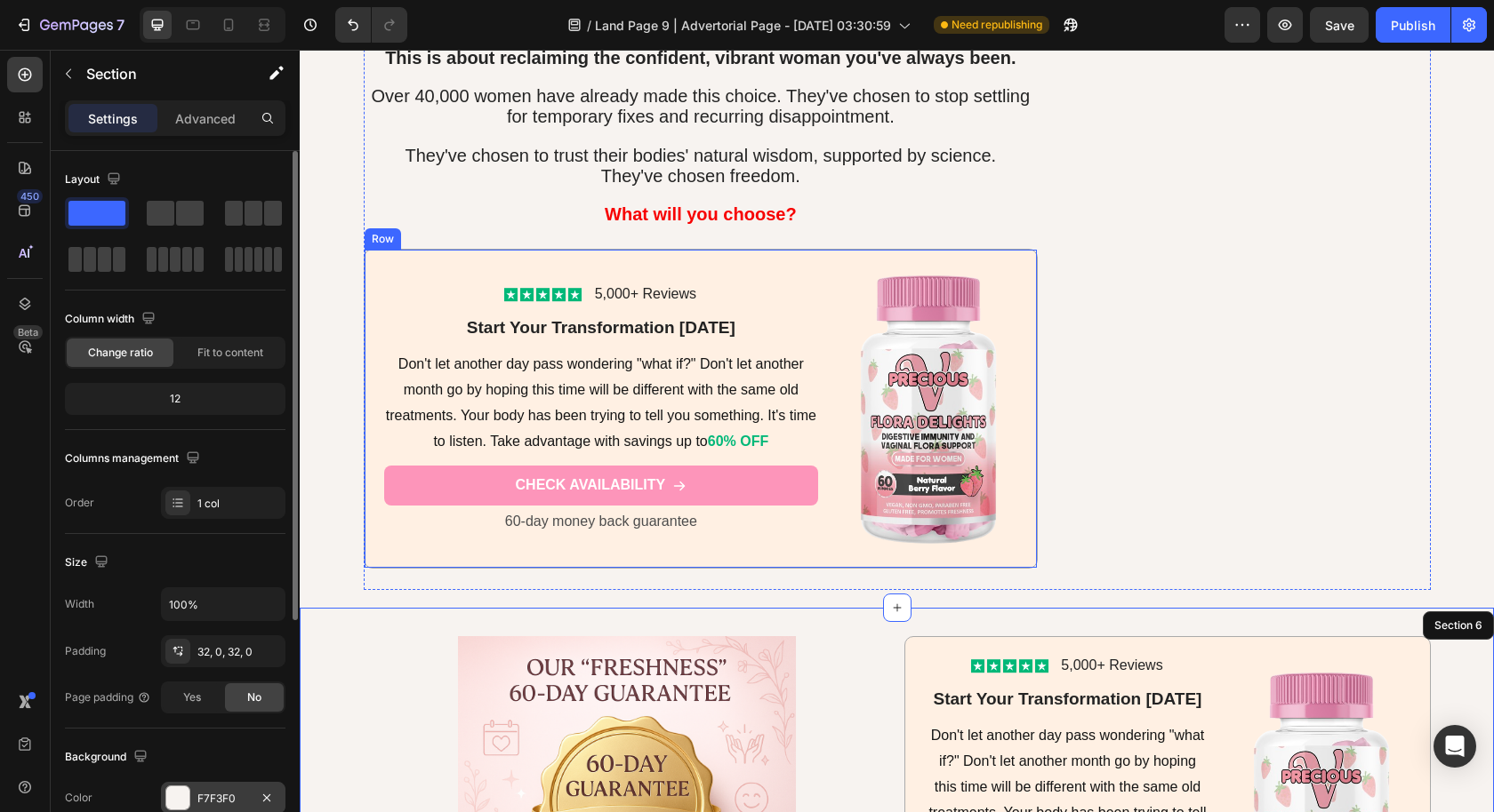
click at [392, 274] on div "Icon Icon Icon Icon Icon Icon List 5,000+ Reviews Text Block Row Start Your Tra…" at bounding box center [600, 408] width 434 height 279
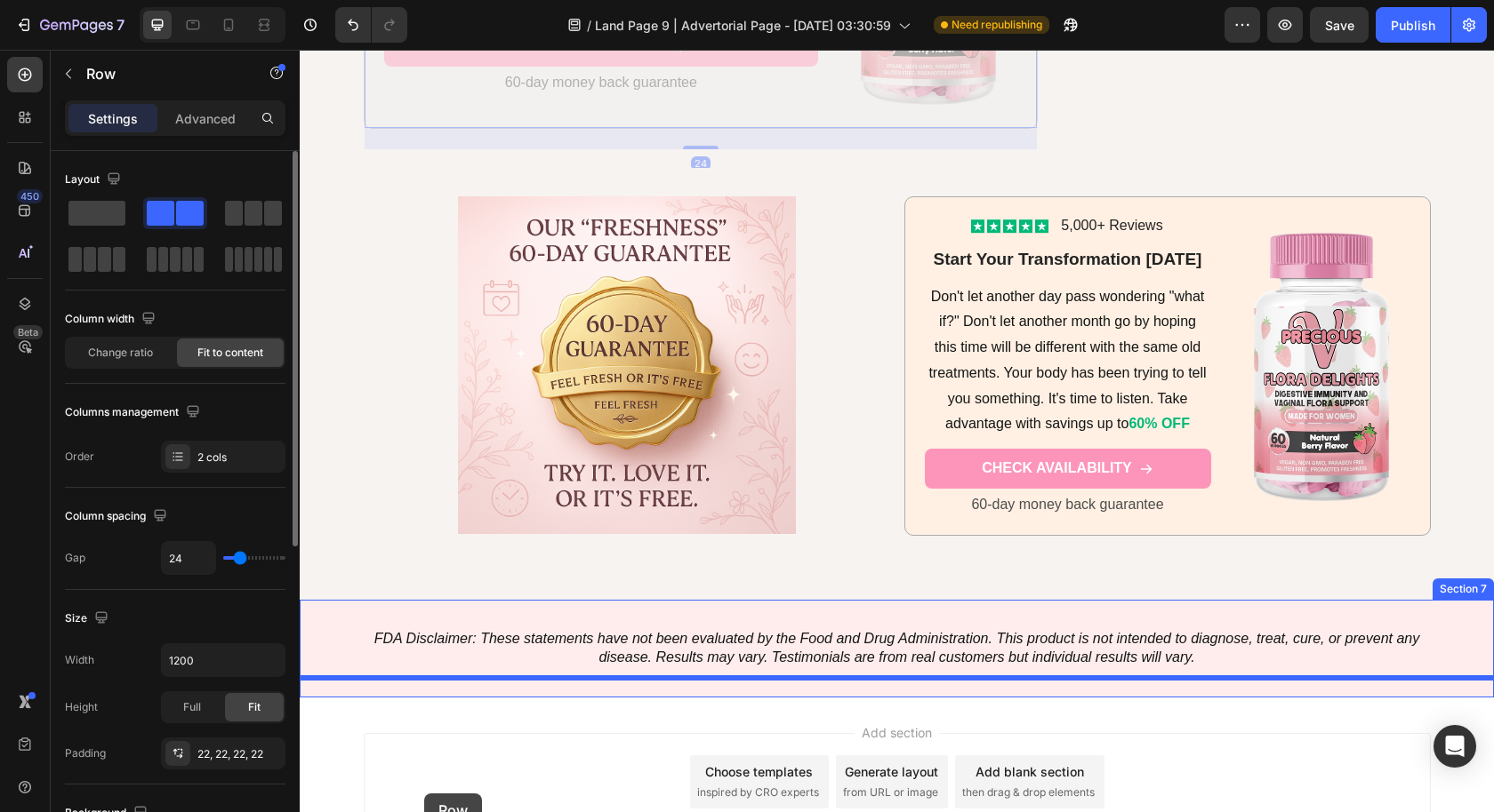
scroll to position [8914, 0]
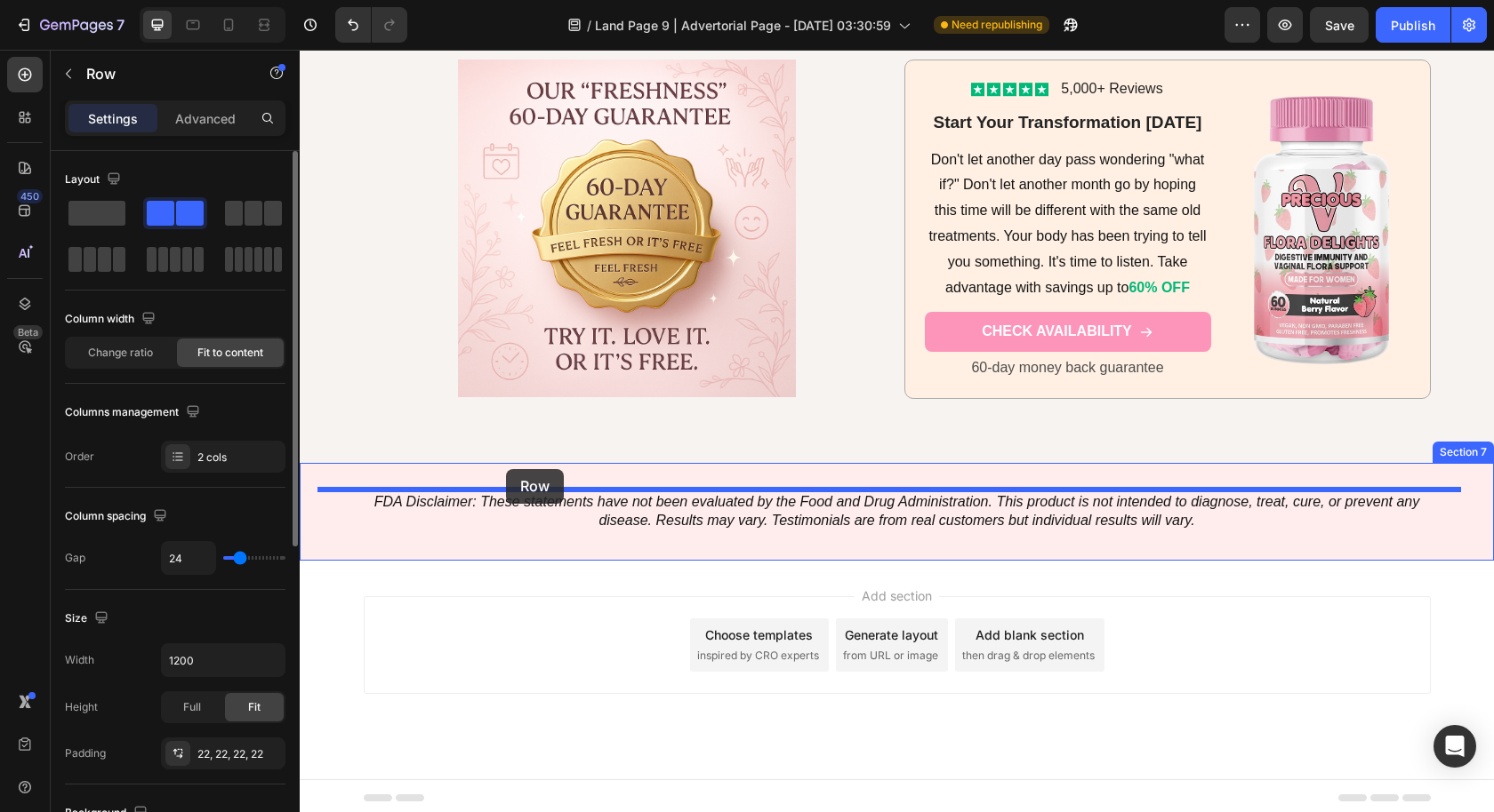
drag, startPoint x: 371, startPoint y: 213, endPoint x: 506, endPoint y: 469, distance: 289.4
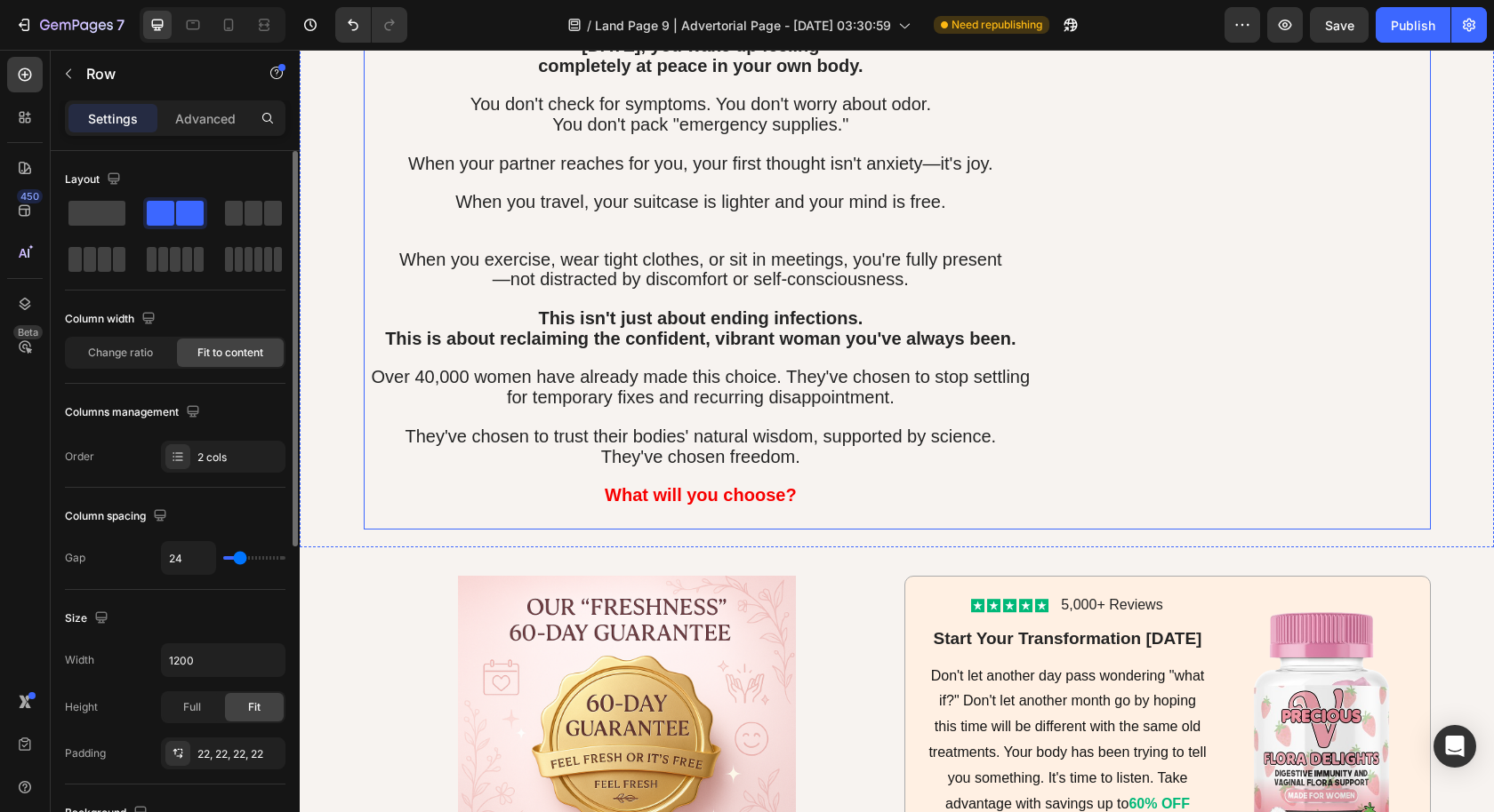
scroll to position [8190, 0]
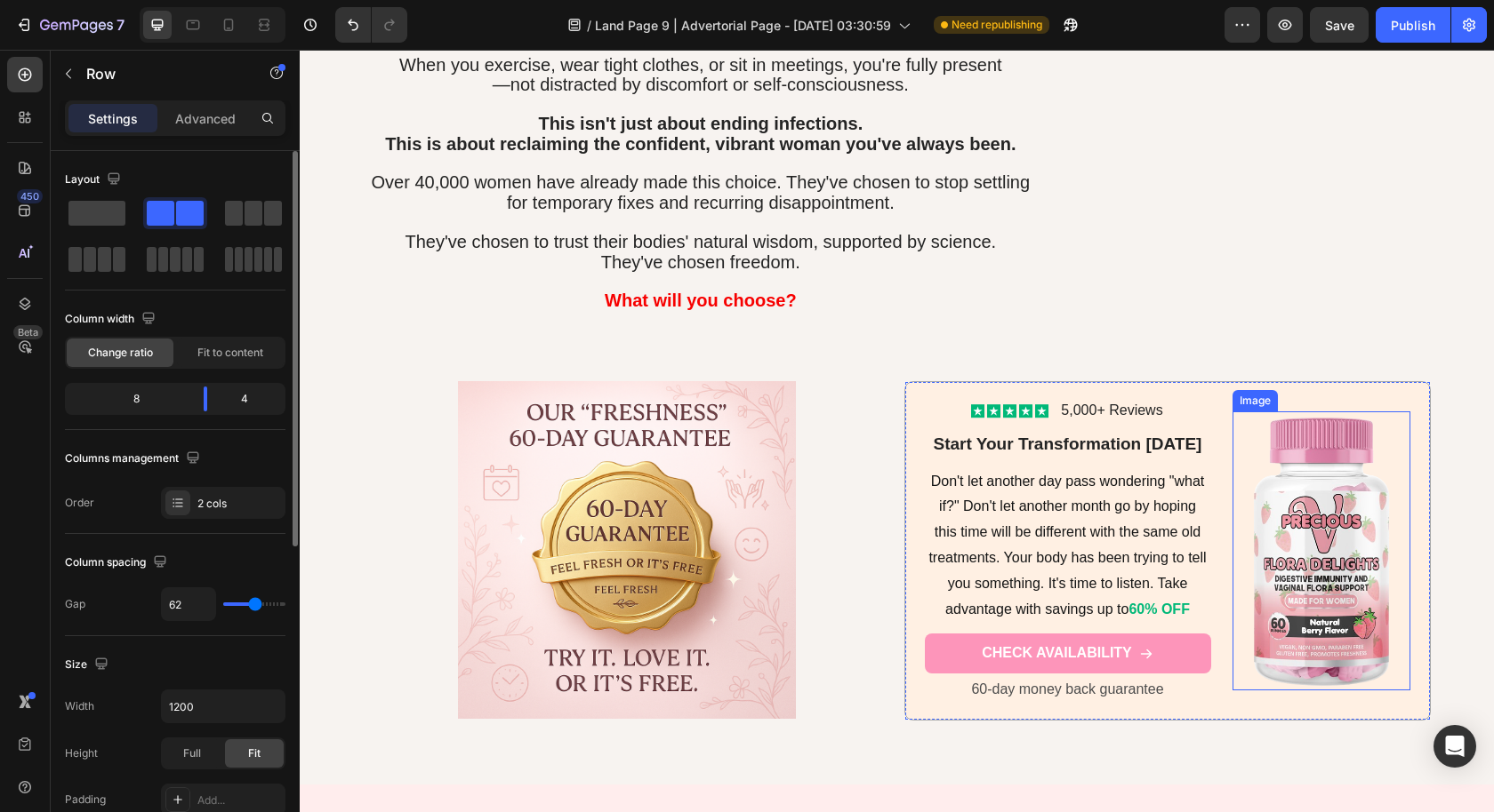
scroll to position [8262, 0]
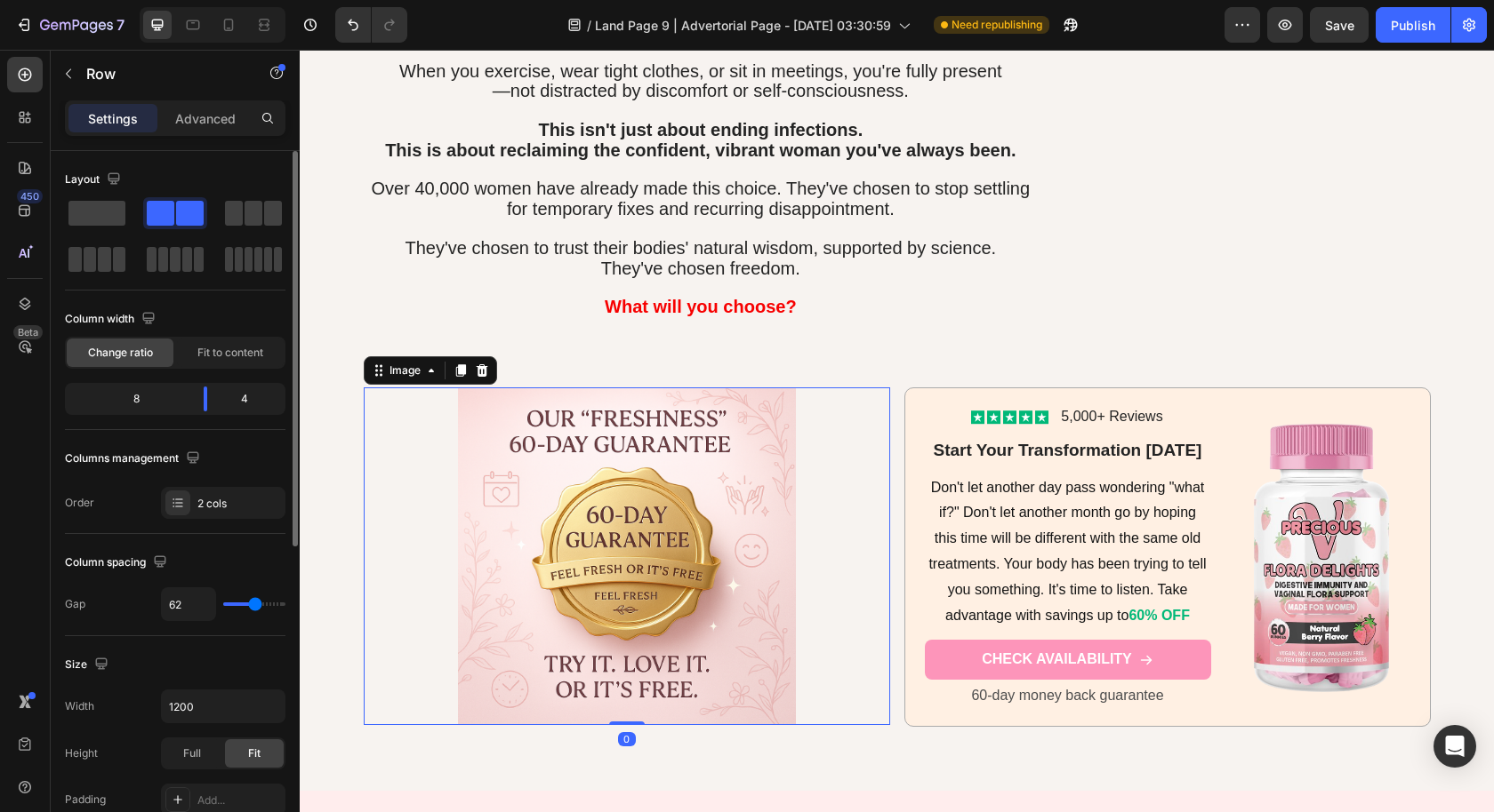
click at [399, 501] on div at bounding box center [626, 556] width 527 height 337
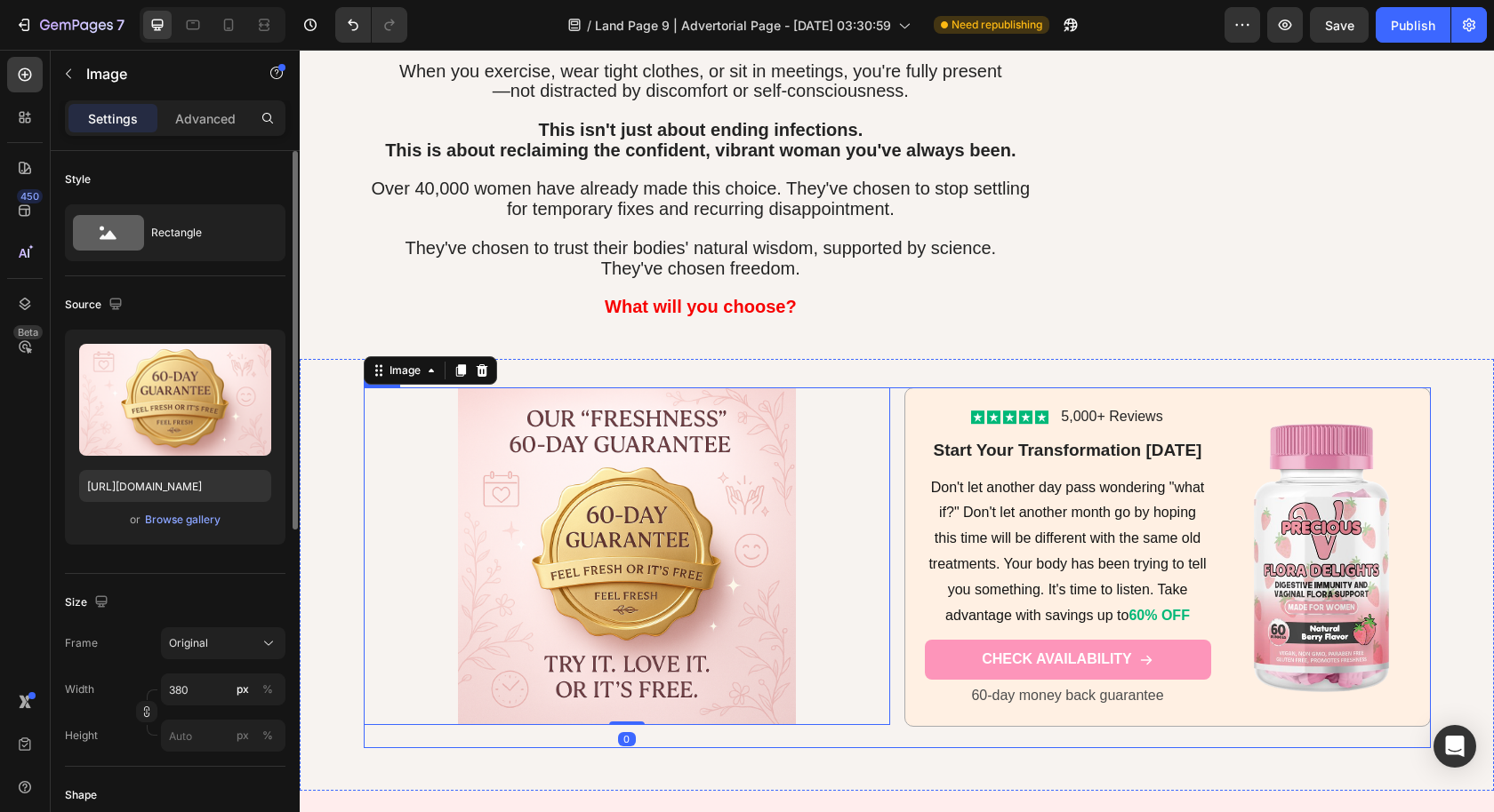
click at [889, 472] on div "Image 0 Icon Icon Icon Icon Icon Icon List 5,000+ Reviews Text Block Row Start …" at bounding box center [896, 567] width 1067 height 360
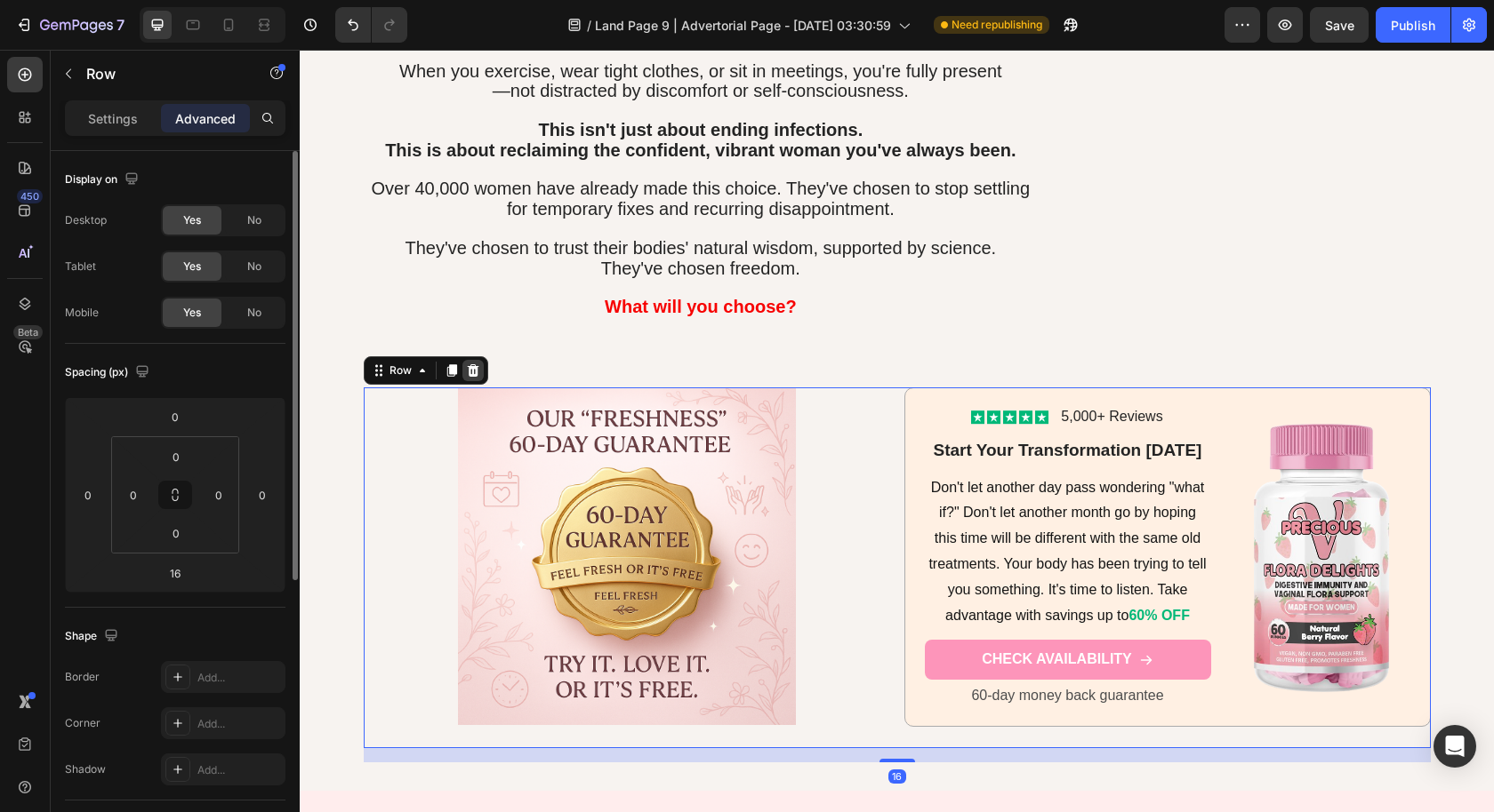
click at [468, 364] on icon at bounding box center [472, 370] width 12 height 12
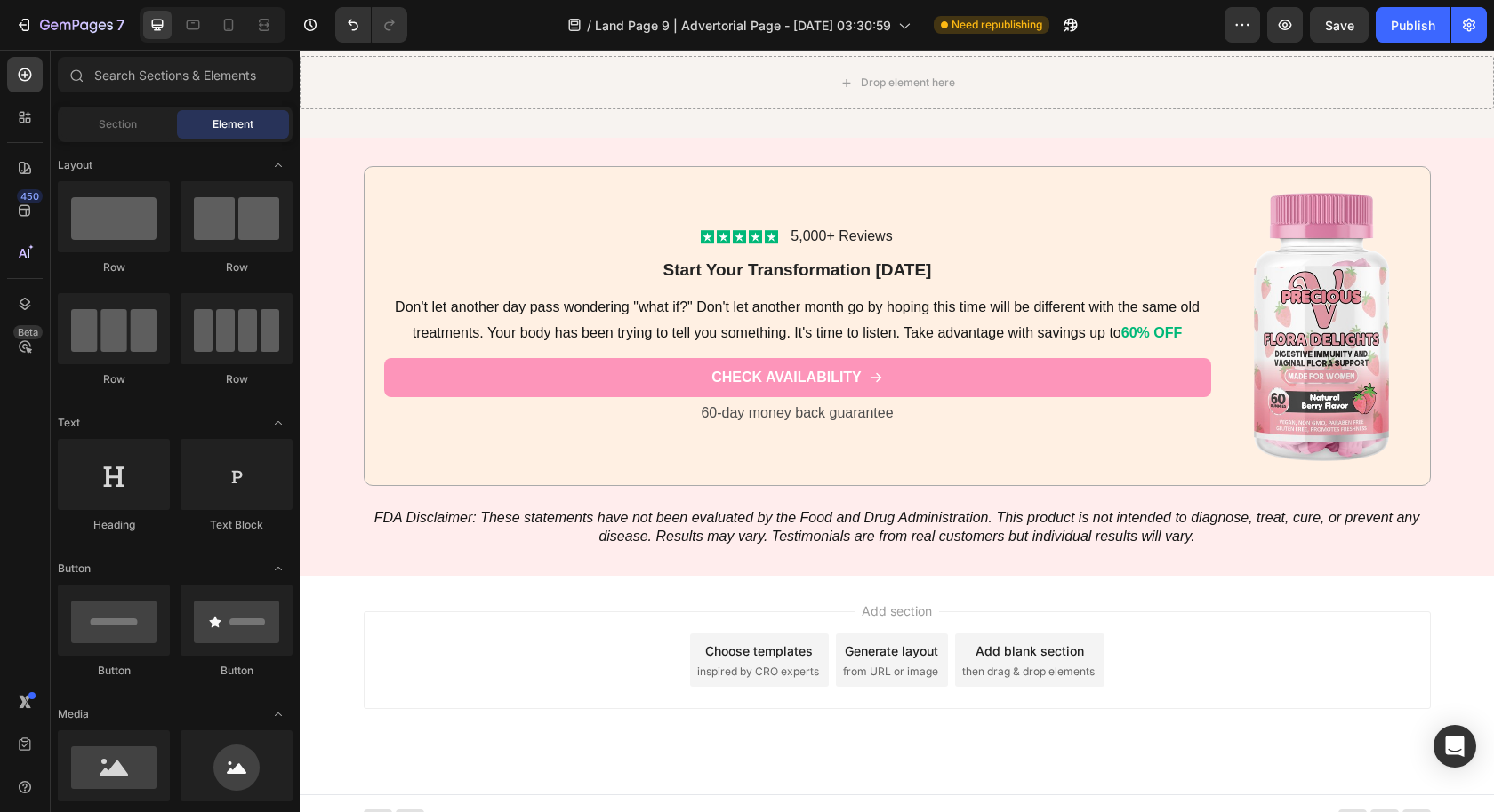
scroll to position [8426, 0]
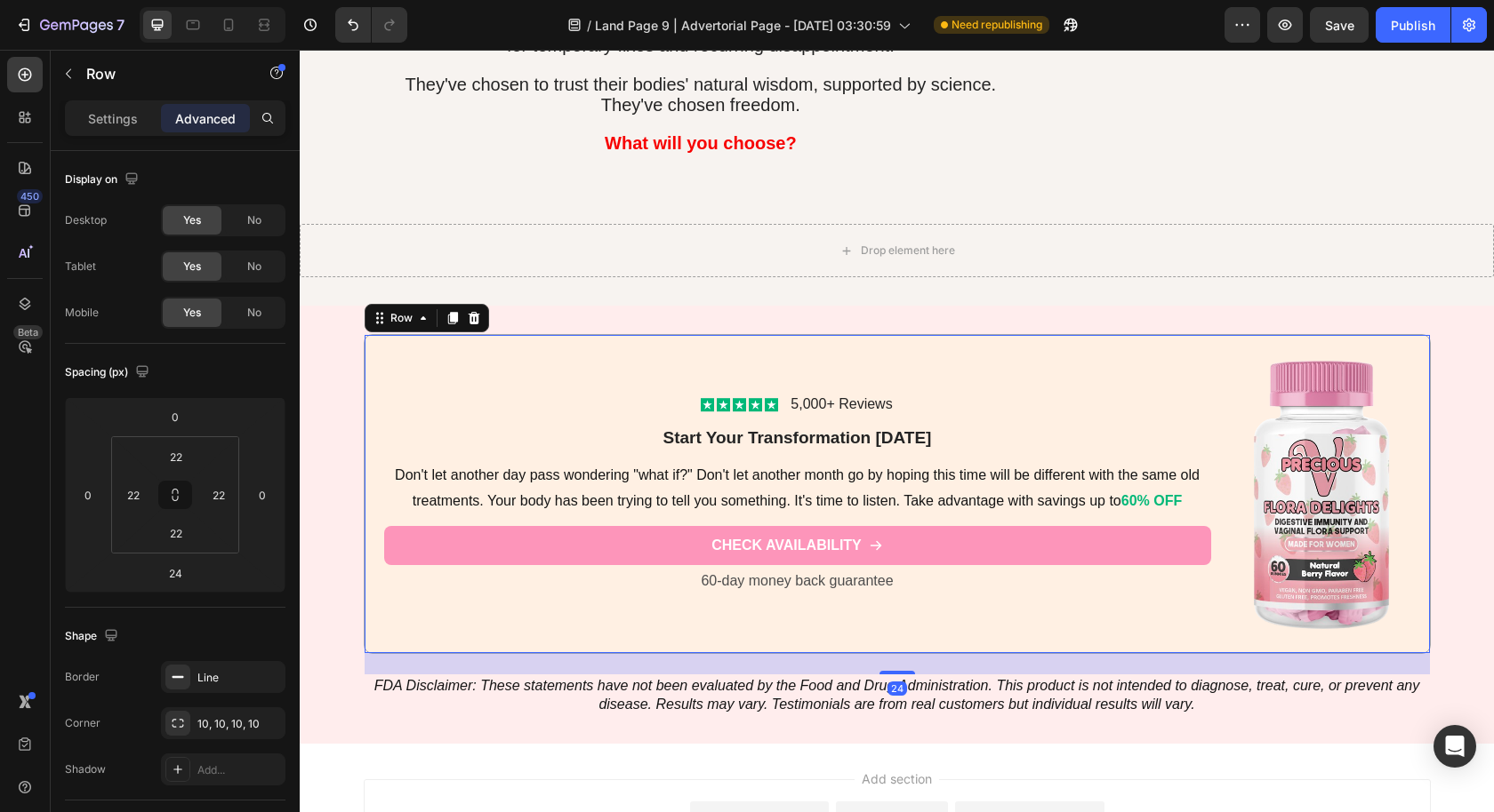
click at [428, 356] on div "Icon Icon Icon Icon Icon Icon List 5,000+ Reviews Text Block Row Start Your Tra…" at bounding box center [797, 494] width 827 height 279
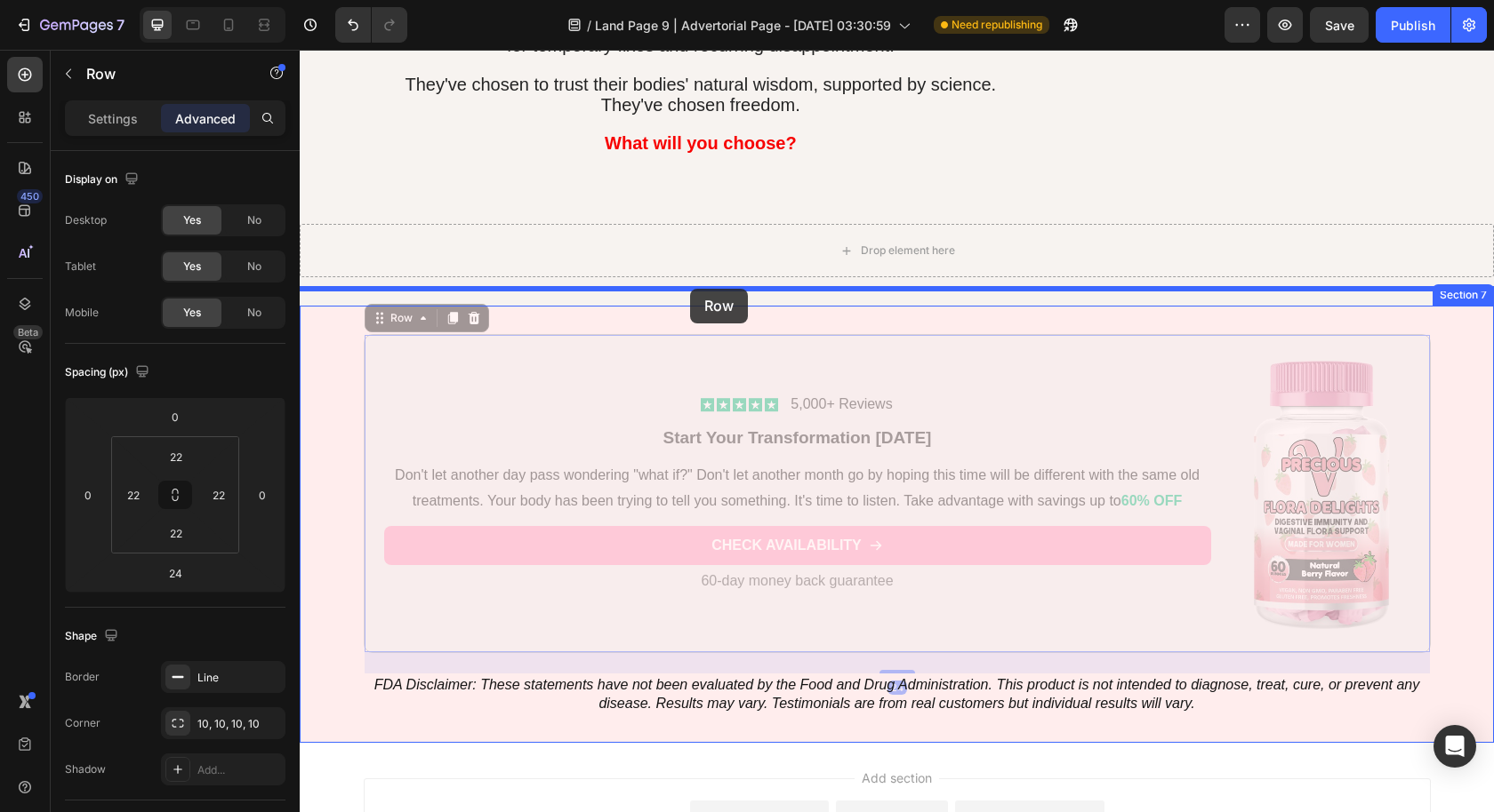
drag, startPoint x: 368, startPoint y: 300, endPoint x: 690, endPoint y: 288, distance: 322.2
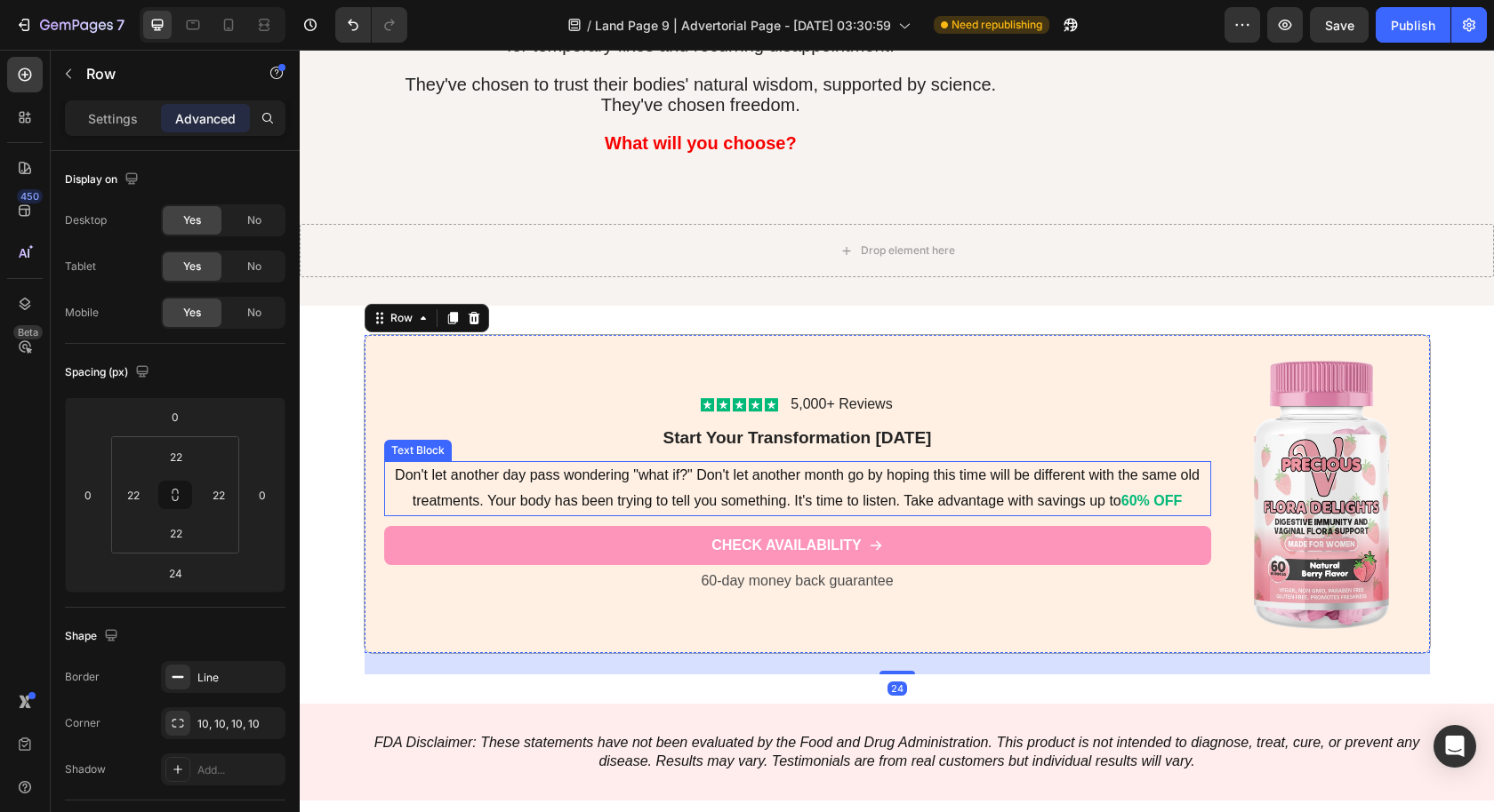
scroll to position [8430, 0]
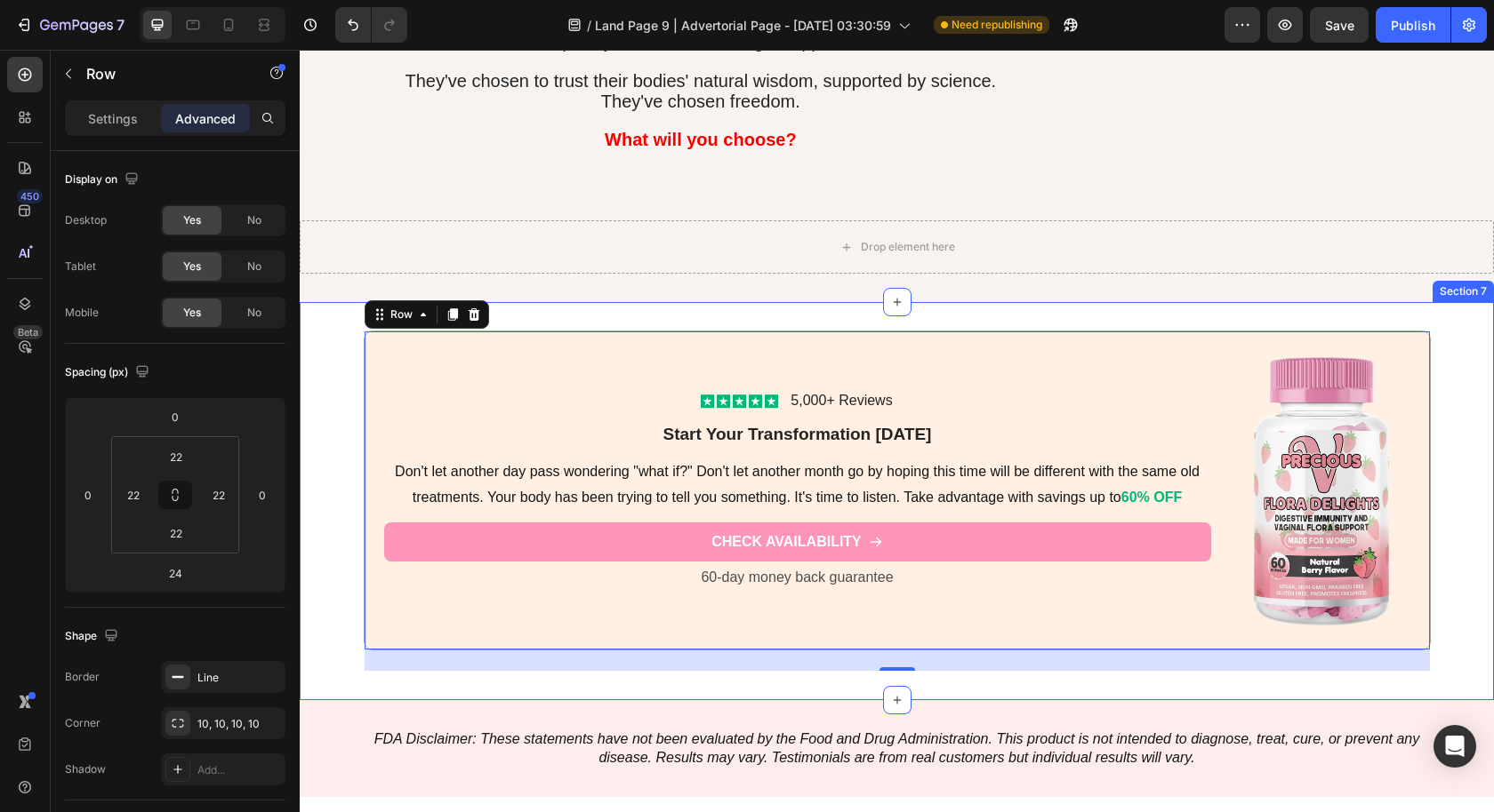
click at [526, 663] on div "Icon Icon Icon Icon Icon Icon List 5,000+ Reviews Text Block Row Start Your Tra…" at bounding box center [896, 501] width 1194 height 398
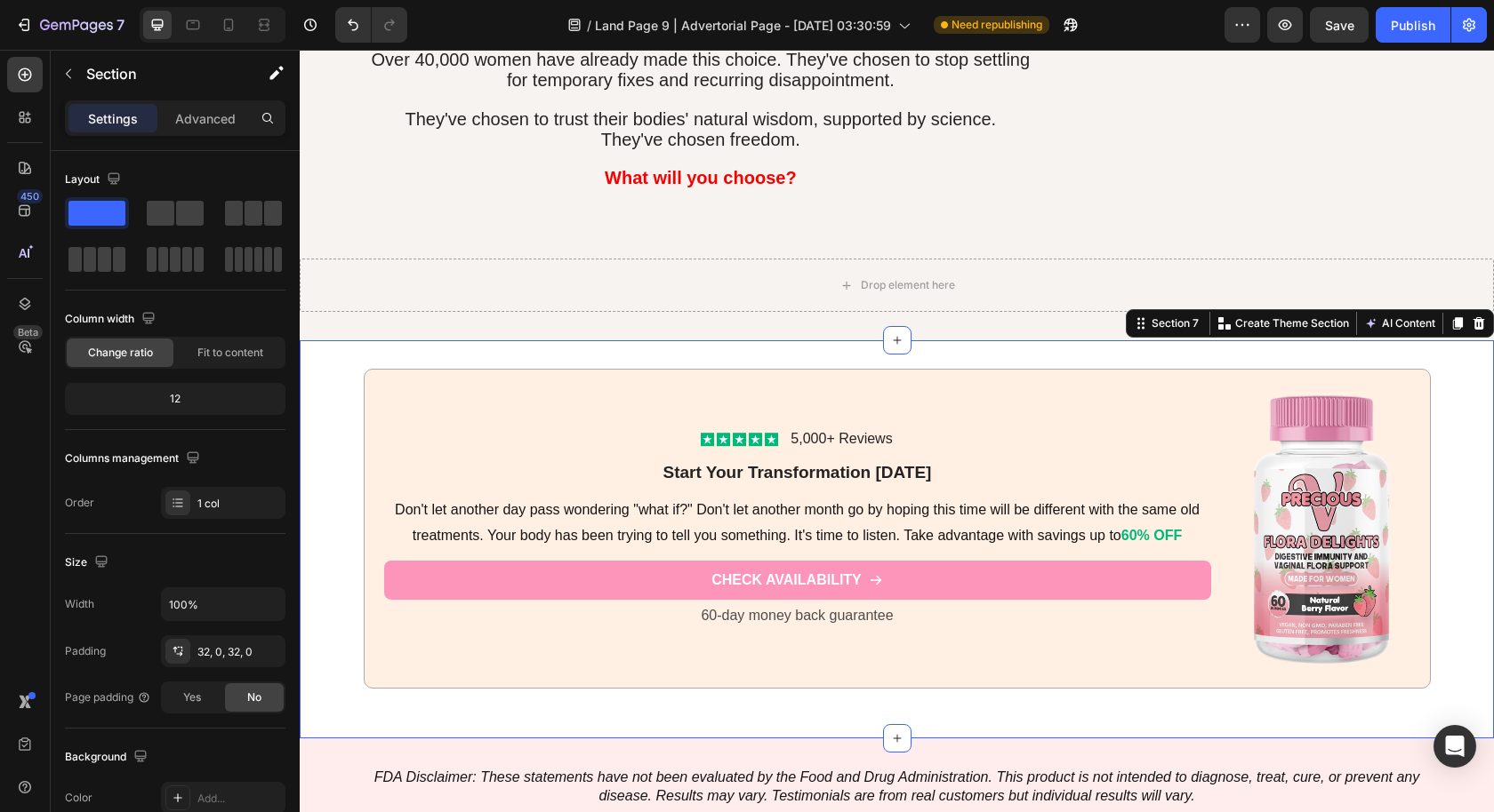
scroll to position [8390, 0]
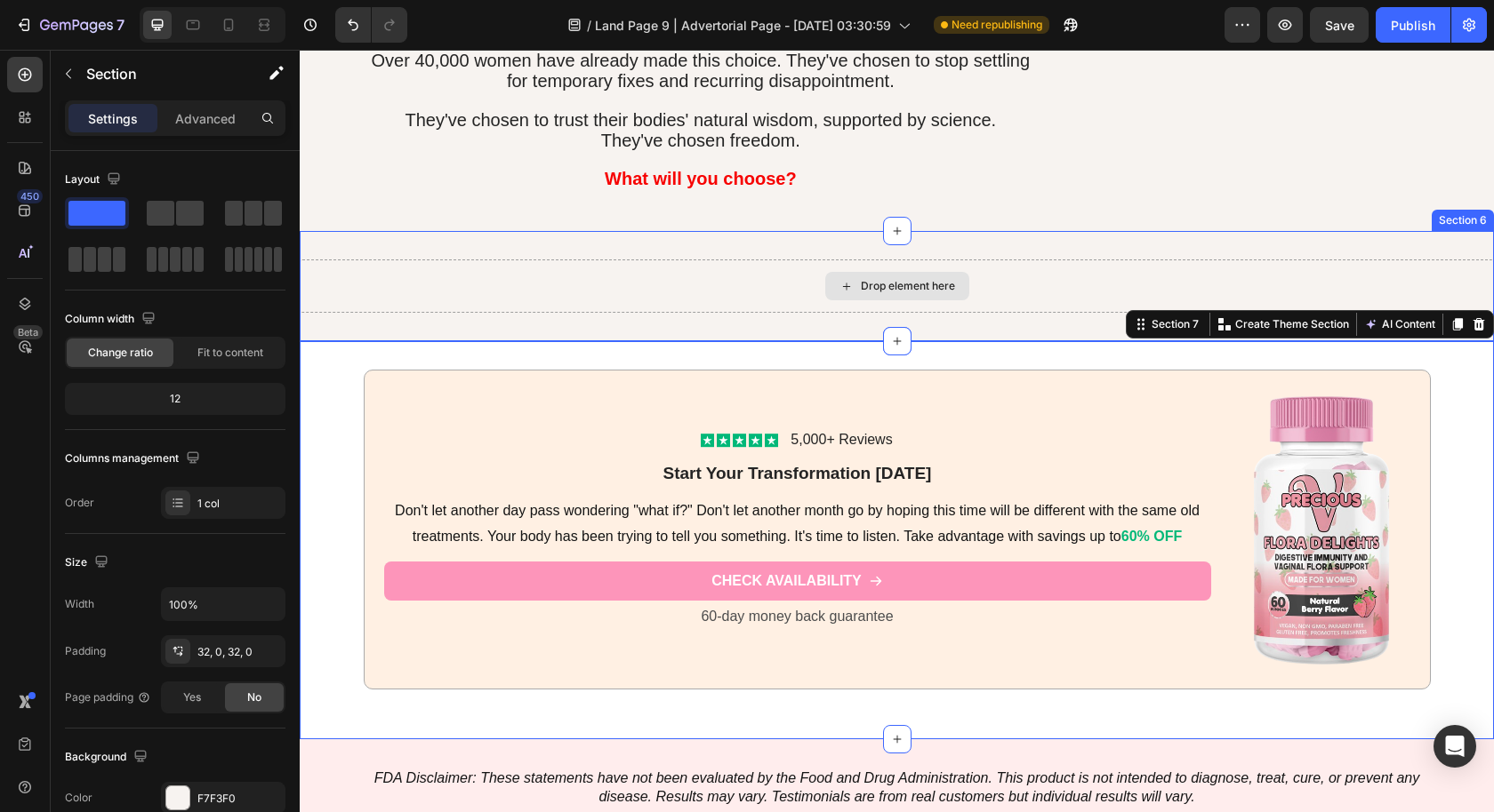
click at [536, 272] on div "Drop element here" at bounding box center [896, 287] width 1194 height 53
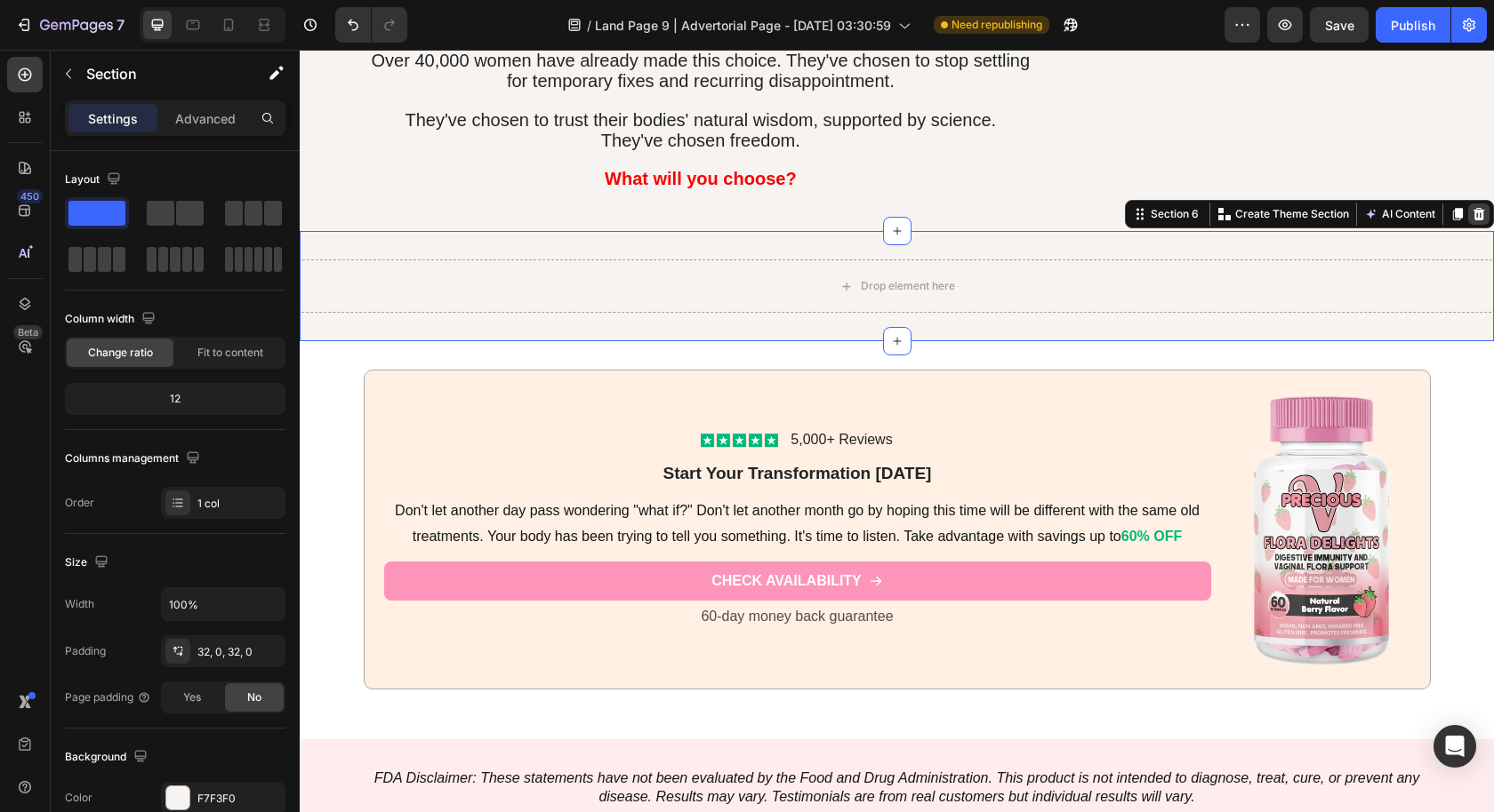
click at [1472, 207] on icon at bounding box center [1478, 214] width 14 height 14
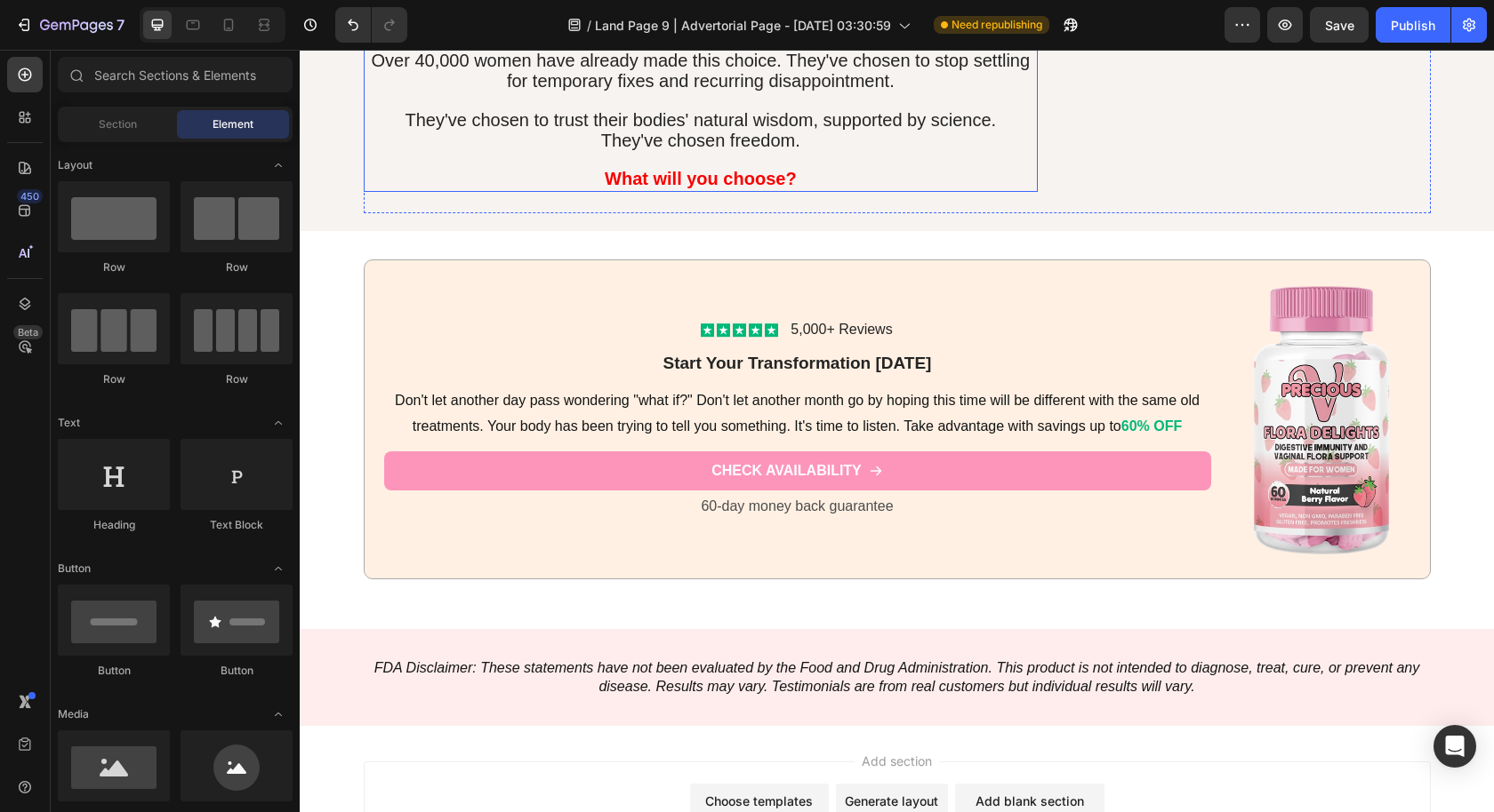
click at [448, 170] on p "What will you choose?" at bounding box center [701, 180] width 671 height 20
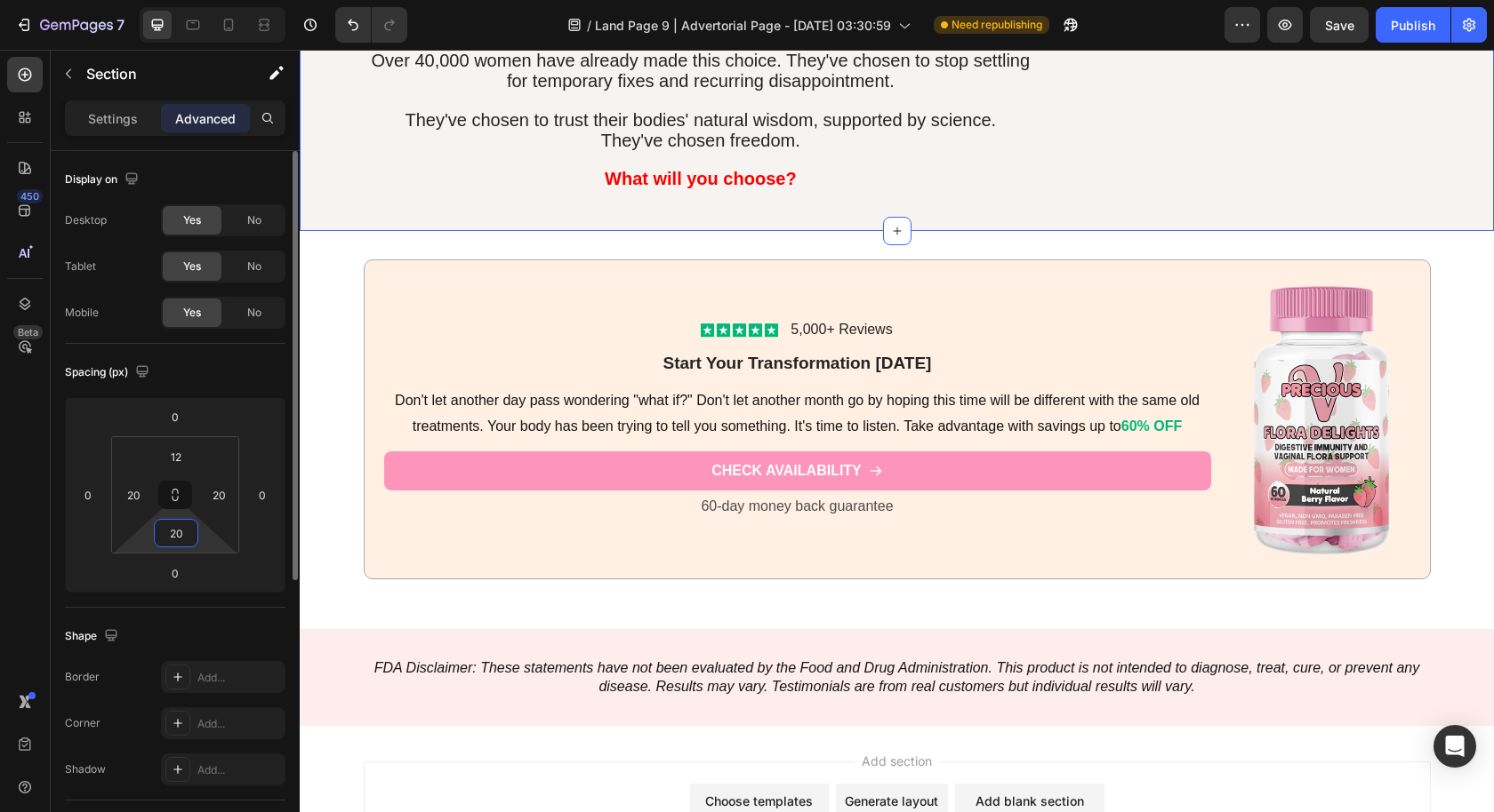
click at [173, 532] on input "20" at bounding box center [176, 533] width 36 height 27
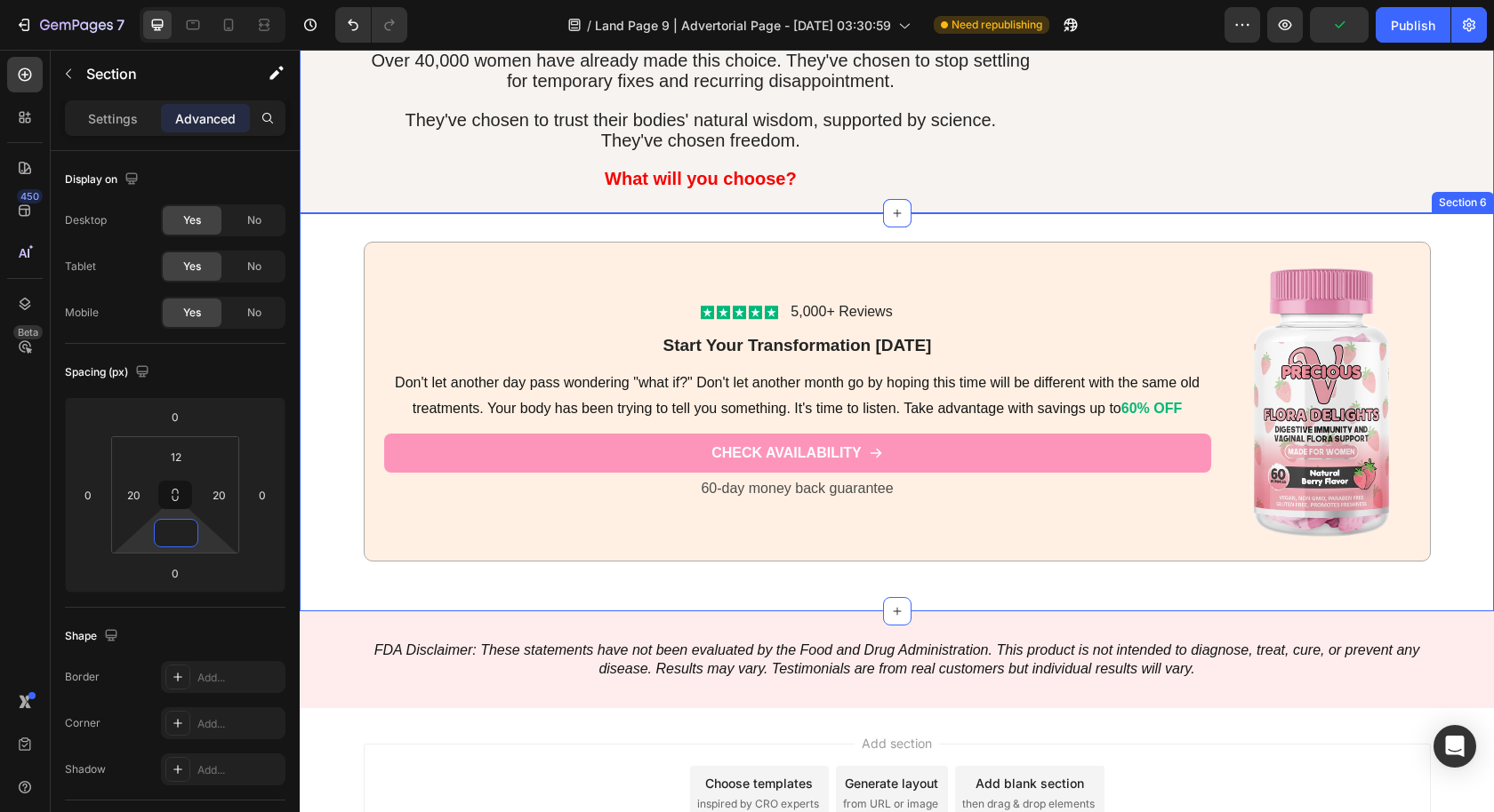
click at [763, 562] on div "Icon Icon Icon Icon Icon Icon List 5,000+ Reviews Text Block Row Start Your Tra…" at bounding box center [896, 412] width 1194 height 341
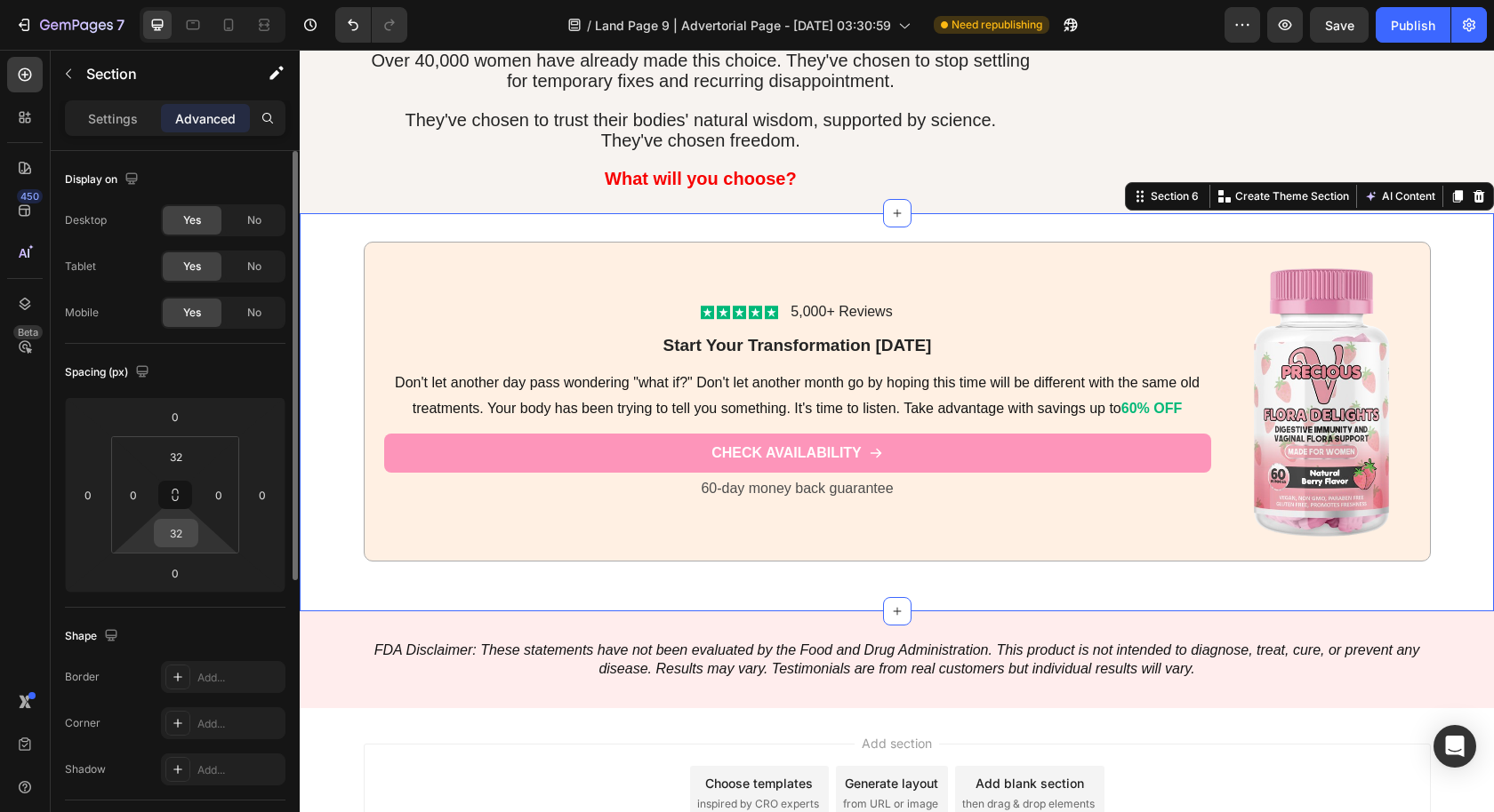
click at [175, 533] on input "32" at bounding box center [176, 533] width 36 height 27
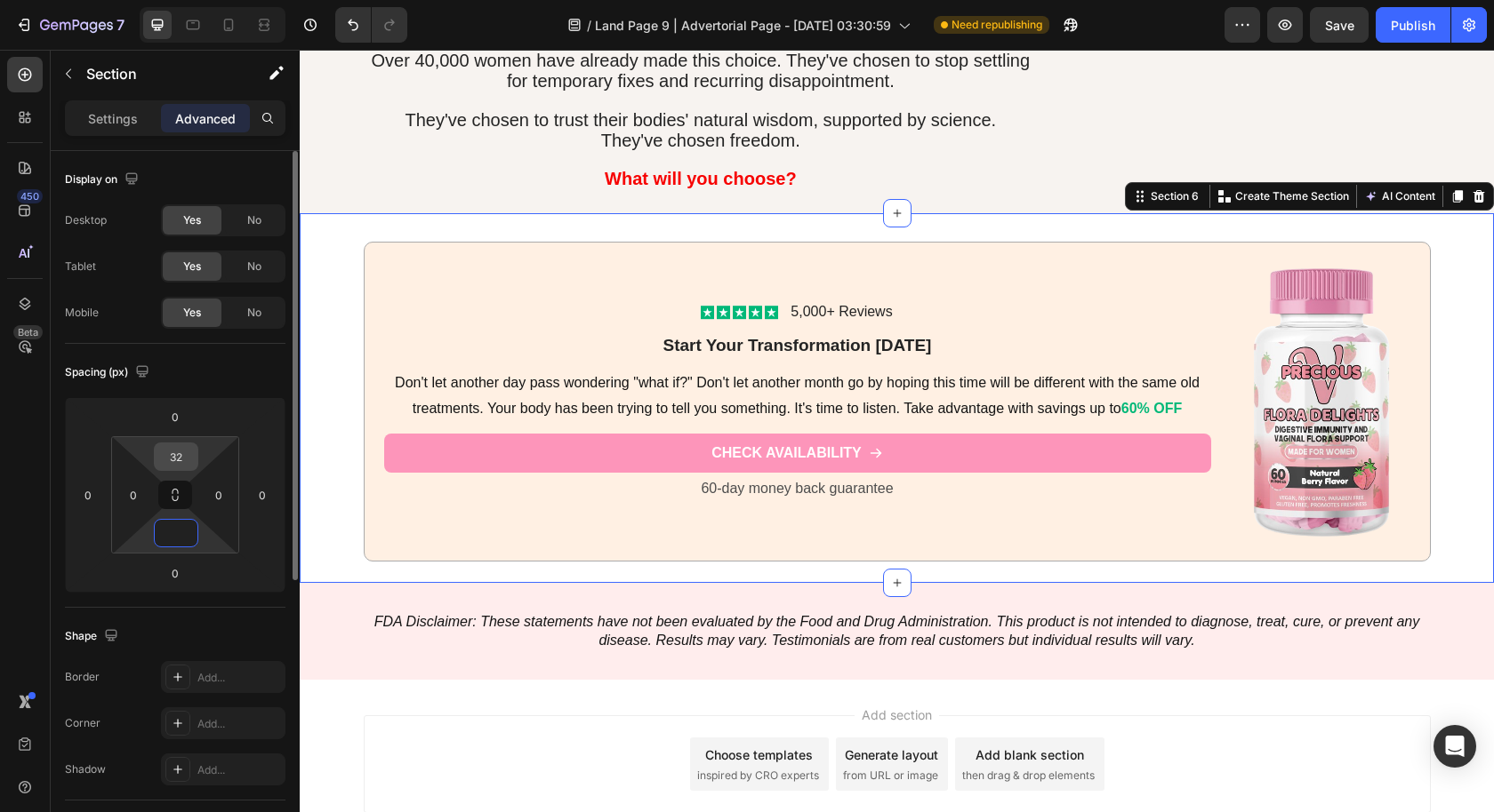
type input "0"
click at [181, 450] on input "32" at bounding box center [176, 456] width 36 height 27
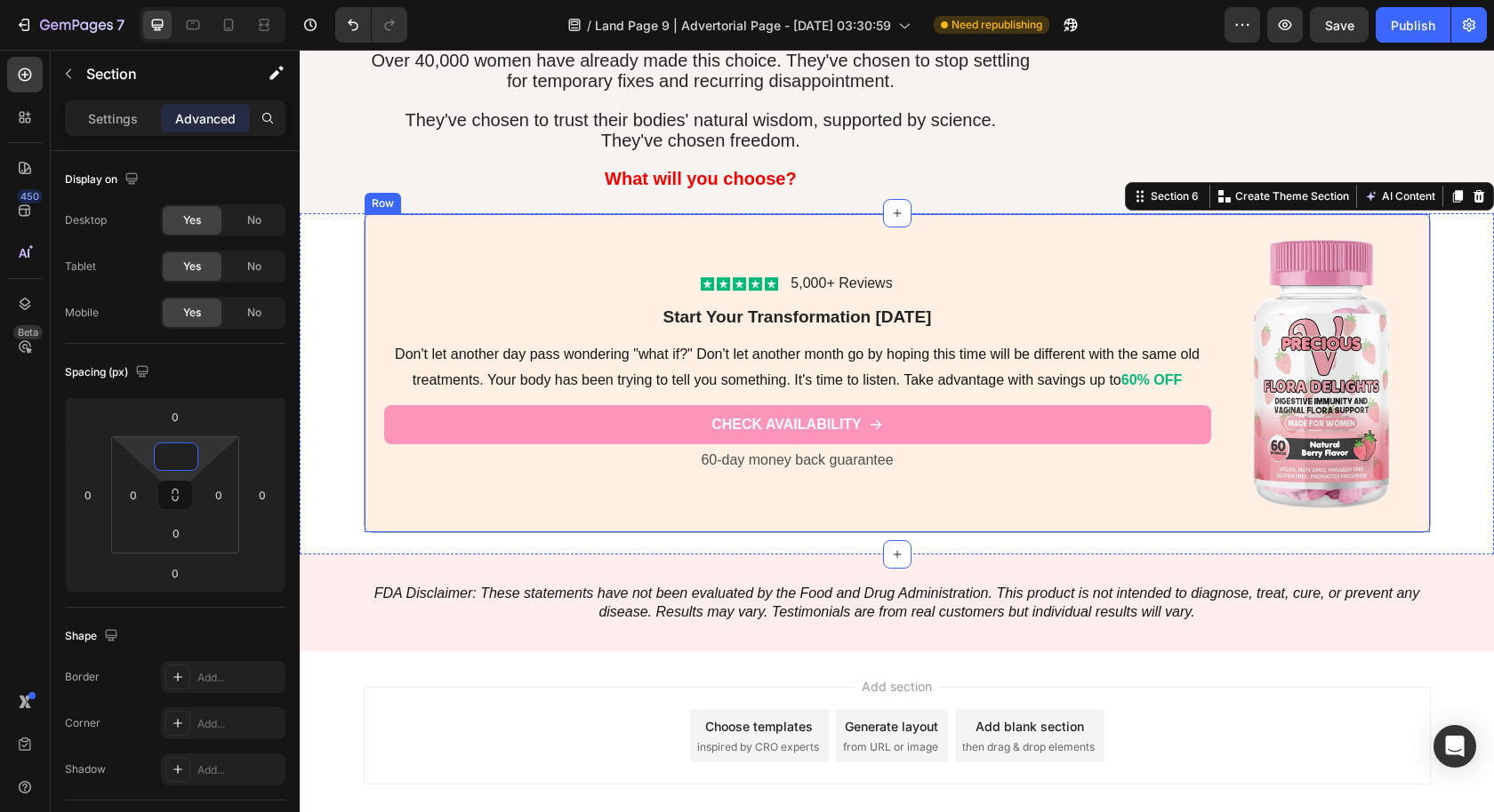
type input "0"
click at [329, 496] on div "Icon Icon Icon Icon Icon Icon List 5,000+ Reviews Text Block Row Start Your Tra…" at bounding box center [896, 383] width 1194 height 341
click at [106, 114] on p "Settings" at bounding box center [113, 119] width 50 height 18
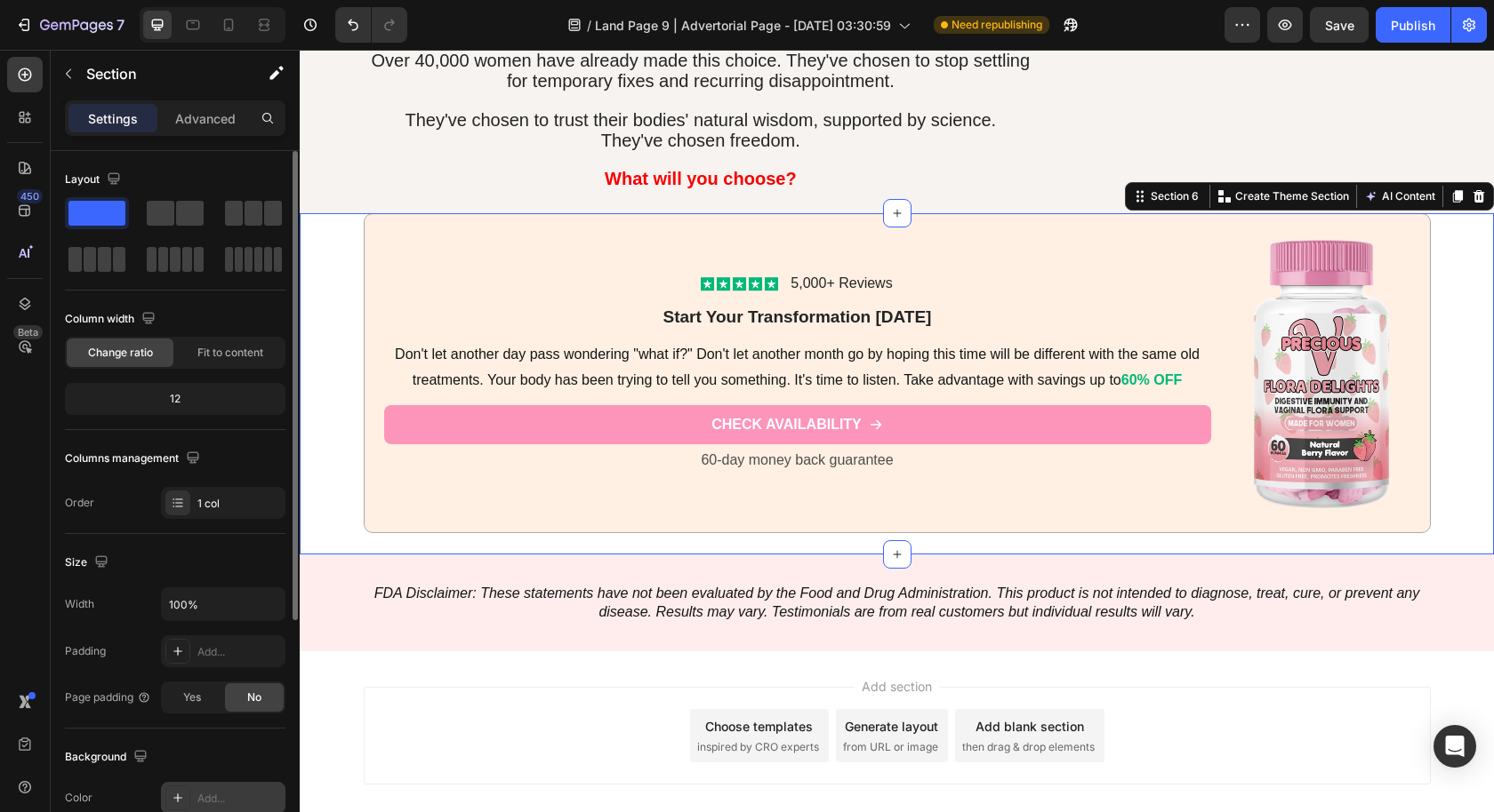
click at [216, 805] on div "Add..." at bounding box center [223, 797] width 125 height 32
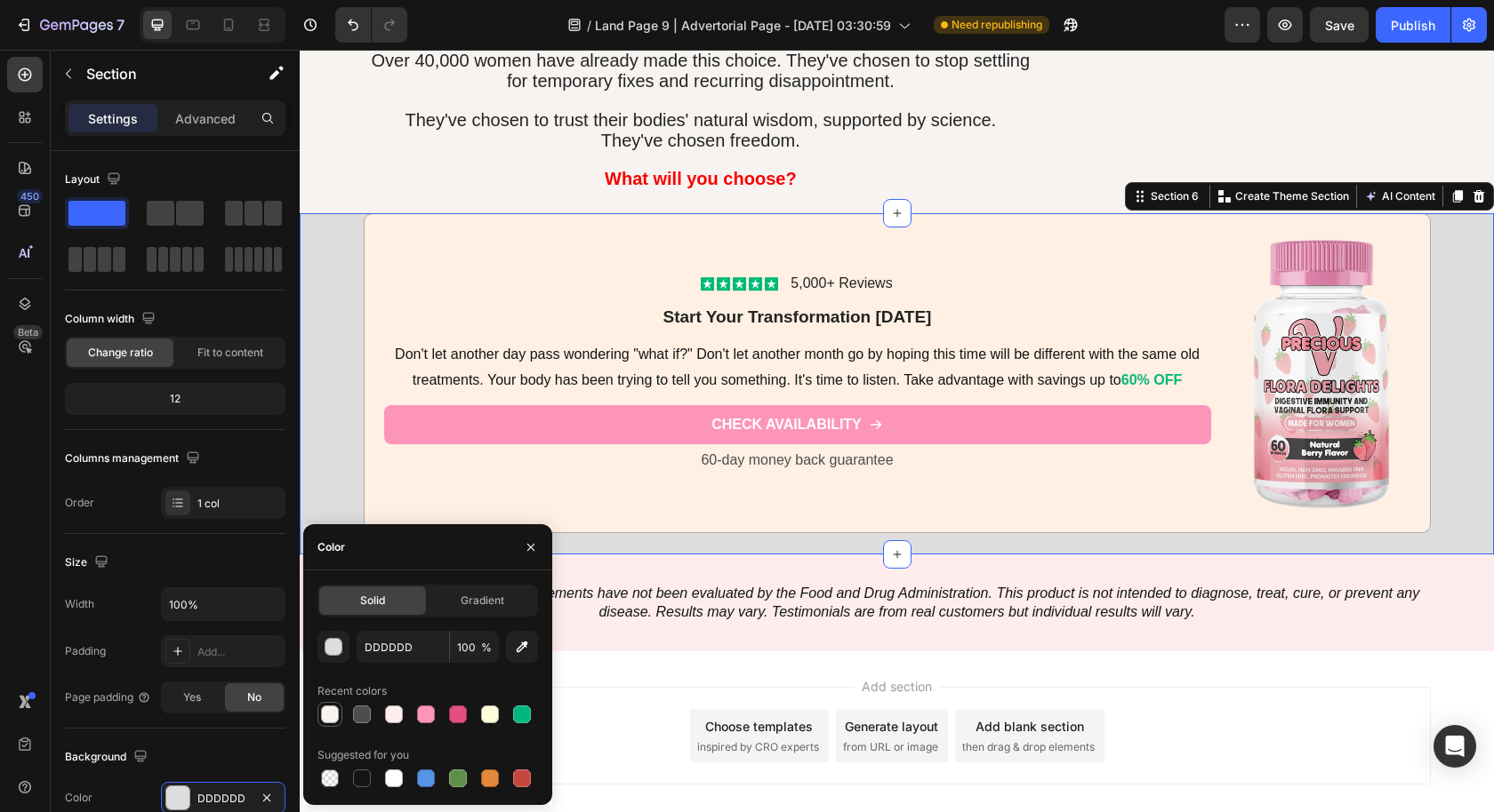
click at [331, 710] on div at bounding box center [329, 714] width 18 height 18
type input "F7F3F0"
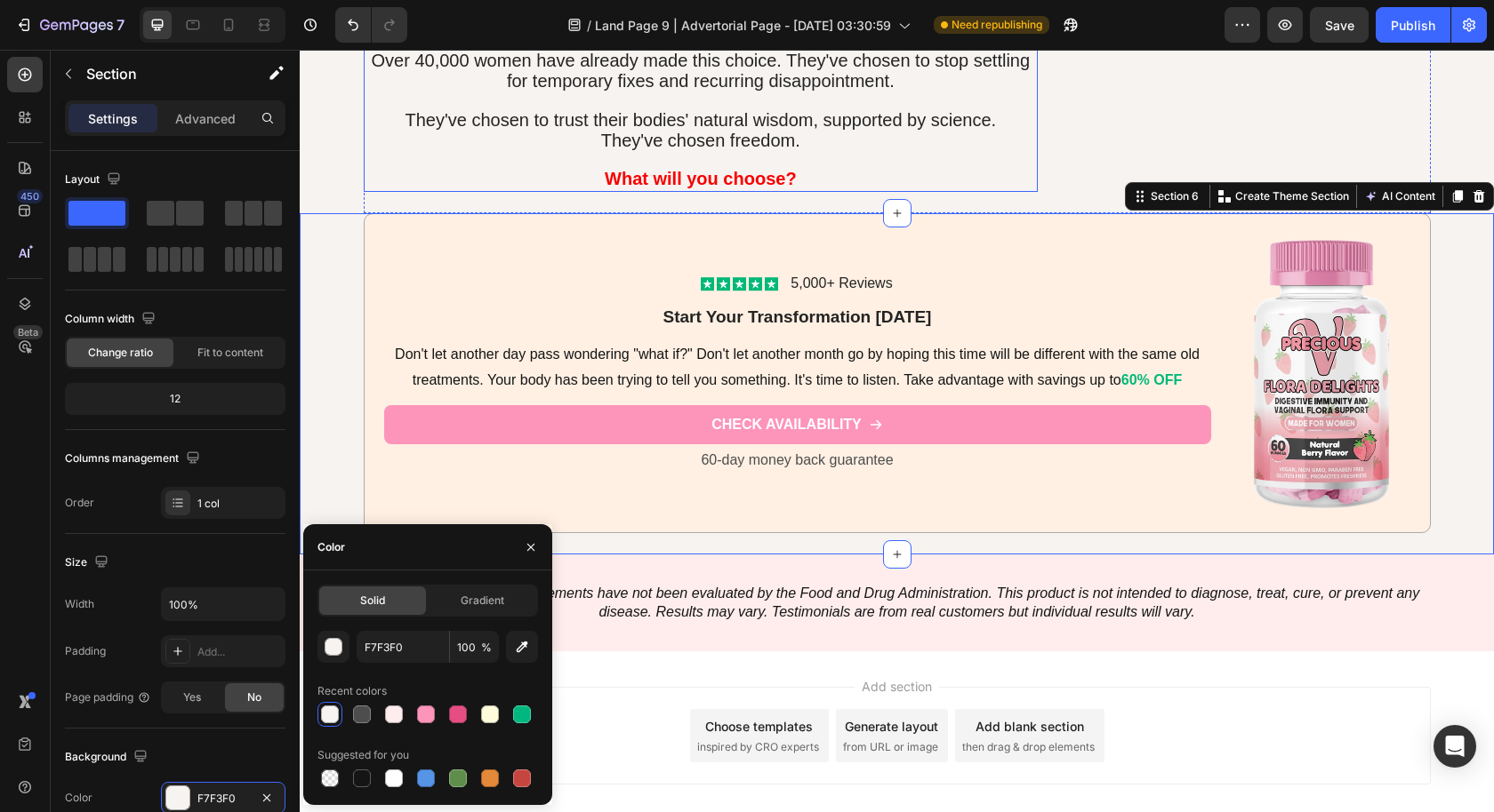
click at [381, 151] on p at bounding box center [701, 160] width 671 height 18
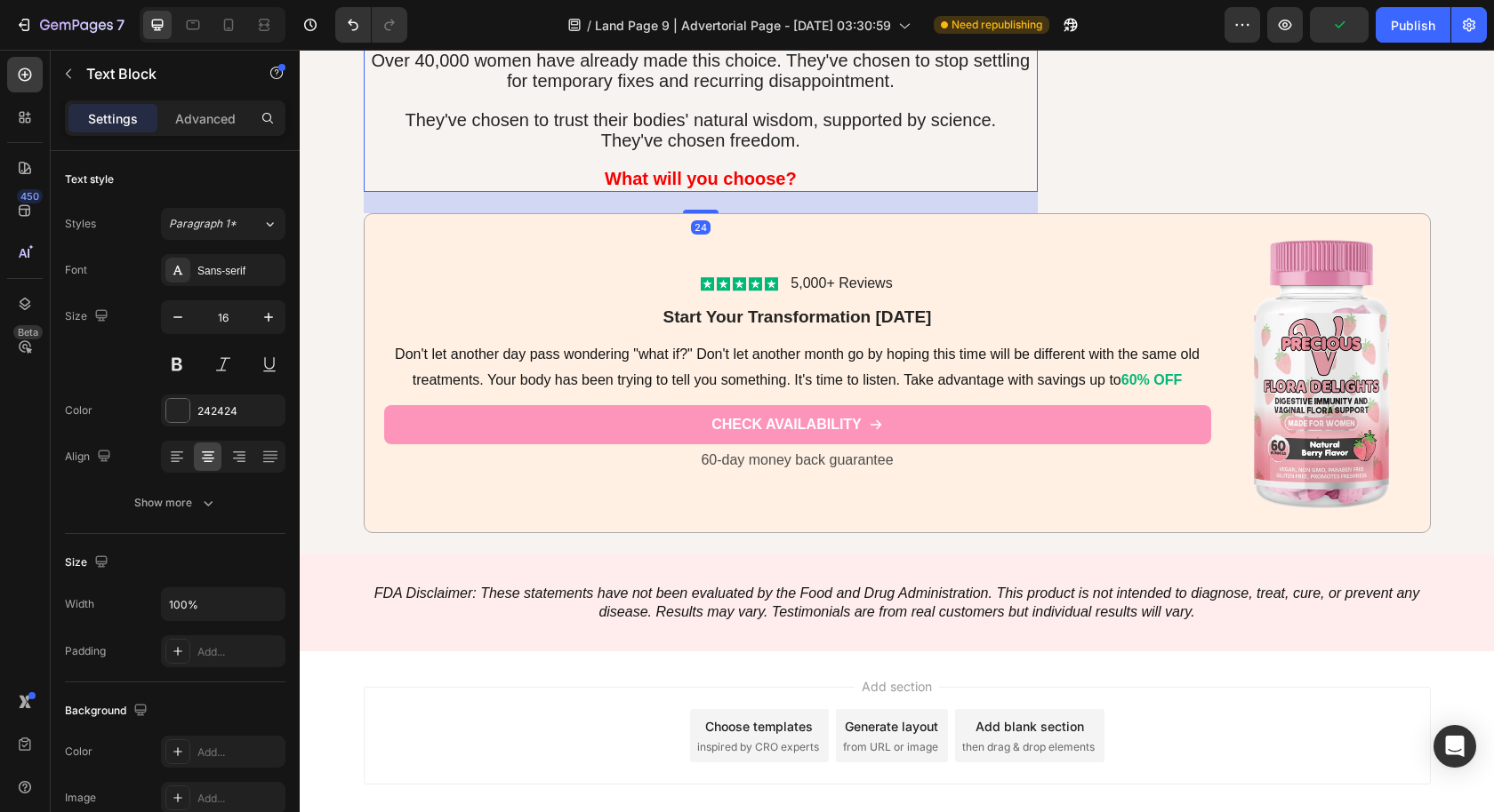
click at [1301, 687] on div "Add section Choose templates inspired by CRO experts Generate layout from URL o…" at bounding box center [896, 736] width 1067 height 98
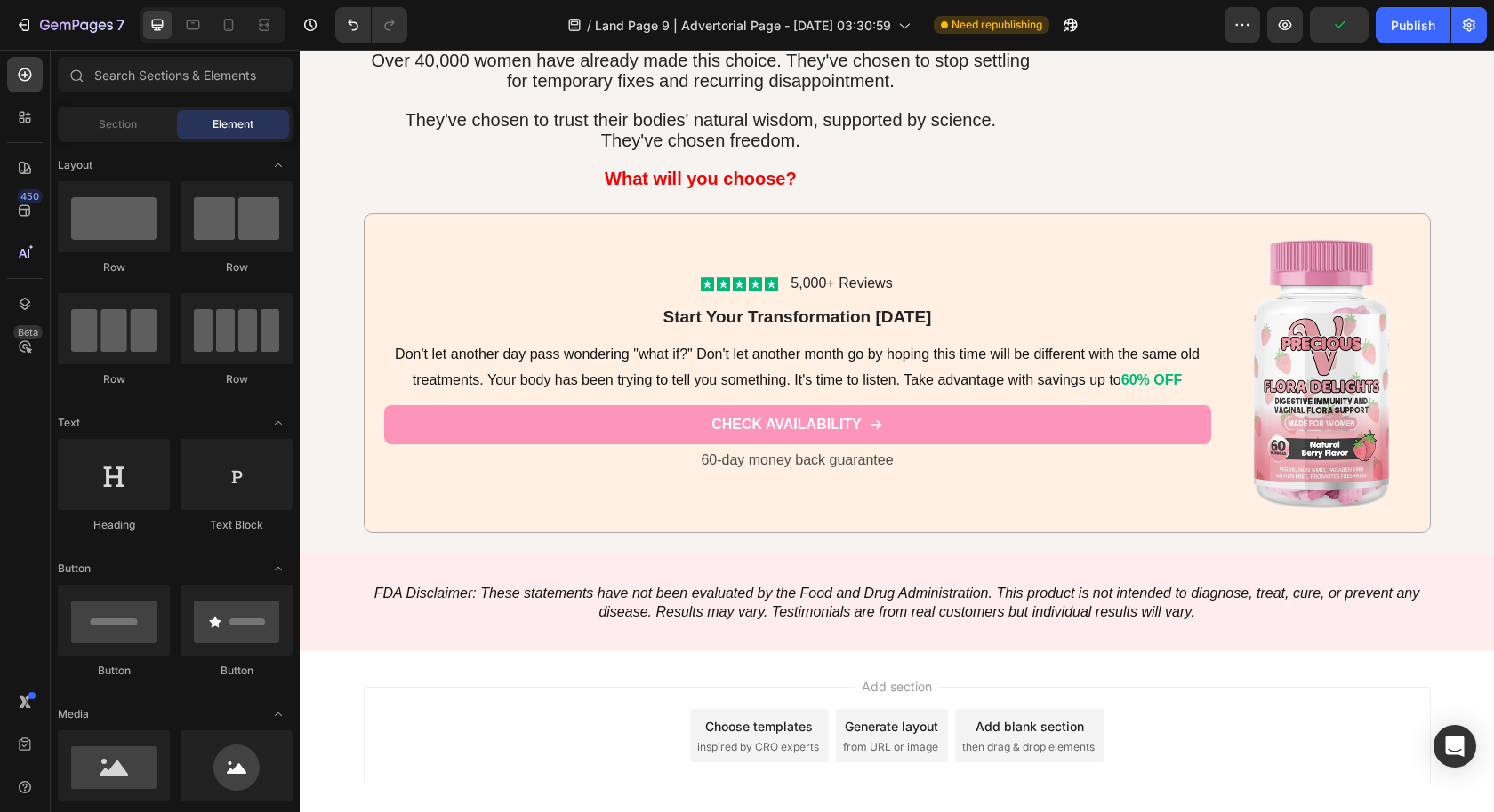
click at [1178, 760] on div "Add section Choose templates inspired by CRO experts Generate layout from URL o…" at bounding box center [896, 736] width 1067 height 98
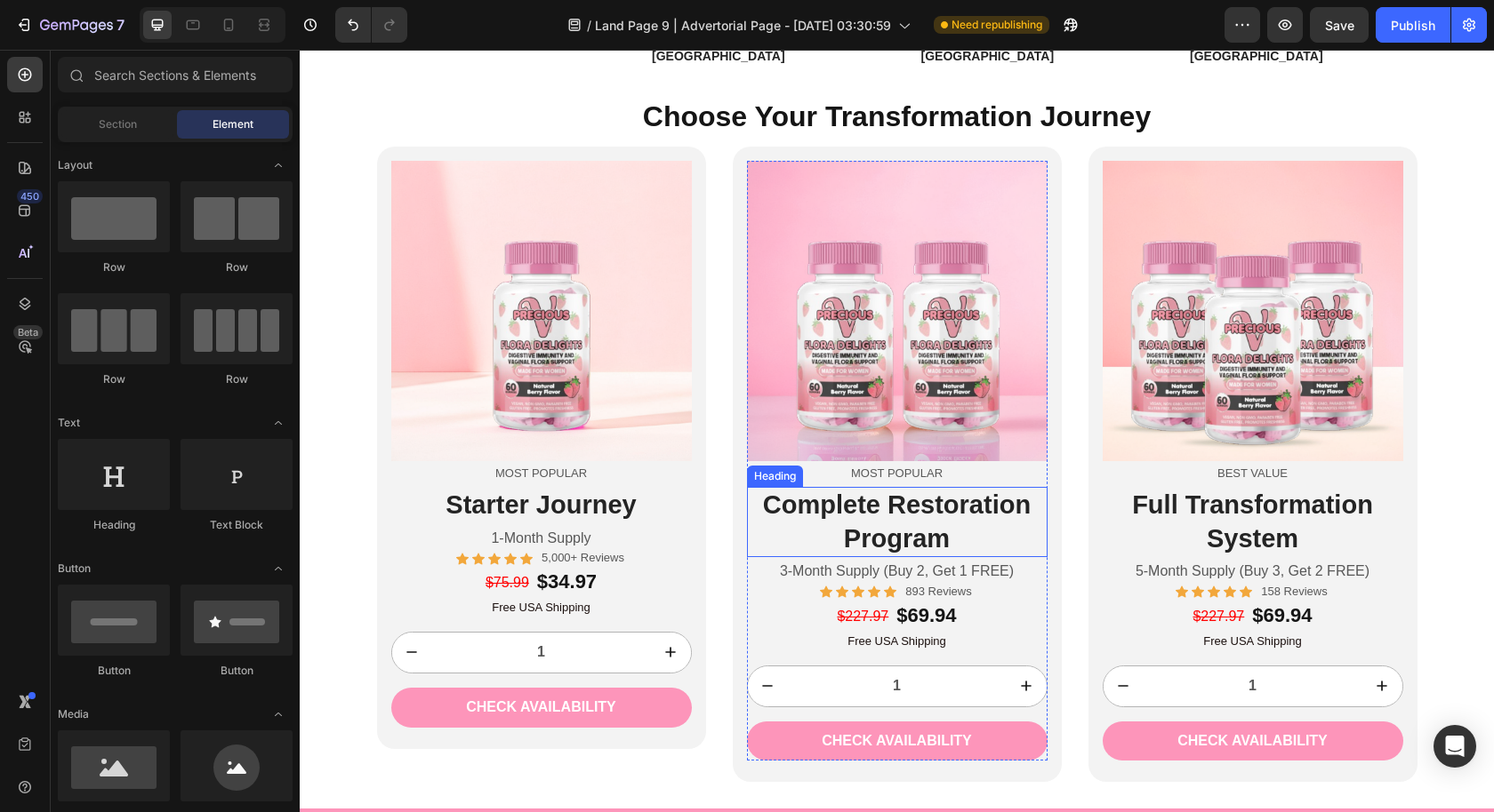
scroll to position [4593, 0]
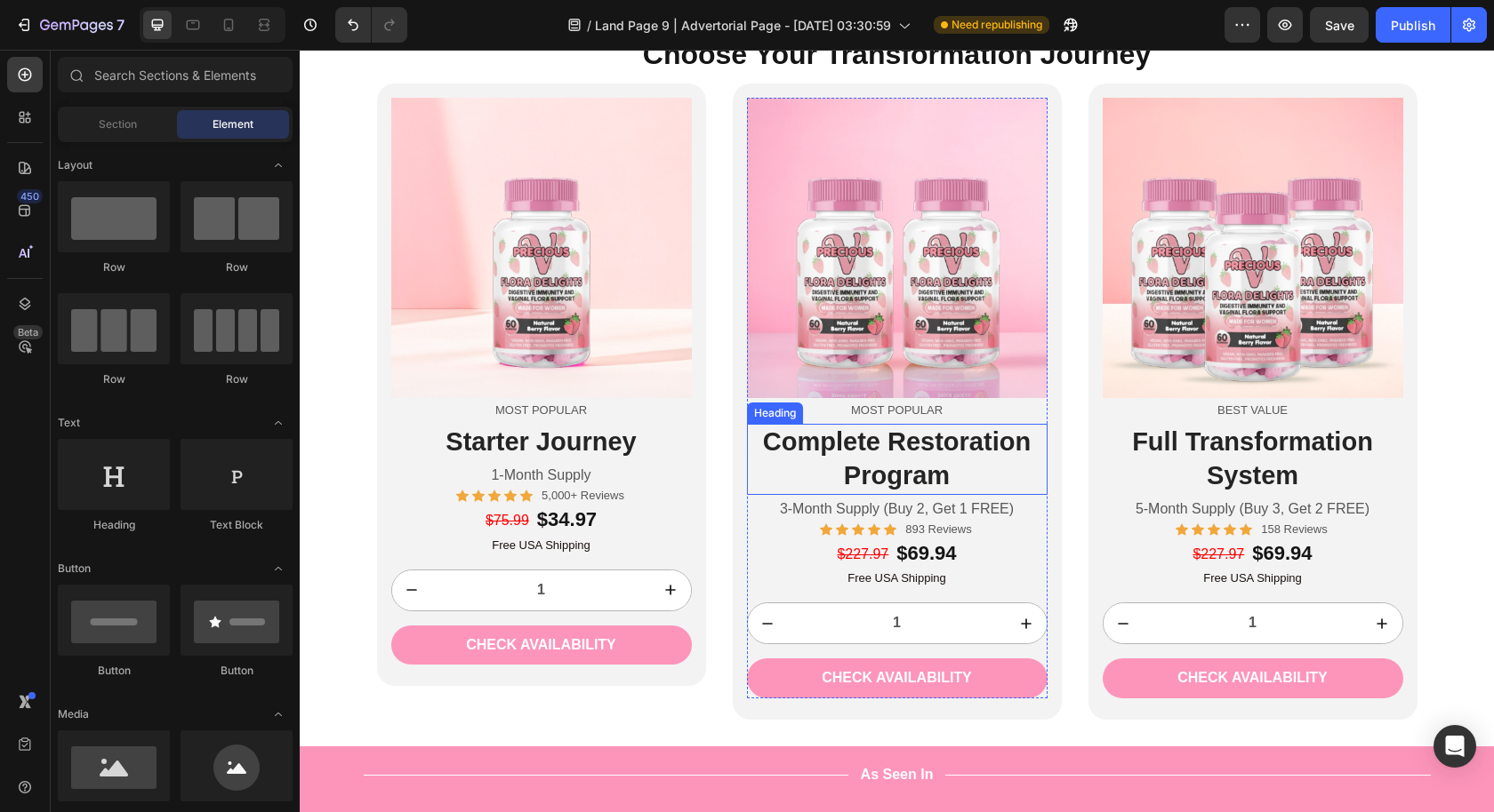
click at [946, 446] on h2 "Complete Restoration Program" at bounding box center [897, 459] width 301 height 70
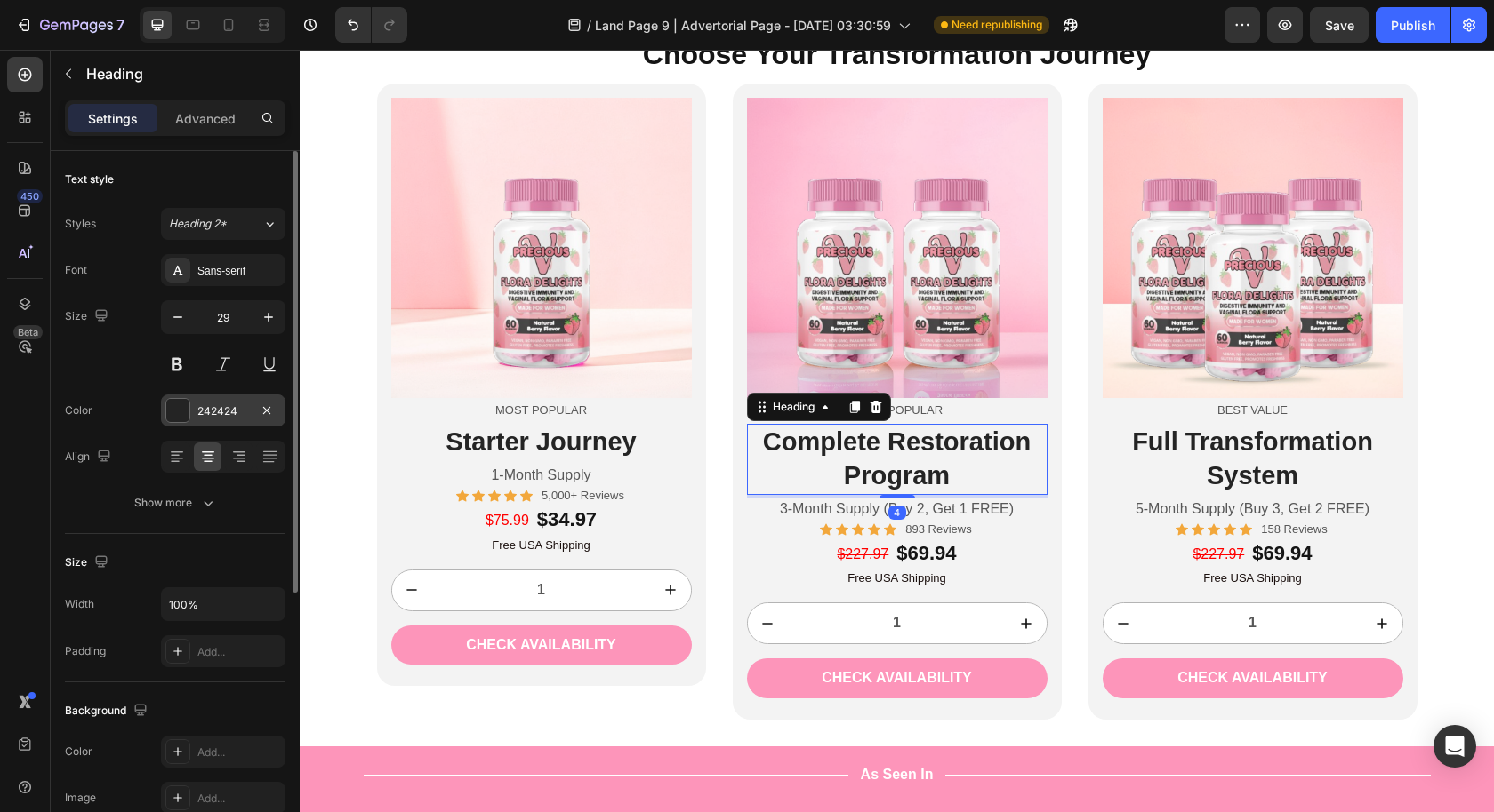
click at [243, 416] on div "242424" at bounding box center [223, 411] width 52 height 16
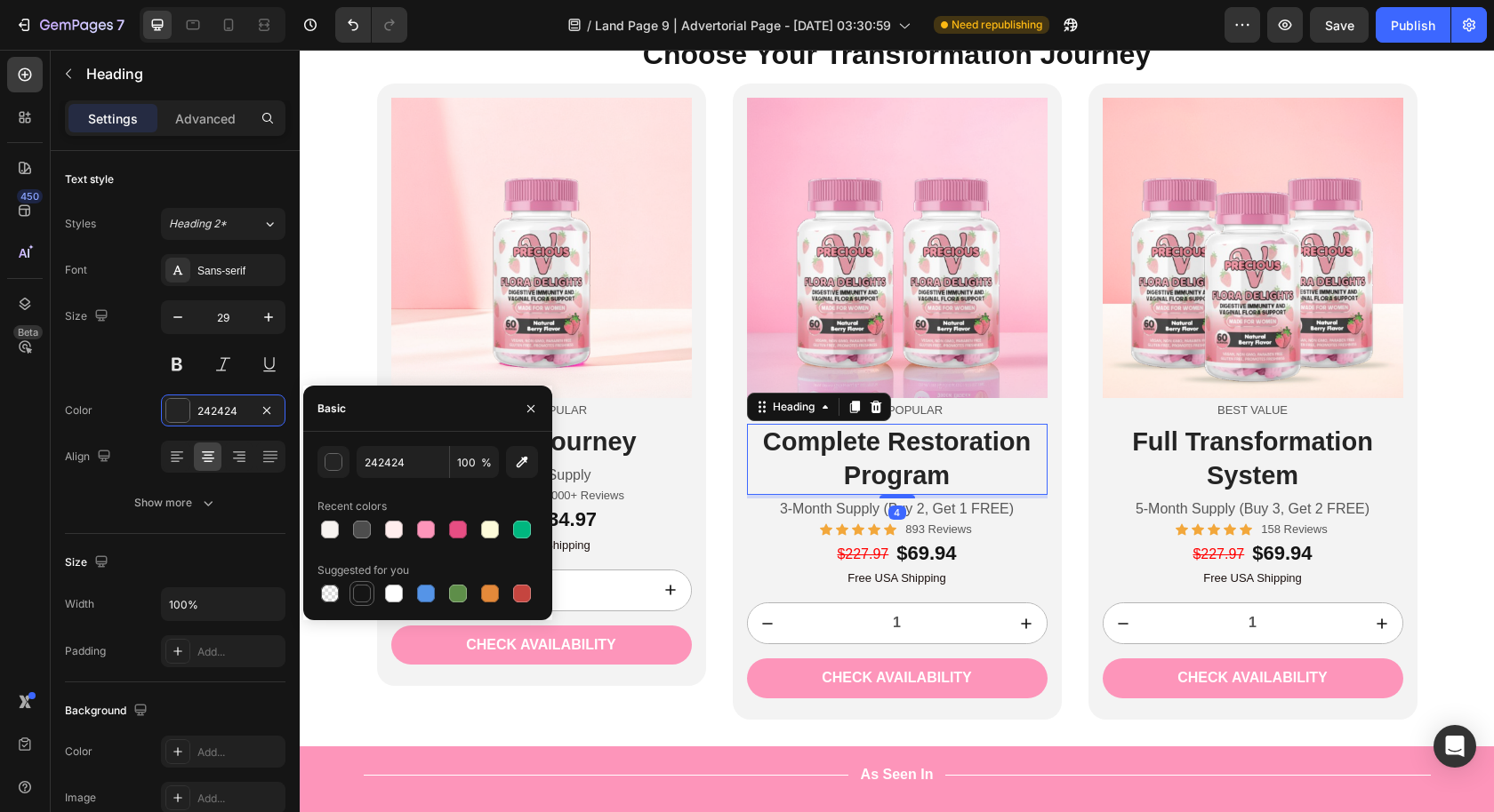
click at [354, 591] on div at bounding box center [362, 593] width 18 height 18
type input "151515"
click at [602, 452] on h2 "Starter Journey" at bounding box center [541, 442] width 301 height 37
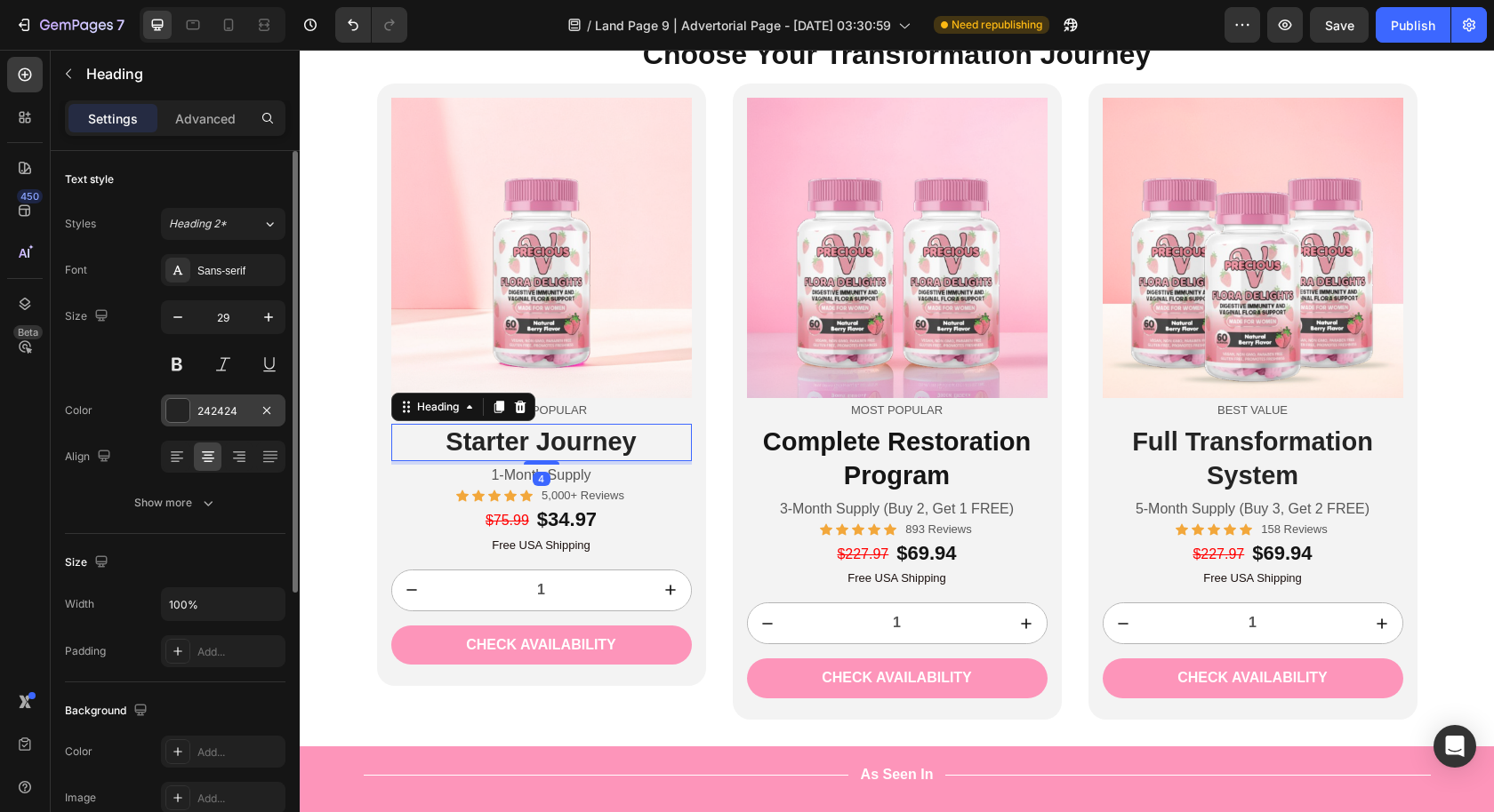
click at [207, 418] on div "242424" at bounding box center [223, 410] width 125 height 32
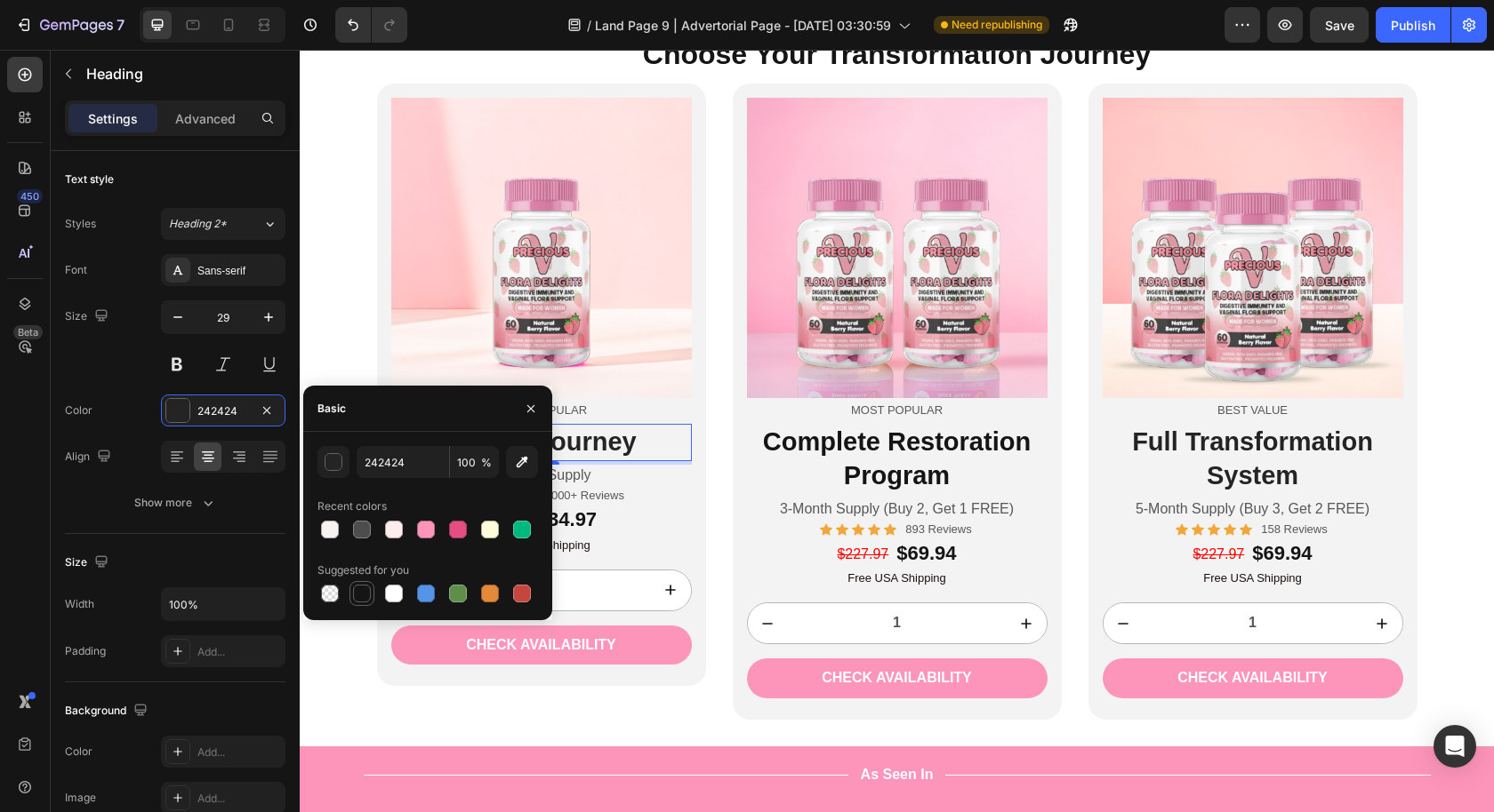
click at [356, 596] on div at bounding box center [362, 593] width 18 height 18
type input "151515"
click at [1233, 452] on h2 "Full Transformation System" at bounding box center [1252, 459] width 301 height 70
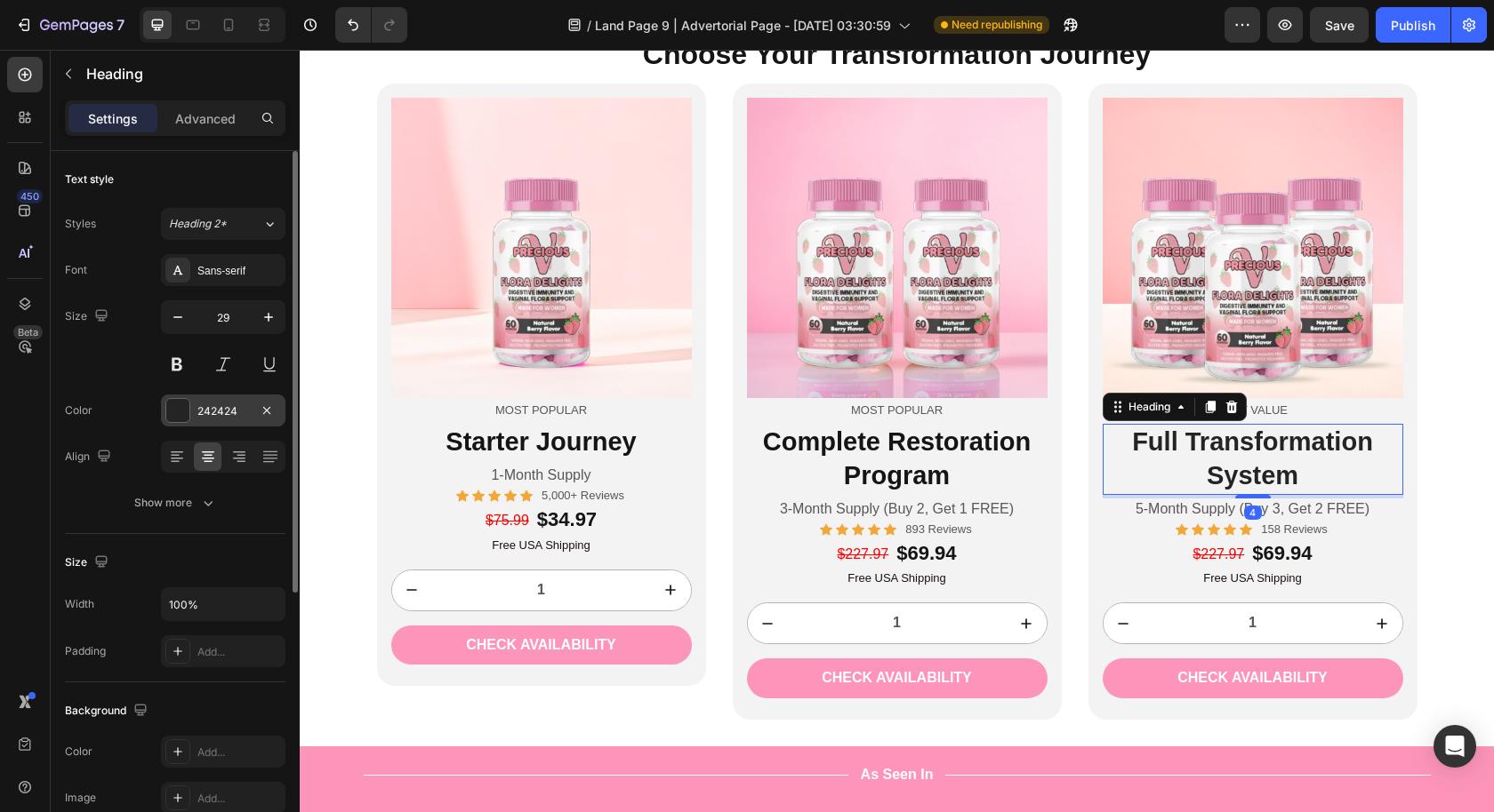
click at [224, 413] on div "242424" at bounding box center [223, 411] width 52 height 16
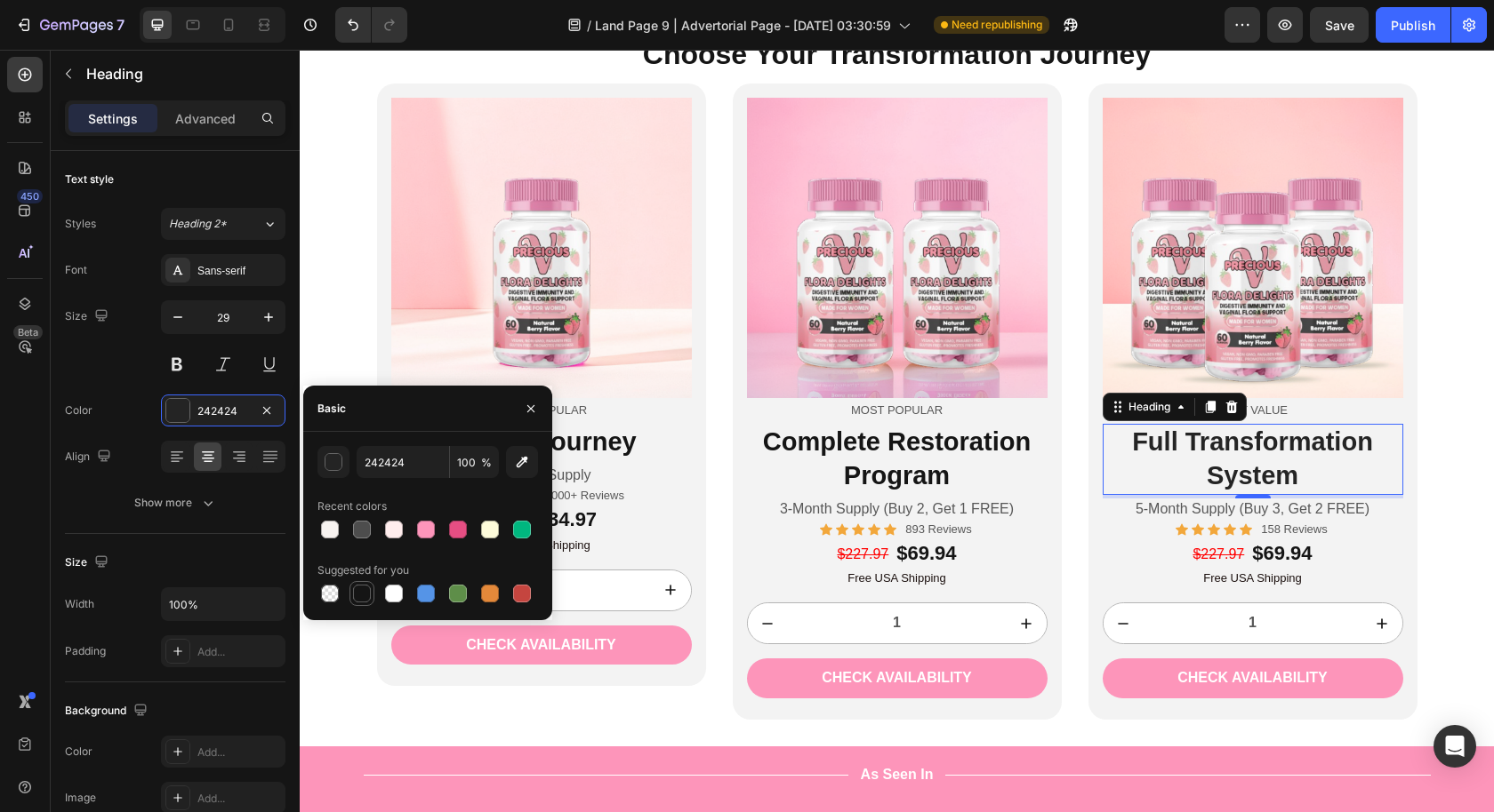
click at [368, 588] on div at bounding box center [362, 593] width 18 height 18
type input "151515"
click at [1297, 552] on strong "$69.94" at bounding box center [1281, 553] width 60 height 22
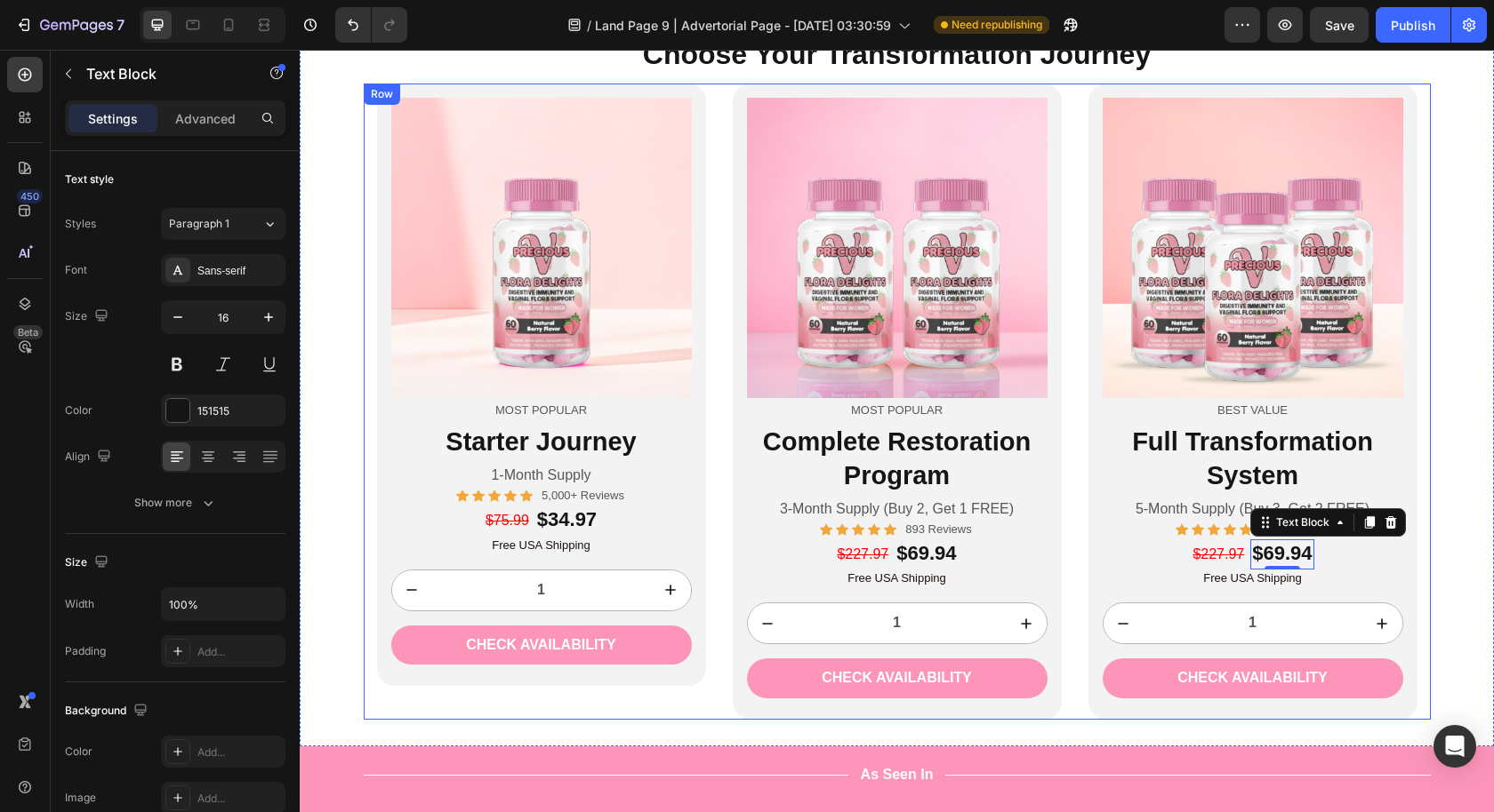
click at [1429, 563] on div "Choose Your Transformation Journey Heading Image Most Popular Text Block Starte…" at bounding box center [896, 377] width 1194 height 686
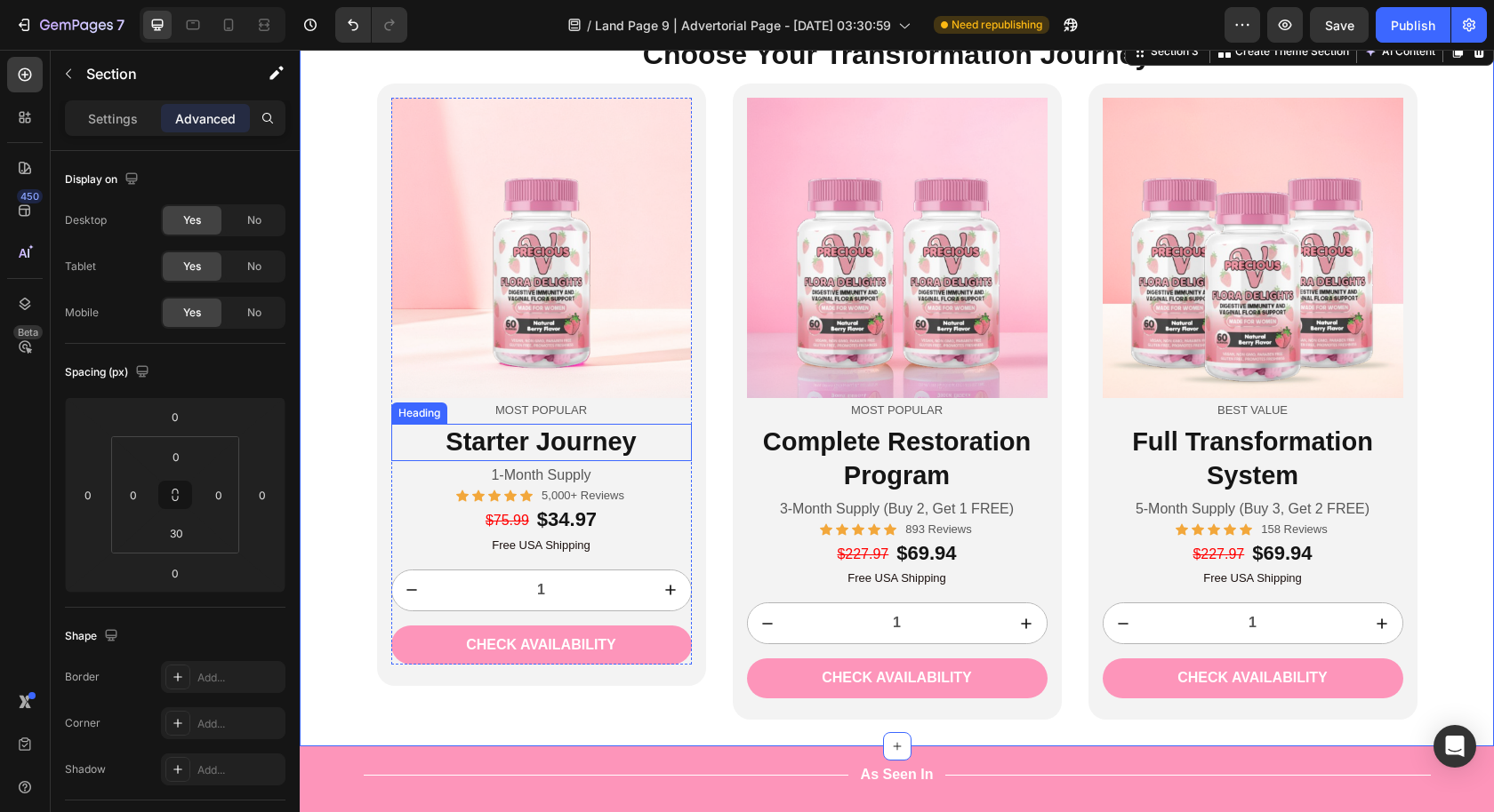
click at [528, 448] on h2 "Starter Journey" at bounding box center [541, 442] width 301 height 37
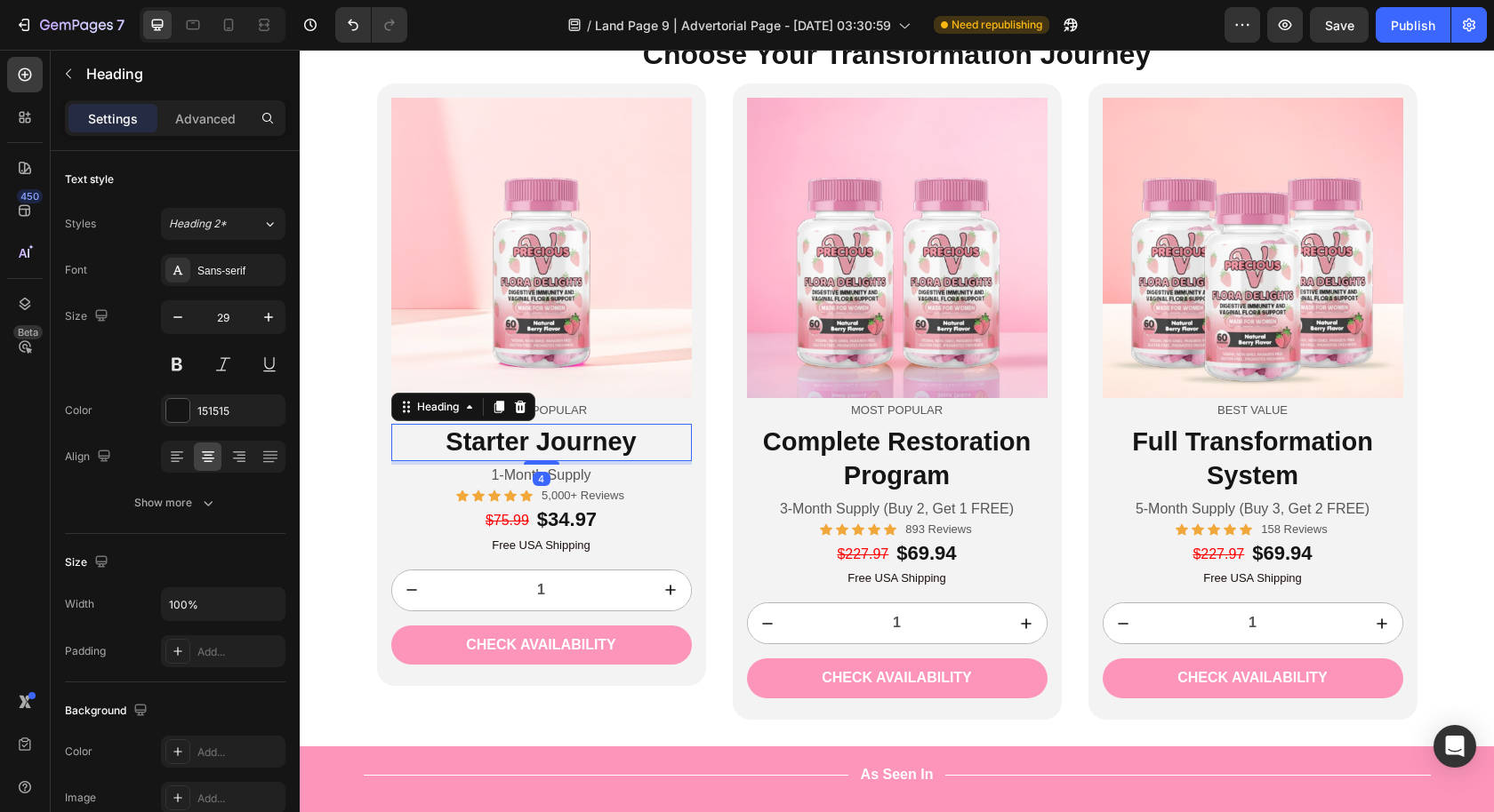
click at [534, 442] on h2 "Starter Journey" at bounding box center [541, 442] width 301 height 37
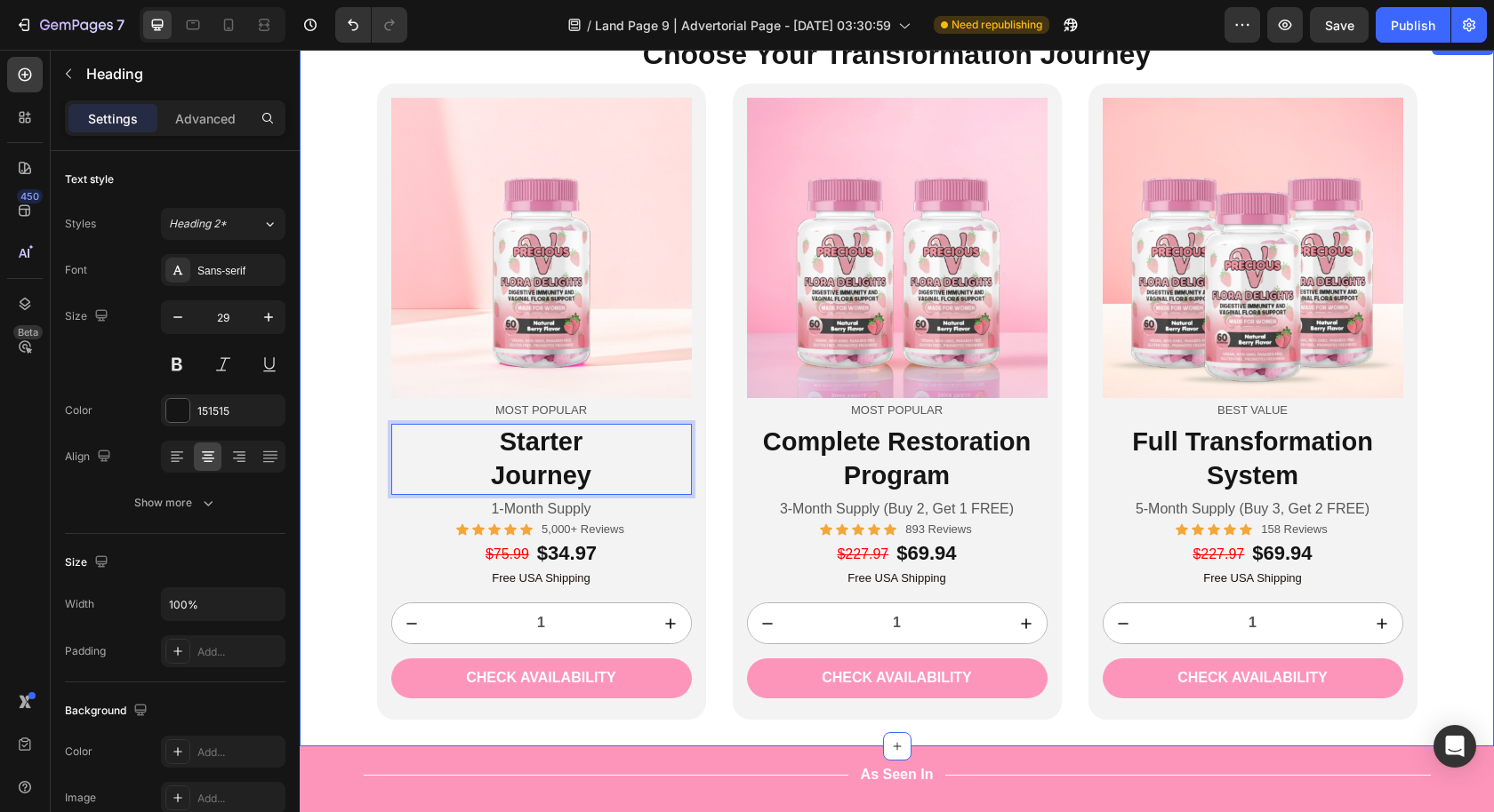
click at [1429, 408] on div "Choose Your Transformation Journey Heading Image Most Popular Text Block Starte…" at bounding box center [896, 377] width 1194 height 686
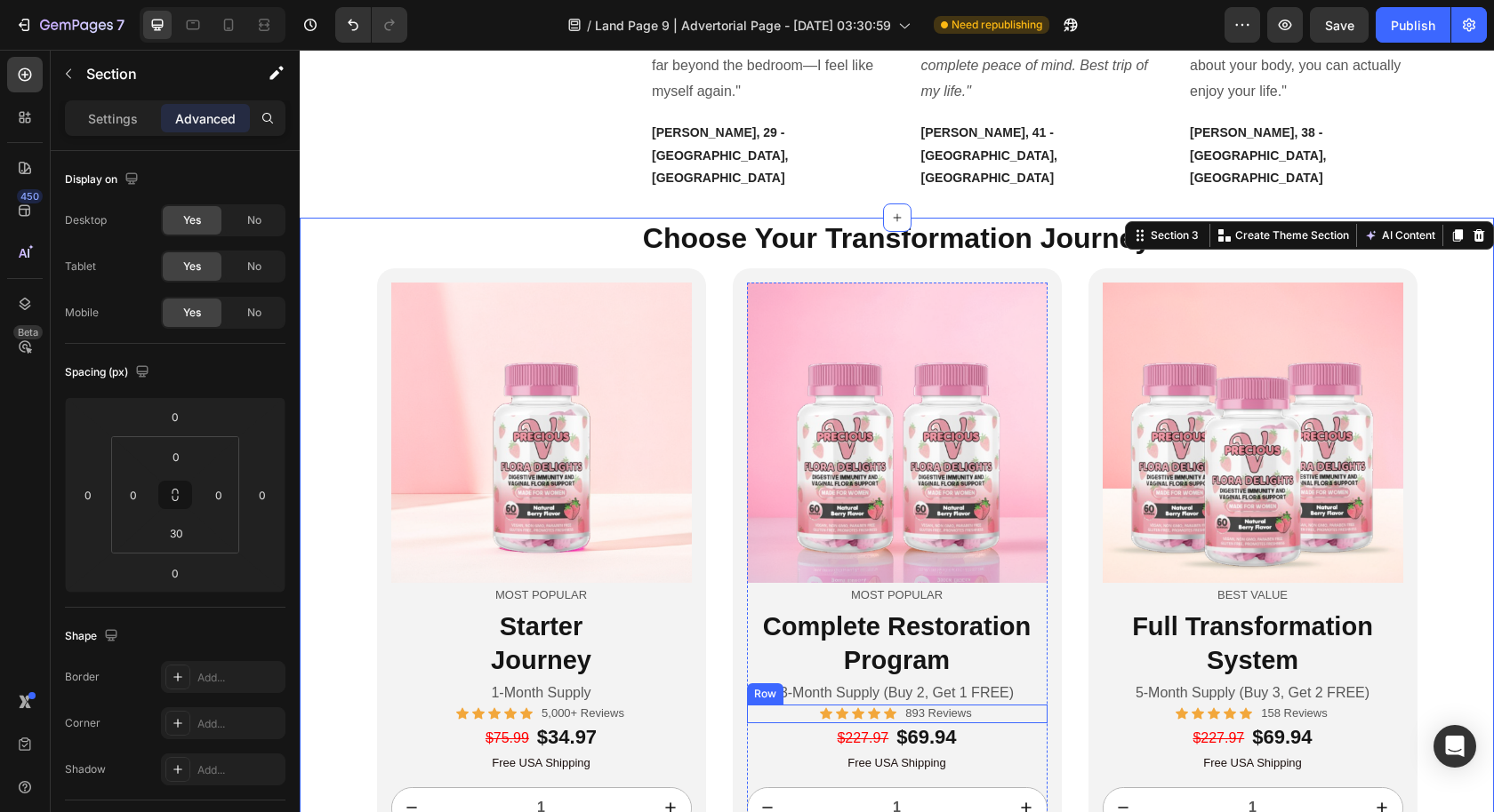
scroll to position [4444, 0]
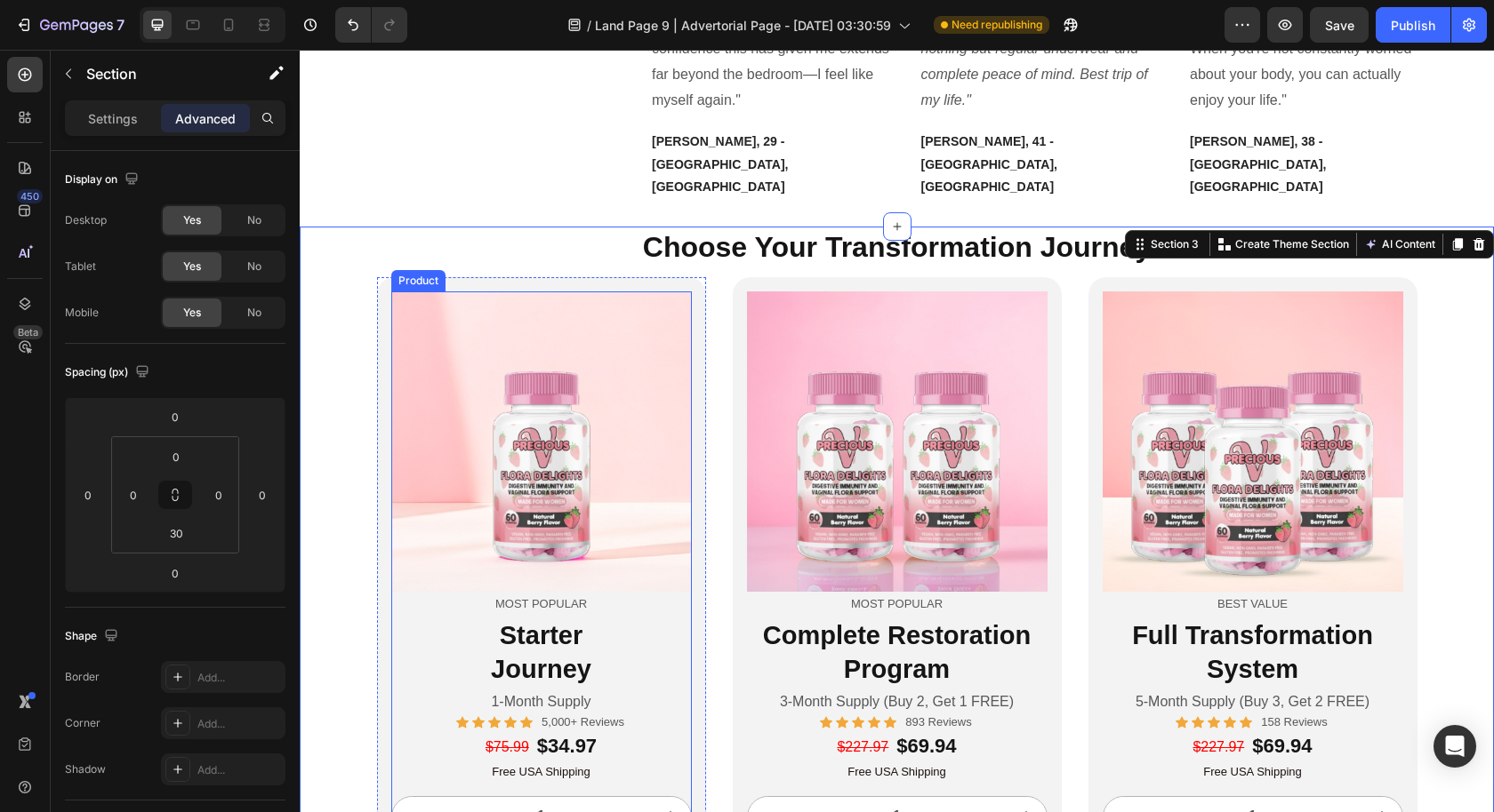
click at [535, 548] on div "Image Most Popular Text Block Starter Journey Heading 1-Month Supply Text Block" at bounding box center [541, 502] width 301 height 422
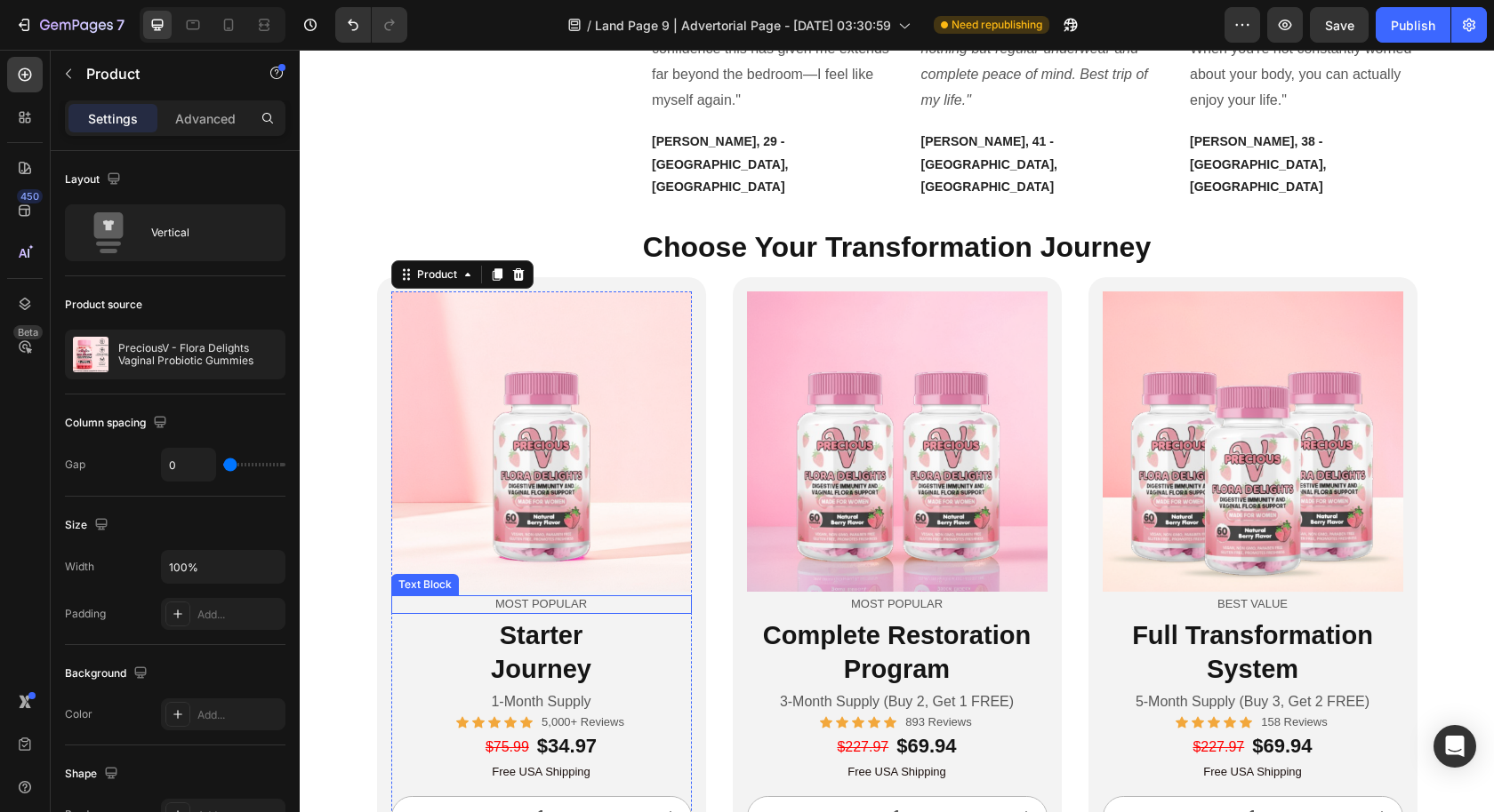
click at [537, 597] on p "Most Popular" at bounding box center [541, 605] width 297 height 15
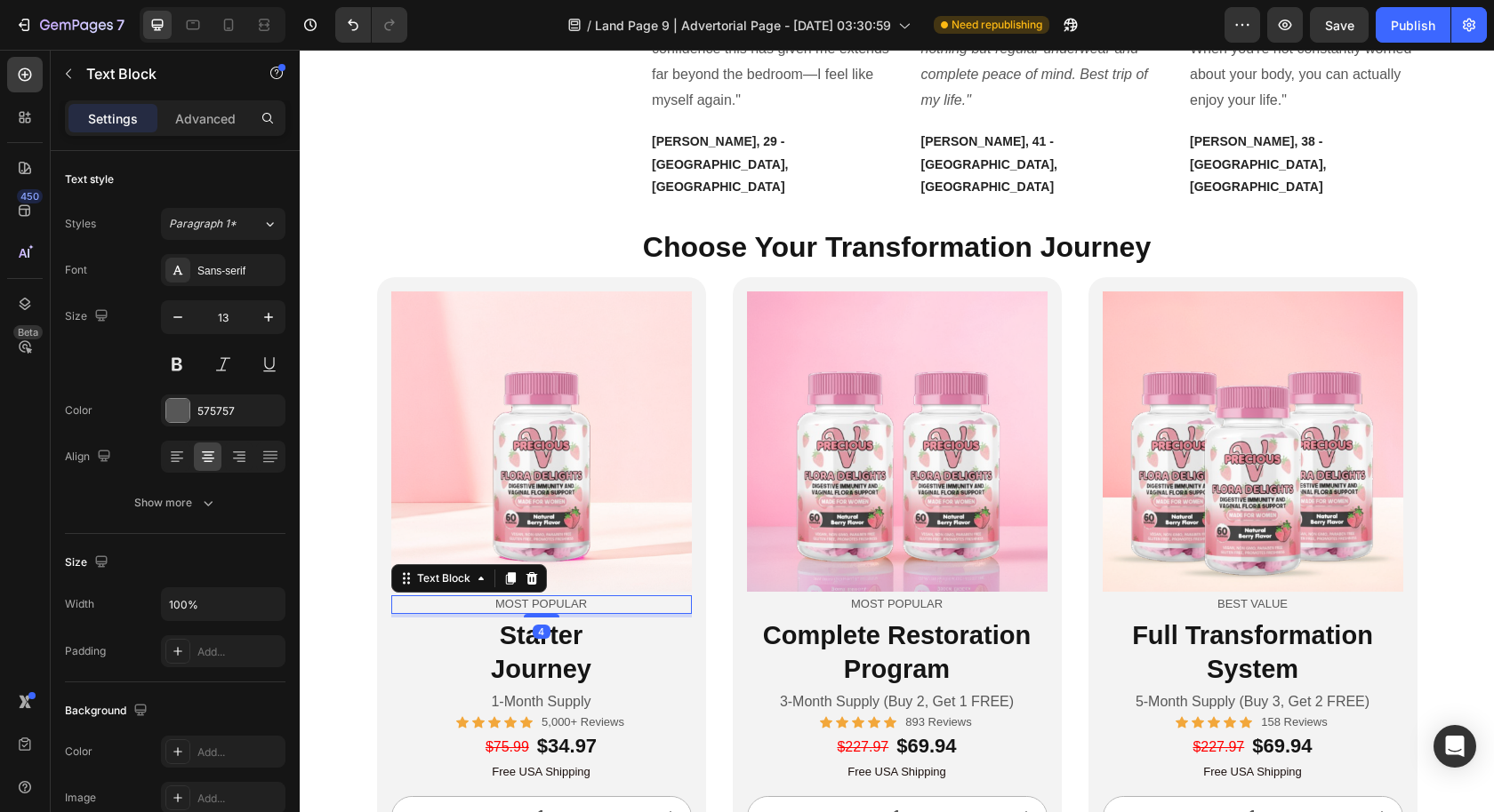
click at [537, 597] on p "Most Popular" at bounding box center [541, 605] width 297 height 15
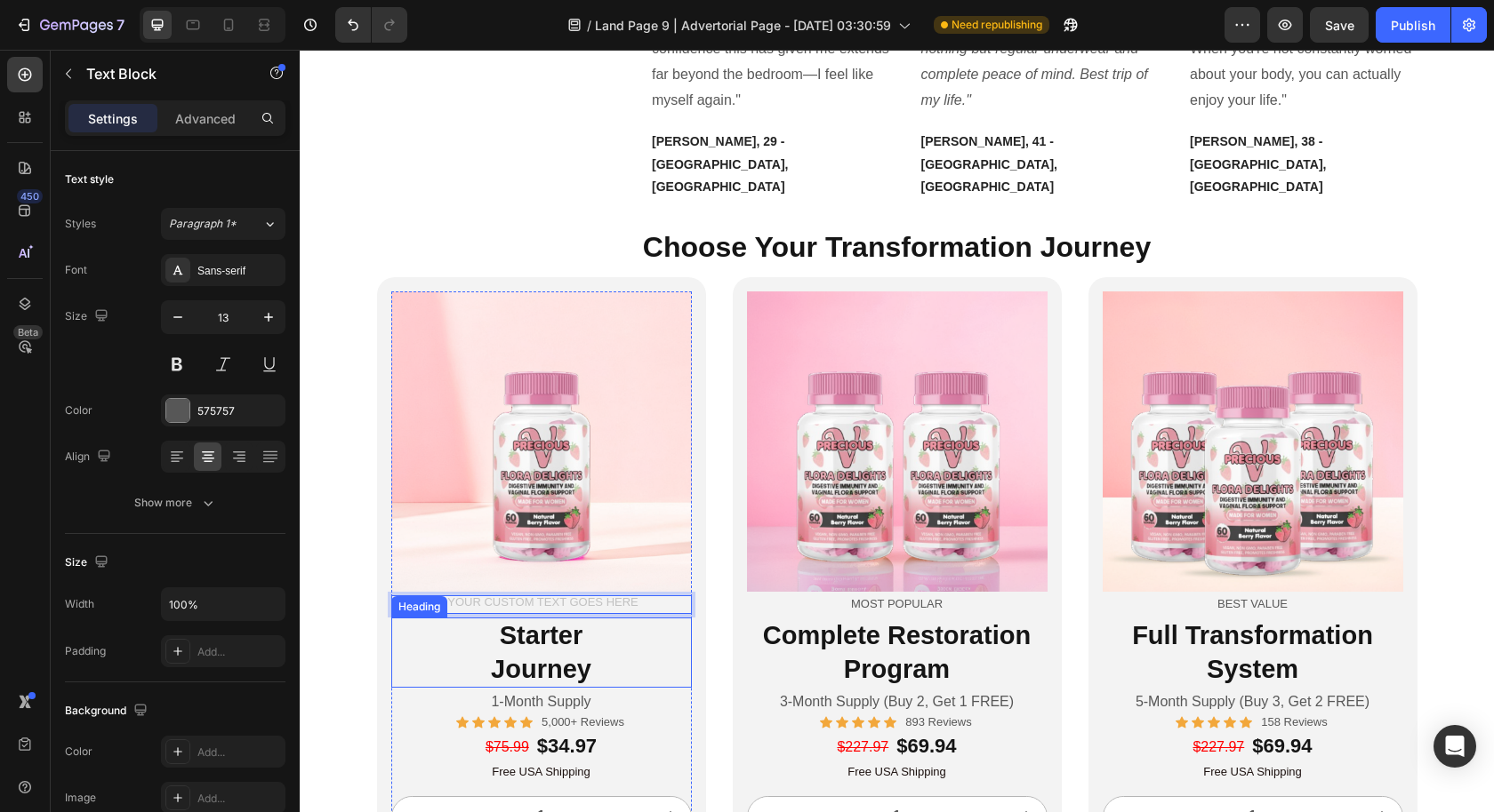
click at [682, 638] on h2 "Starter Journey" at bounding box center [541, 653] width 301 height 70
click at [662, 595] on div "Rich Text Editor. Editing area: main" at bounding box center [541, 605] width 301 height 18
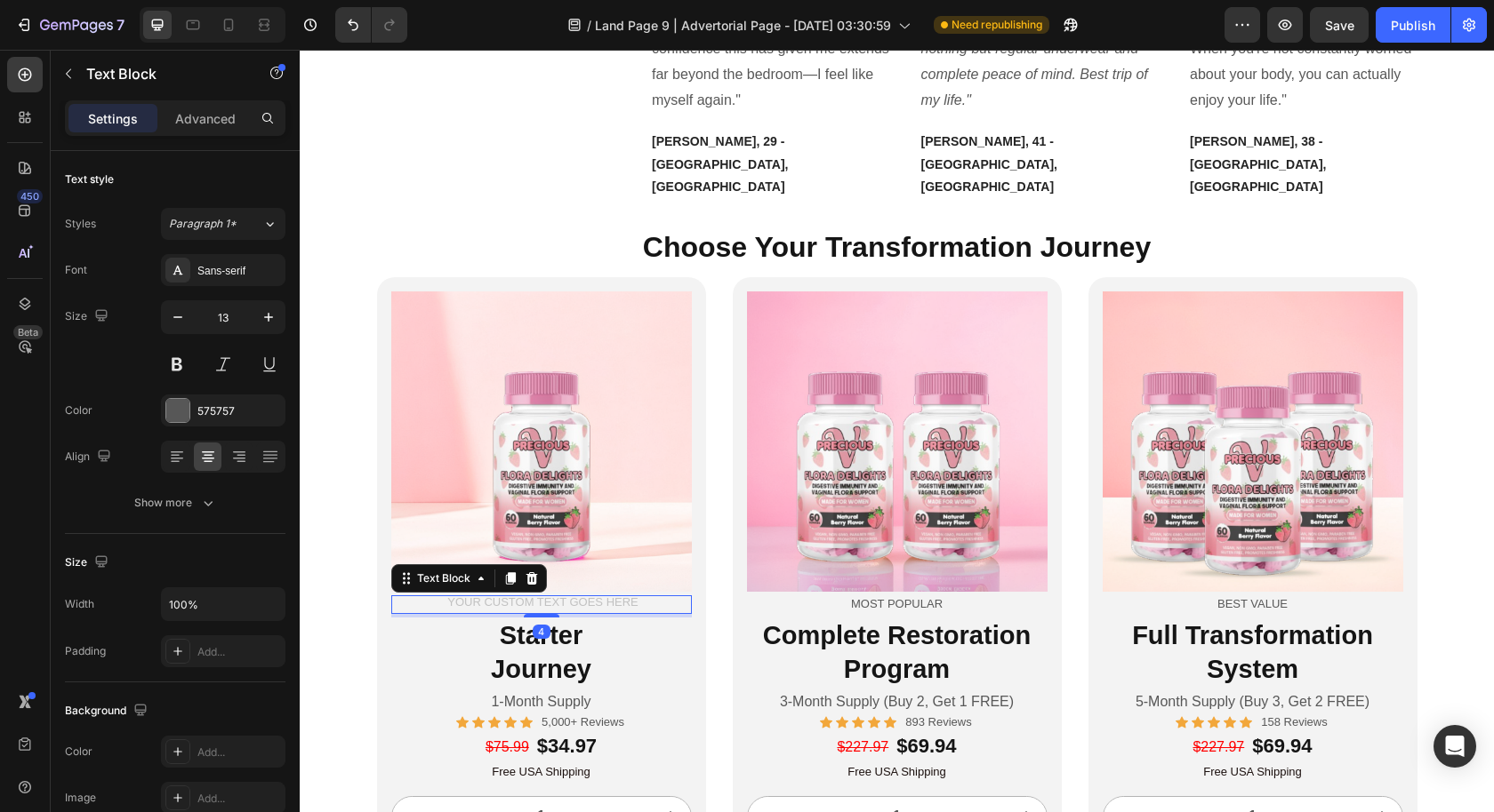
click at [662, 595] on div "Rich Text Editor. Editing area: main" at bounding box center [541, 605] width 301 height 18
click at [657, 595] on div "Rich Text Editor. Editing area: main" at bounding box center [541, 605] width 301 height 18
click at [656, 595] on div "Rich Text Editor. Editing area: main" at bounding box center [541, 605] width 301 height 18
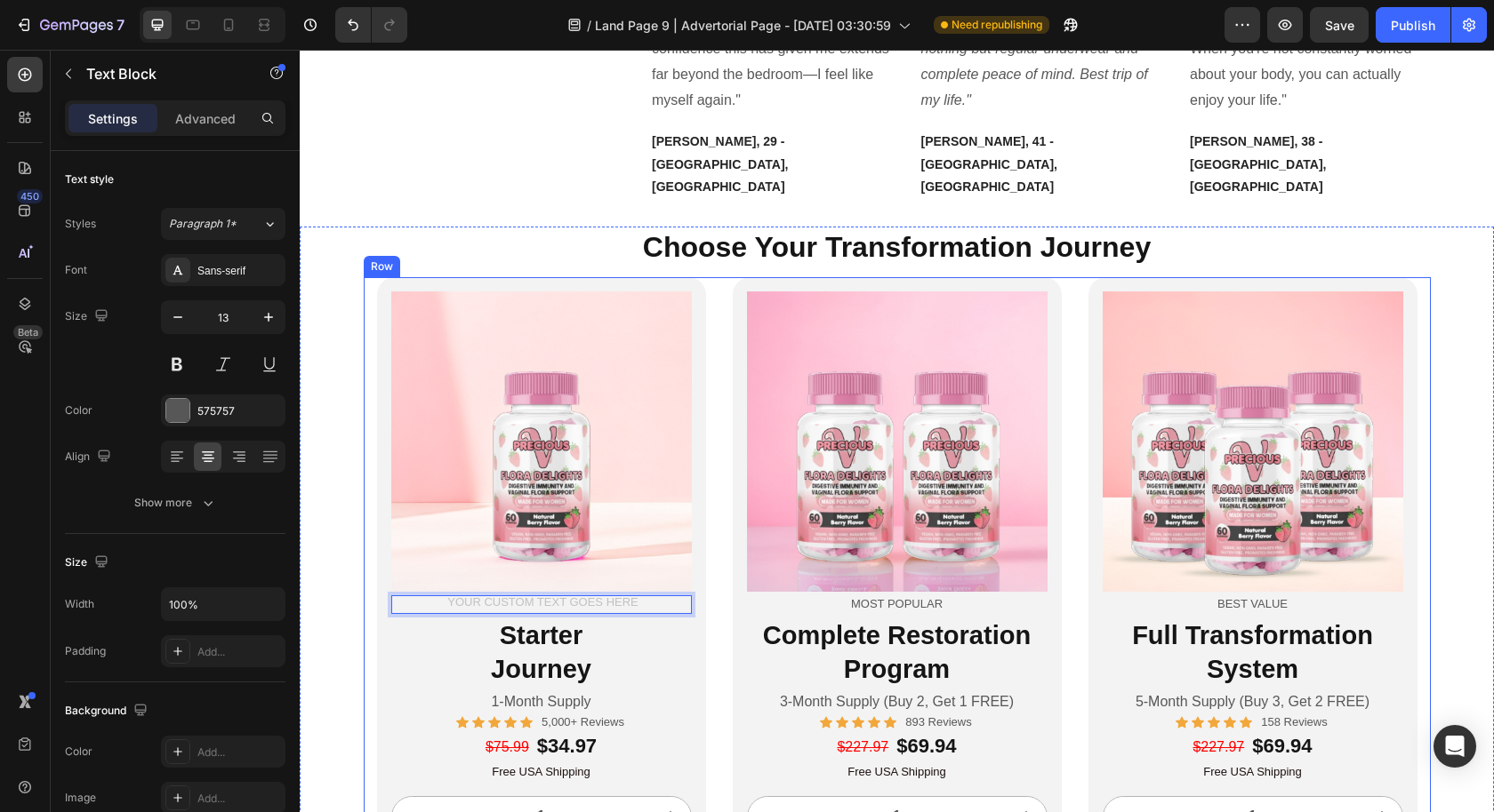
click at [716, 658] on div "Image Text Block 4 Starter Journey Heading 1-Month Supply Text Block Icon Icon …" at bounding box center [896, 595] width 1067 height 636
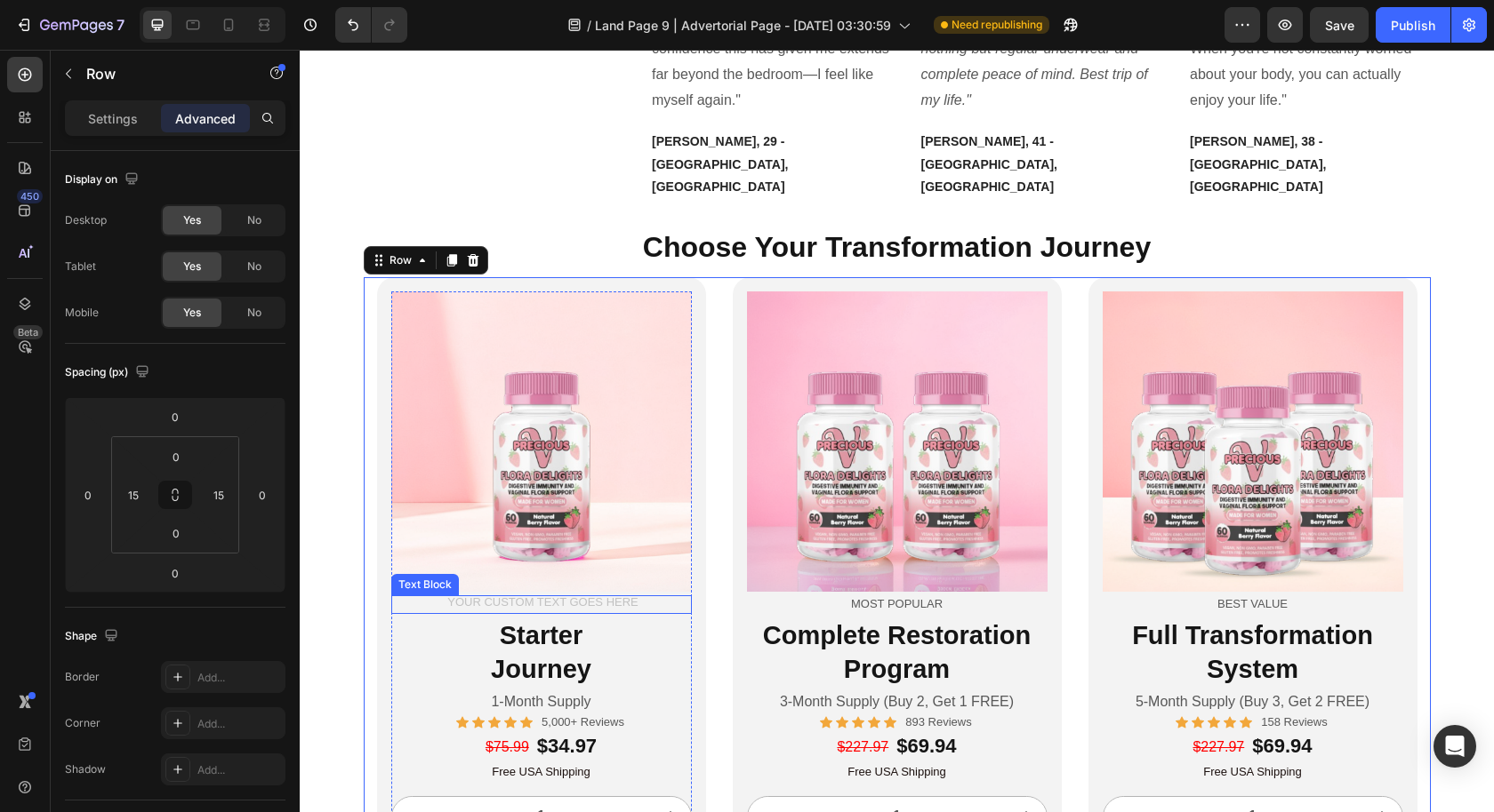
click at [660, 595] on div "Rich Text Editor. Editing area: main" at bounding box center [541, 605] width 301 height 18
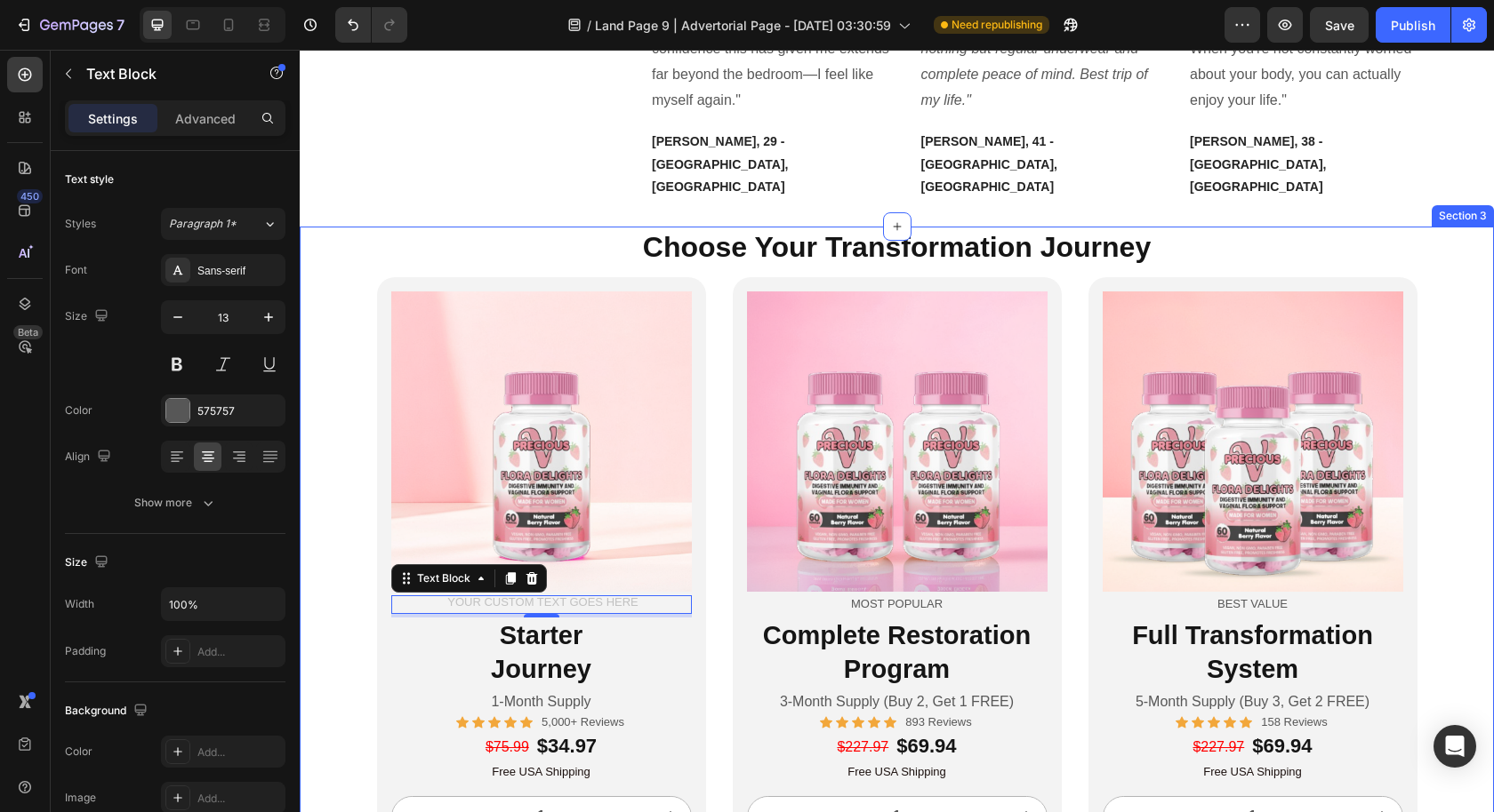
click at [332, 414] on div "Choose Your Transformation Journey Heading Image Text Block 4 Starter Journey H…" at bounding box center [896, 570] width 1194 height 686
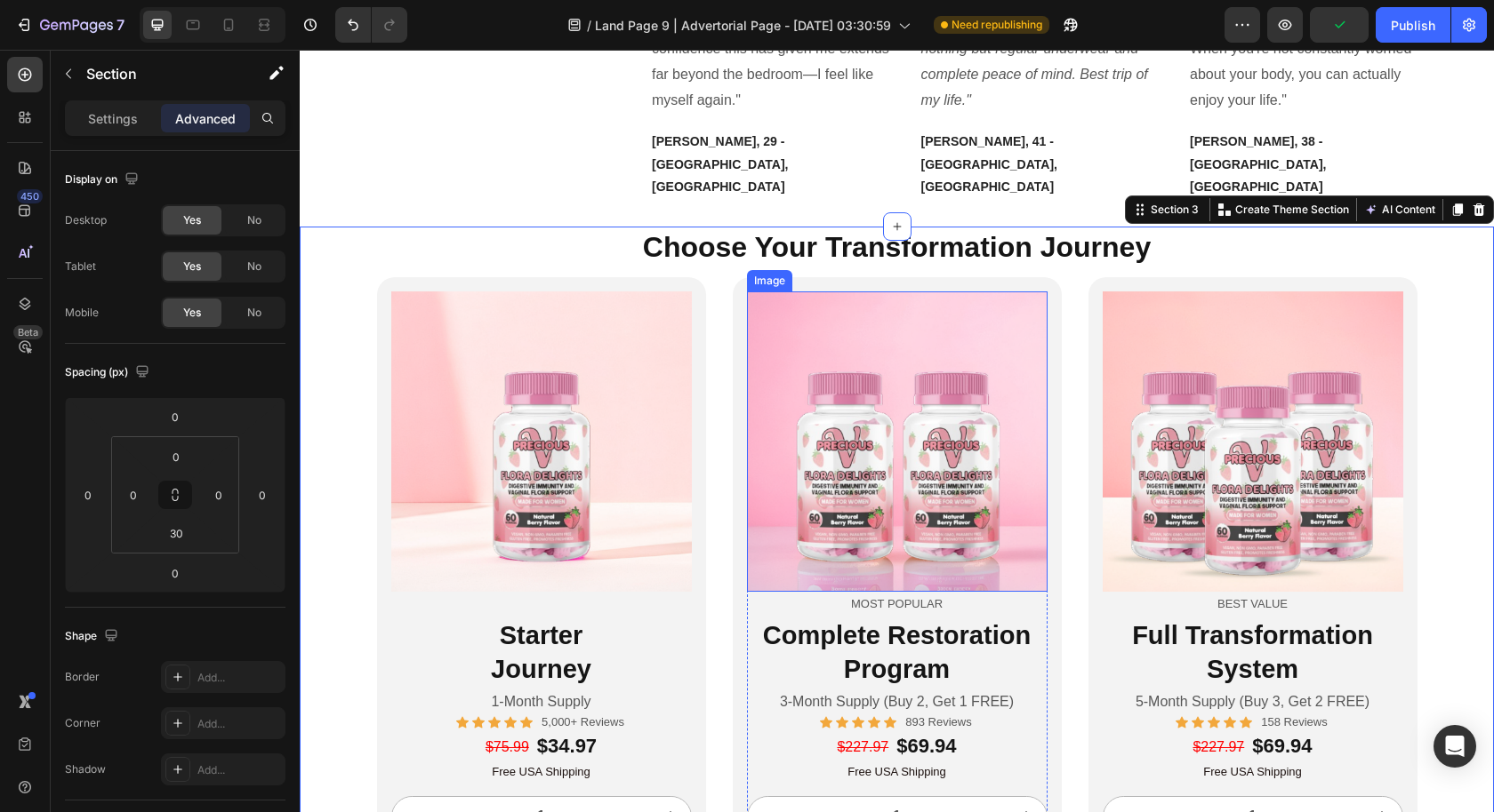
click at [947, 533] on img at bounding box center [897, 441] width 301 height 300
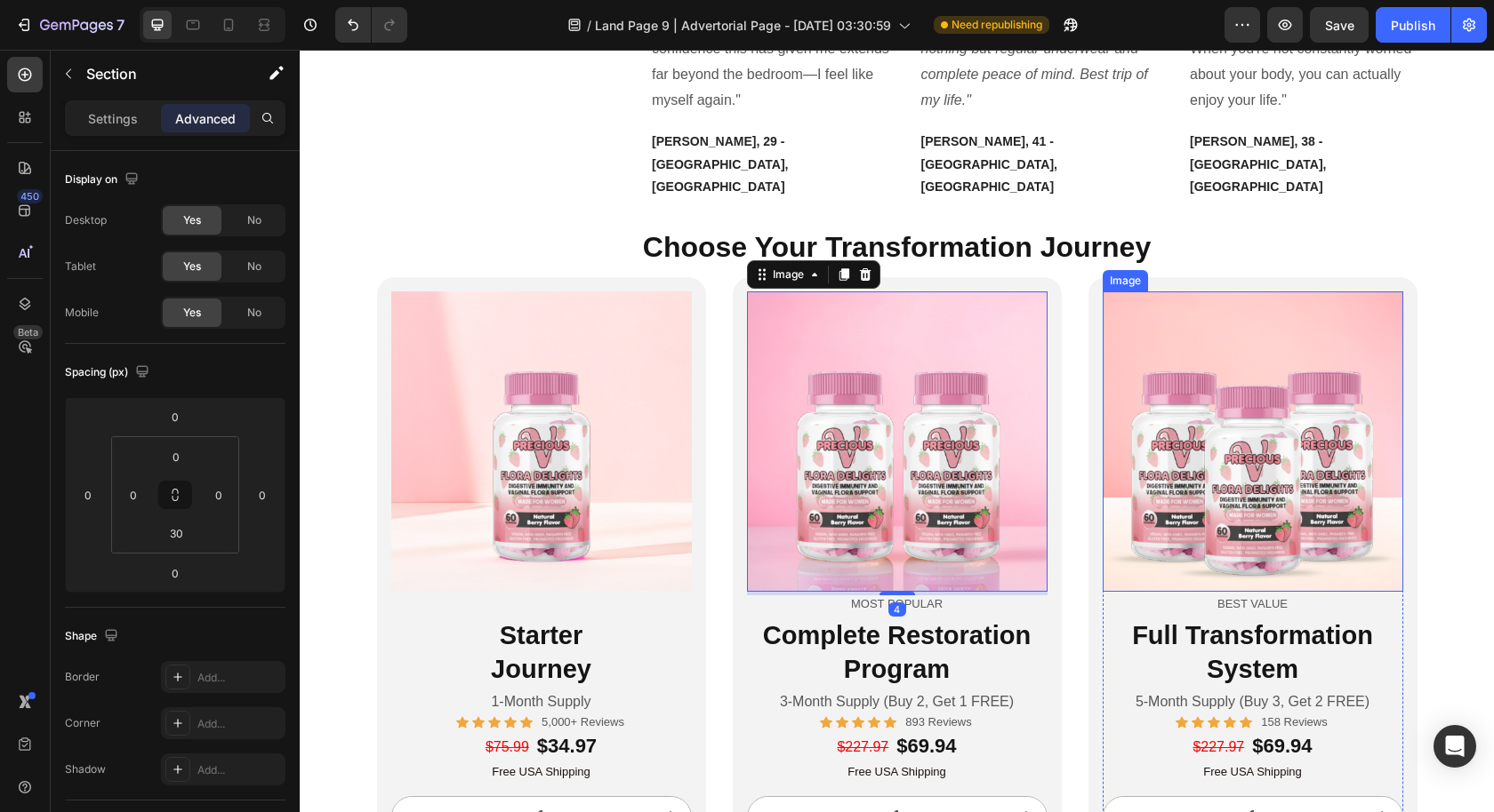
click at [1441, 430] on div "Choose Your Transformation Journey Heading Image Text Block Starter Journey Hea…" at bounding box center [896, 570] width 1194 height 686
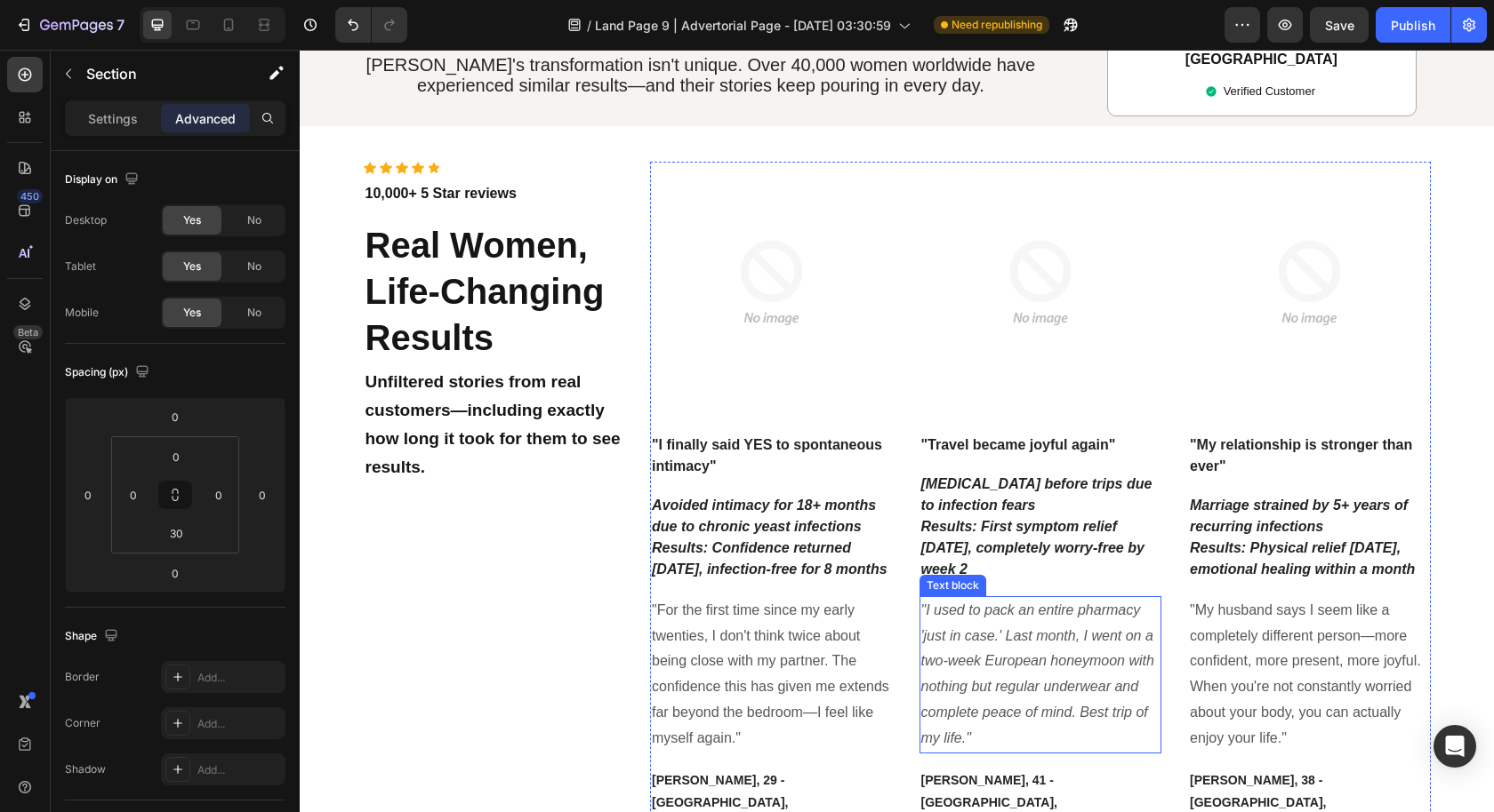
scroll to position [3776, 0]
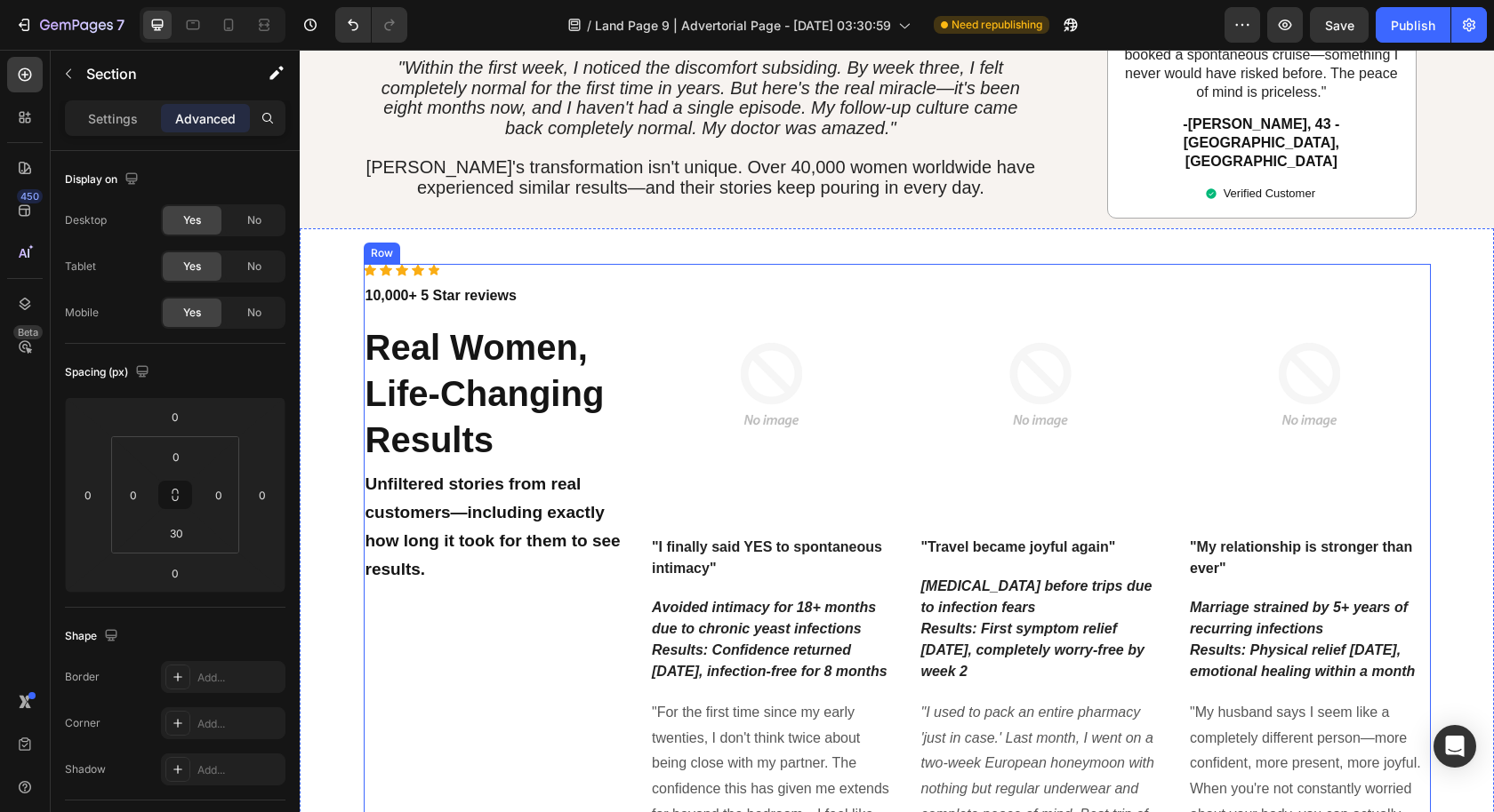
click at [528, 630] on div "Icon Icon Icon Icon Icon Icon List Hoz 10,000+ 5 Star reviews Text block Real W…" at bounding box center [493, 602] width 260 height 677
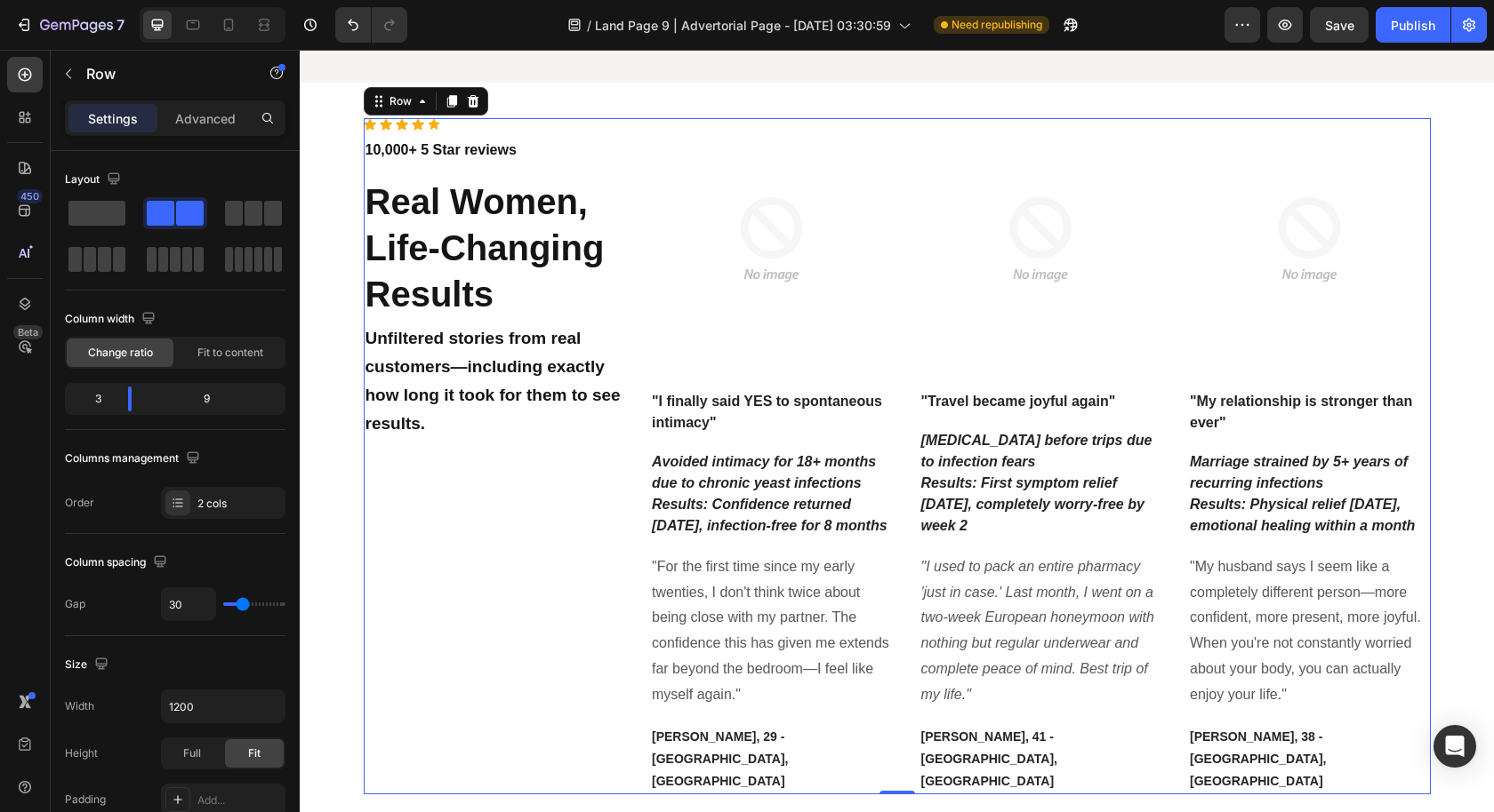
scroll to position [3949, 0]
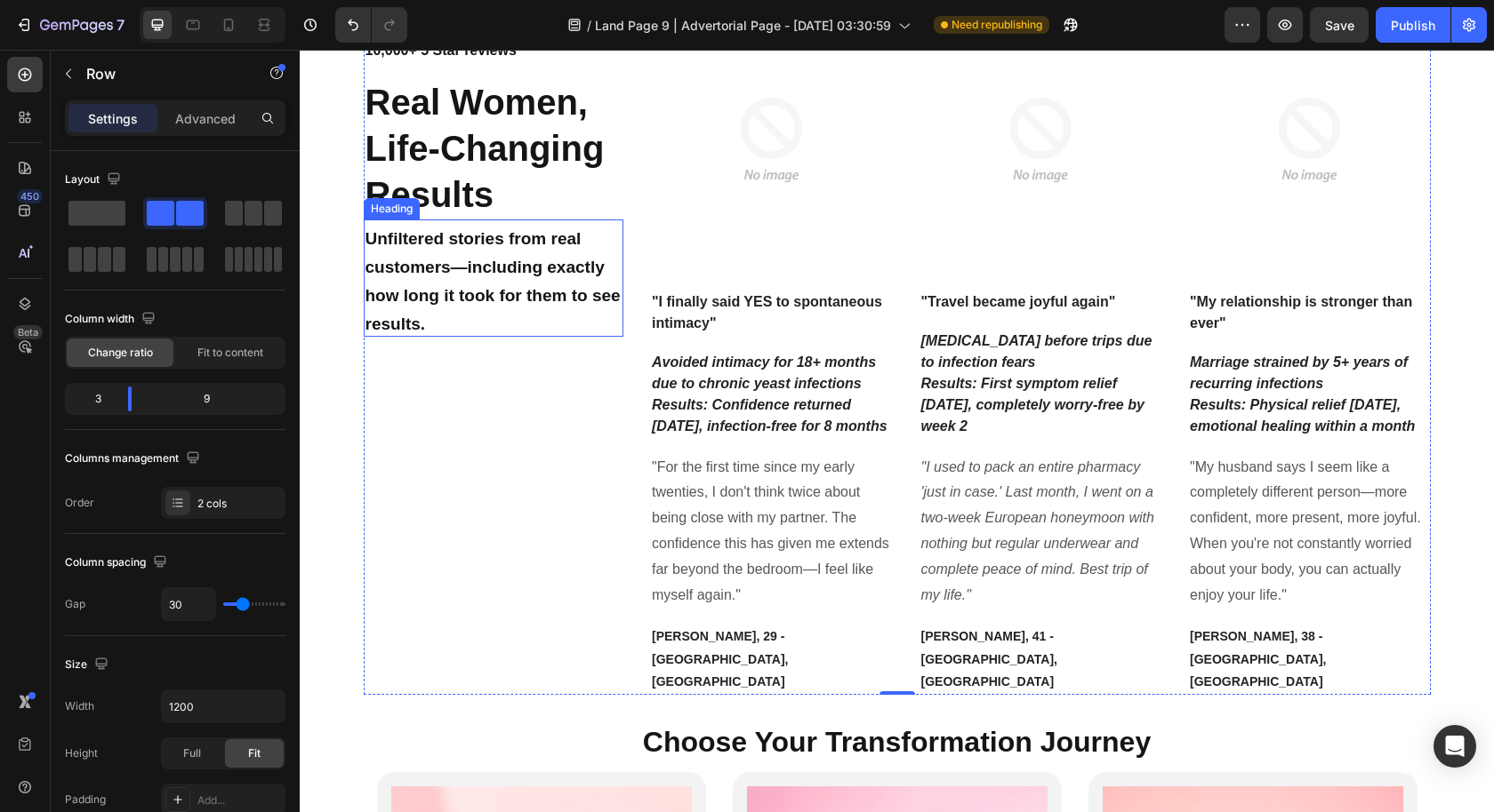
click at [527, 268] on span "Unfiltered stories from real customers—including exactly how long it took for t…" at bounding box center [492, 281] width 255 height 104
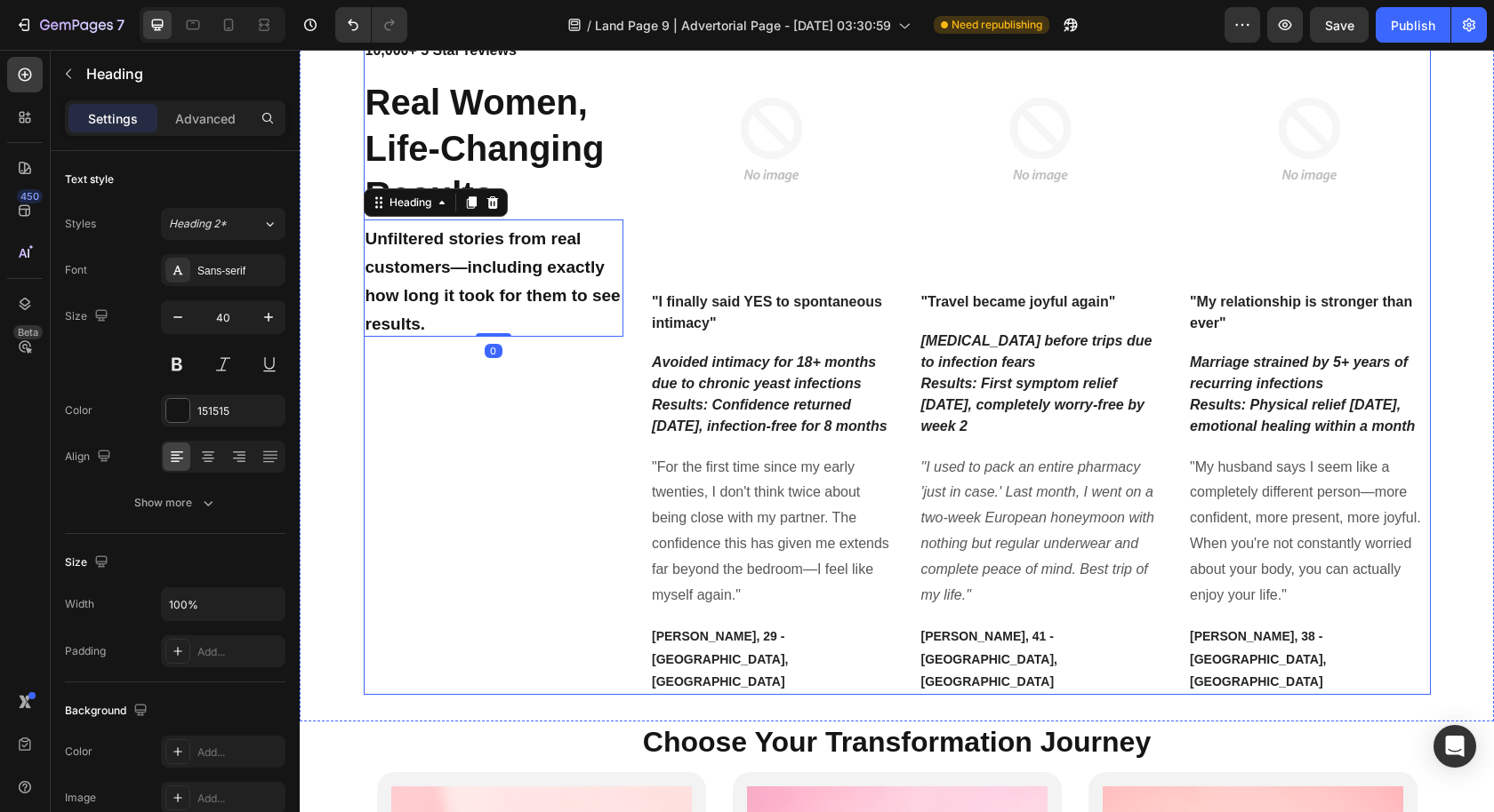
click at [563, 513] on div "Icon Icon Icon Icon Icon Icon List Hoz 10,000+ 5 Star reviews Text block Real W…" at bounding box center [493, 357] width 260 height 677
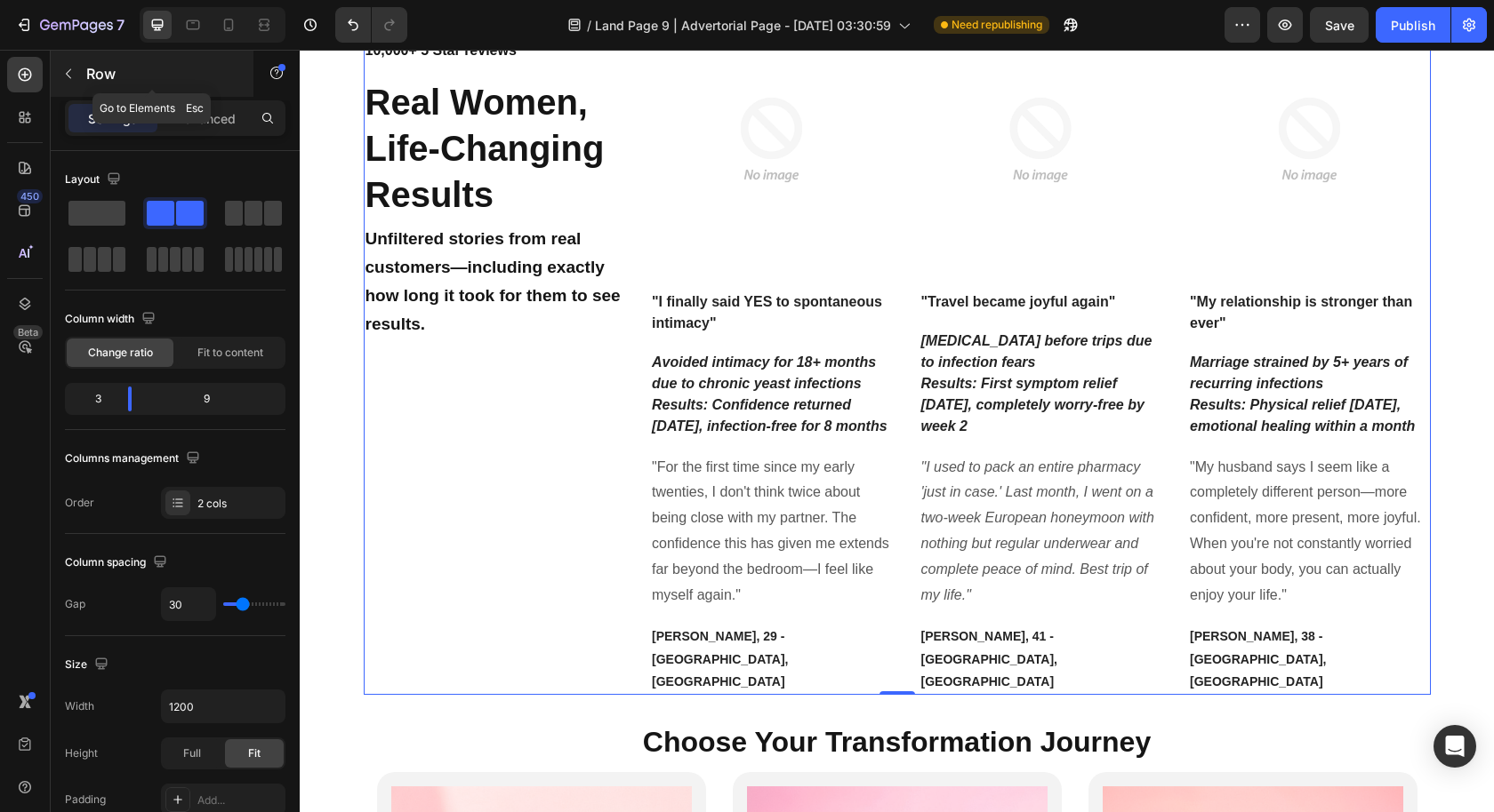
click at [77, 75] on button "button" at bounding box center [68, 74] width 29 height 29
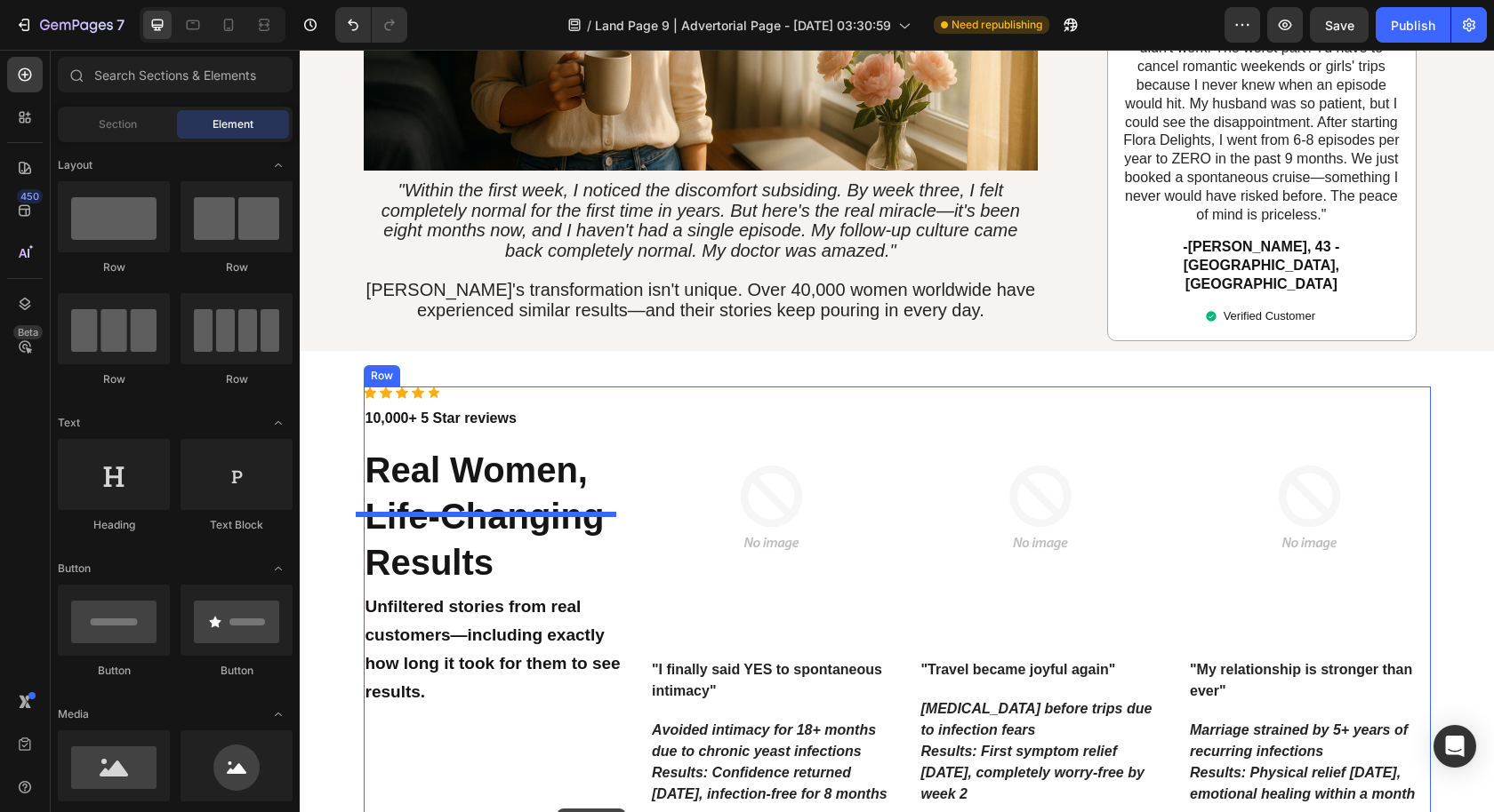
scroll to position [3916, 0]
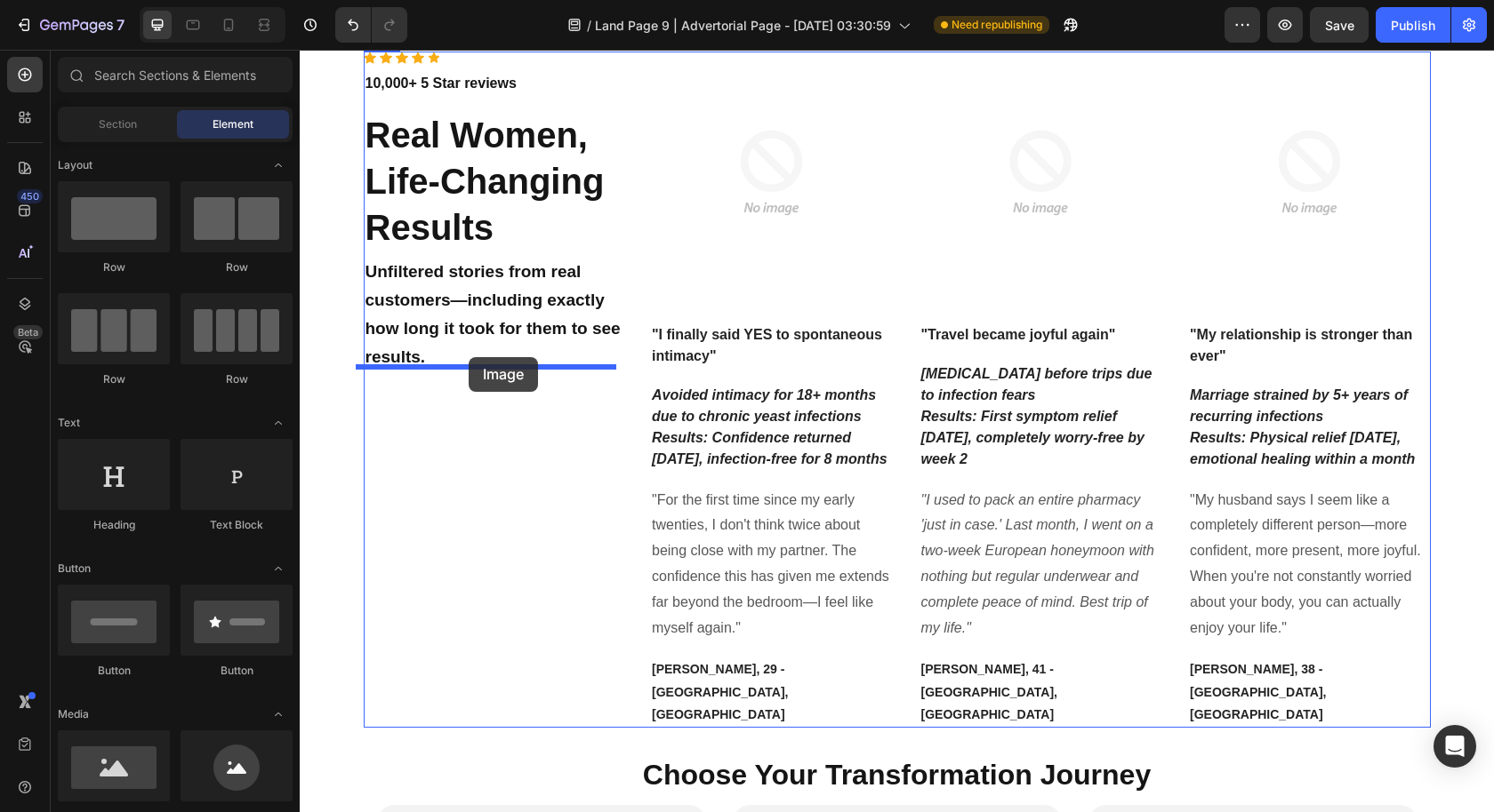
drag, startPoint x: 424, startPoint y: 824, endPoint x: 468, endPoint y: 358, distance: 468.1
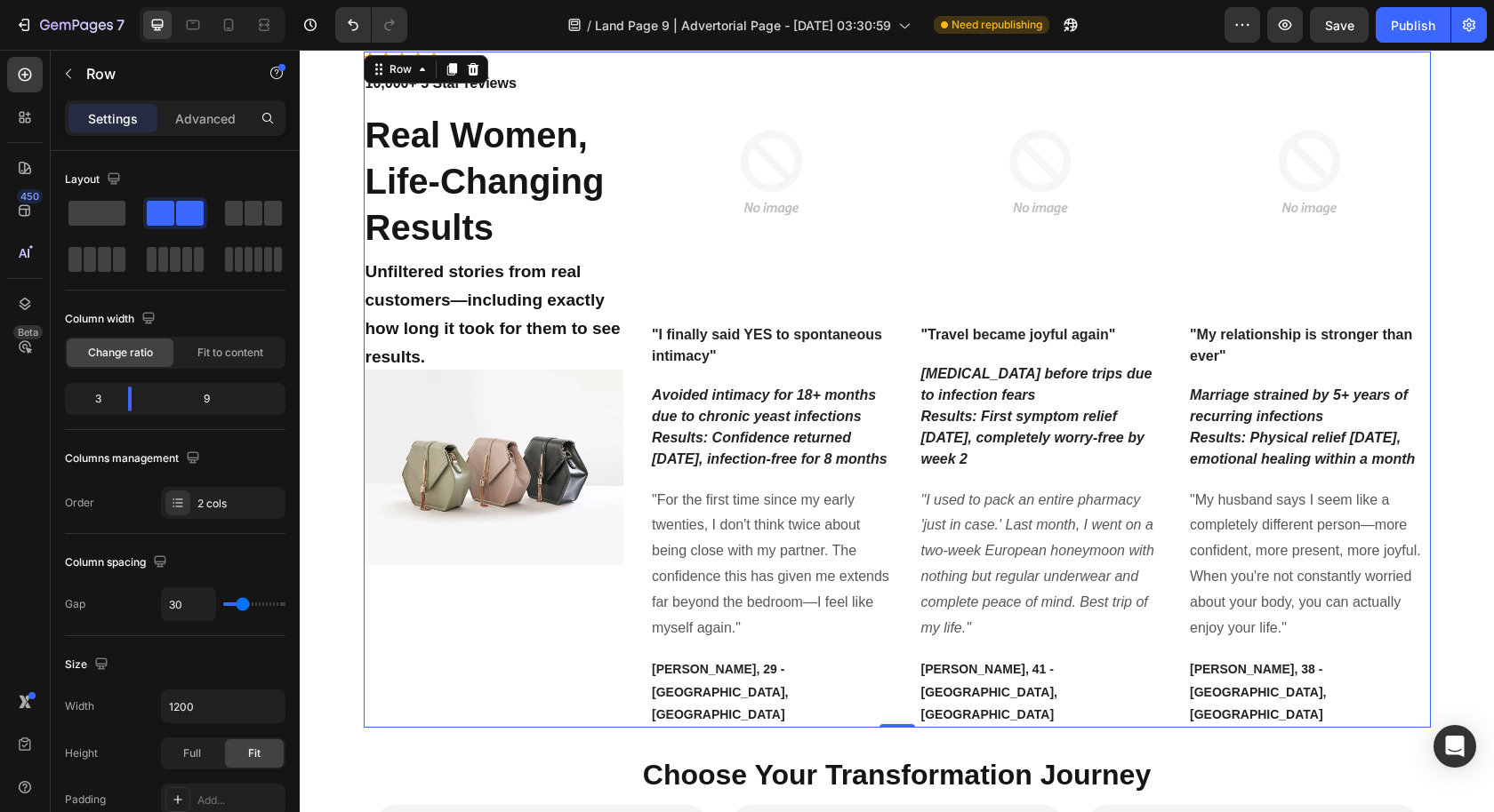
drag, startPoint x: 592, startPoint y: 624, endPoint x: 590, endPoint y: 633, distance: 9.2
click at [592, 625] on div "Icon Icon Icon Icon Icon Icon List Hoz 10,000+ 5 Star reviews Text block Real W…" at bounding box center [493, 390] width 260 height 677
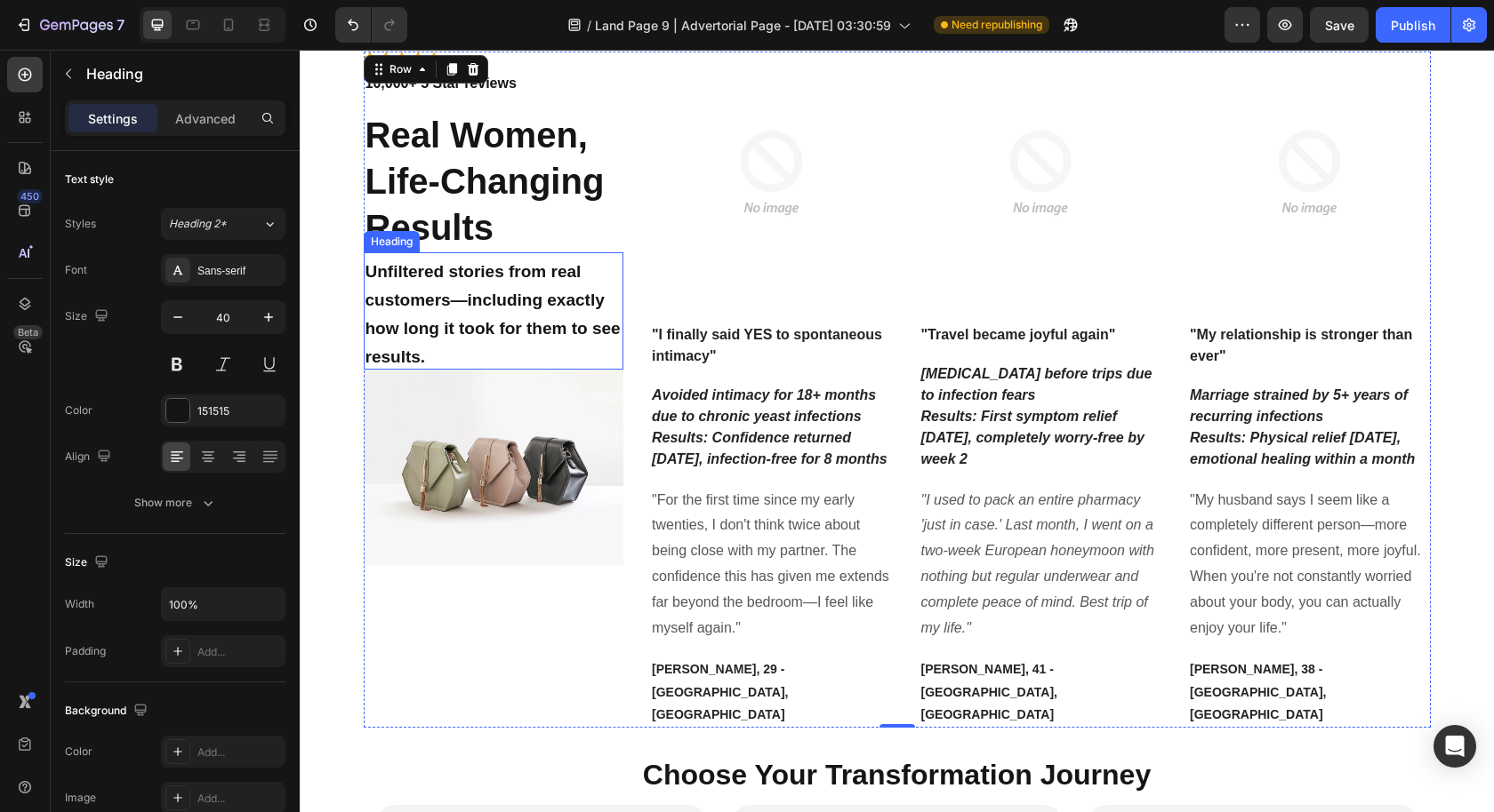
click at [544, 340] on h2 "Unfiltered stories from real customers—including exactly how long it took for t…" at bounding box center [493, 311] width 260 height 117
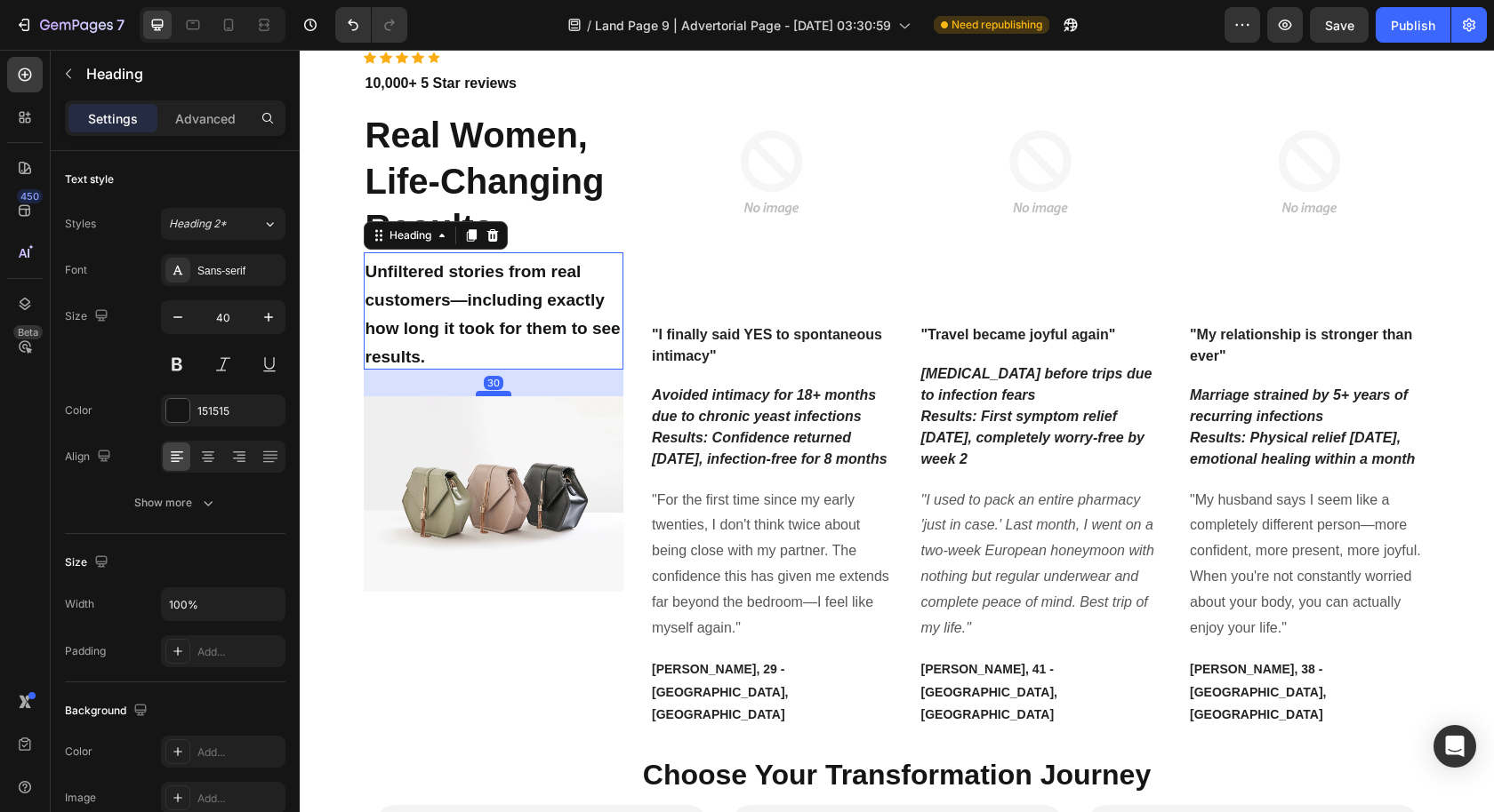
drag, startPoint x: 498, startPoint y: 365, endPoint x: 496, endPoint y: 392, distance: 27.1
click at [496, 392] on div at bounding box center [493, 394] width 36 height 6
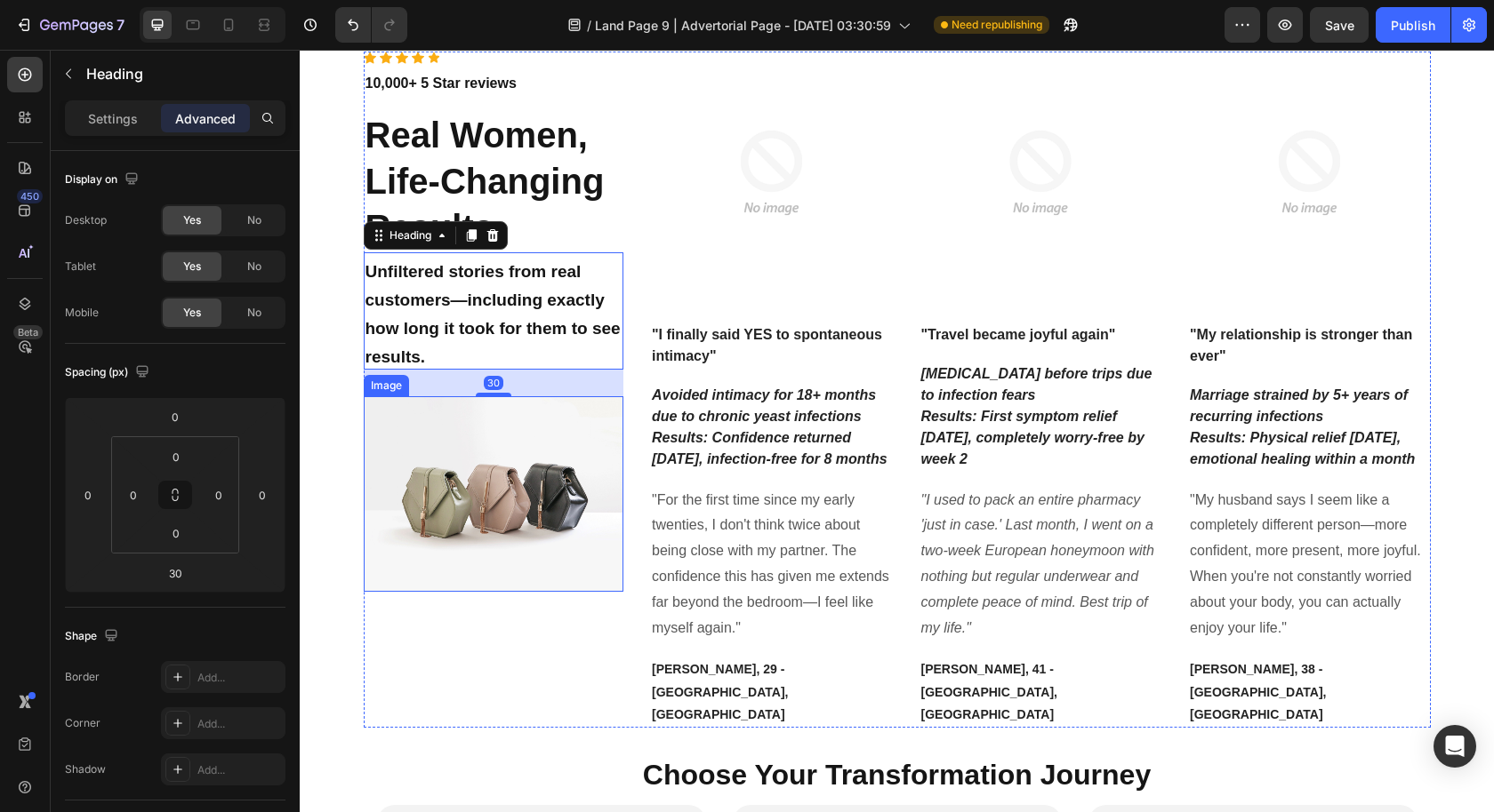
click at [458, 578] on img at bounding box center [493, 493] width 260 height 194
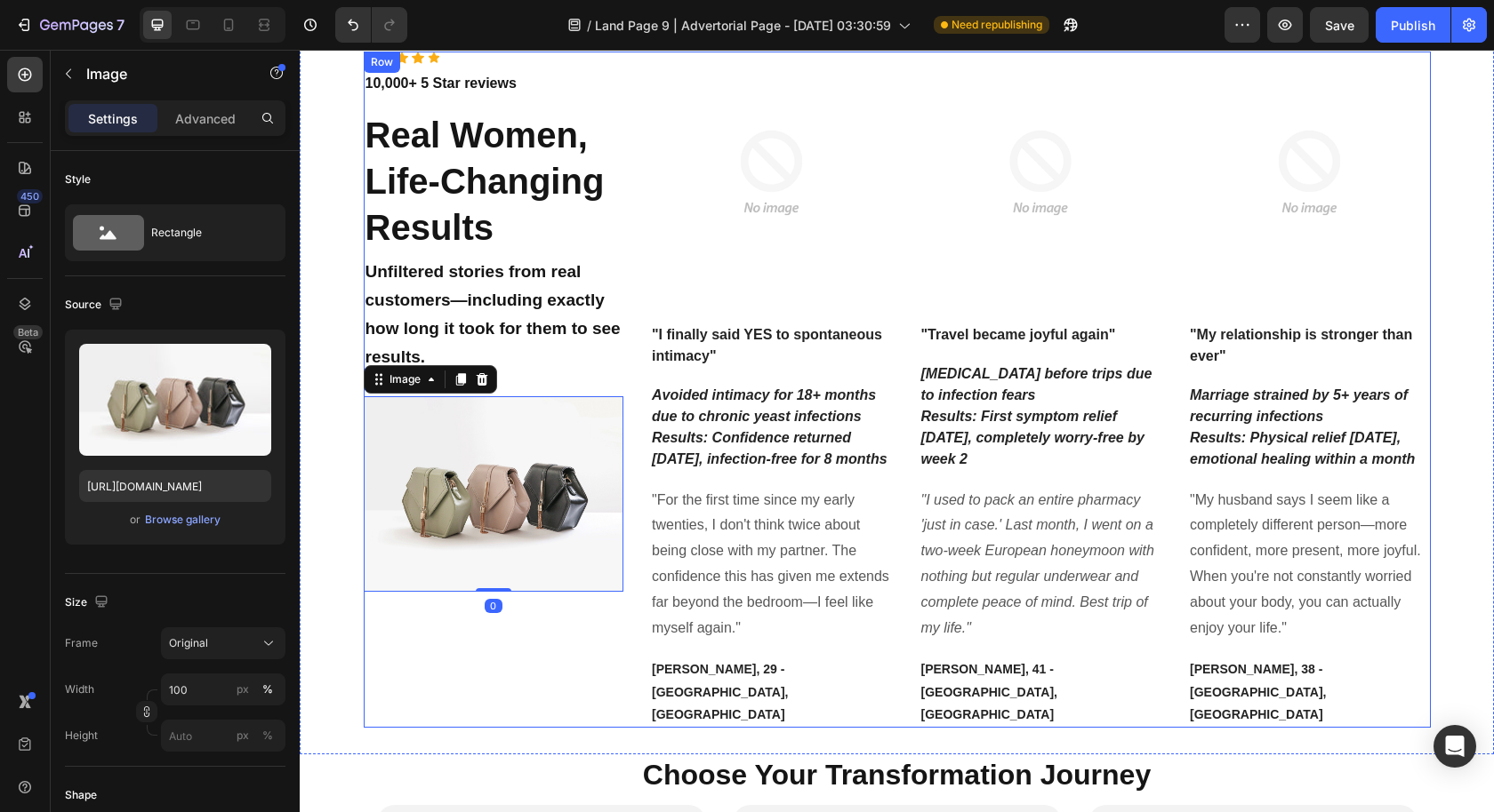
click at [508, 645] on div "Icon Icon Icon Icon Icon Icon List Hoz 10,000+ 5 Star reviews Text block Real W…" at bounding box center [493, 390] width 260 height 677
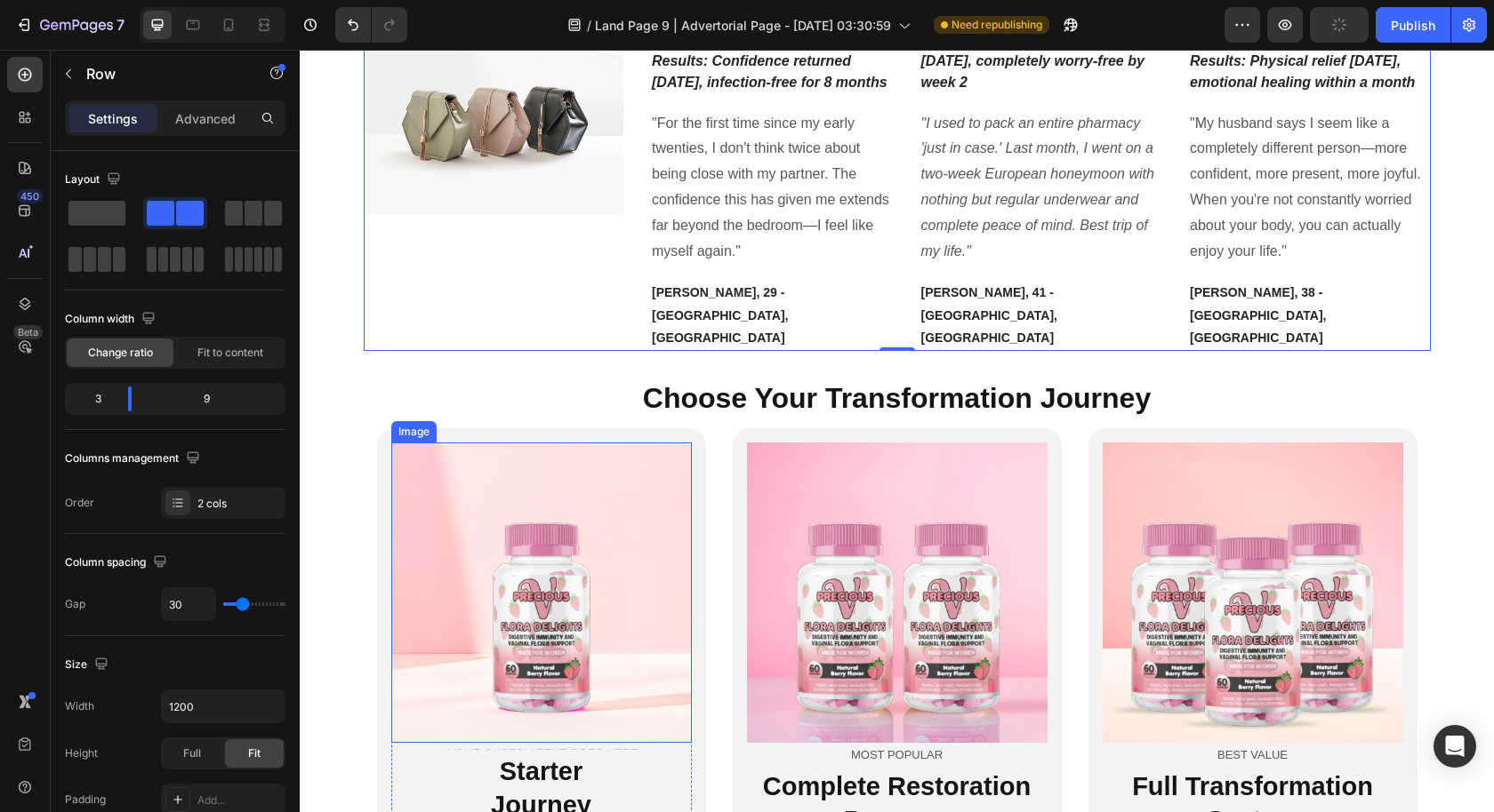
scroll to position [4089, 0]
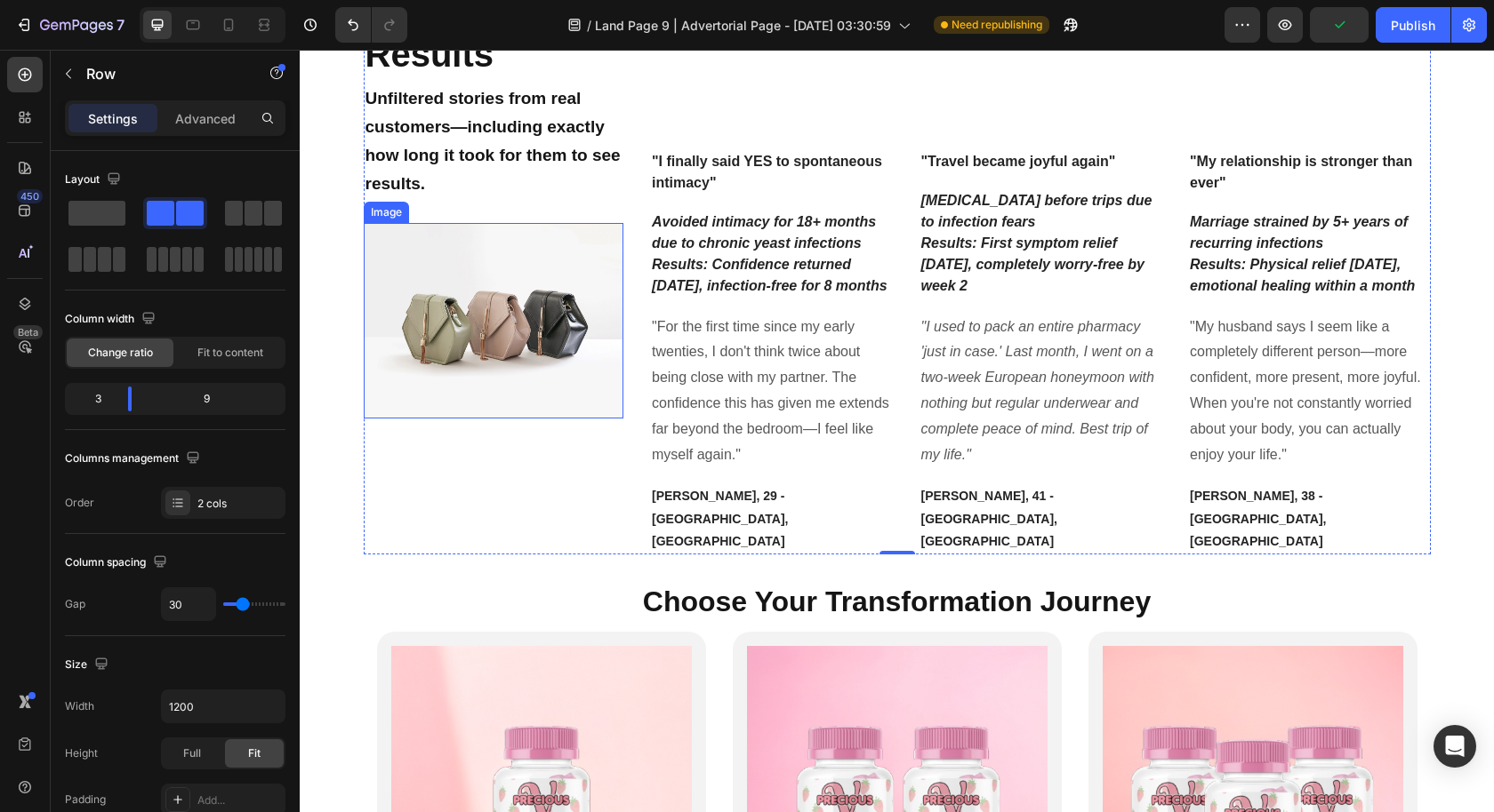
click at [564, 360] on img at bounding box center [493, 320] width 260 height 194
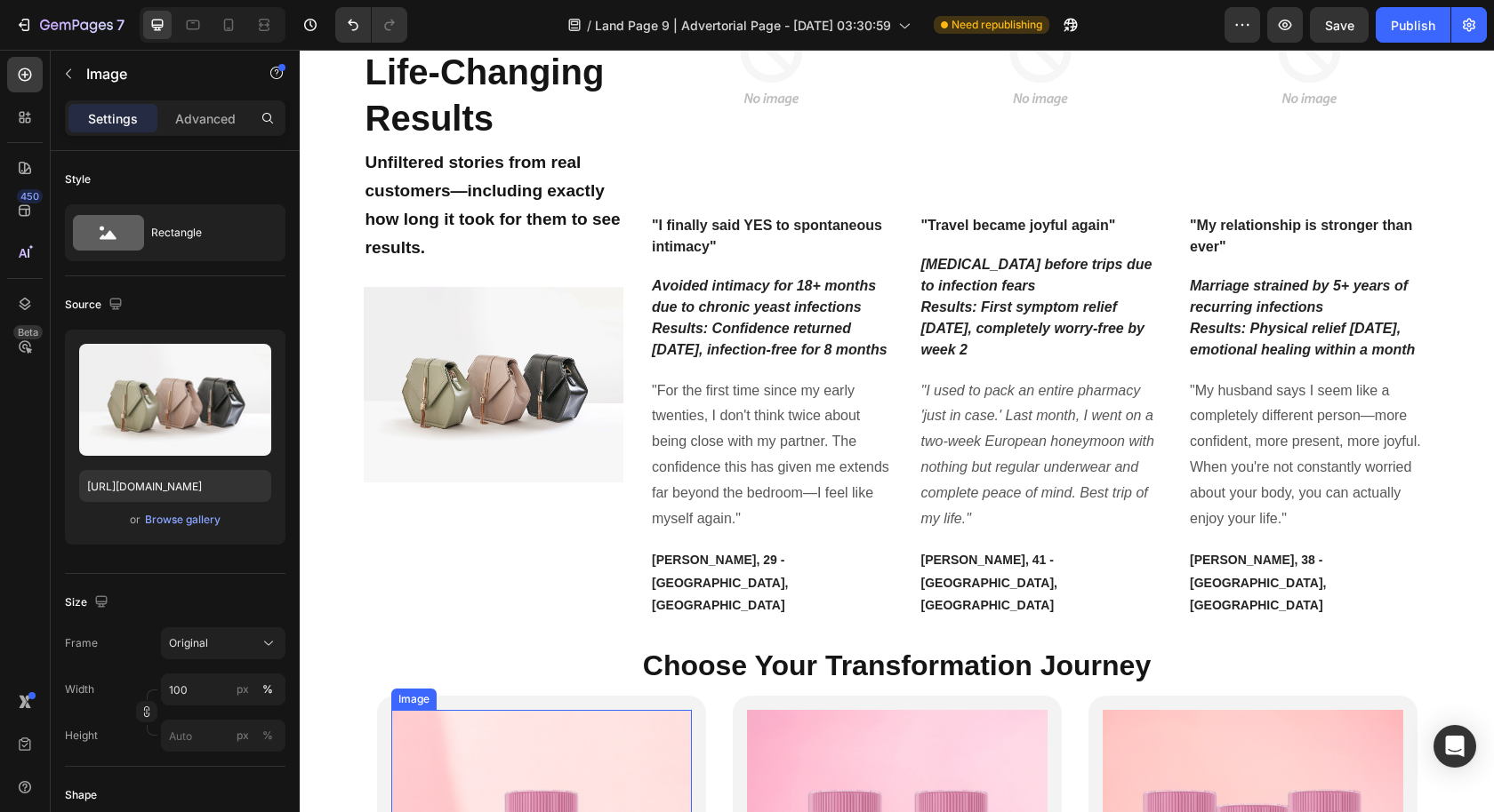
scroll to position [4012, 0]
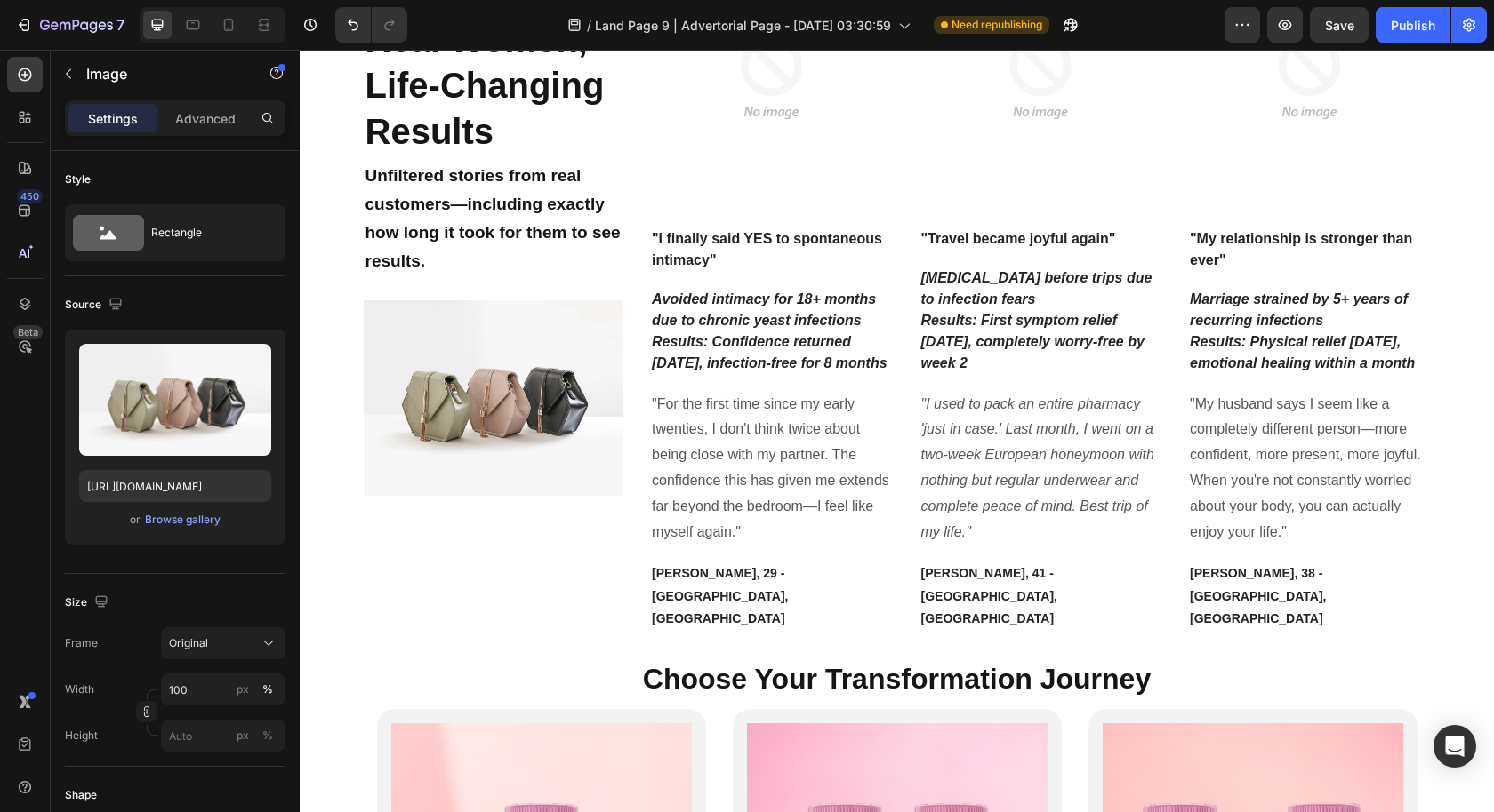
click at [444, 457] on img at bounding box center [493, 397] width 260 height 194
click at [197, 521] on div "Browse gallery" at bounding box center [183, 519] width 76 height 16
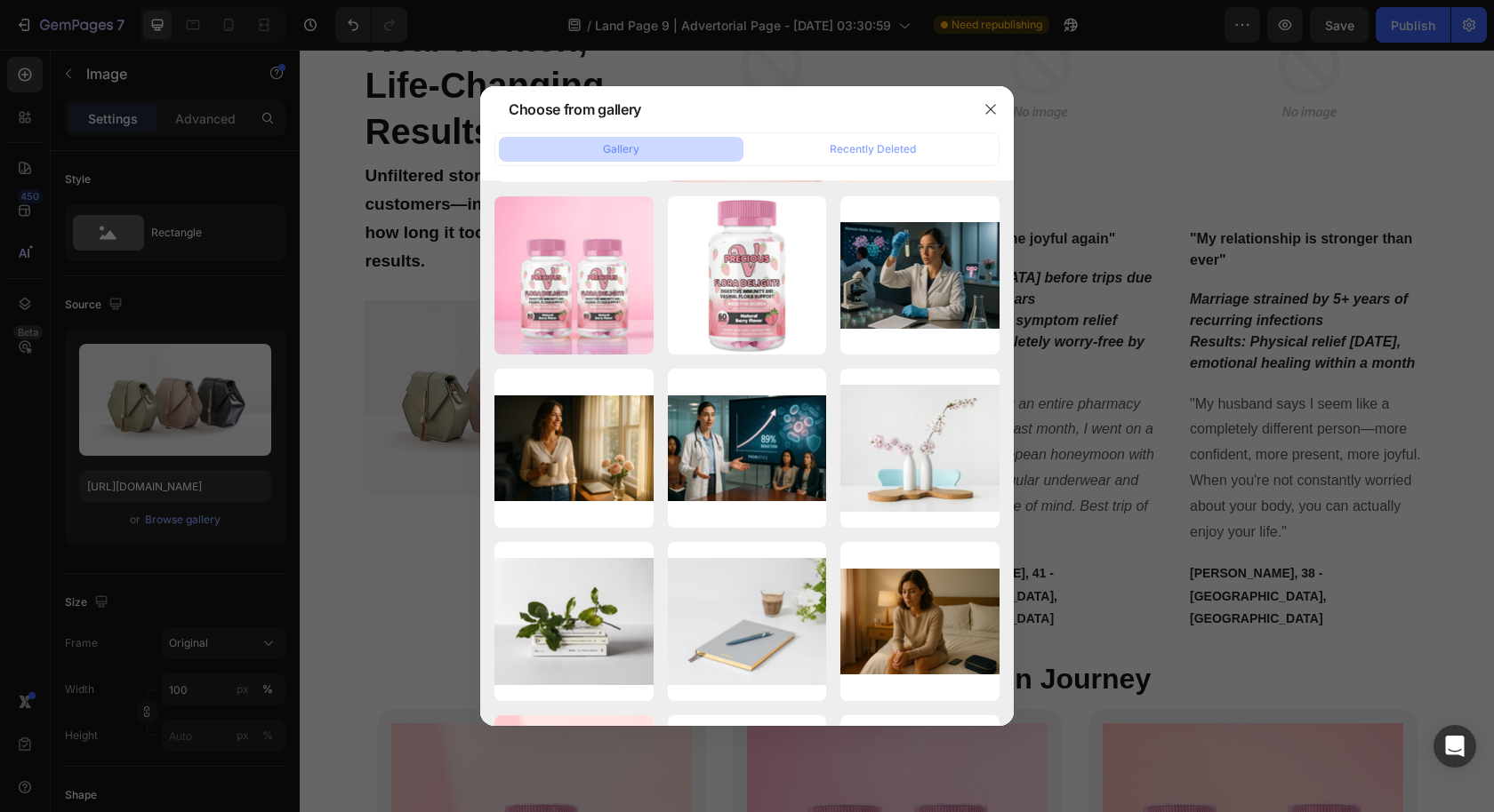
scroll to position [0, 0]
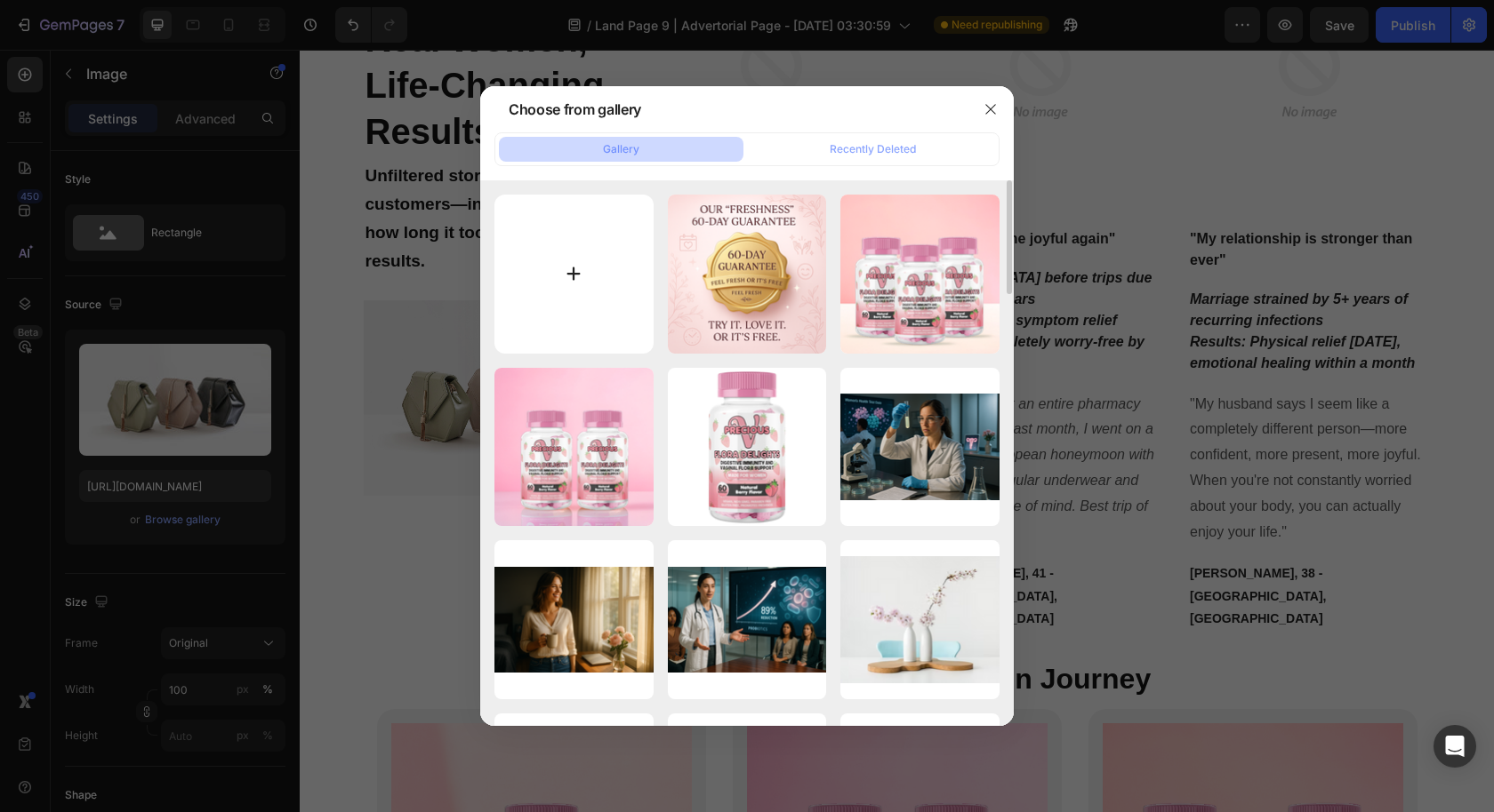
click at [573, 272] on input "file" at bounding box center [574, 274] width 160 height 159
type input "C:\fakepath\Screenshot 2025-08-09 at 10.36.45 AM.png"
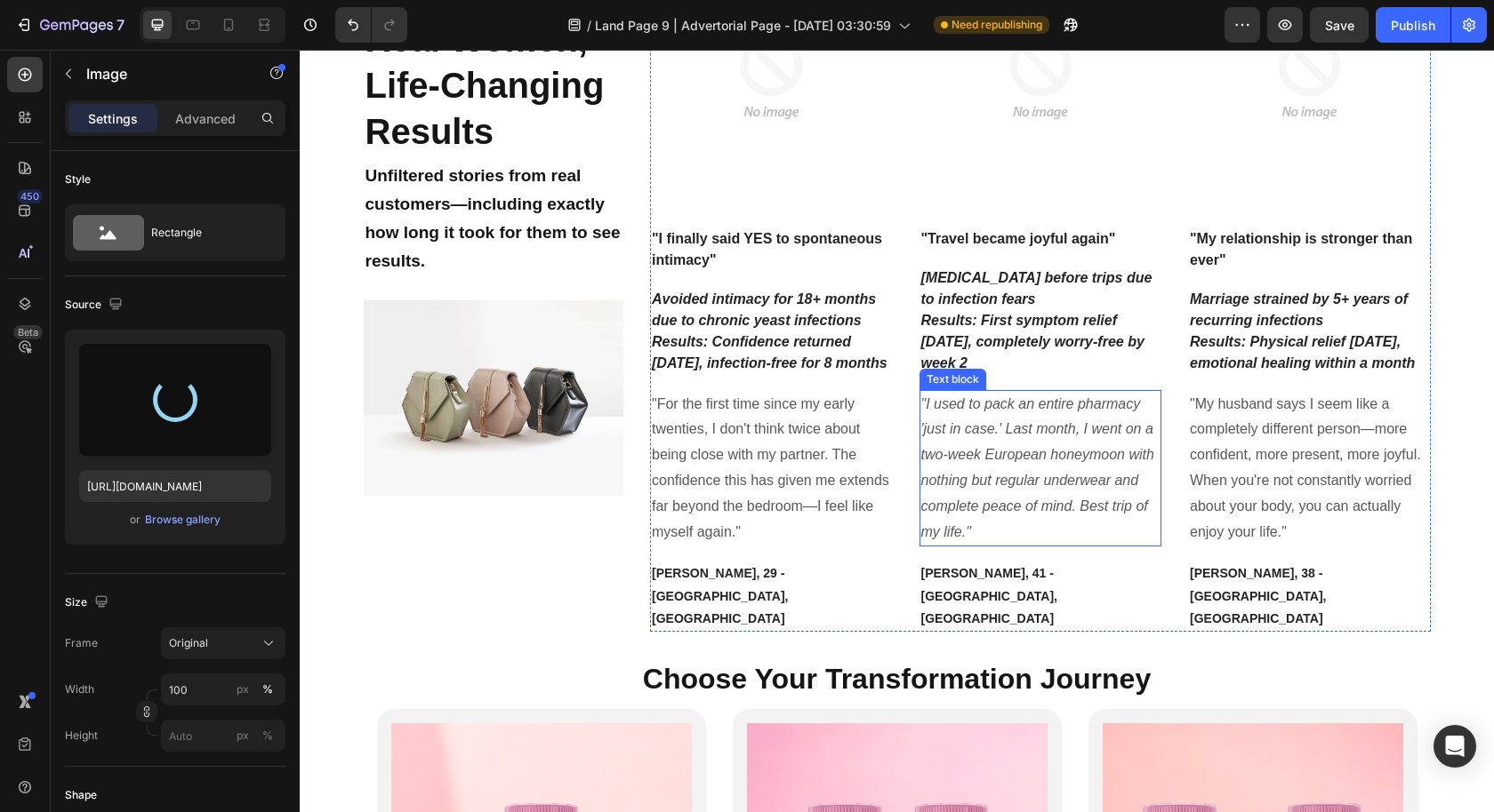
type input "https://cdn.shopify.com/s/files/1/0631/2706/0617/files/gempages_578689042187551…"
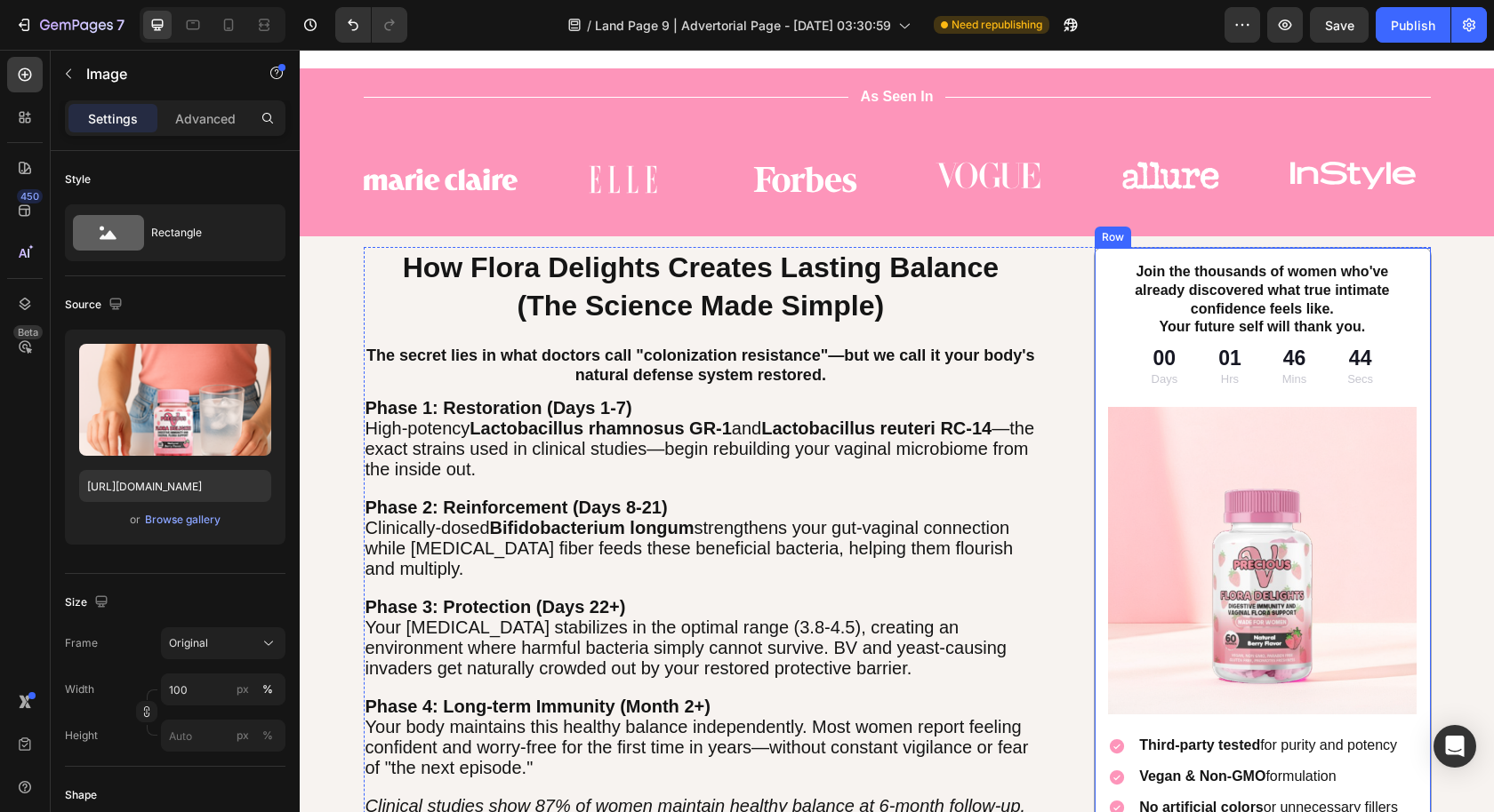
scroll to position [5279, 0]
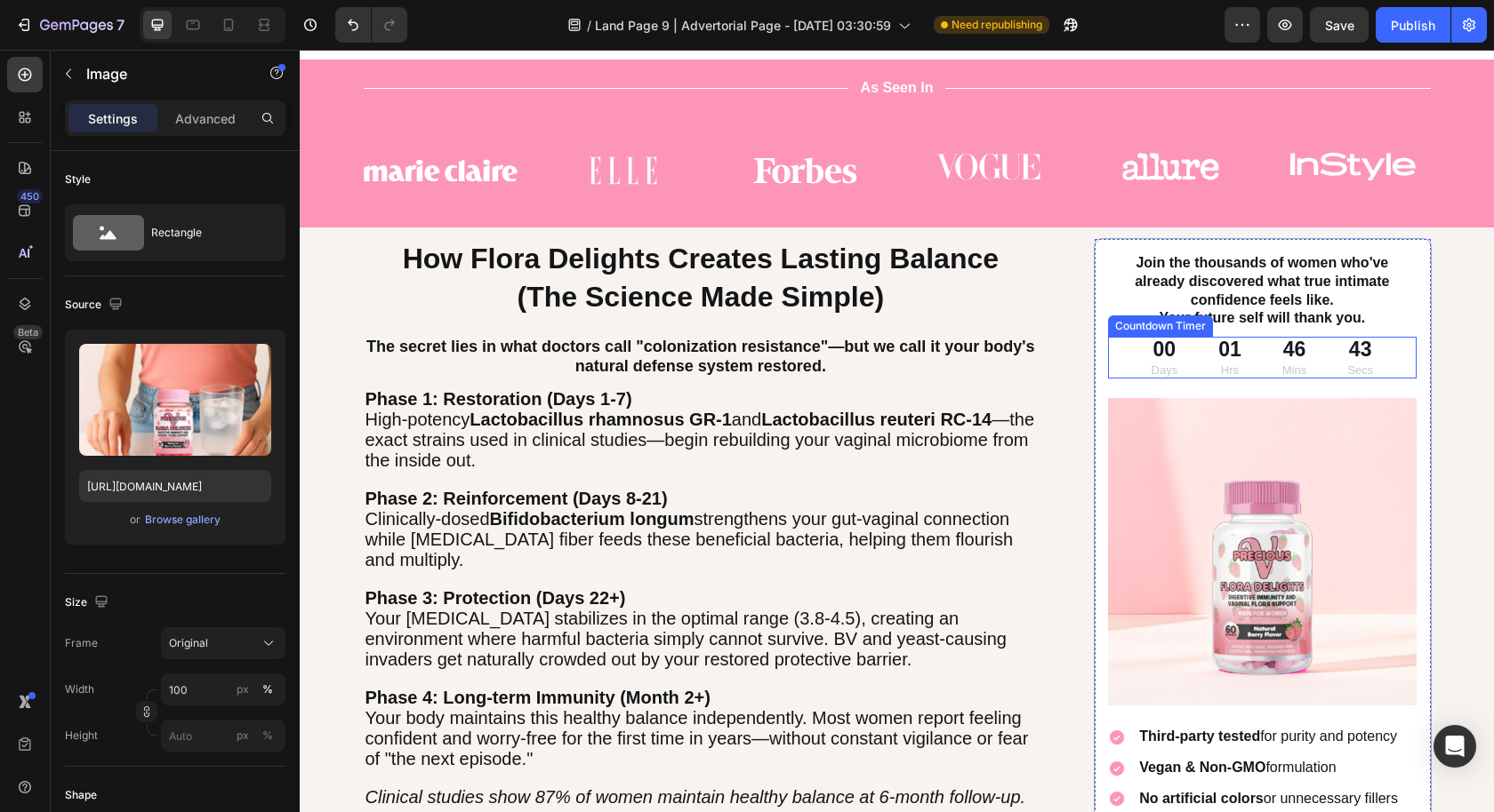
click at [1251, 352] on div "00 Days 01 Hrs 46 Mins 43 Secs" at bounding box center [1263, 357] width 256 height 41
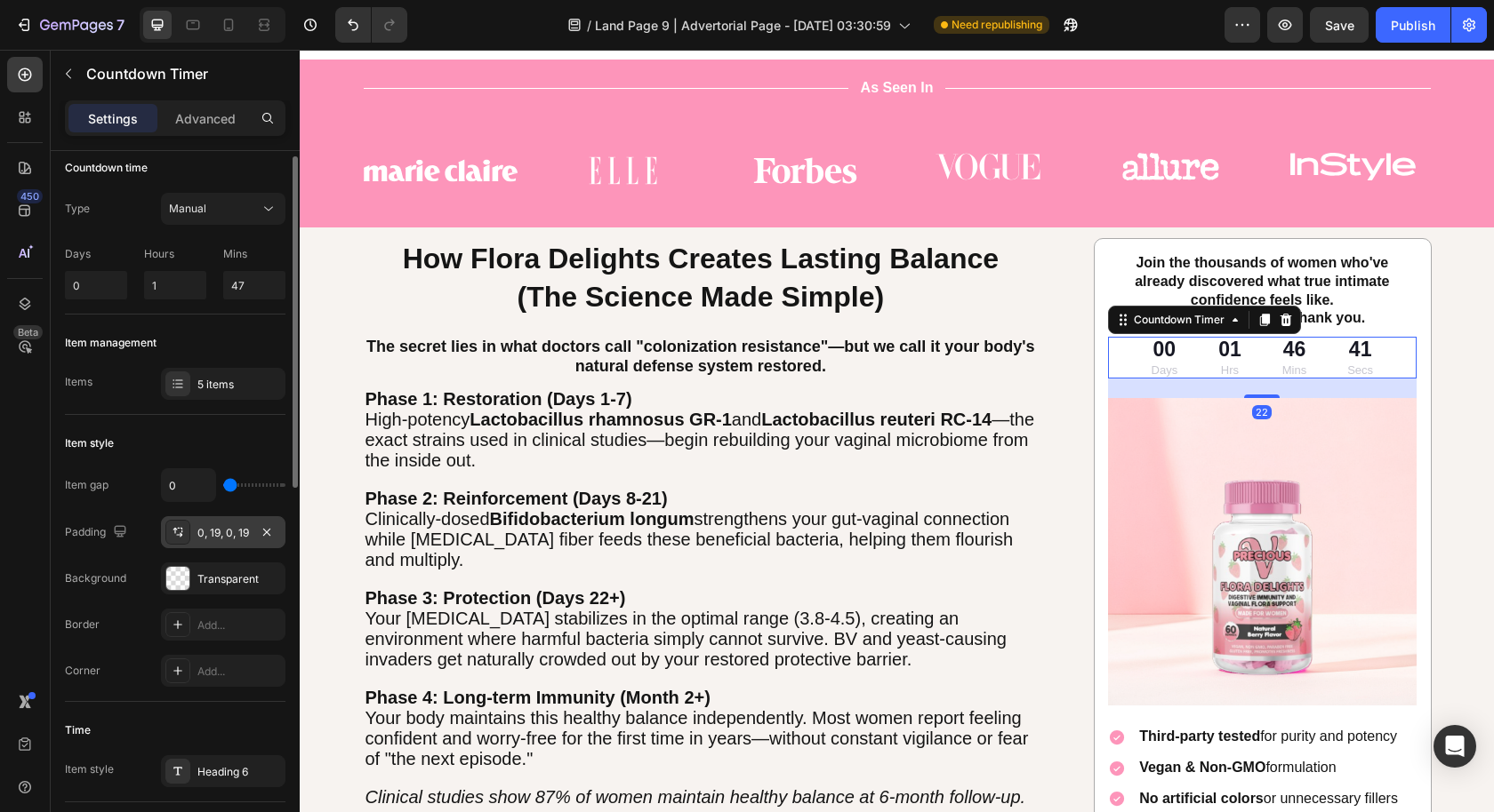
scroll to position [15, 0]
click at [218, 382] on div "5 items" at bounding box center [239, 381] width 84 height 16
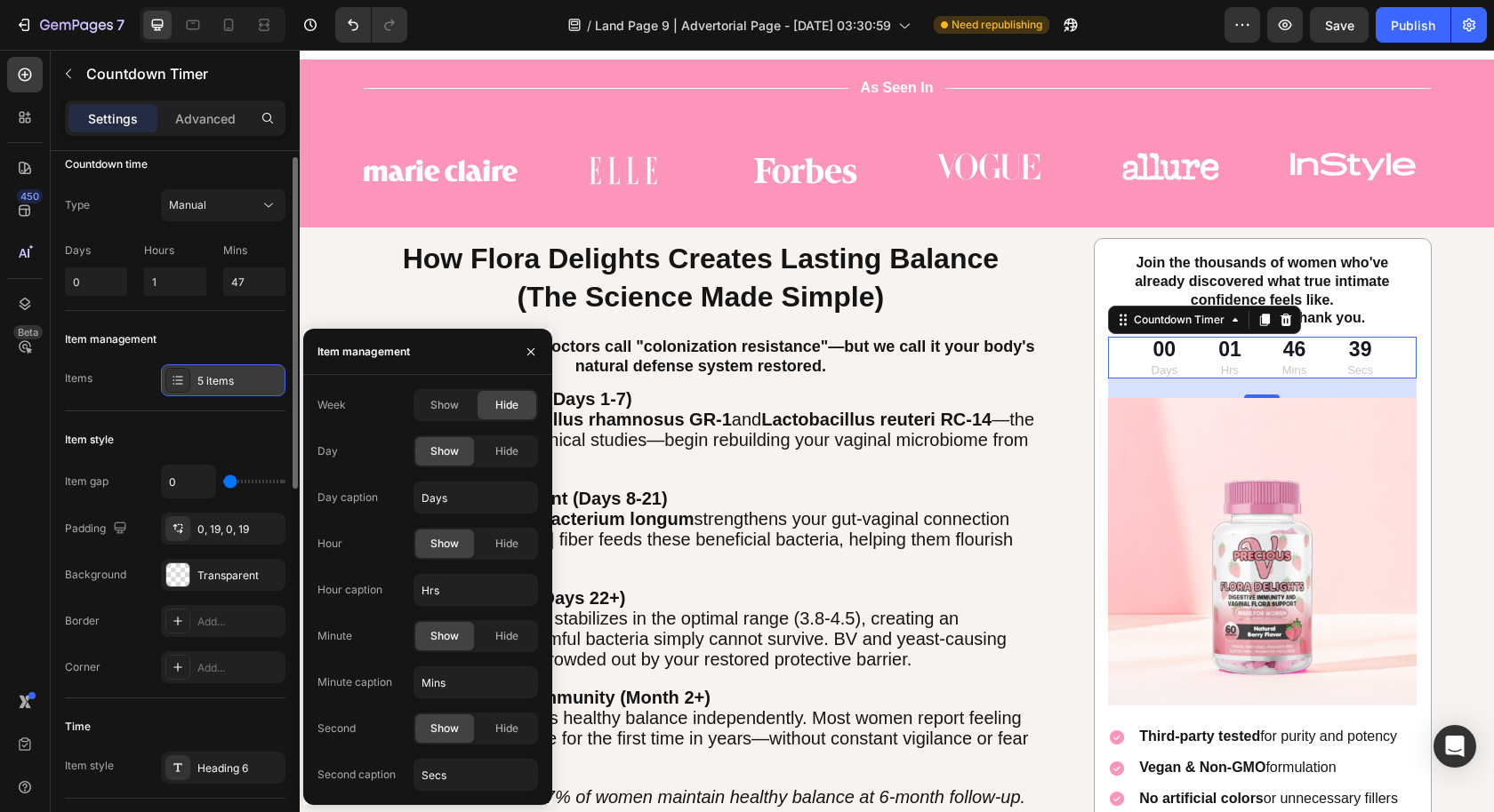
click at [218, 382] on div "5 items" at bounding box center [239, 381] width 84 height 16
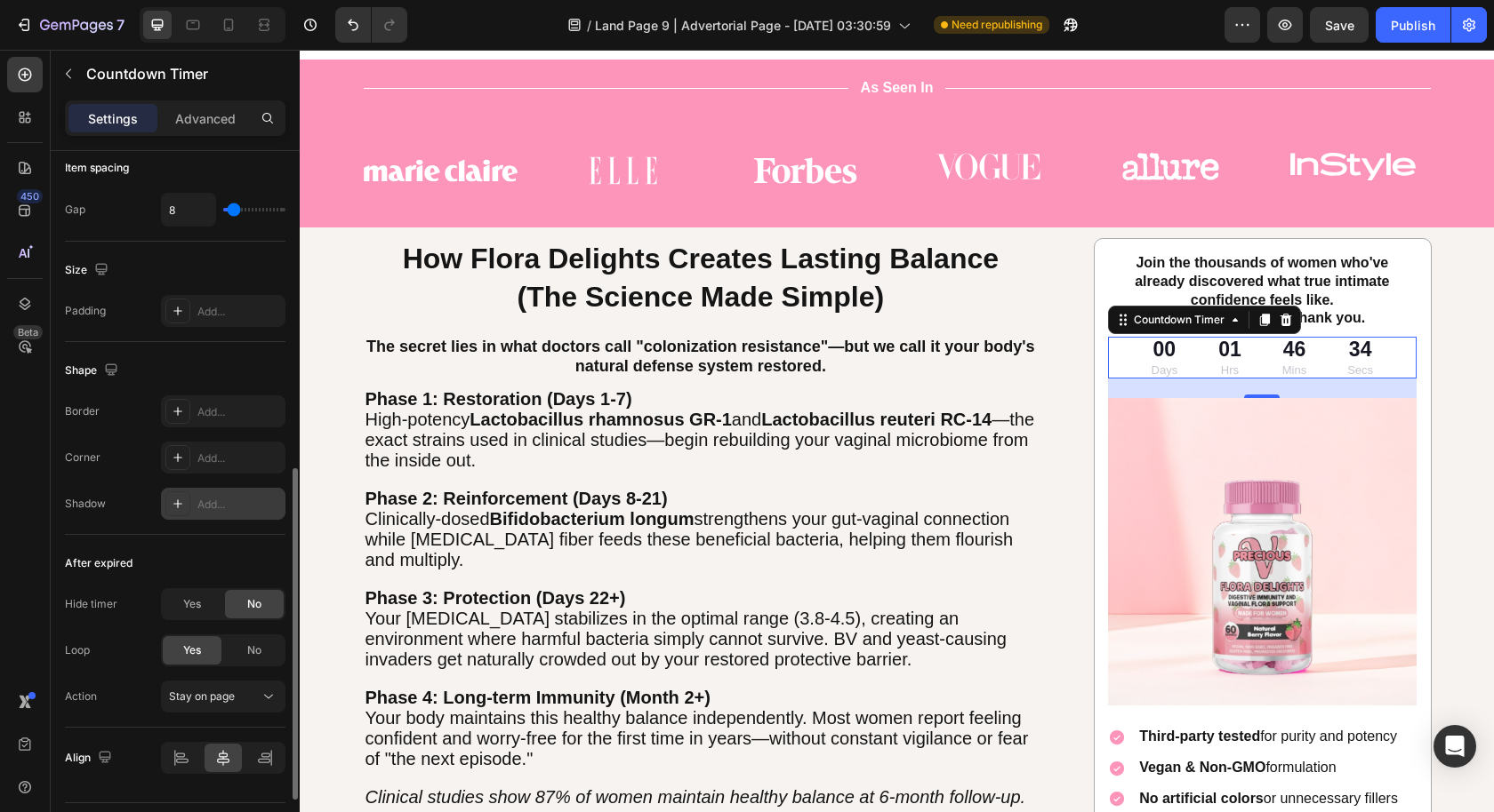
scroll to position [487, 0]
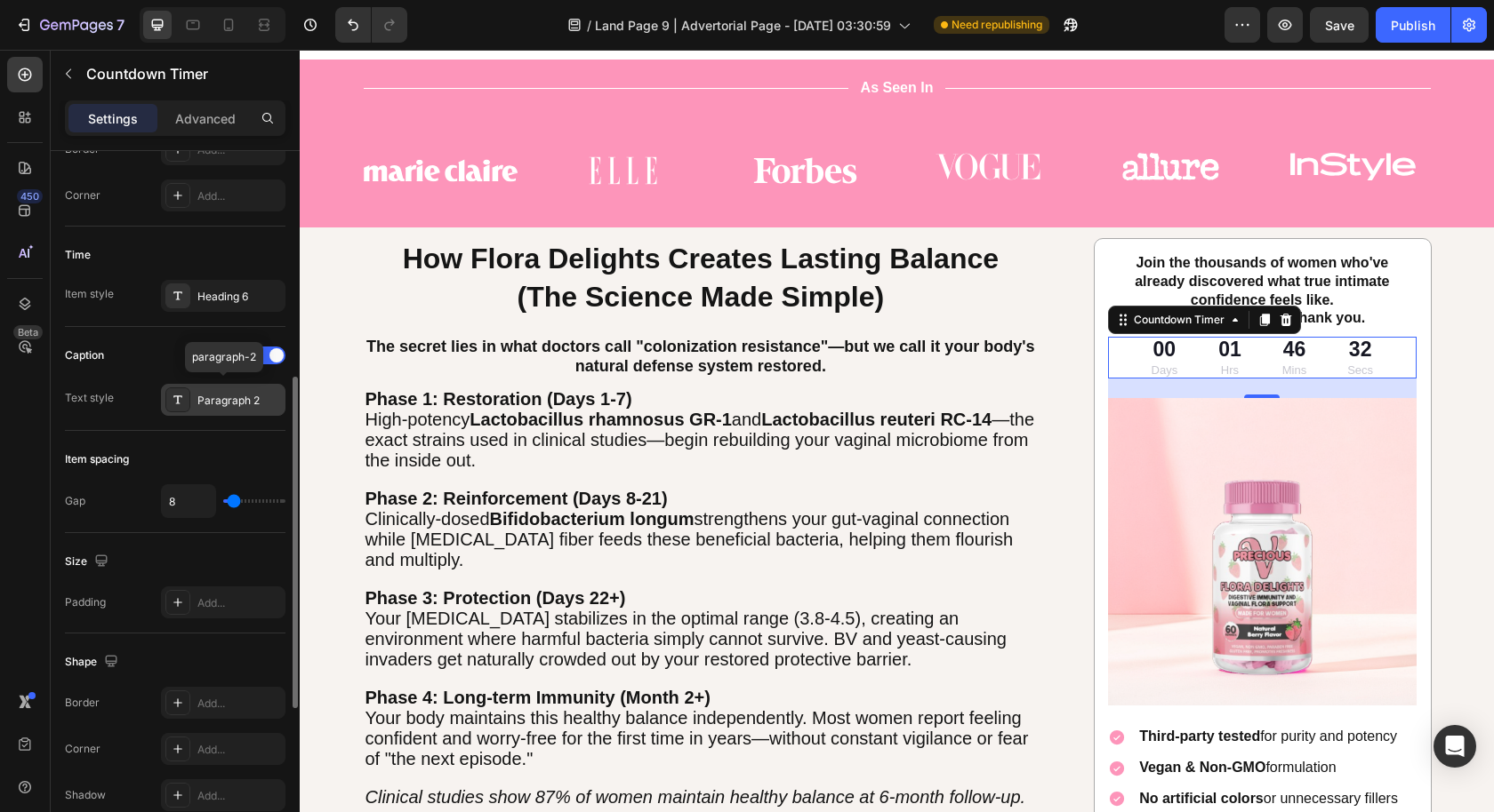
click at [218, 394] on div "Paragraph 2" at bounding box center [239, 400] width 84 height 16
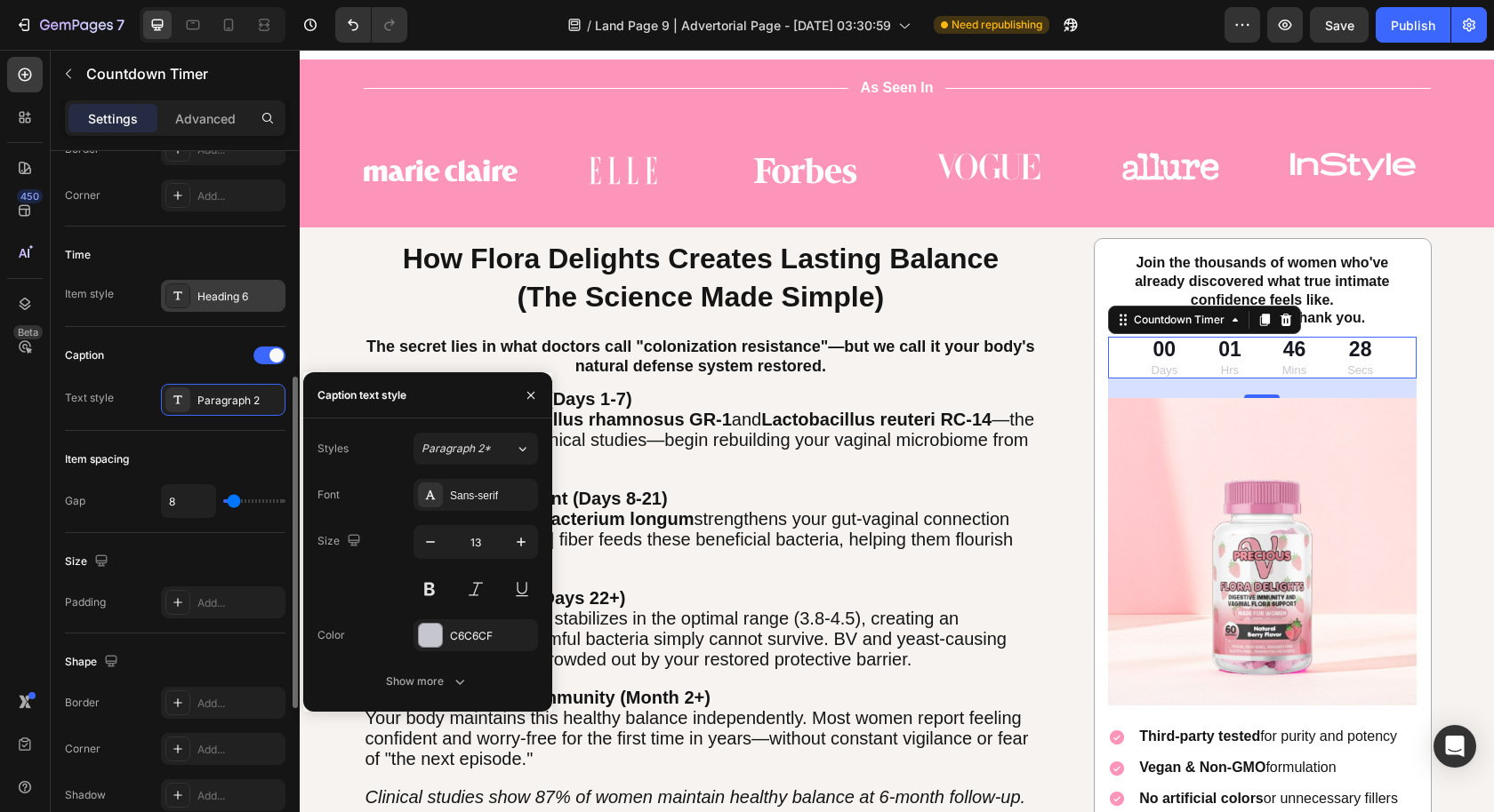
click at [217, 288] on div "Heading 6" at bounding box center [239, 296] width 84 height 16
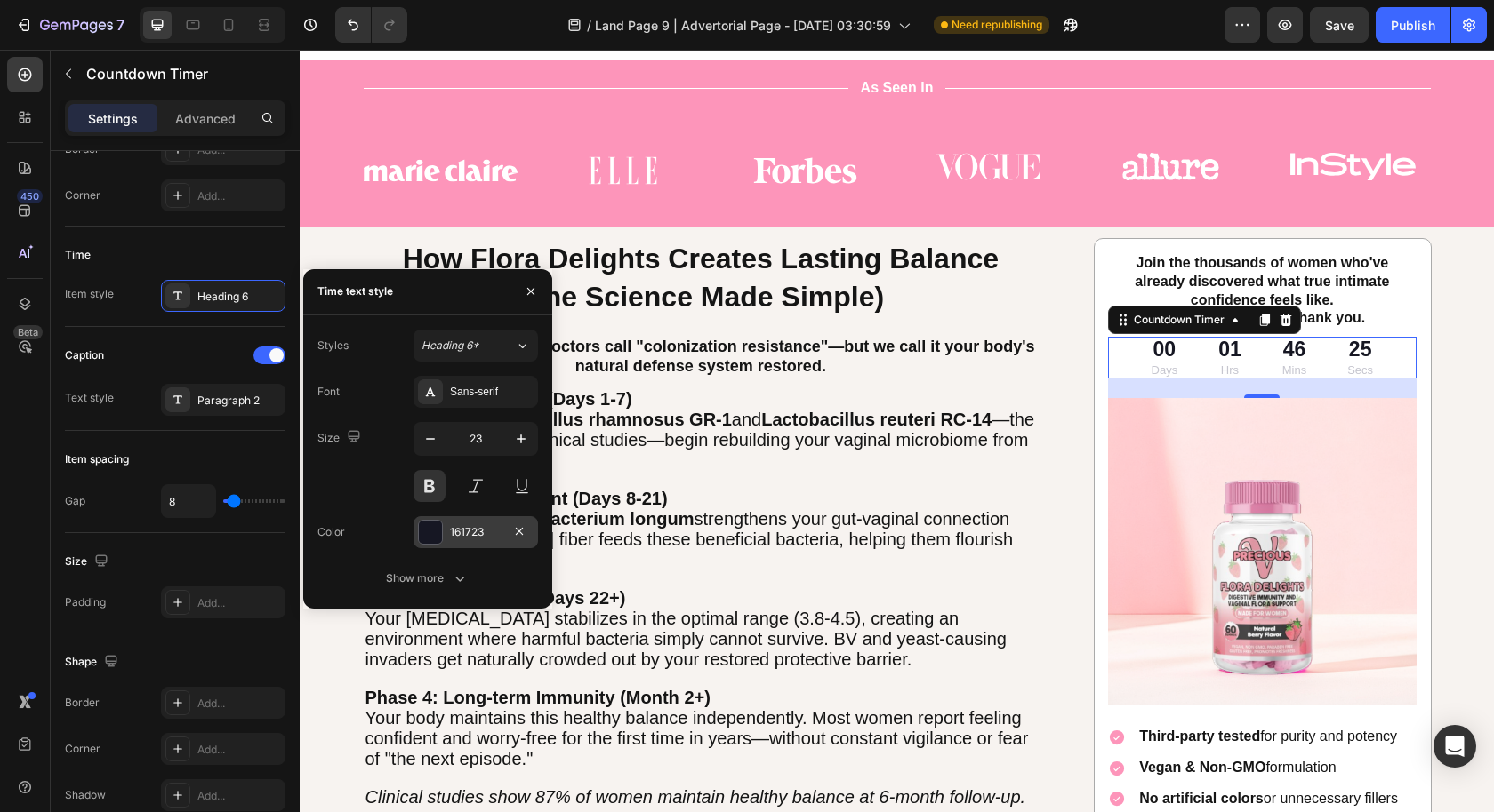
click at [472, 533] on div "161723" at bounding box center [476, 532] width 52 height 16
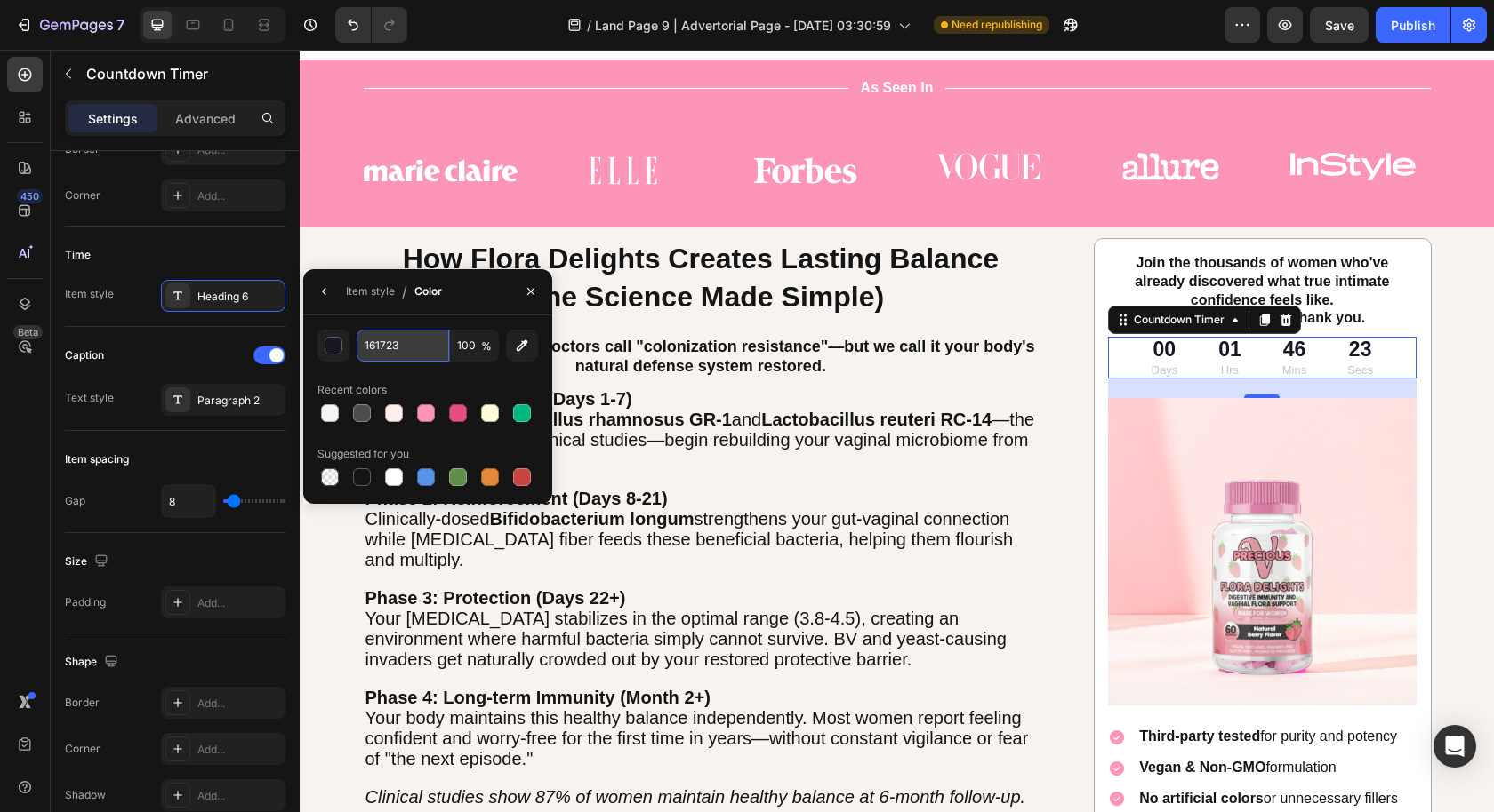
click at [390, 336] on input "161723" at bounding box center [403, 346] width 92 height 32
click at [343, 347] on button "button" at bounding box center [333, 346] width 32 height 32
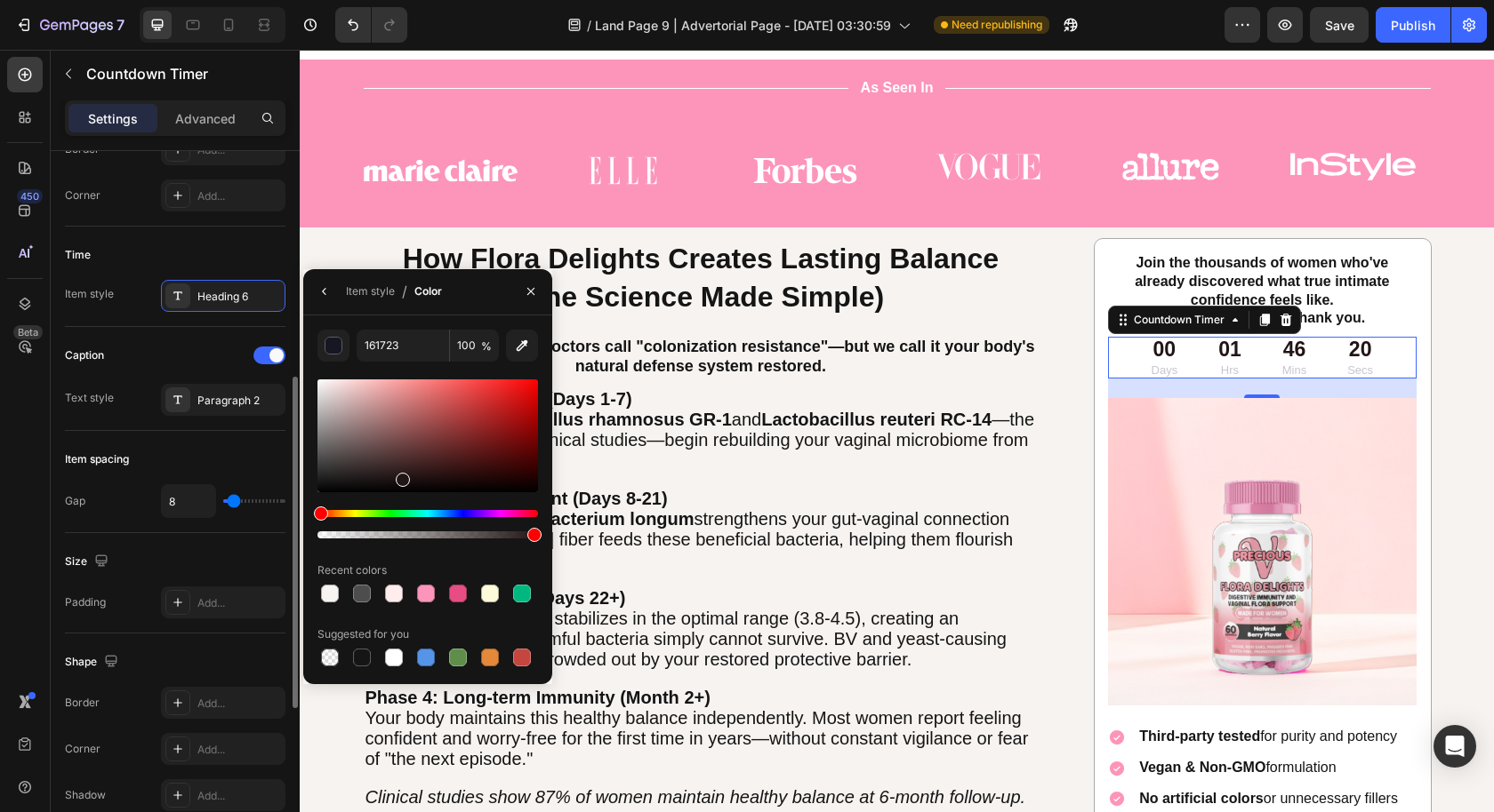
drag, startPoint x: 465, startPoint y: 508, endPoint x: 266, endPoint y: 504, distance: 199.0
click at [255, 502] on div "450 Beta Sections(30) Elements(83) Section Element Hero Section Product Detail …" at bounding box center [149, 430] width 300 height 762
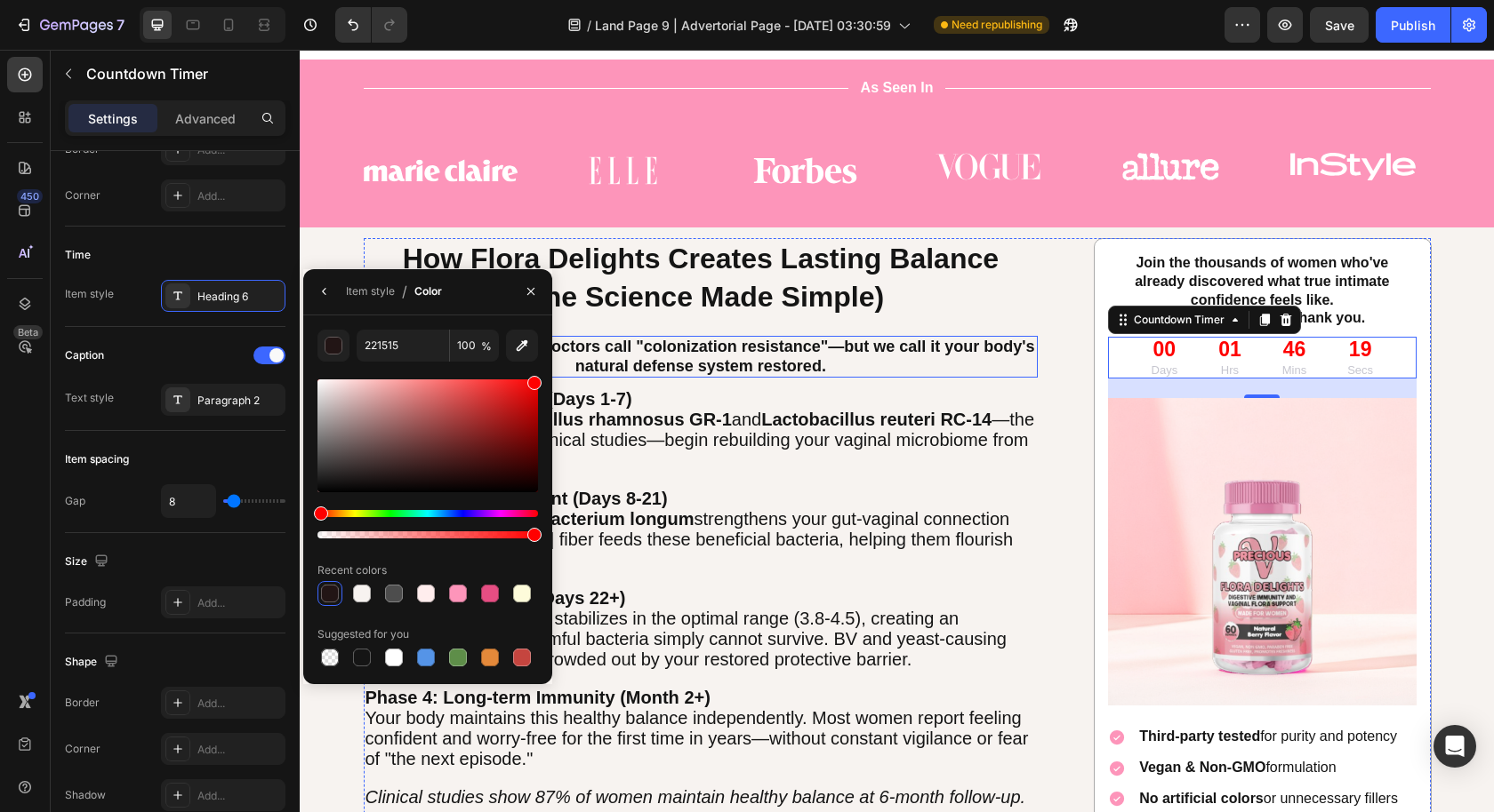
drag, startPoint x: 700, startPoint y: 527, endPoint x: 584, endPoint y: 339, distance: 220.9
type input "FF0000"
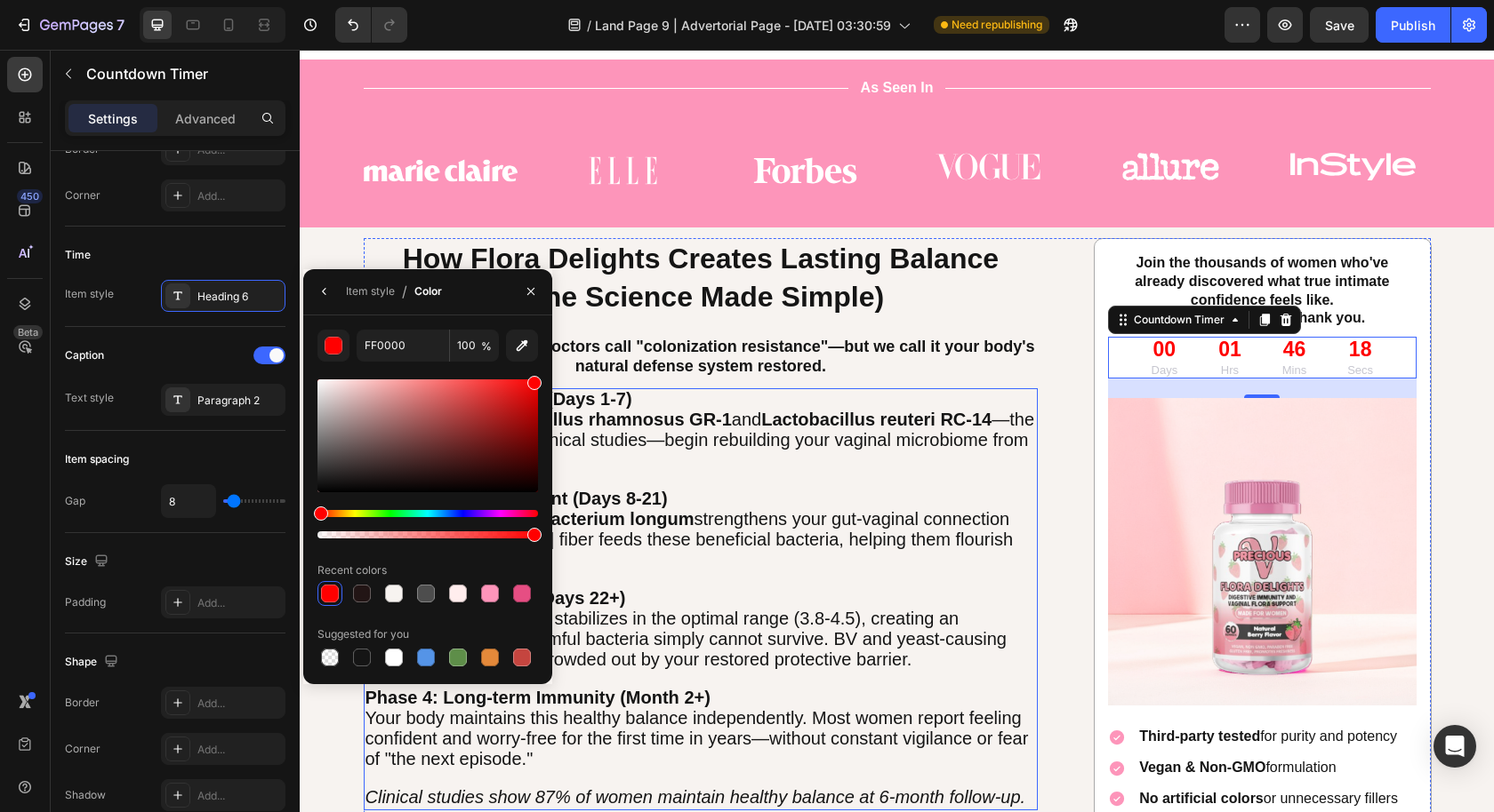
click at [707, 409] on strong "Lactobacillus rhamnosus GR-1" at bounding box center [600, 418] width 262 height 19
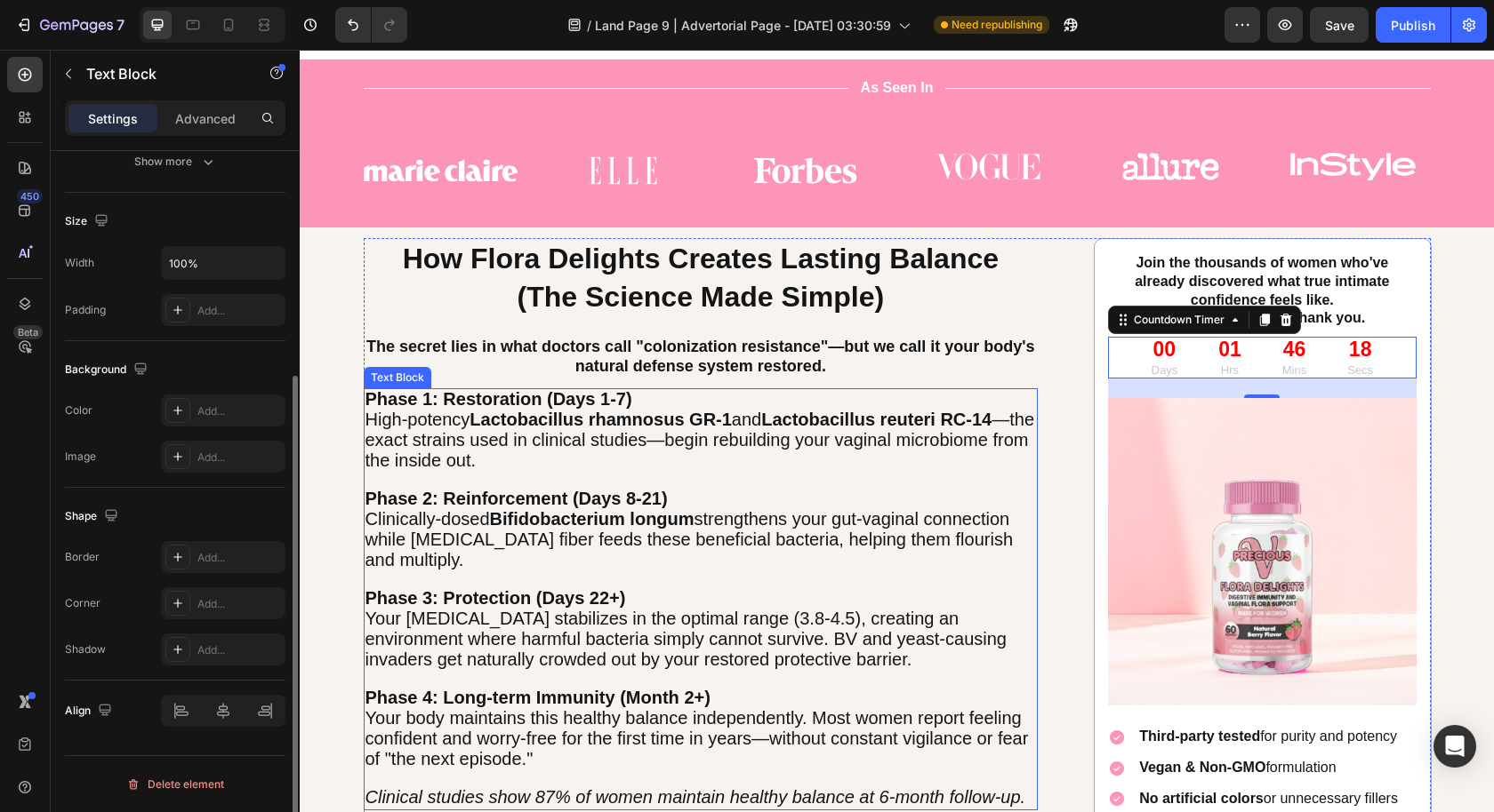
scroll to position [0, 0]
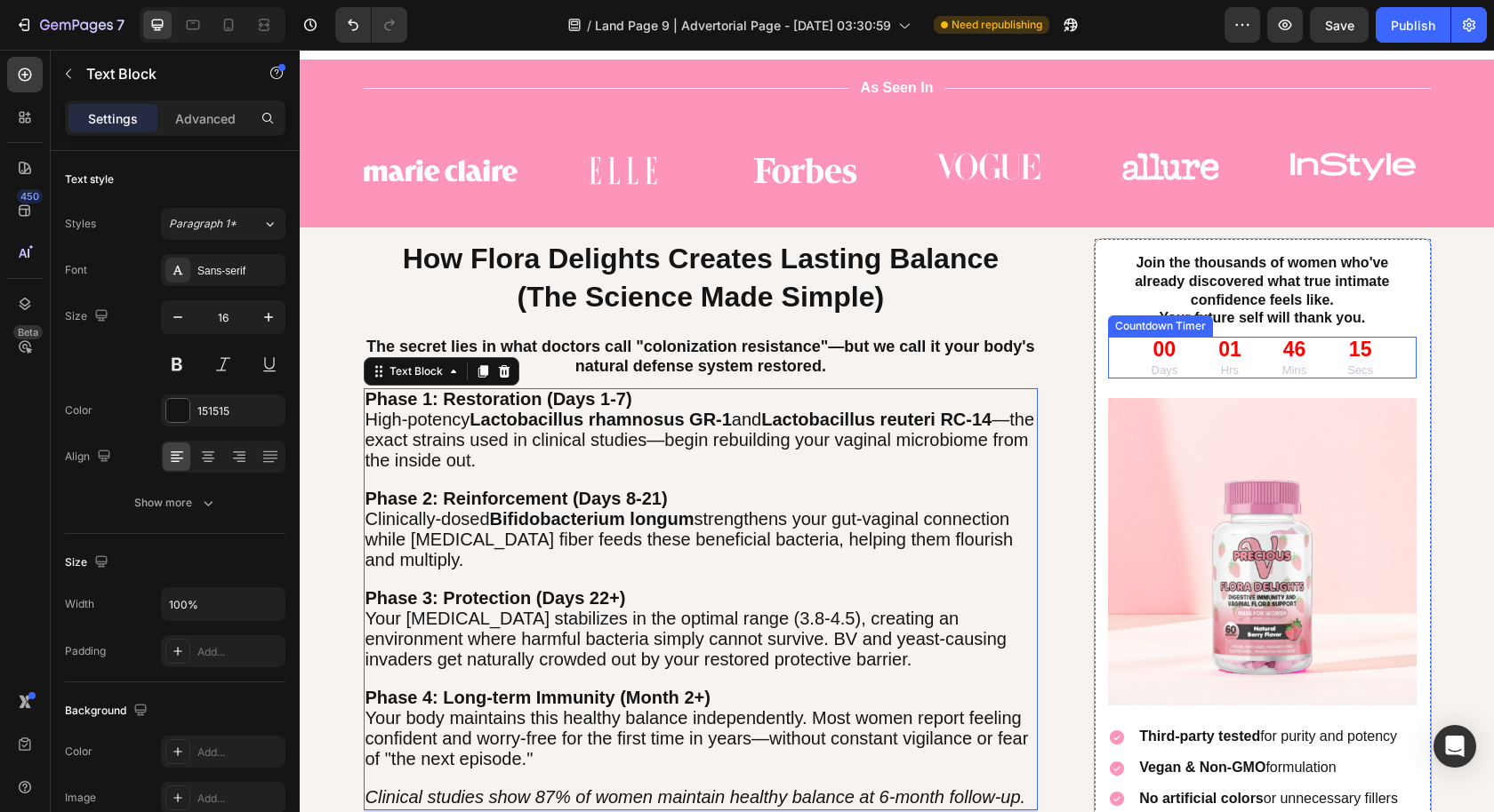
click at [1224, 372] on p "Hrs" at bounding box center [1229, 371] width 23 height 15
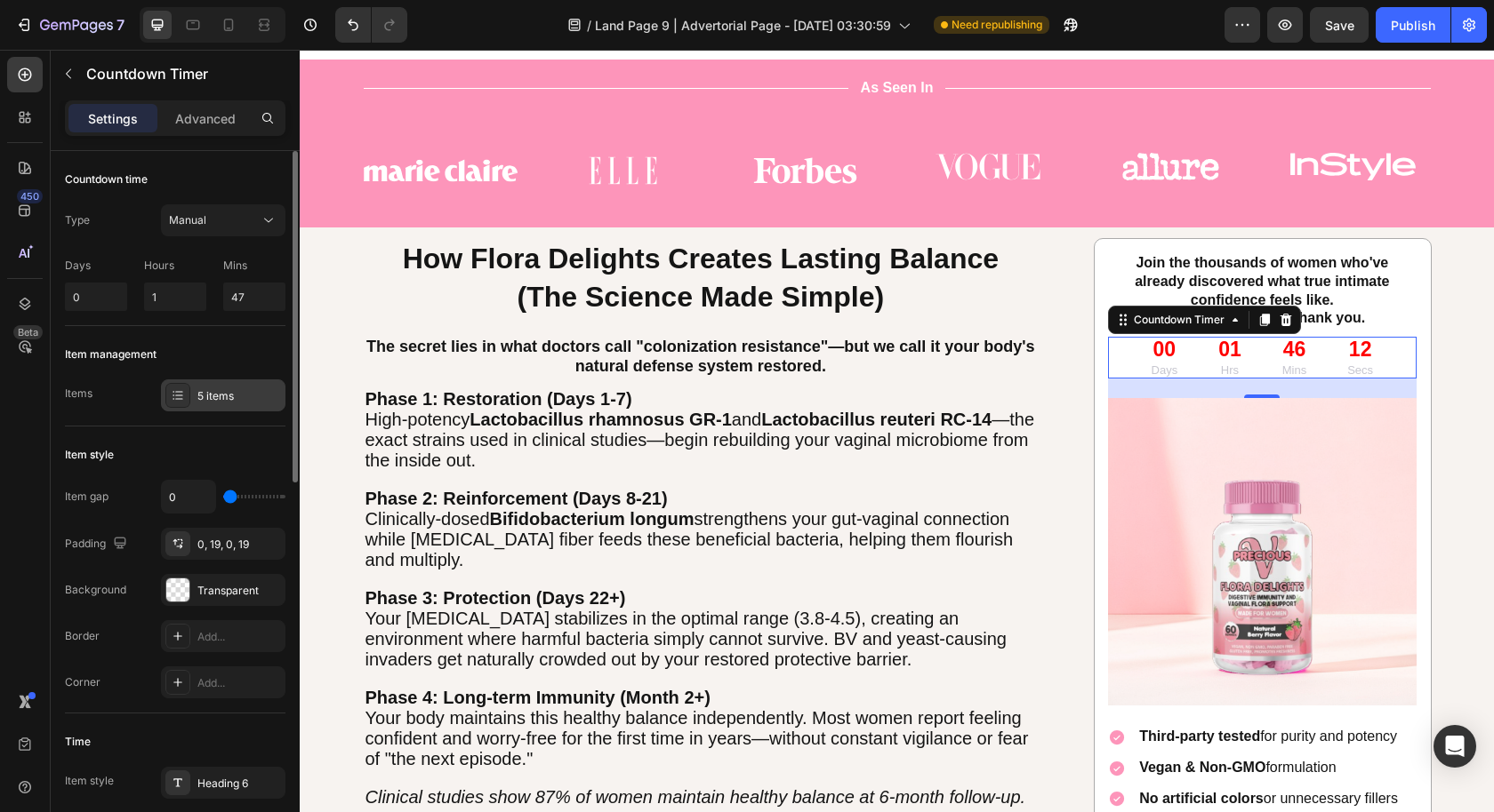
click at [224, 401] on div "5 items" at bounding box center [239, 395] width 84 height 16
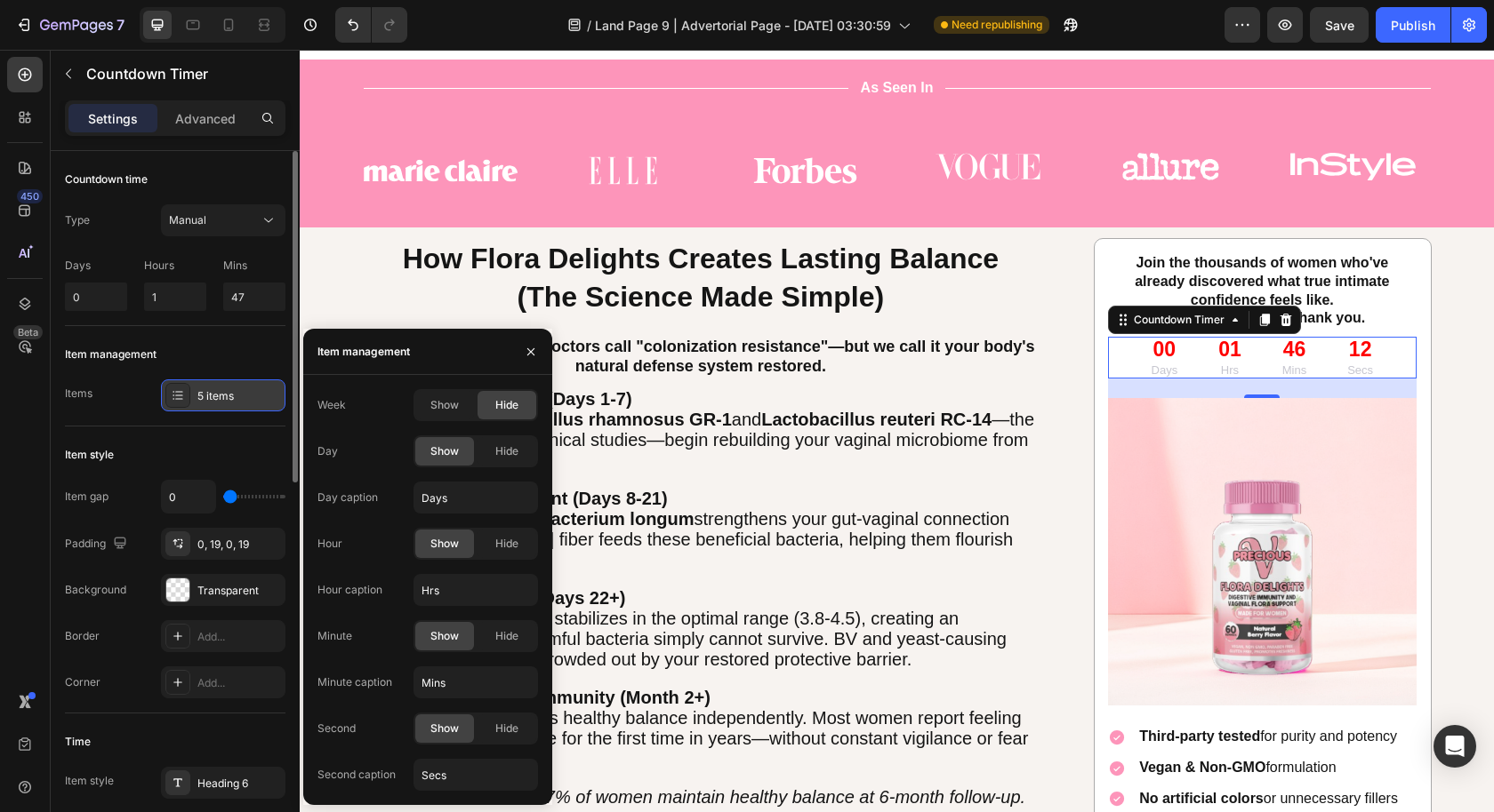
click at [220, 396] on div "5 items" at bounding box center [239, 395] width 84 height 16
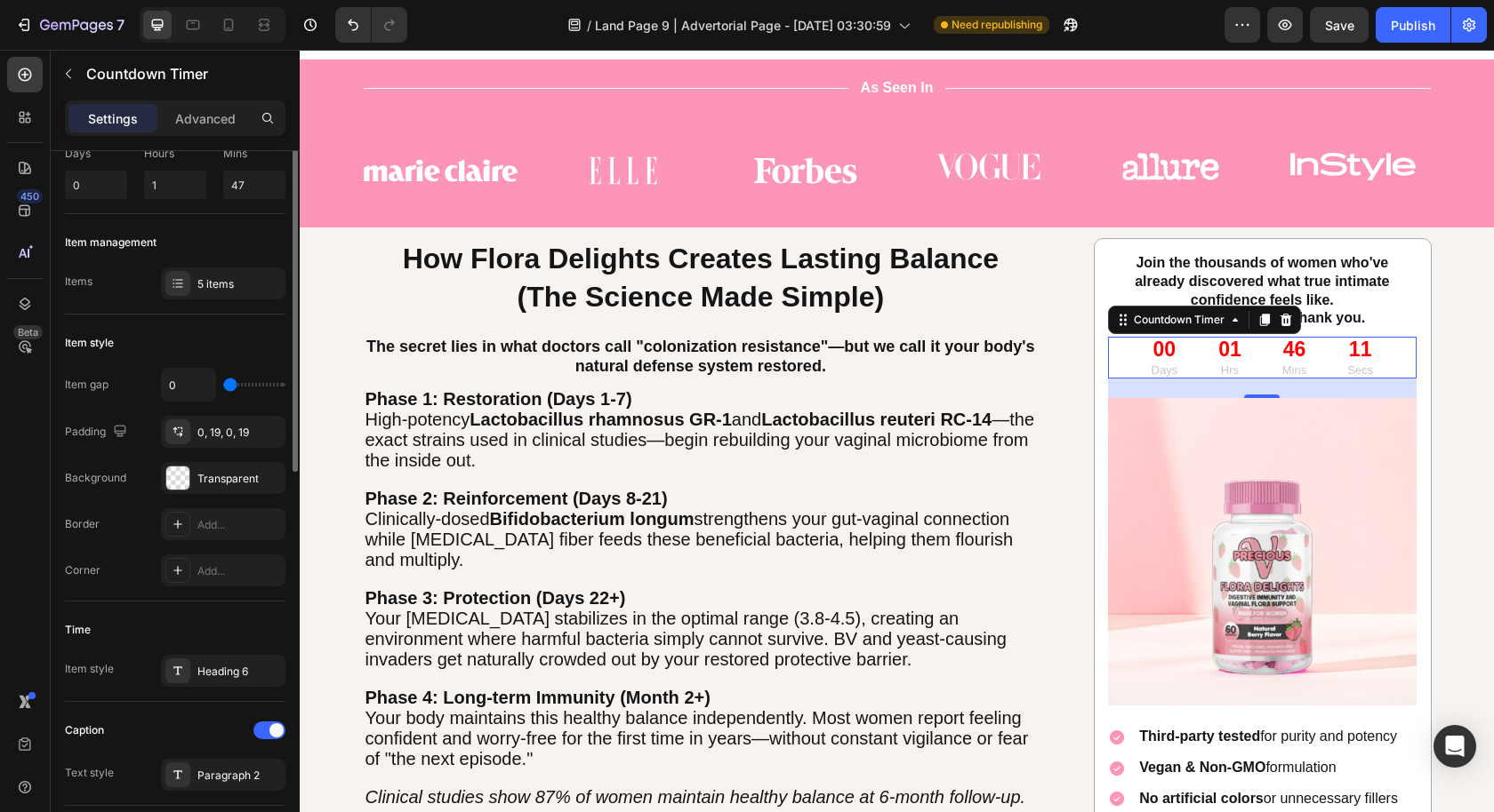
scroll to position [312, 0]
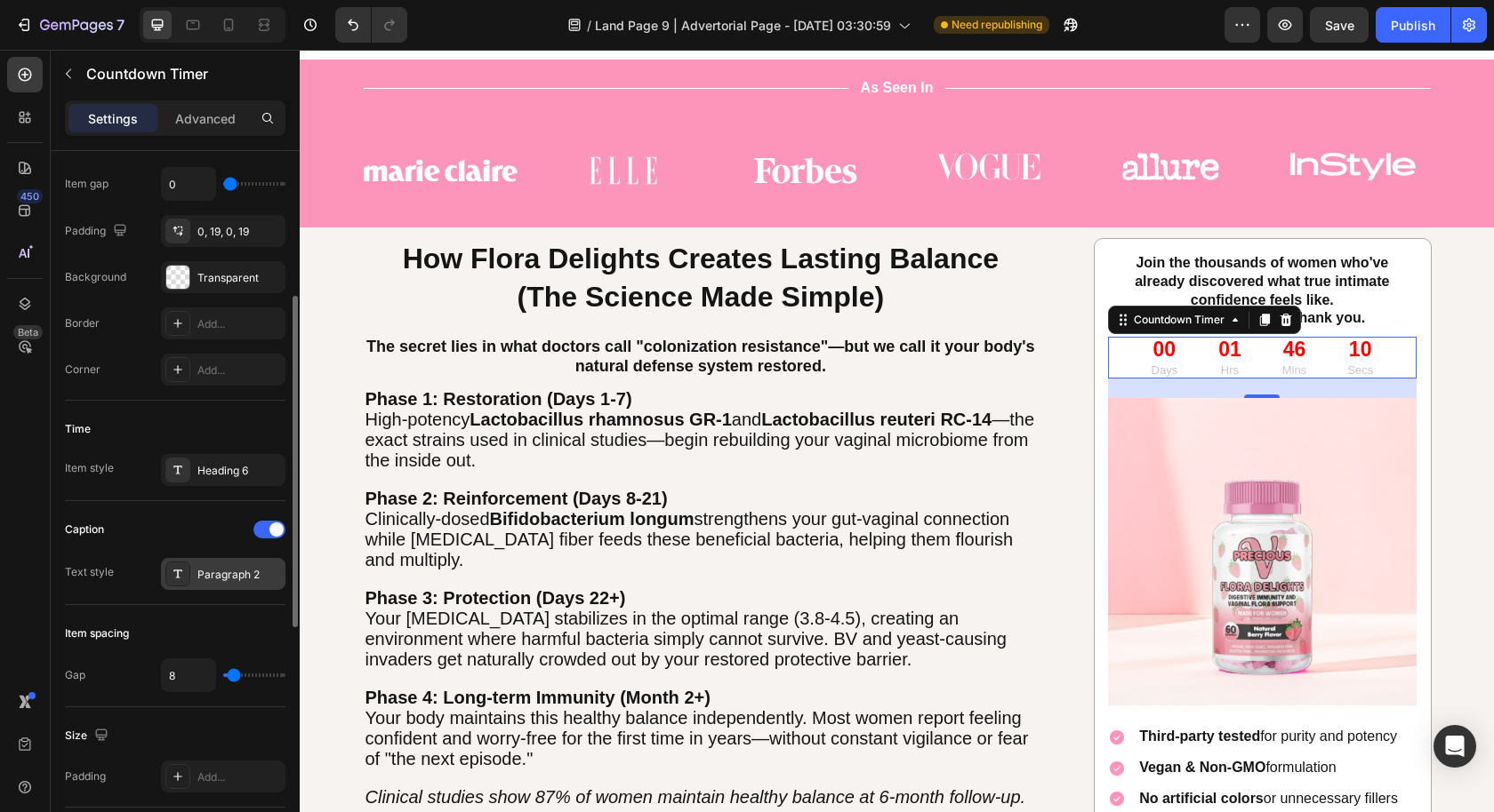
click at [218, 567] on div "Paragraph 2" at bounding box center [239, 574] width 84 height 16
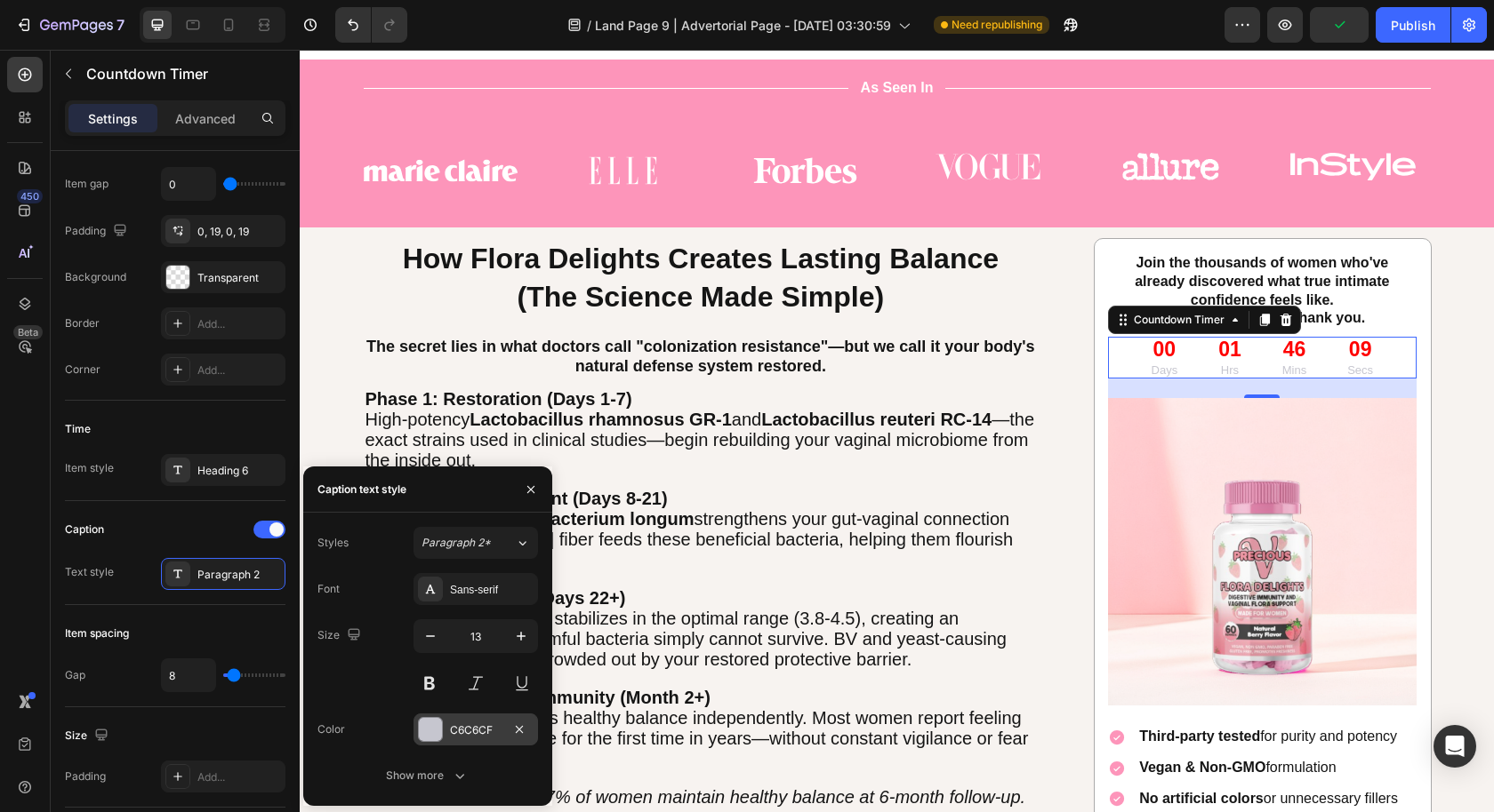
click at [457, 744] on div "C6C6CF" at bounding box center [475, 729] width 125 height 32
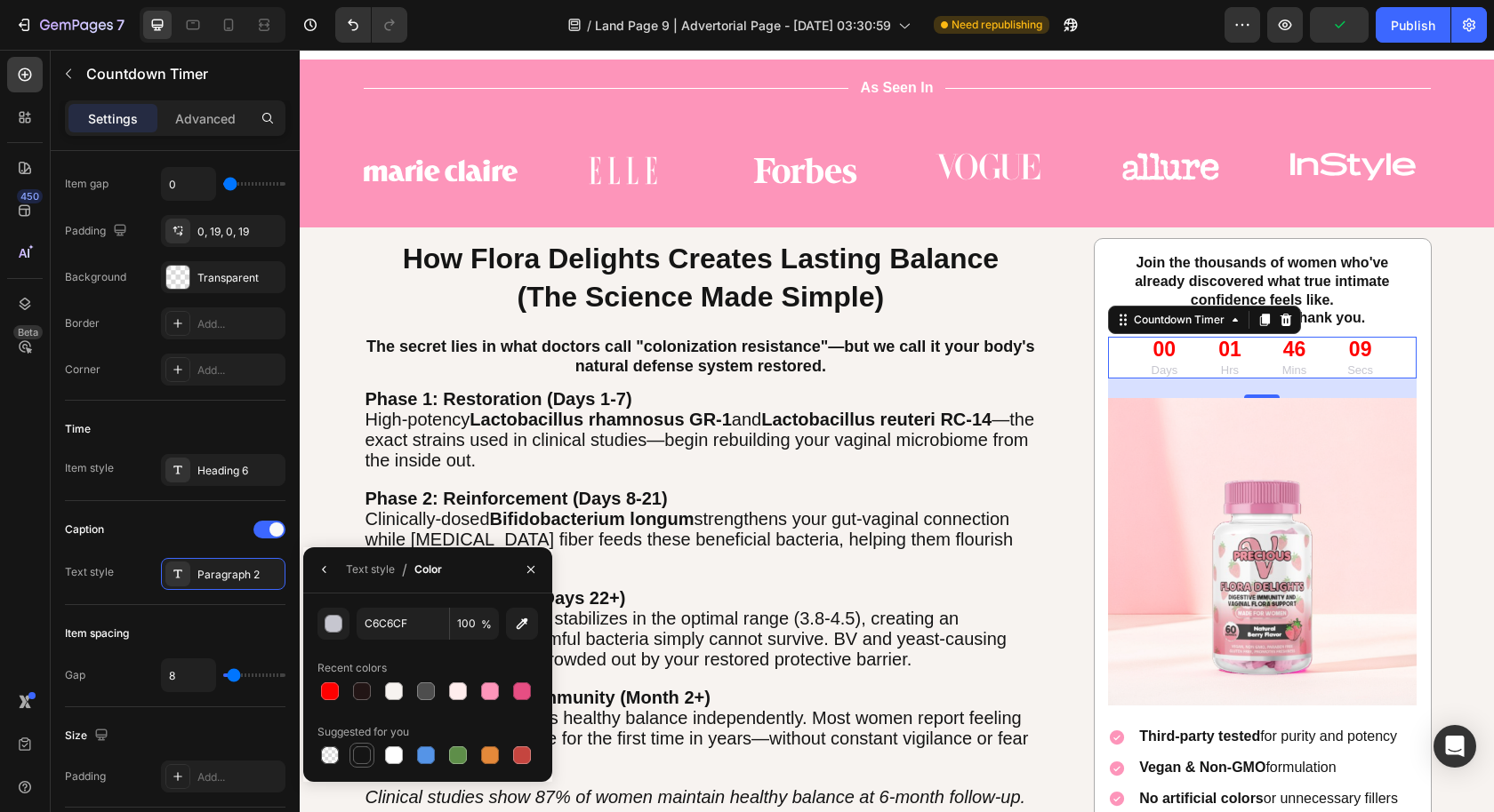
click at [365, 748] on div at bounding box center [362, 755] width 18 height 18
type input "151515"
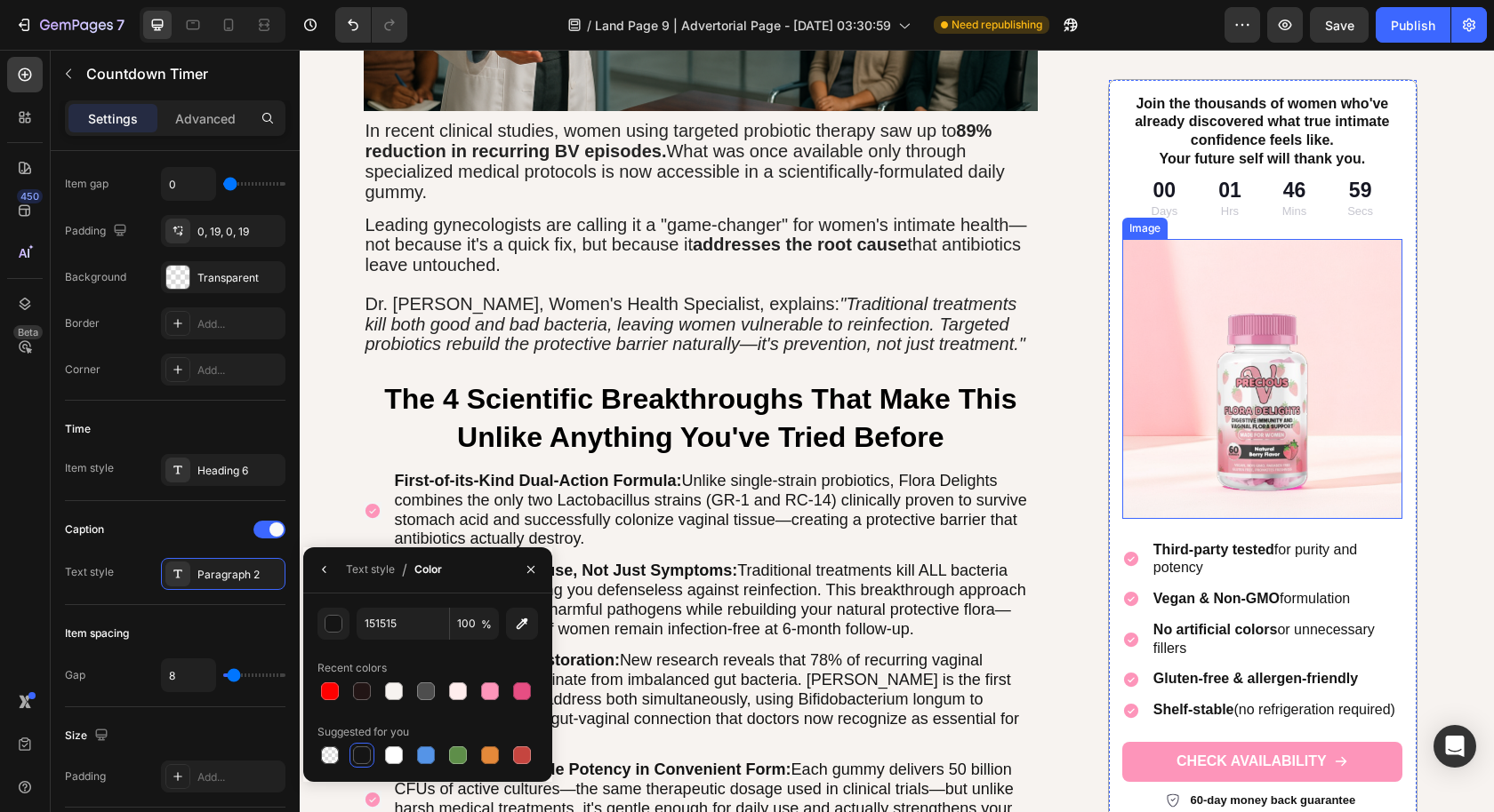
scroll to position [2201, 0]
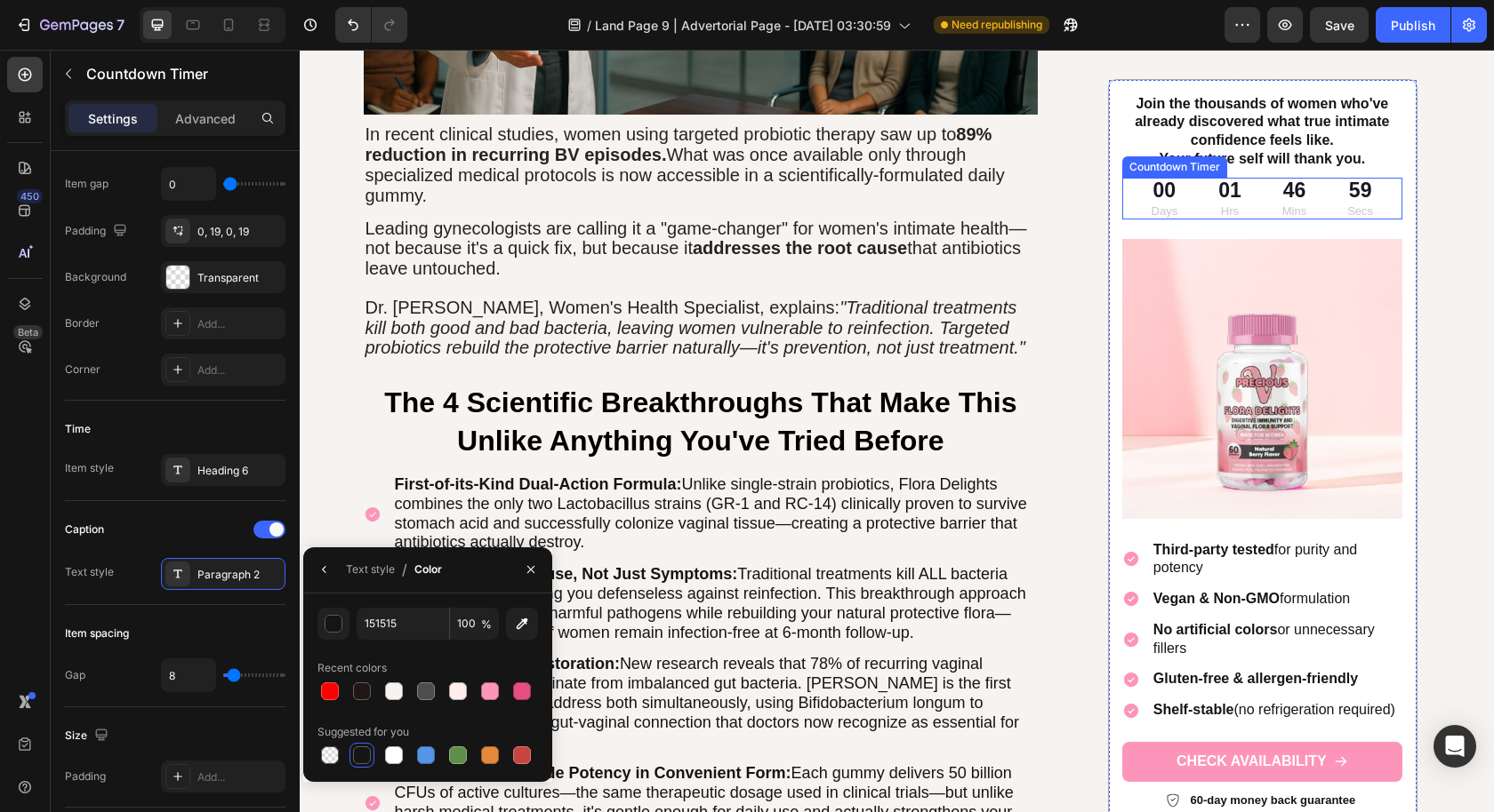
click at [1245, 184] on div "01 Hrs" at bounding box center [1230, 197] width 57 height 41
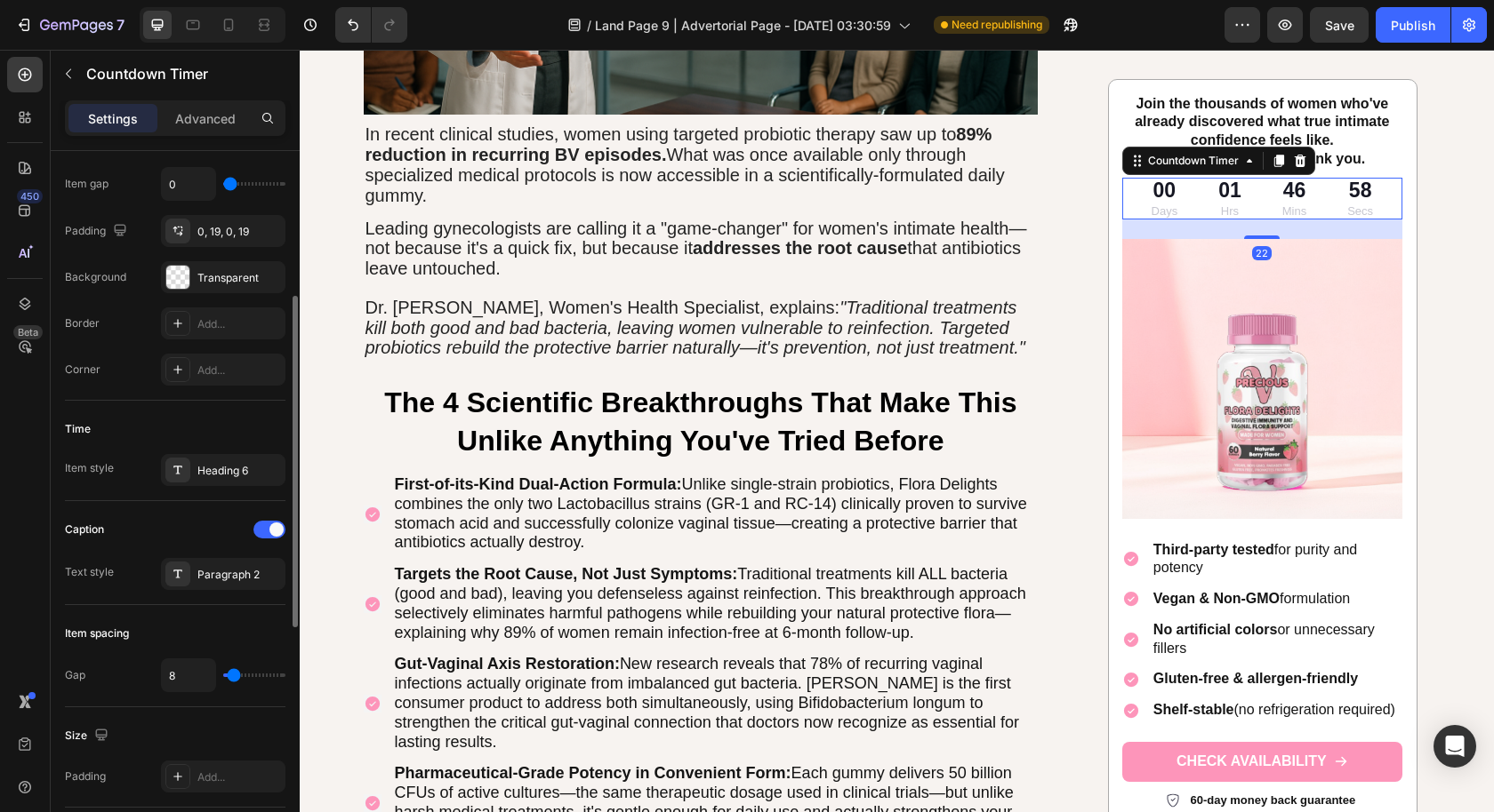
scroll to position [312, 0]
click at [226, 450] on div "Time Item style Heading 6" at bounding box center [174, 451] width 220 height 100
click at [217, 465] on div "Heading 6" at bounding box center [239, 470] width 84 height 16
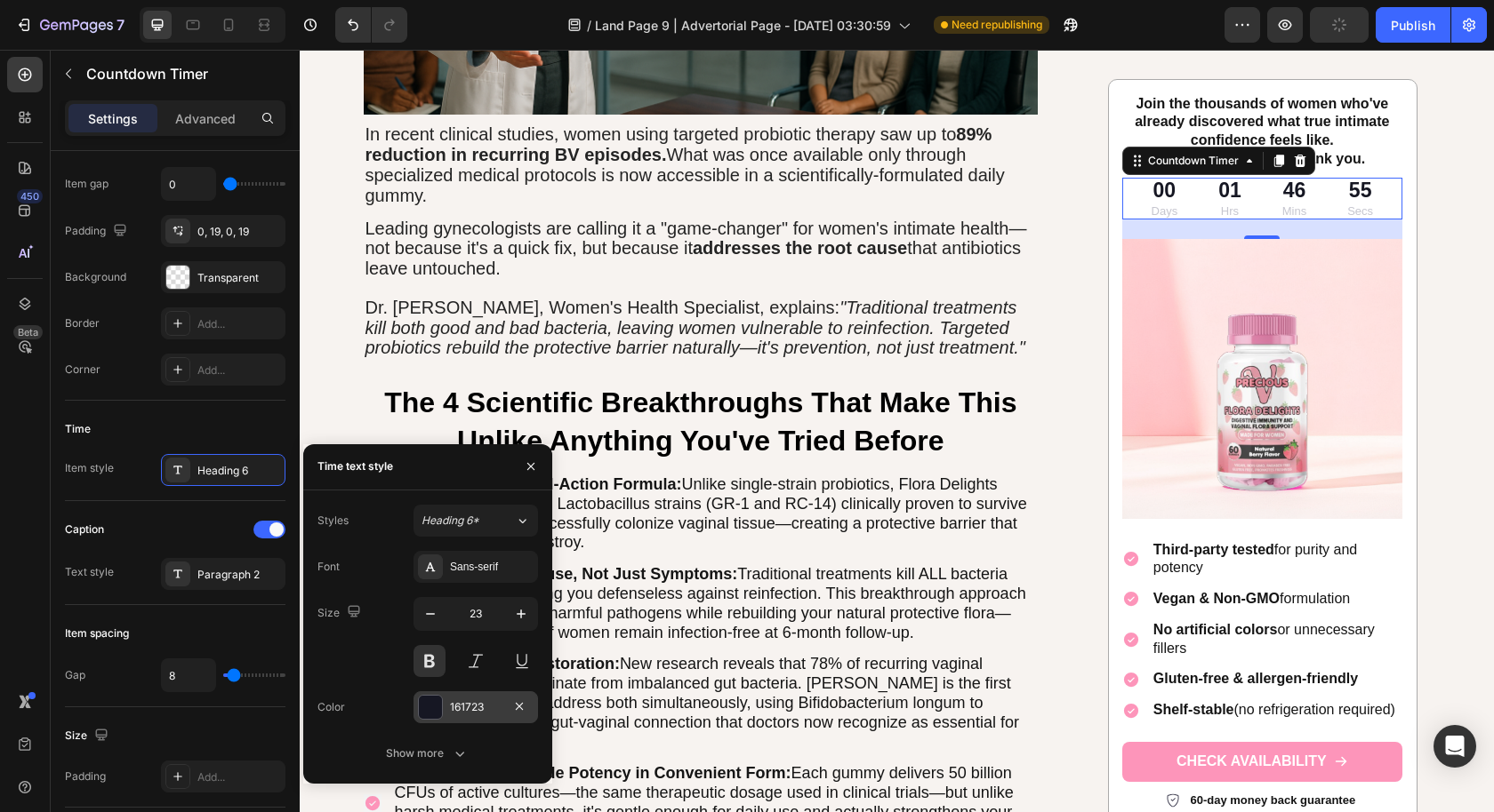
click at [453, 710] on div "161723" at bounding box center [476, 707] width 52 height 16
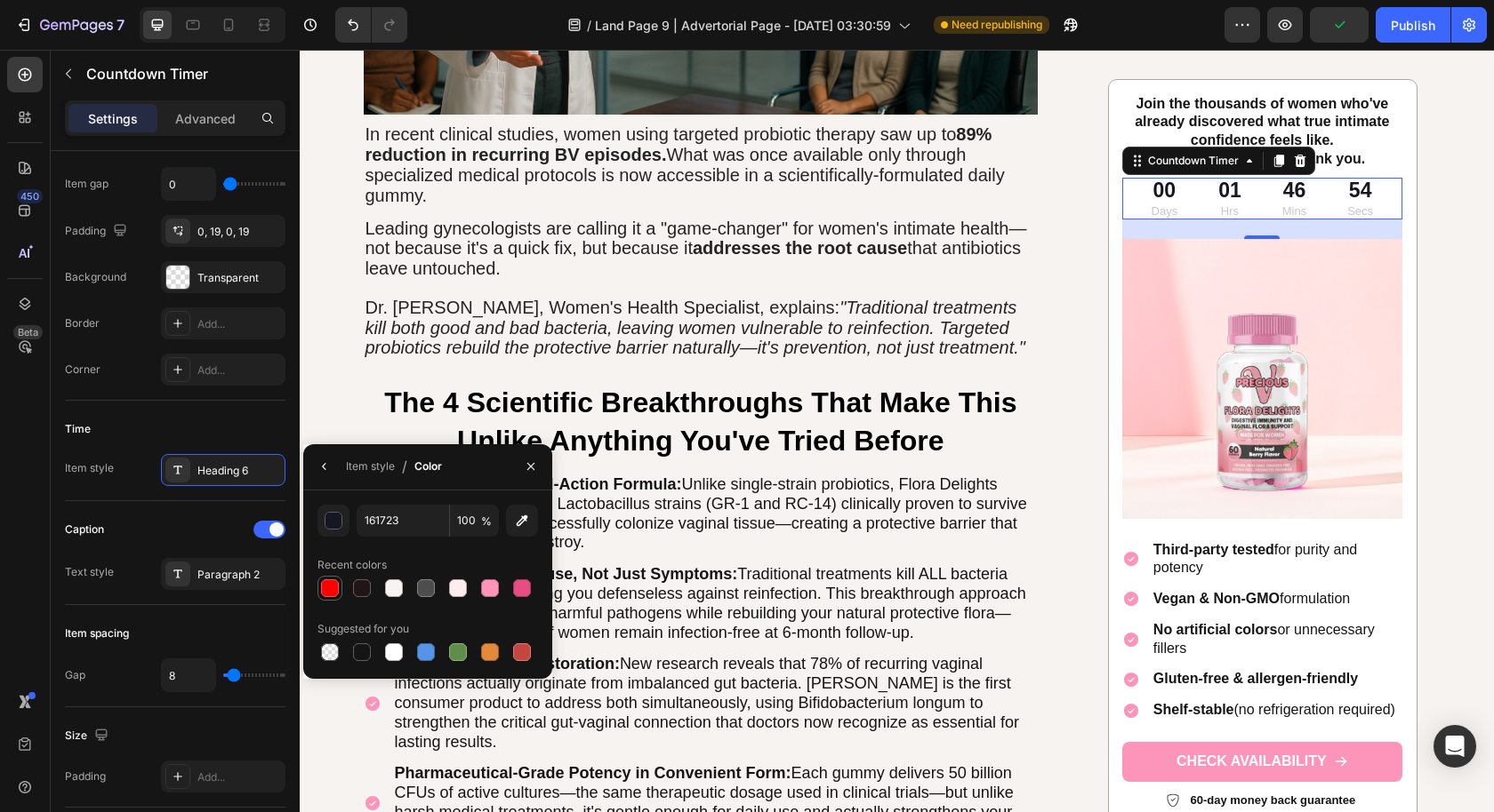
click at [322, 585] on div at bounding box center [329, 588] width 18 height 18
type input "FF0000"
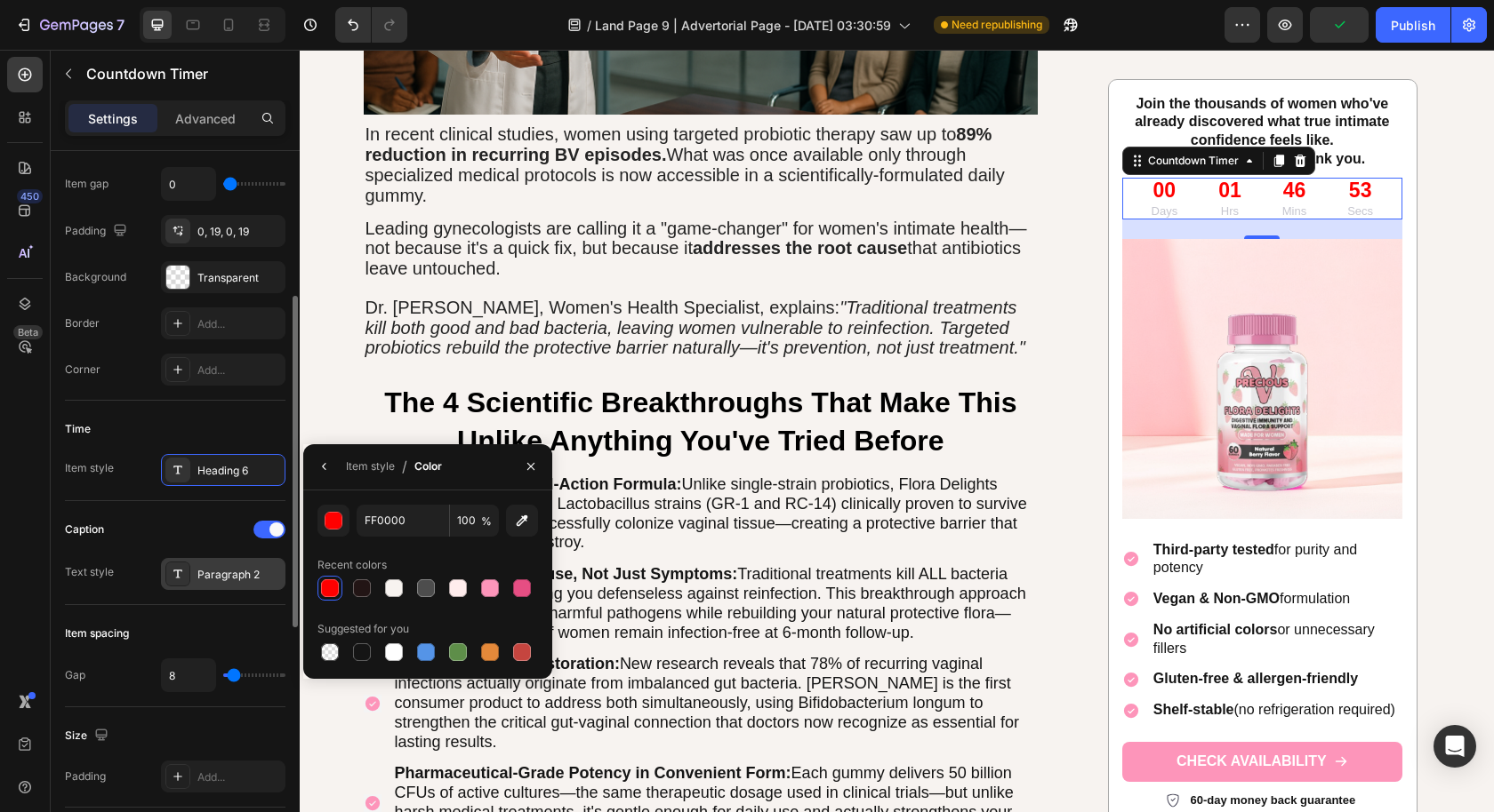
click at [210, 567] on div "Paragraph 2" at bounding box center [239, 574] width 84 height 16
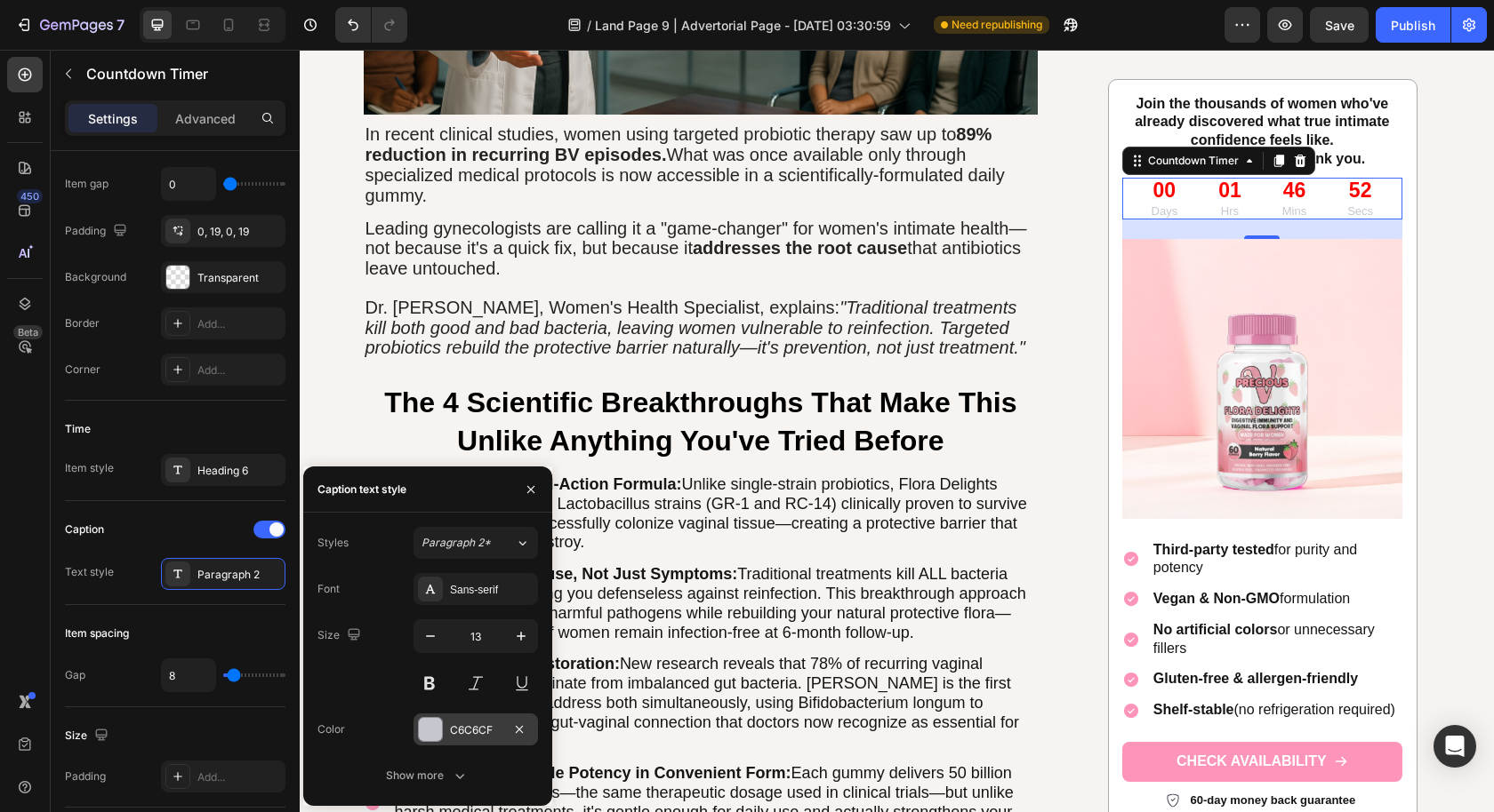
click at [464, 729] on div "C6C6CF" at bounding box center [476, 730] width 52 height 16
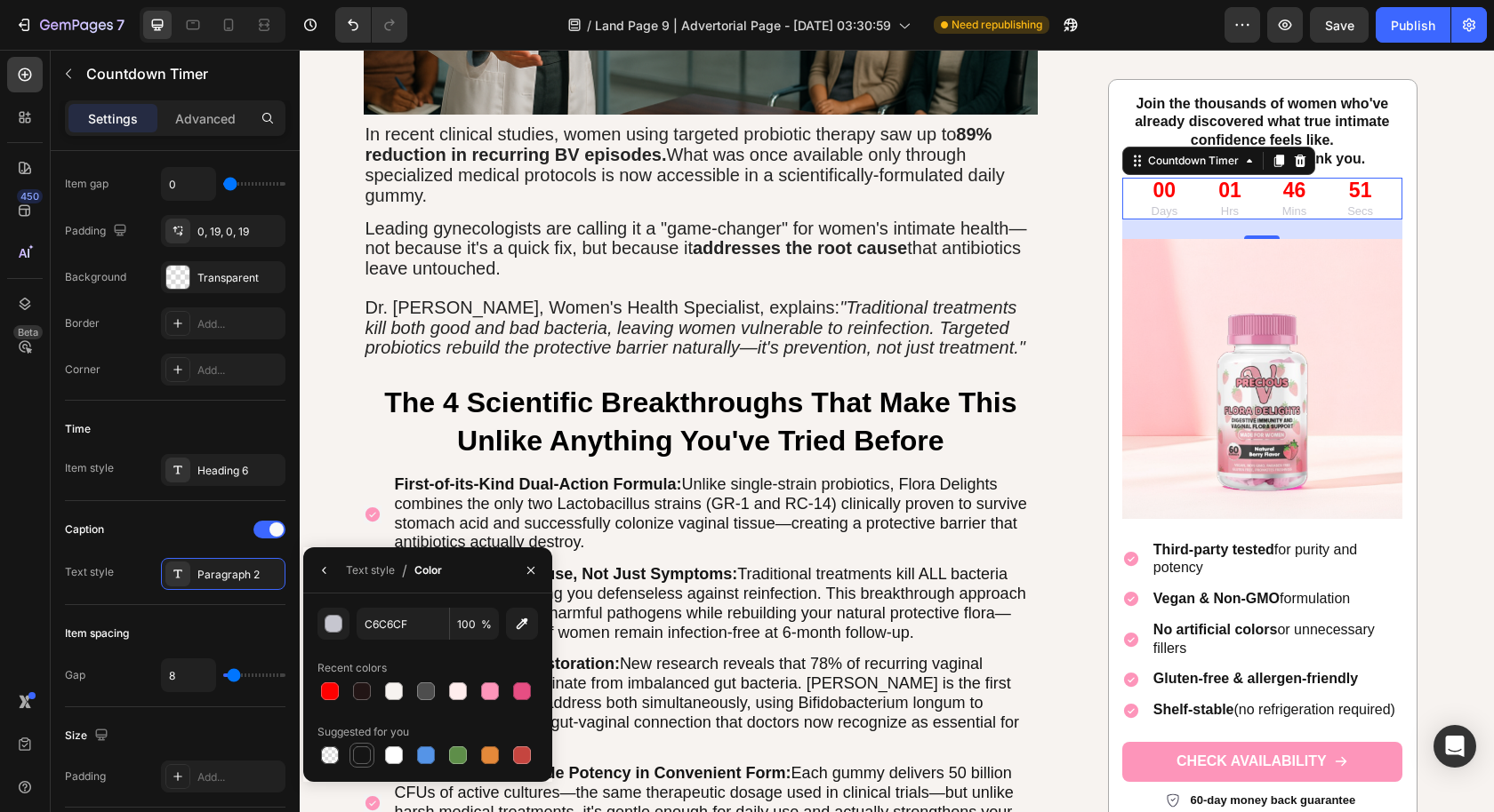
click at [357, 754] on div at bounding box center [362, 755] width 18 height 18
type input "151515"
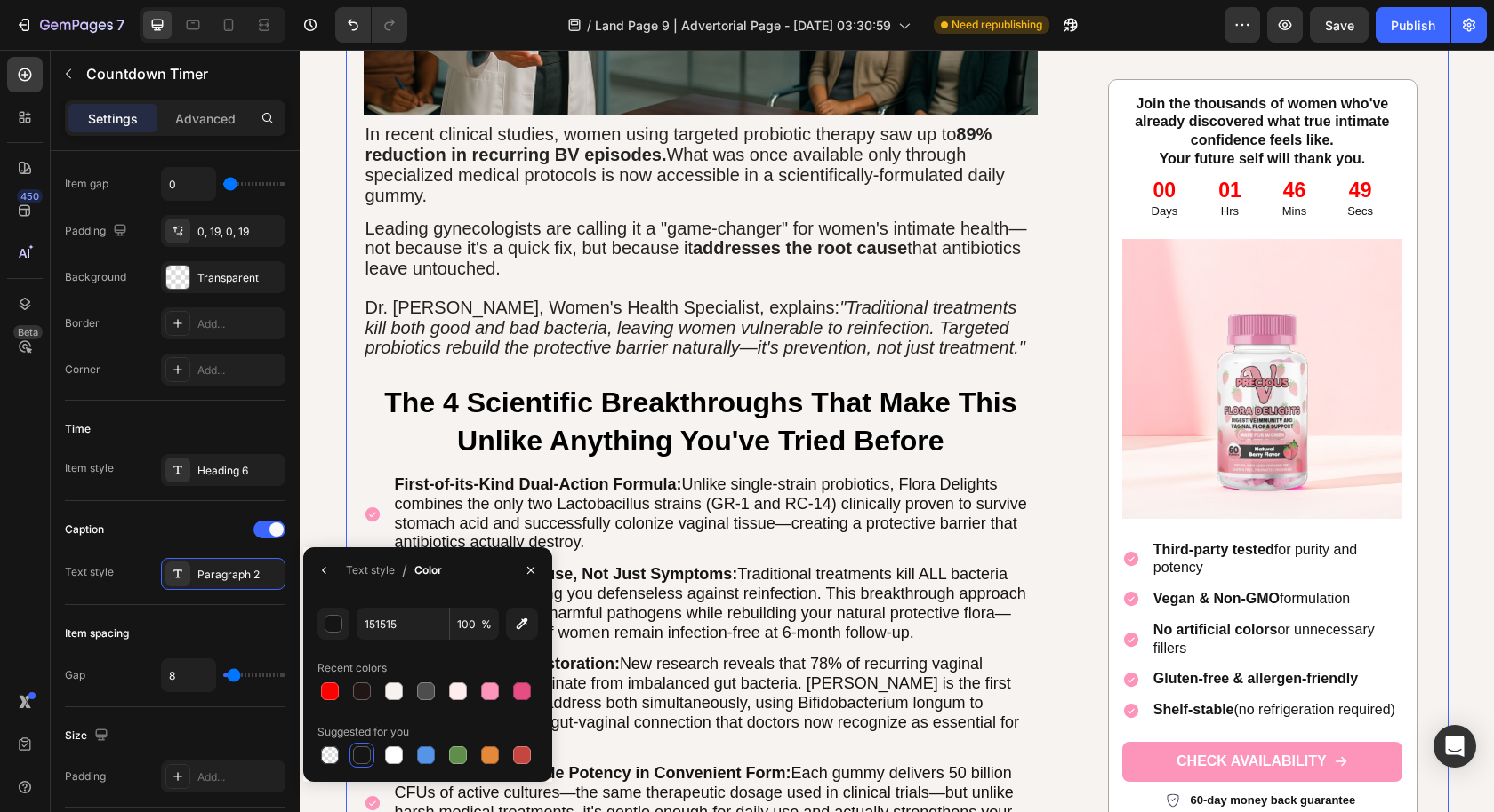
click at [1426, 406] on div "Image If you've been trapped in the exhausting cycle of recurring BV and yeast …" at bounding box center [896, 22] width 1102 height 3545
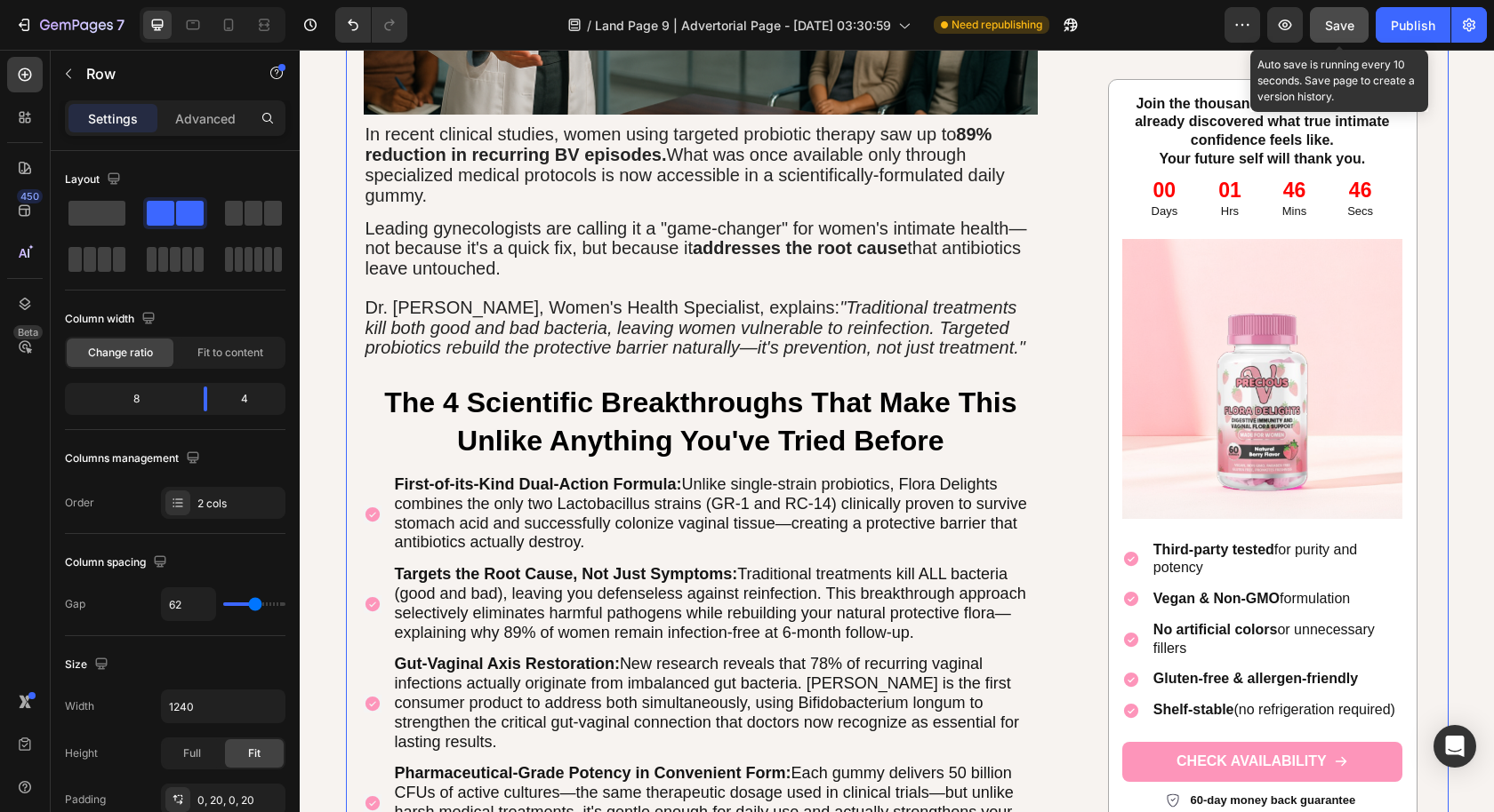
click at [1320, 34] on button "Save" at bounding box center [1339, 25] width 59 height 36
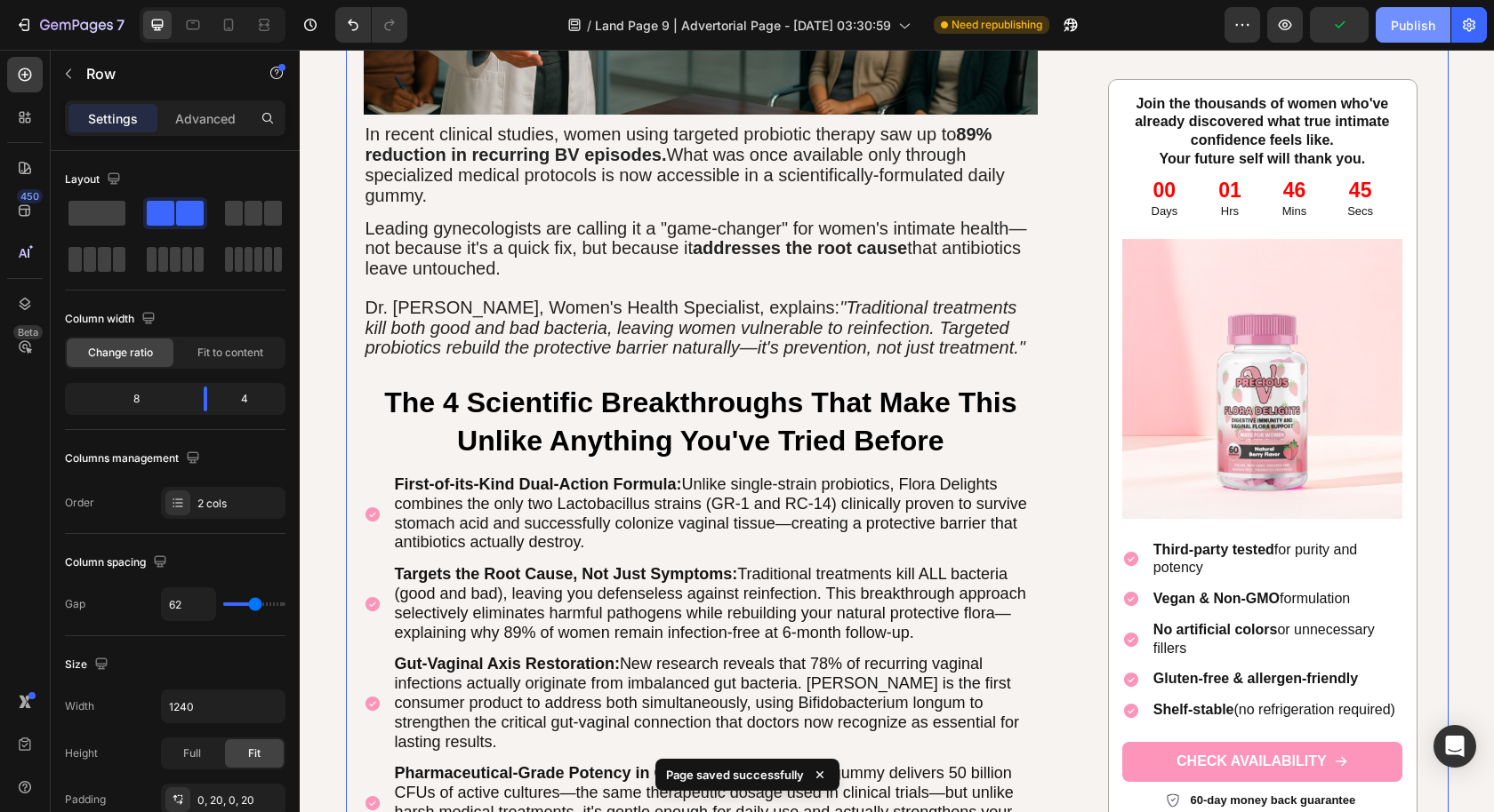
click at [1398, 25] on div "Publish" at bounding box center [1413, 25] width 44 height 18
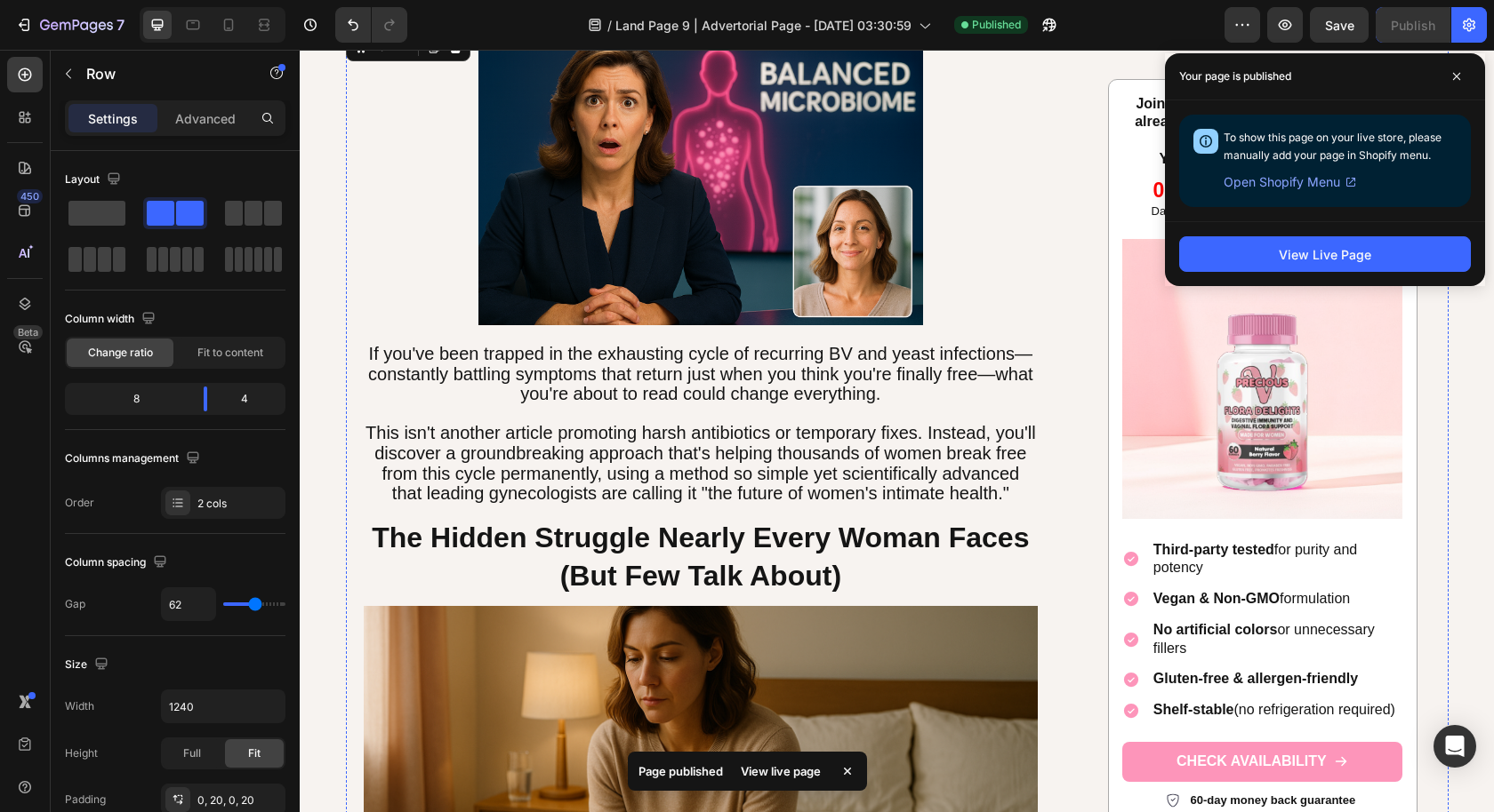
scroll to position [96, 0]
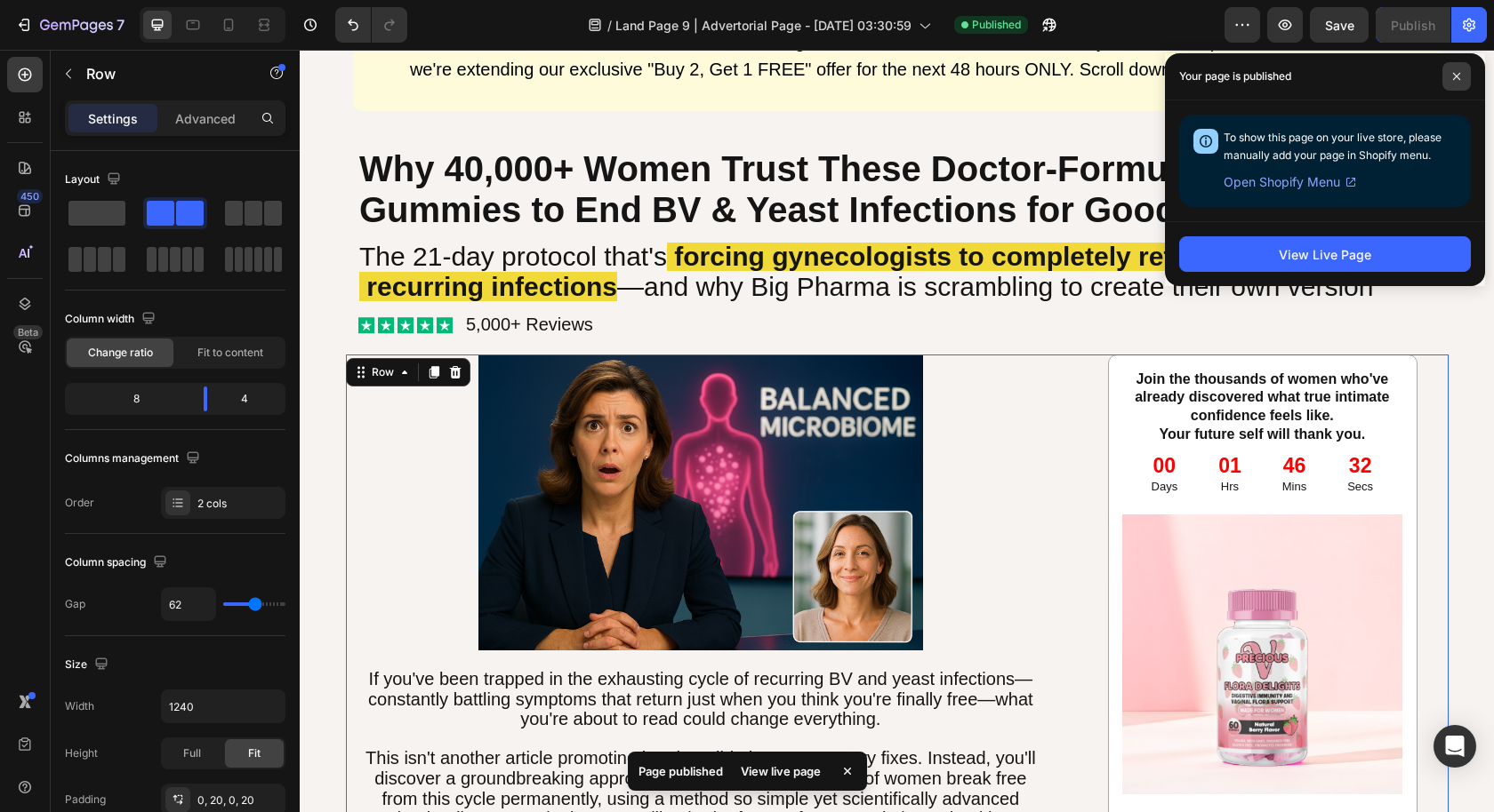
click at [1452, 79] on icon at bounding box center [1456, 76] width 7 height 7
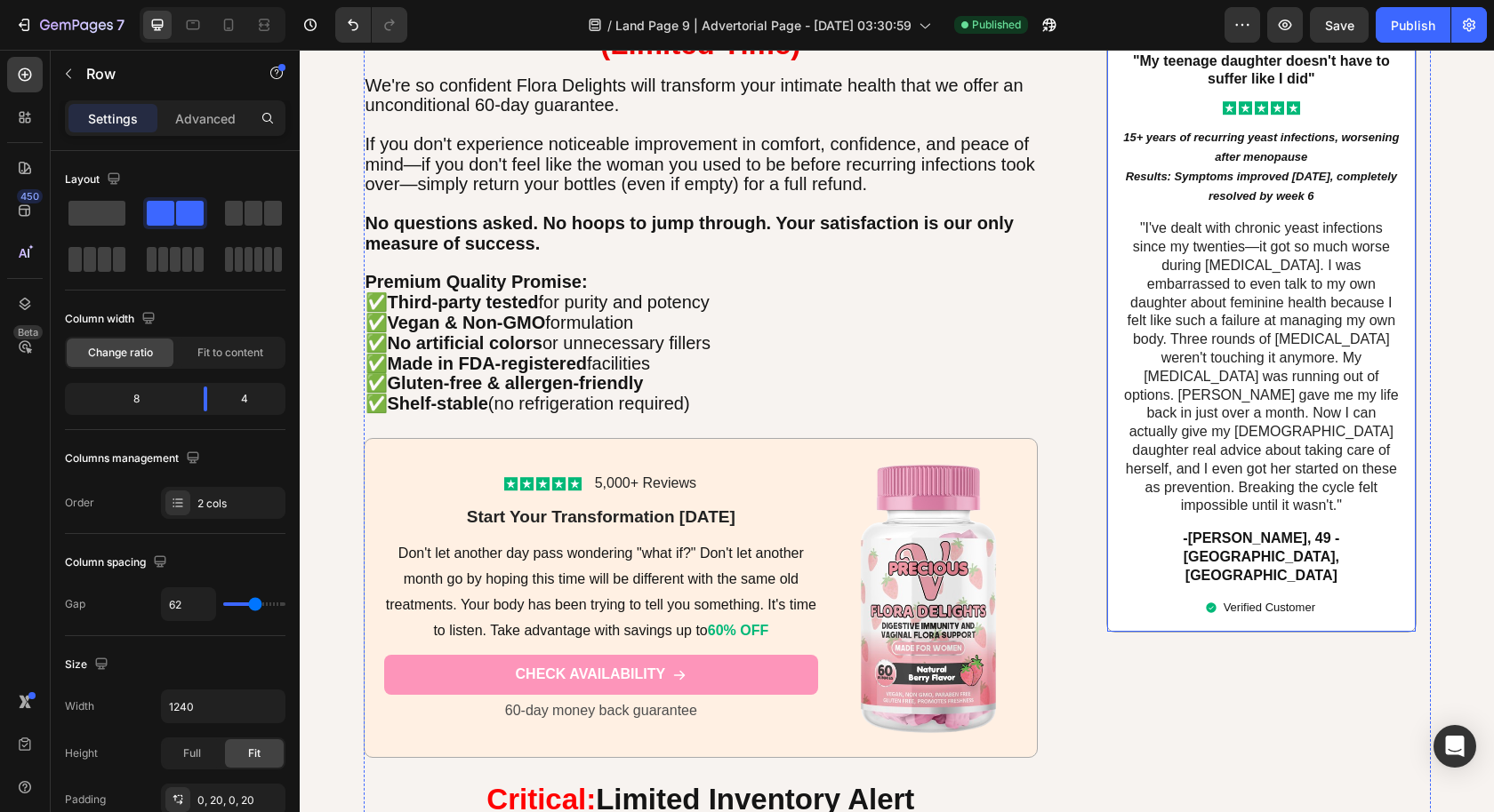
scroll to position [6549, 0]
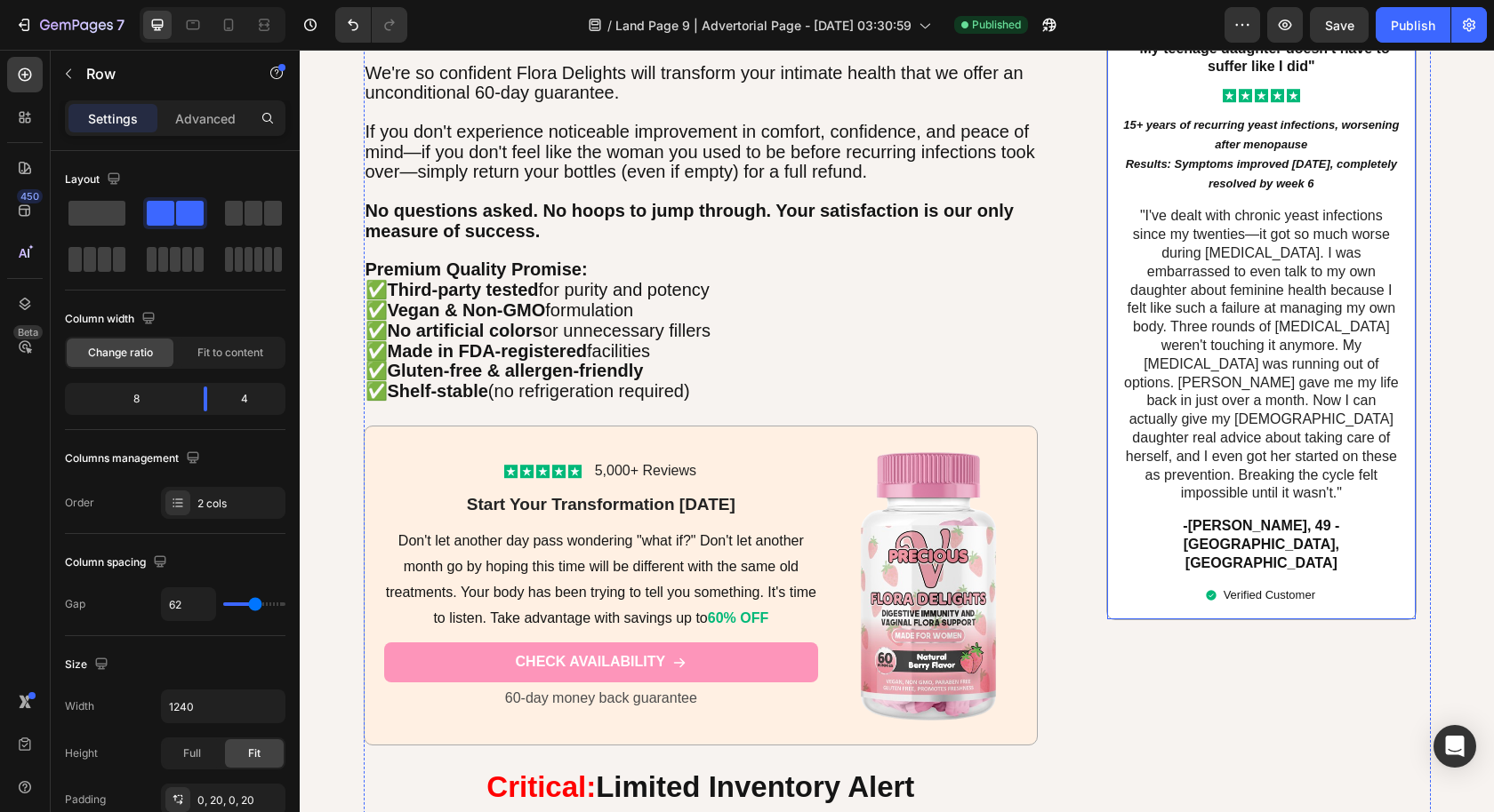
click at [1385, 585] on div "Verified Customer" at bounding box center [1261, 595] width 281 height 20
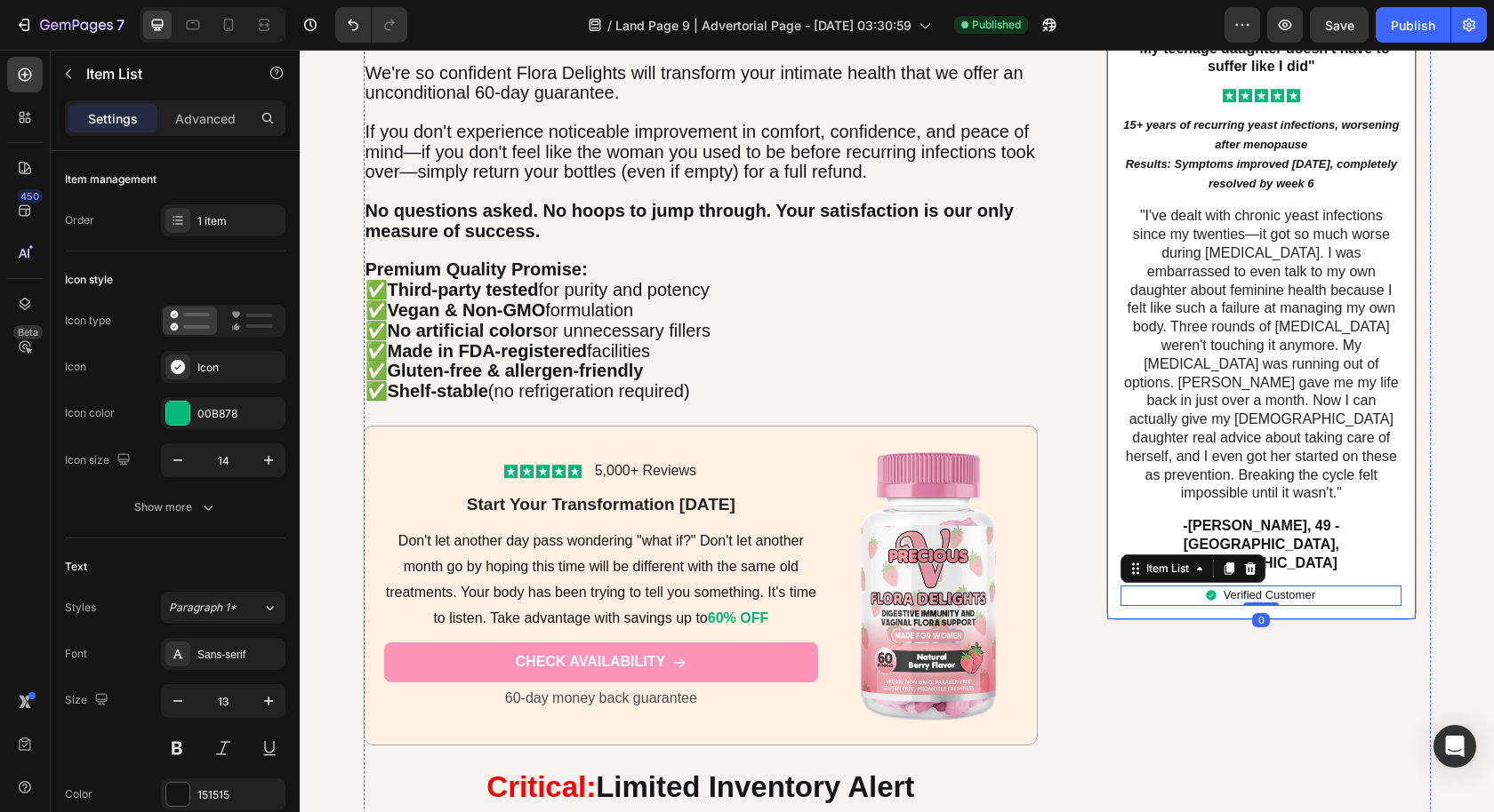
click at [1400, 526] on div "Image "My teenage daughter doesn't have to suffer like I did" Text Block Icon I…" at bounding box center [1261, 177] width 310 height 886
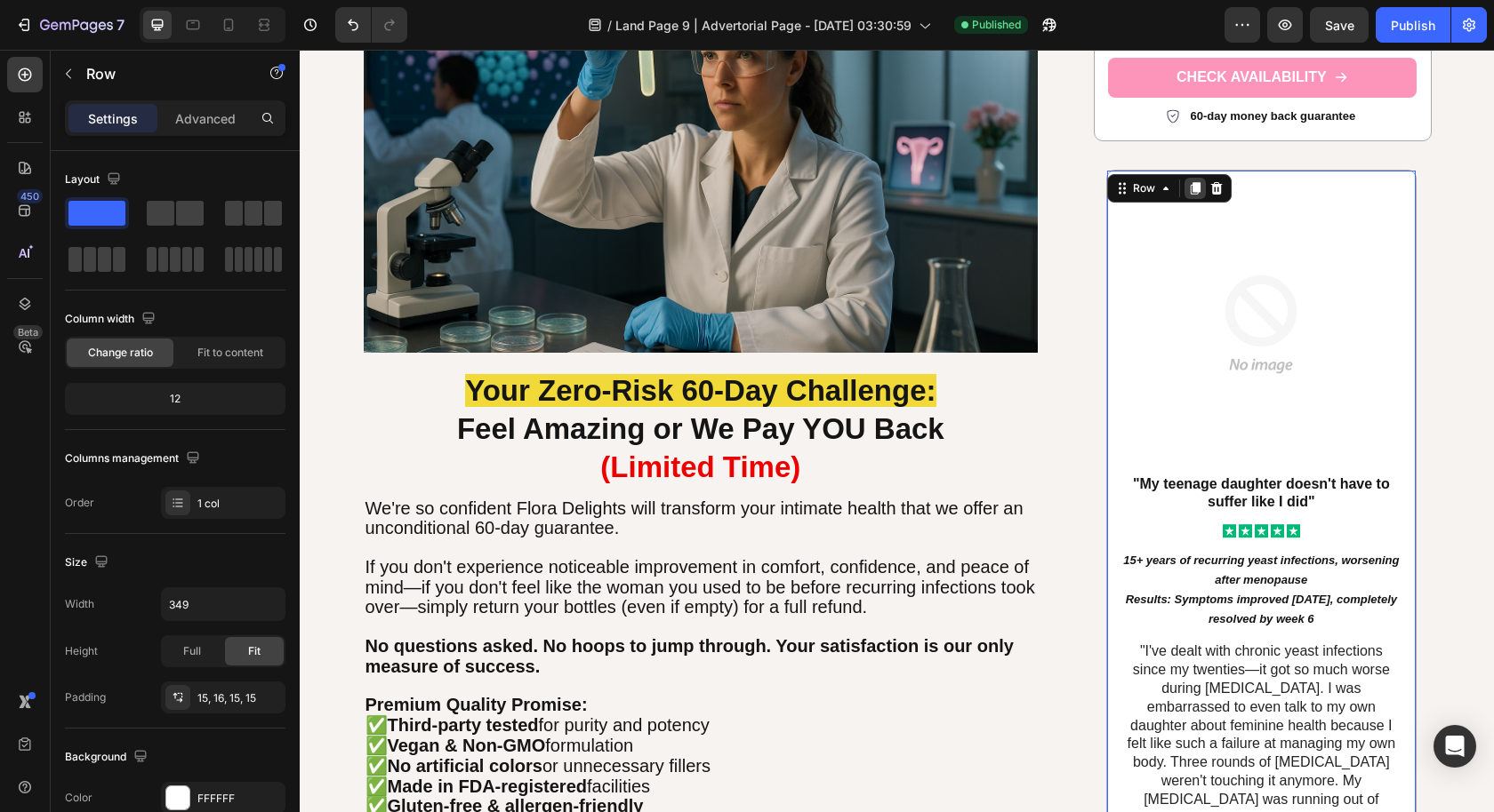
click at [1191, 182] on icon at bounding box center [1195, 188] width 10 height 12
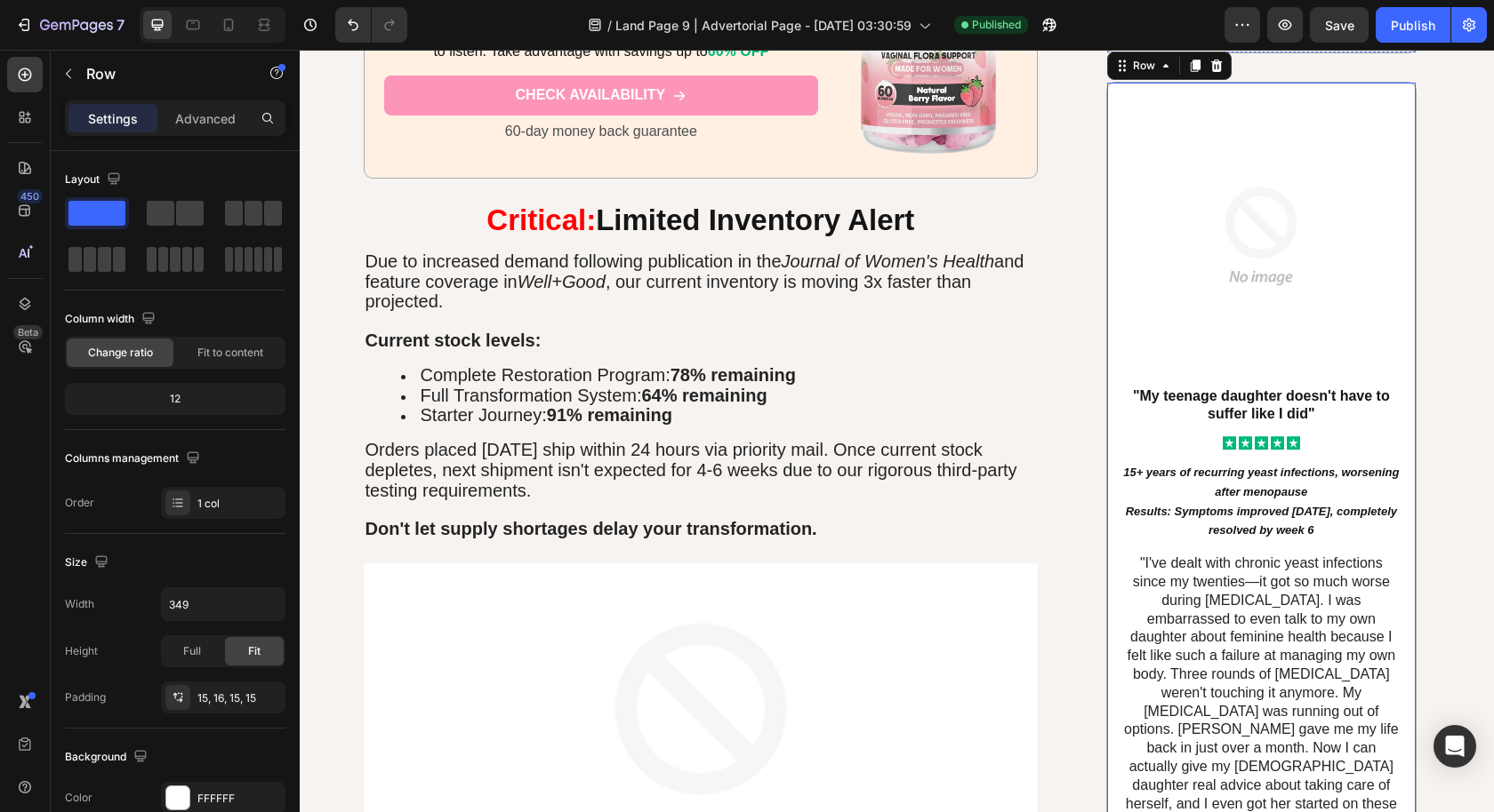
scroll to position [7127, 0]
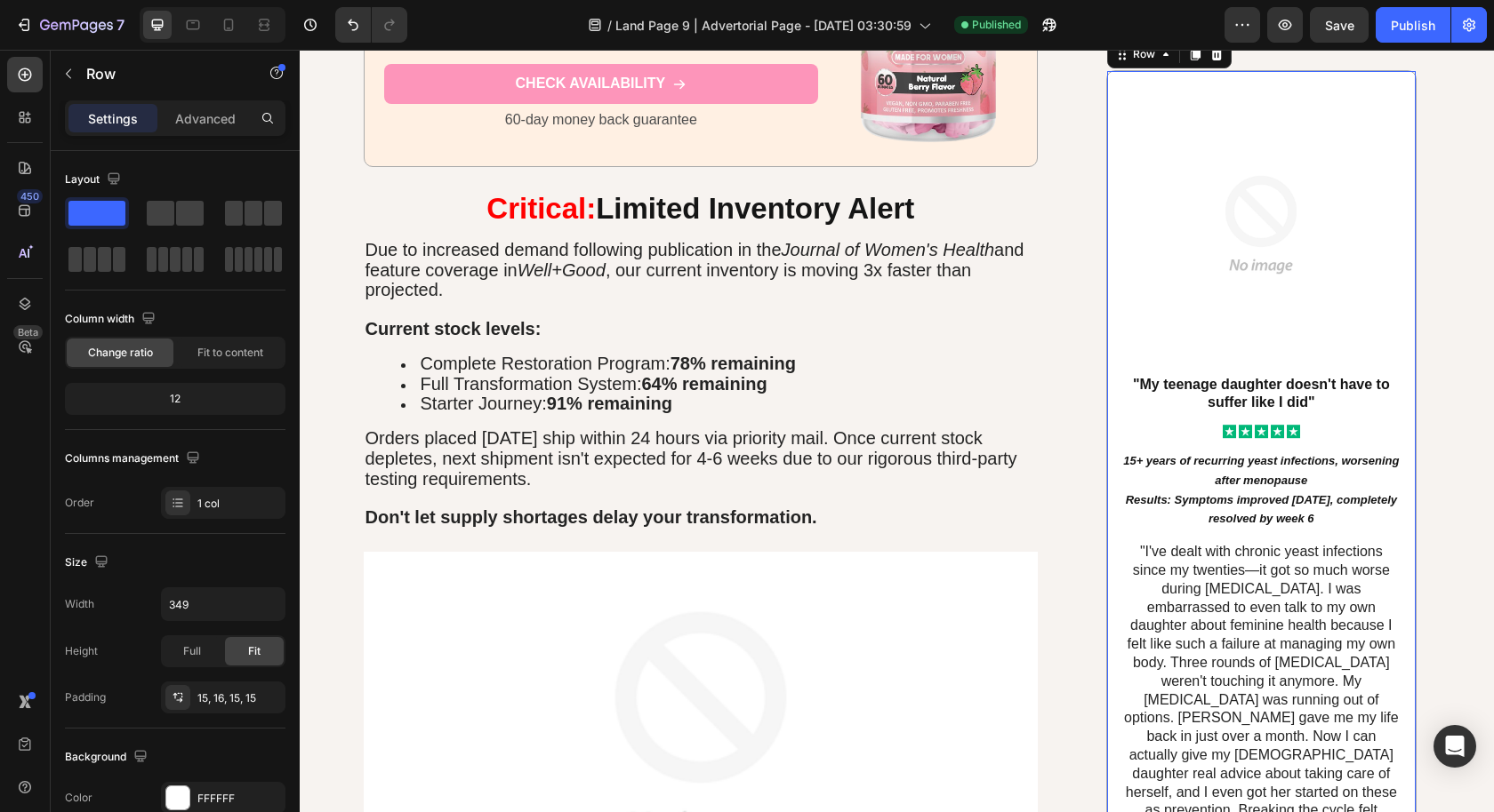
click at [1398, 441] on div "Image "My teenage daughter doesn't have to suffer like I did" Text Block Icon I…" at bounding box center [1261, 512] width 310 height 886
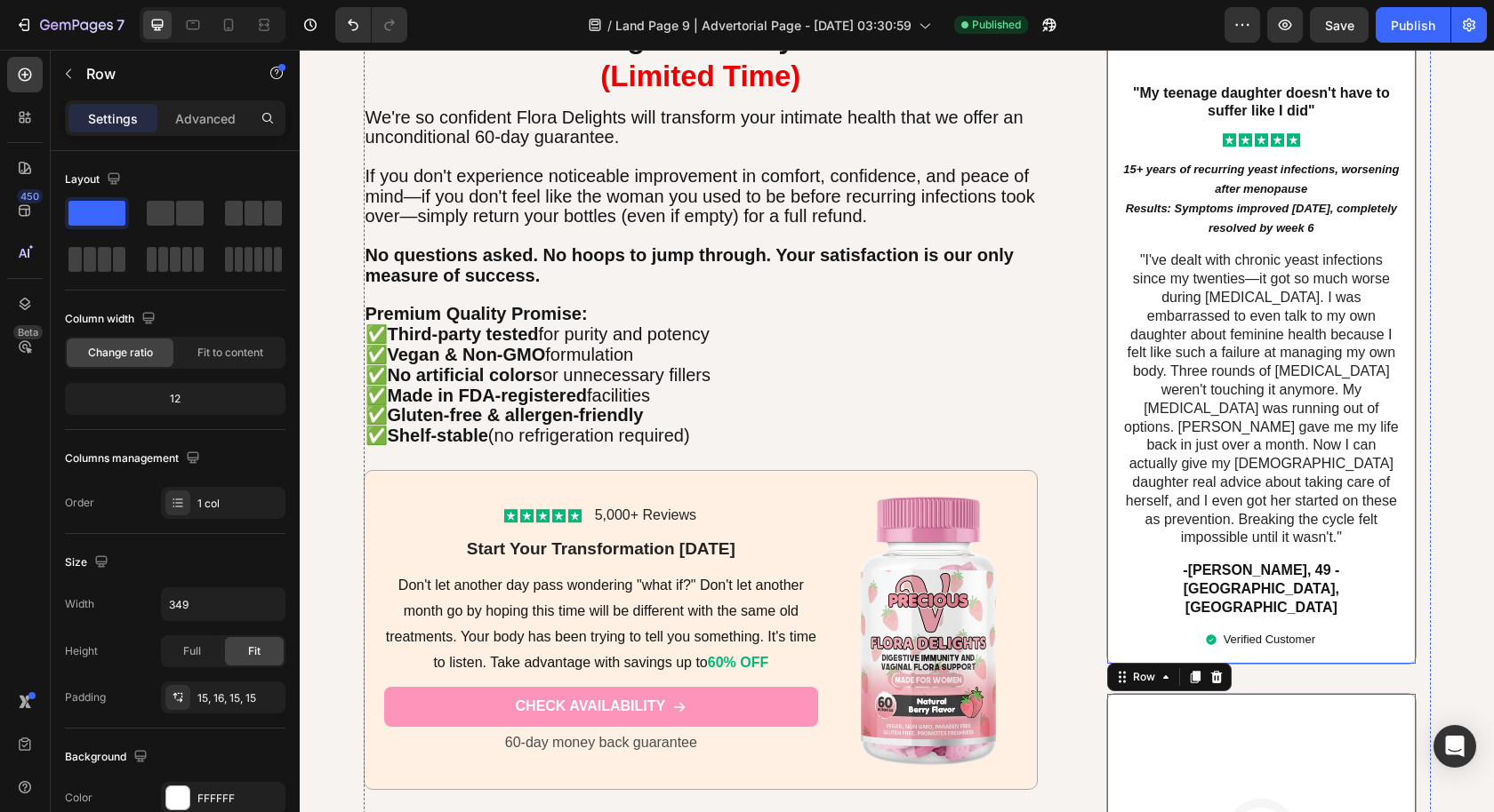
scroll to position [6469, 0]
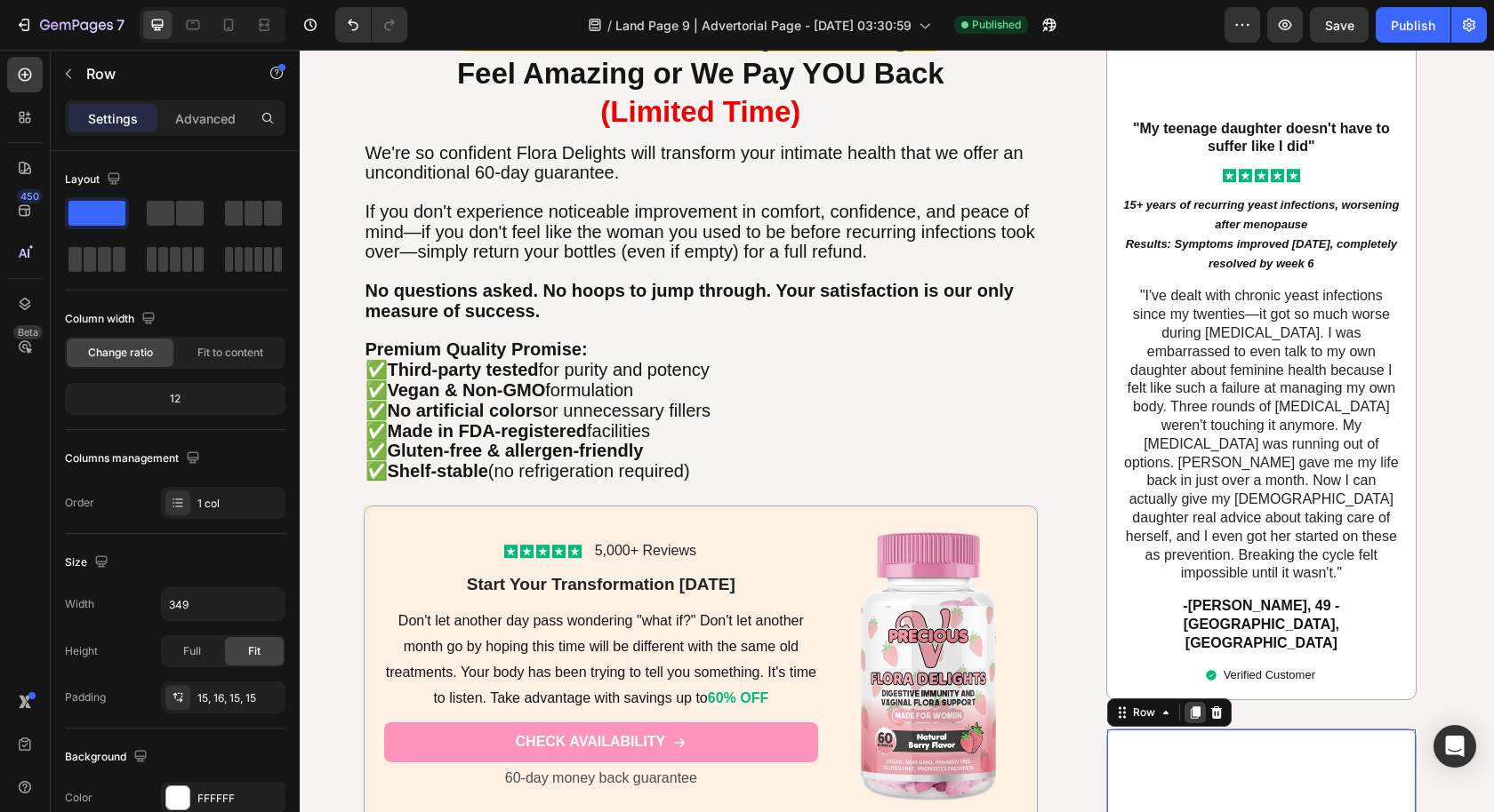
click at [1191, 706] on icon at bounding box center [1195, 712] width 10 height 12
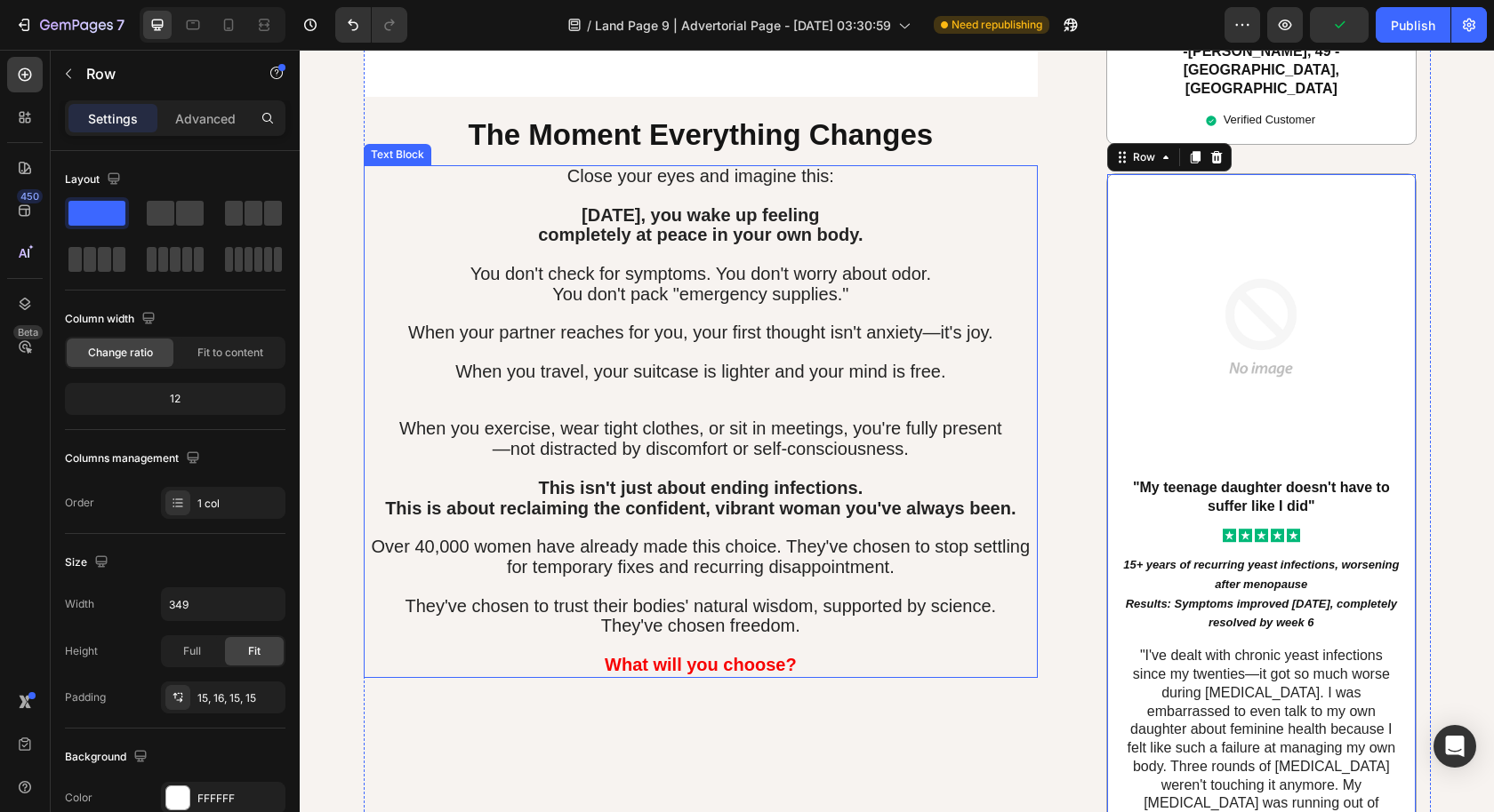
scroll to position [8224, 0]
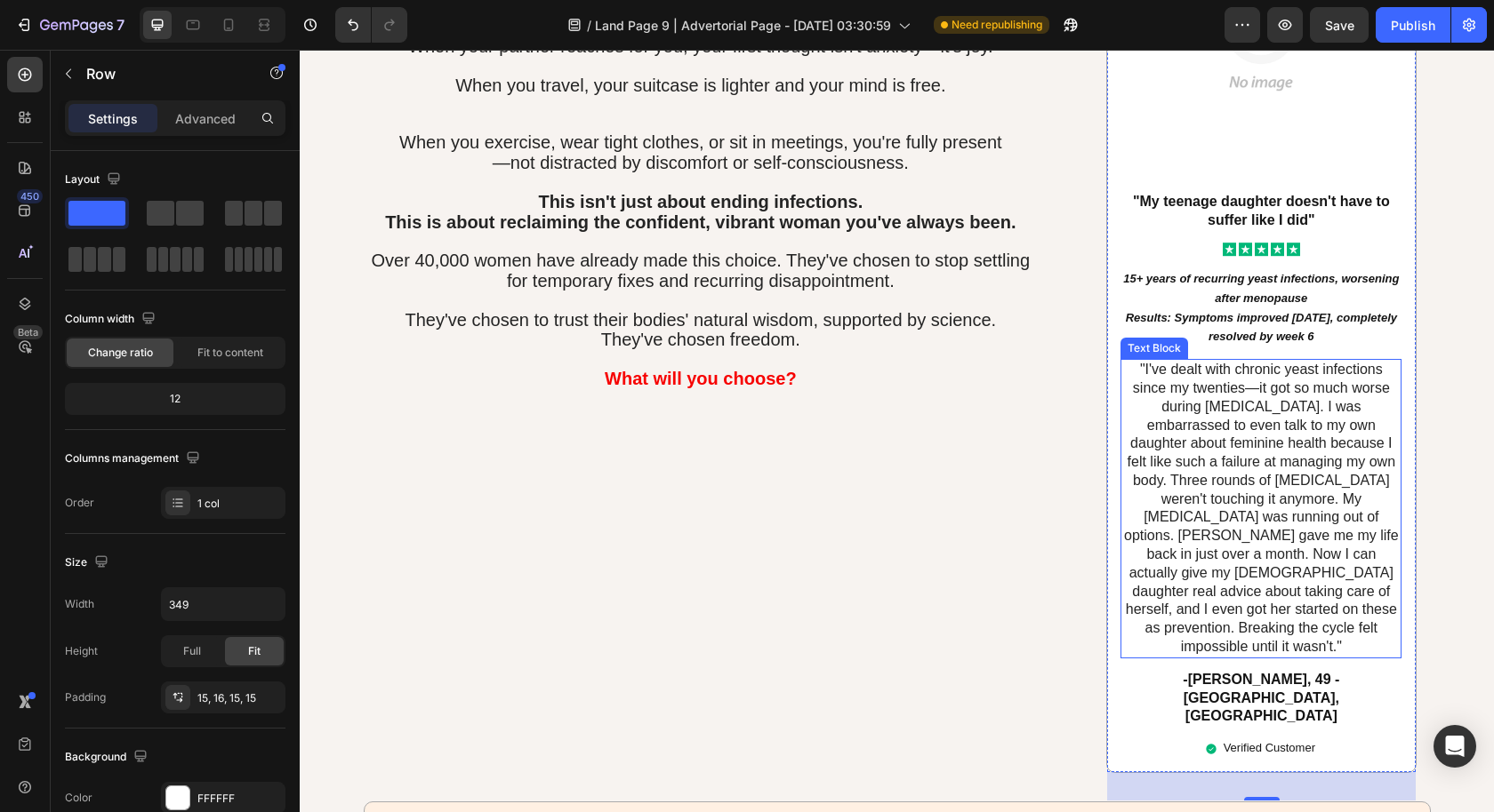
click at [1174, 404] on p ""I've dealt with chronic yeast infections since my twenties—it got so much wors…" at bounding box center [1261, 508] width 278 height 296
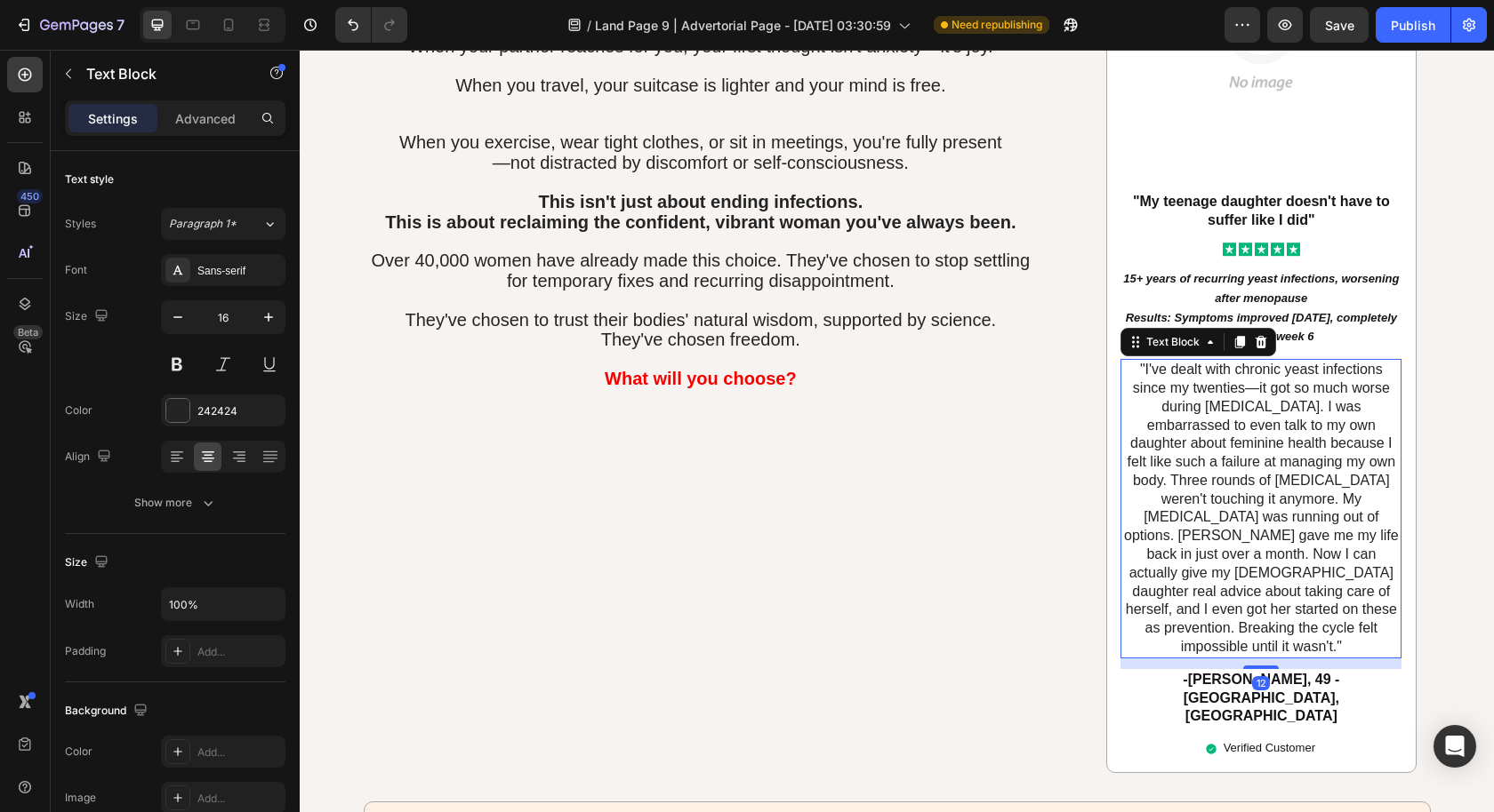
click at [1174, 404] on p ""I've dealt with chronic yeast infections since my twenties—it got so much wors…" at bounding box center [1261, 508] width 278 height 296
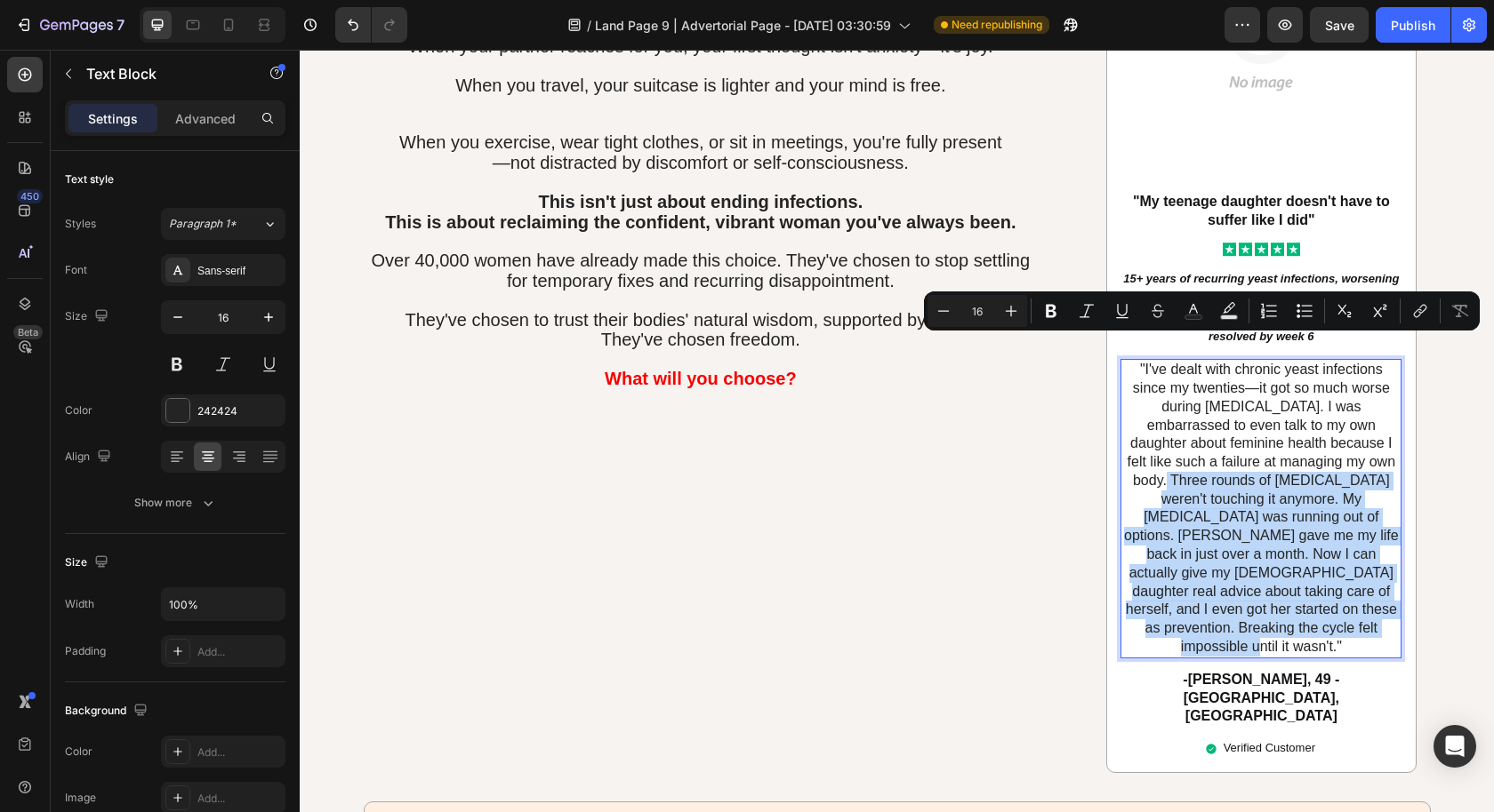
drag, startPoint x: 1346, startPoint y: 345, endPoint x: 1328, endPoint y: 513, distance: 169.0
click at [1328, 513] on p ""I've dealt with chronic yeast infections since my twenties—it got so much wors…" at bounding box center [1261, 508] width 278 height 296
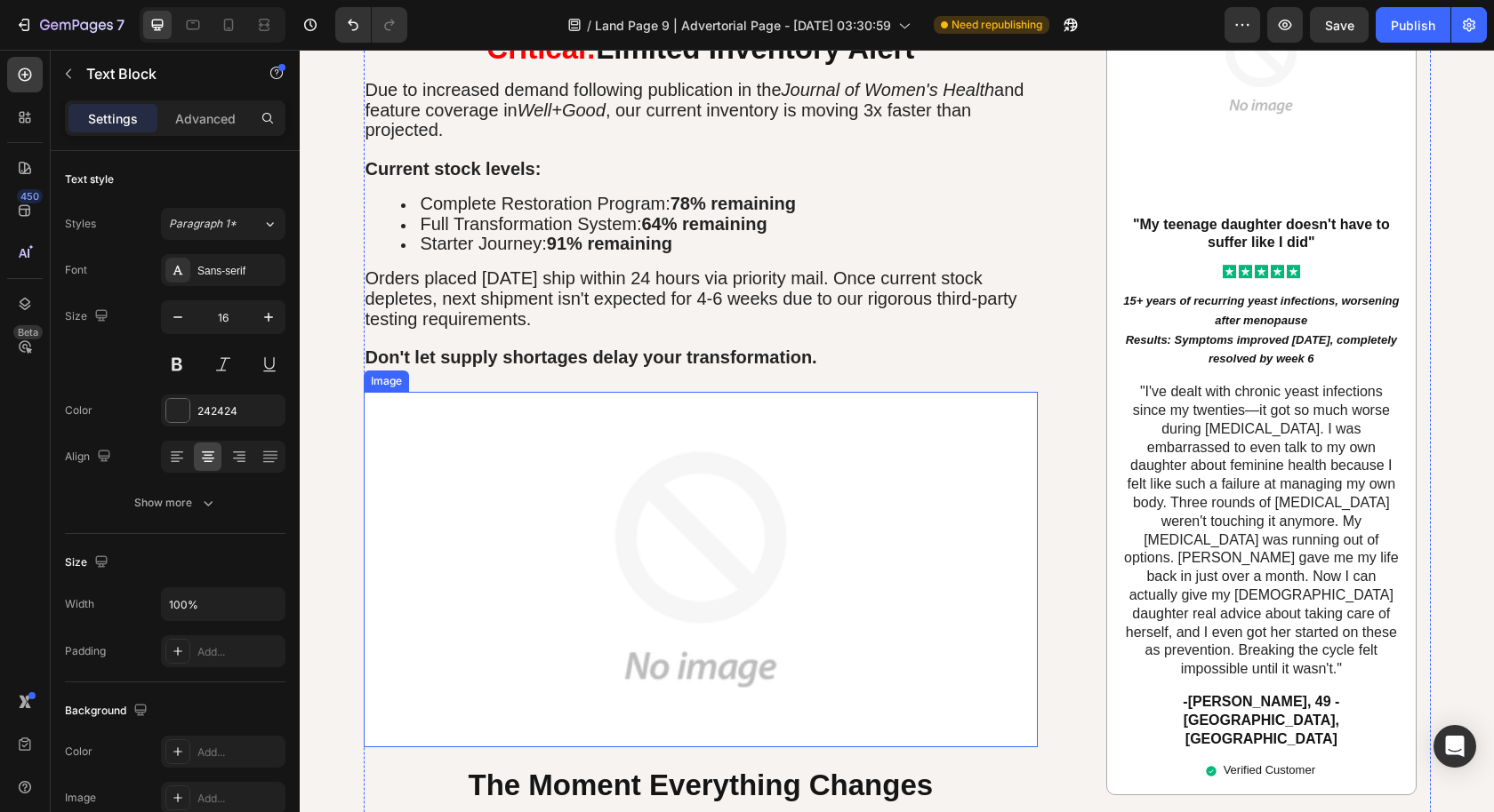
scroll to position [7479, 0]
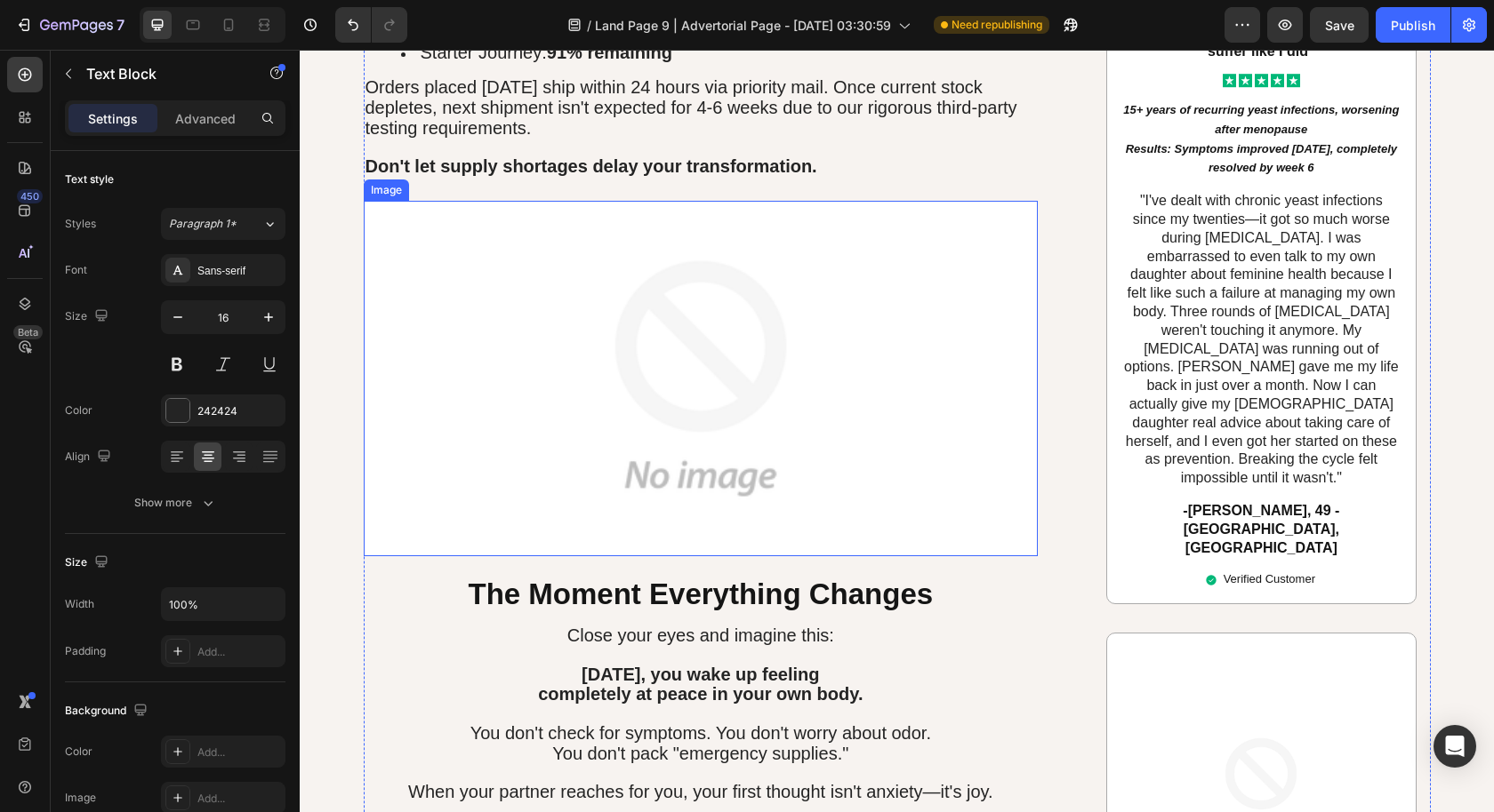
click at [804, 391] on img at bounding box center [701, 379] width 675 height 356
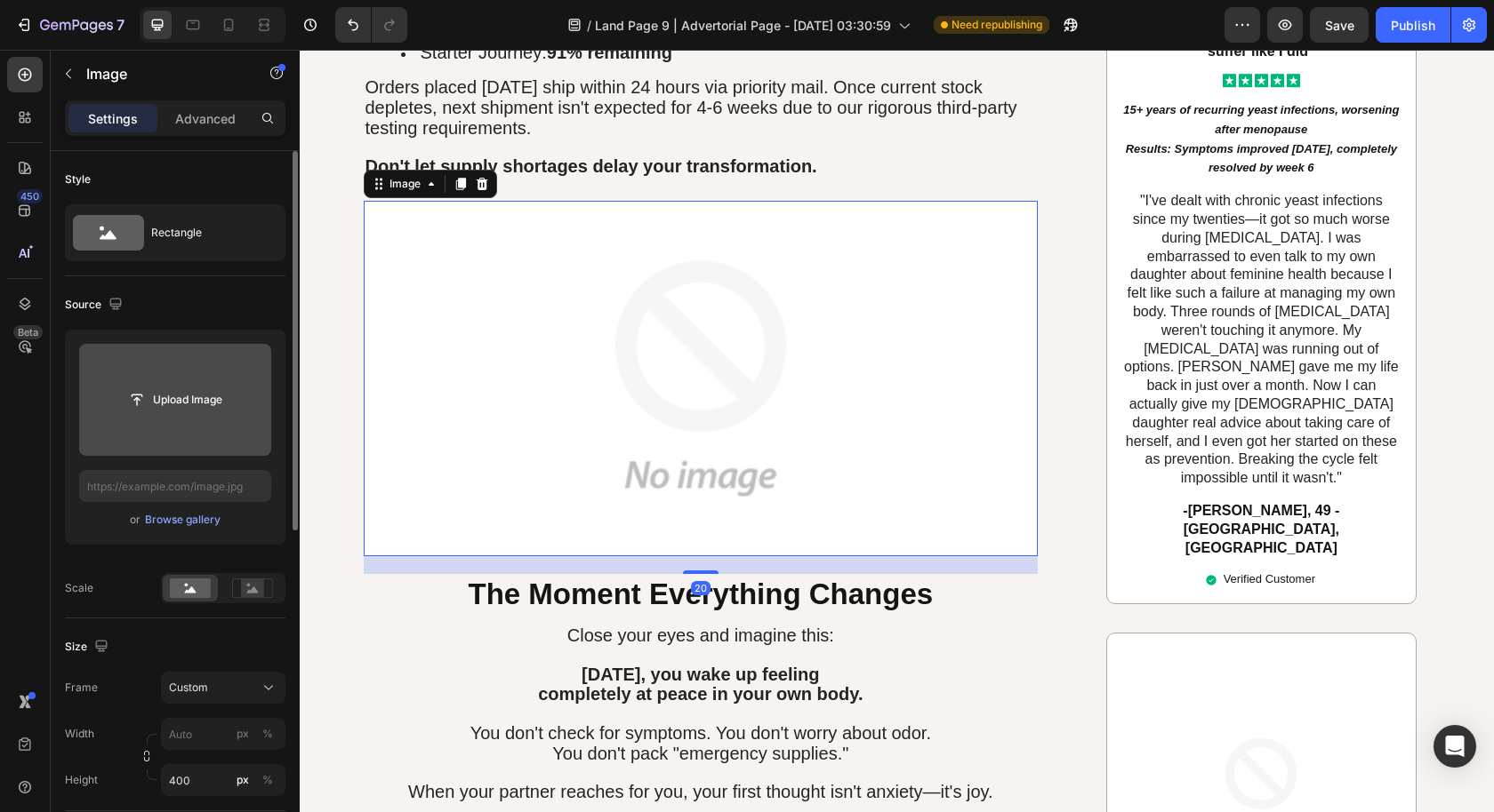
click at [171, 411] on input "file" at bounding box center [174, 399] width 123 height 30
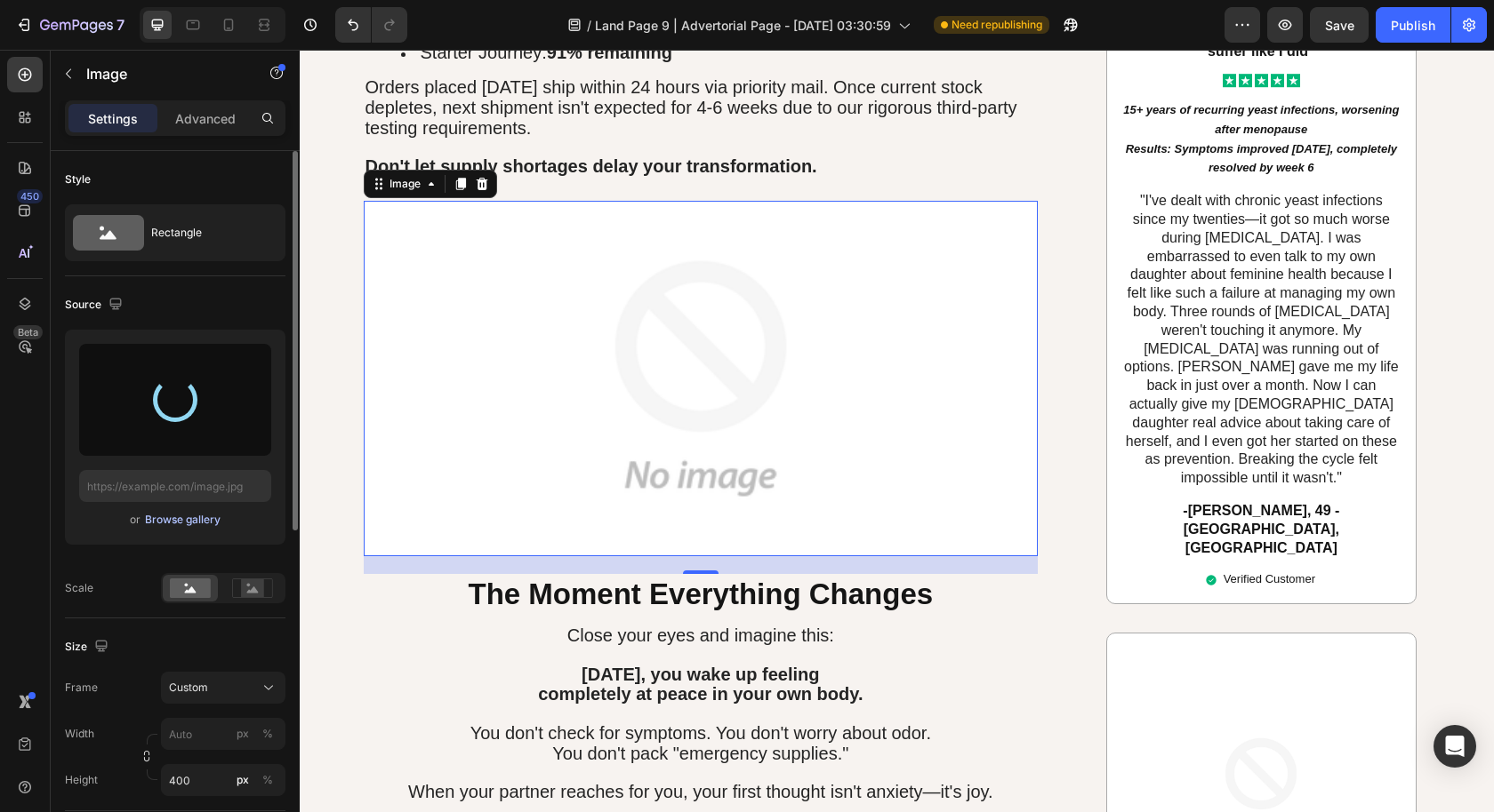
click at [199, 515] on div "Browse gallery" at bounding box center [183, 519] width 76 height 16
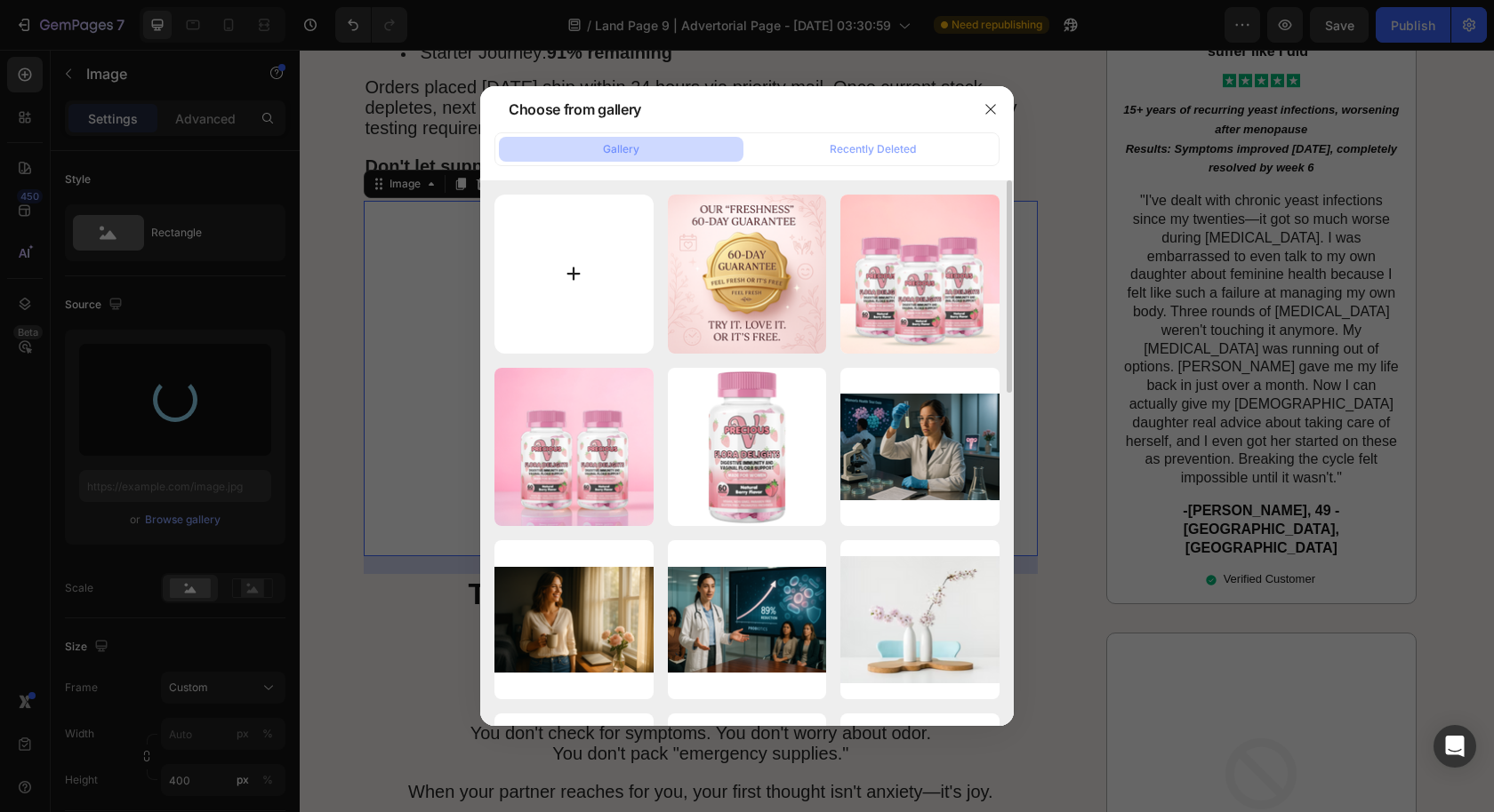
click at [587, 240] on input "file" at bounding box center [574, 274] width 160 height 159
type input "C:\fakepath\ChatGPT Image Aug 26, 2025, 06_00_52 AM.png"
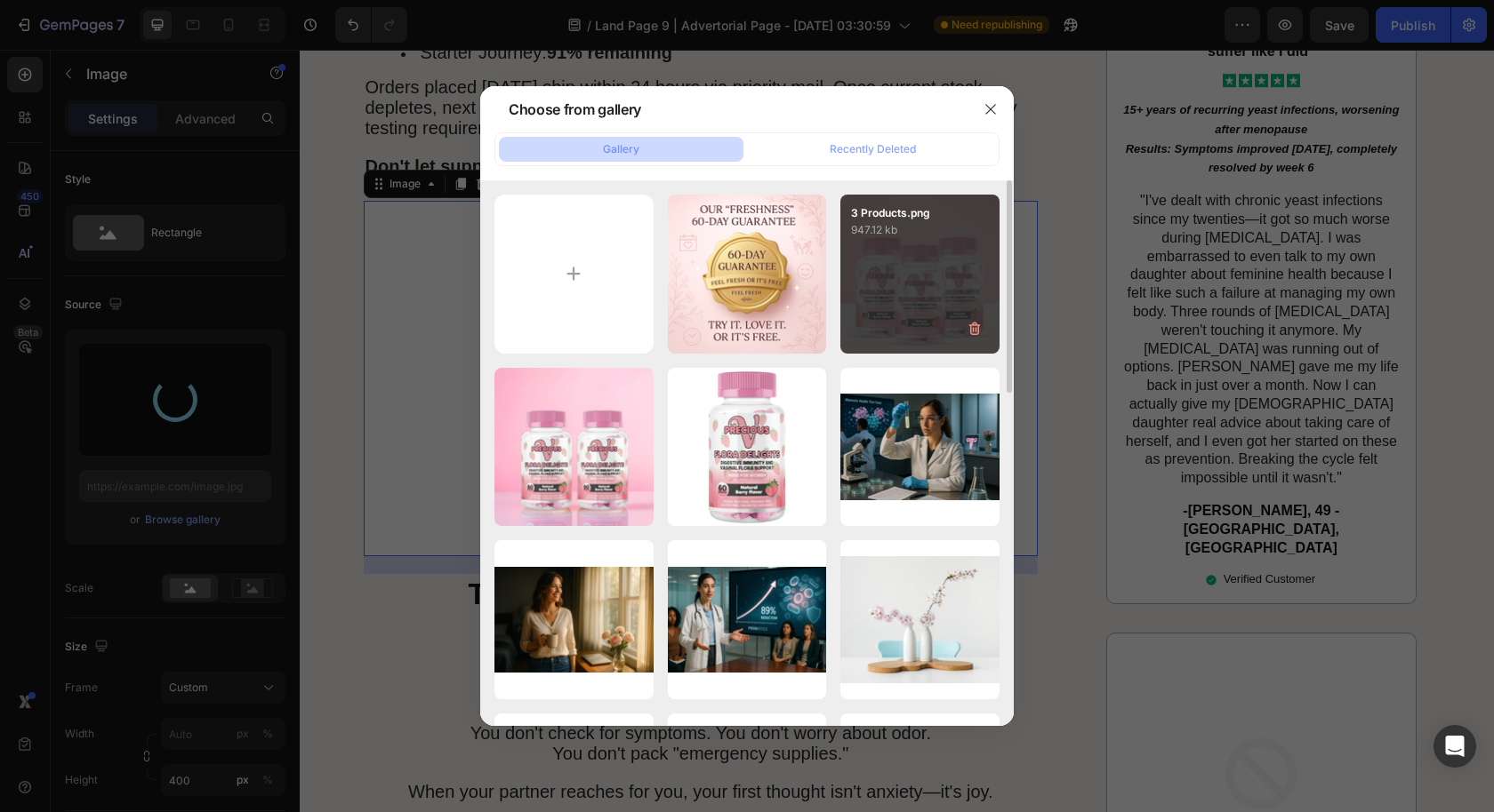
type input "https://cdn.shopify.com/s/files/1/0631/2706/0617/files/gempages_578689042187551…"
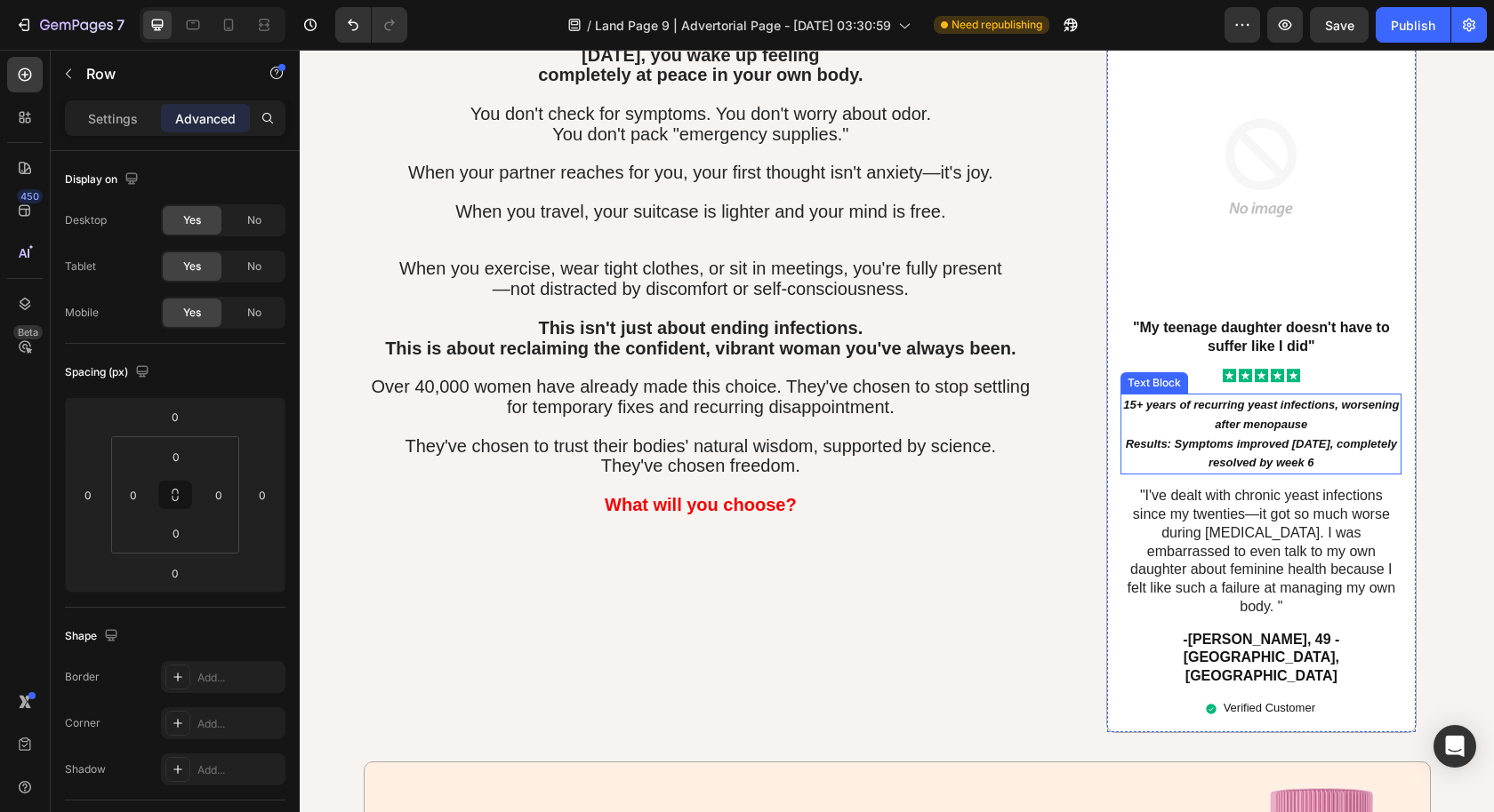
scroll to position [8021, 0]
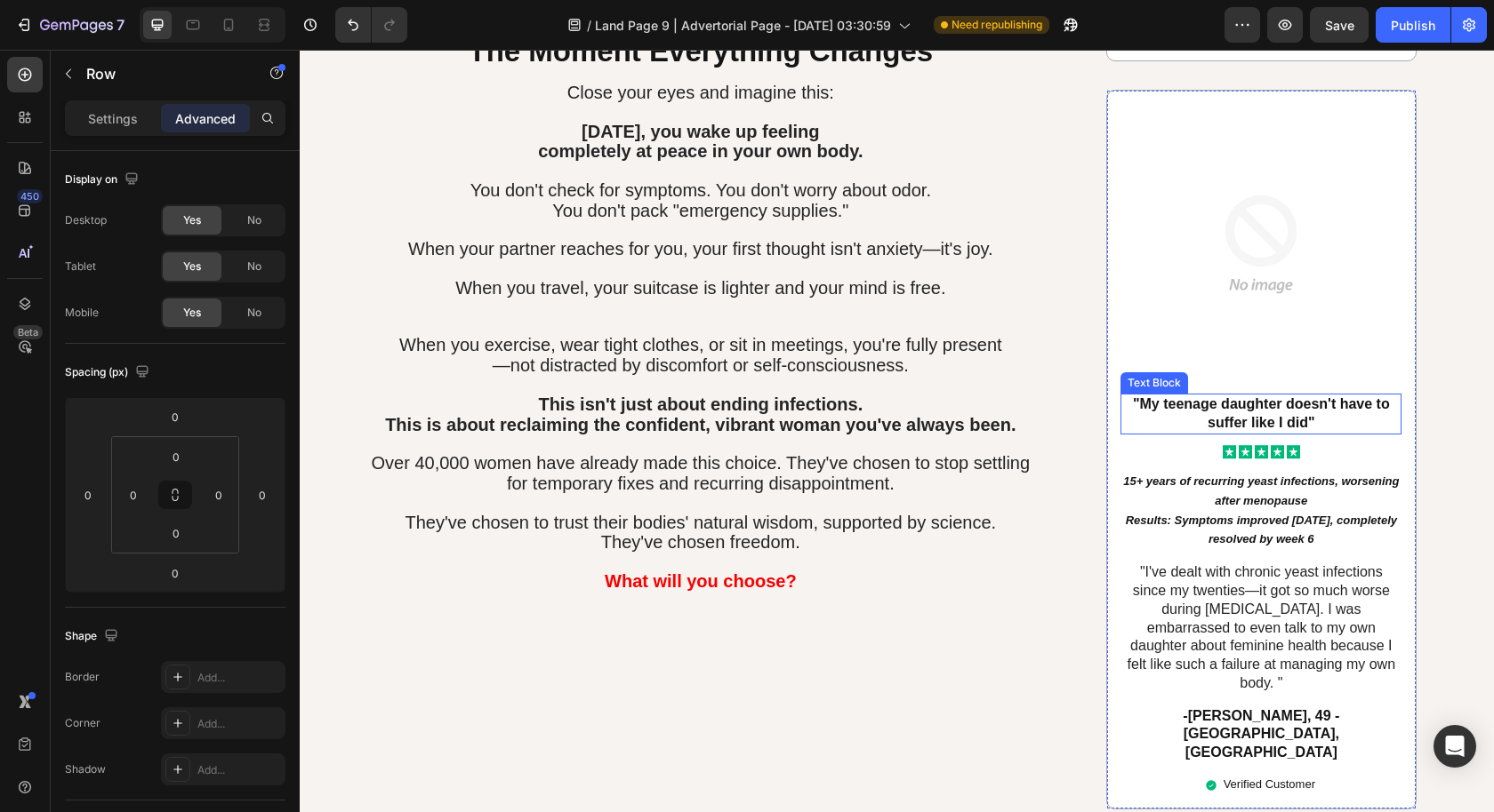
click at [1261, 394] on div ""My teenage daughter doesn't have to suffer like I did"" at bounding box center [1261, 414] width 281 height 41
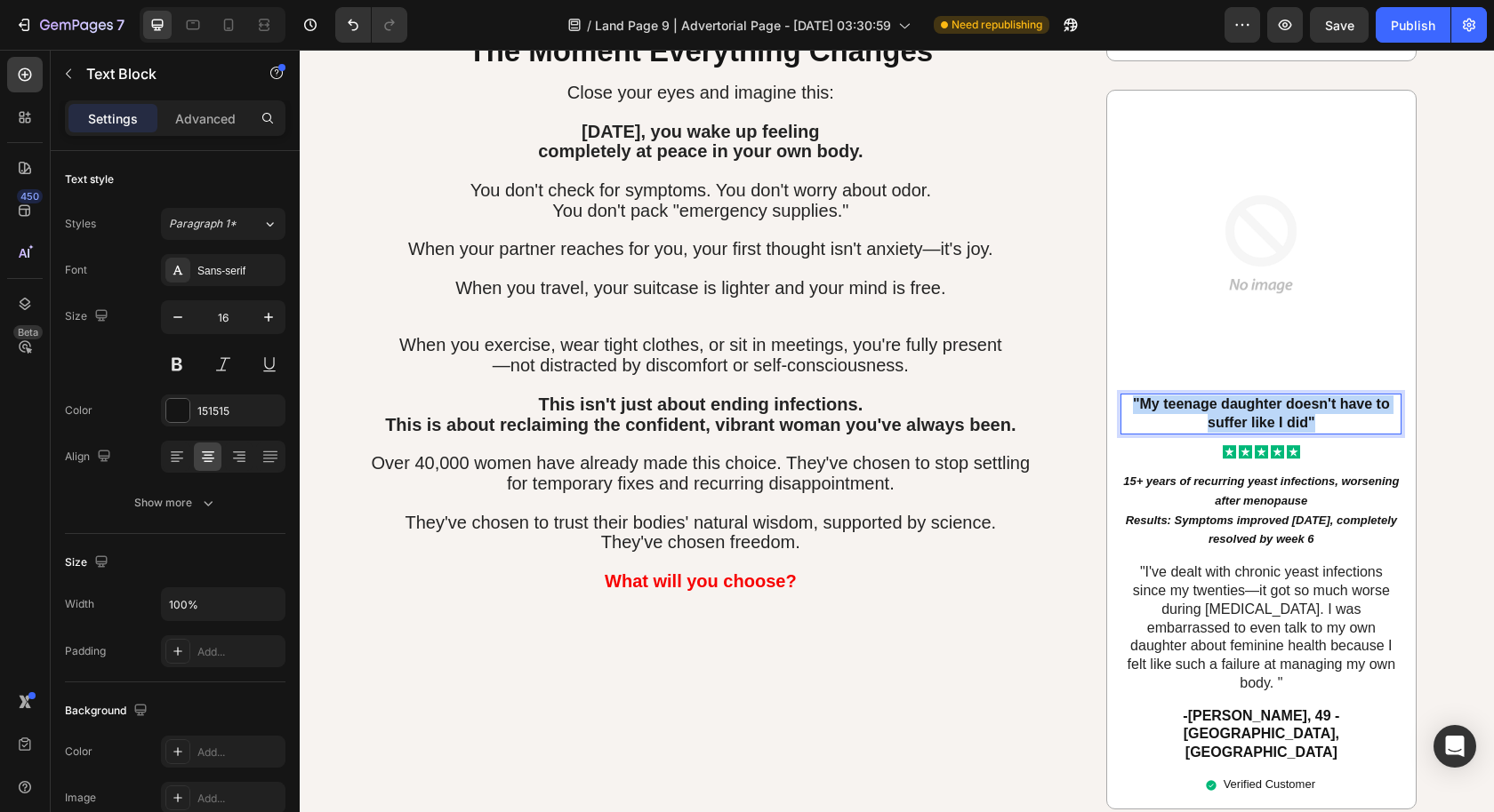
click at [1261, 394] on div ""My teenage daughter doesn't have to suffer like I did"" at bounding box center [1261, 414] width 281 height 41
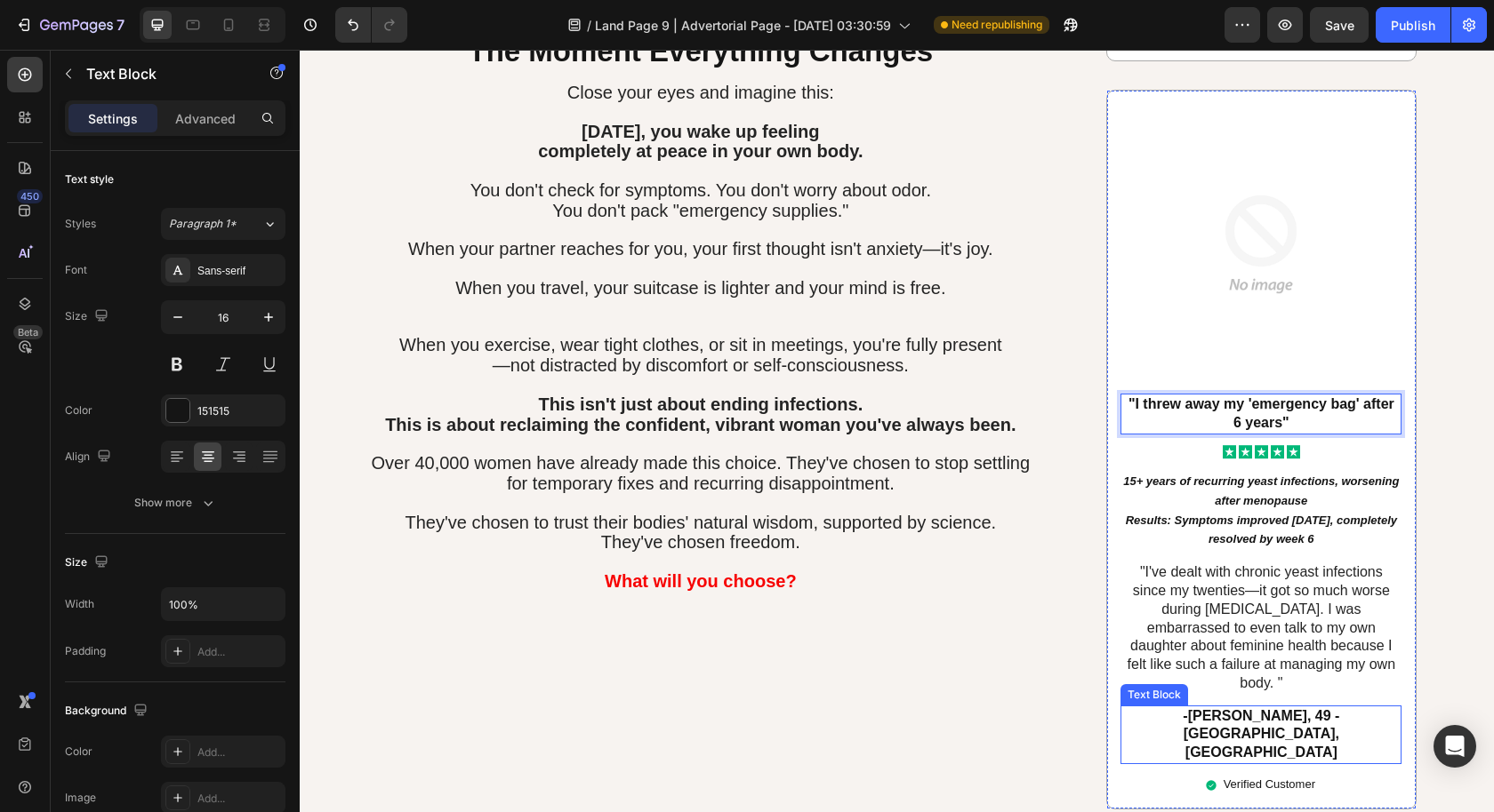
click at [1277, 707] on p "-[PERSON_NAME], 49 - [GEOGRAPHIC_DATA], [GEOGRAPHIC_DATA]" at bounding box center [1261, 735] width 278 height 55
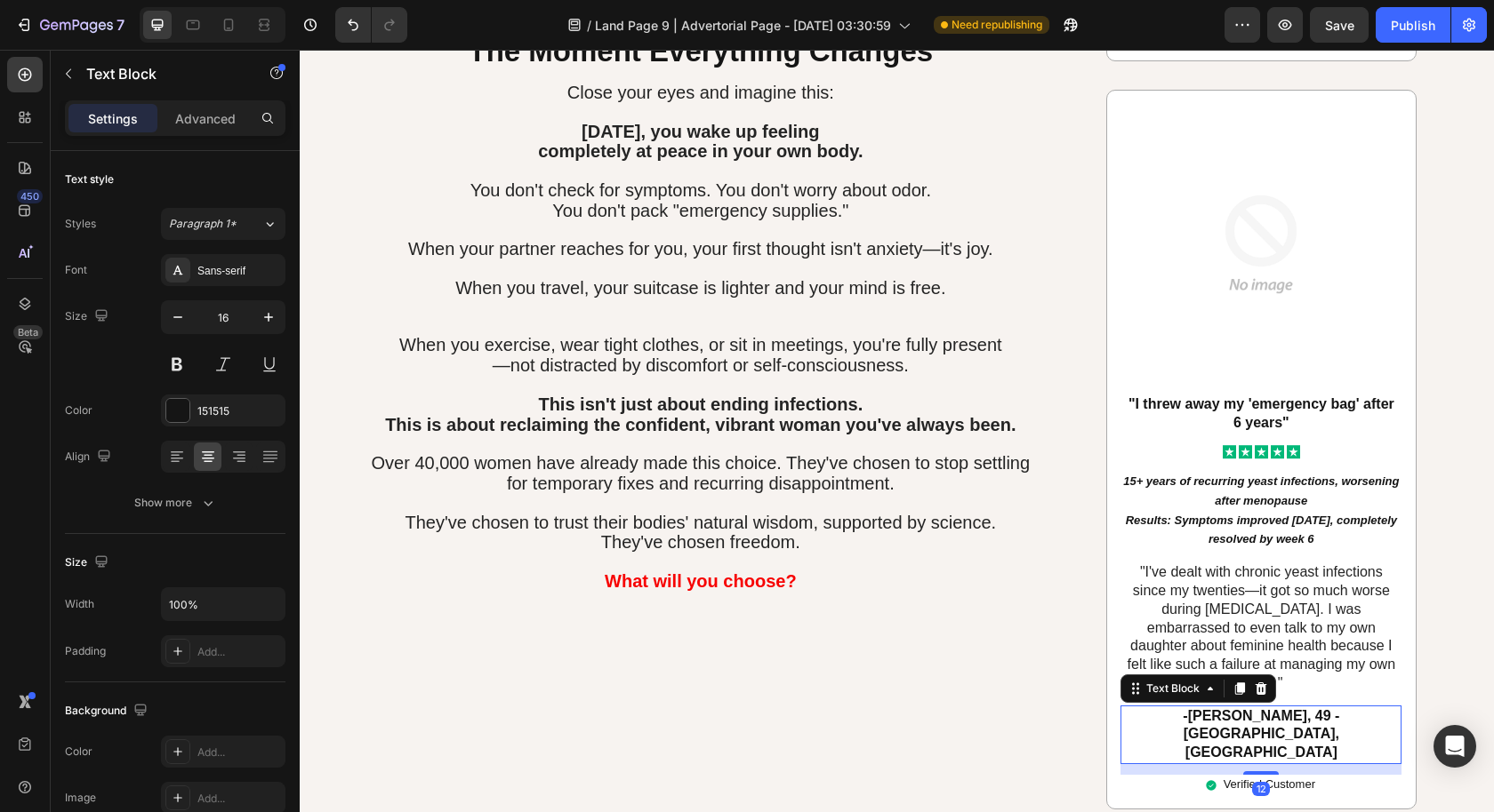
click at [1252, 707] on p "-[PERSON_NAME], 49 - [GEOGRAPHIC_DATA], [GEOGRAPHIC_DATA]" at bounding box center [1261, 735] width 278 height 55
